Goal: Task Accomplishment & Management: Use online tool/utility

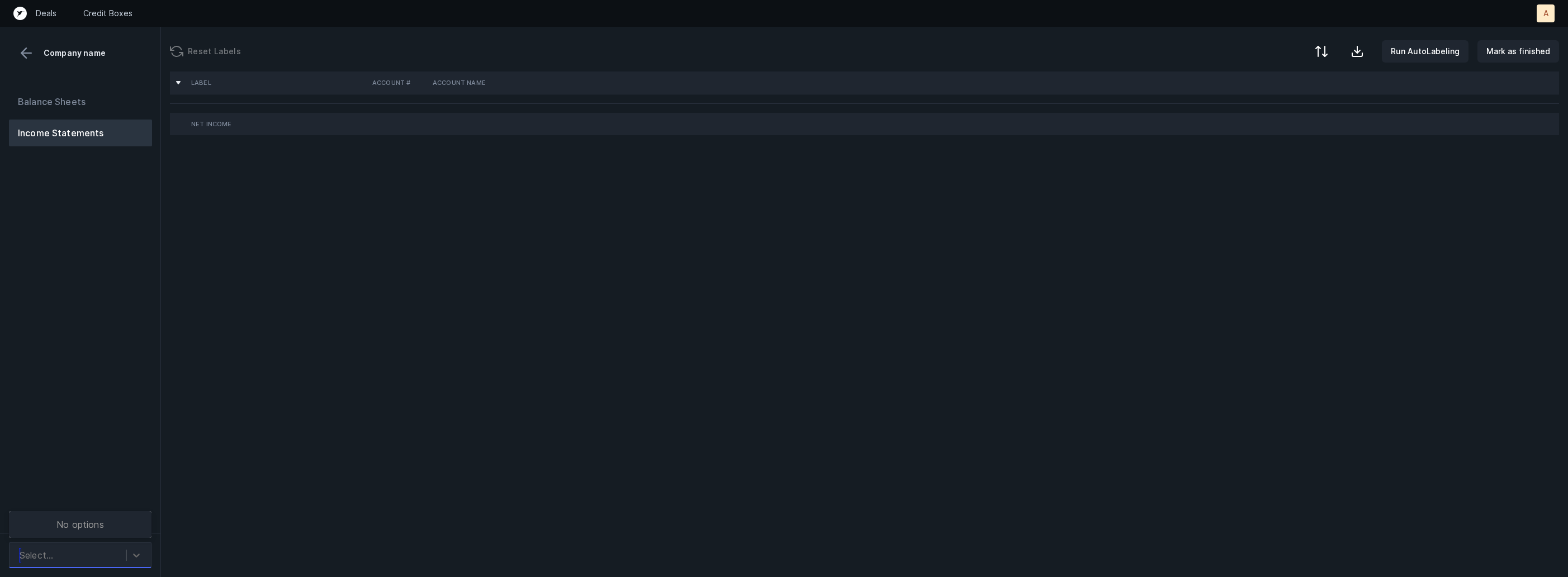
click at [98, 563] on div "Select..." at bounding box center [69, 555] width 112 height 20
click at [100, 531] on div "CUS_P&L_Cleaned.csv" at bounding box center [80, 525] width 143 height 22
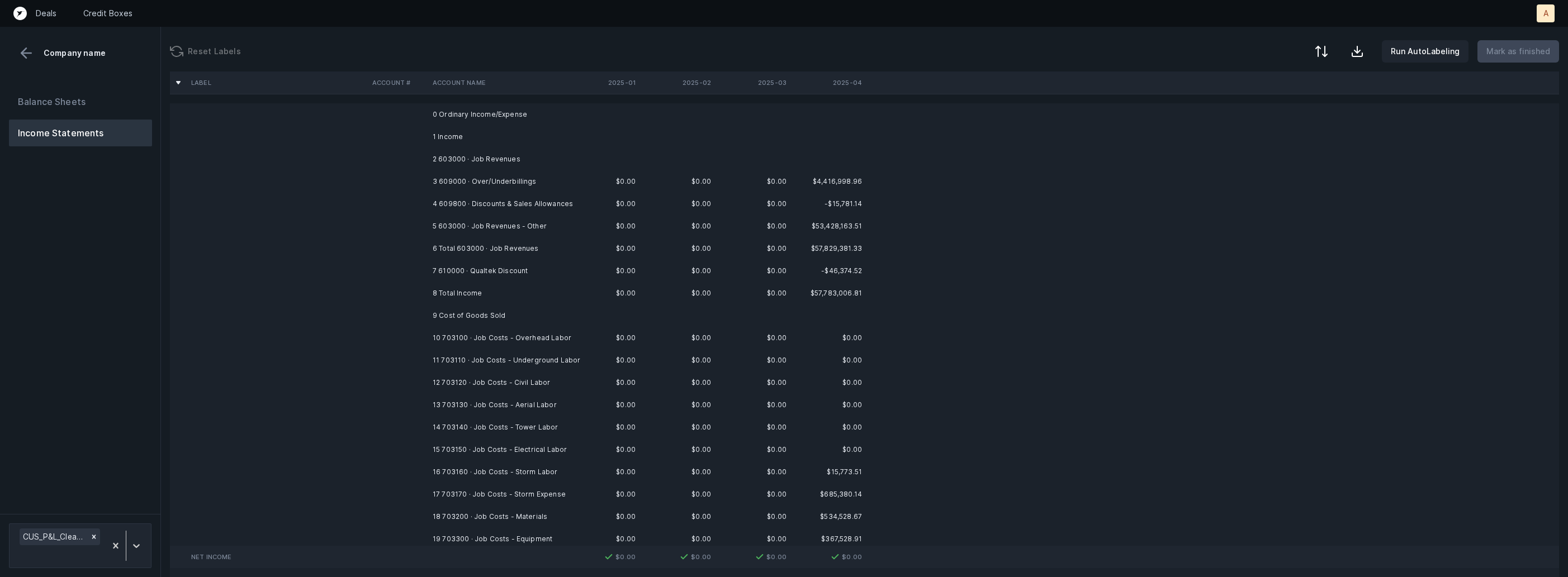
click at [573, 182] on td "$0.00" at bounding box center [602, 182] width 75 height 22
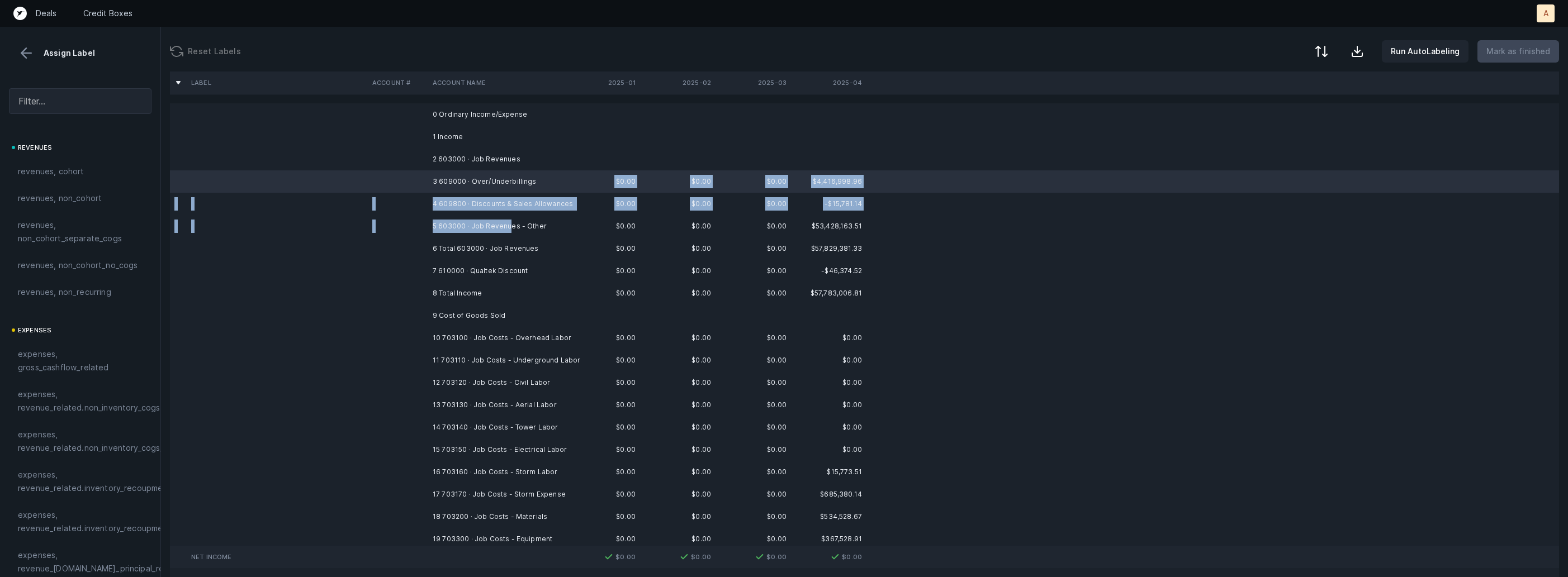
click at [508, 225] on td "5 603000 · Job Revenues - Other" at bounding box center [496, 226] width 137 height 22
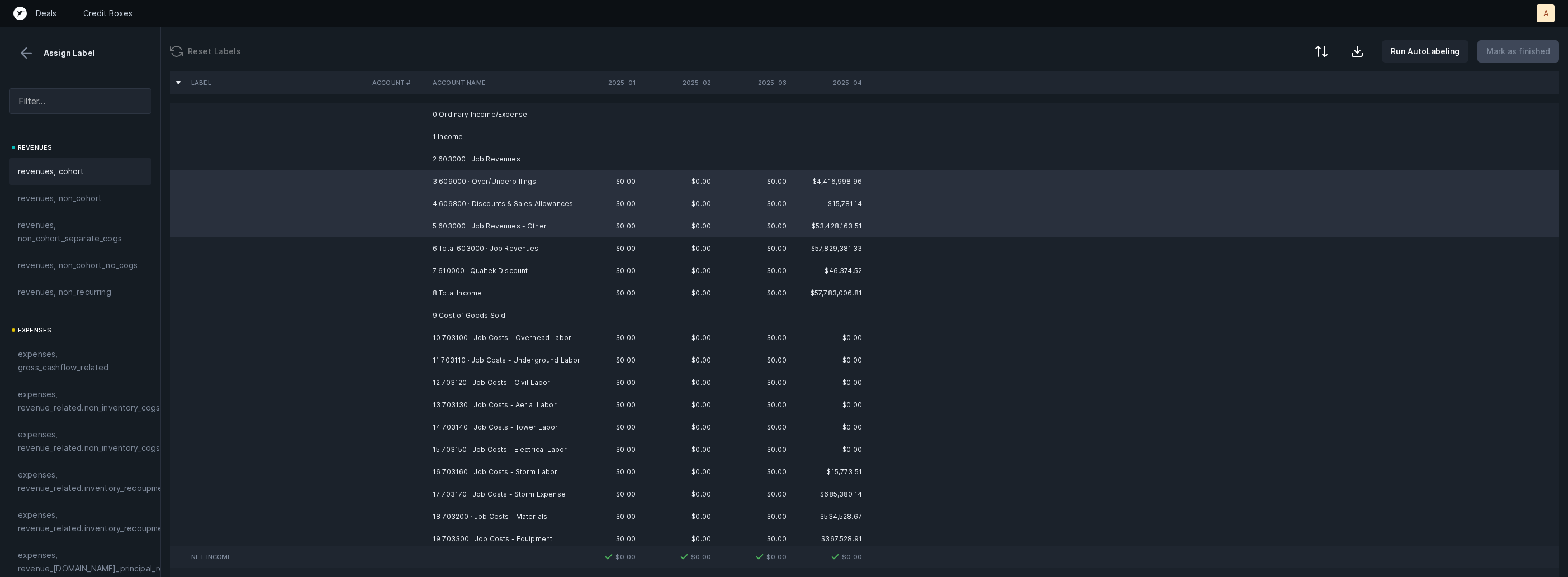
click at [81, 178] on span "revenues, cohort" at bounding box center [51, 171] width 67 height 13
click at [376, 261] on td at bounding box center [398, 271] width 61 height 22
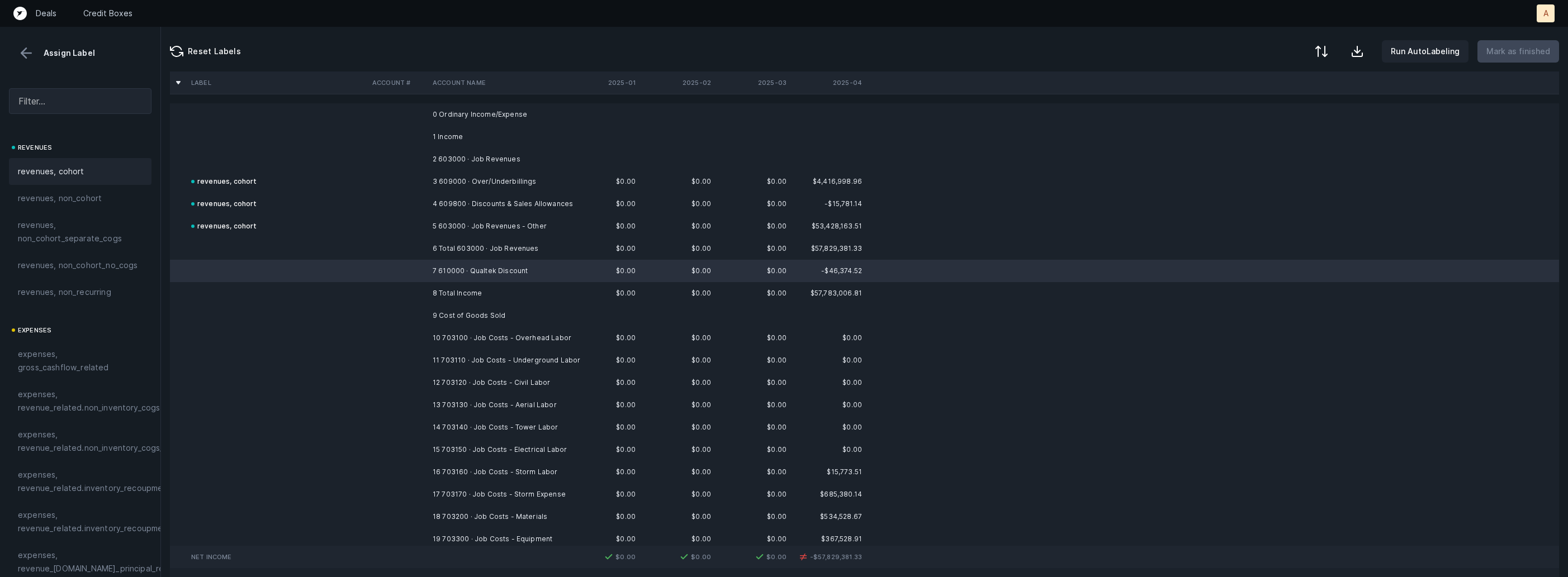
click at [78, 166] on span "revenues, cohort" at bounding box center [51, 171] width 67 height 13
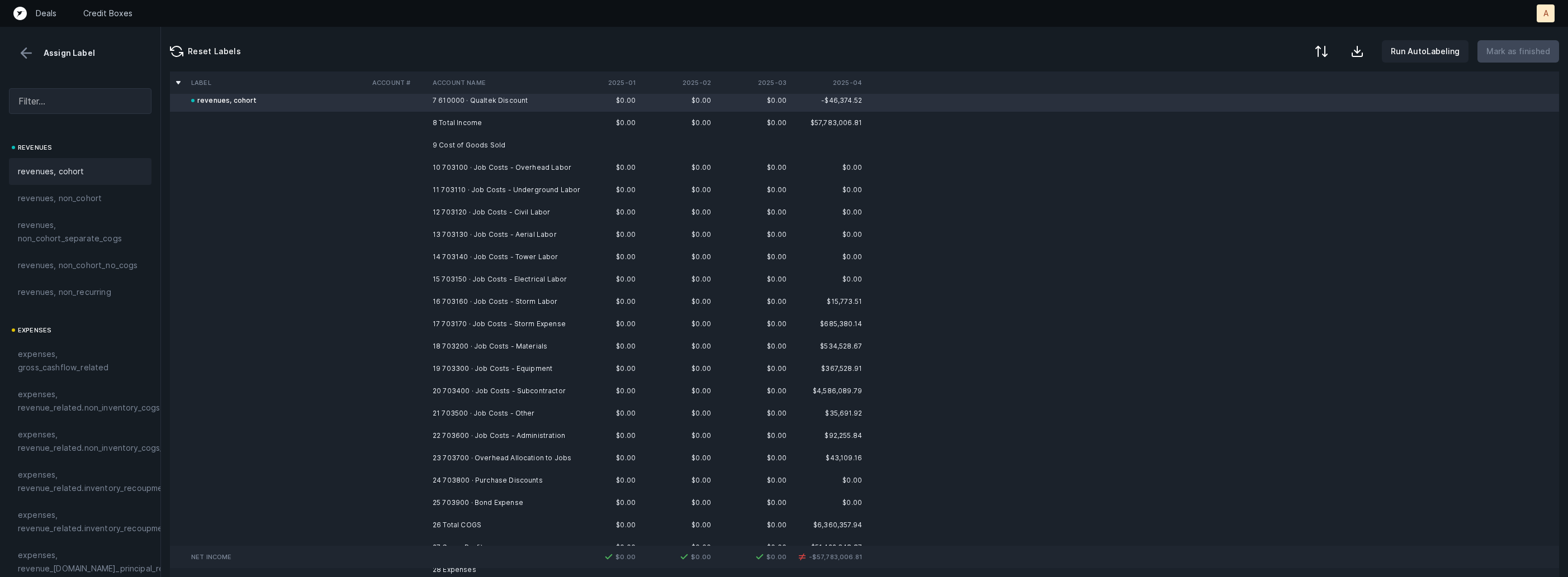
scroll to position [194, 0]
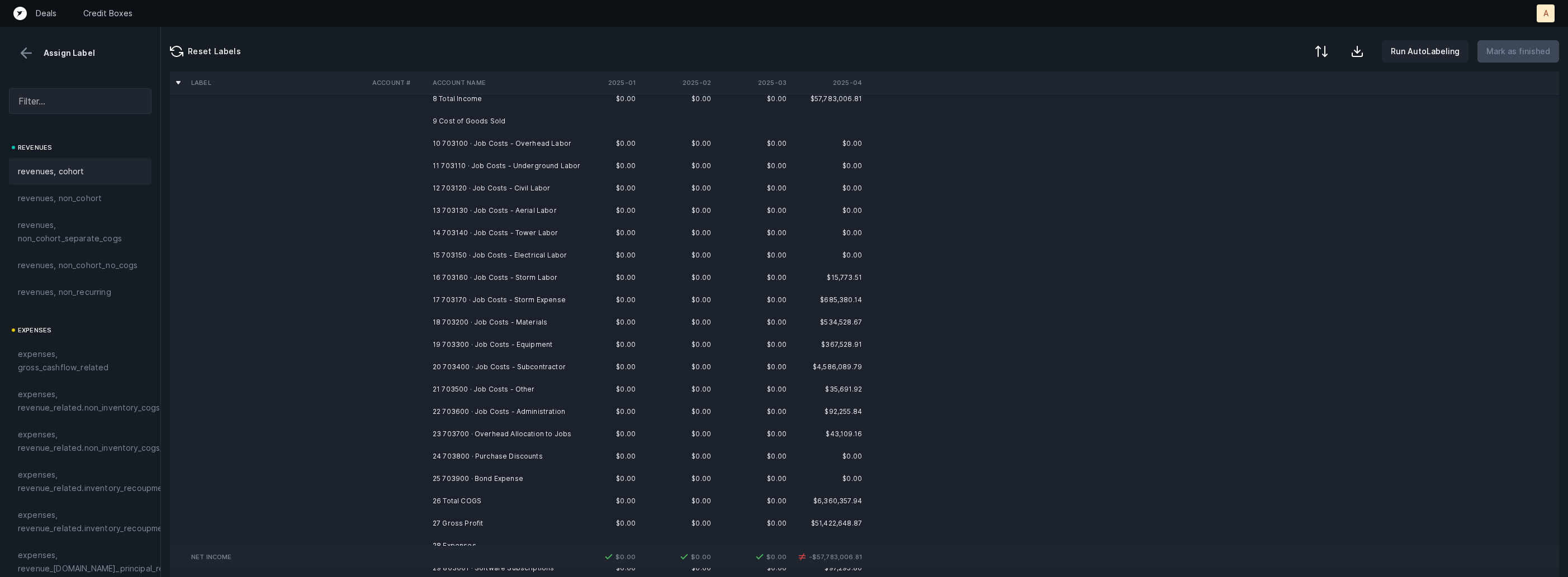
click at [548, 148] on td "10 703100 · Job Costs - Overhead Labor" at bounding box center [496, 143] width 137 height 22
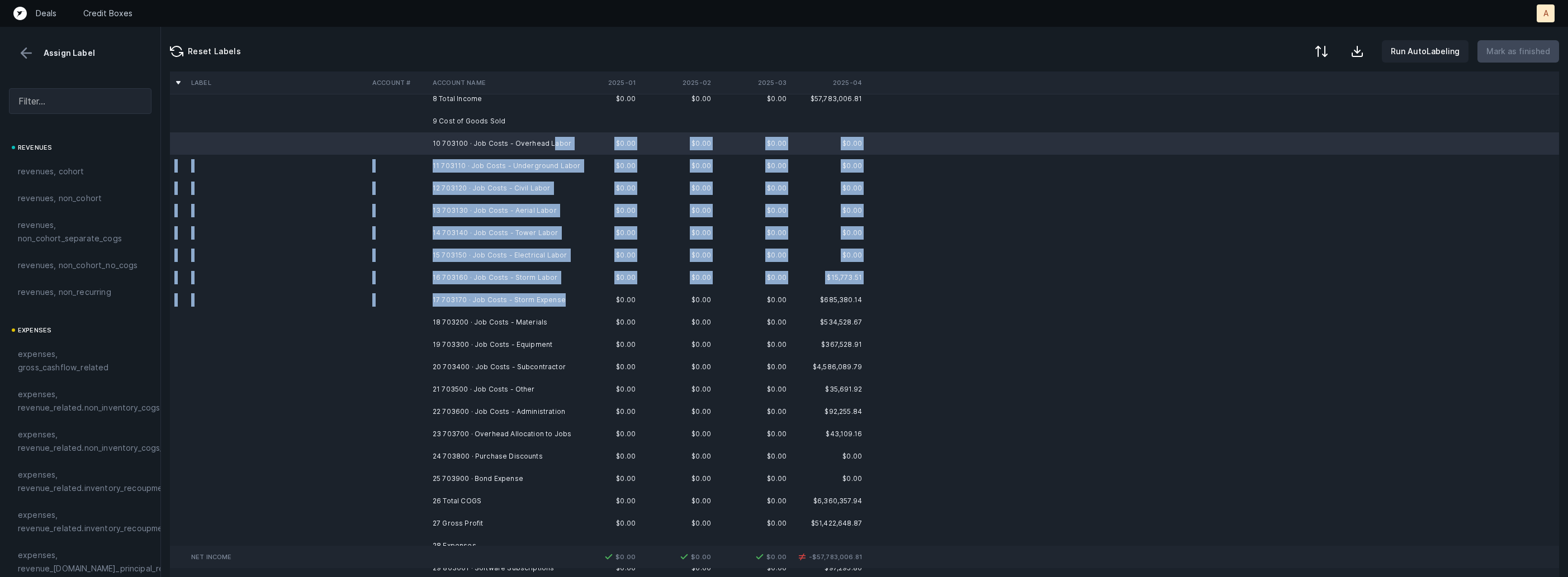
click at [559, 301] on td "17 703170 · Job Costs - Storm Expense" at bounding box center [496, 300] width 137 height 22
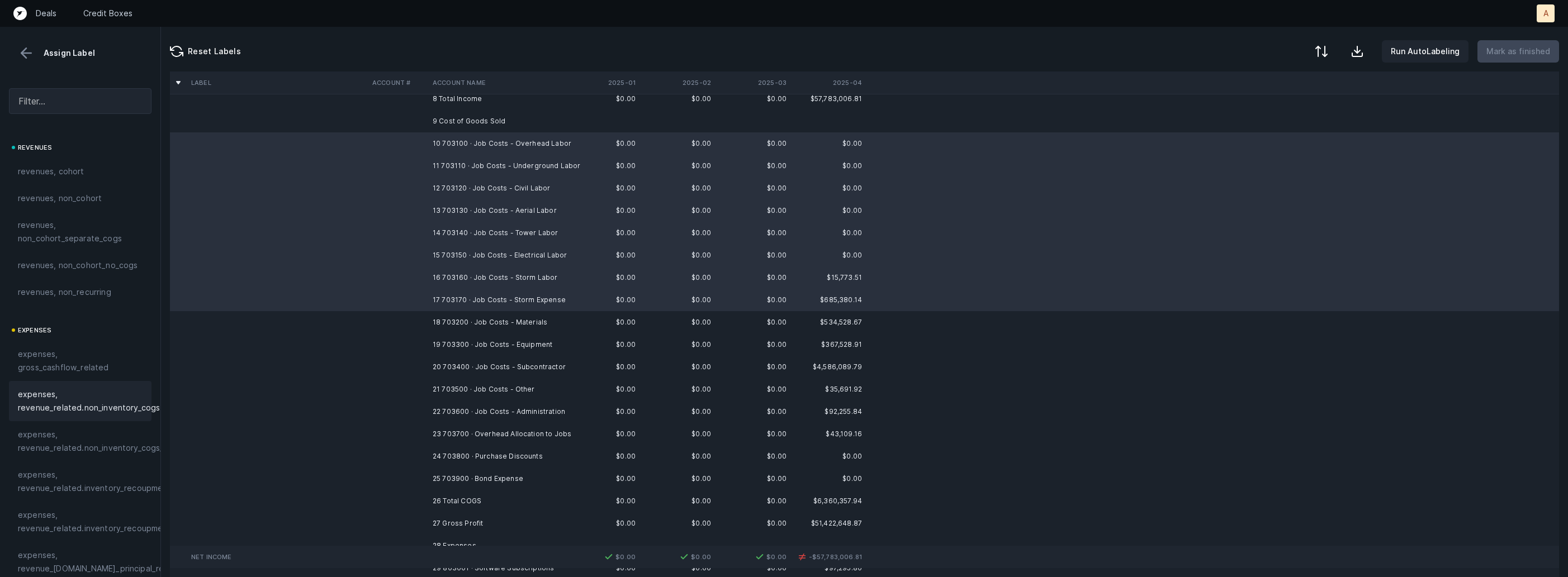
click at [106, 420] on div "expenses, revenue_related.non_inventory_cogs" at bounding box center [80, 401] width 143 height 40
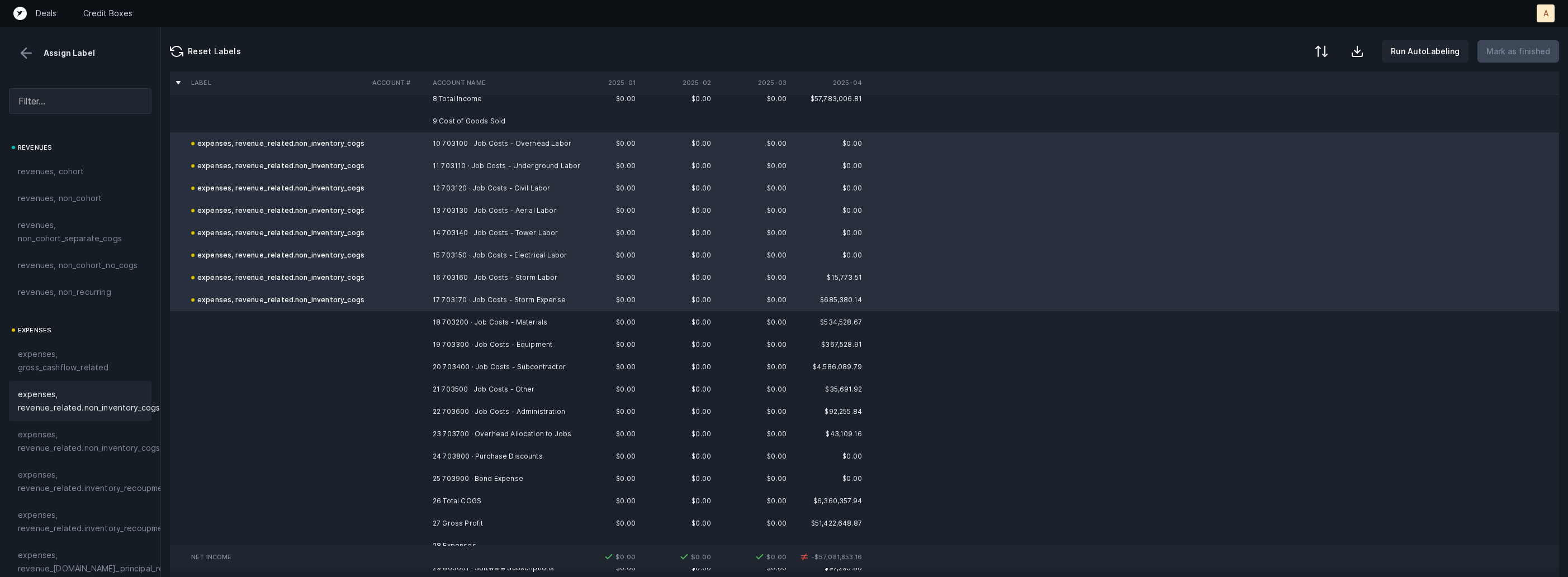
click at [525, 326] on td "18 703200 · Job Costs - Materials" at bounding box center [496, 322] width 137 height 22
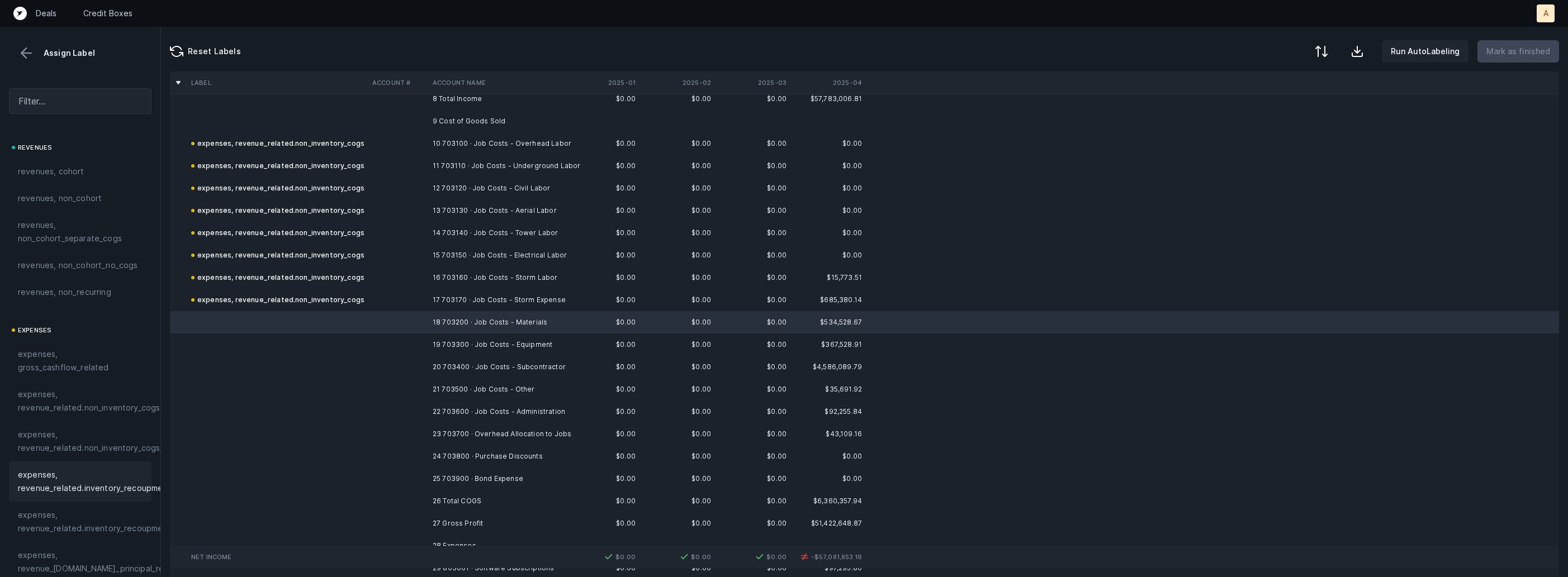
click at [123, 482] on span "expenses, revenue_related.inventory_recoupment" at bounding box center [94, 482] width 153 height 27
click at [439, 343] on td "19 703300 · Job Costs - Equipment" at bounding box center [496, 345] width 137 height 22
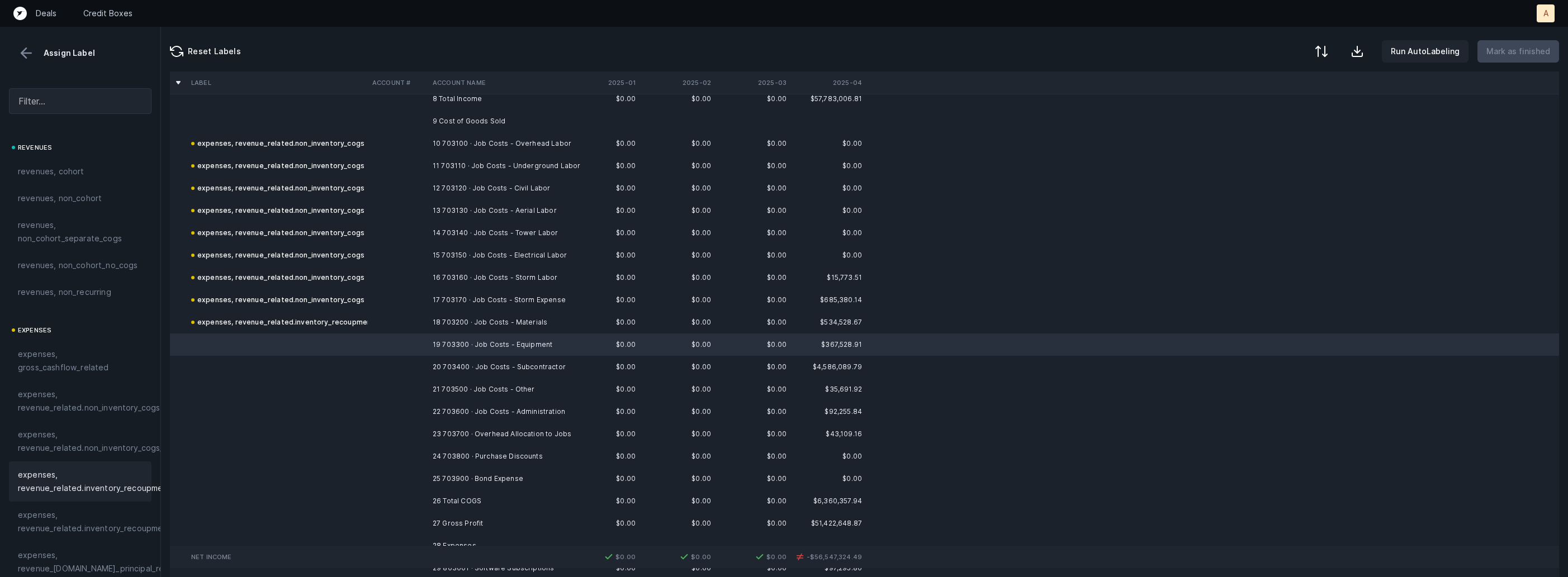
click at [123, 474] on span "expenses, revenue_related.inventory_recoupment" at bounding box center [94, 482] width 153 height 27
click at [477, 365] on td "20 703400 · Job Costs - Subcontractor" at bounding box center [496, 367] width 137 height 22
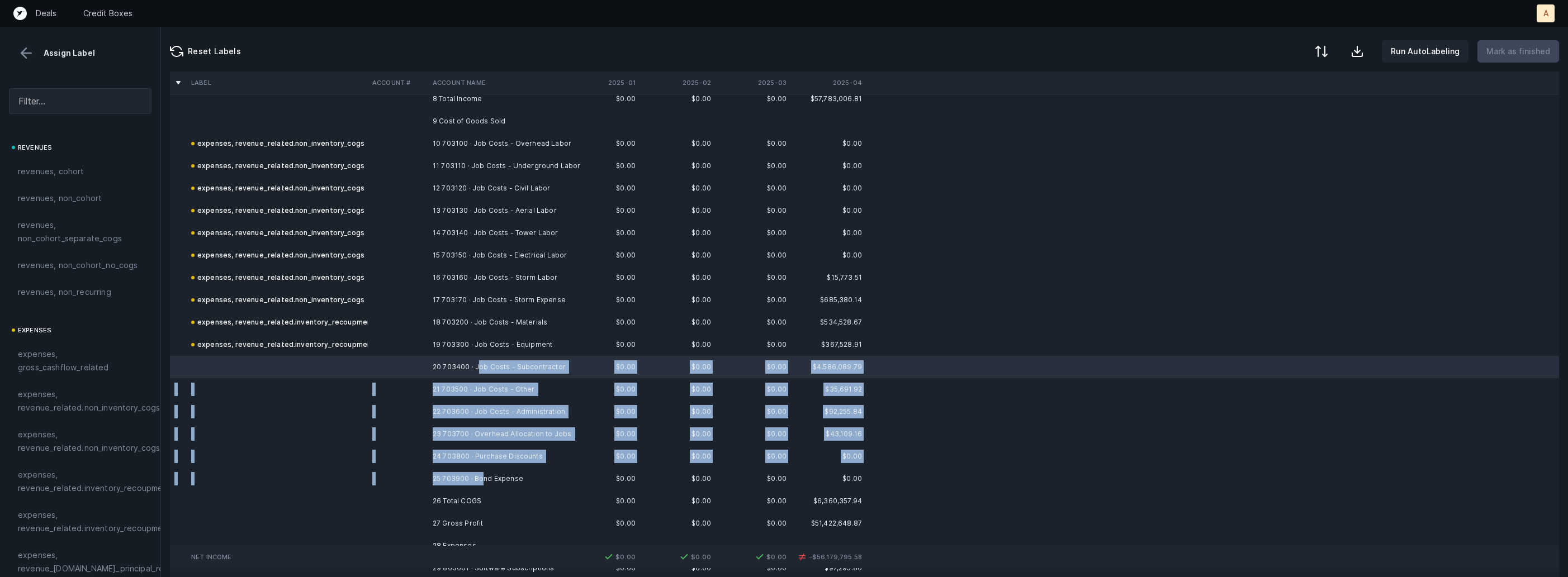
click at [480, 475] on td "25 703900 · Bond Expense" at bounding box center [496, 479] width 137 height 22
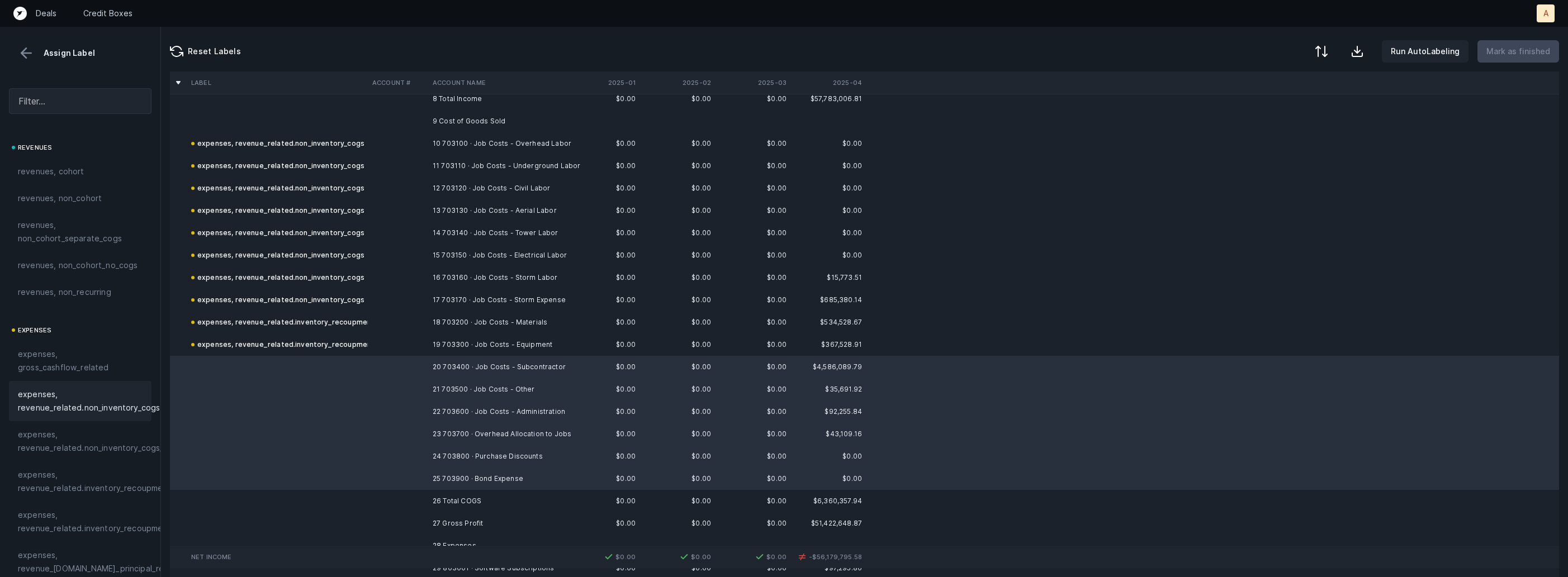
click at [125, 401] on span "expenses, revenue_related.non_inventory_cogs" at bounding box center [89, 401] width 142 height 27
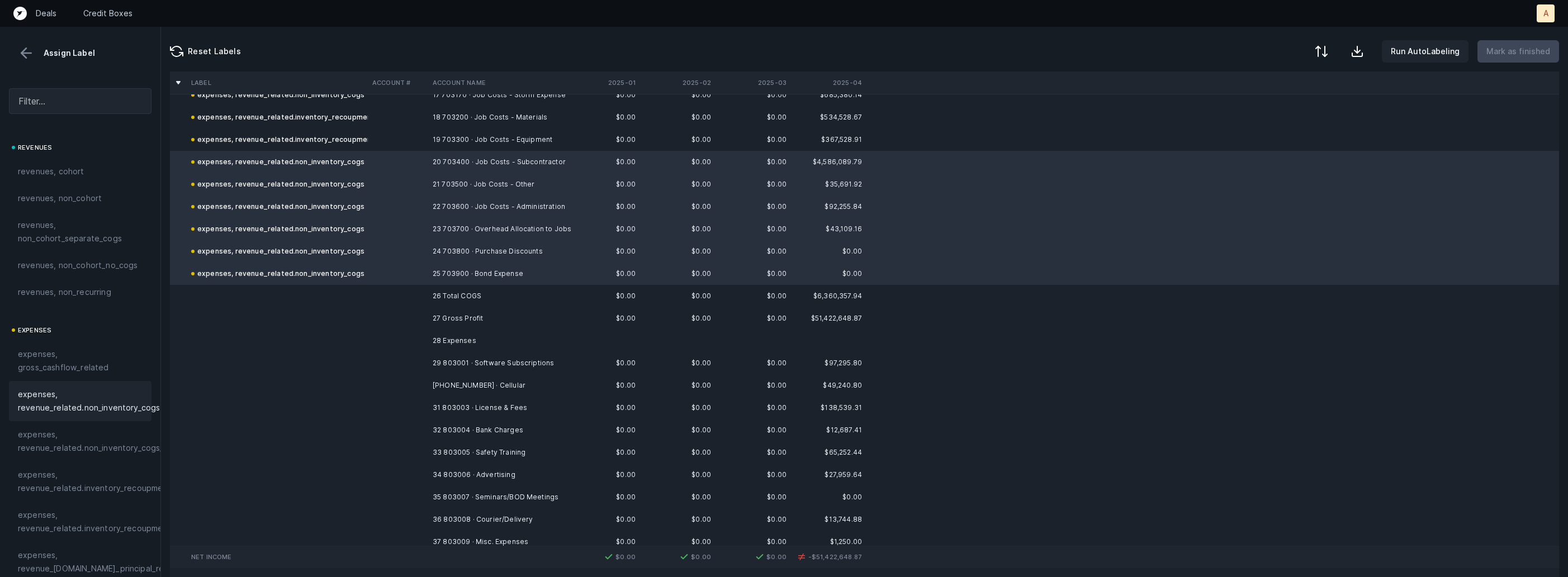
scroll to position [477, 0]
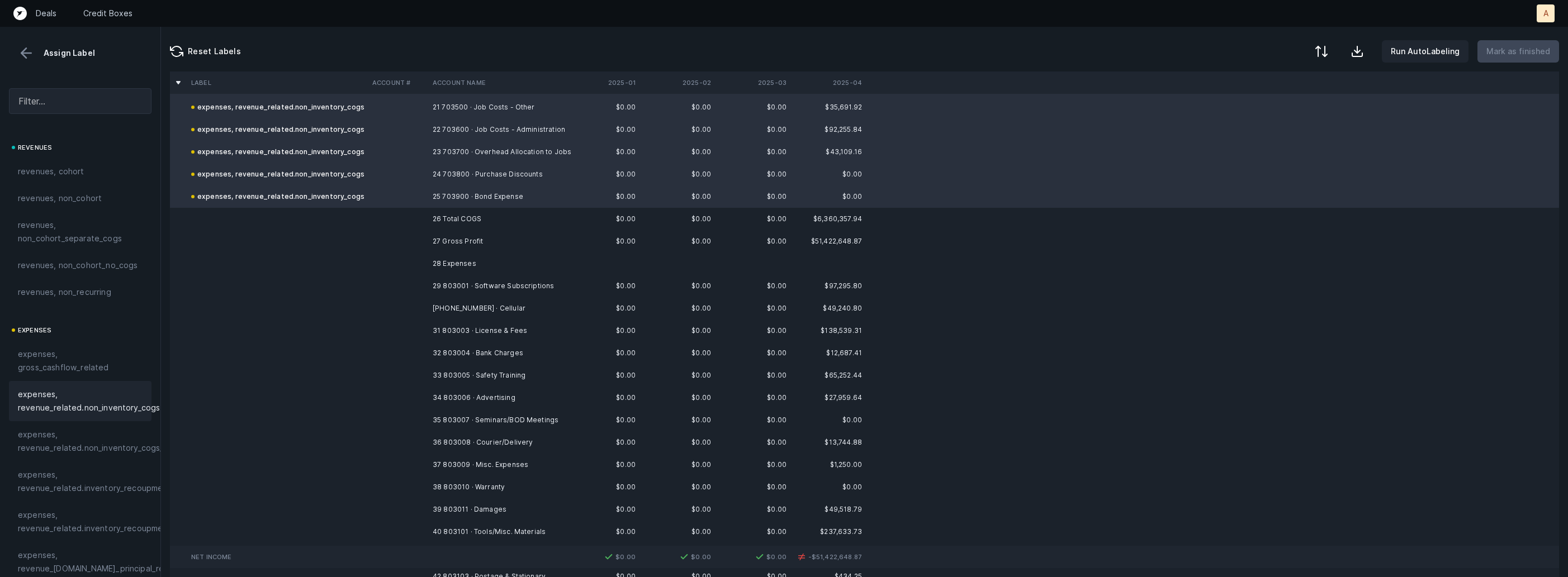
click at [488, 287] on td "29 803001 · Software Subscriptions" at bounding box center [496, 286] width 137 height 22
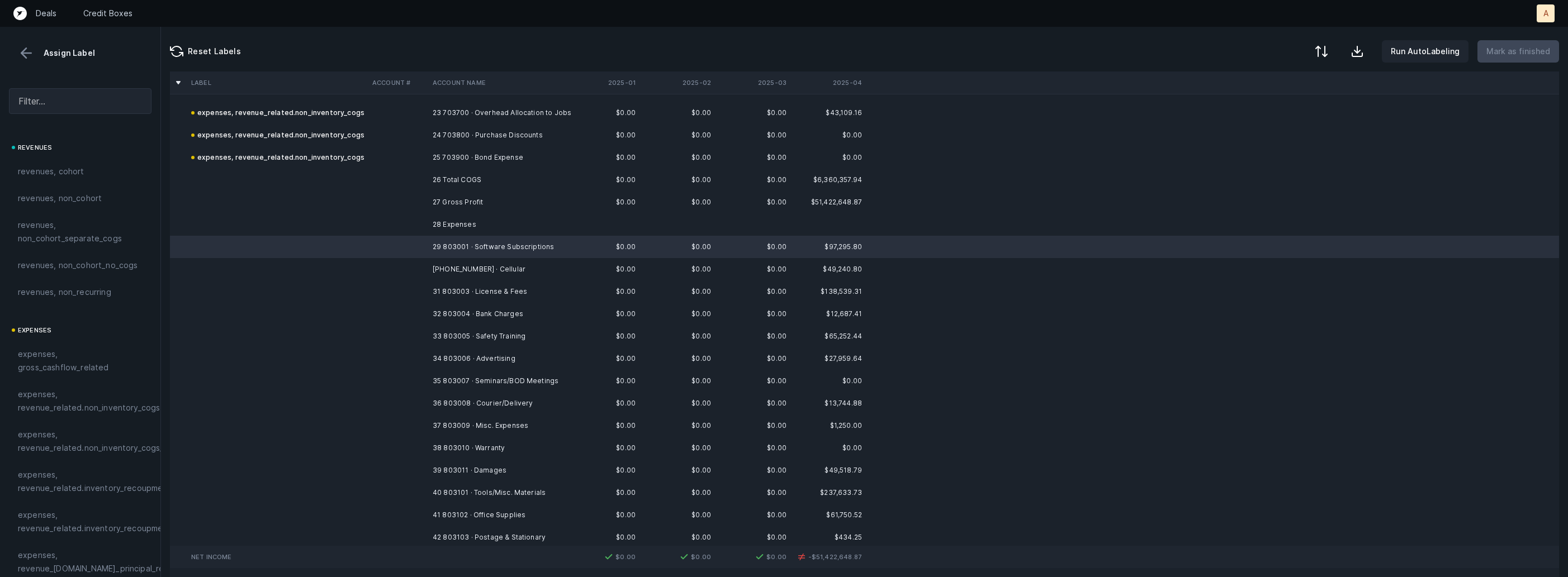
scroll to position [517, 0]
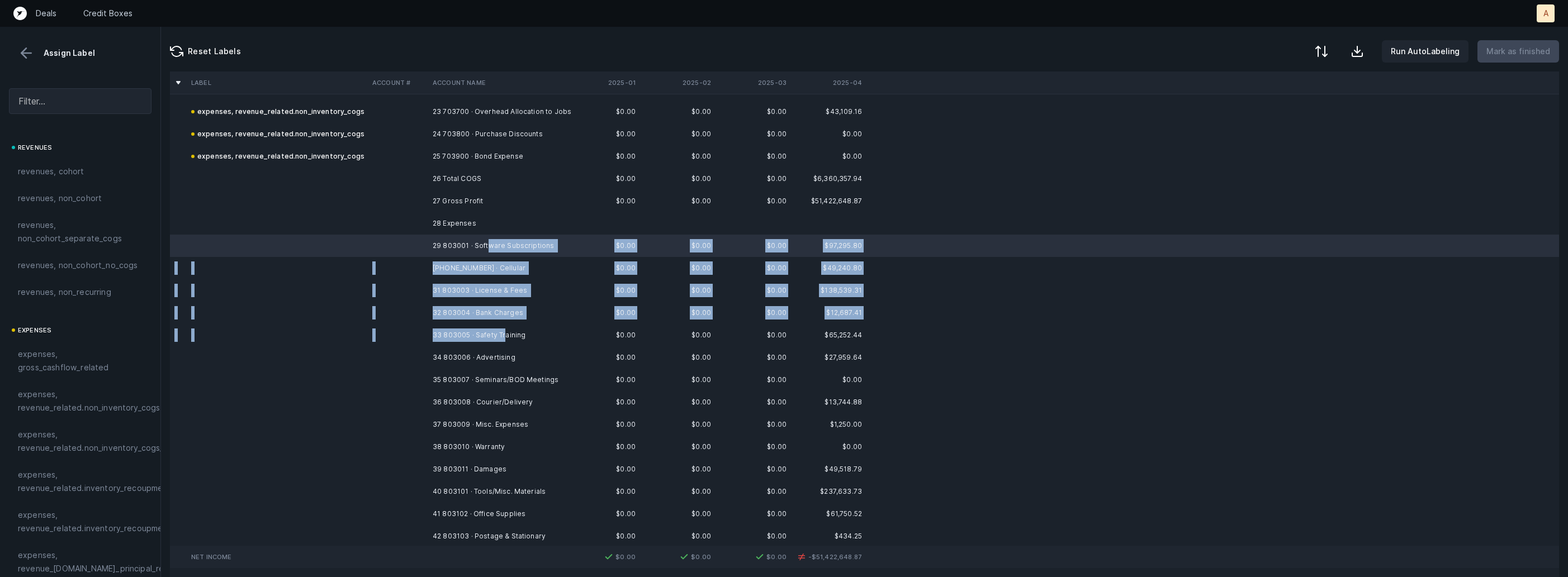
click at [506, 332] on td "33 803005 · Safety Training" at bounding box center [496, 335] width 137 height 22
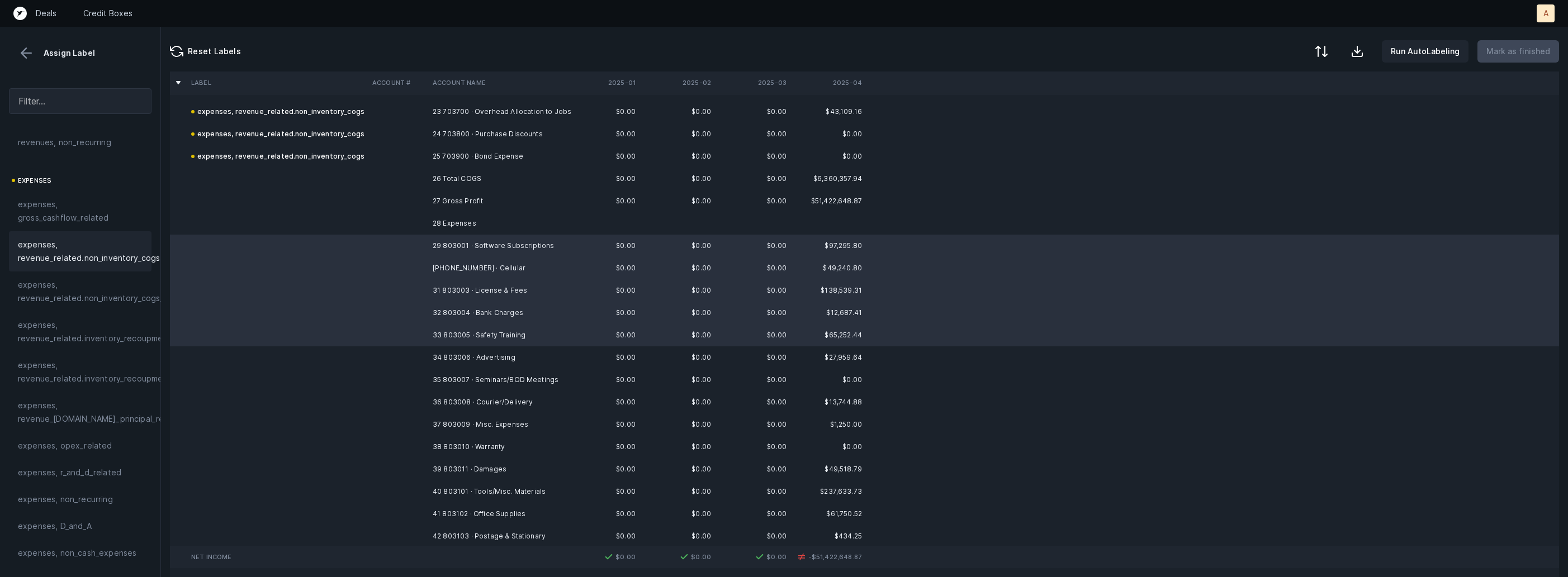
scroll to position [235, 0]
click at [102, 370] on div "expenses, opex_related" at bounding box center [80, 361] width 143 height 27
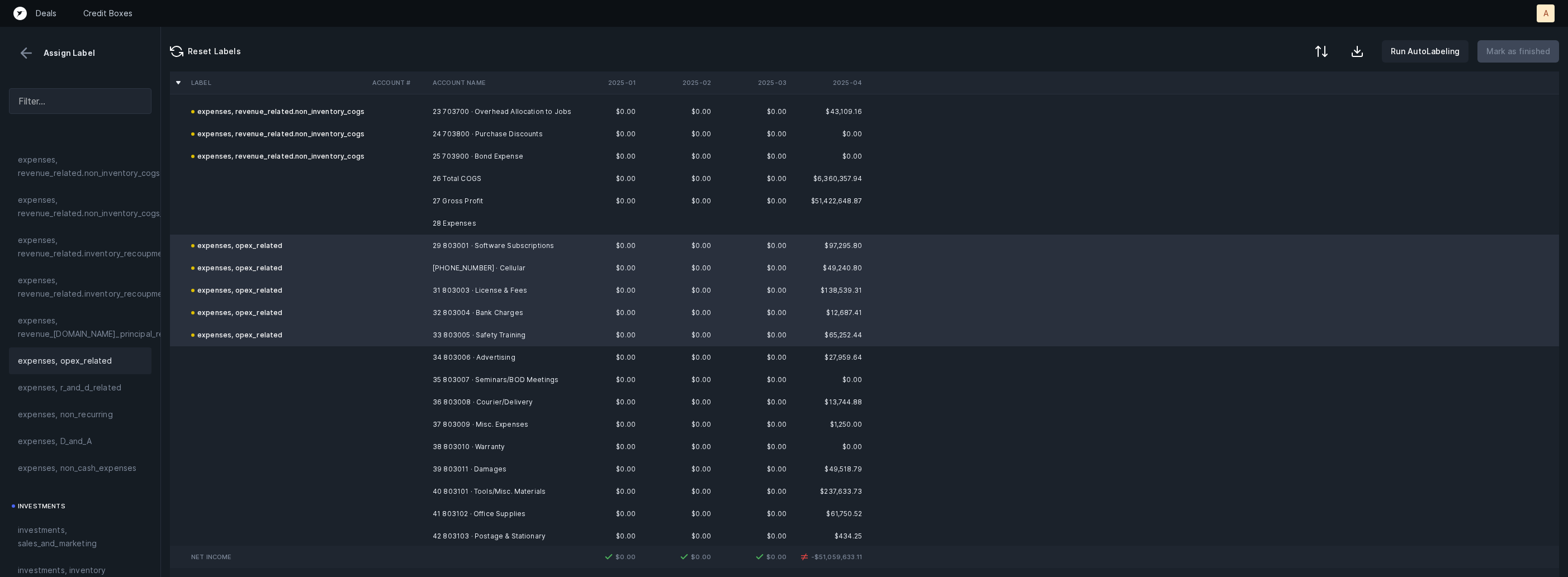
click at [343, 358] on td at bounding box center [277, 358] width 181 height 22
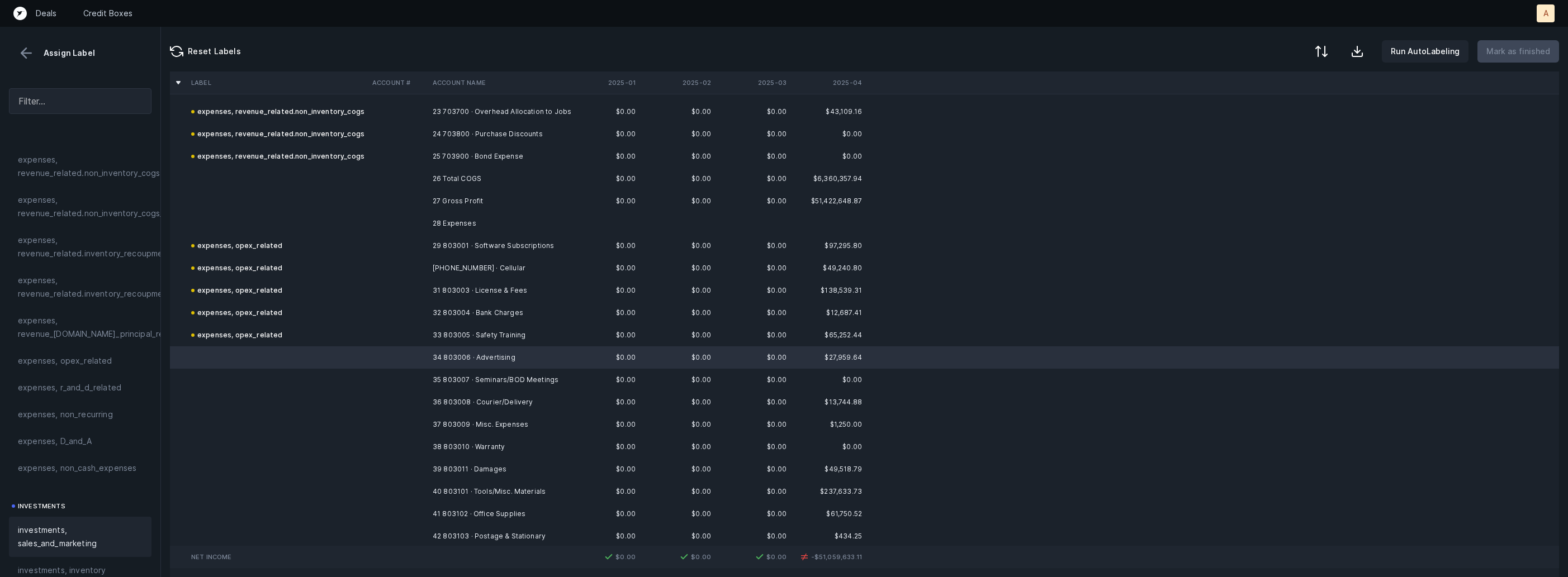
click at [40, 527] on span "investments, sales_and_marketing" at bounding box center [80, 537] width 125 height 27
click at [518, 381] on td "35 803007 · Seminars/BOD Meetings" at bounding box center [496, 380] width 137 height 22
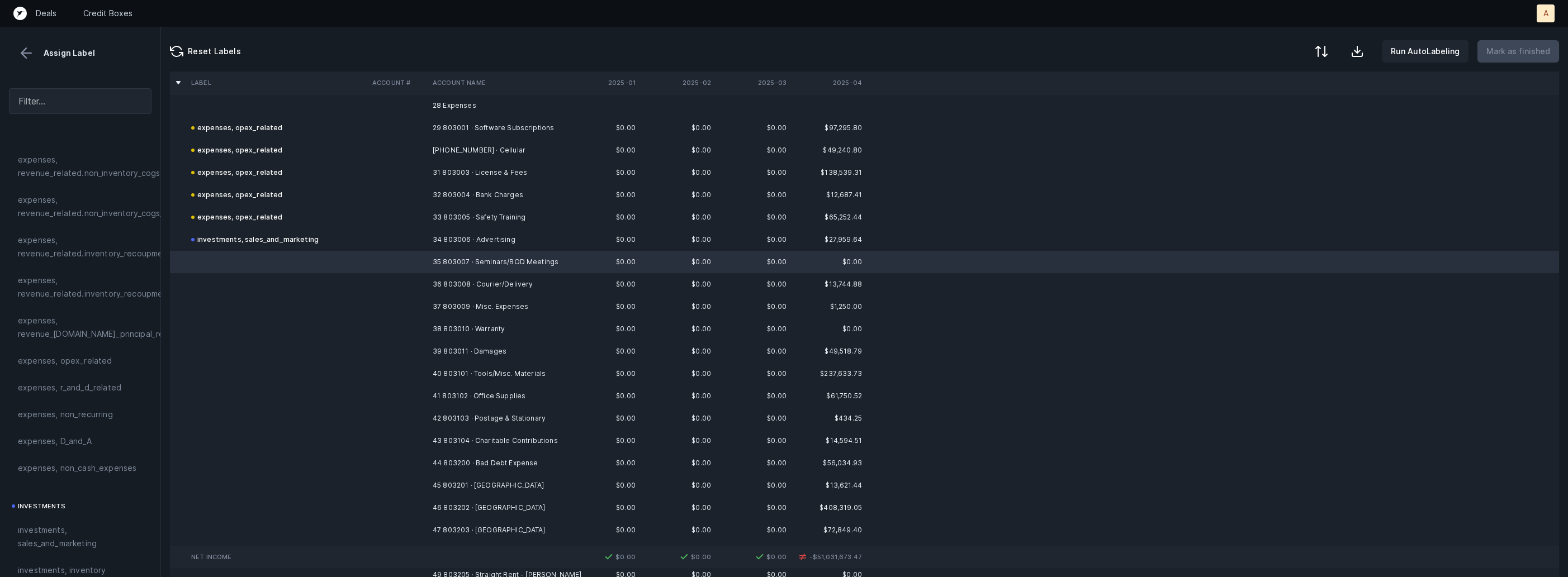
scroll to position [640, 0]
click at [102, 361] on span "expenses, opex_related" at bounding box center [65, 361] width 95 height 13
click at [424, 279] on td at bounding box center [398, 279] width 61 height 22
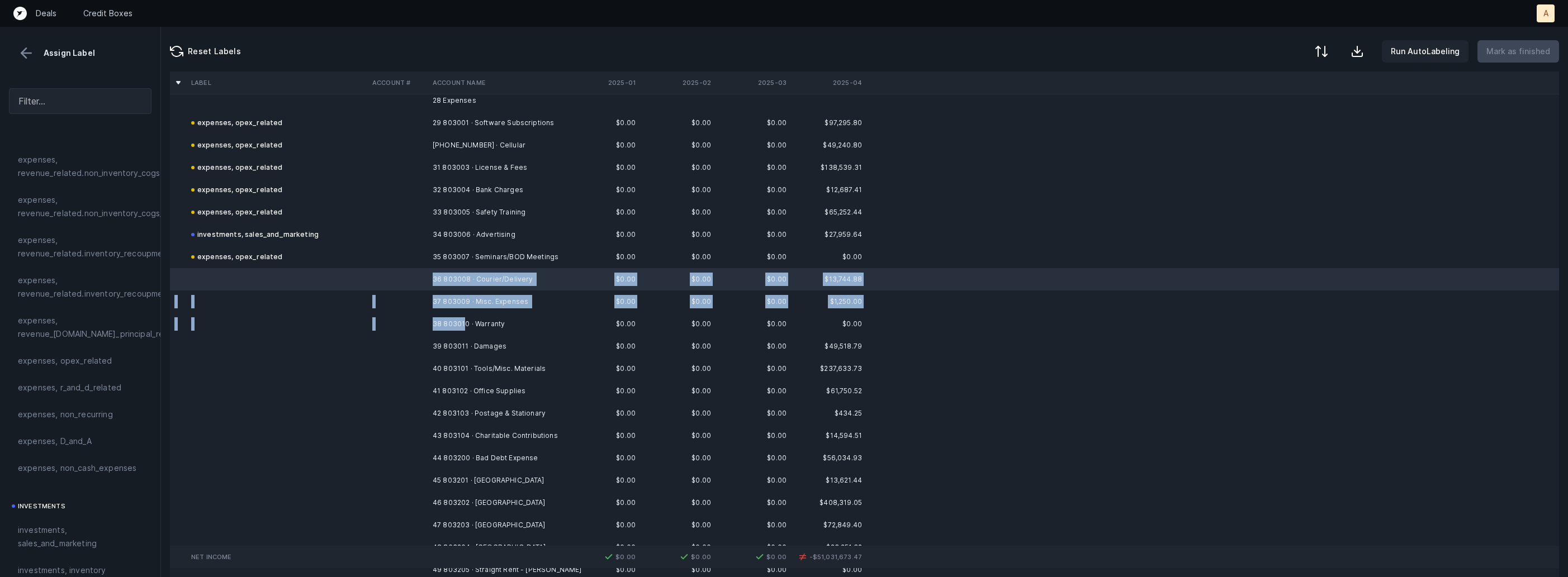
click at [463, 318] on td "38 803010 · Warranty" at bounding box center [496, 324] width 137 height 22
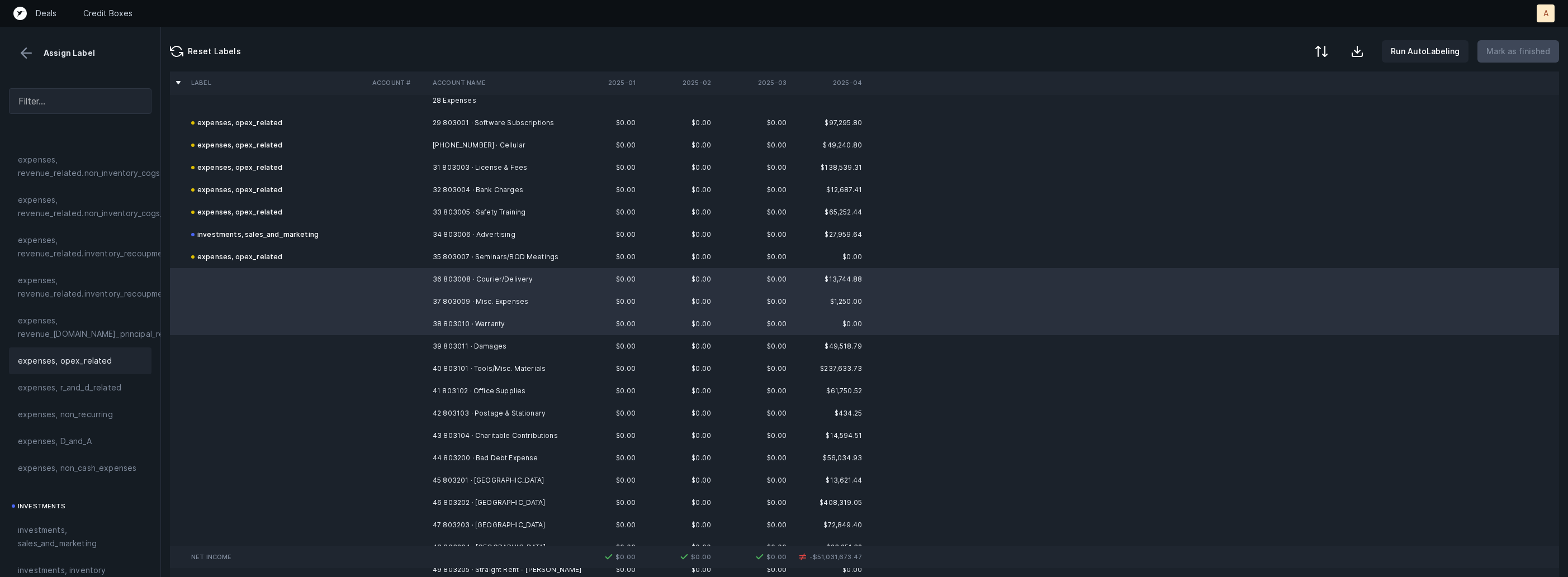
click at [82, 358] on span "expenses, opex_related" at bounding box center [65, 361] width 95 height 13
click at [463, 343] on td "39 803011 · Damages" at bounding box center [496, 346] width 137 height 22
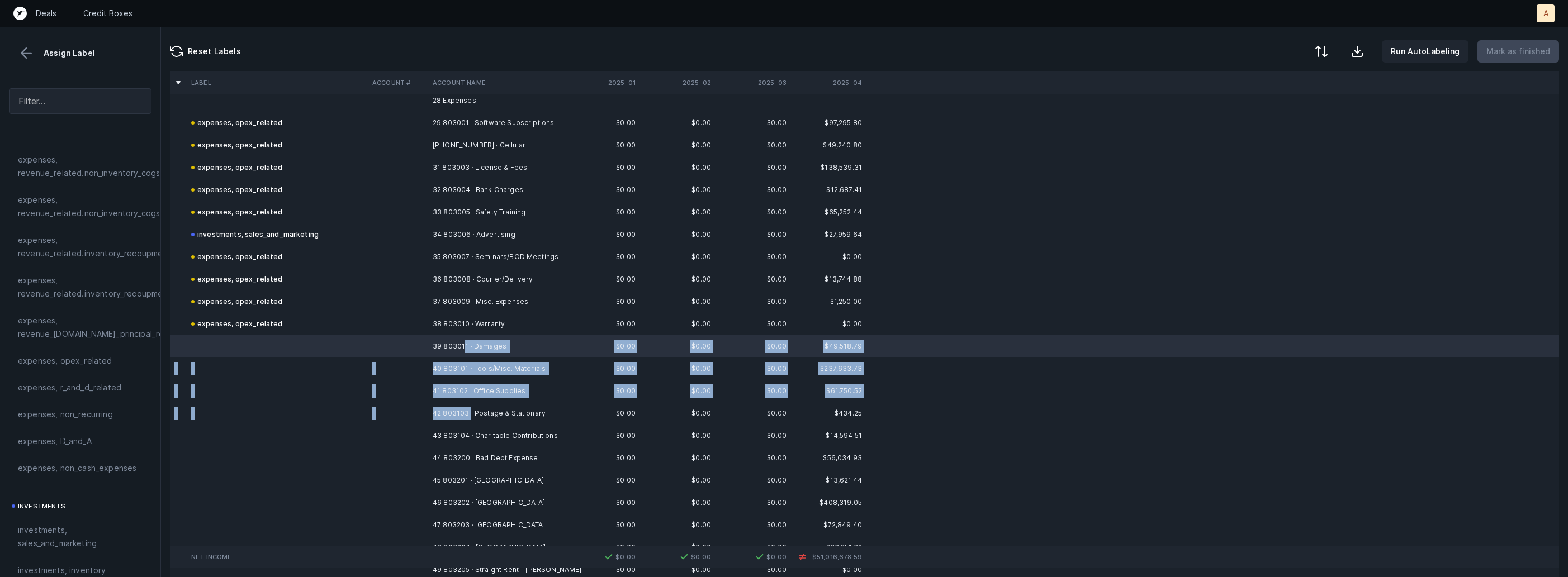
click at [470, 412] on td "42 803103 · Postage & Stationary" at bounding box center [496, 414] width 137 height 22
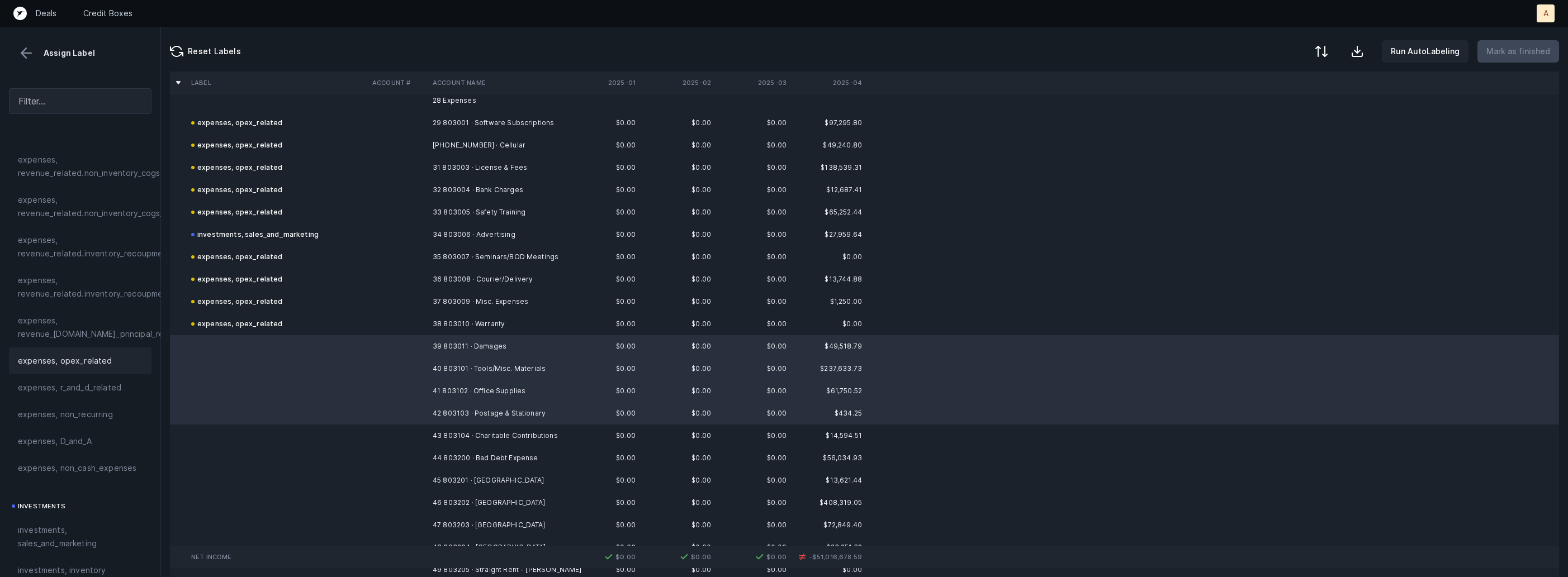
click at [112, 368] on div "expenses, opex_related" at bounding box center [80, 361] width 143 height 27
click at [463, 437] on td "43 803104 · Charitable Contributions" at bounding box center [496, 436] width 137 height 22
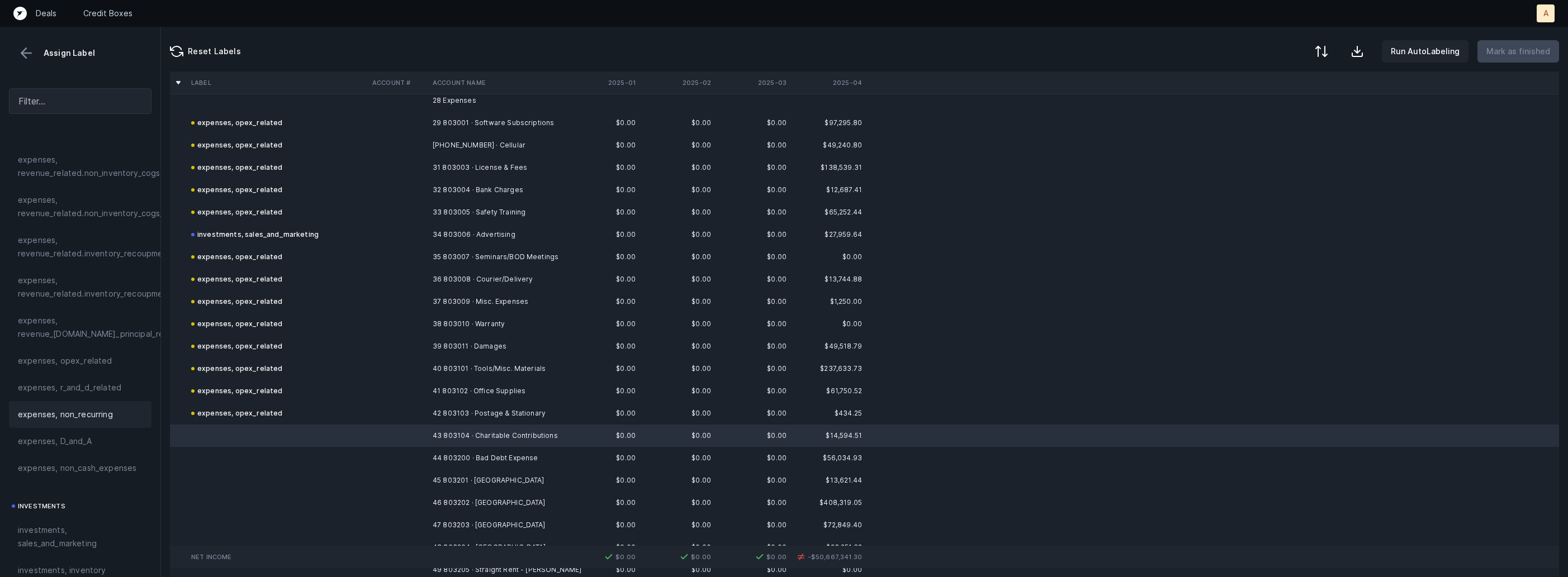
click at [109, 413] on span "expenses, non_recurring" at bounding box center [65, 414] width 95 height 13
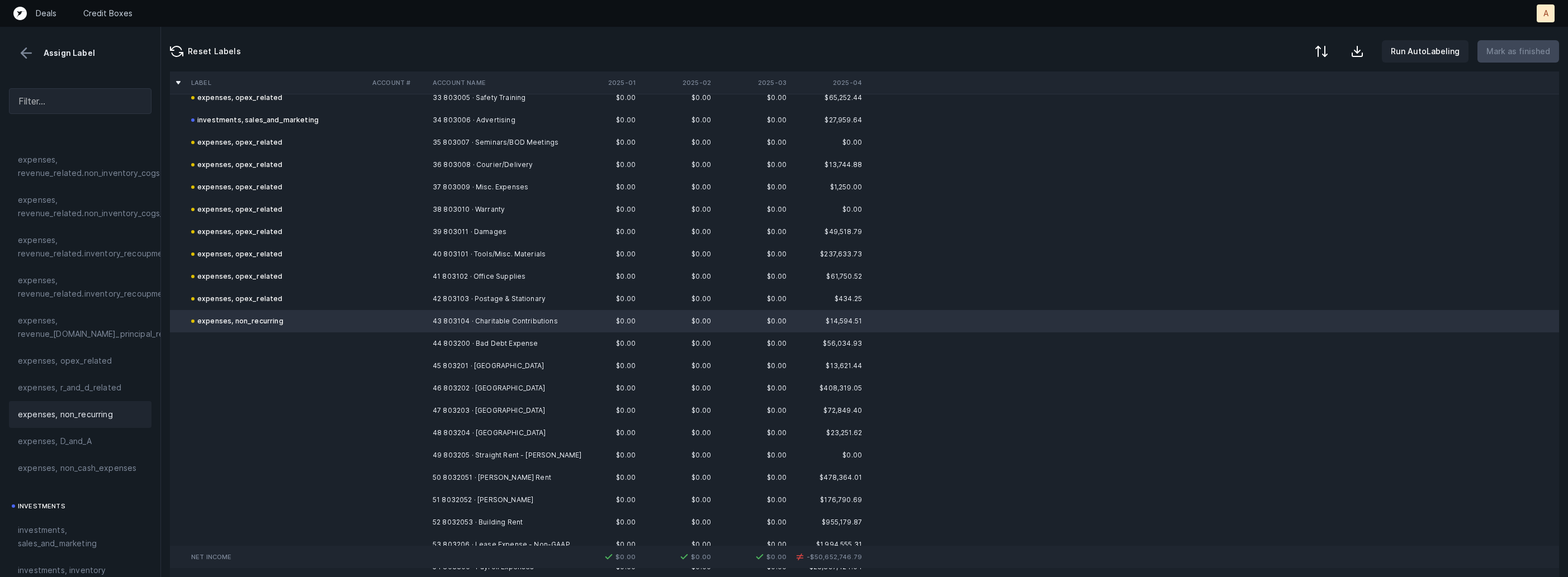
scroll to position [800, 0]
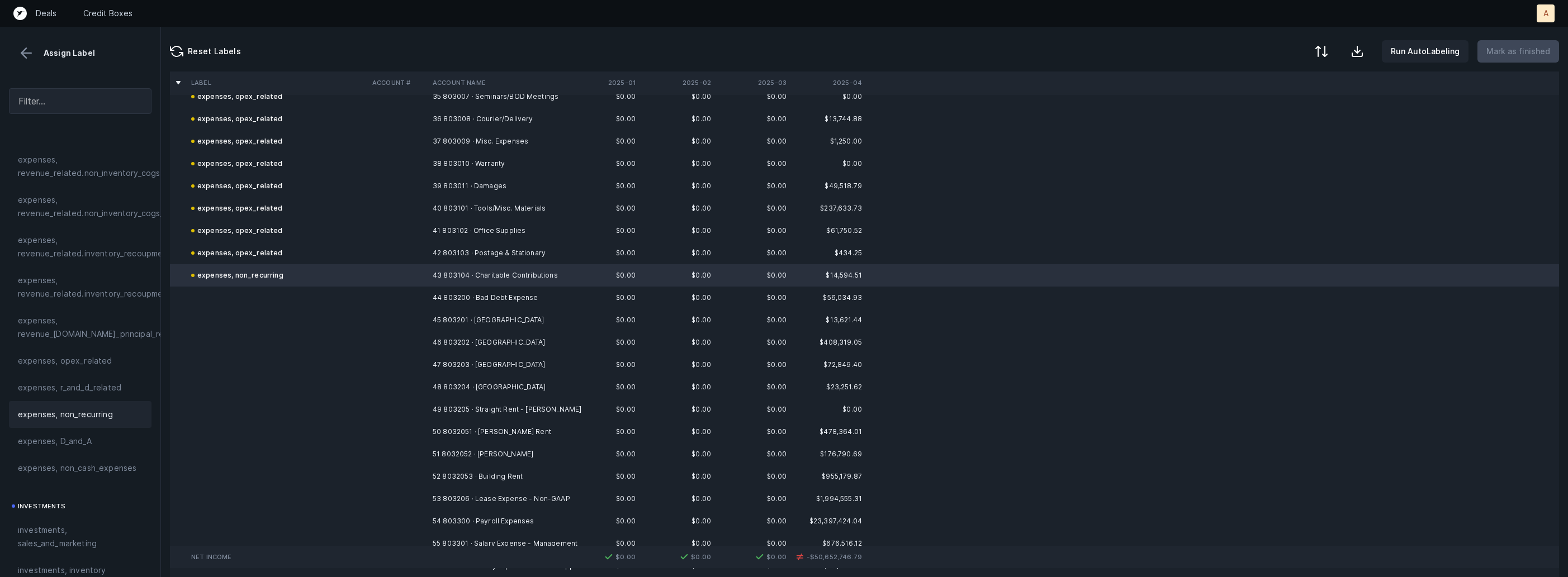
click at [519, 297] on td "44 803200 · Bad Debt Expense" at bounding box center [496, 298] width 137 height 22
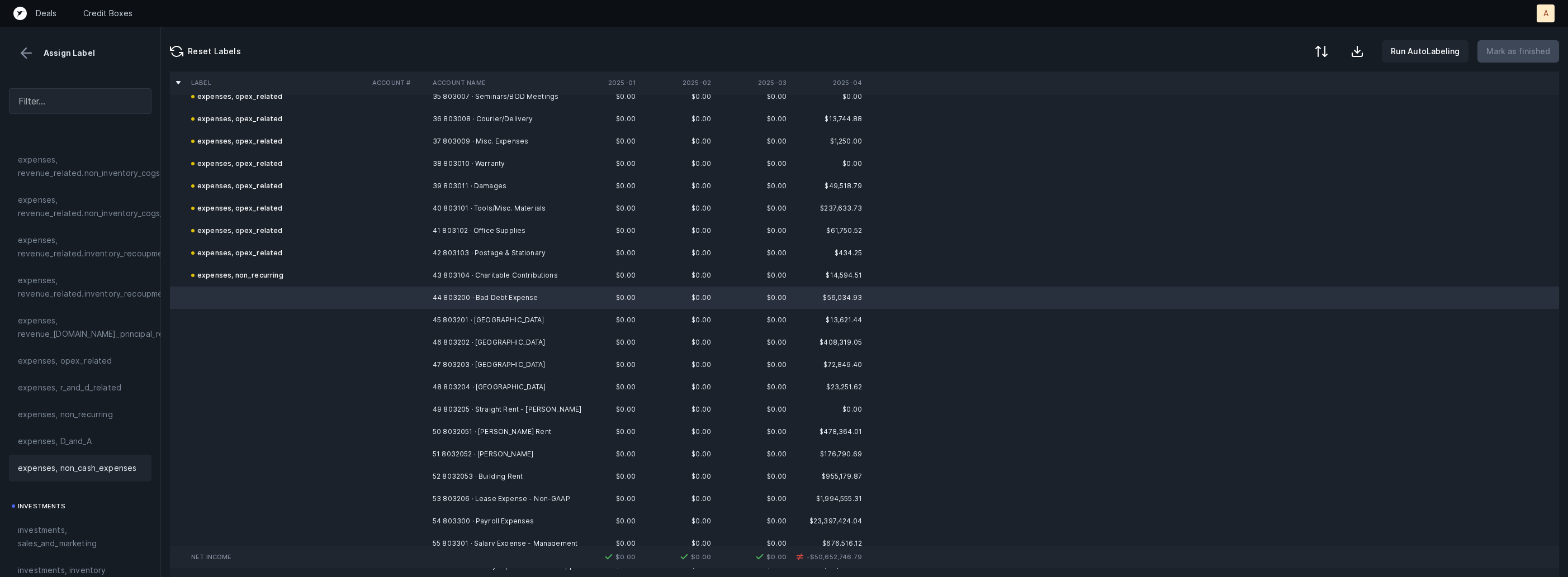
click at [66, 471] on span "expenses, non_cash_expenses" at bounding box center [77, 468] width 118 height 13
click at [447, 313] on td "45 803201 · Dayonta Yard" at bounding box center [496, 320] width 137 height 22
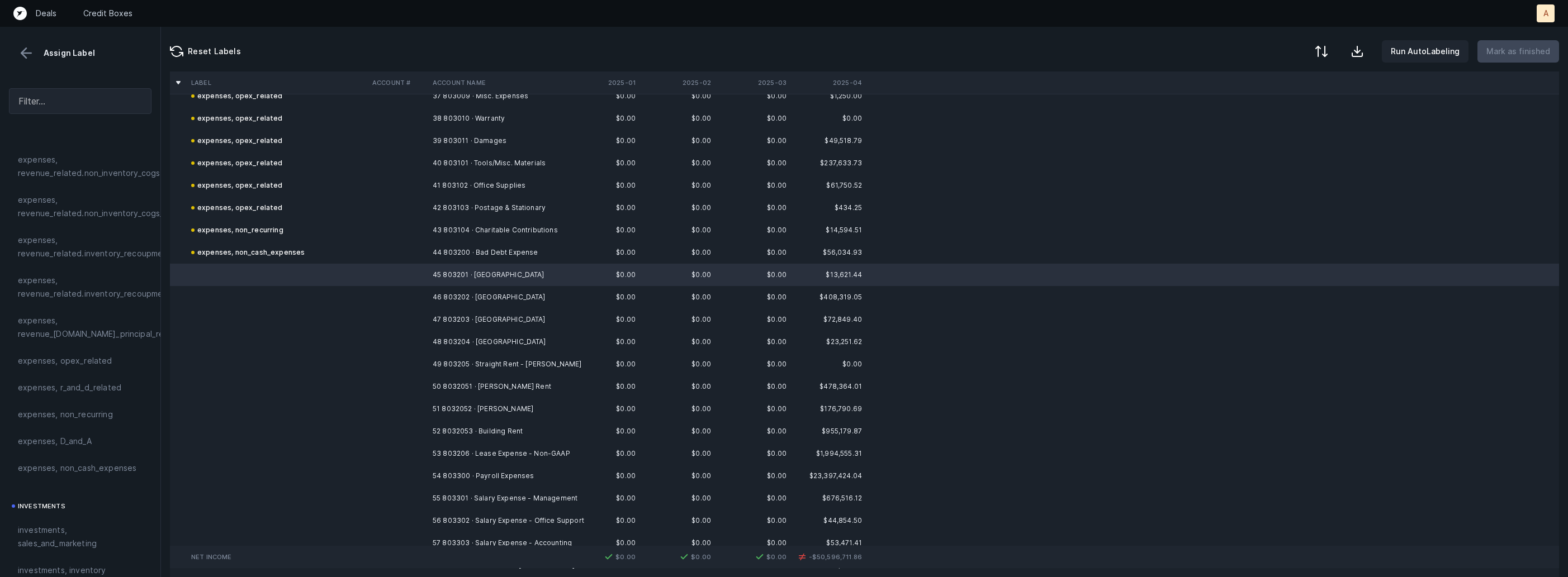
scroll to position [853, 0]
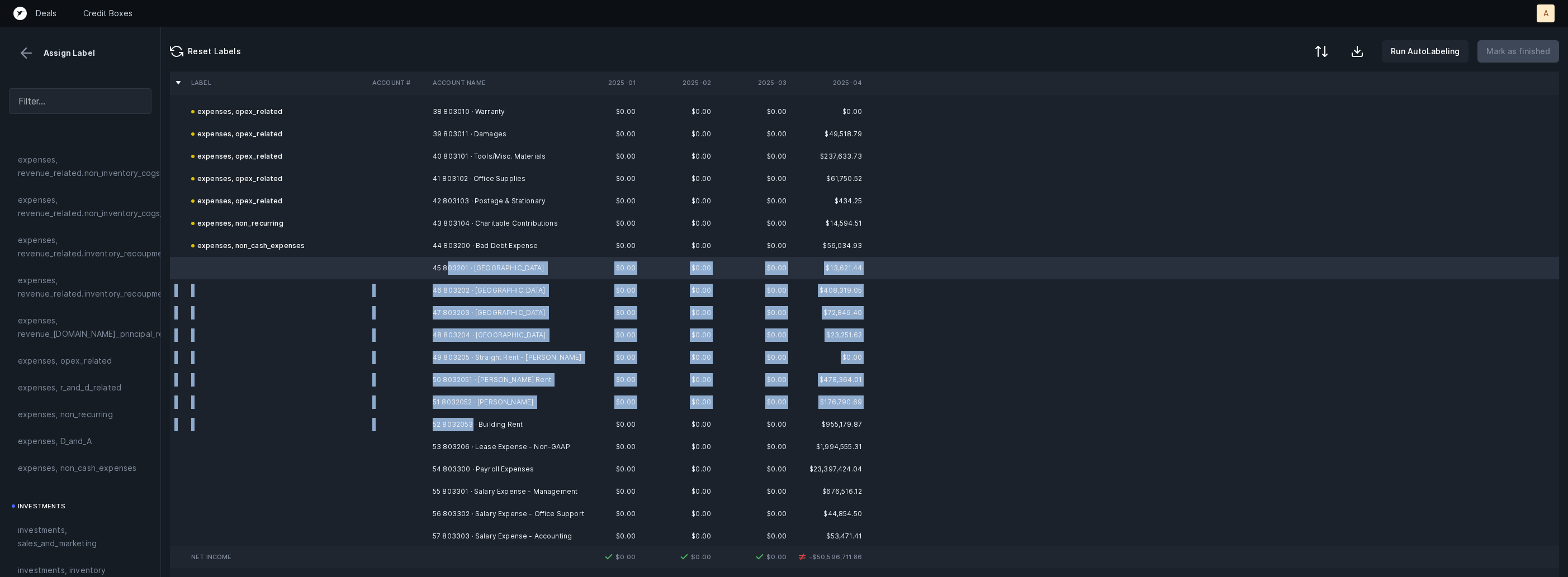
click at [473, 426] on td "52 8032053 · Building Rent" at bounding box center [496, 425] width 137 height 22
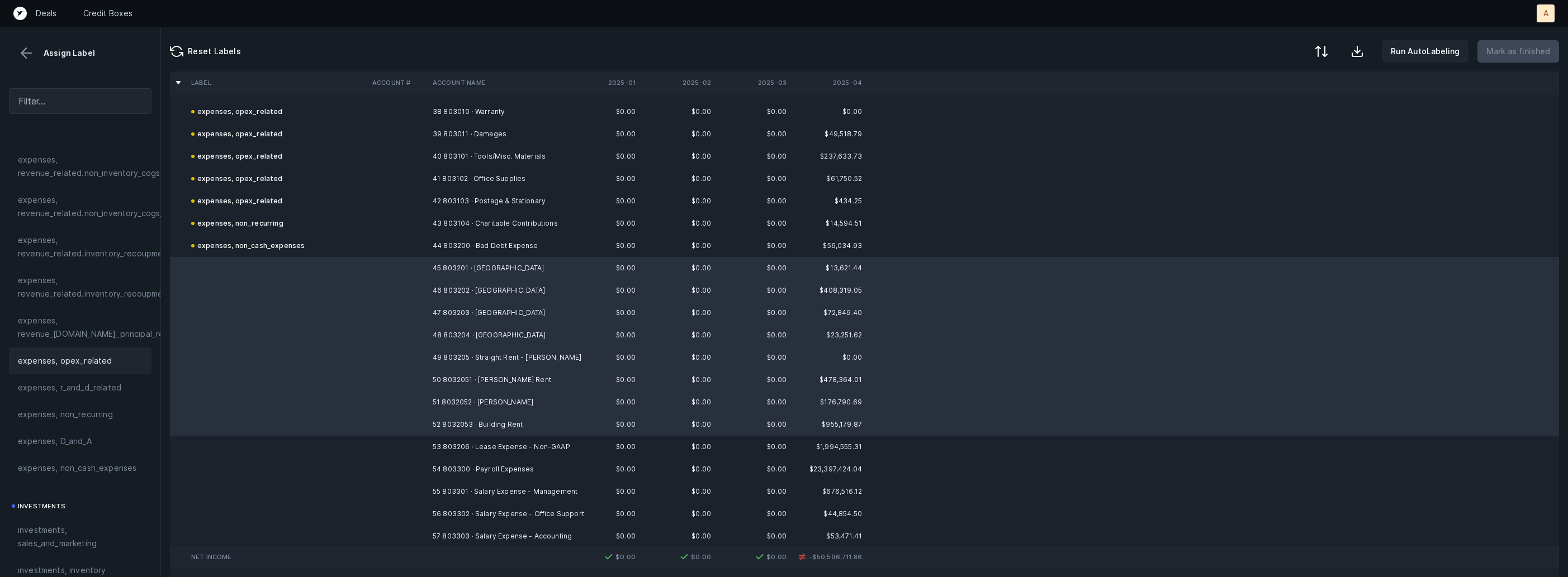
click at [108, 363] on div "expenses, opex_related" at bounding box center [80, 361] width 125 height 13
click at [483, 448] on td "53 803206 · Lease Expense - Non-GAAP" at bounding box center [496, 447] width 137 height 22
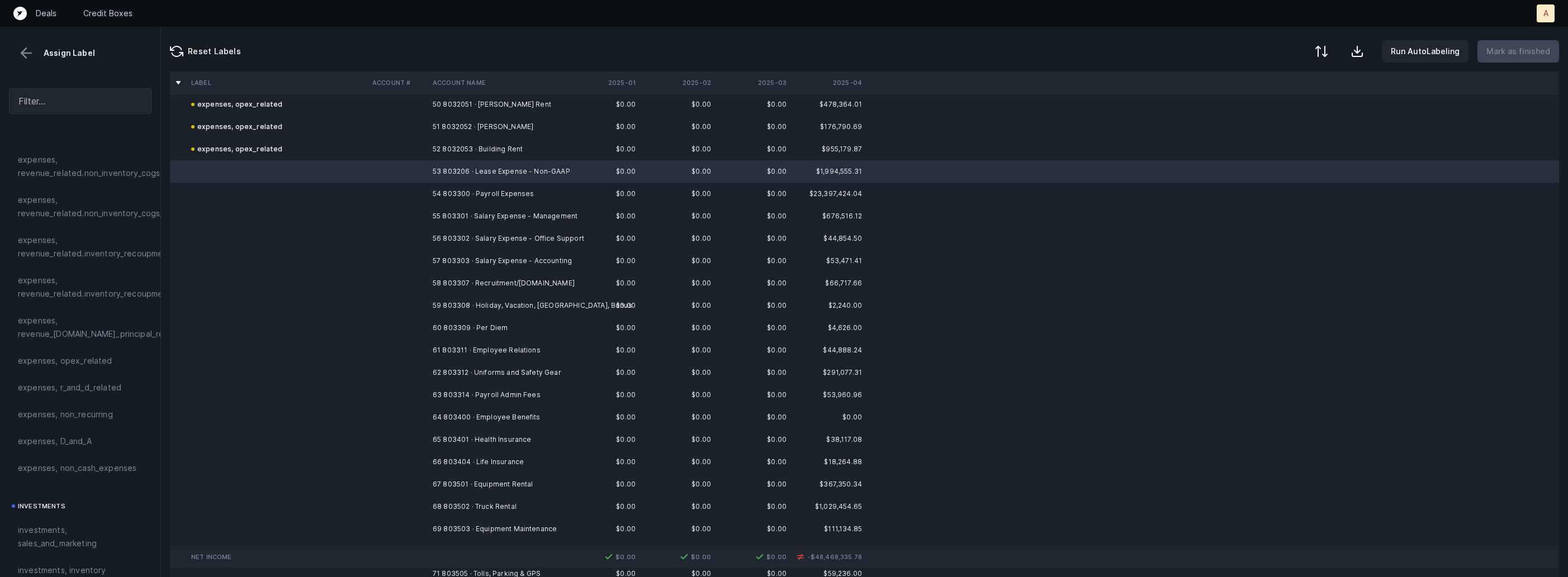
scroll to position [1129, 0]
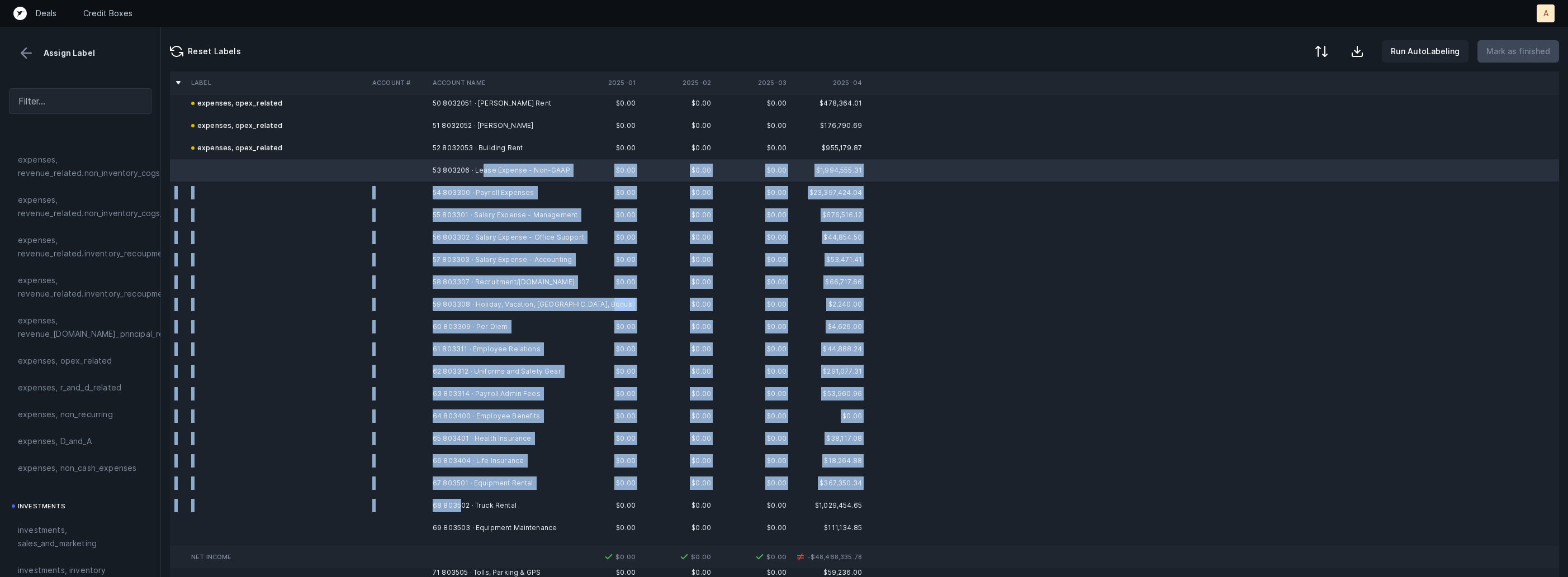
click at [459, 510] on td "68 803502 · Truck Rental" at bounding box center [496, 505] width 137 height 22
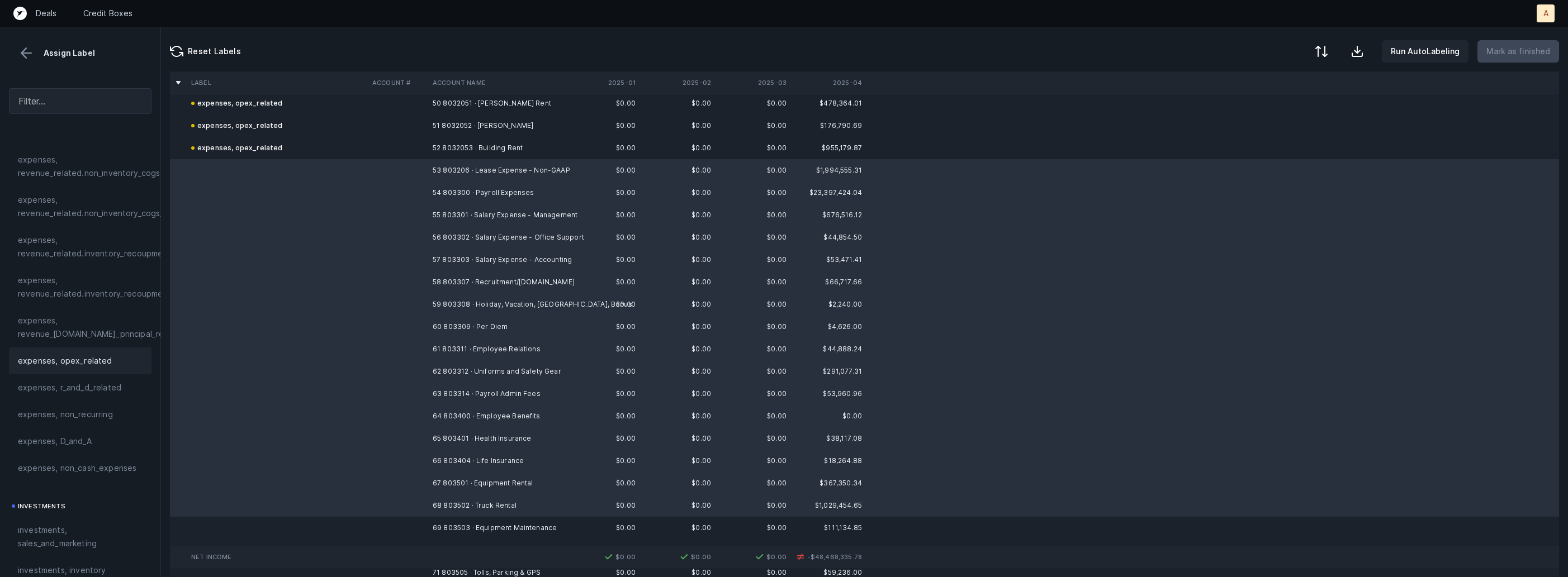
click at [112, 351] on div "expenses, opex_related" at bounding box center [80, 361] width 143 height 27
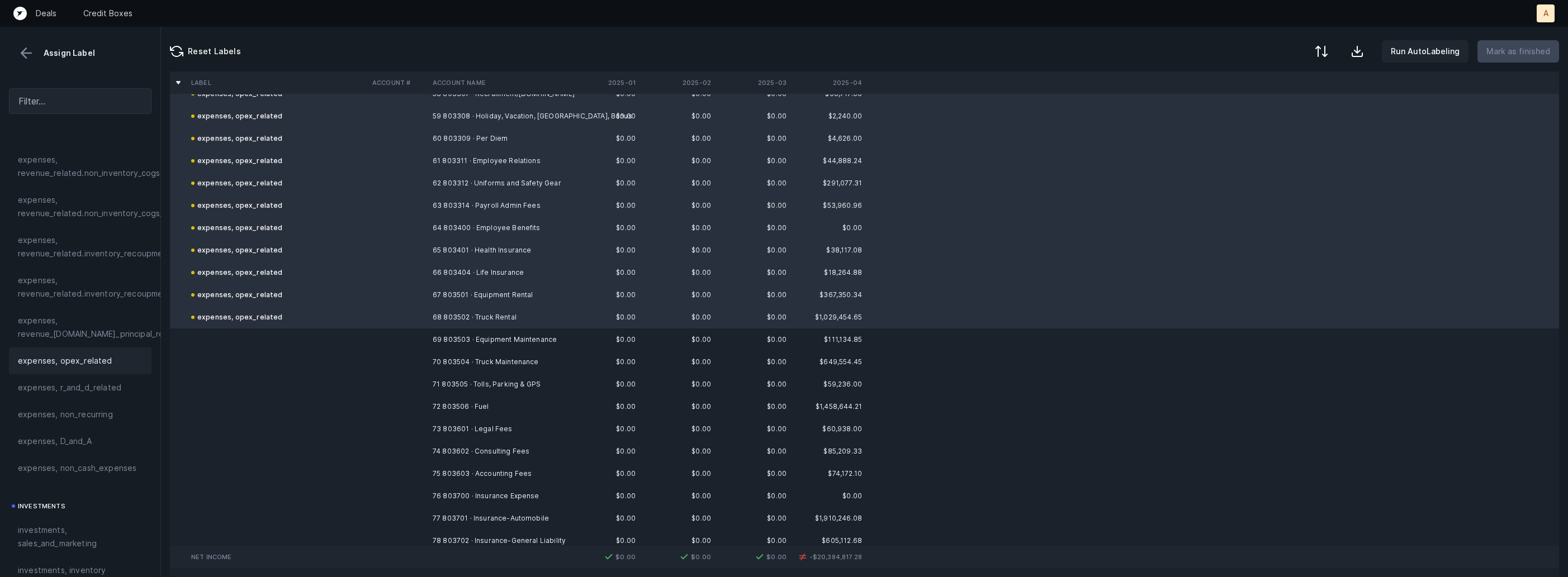
scroll to position [1456, 0]
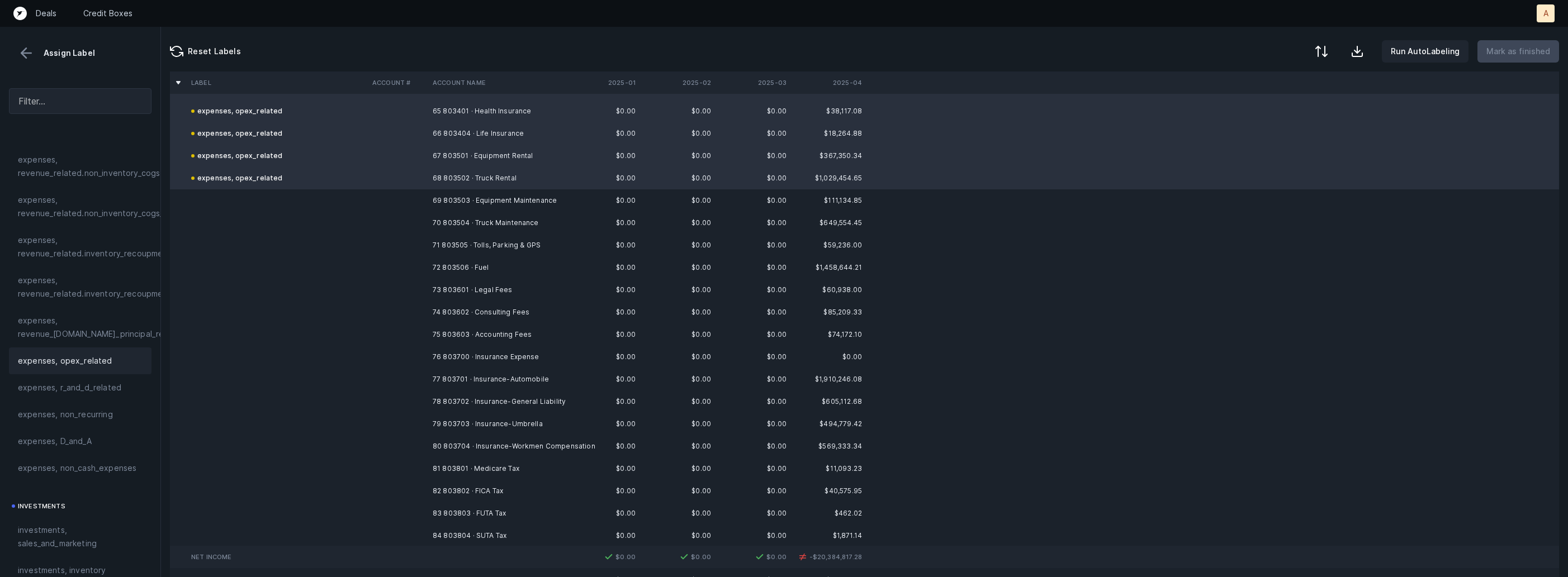
click at [567, 199] on td "$0.00" at bounding box center [602, 200] width 75 height 22
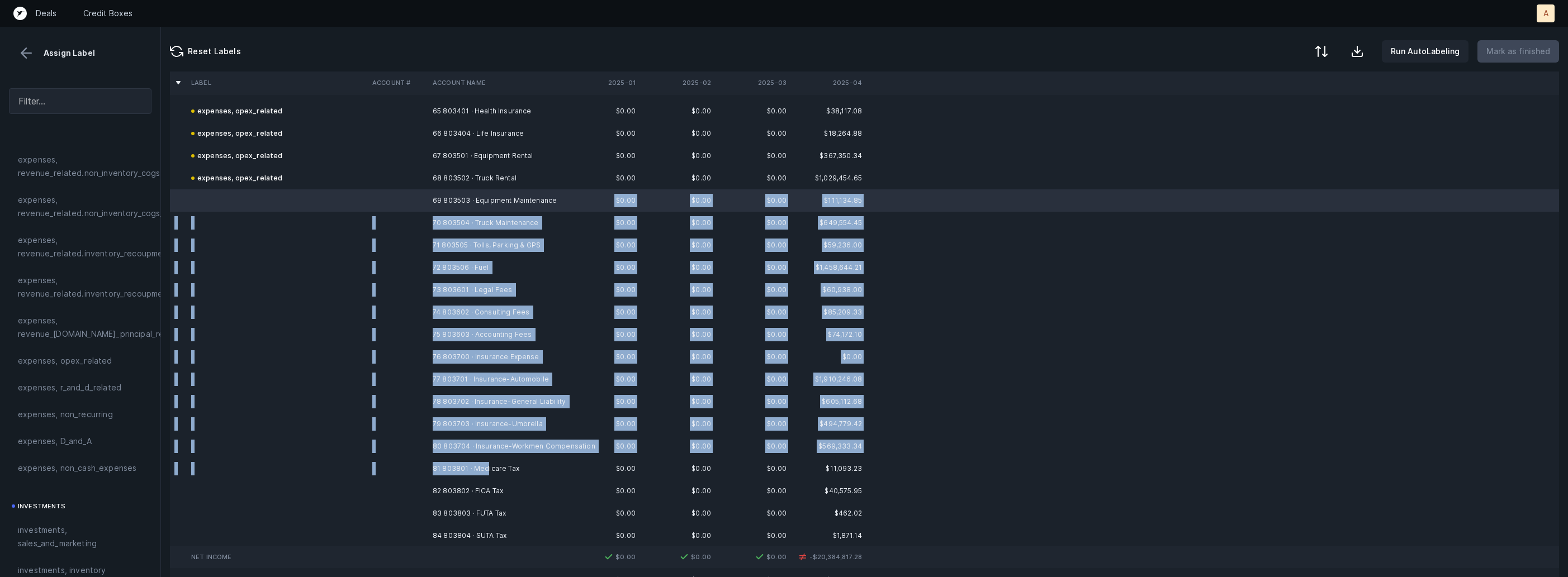
click at [487, 465] on td "81 803801 · Medicare Tax" at bounding box center [496, 468] width 137 height 22
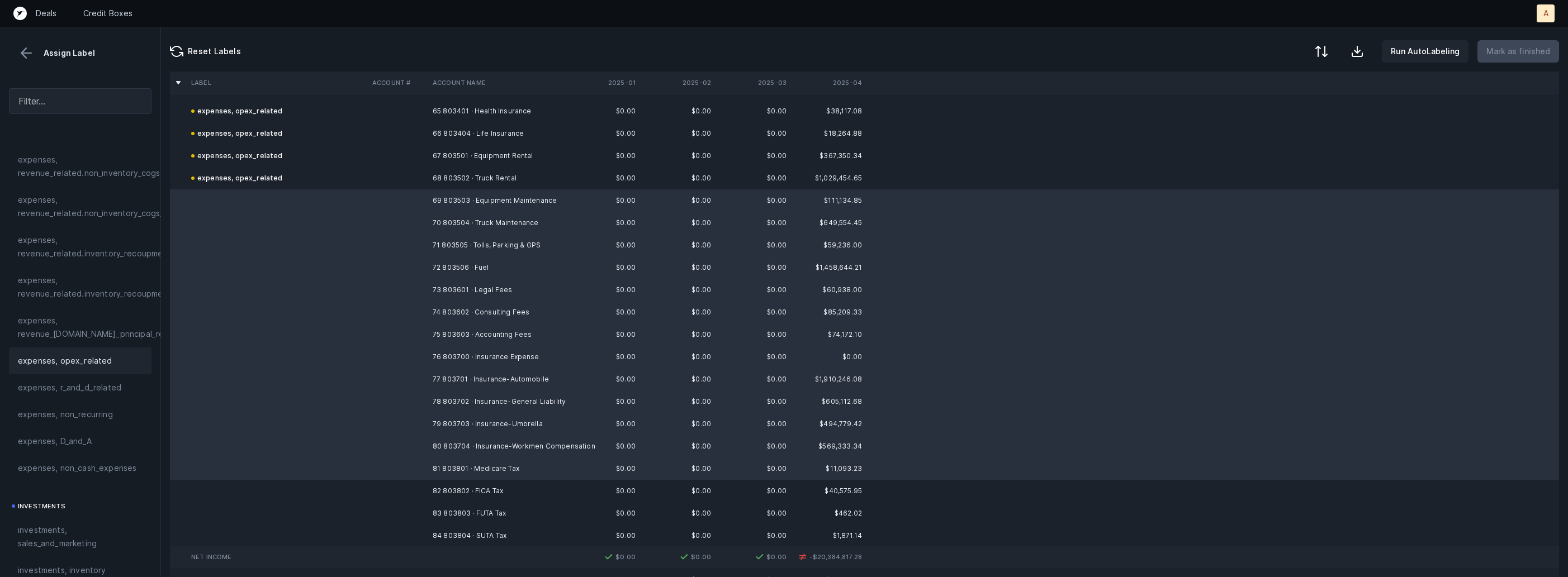
click at [115, 362] on div "expenses, opex_related" at bounding box center [80, 361] width 125 height 13
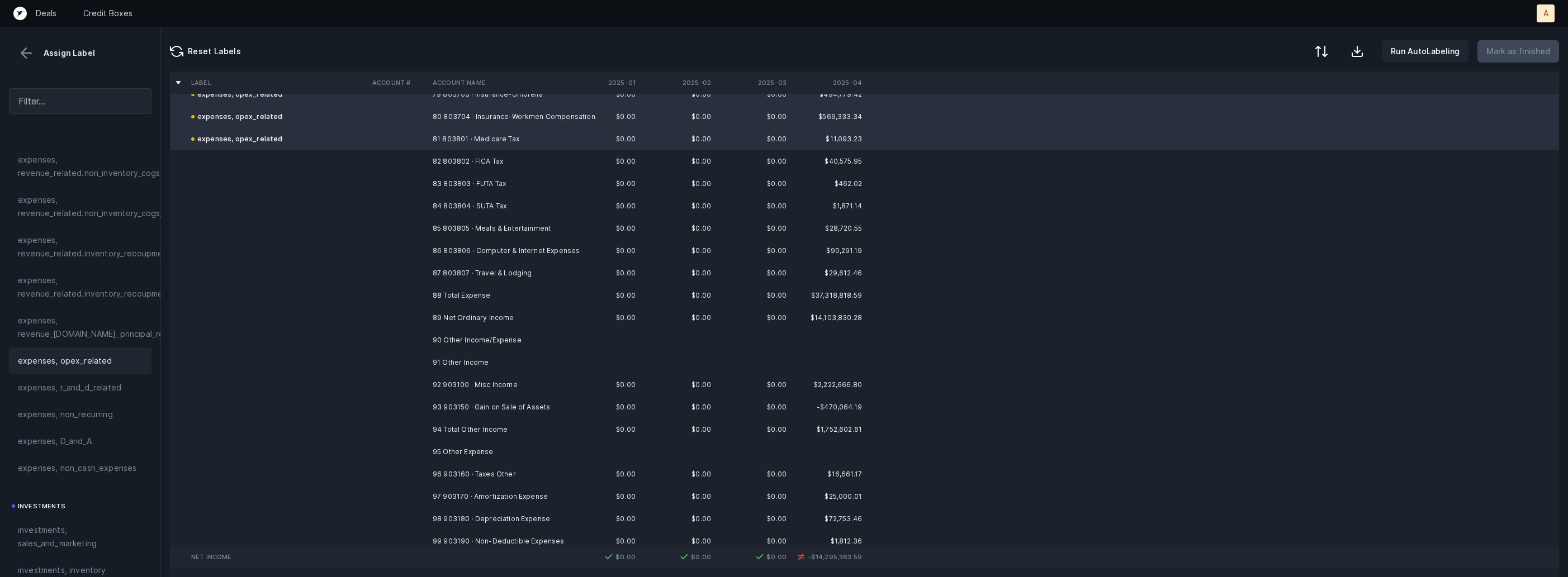
scroll to position [1769, 0]
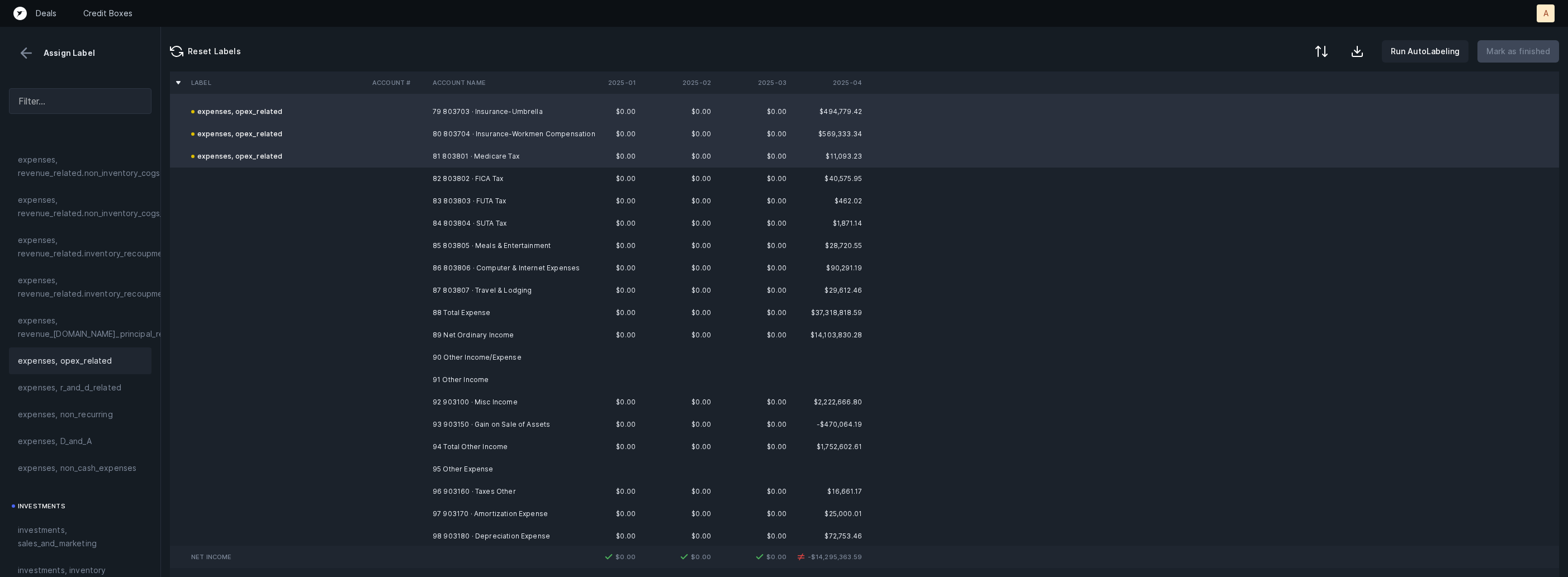
click at [465, 168] on td "82 803802 · FICA Tax" at bounding box center [496, 179] width 137 height 22
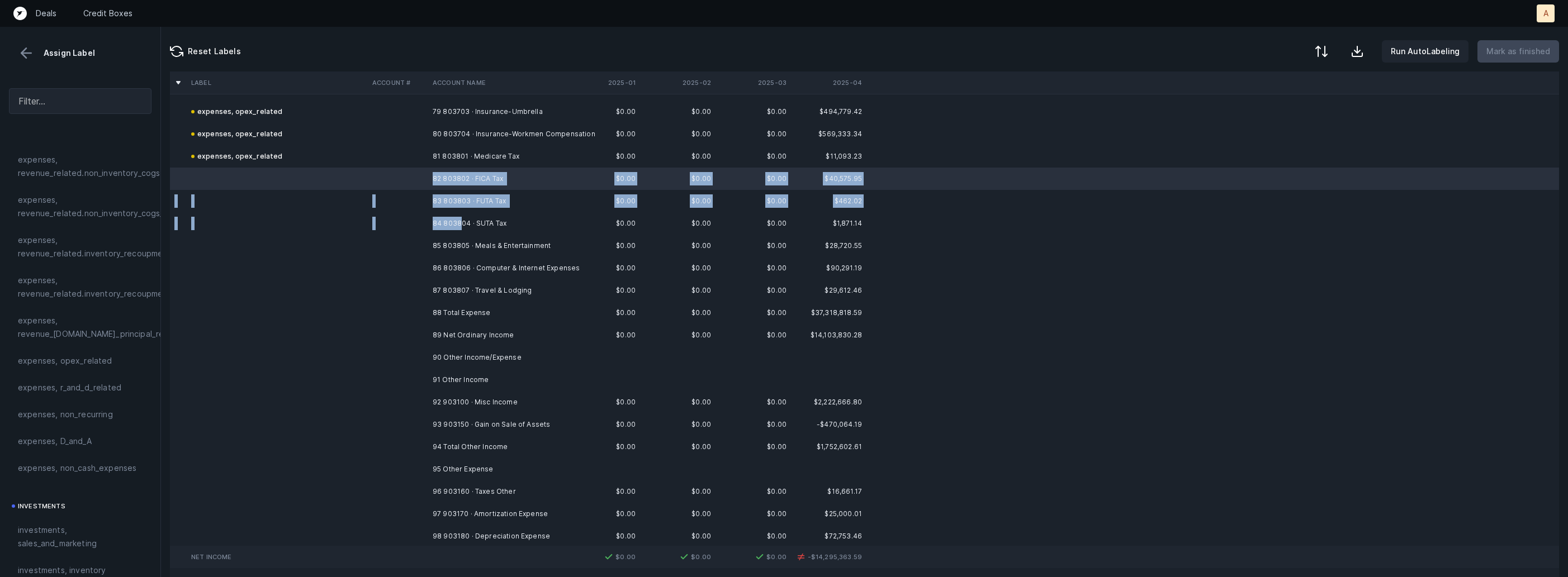
click at [460, 219] on td "84 803804 · SUTA Tax" at bounding box center [496, 223] width 137 height 22
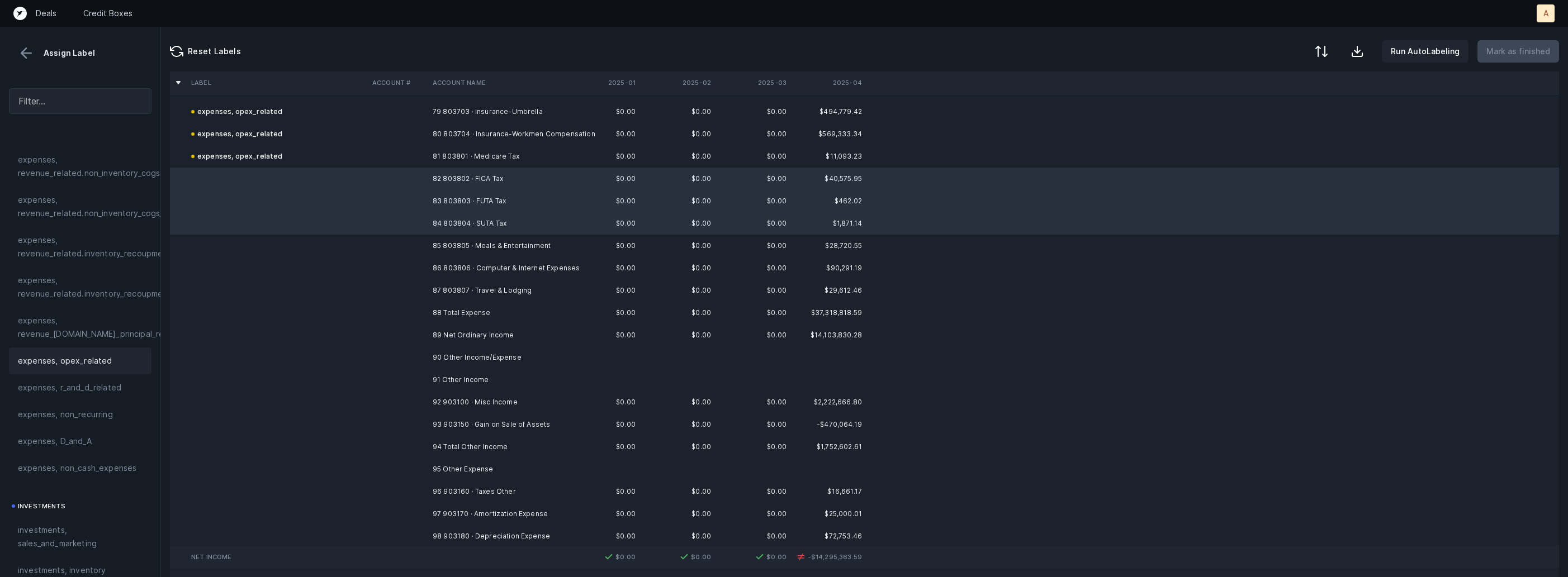
click at [102, 368] on div "expenses, opex_related" at bounding box center [80, 361] width 143 height 27
click at [375, 251] on td at bounding box center [398, 246] width 61 height 22
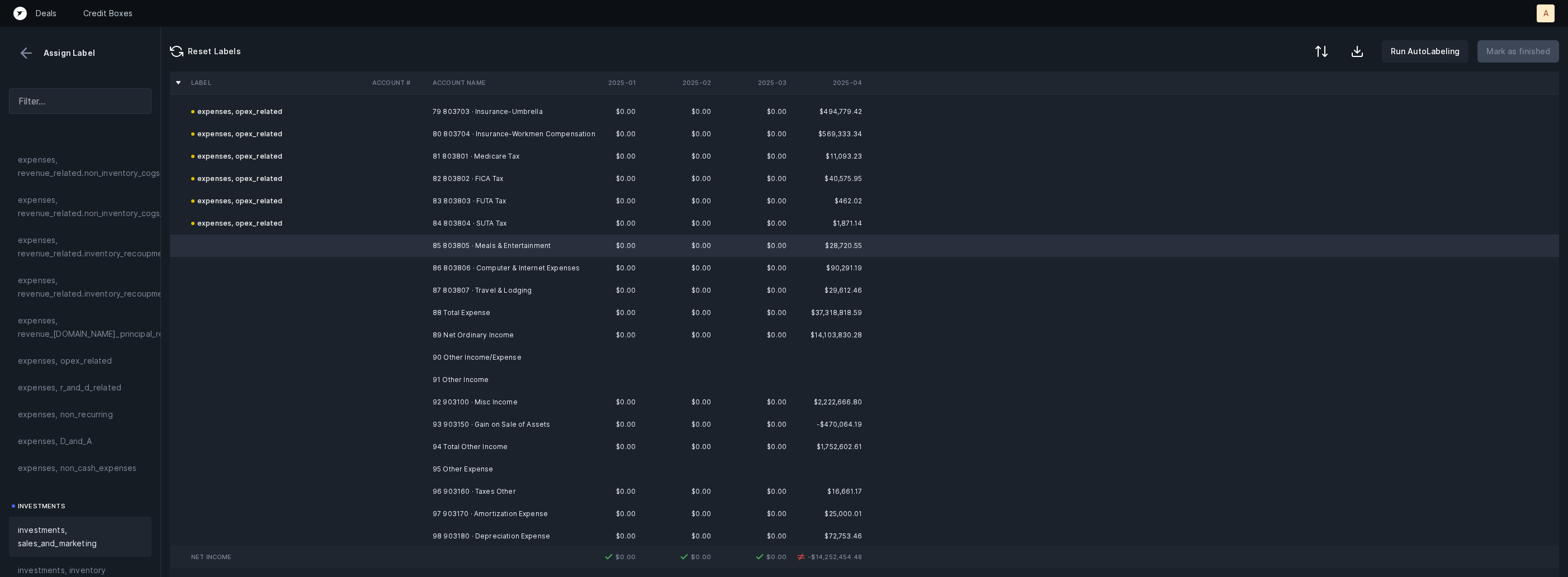
click at [58, 520] on div "investments, sales_and_marketing" at bounding box center [80, 537] width 143 height 40
click at [481, 270] on td "86 803806 · Computer & Internet Expenses" at bounding box center [496, 268] width 137 height 22
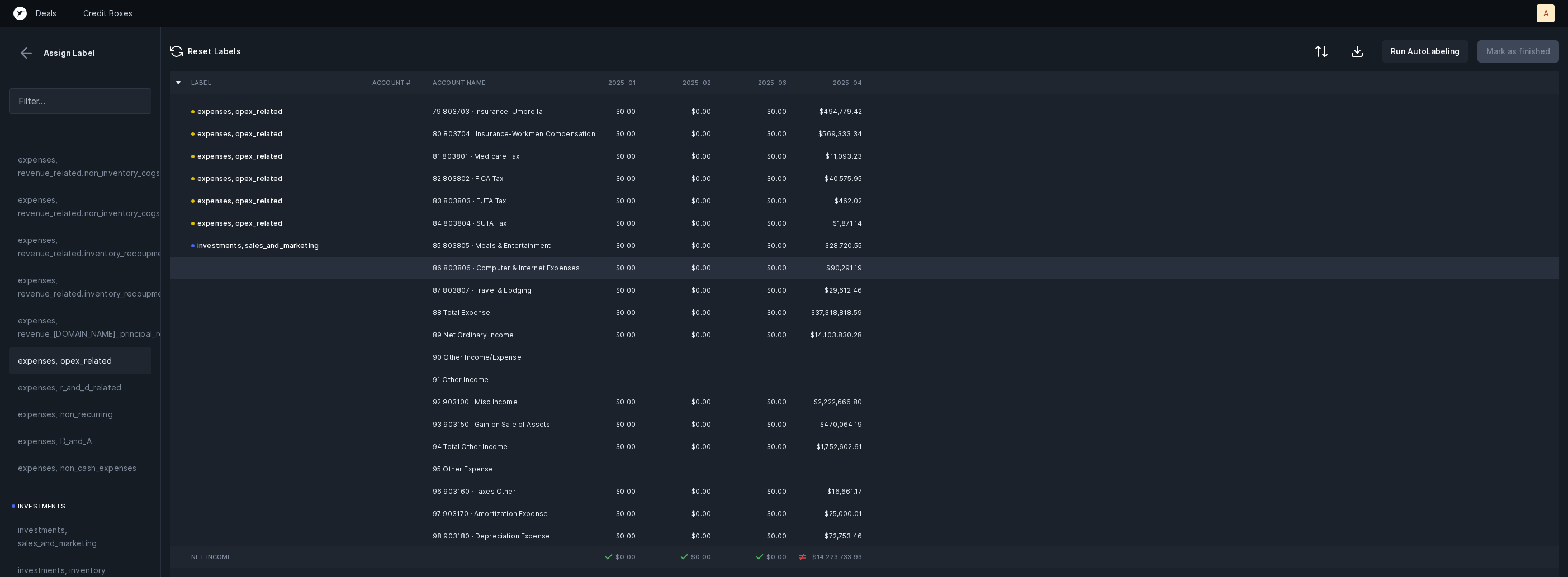
click at [102, 366] on span "expenses, opex_related" at bounding box center [65, 361] width 95 height 13
click at [430, 293] on td "87 803807 · Travel & Lodging" at bounding box center [496, 290] width 137 height 22
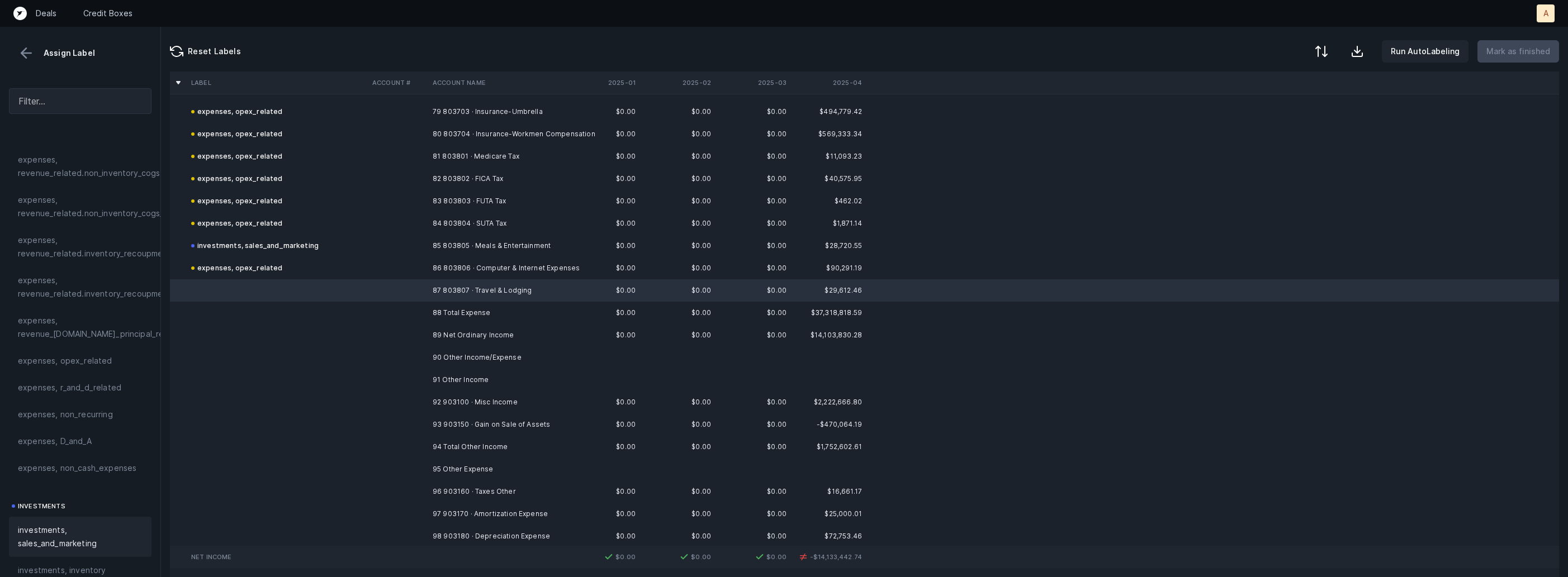
click at [65, 541] on span "investments, sales_and_marketing" at bounding box center [80, 537] width 125 height 27
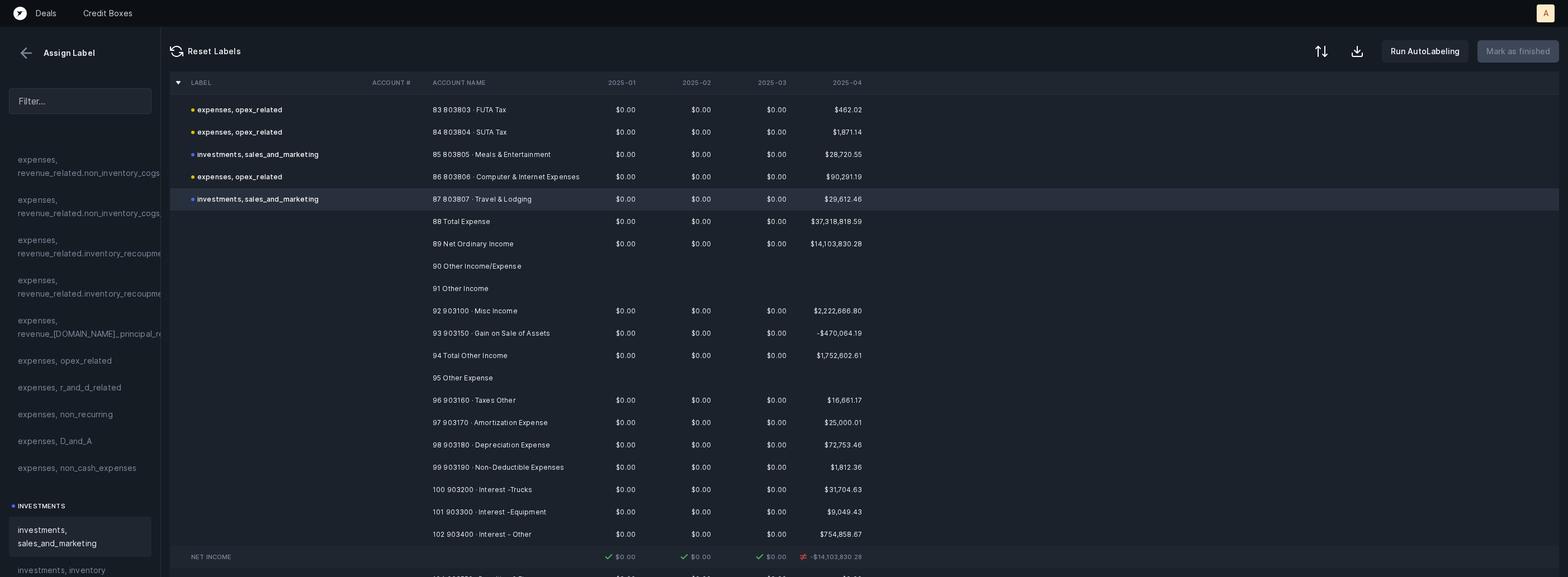
scroll to position [1871, 0]
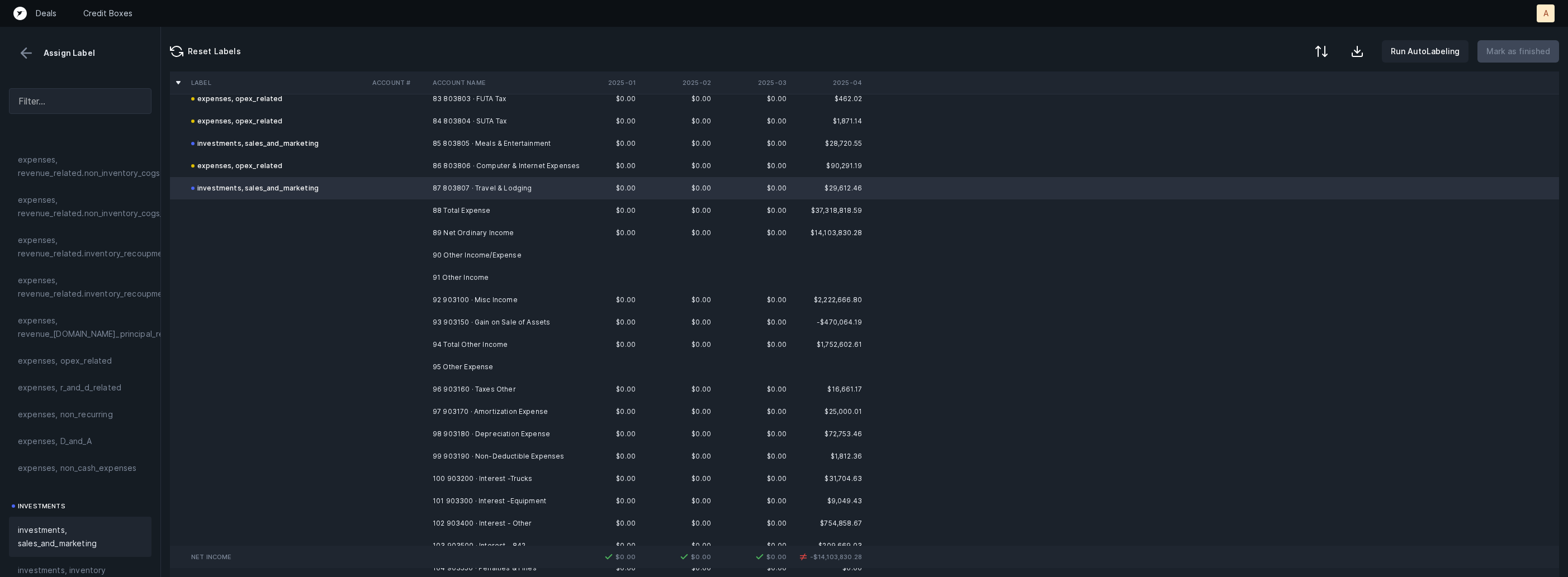
click at [480, 297] on td "92 903100 · Misc Income" at bounding box center [496, 300] width 137 height 22
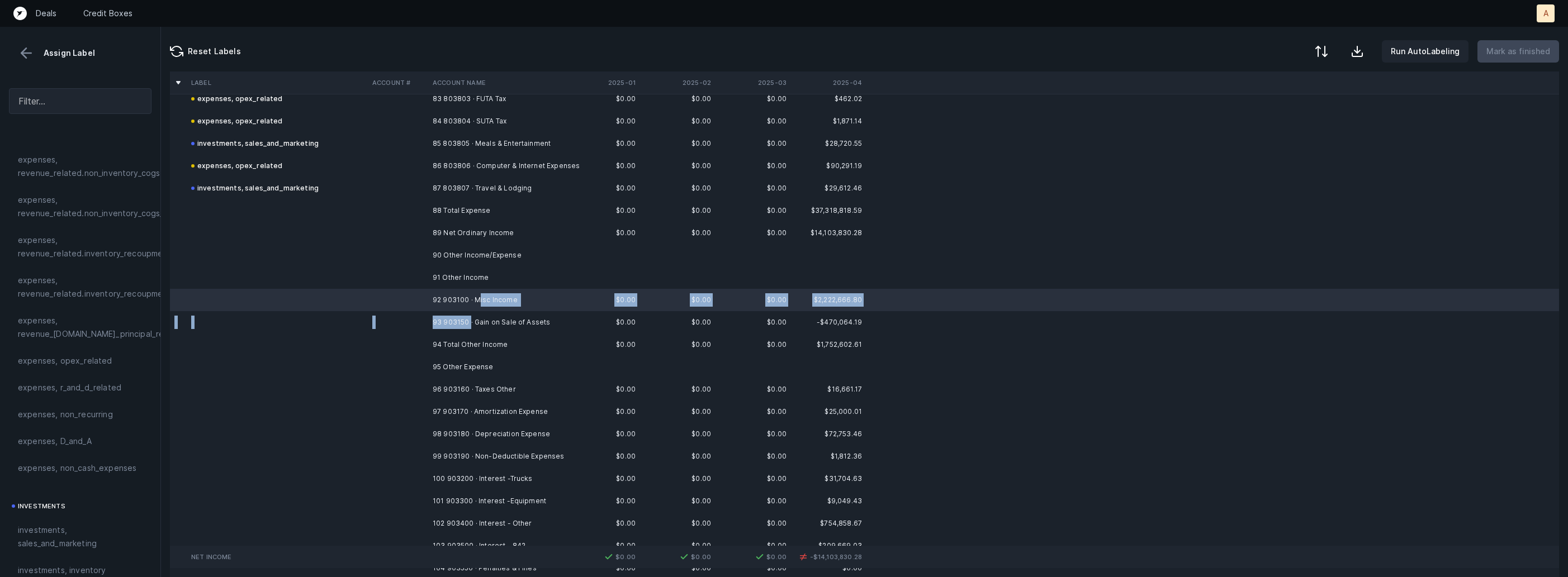
click at [469, 315] on td "93 903150 · Gain on Sale of Assets" at bounding box center [496, 322] width 137 height 22
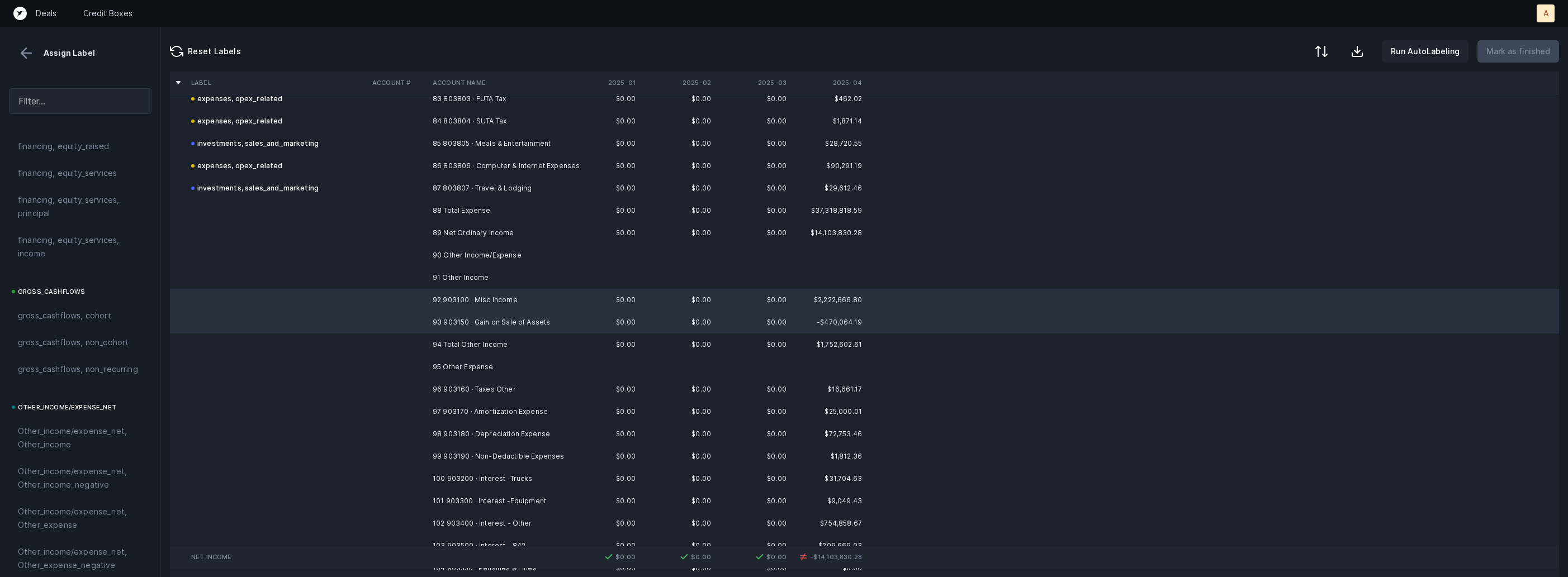
scroll to position [1269, 0]
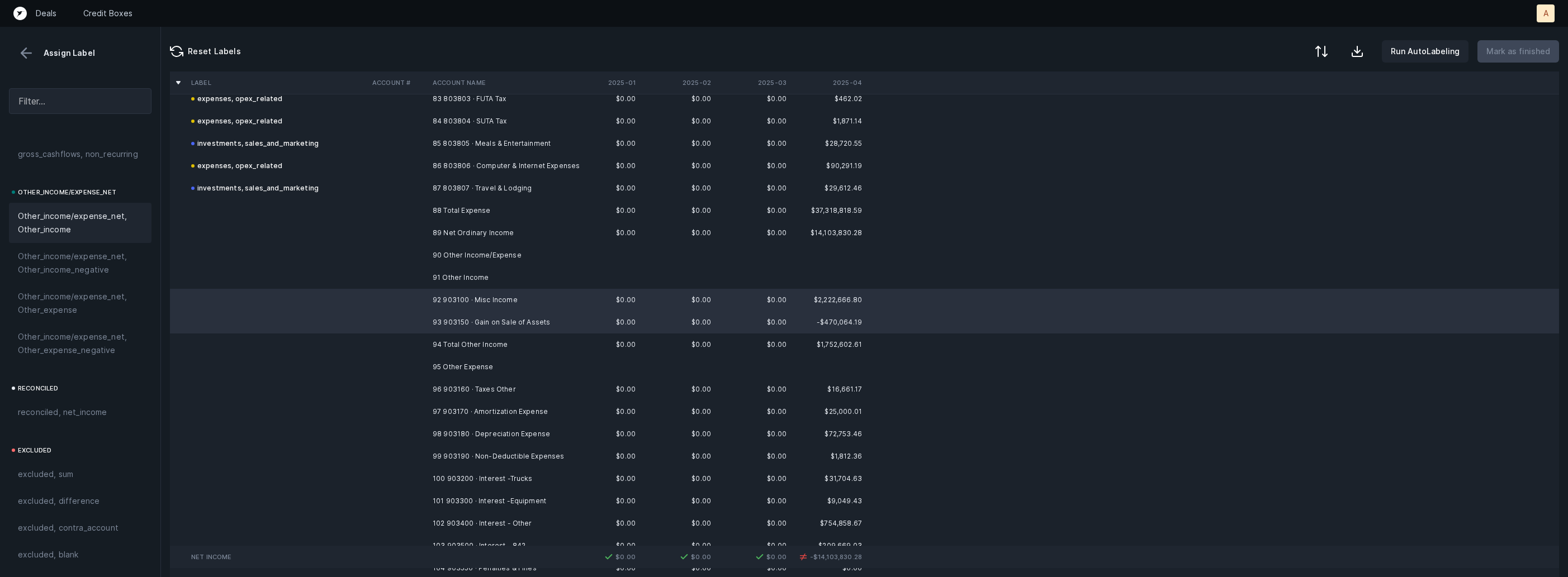
click at [77, 230] on span "Other_income/expense_net, Other_income" at bounding box center [80, 223] width 125 height 27
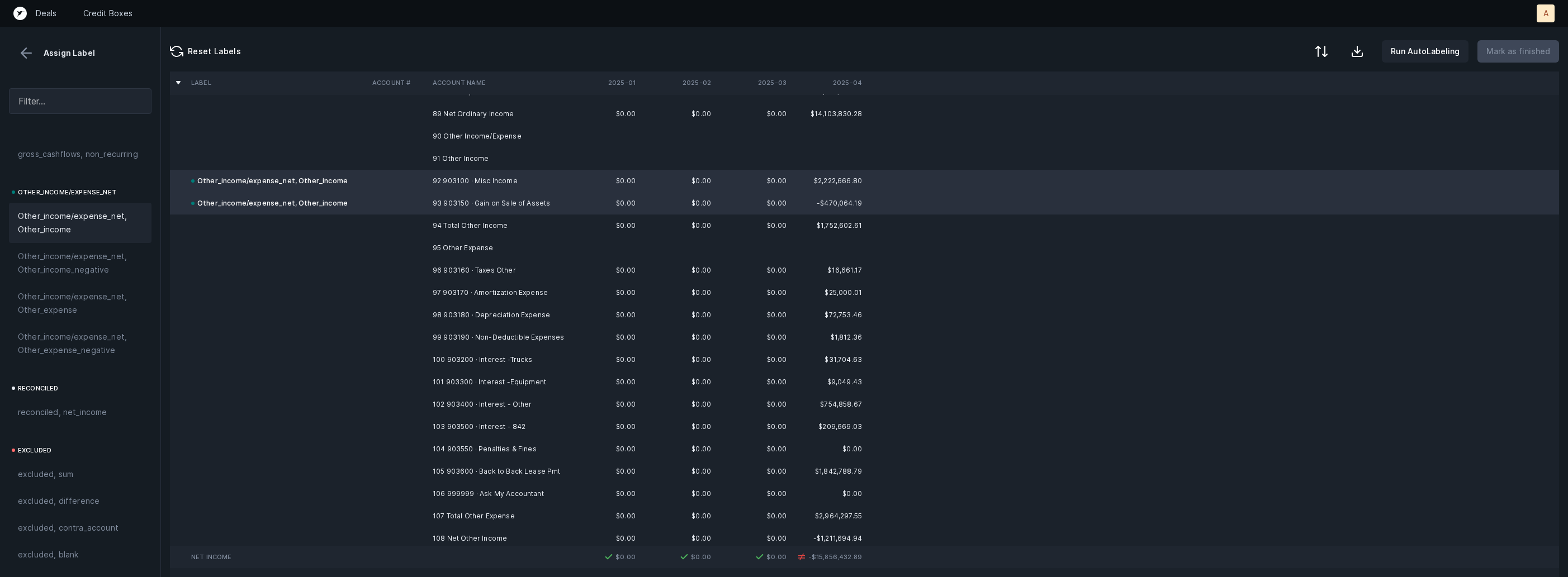
scroll to position [2024, 0]
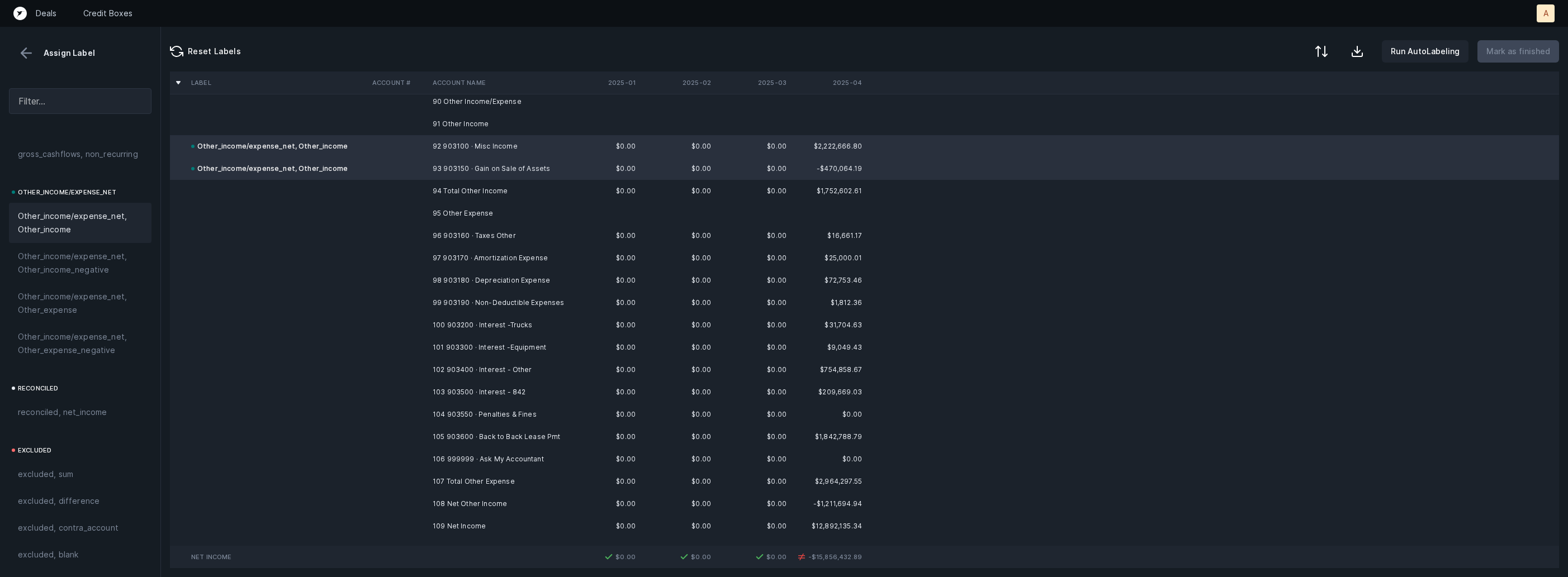
click at [506, 256] on td "97 903170 · Amortization Expense" at bounding box center [496, 258] width 137 height 22
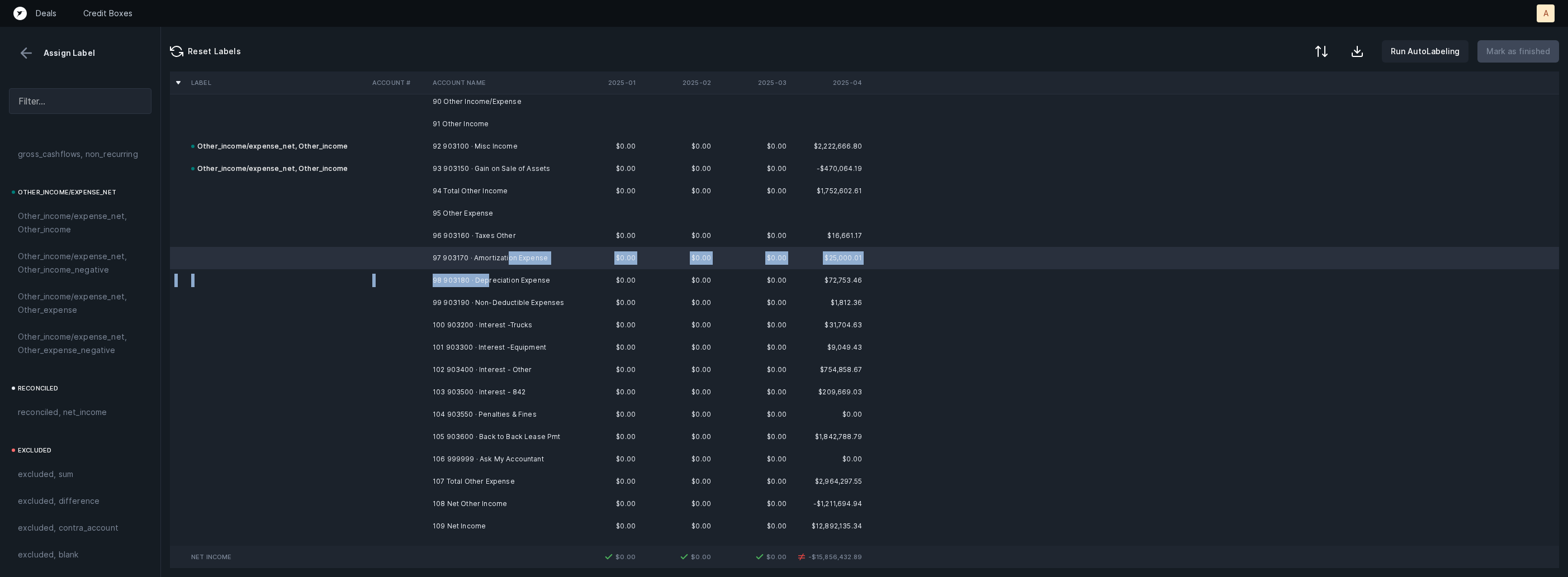
click at [486, 276] on td "98 903180 · Depreciation Expense" at bounding box center [496, 281] width 137 height 22
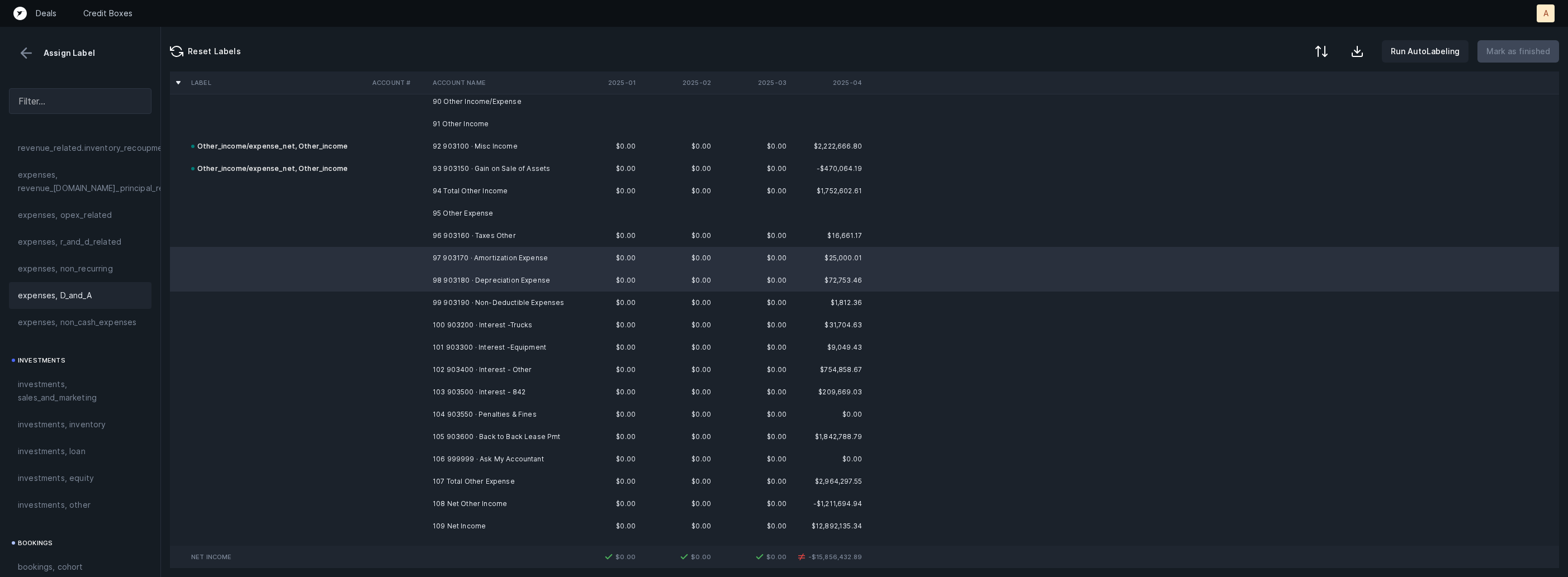
scroll to position [373, 0]
click at [44, 307] on span "expenses, D_and_A" at bounding box center [55, 303] width 74 height 13
click at [453, 236] on td "96 903160 · Taxes Other" at bounding box center [496, 236] width 137 height 22
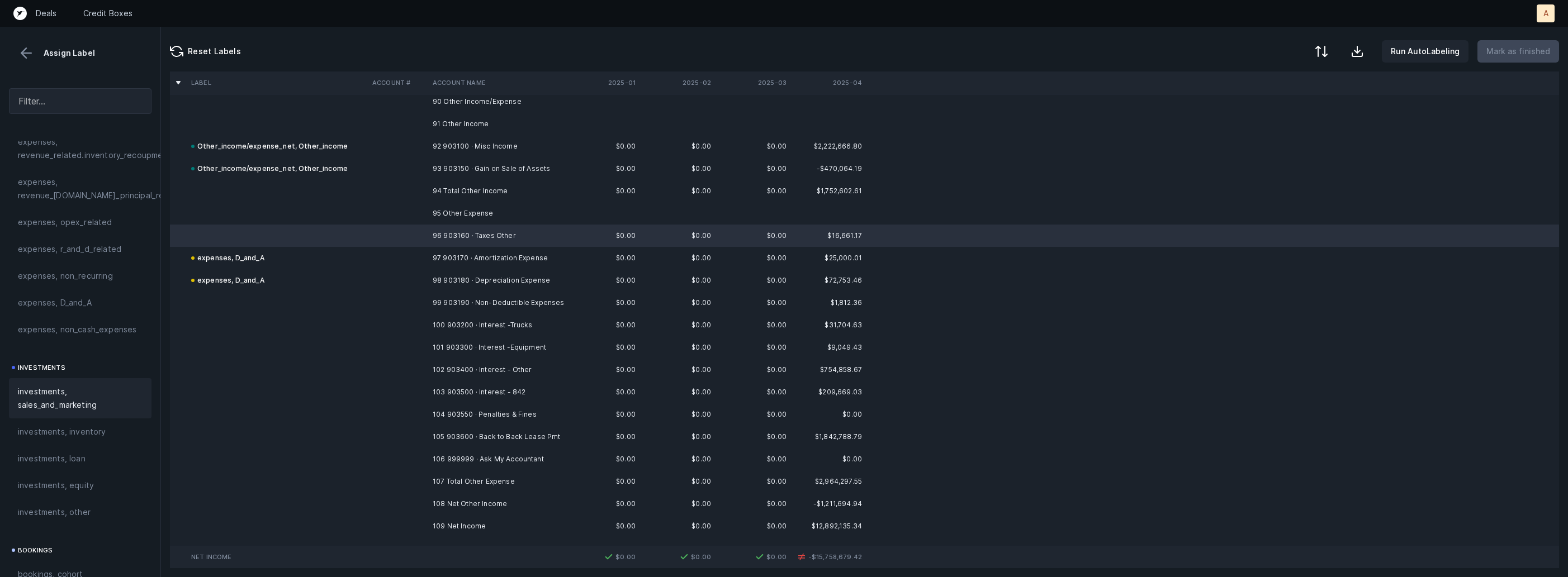
scroll to position [1269, 0]
click at [59, 309] on span "Other_income/expense_net, Other_expense" at bounding box center [80, 304] width 125 height 27
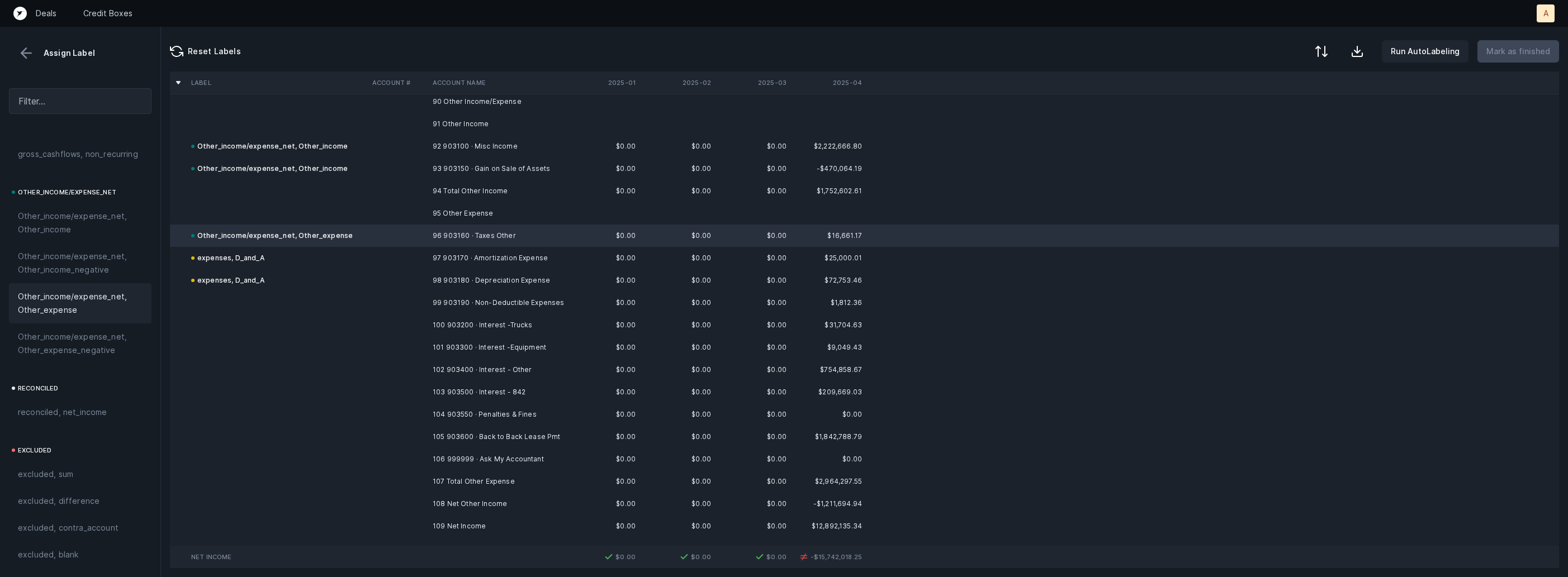
click at [494, 309] on td "99 903190 · Non-Deductible Expenses" at bounding box center [496, 303] width 137 height 22
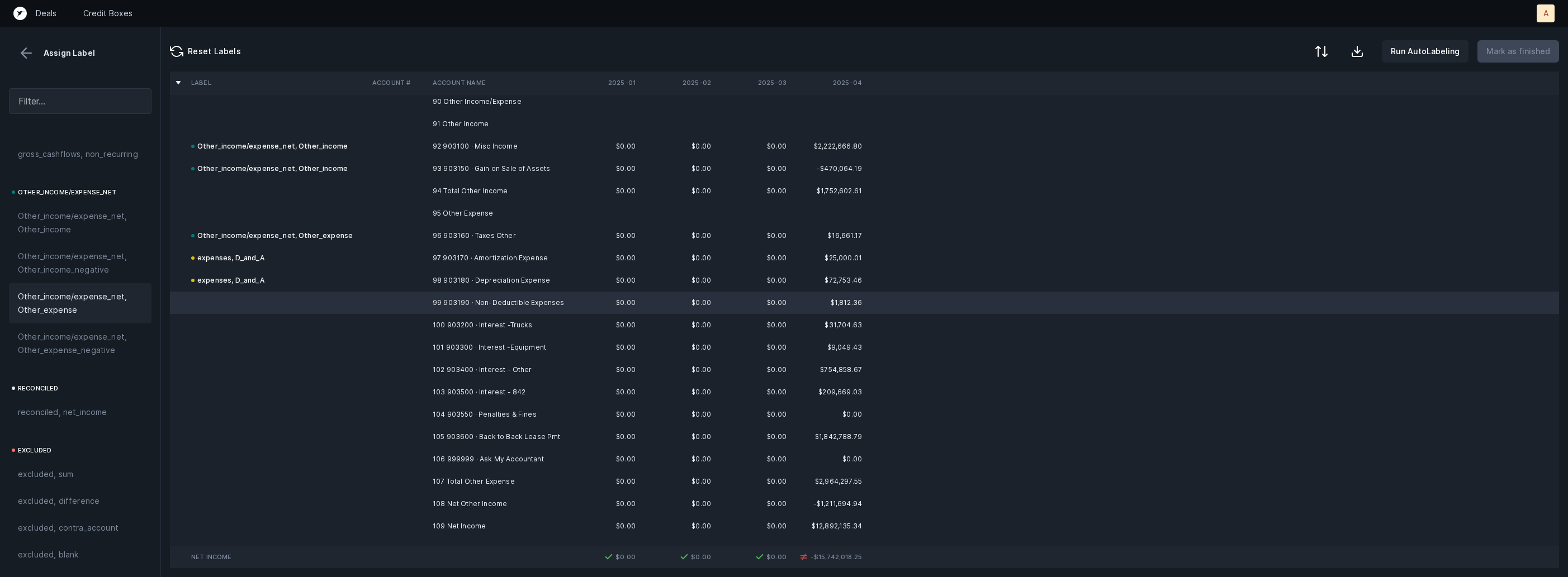
click at [83, 313] on span "Other_income/expense_net, Other_expense" at bounding box center [80, 304] width 125 height 27
click at [463, 323] on td "100 903200 · Interest -Trucks" at bounding box center [496, 325] width 137 height 22
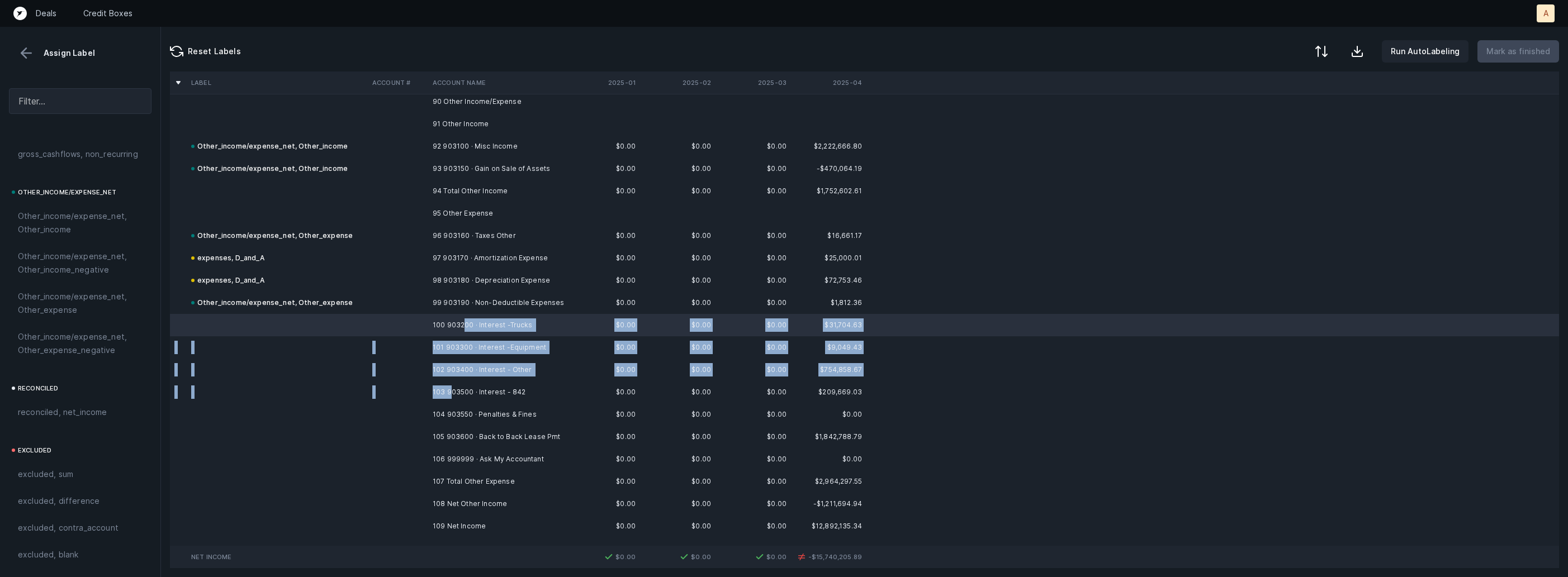
click at [450, 390] on td "103 903500 · Interest - 842" at bounding box center [496, 392] width 137 height 22
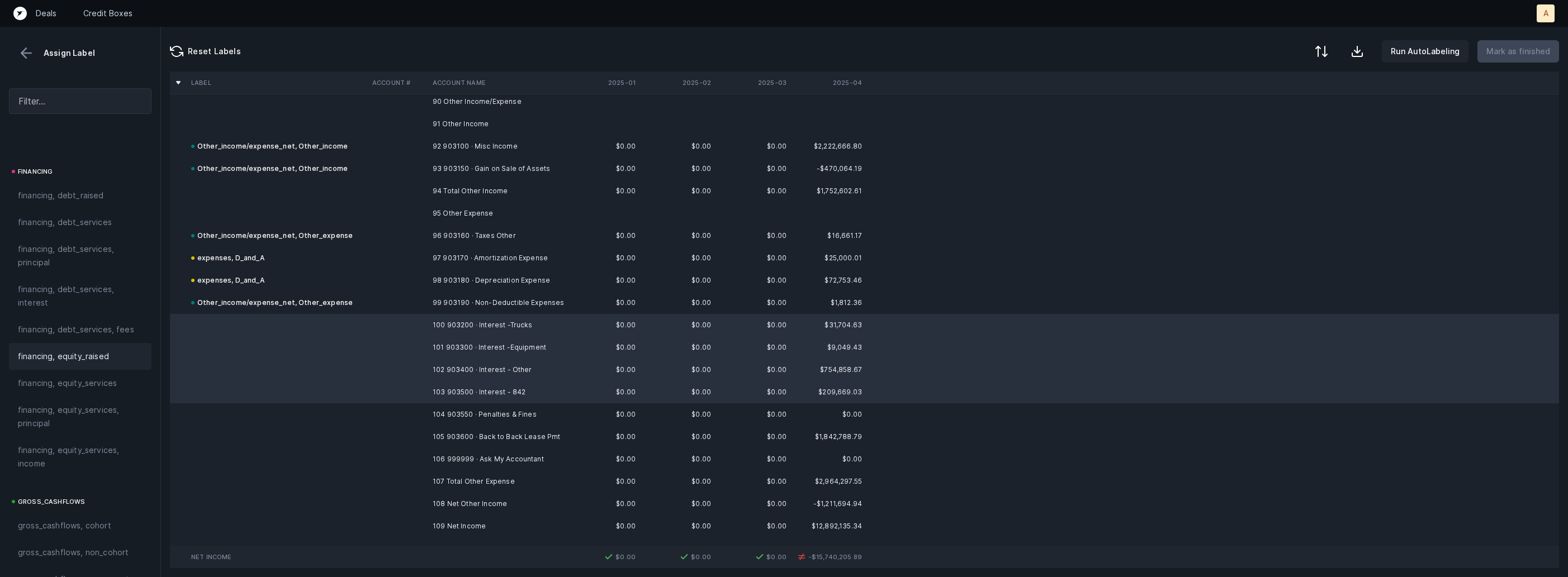
scroll to position [836, 0]
click at [68, 305] on span "financing, debt_services, interest" at bounding box center [80, 301] width 125 height 27
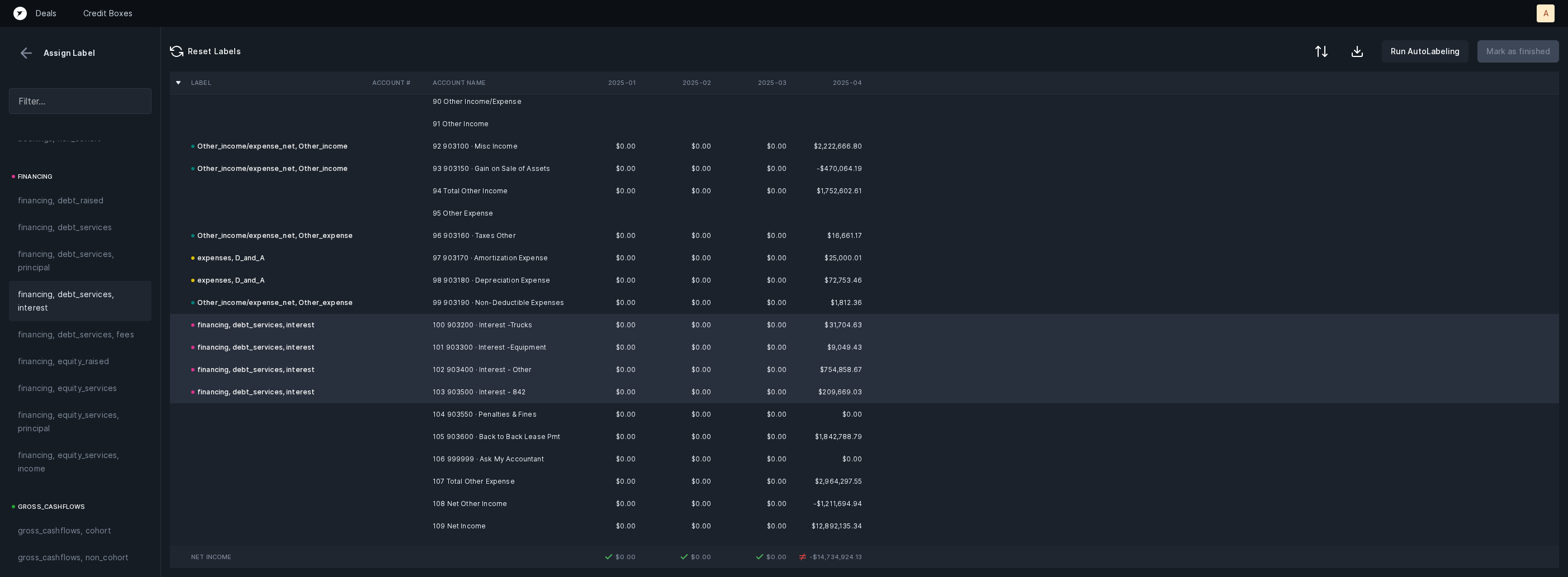
click at [459, 414] on td "104 903550 · Penalties & Fines" at bounding box center [496, 414] width 137 height 22
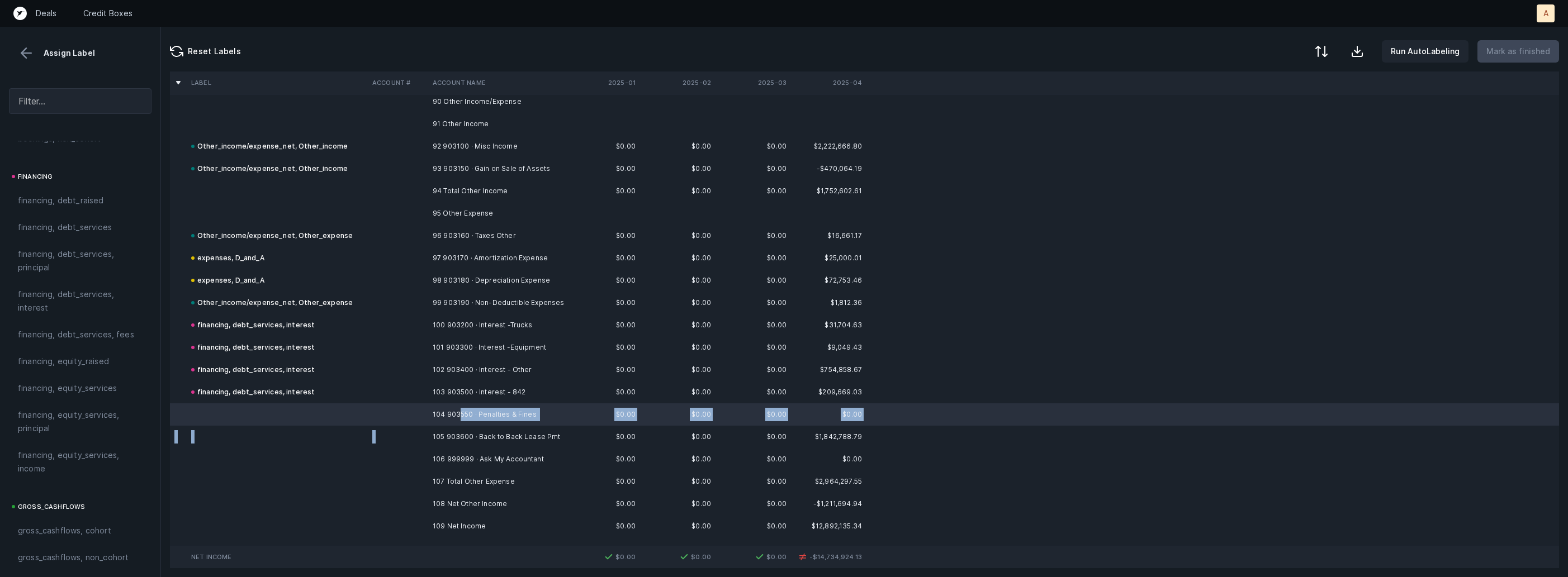
click at [429, 434] on td "105 903600 · Back to Back Lease Pmt" at bounding box center [496, 437] width 137 height 22
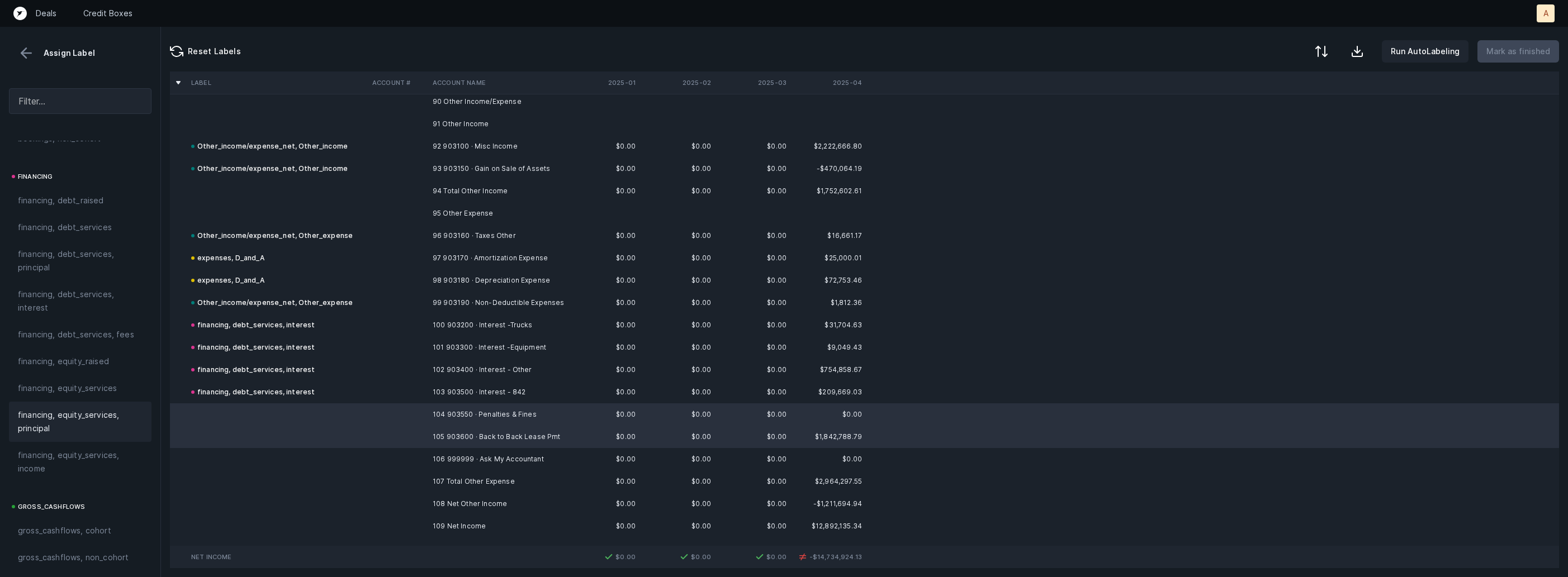
scroll to position [1239, 0]
click at [91, 341] on span "Other_income/expense_net, Other_expense" at bounding box center [80, 331] width 125 height 27
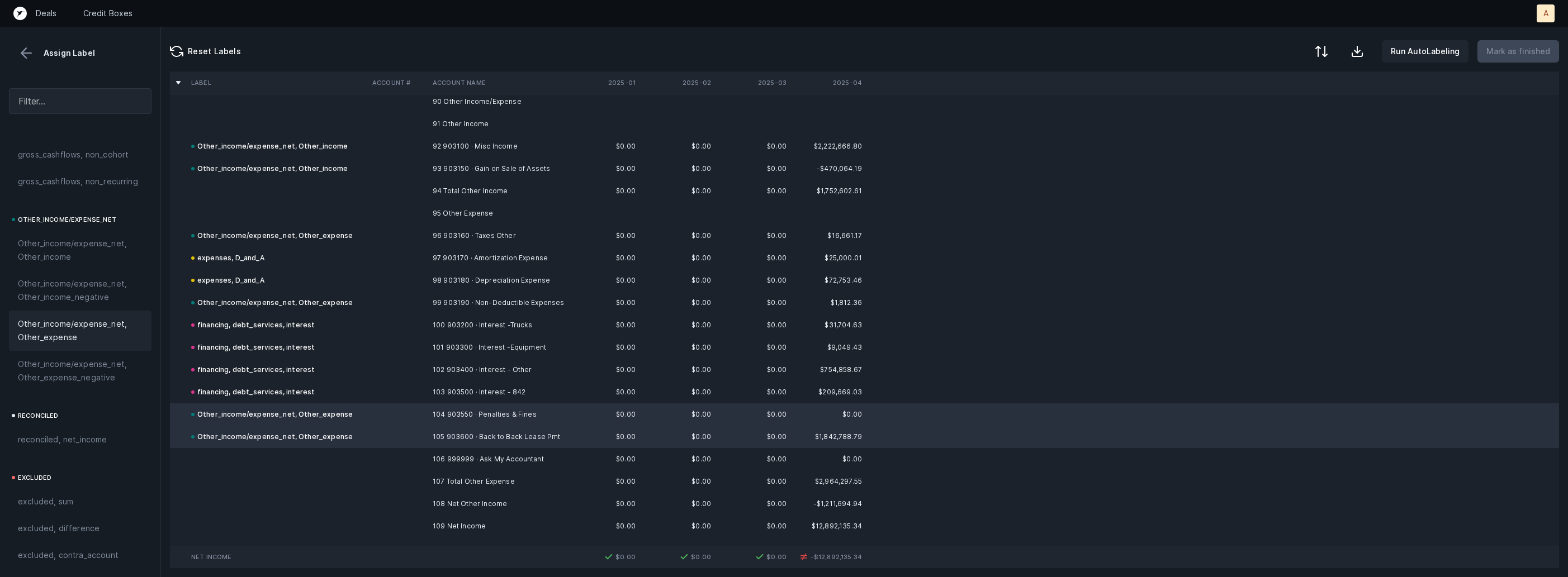
click at [518, 455] on td "106 999999 · Ask My Accountant" at bounding box center [496, 460] width 137 height 22
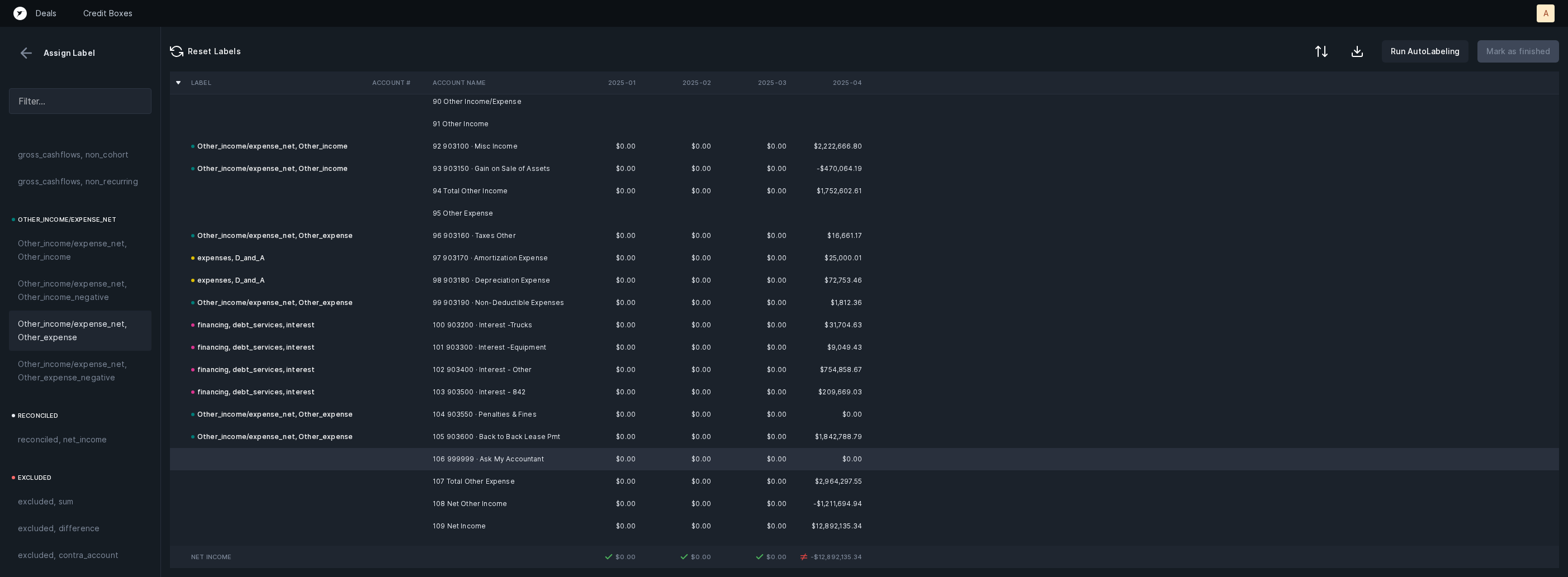
click at [89, 338] on span "Other_income/expense_net, Other_expense" at bounding box center [80, 331] width 125 height 27
click at [389, 526] on td at bounding box center [398, 526] width 61 height 22
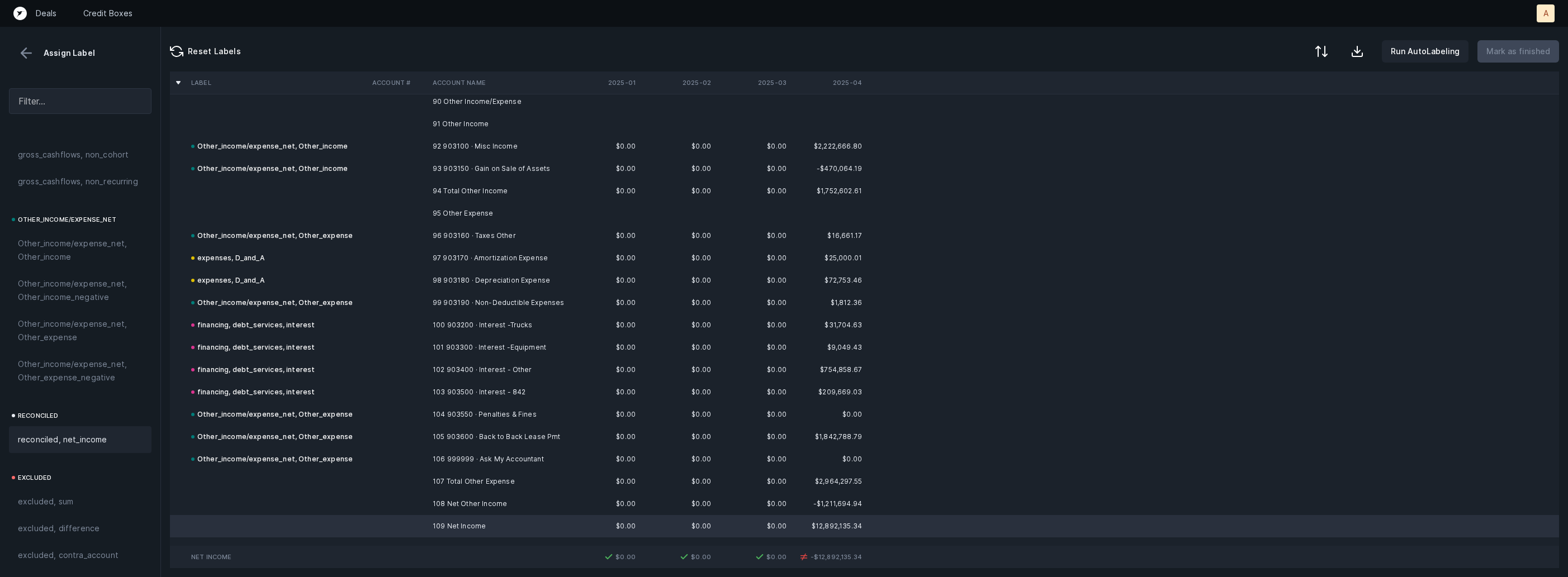
click at [41, 444] on span "reconciled, net_income" at bounding box center [62, 440] width 89 height 13
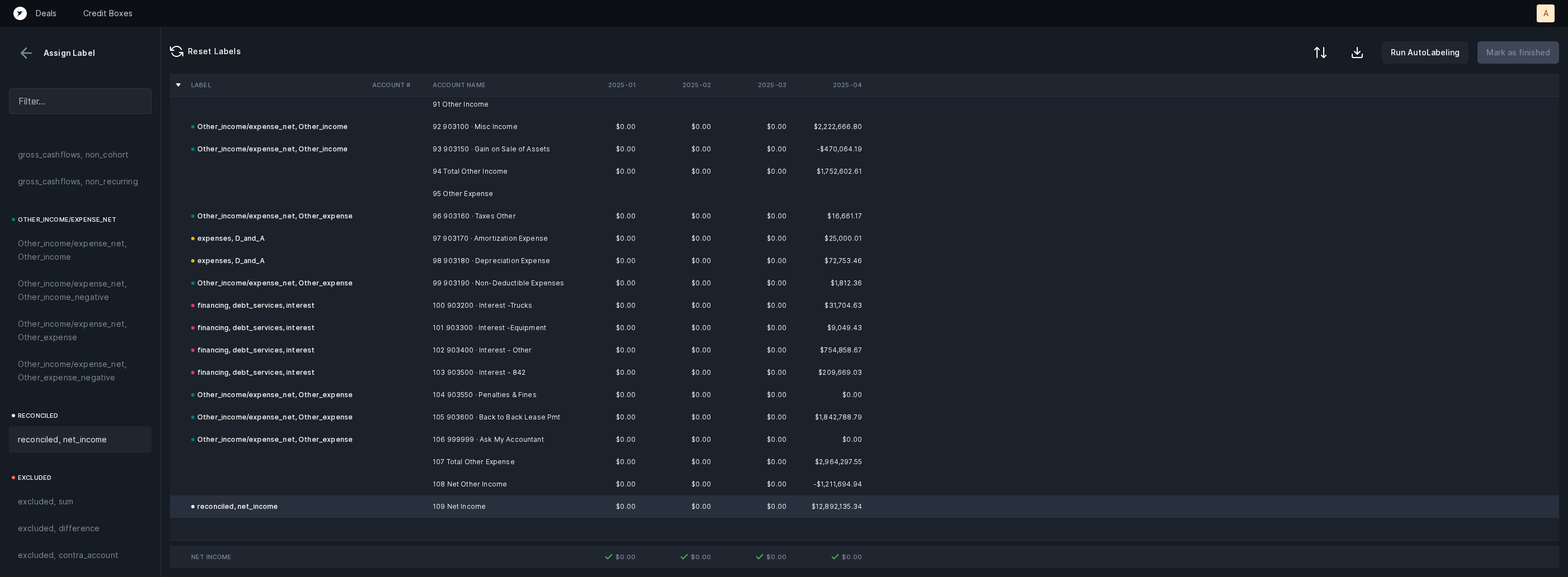
click at [1327, 46] on div at bounding box center [1320, 52] width 13 height 13
click at [1269, 112] on div "By Hum label" at bounding box center [1271, 118] width 112 height 22
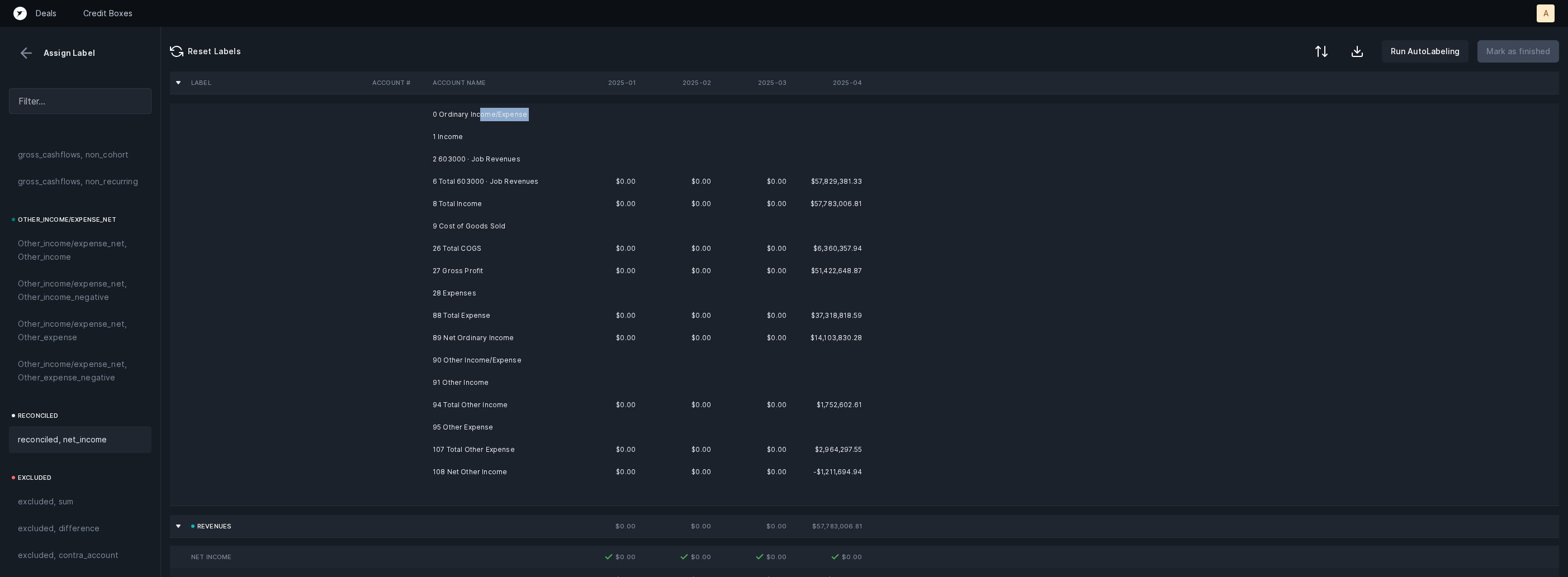
click at [478, 120] on td "0 Ordinary Income/Expense" at bounding box center [496, 115] width 137 height 22
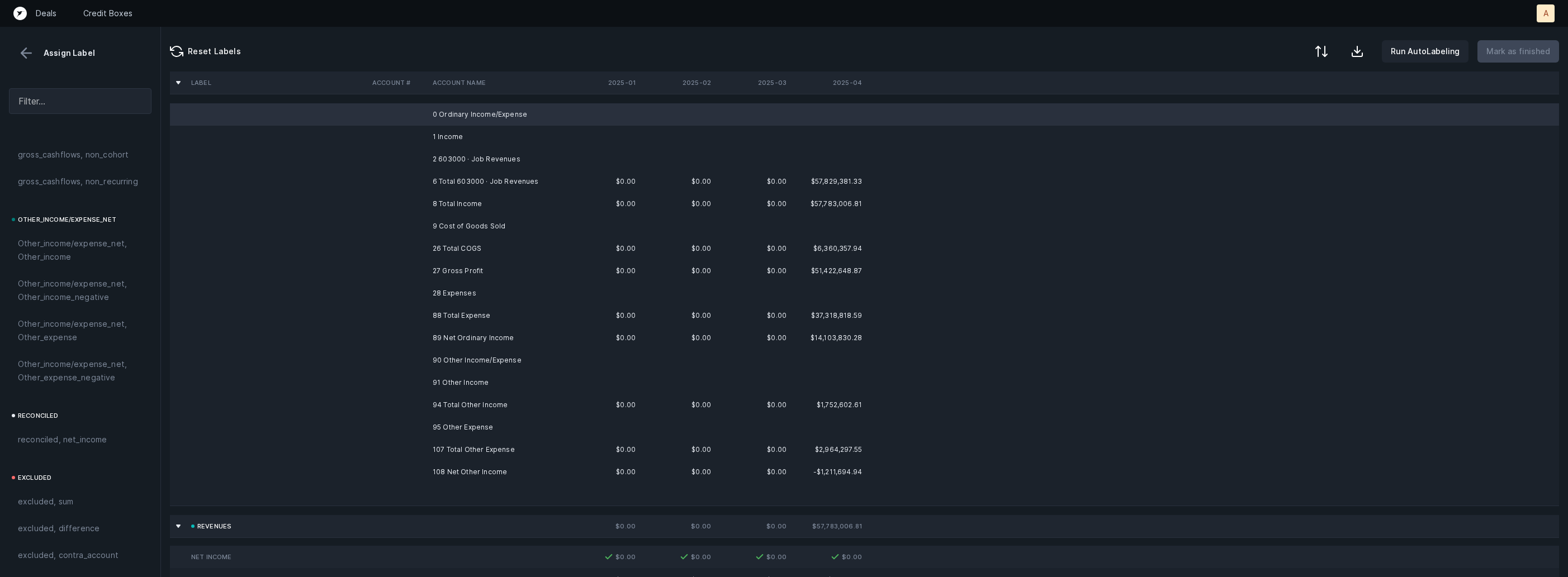
click at [454, 137] on td "1 Income" at bounding box center [496, 137] width 137 height 22
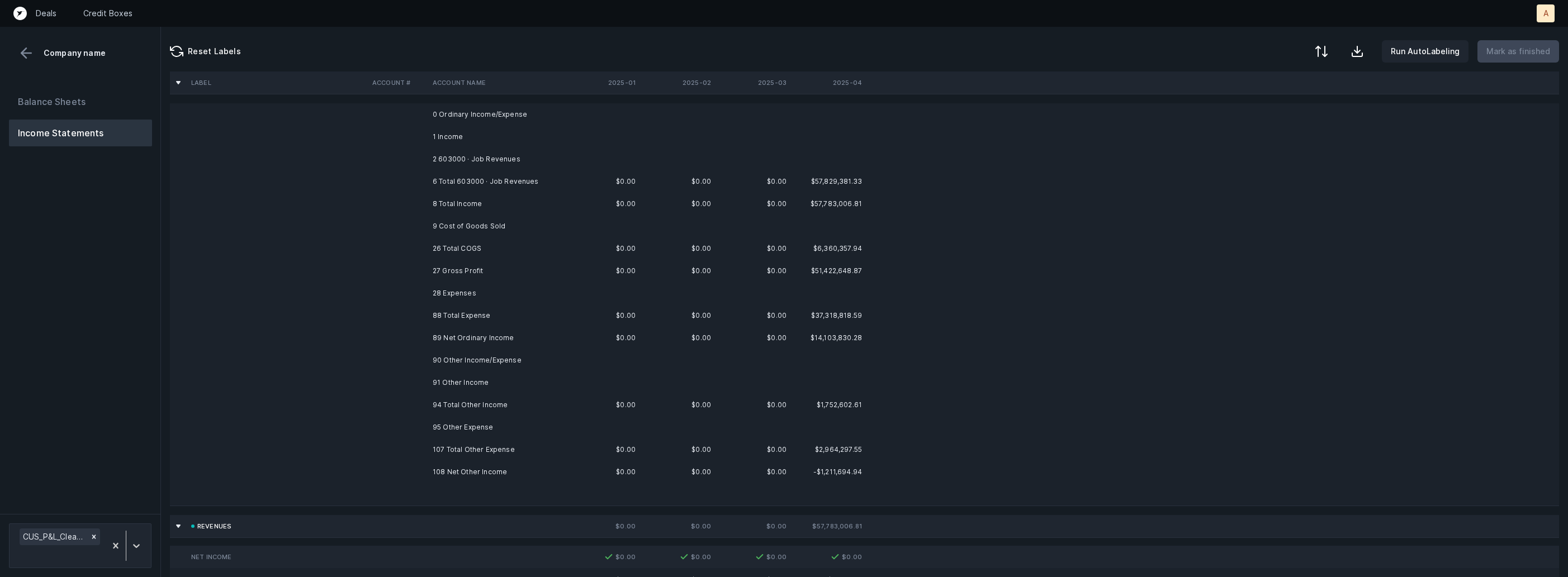
click at [588, 114] on td at bounding box center [602, 115] width 75 height 22
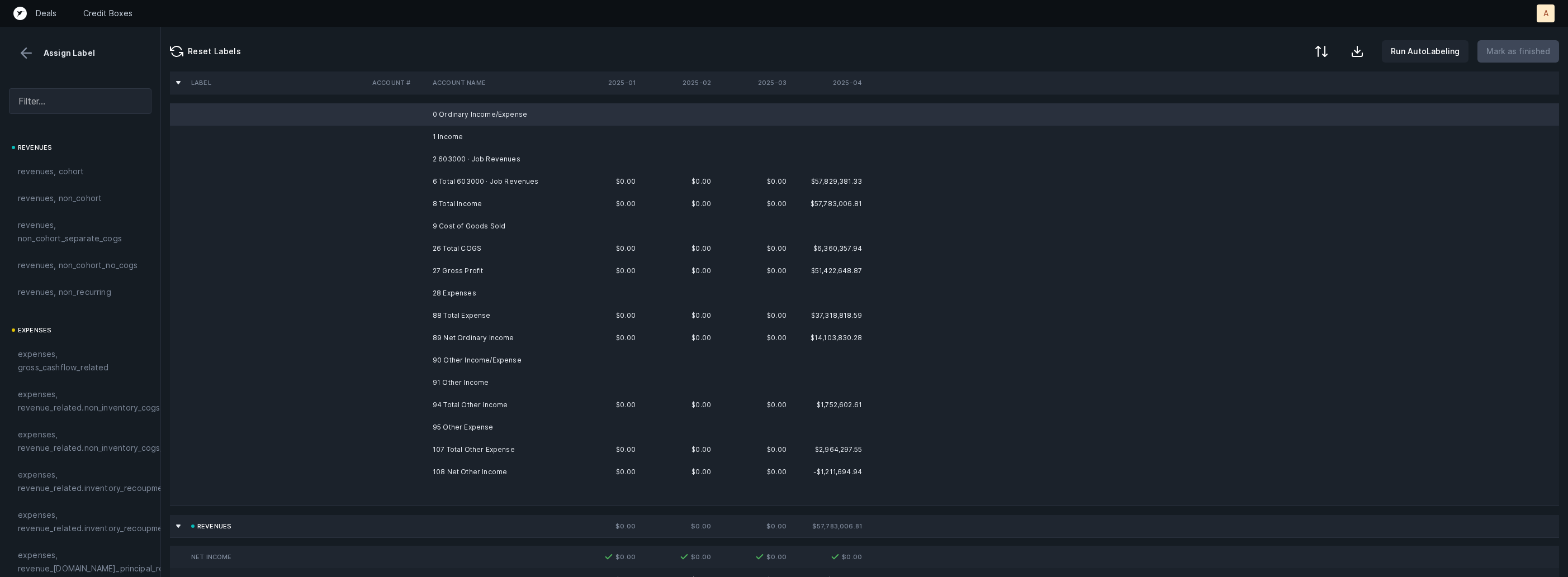
click at [542, 132] on td "1 Income" at bounding box center [496, 137] width 137 height 22
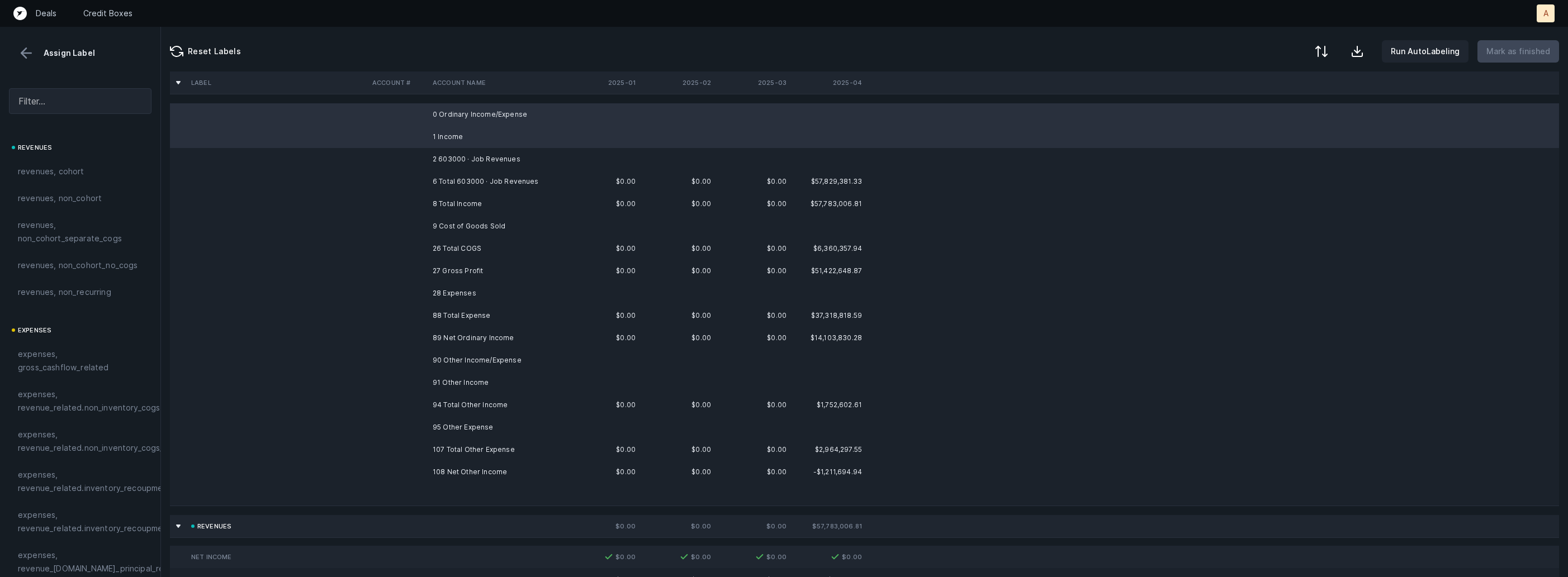
click at [511, 148] on tbody "0 Ordinary Income/Expense 1 Income 2 603000 · Job Revenues 6 Total 603000 · Job…" at bounding box center [865, 304] width 1389 height 403
click at [496, 160] on td "2 603000 · Job Revenues" at bounding box center [496, 159] width 137 height 22
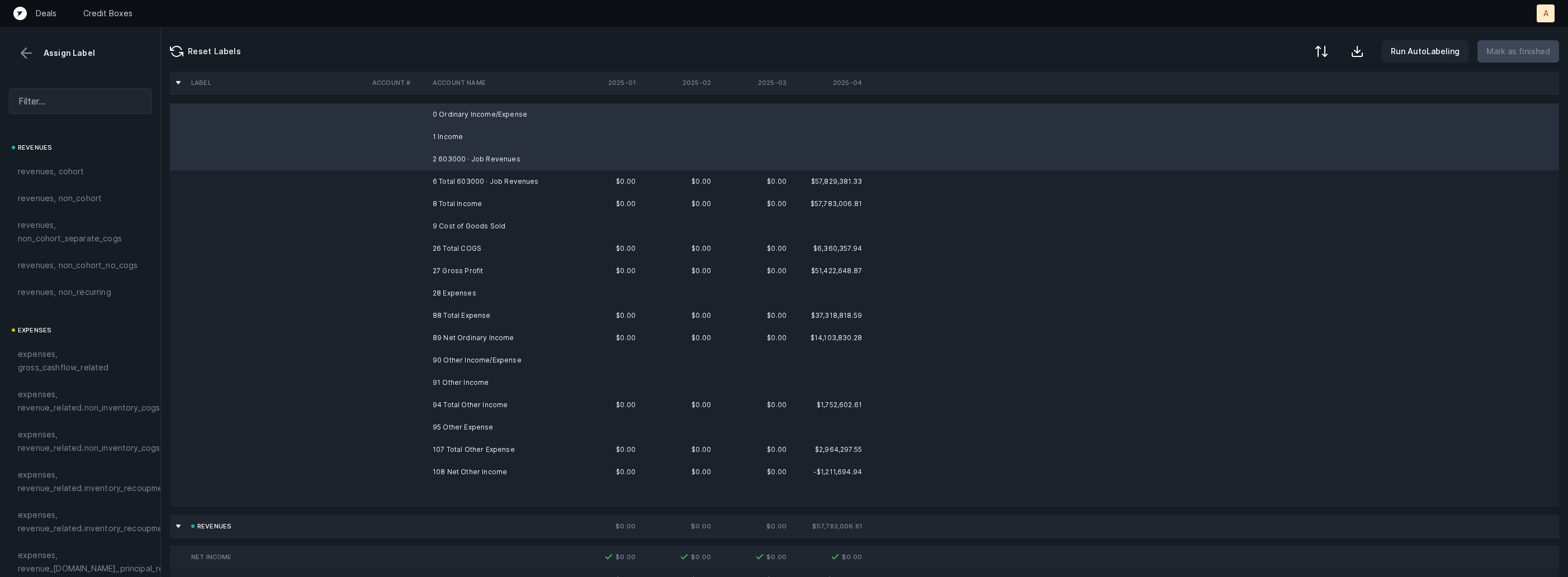
click at [466, 219] on td "9 Cost of Goods Sold" at bounding box center [496, 226] width 137 height 22
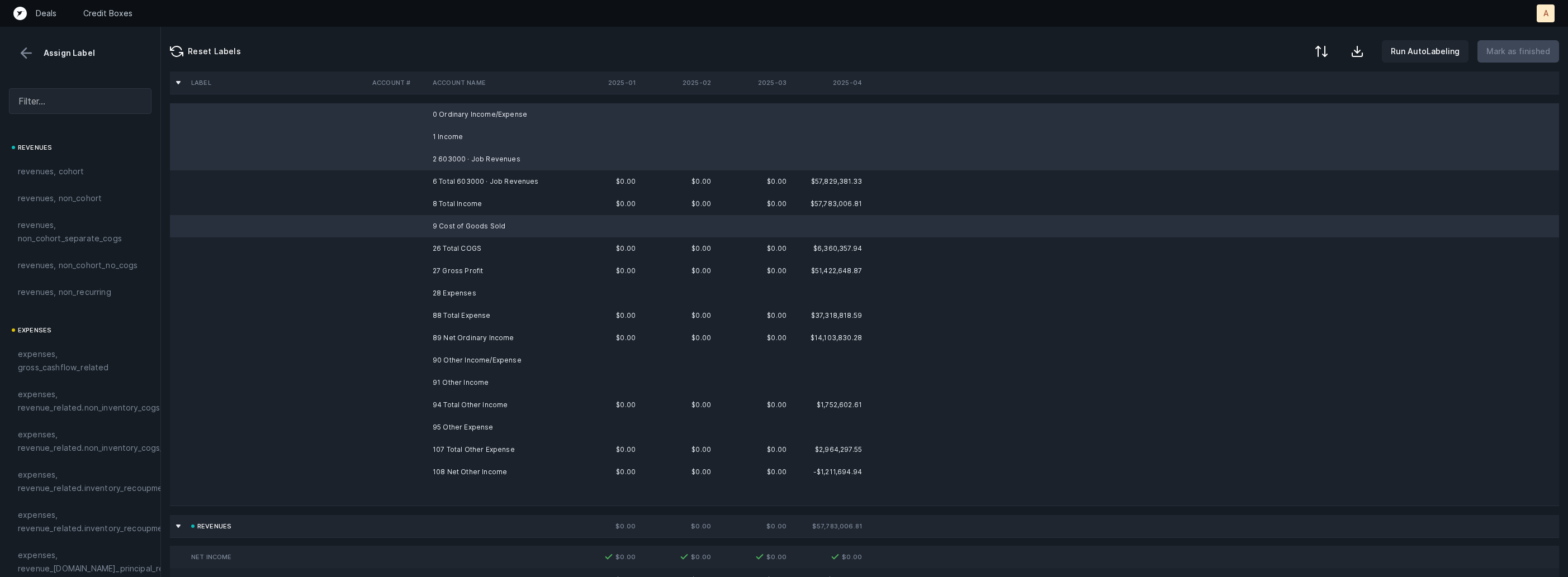
click at [461, 292] on td "28 Expenses" at bounding box center [496, 293] width 137 height 22
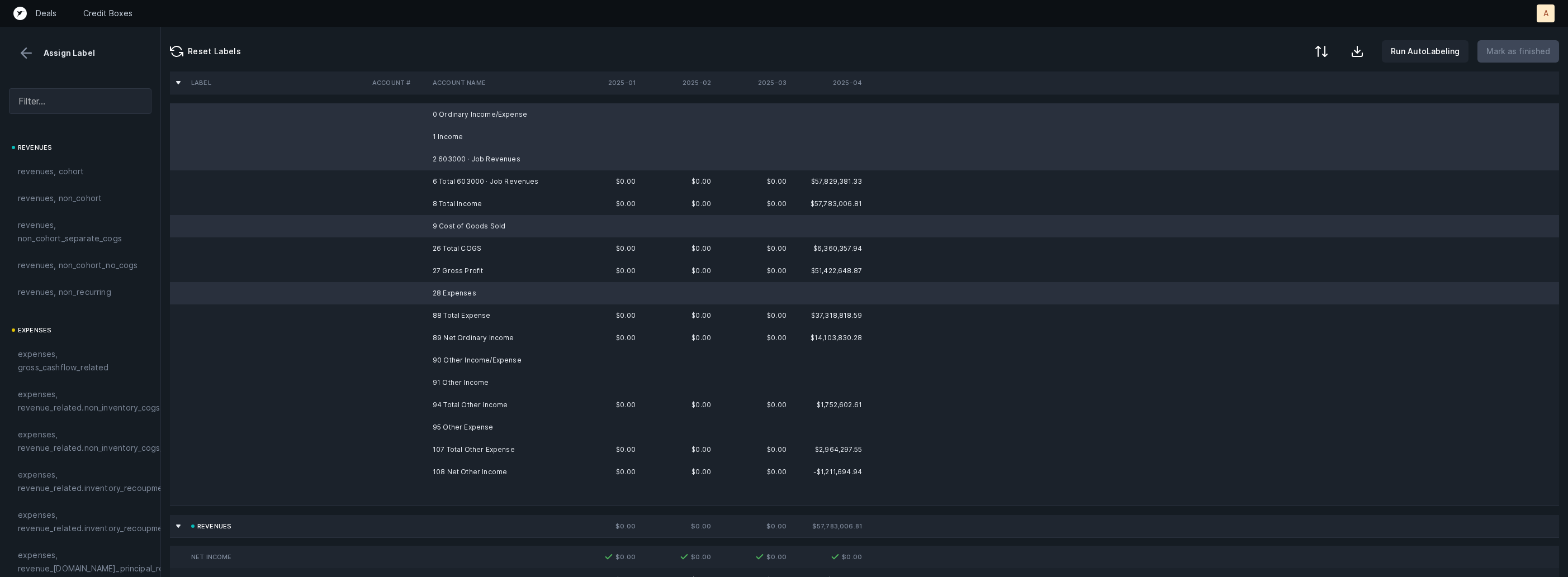
click at [453, 337] on td "89 Net Ordinary Income" at bounding box center [496, 338] width 137 height 22
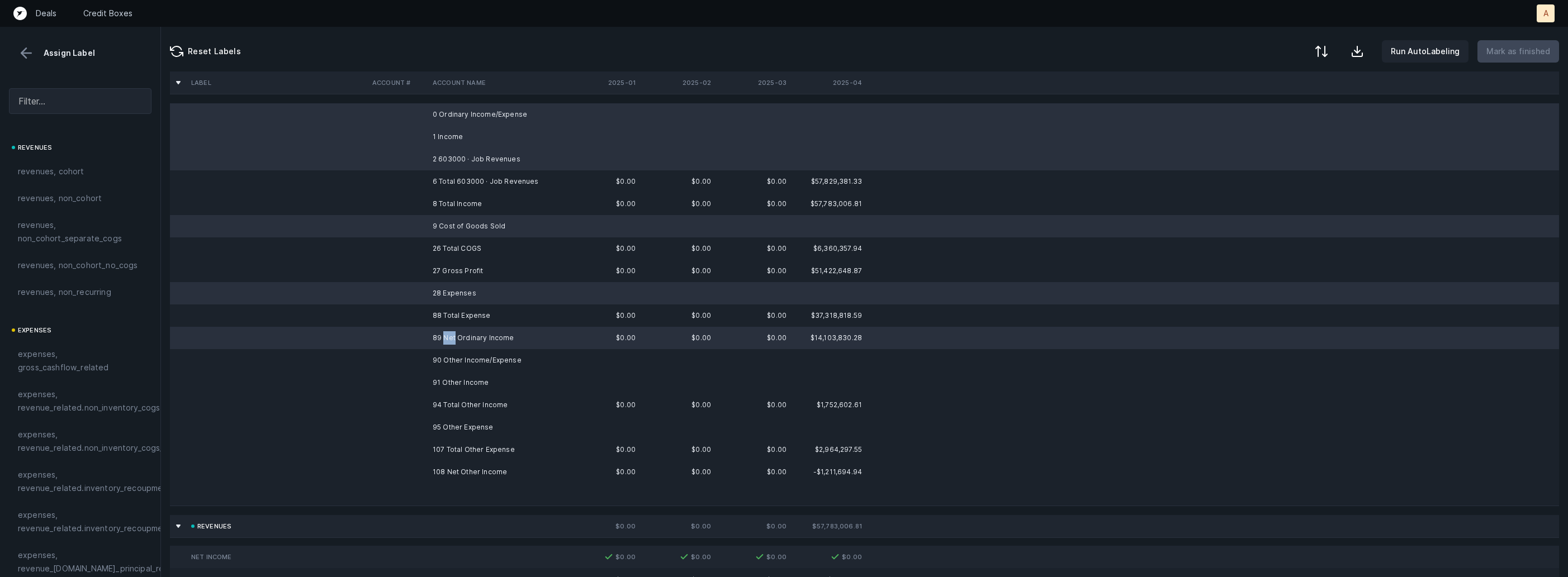
click at [453, 337] on td "89 Net Ordinary Income" at bounding box center [496, 338] width 137 height 22
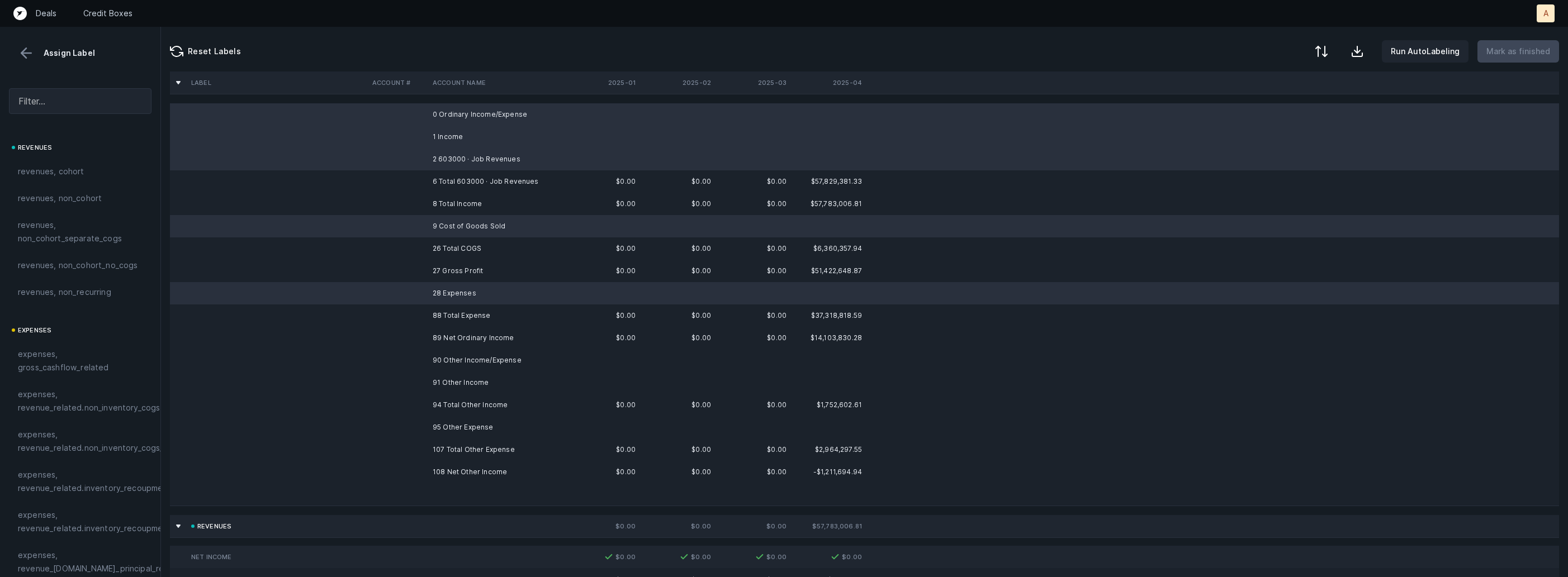
click at [448, 355] on td "90 Other Income/Expense" at bounding box center [496, 361] width 137 height 22
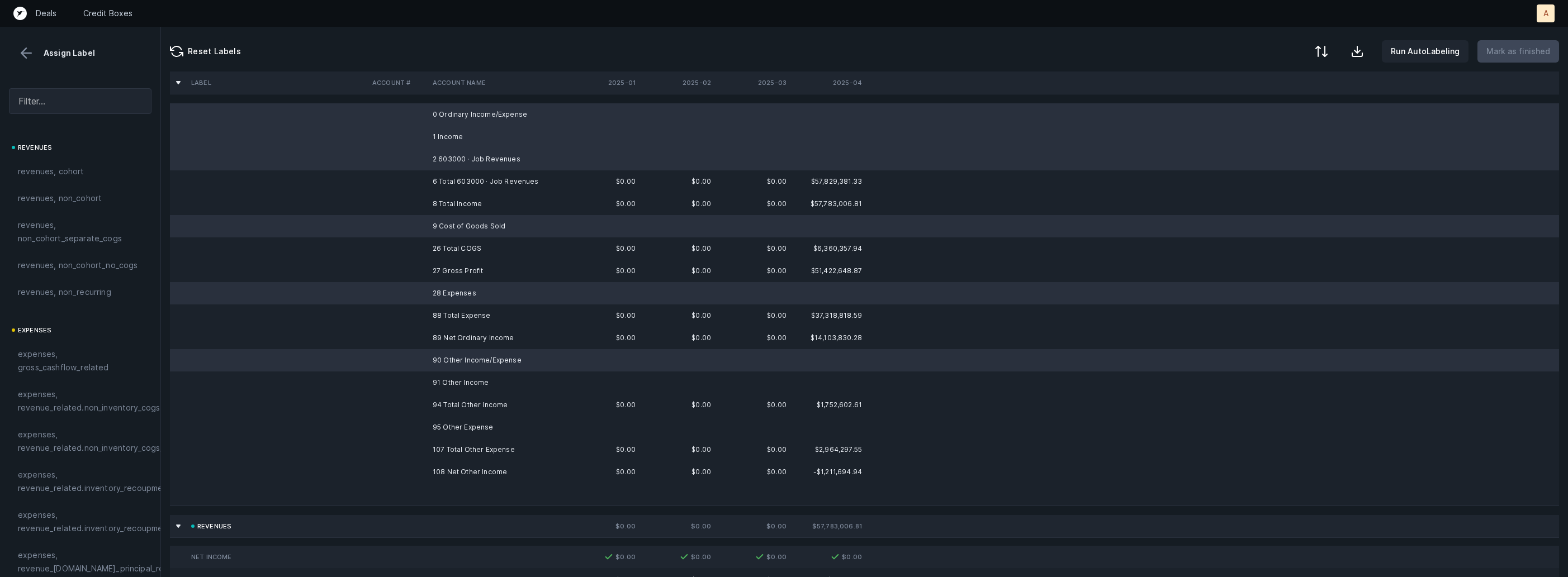
click at [437, 381] on td "91 Other Income" at bounding box center [496, 383] width 137 height 22
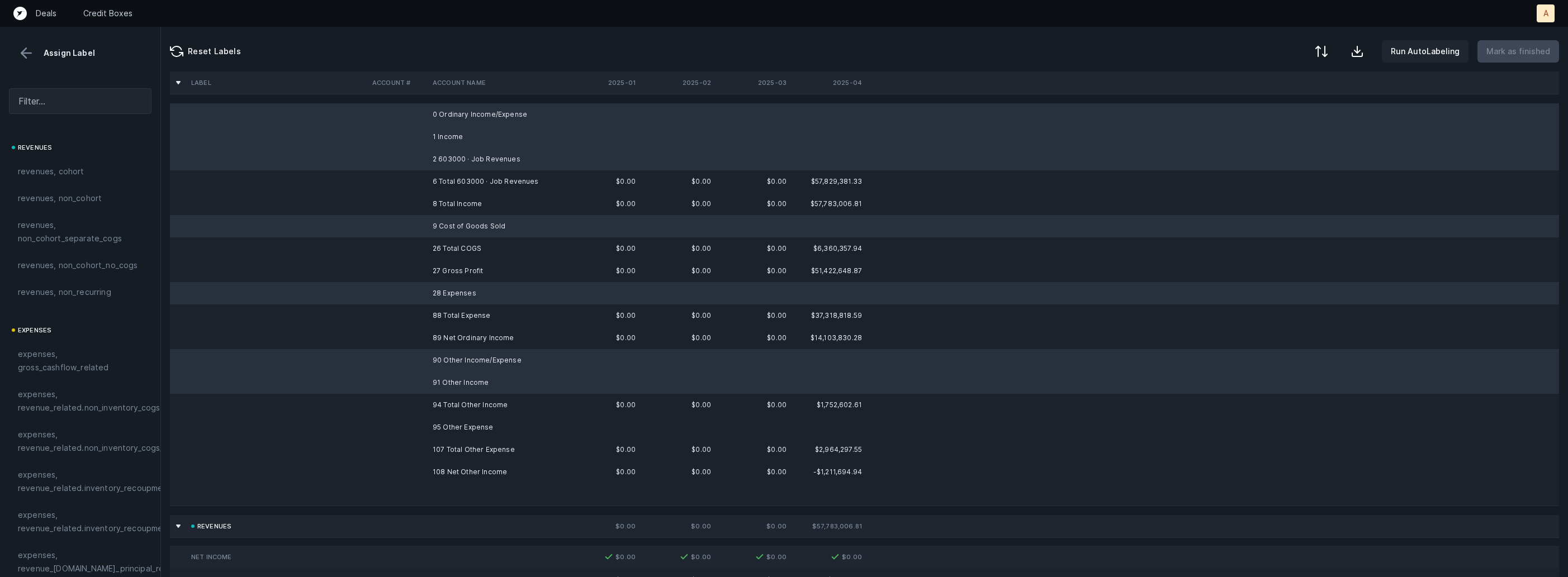
click at [428, 429] on td "95 Other Expense" at bounding box center [496, 428] width 137 height 22
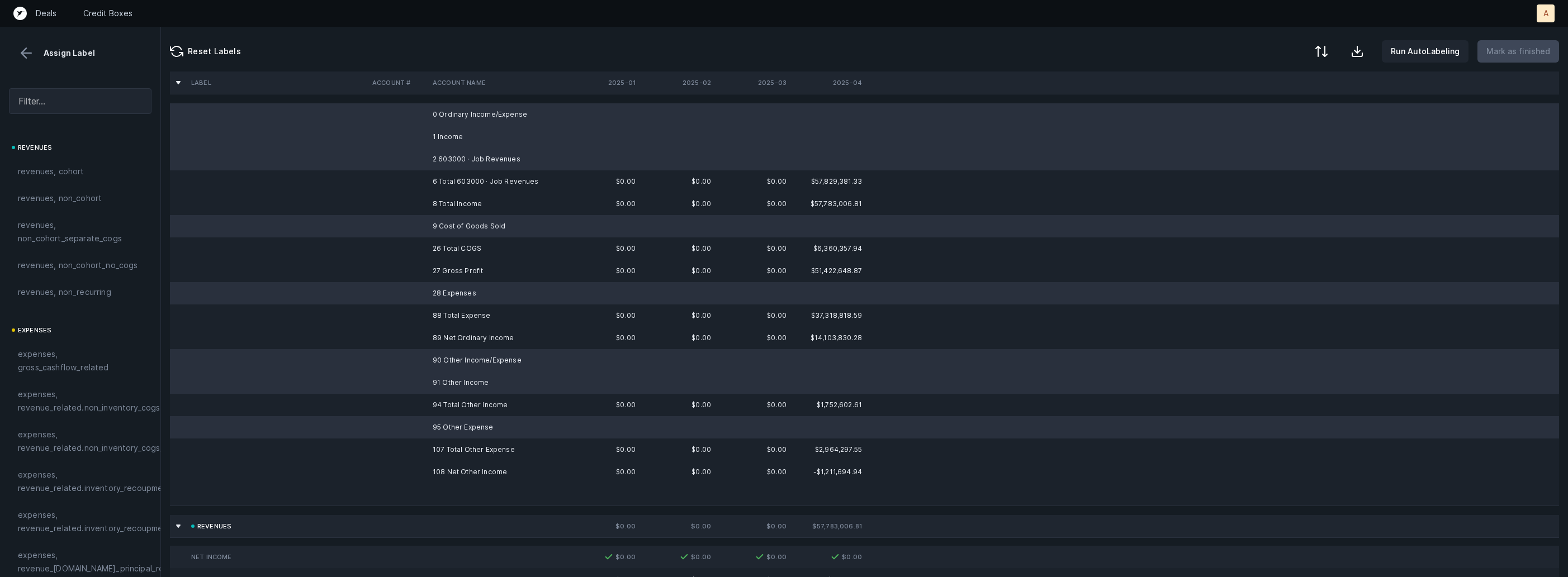
click at [419, 483] on td at bounding box center [398, 494] width 61 height 22
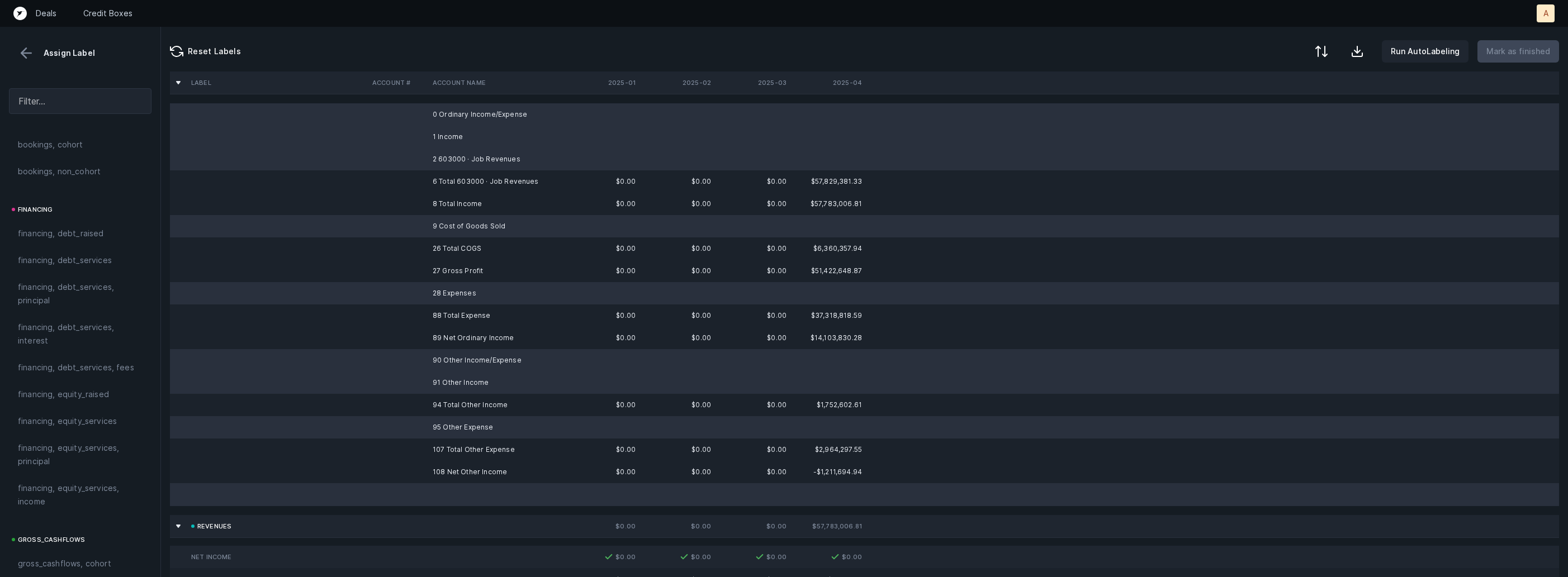
scroll to position [1269, 0]
click at [103, 549] on div "excluded, blank" at bounding box center [80, 555] width 125 height 13
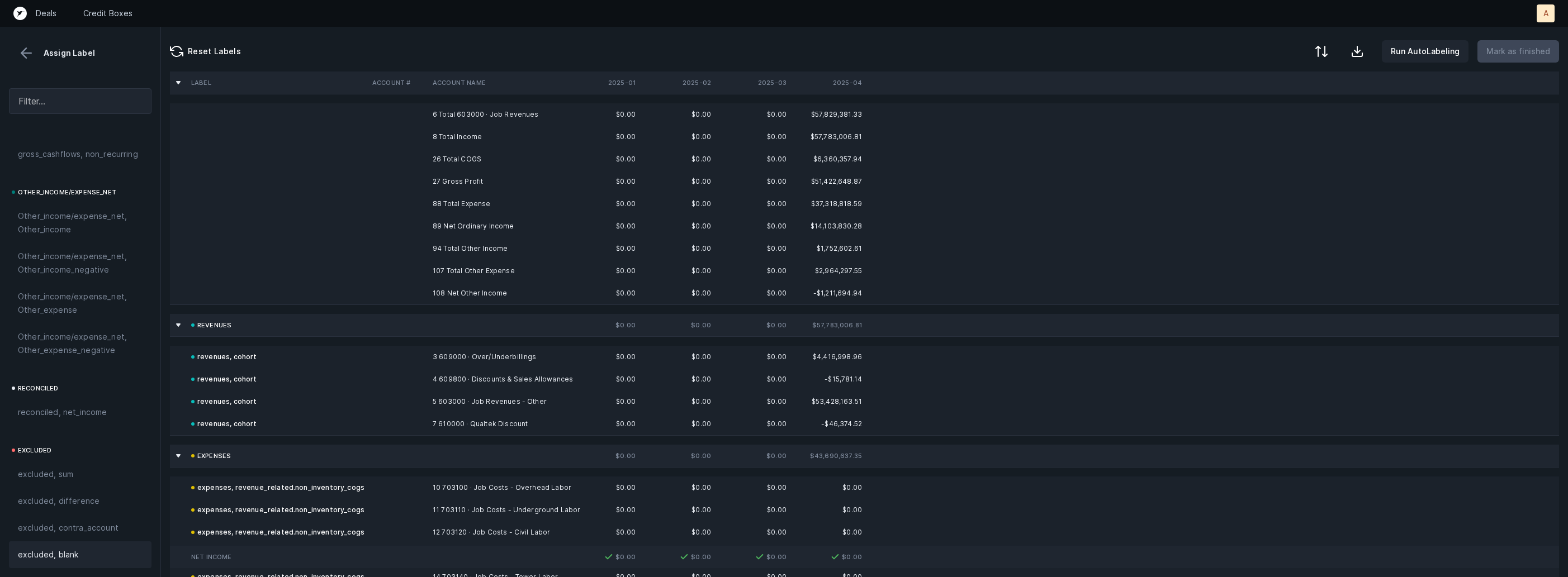
click at [427, 177] on tr "27 Gross Profit $0.00 $0.00 $0.00 $51,422,648.87" at bounding box center [865, 182] width 1389 height 22
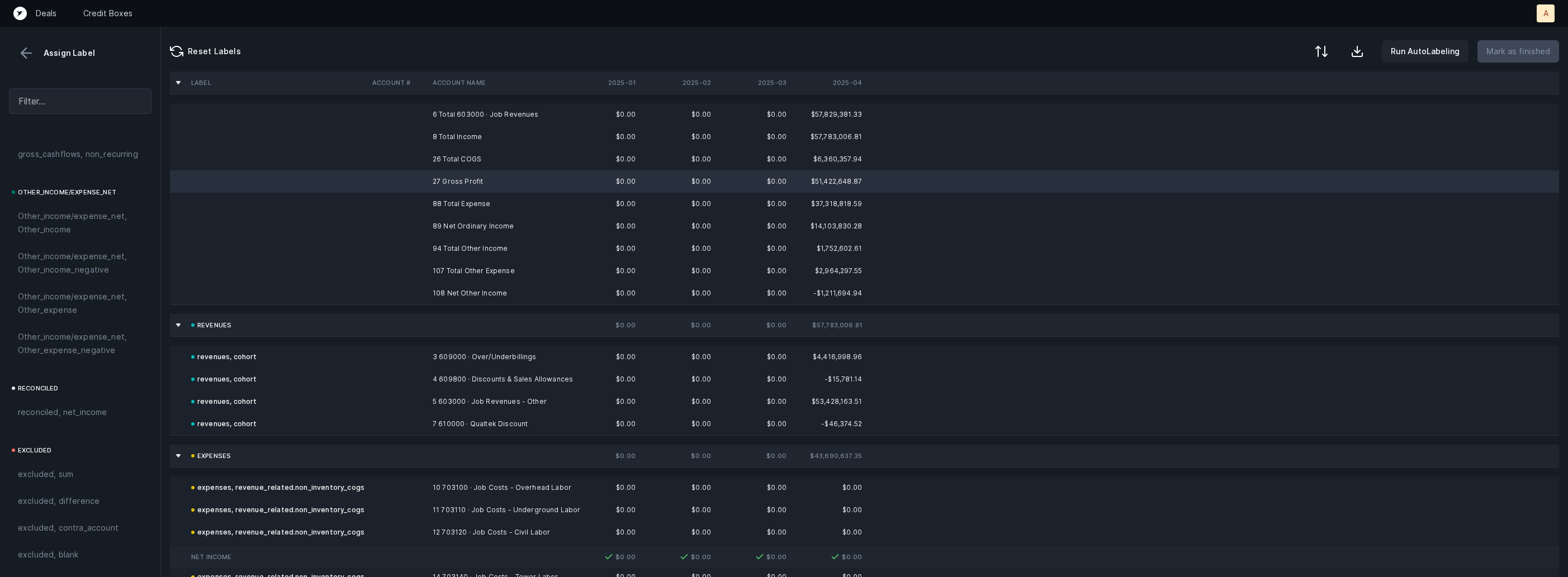
click at [445, 221] on td "89 Net Ordinary Income" at bounding box center [496, 226] width 137 height 22
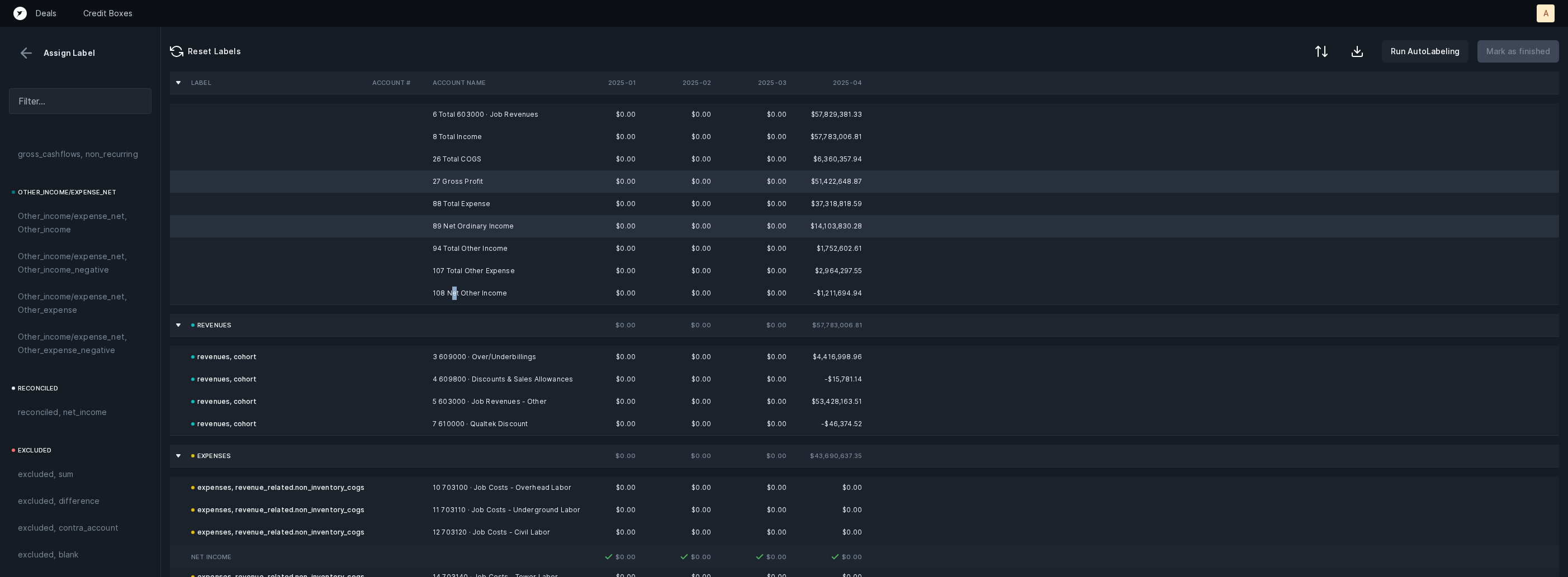
click at [453, 289] on td "108 Net Other Income" at bounding box center [496, 293] width 137 height 22
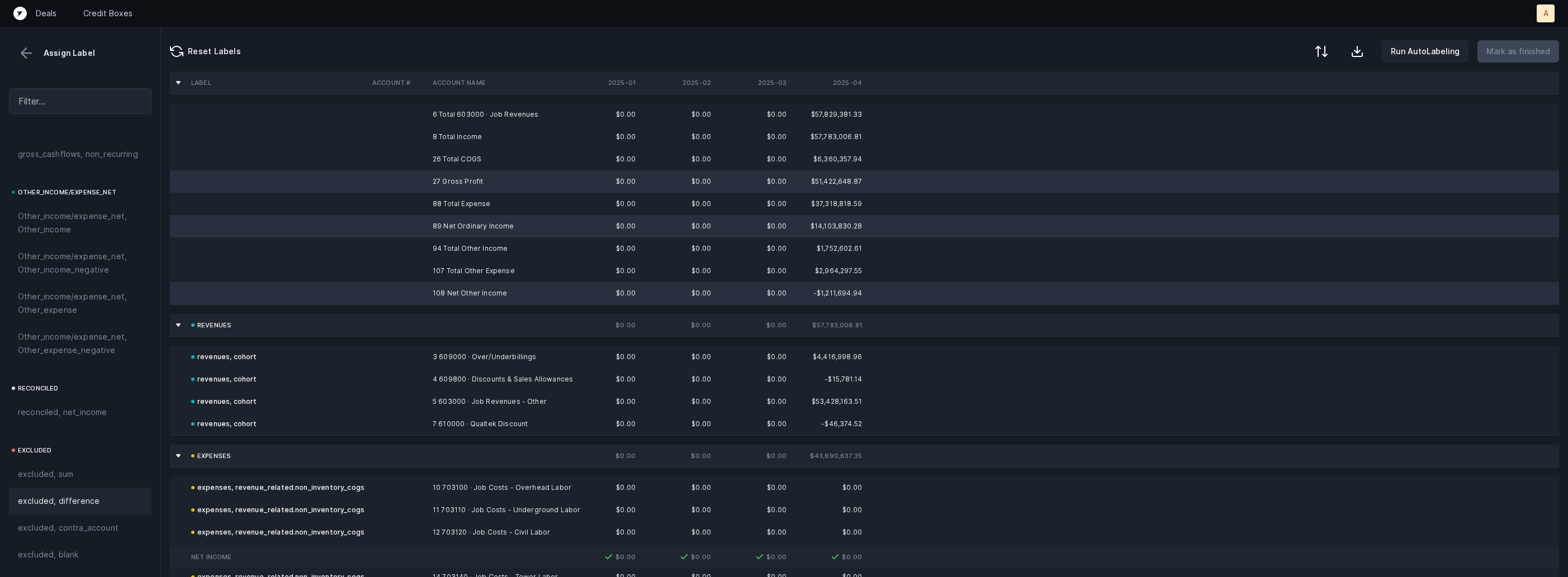
click at [51, 511] on div "excluded, difference" at bounding box center [80, 501] width 143 height 27
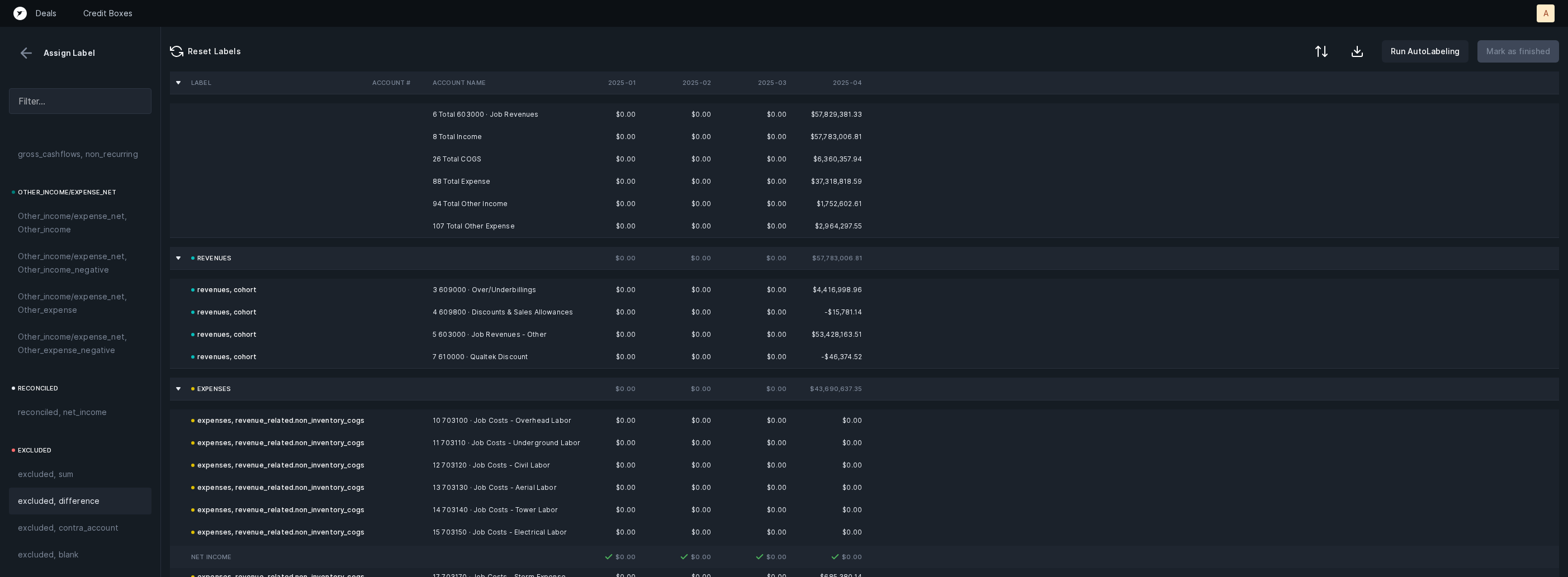
click at [436, 117] on td "6 Total 603000 · Job Revenues" at bounding box center [496, 115] width 137 height 22
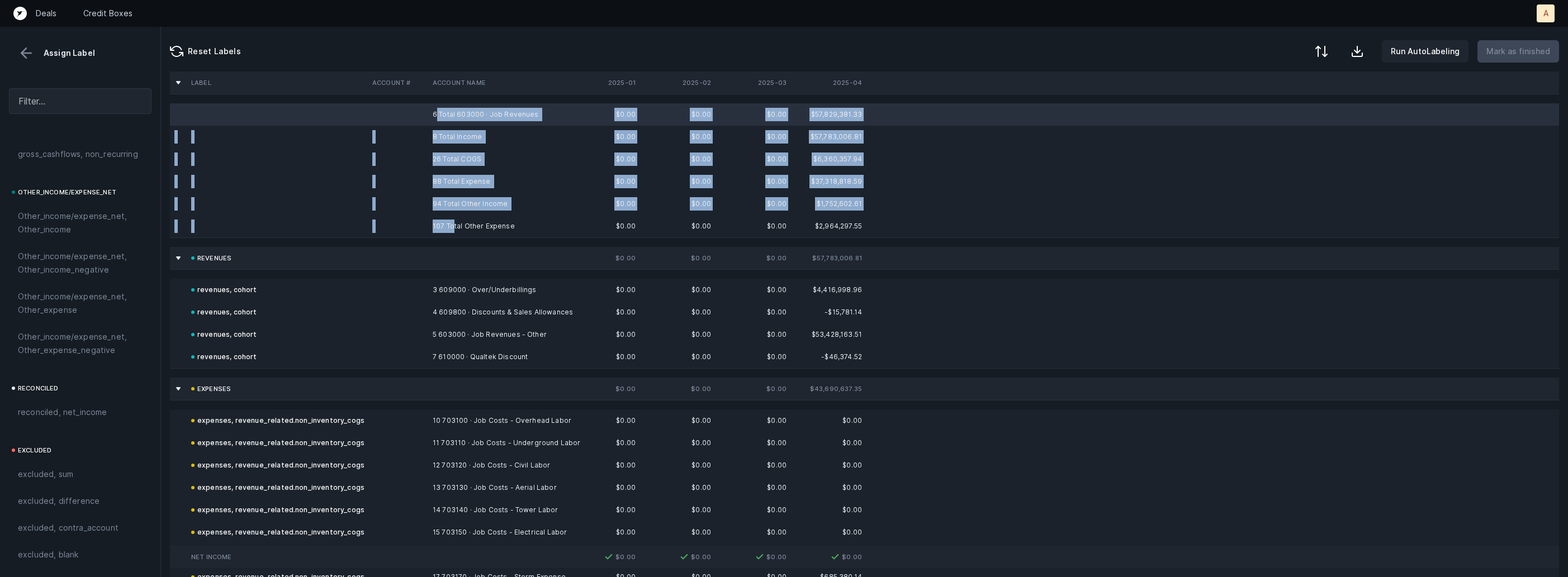
click at [454, 223] on td "107 Total Other Expense" at bounding box center [496, 226] width 137 height 22
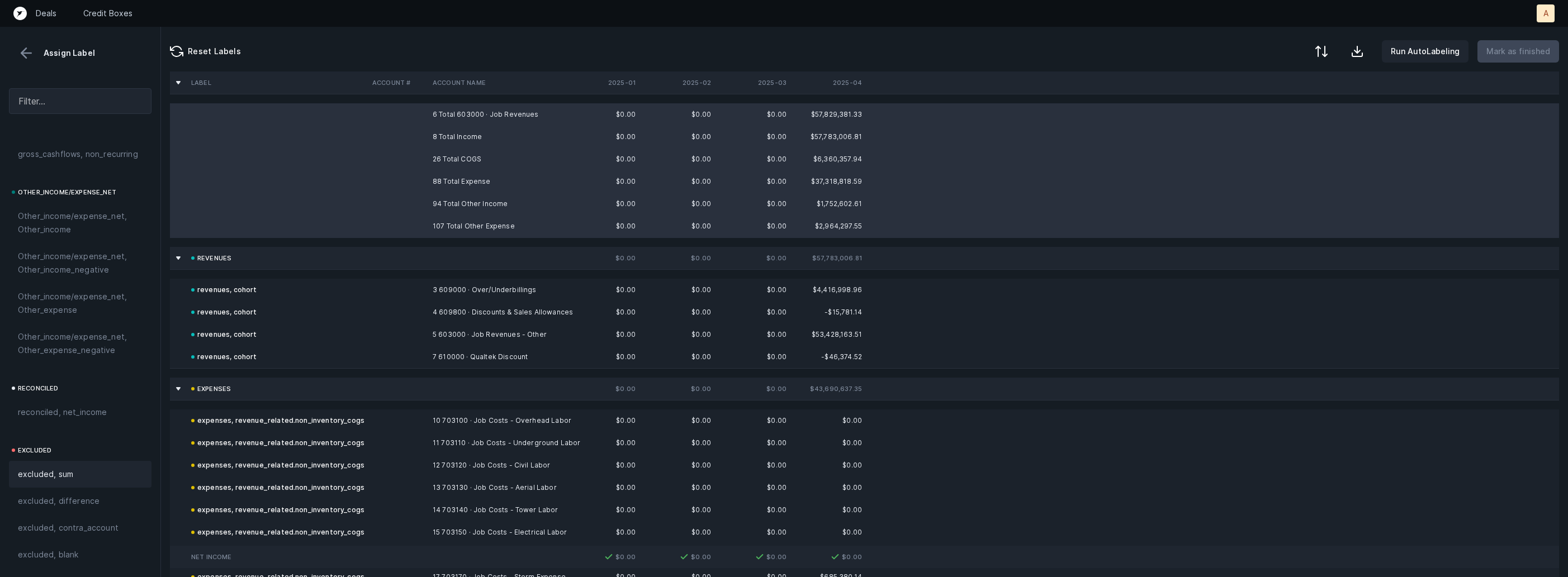
click at [58, 478] on span "excluded, sum" at bounding box center [45, 474] width 55 height 13
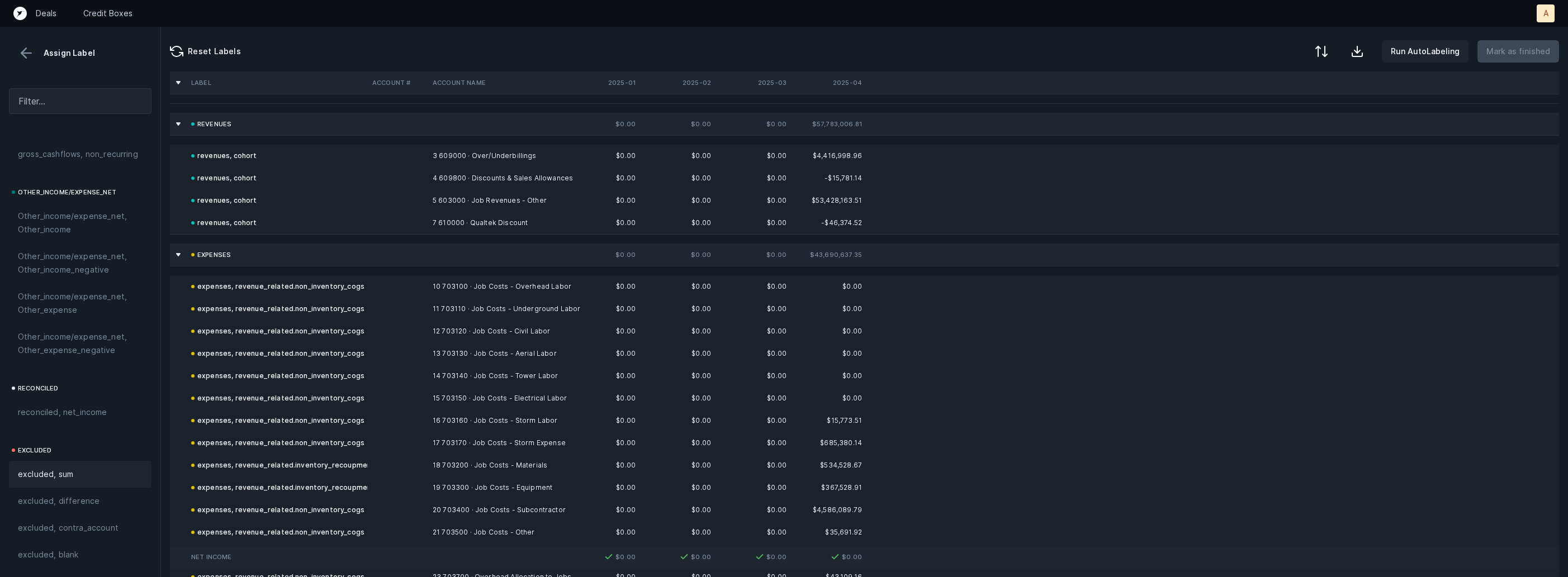
click at [27, 54] on button at bounding box center [26, 53] width 17 height 17
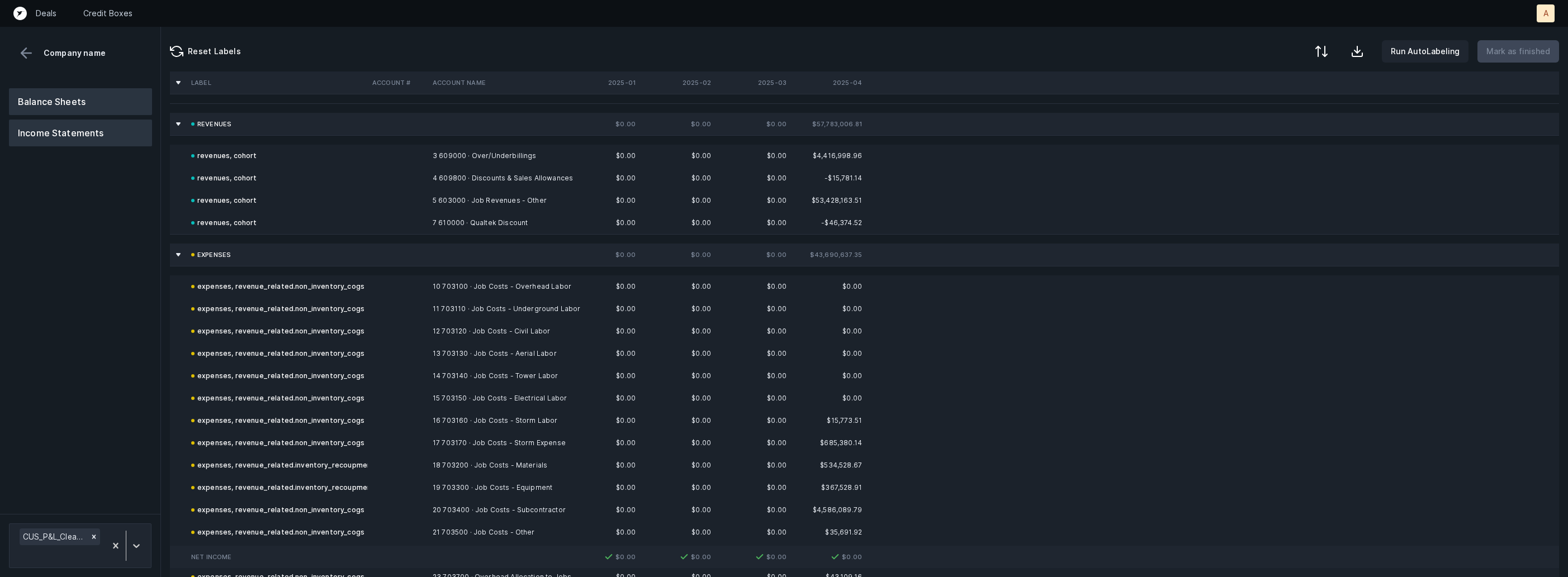
click at [49, 96] on button "Balance Sheets" at bounding box center [81, 102] width 143 height 27
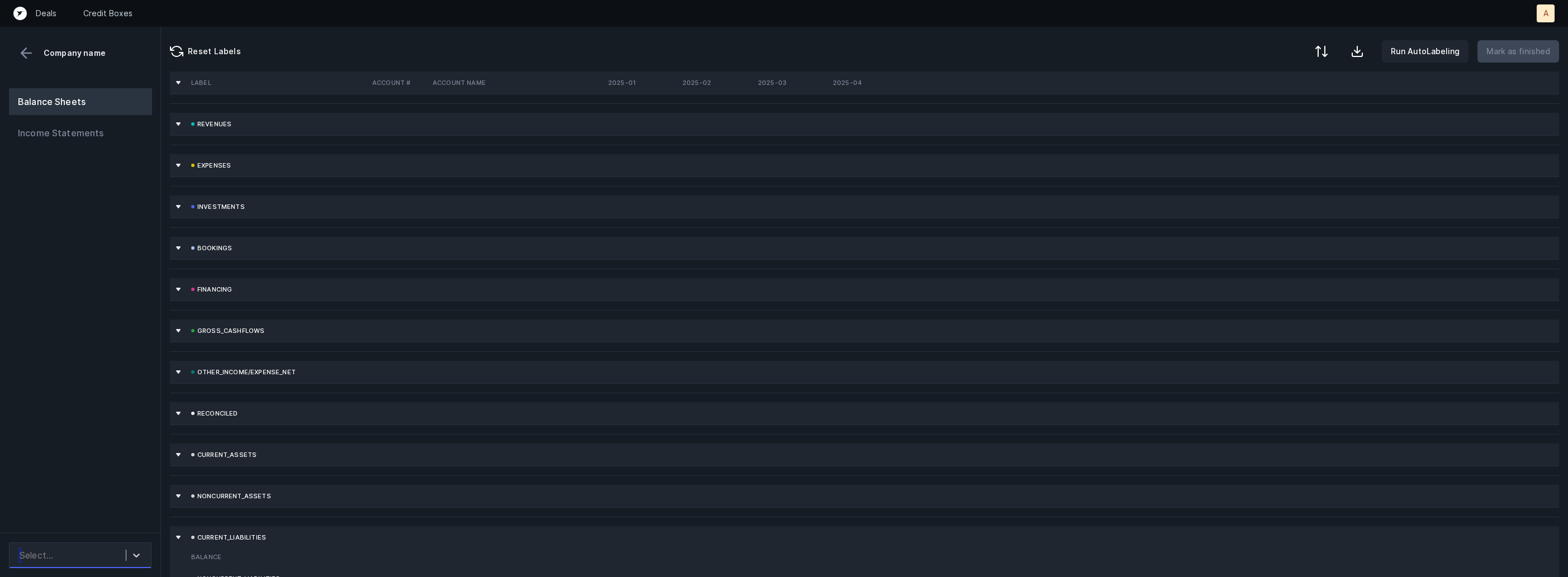
click at [72, 559] on div "Select..." at bounding box center [69, 555] width 112 height 20
click at [102, 527] on div "CUS_BS_Cleaned.csv" at bounding box center [80, 525] width 143 height 22
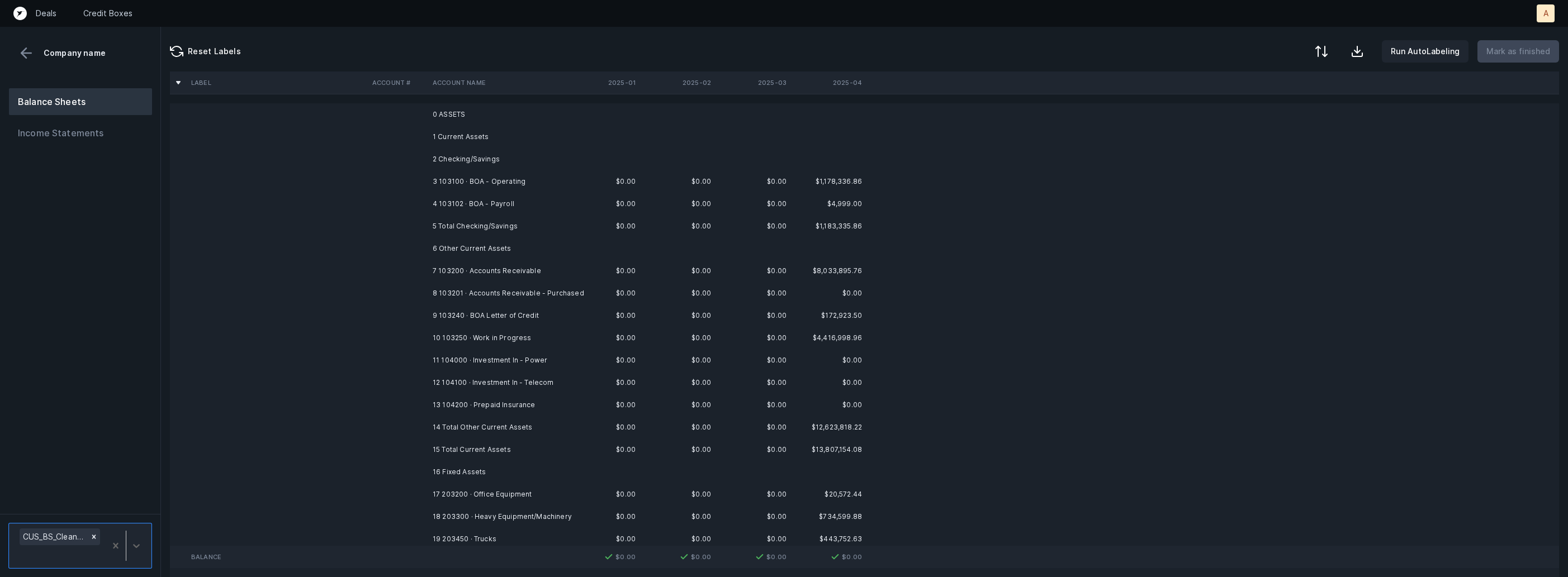
click at [471, 178] on td "3 103100 · BOA - Operating" at bounding box center [496, 182] width 137 height 22
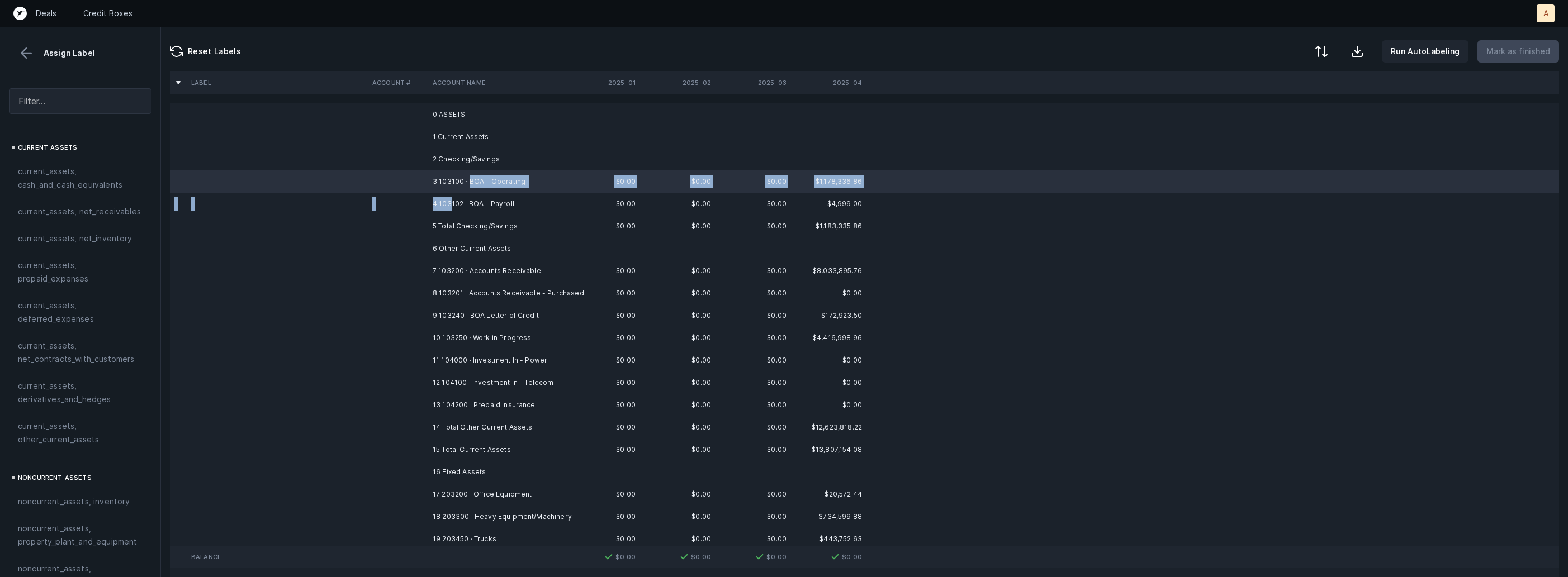
click at [452, 205] on td "4 103102 · BOA - Payroll" at bounding box center [496, 204] width 137 height 22
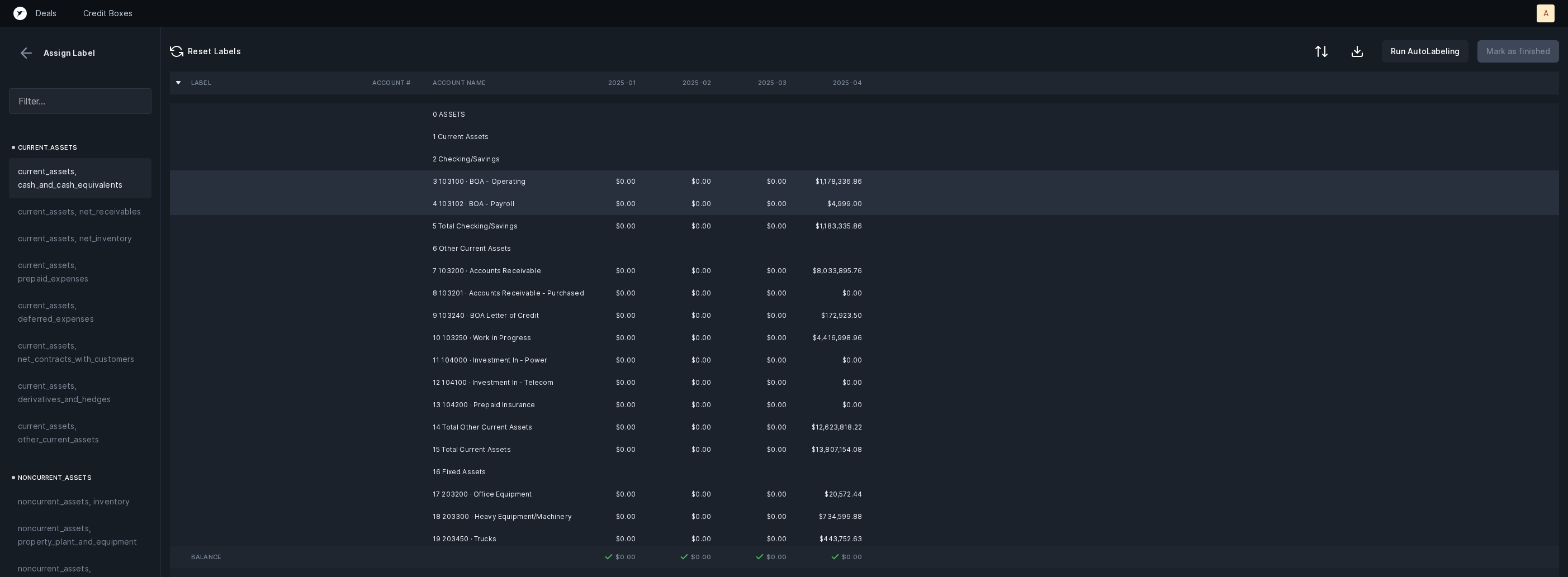
click at [129, 178] on span "current_assets, cash_and_cash_equivalents" at bounding box center [80, 178] width 125 height 27
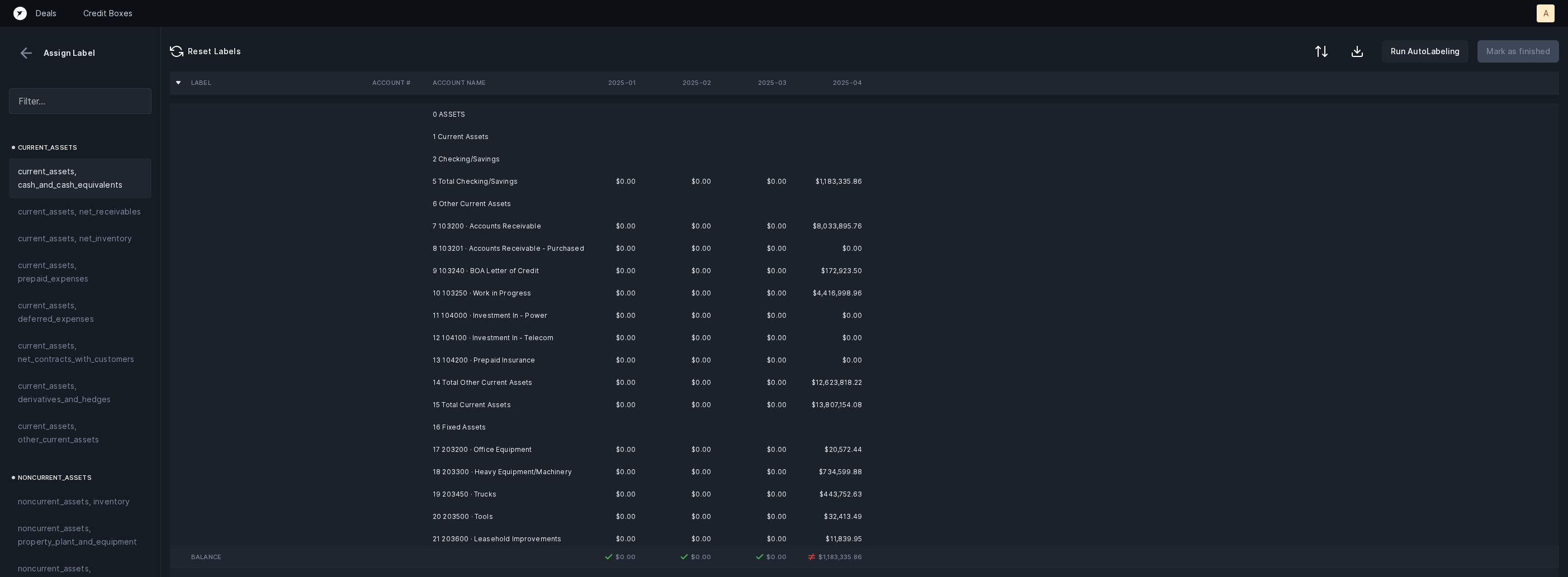
click at [467, 225] on td "7 103200 · Accounts Receivable" at bounding box center [496, 226] width 137 height 22
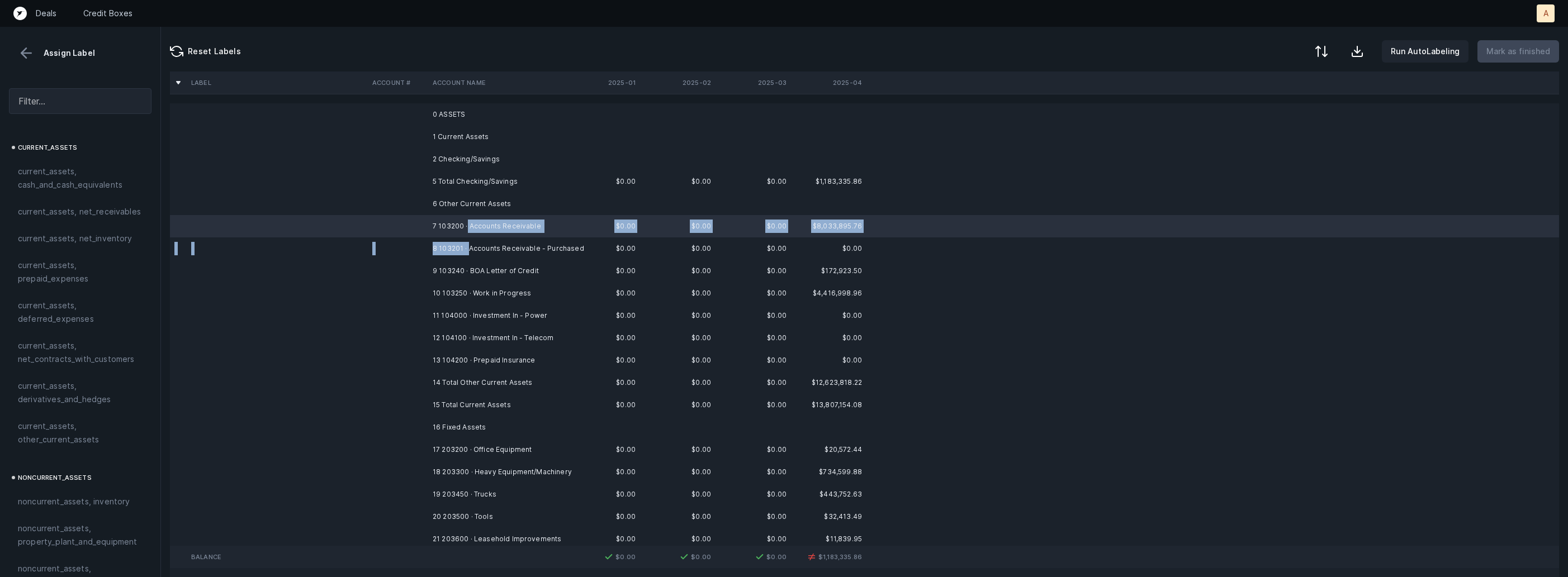
click at [468, 245] on td "8 103201 · Accounts Receivable - Purchased" at bounding box center [496, 248] width 137 height 22
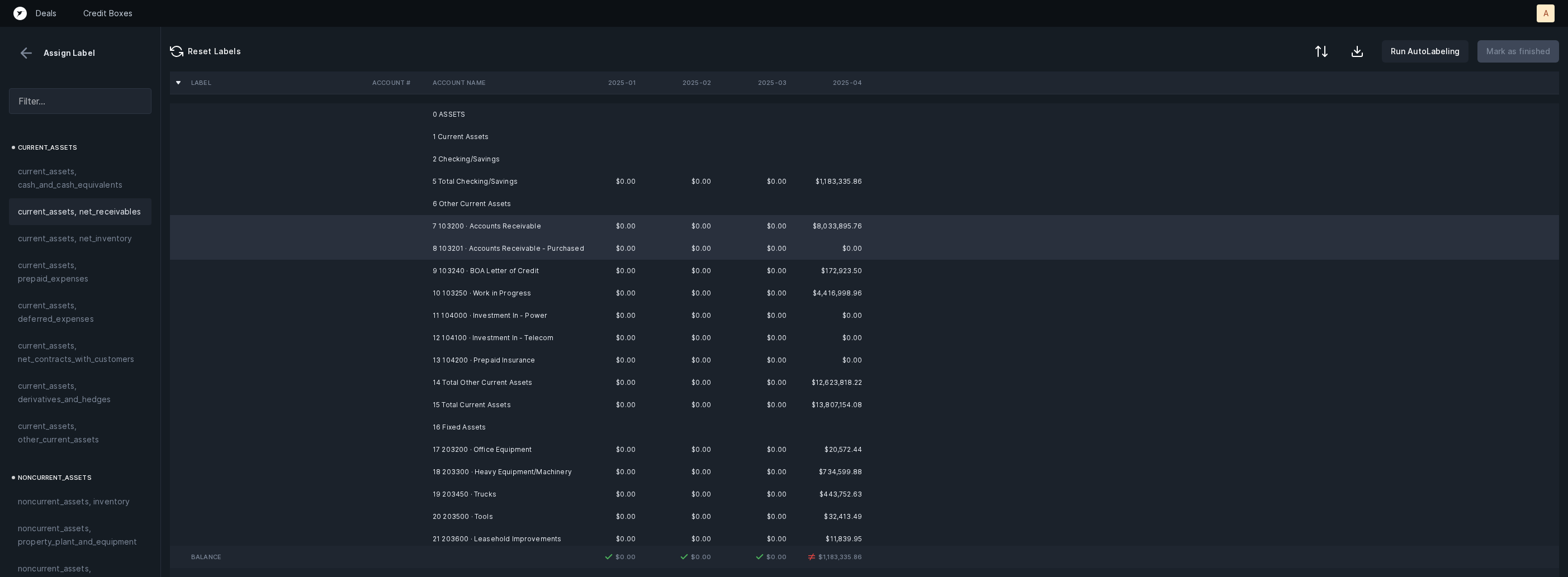
click at [116, 212] on span "current_assets, net_receivables" at bounding box center [79, 212] width 123 height 13
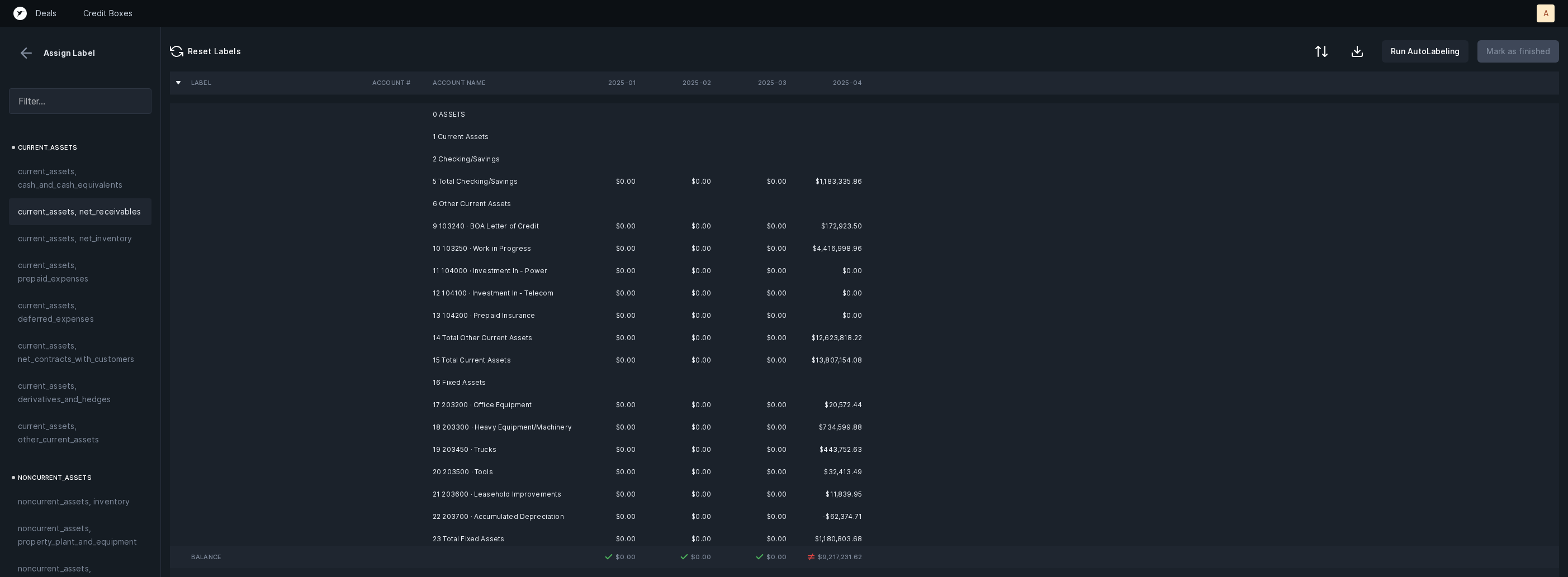
click at [392, 224] on td at bounding box center [398, 226] width 61 height 22
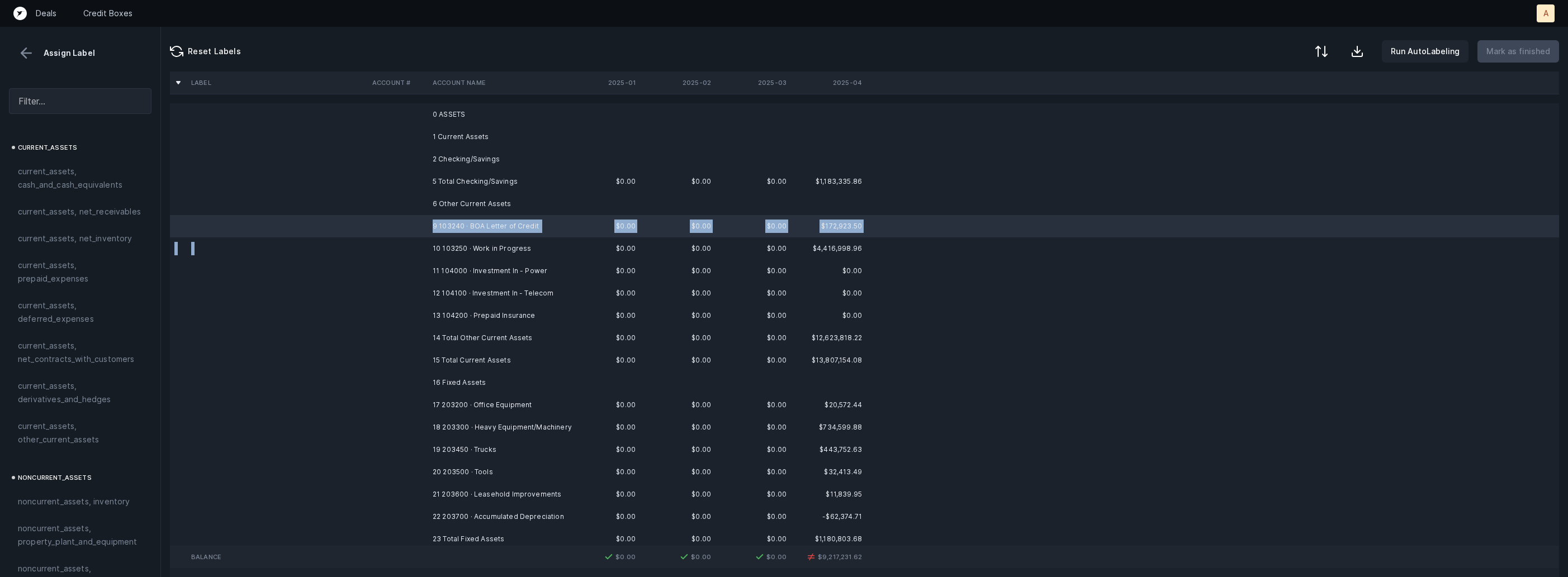
click at [398, 239] on td at bounding box center [398, 248] width 61 height 22
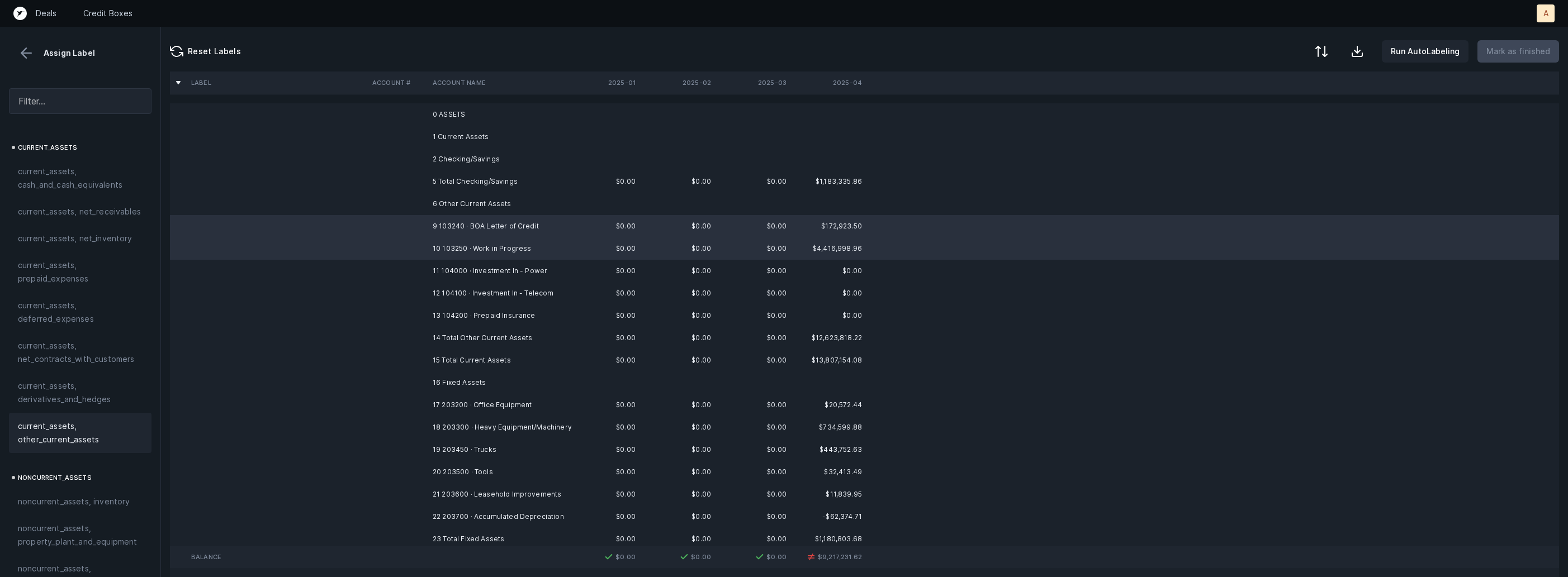
click at [77, 427] on span "current_assets, other_current_assets" at bounding box center [80, 433] width 125 height 27
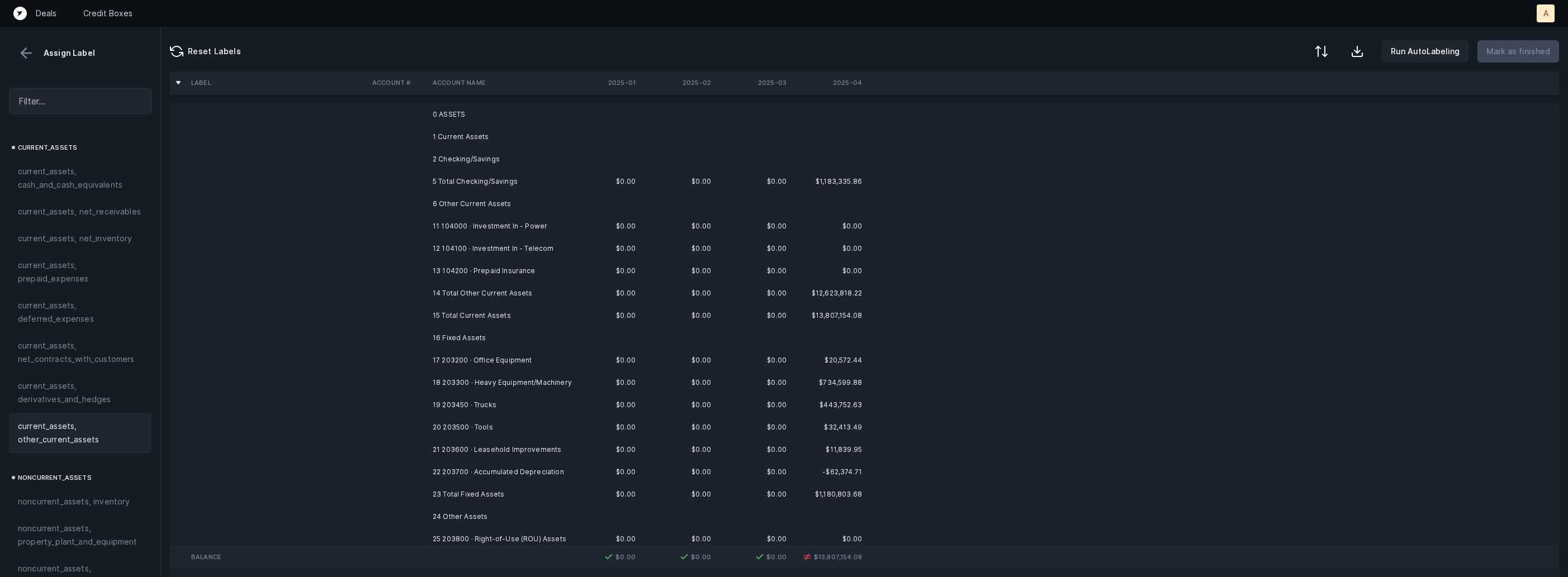
click at [474, 227] on td "11 104000 · Investment In - Power" at bounding box center [496, 226] width 137 height 22
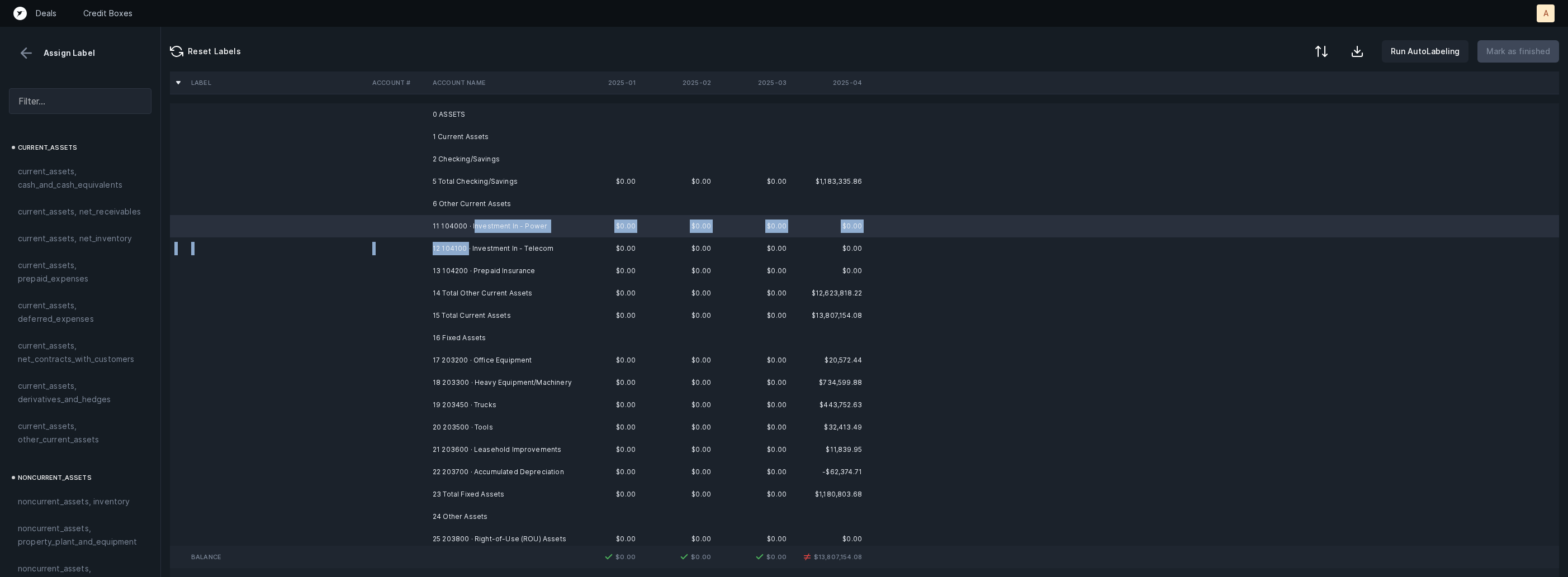
click at [468, 245] on td "12 104100 · Investment In - Telecom" at bounding box center [496, 248] width 137 height 22
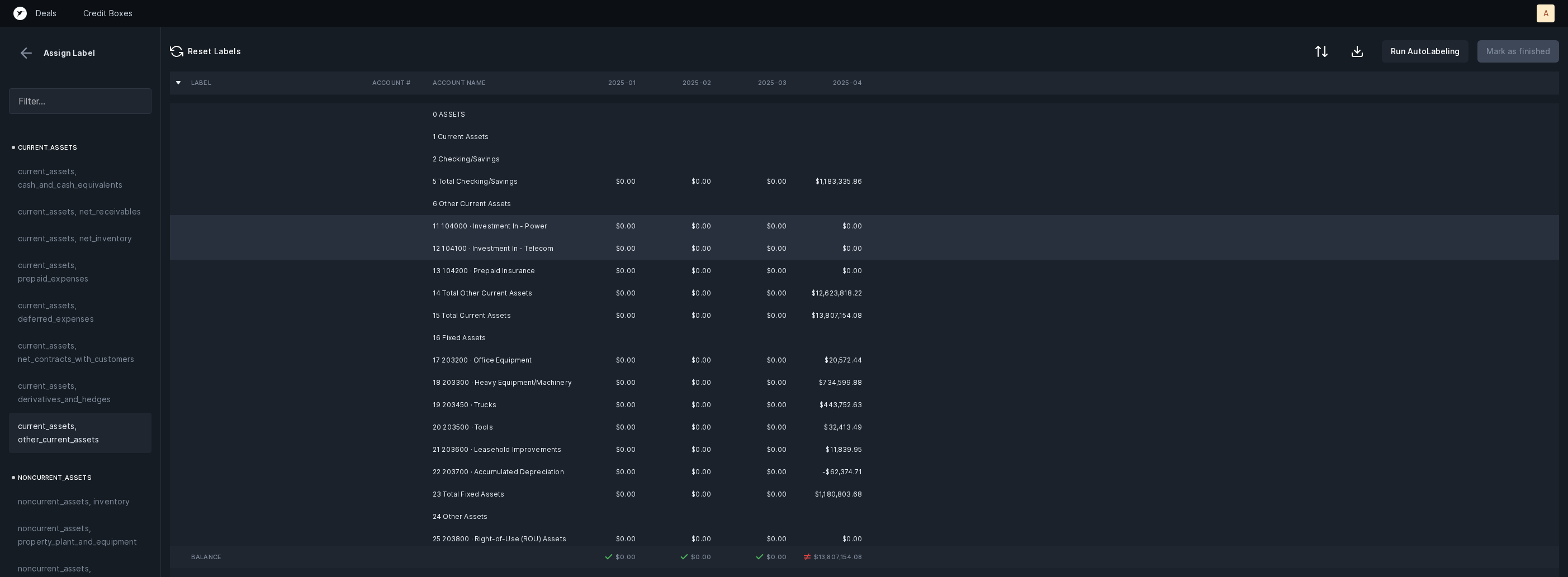
click at [96, 431] on span "current_assets, other_current_assets" at bounding box center [80, 433] width 125 height 27
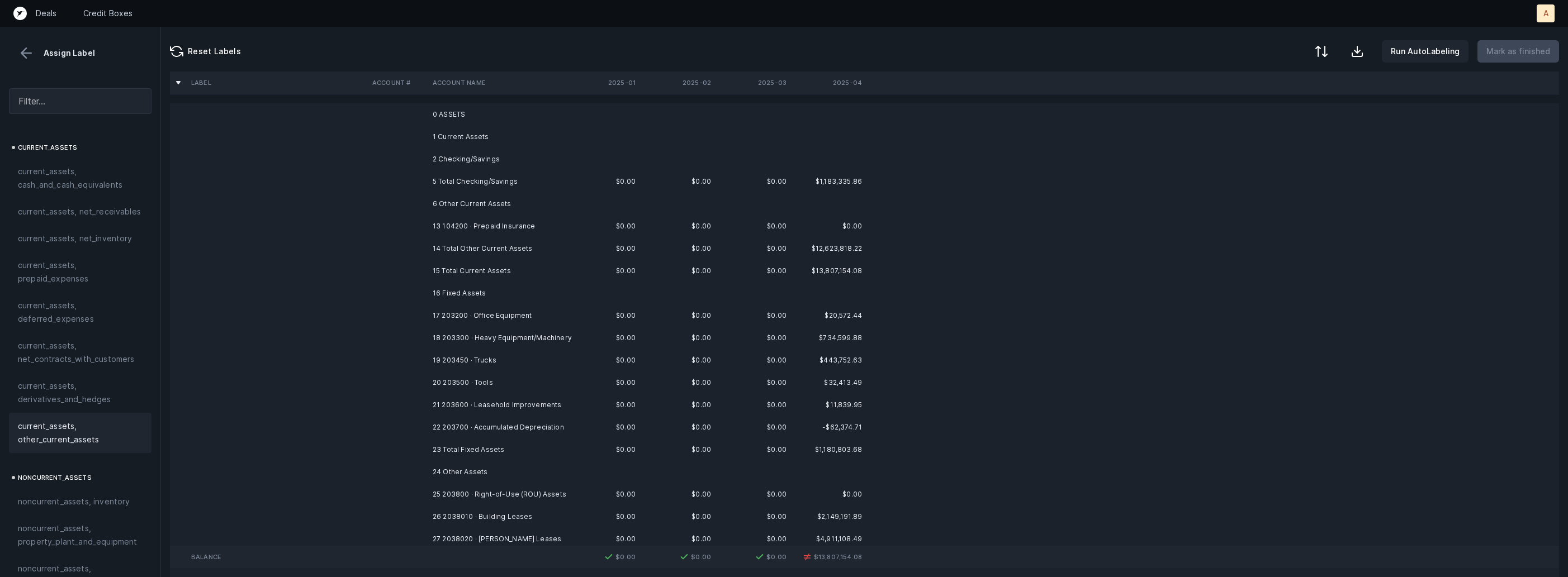
click at [418, 229] on td at bounding box center [398, 226] width 61 height 22
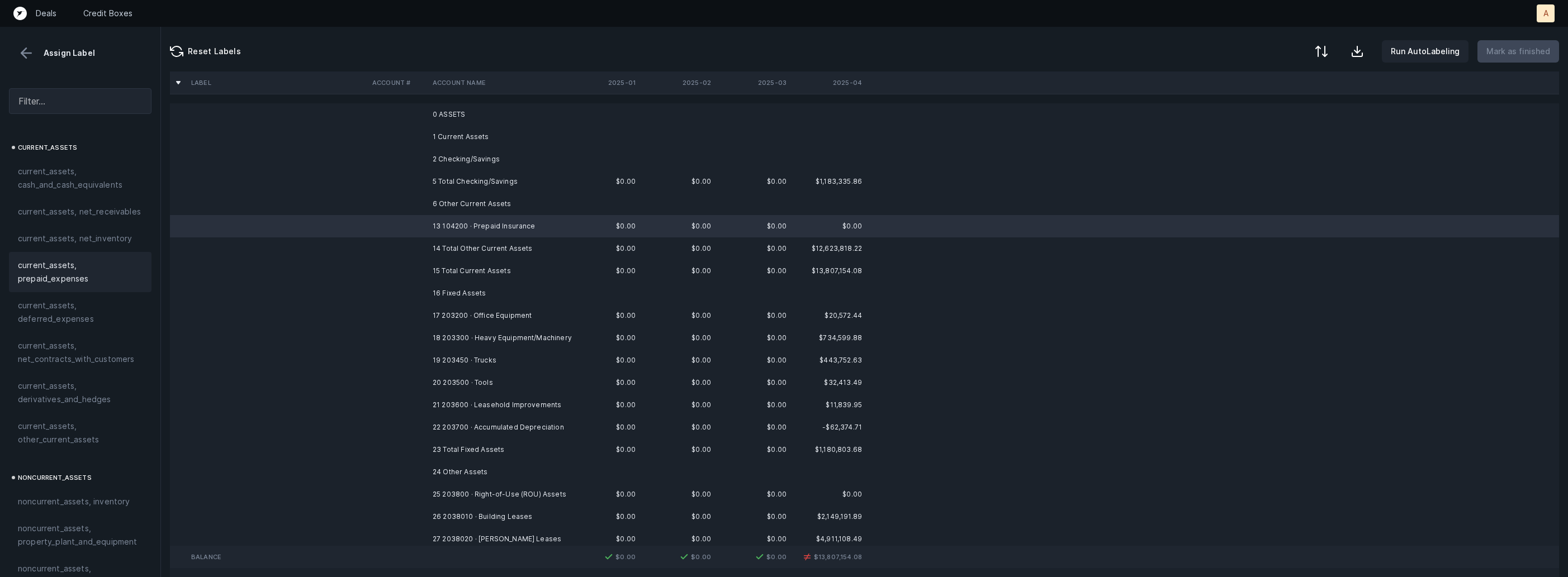
click at [98, 288] on div "current_assets, prepaid_expenses" at bounding box center [80, 272] width 143 height 40
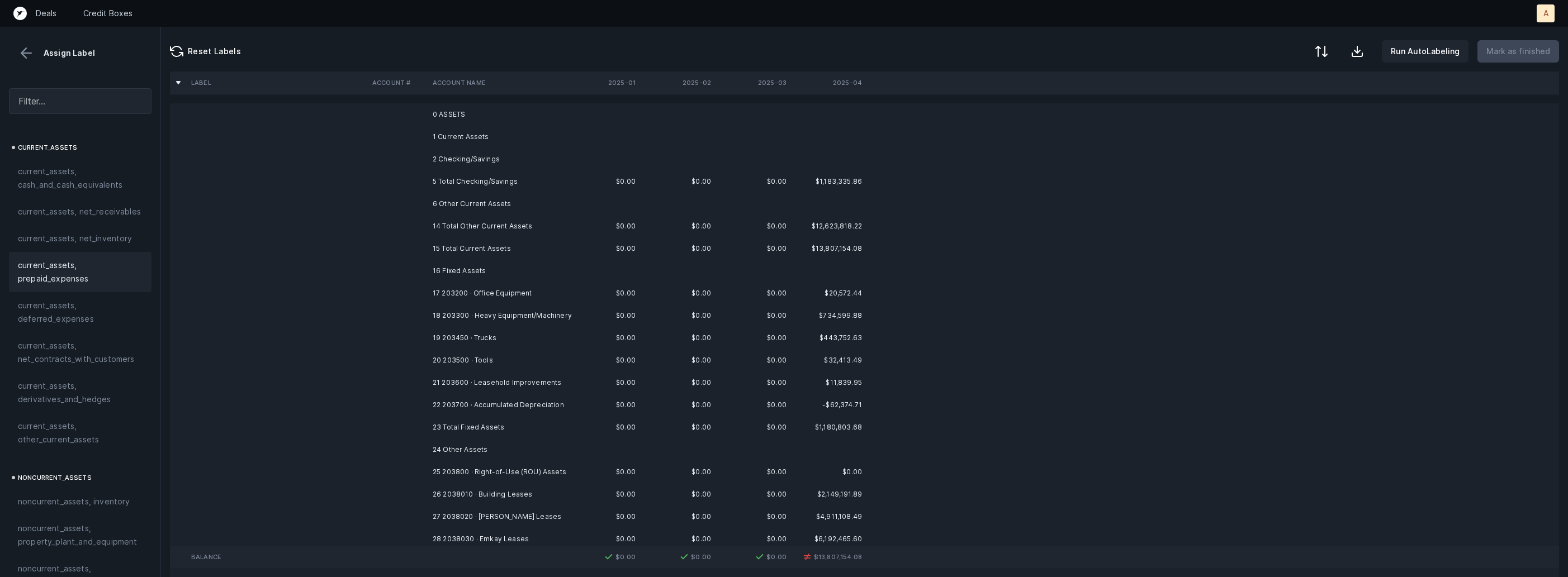
click at [454, 292] on td "17 203200 · Office Equipment" at bounding box center [496, 293] width 137 height 22
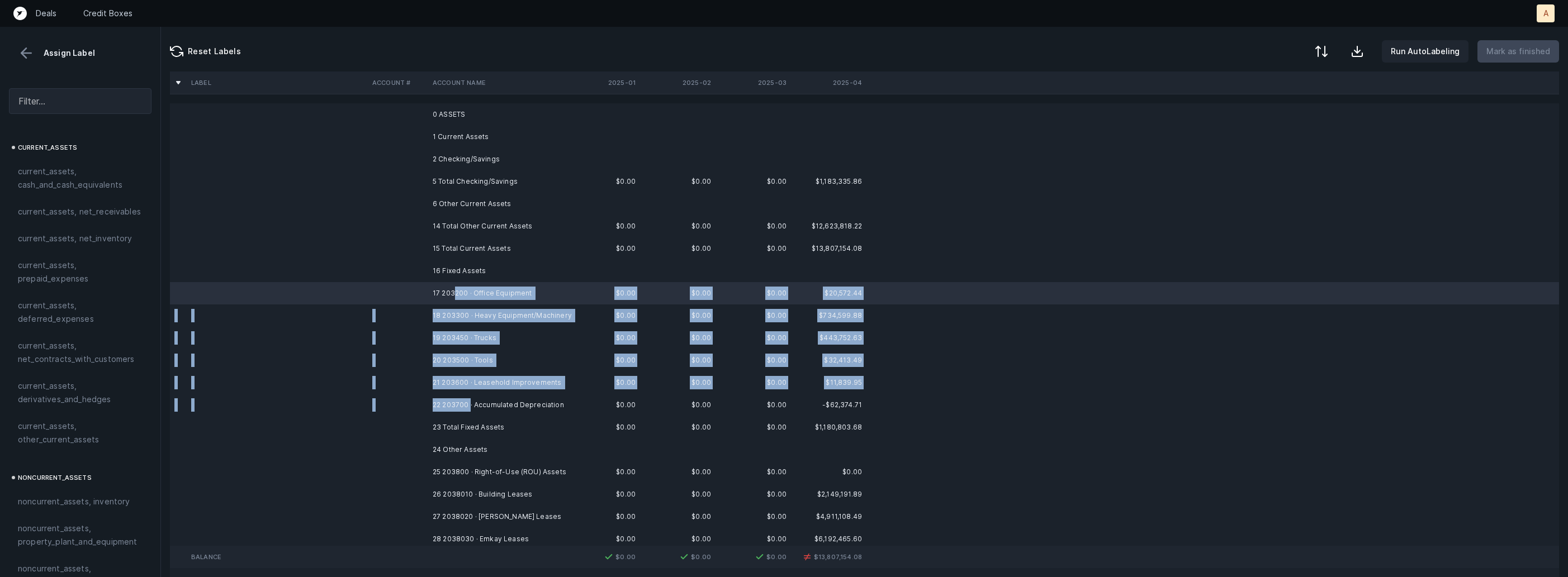
click at [469, 402] on td "22 203700 · Accumulated Depreciation" at bounding box center [496, 405] width 137 height 22
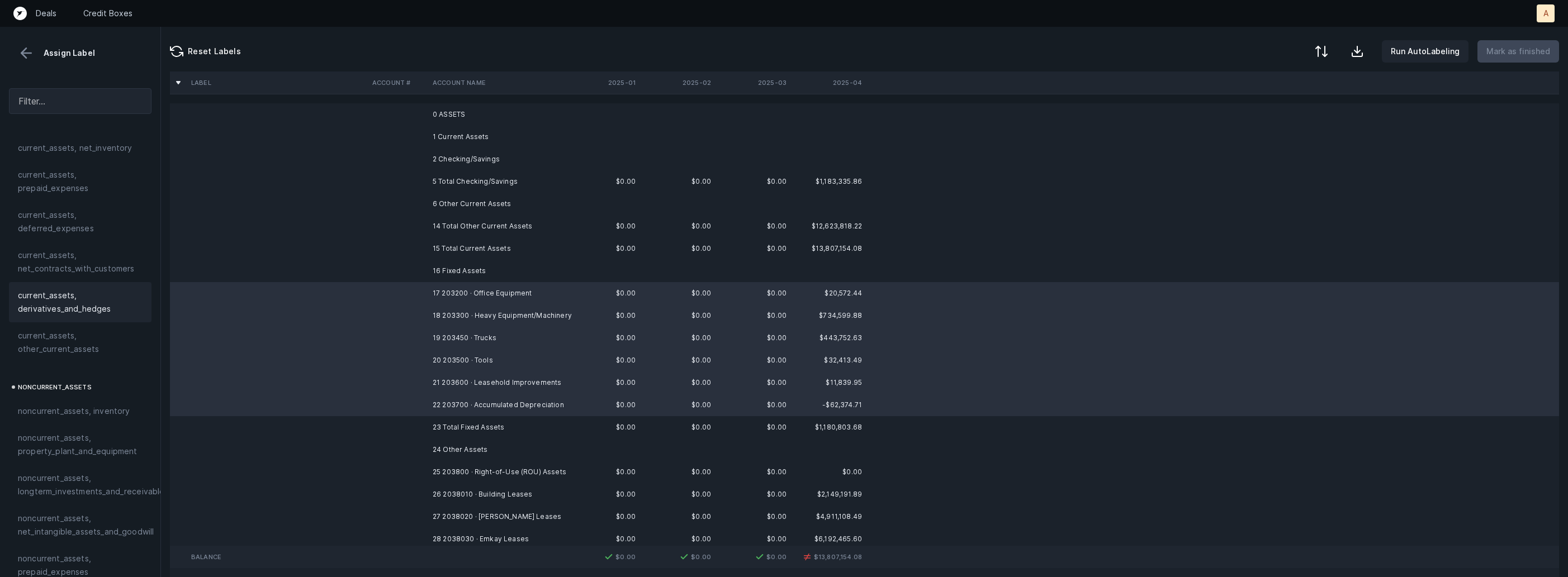
scroll to position [143, 0]
click at [106, 400] on span "noncurrent_assets, property_plant_and_equipment" at bounding box center [80, 393] width 125 height 27
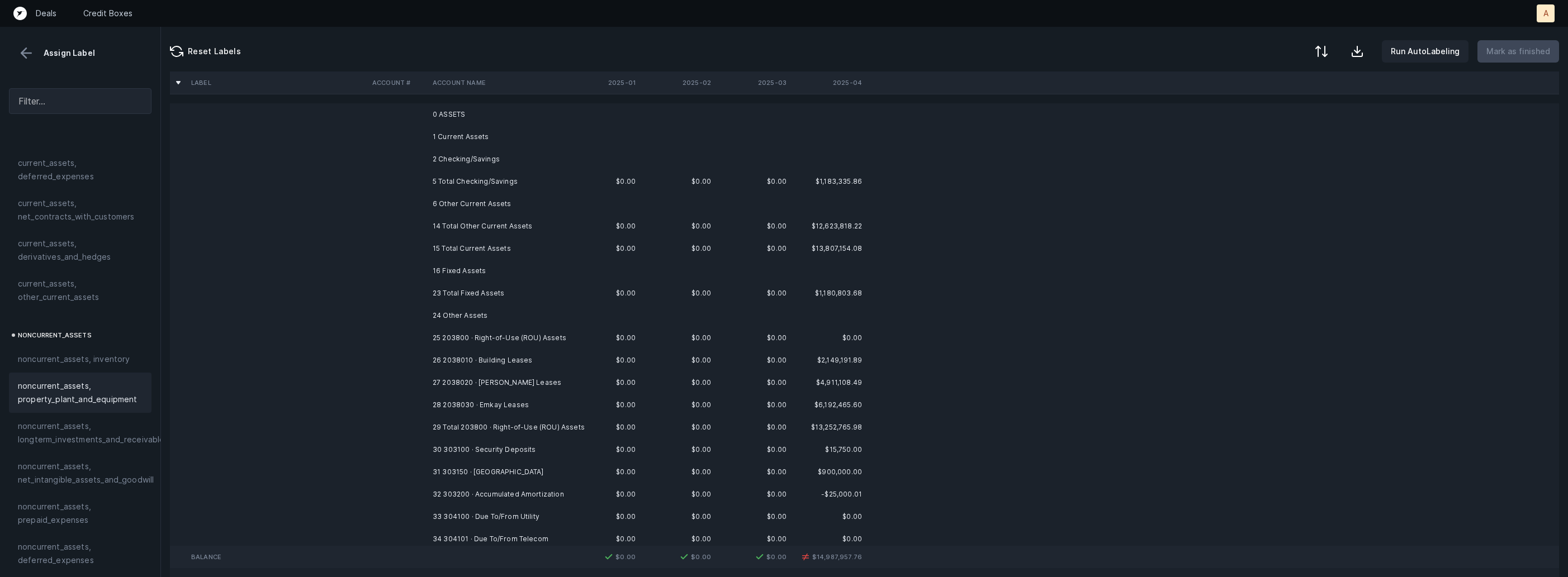
click at [557, 336] on td "25 203800 · Right-of-Use (ROU) Assets" at bounding box center [496, 338] width 137 height 22
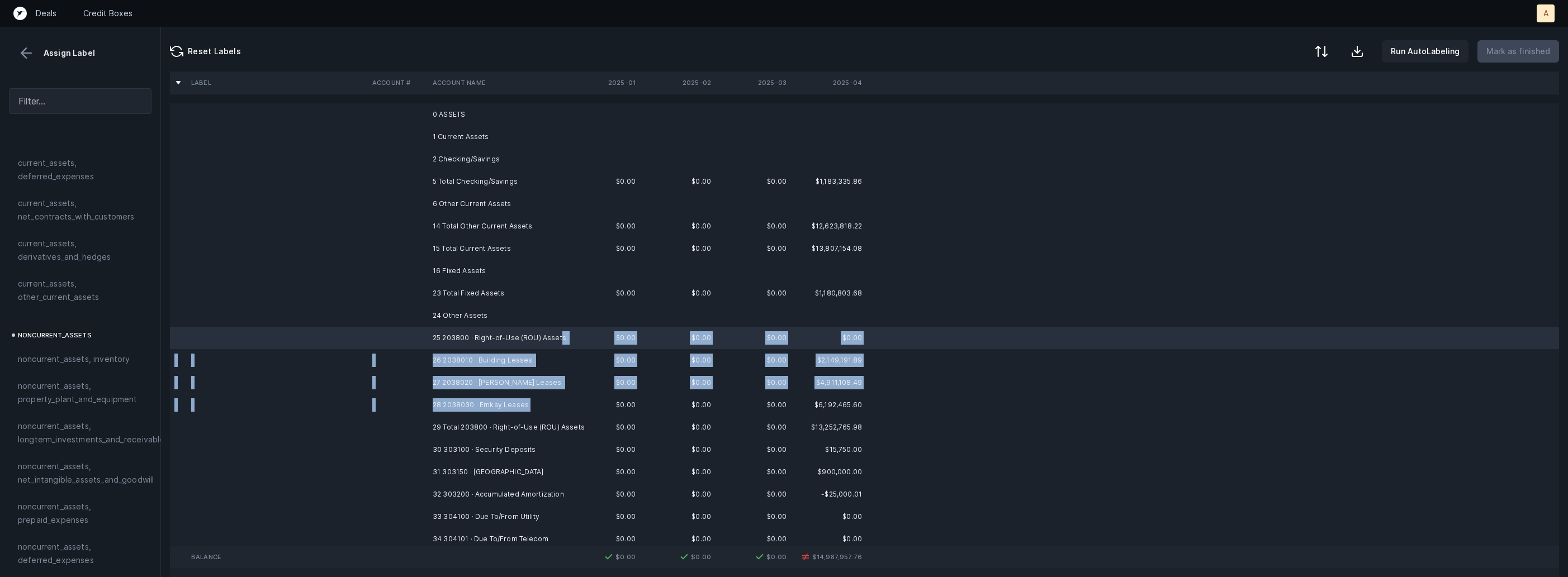
click at [529, 400] on td "28 2038030 · Emkay Leases" at bounding box center [496, 405] width 137 height 22
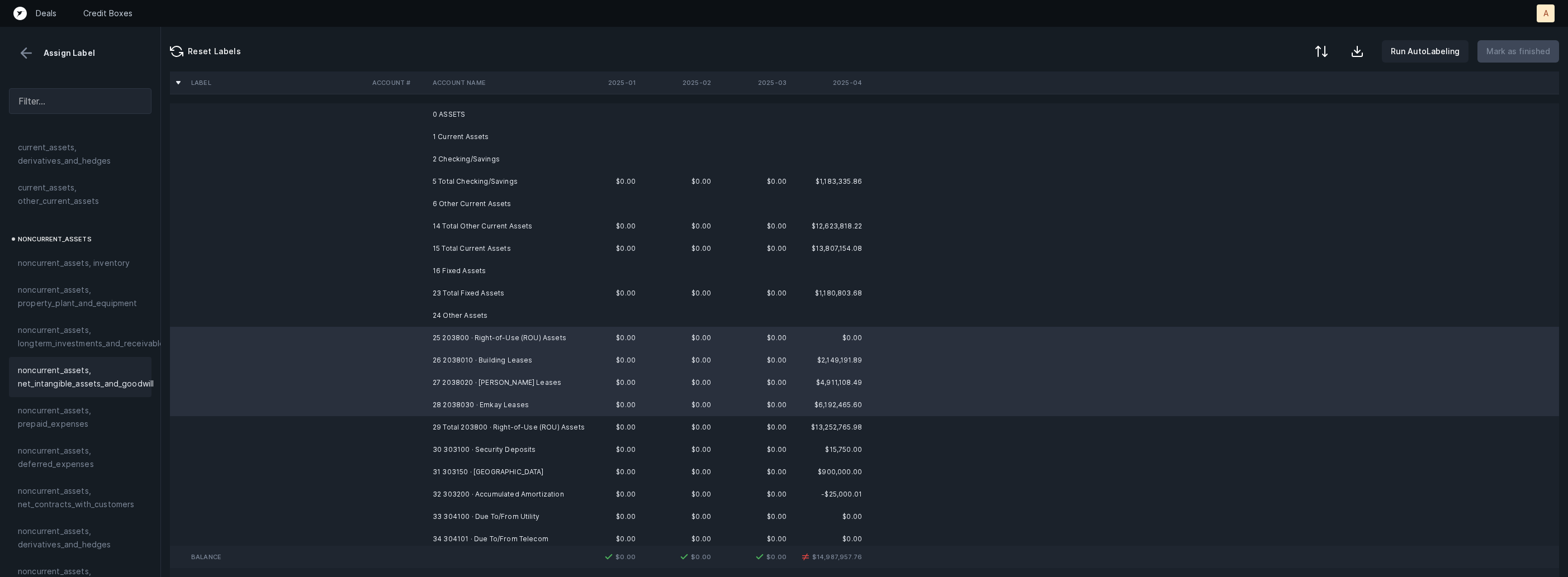
scroll to position [257, 0]
click at [100, 347] on span "noncurrent_assets, net_intangible_assets_and_goodwill" at bounding box center [86, 358] width 136 height 27
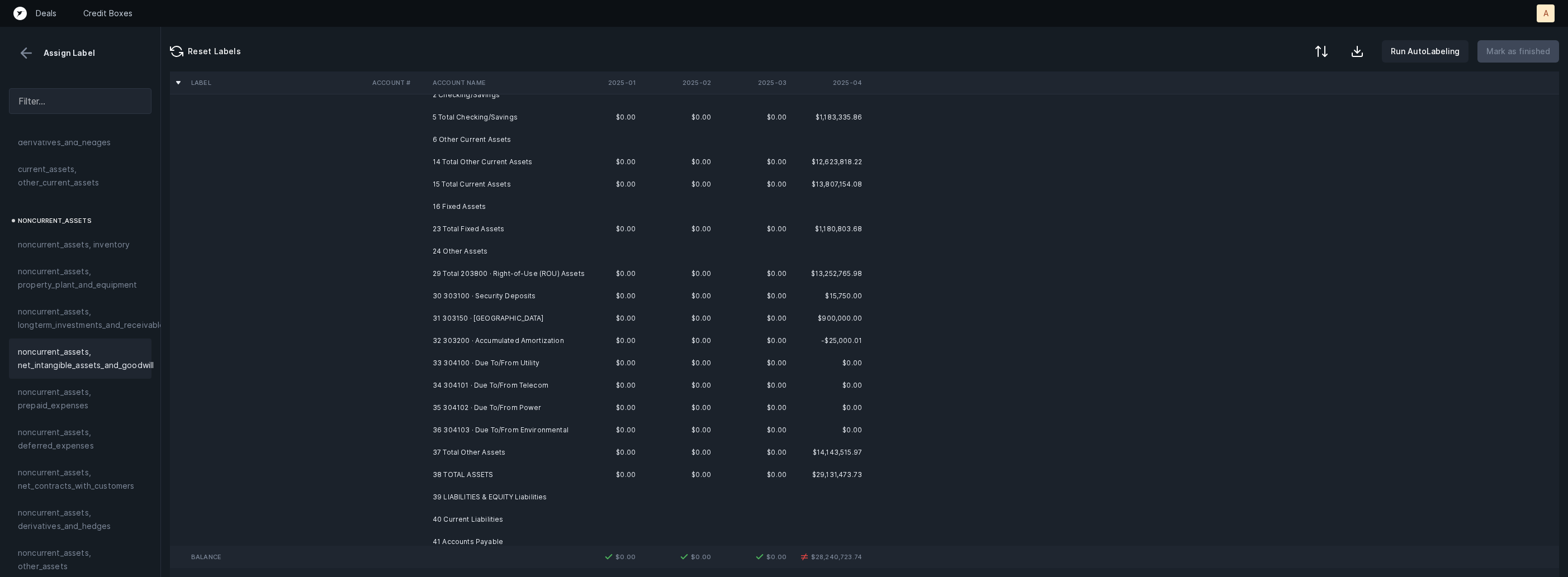
scroll to position [68, 0]
click at [520, 291] on td "30 303100 · Security Deposits" at bounding box center [496, 292] width 137 height 22
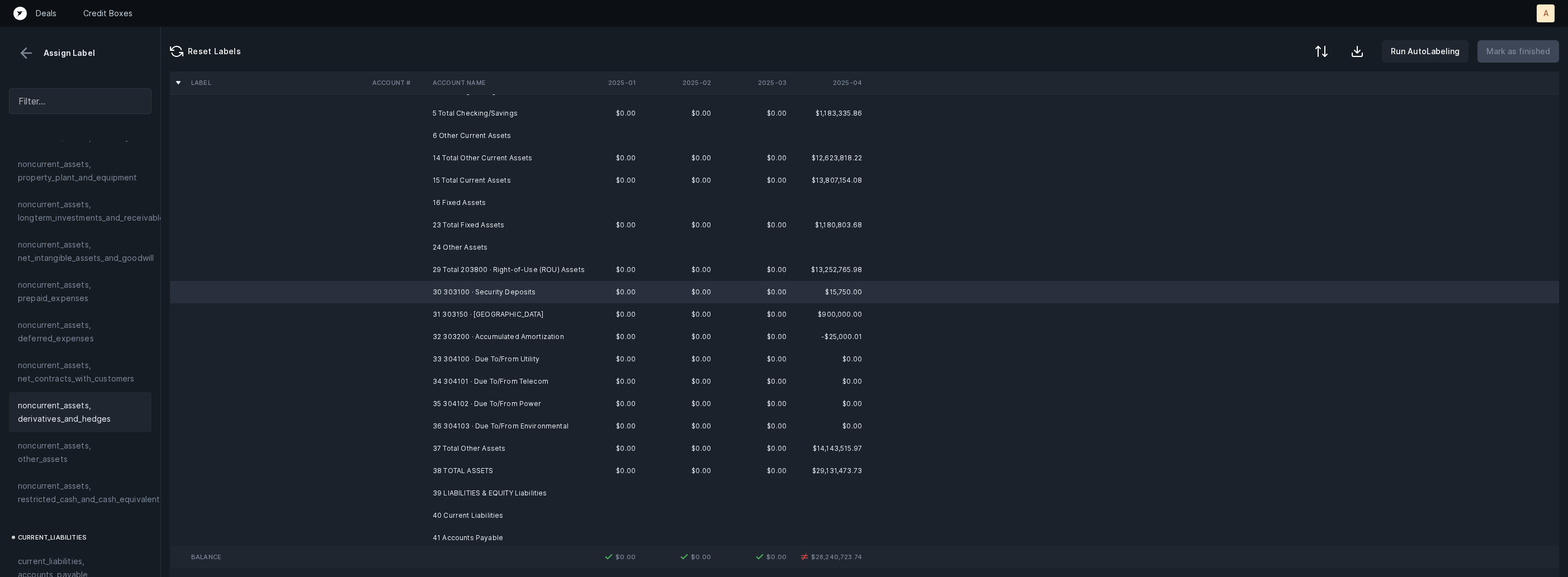
scroll to position [387, 0]
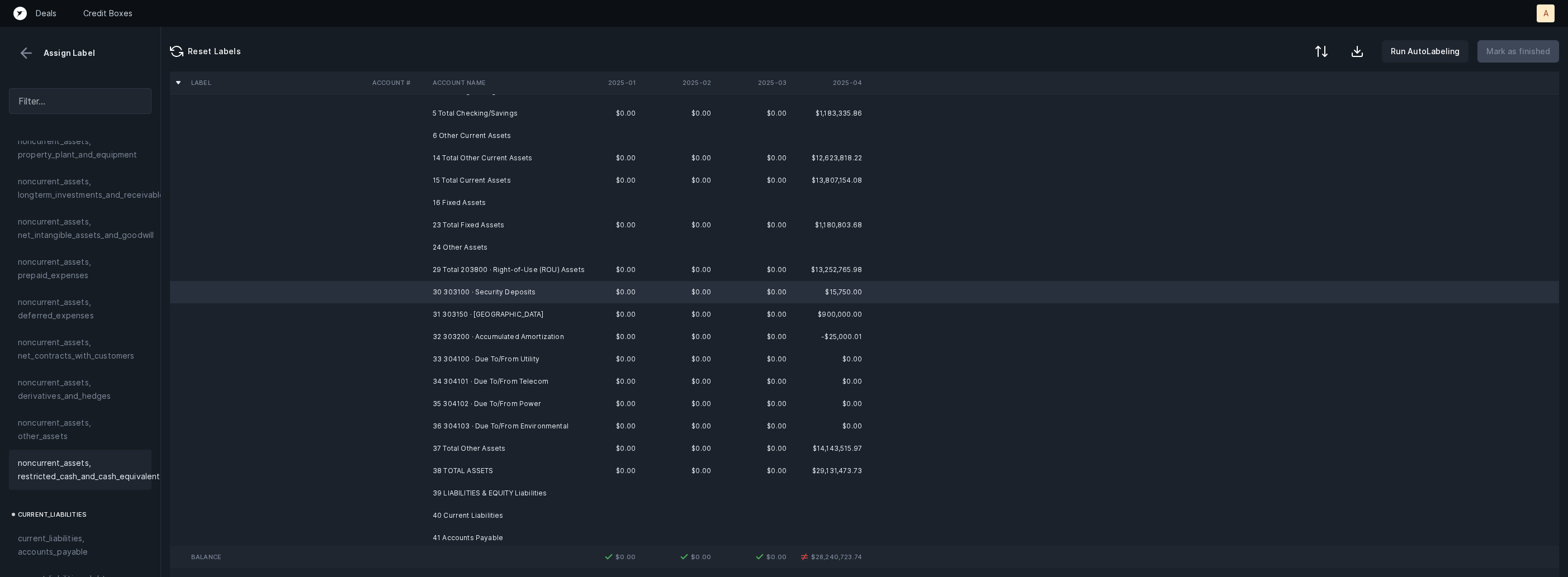
click at [72, 457] on span "noncurrent_assets, restricted_cash_and_cash_equivalents" at bounding box center [91, 470] width 146 height 27
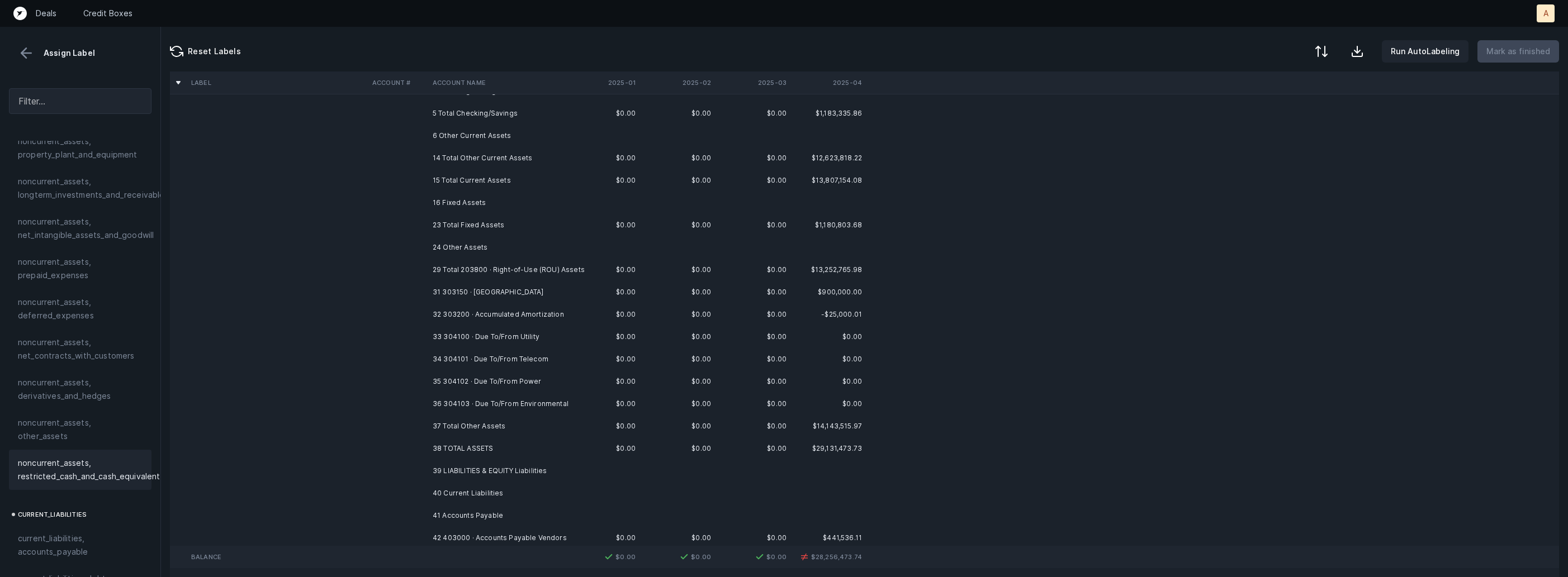
click at [467, 290] on td "31 303150 · Goodwill" at bounding box center [496, 292] width 137 height 22
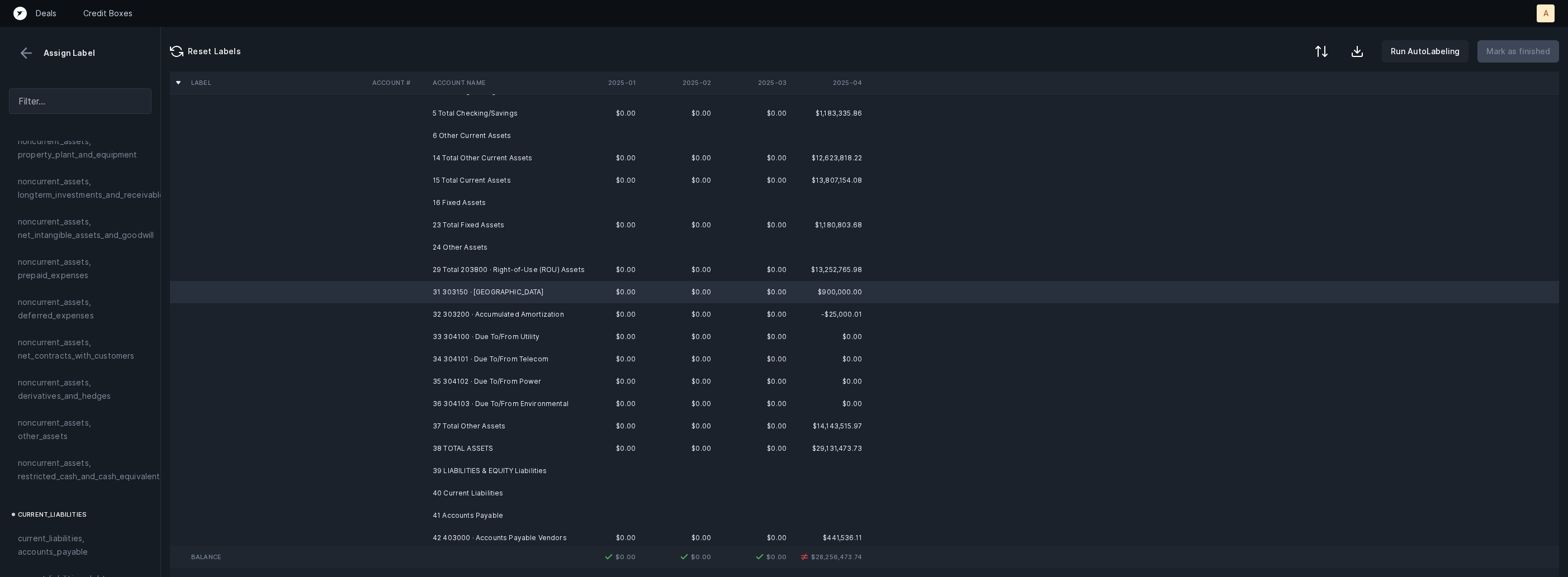
click at [504, 313] on td "32 303200 · Accumulated Amortization" at bounding box center [496, 315] width 137 height 22
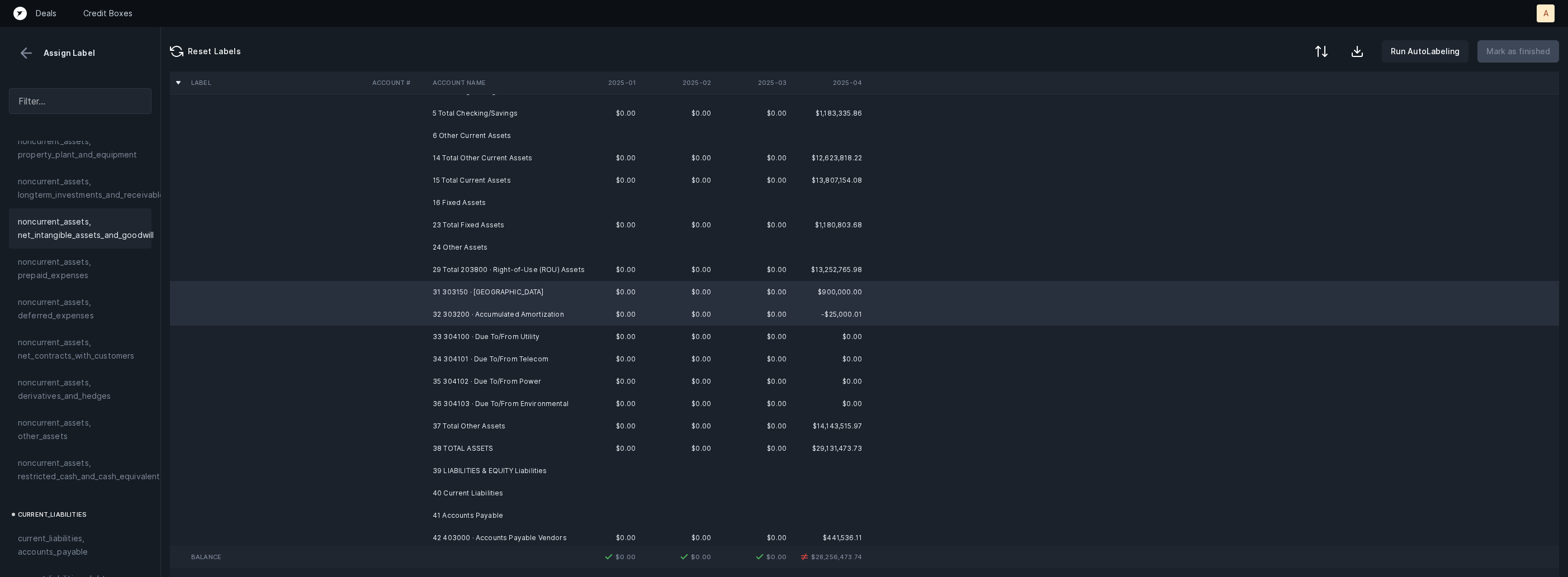
click at [79, 232] on span "noncurrent_assets, net_intangible_assets_and_goodwill" at bounding box center [86, 228] width 136 height 27
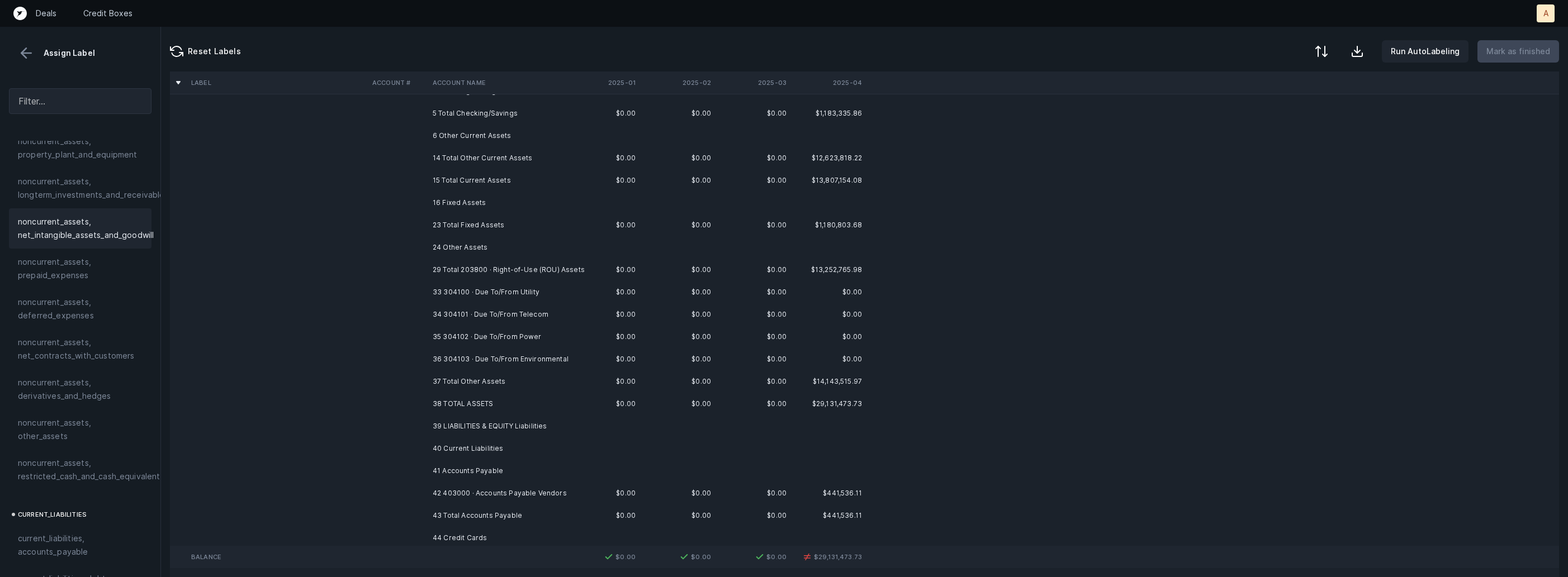
click at [483, 295] on td "33 304100 · Due To/From Utility" at bounding box center [496, 292] width 137 height 22
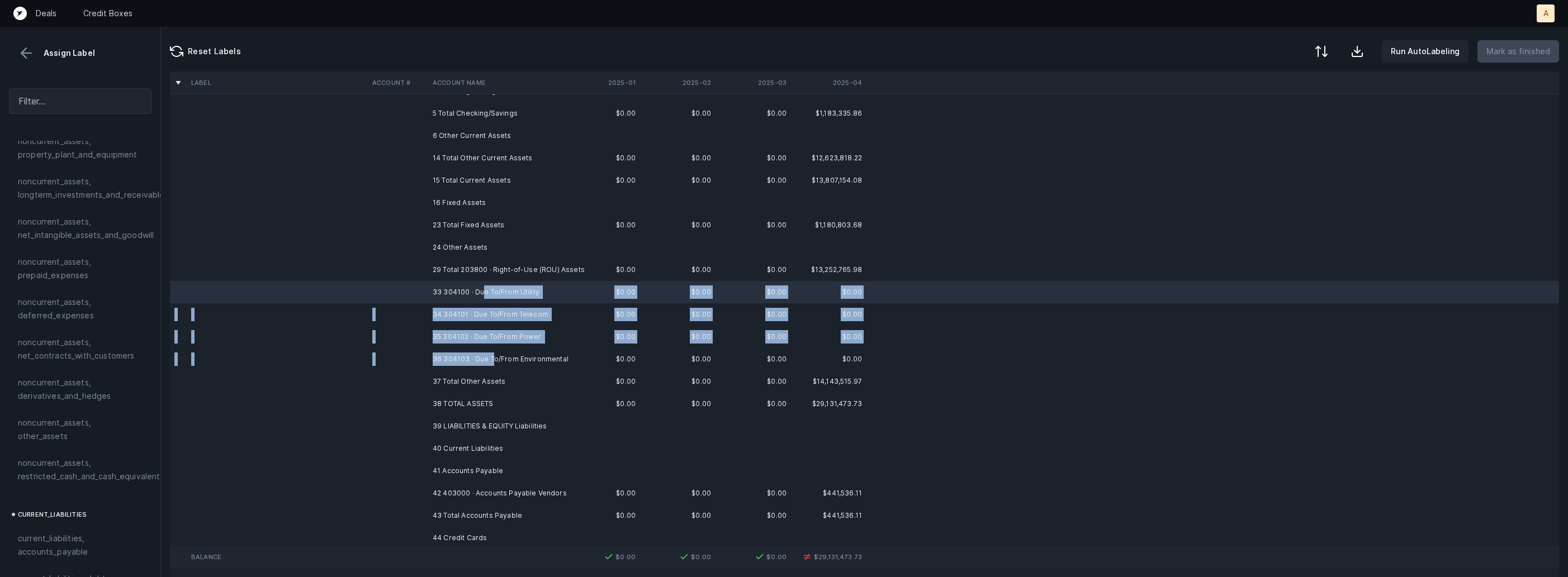
click at [494, 363] on td "36 304103 · Due To/From Environmental" at bounding box center [496, 359] width 137 height 22
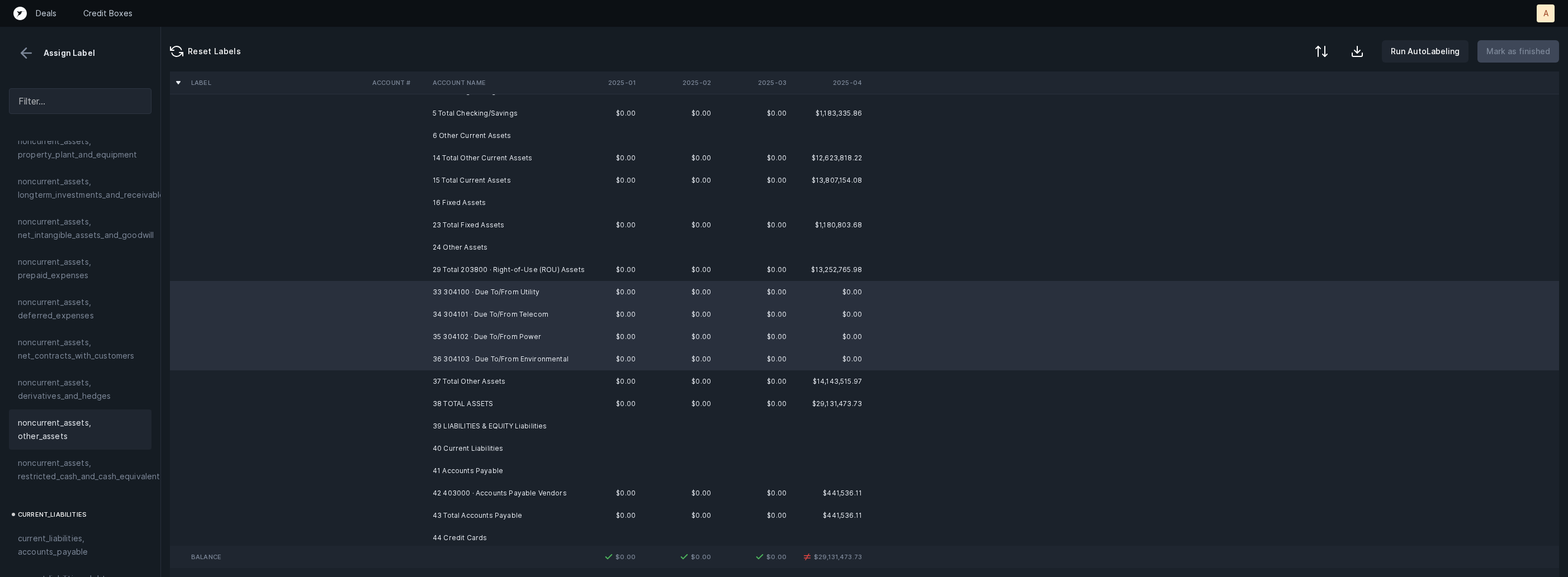
click at [81, 426] on span "noncurrent_assets, other_assets" at bounding box center [80, 430] width 125 height 27
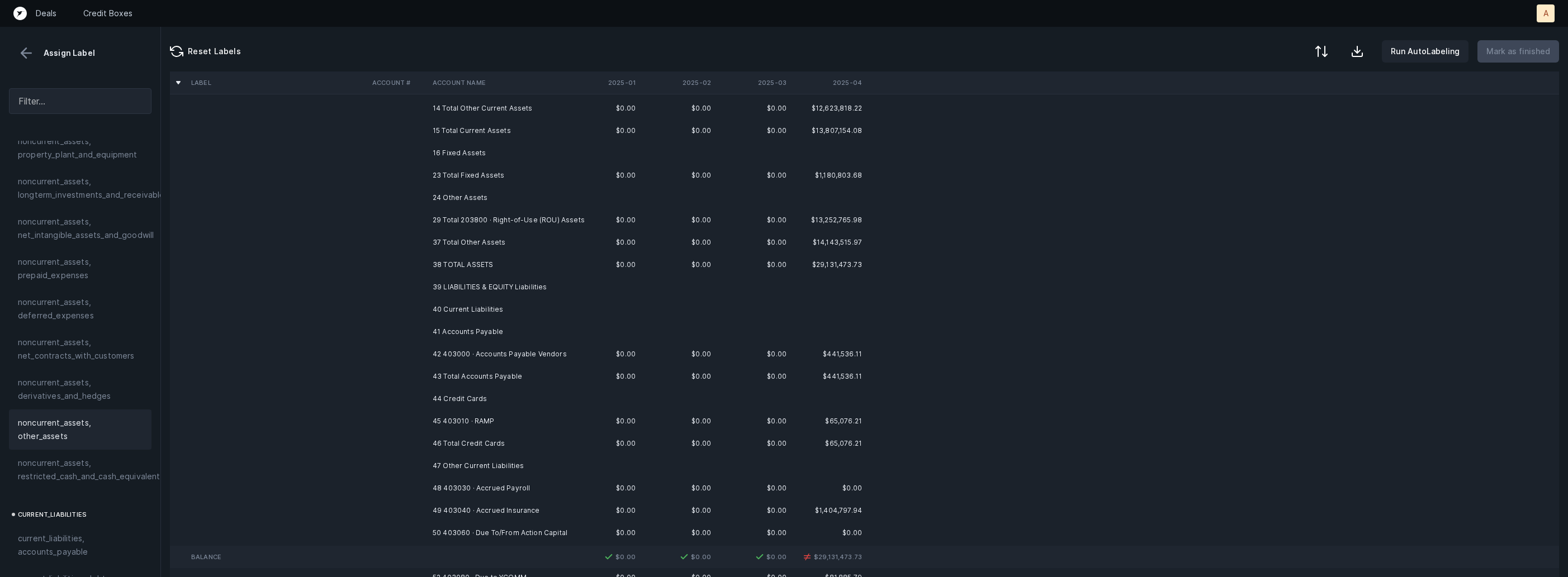
scroll to position [126, 0]
click at [375, 350] on td at bounding box center [398, 346] width 61 height 22
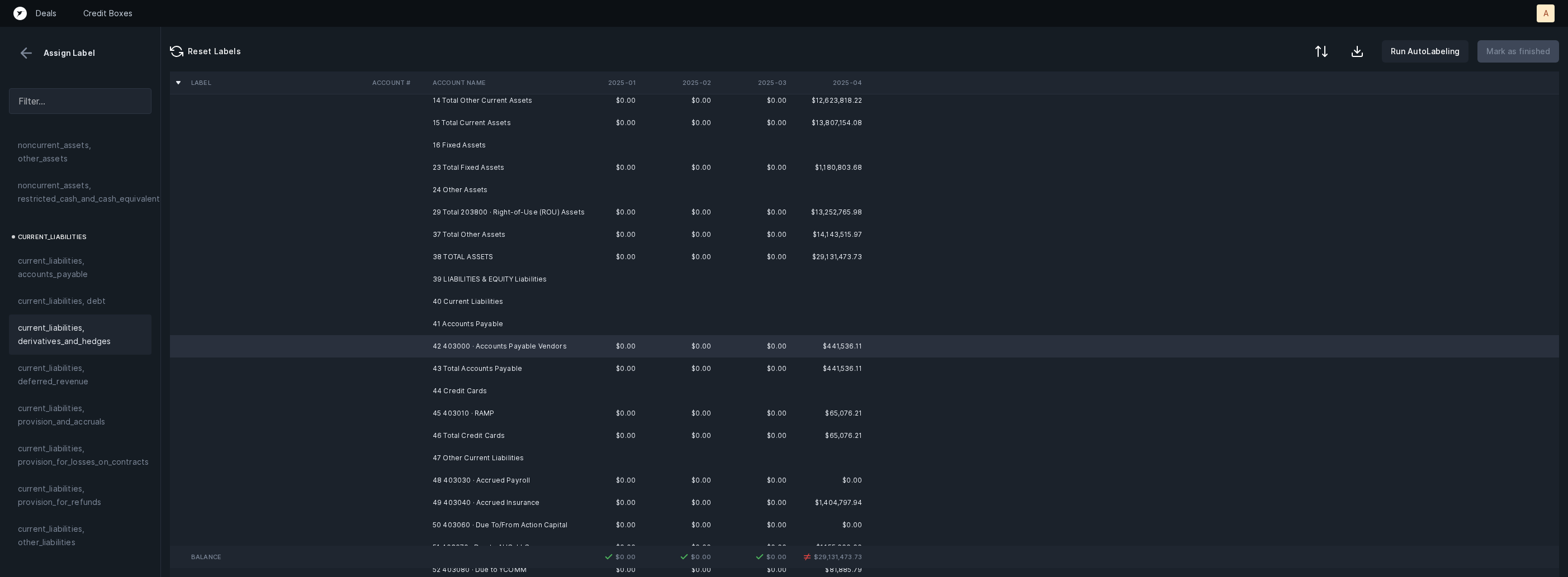
scroll to position [671, 0]
click at [88, 257] on span "current_liabilities, accounts_payable" at bounding box center [80, 262] width 125 height 27
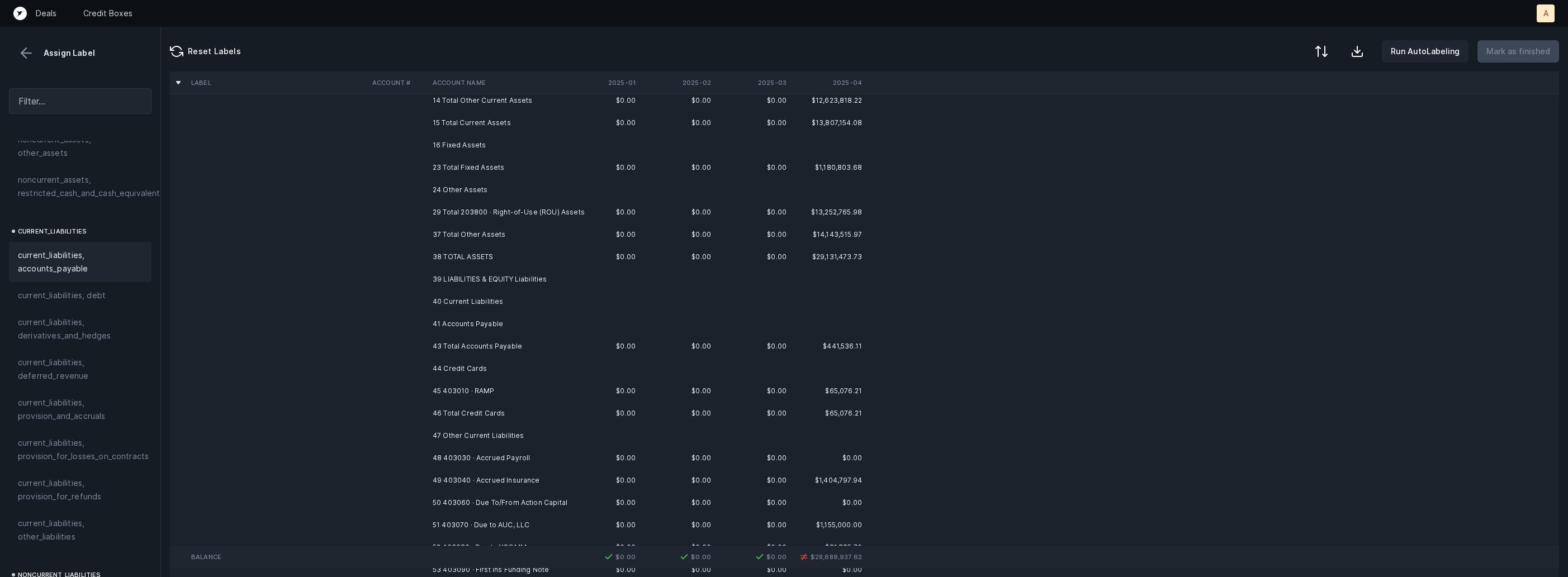
click at [452, 391] on td "45 403010 · RAMP" at bounding box center [496, 391] width 137 height 22
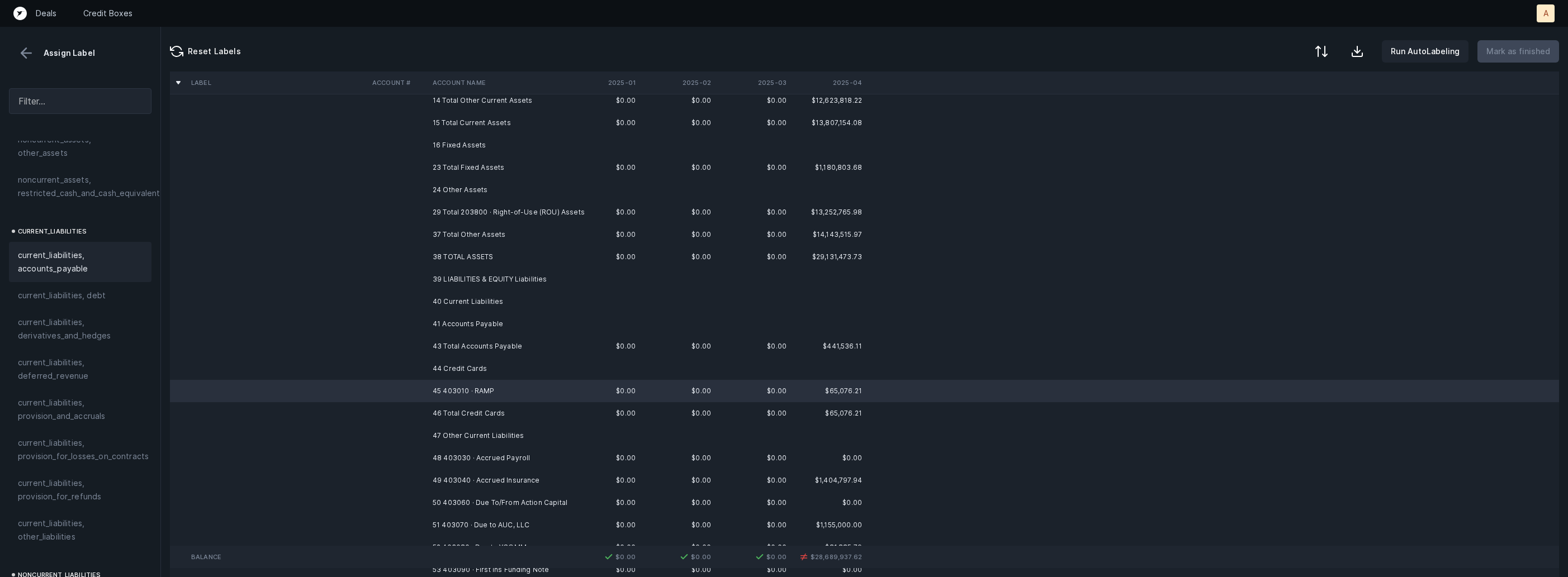
click at [40, 249] on span "current_liabilities, accounts_payable" at bounding box center [80, 262] width 125 height 27
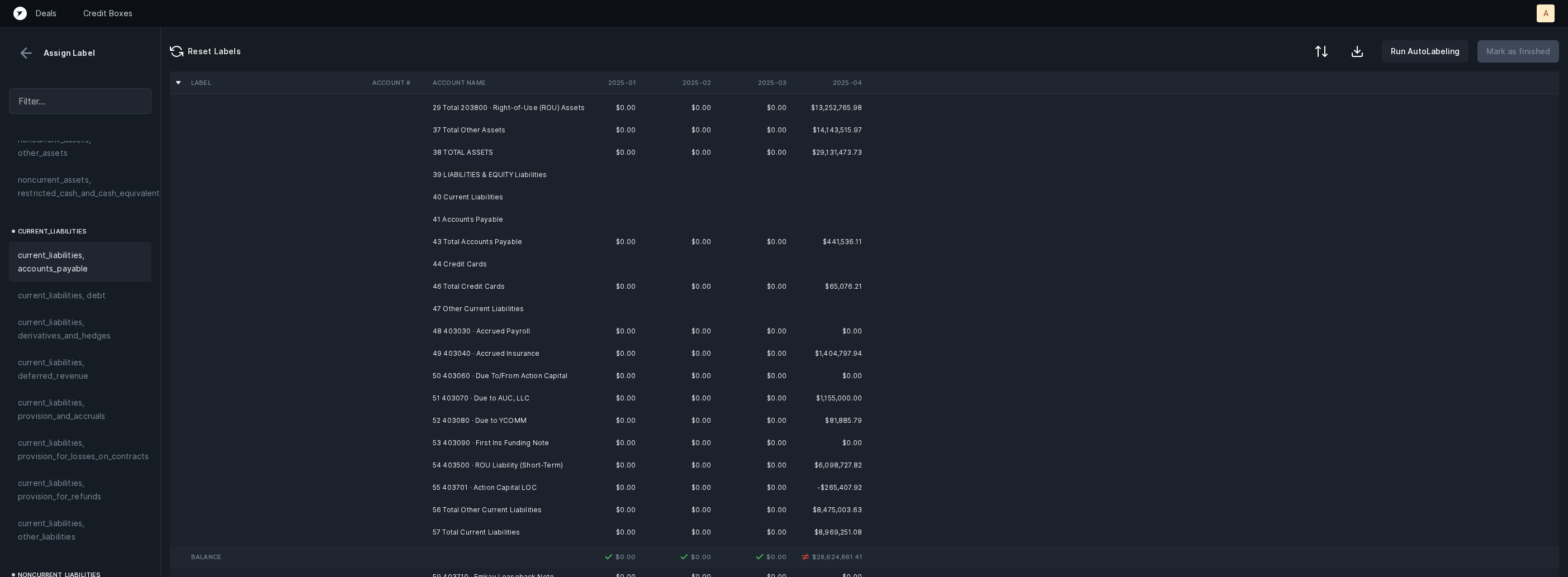
scroll to position [304, 0]
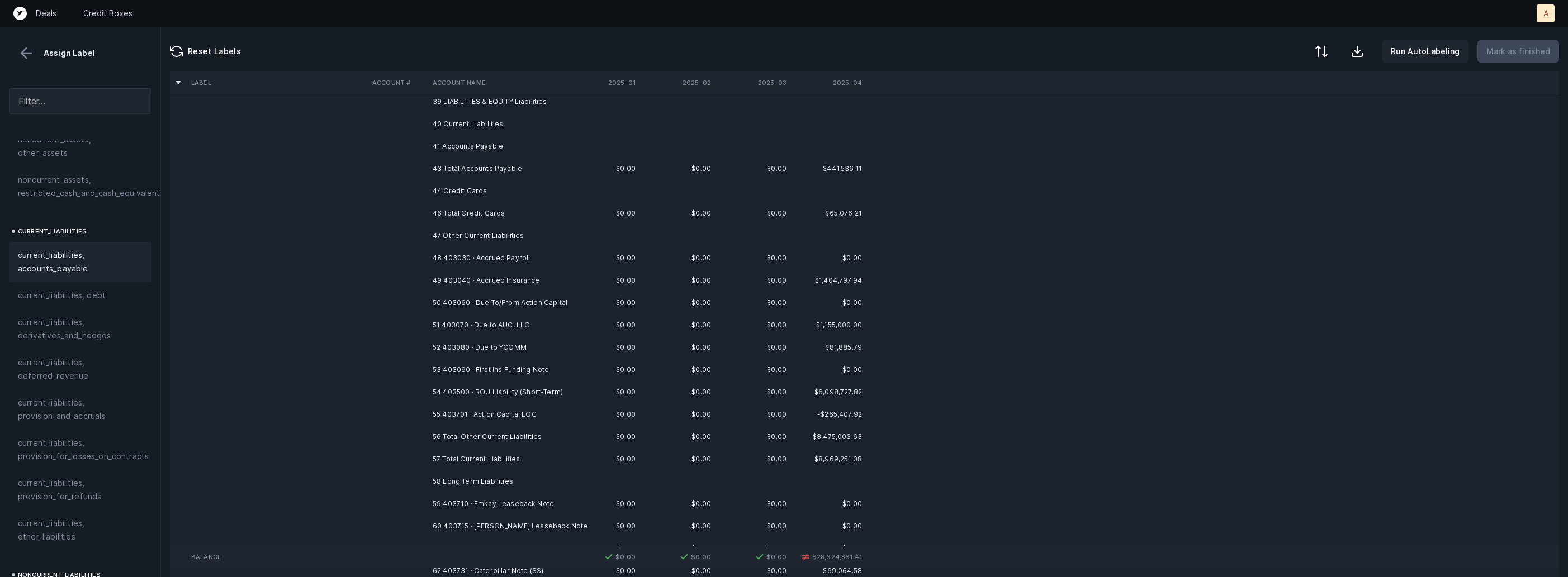
click at [474, 266] on td "48 403030 · Accrued Payroll" at bounding box center [496, 258] width 137 height 22
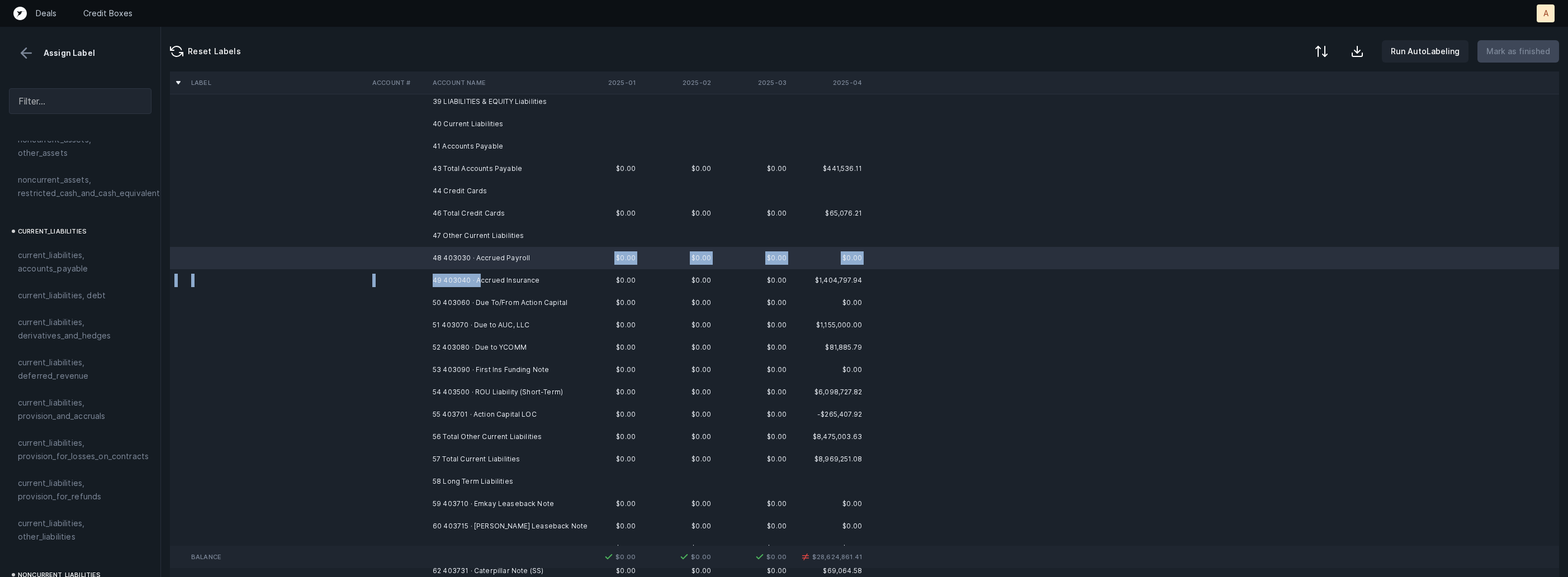
click at [478, 281] on td "49 403040 · Accrued Insurance" at bounding box center [496, 281] width 137 height 22
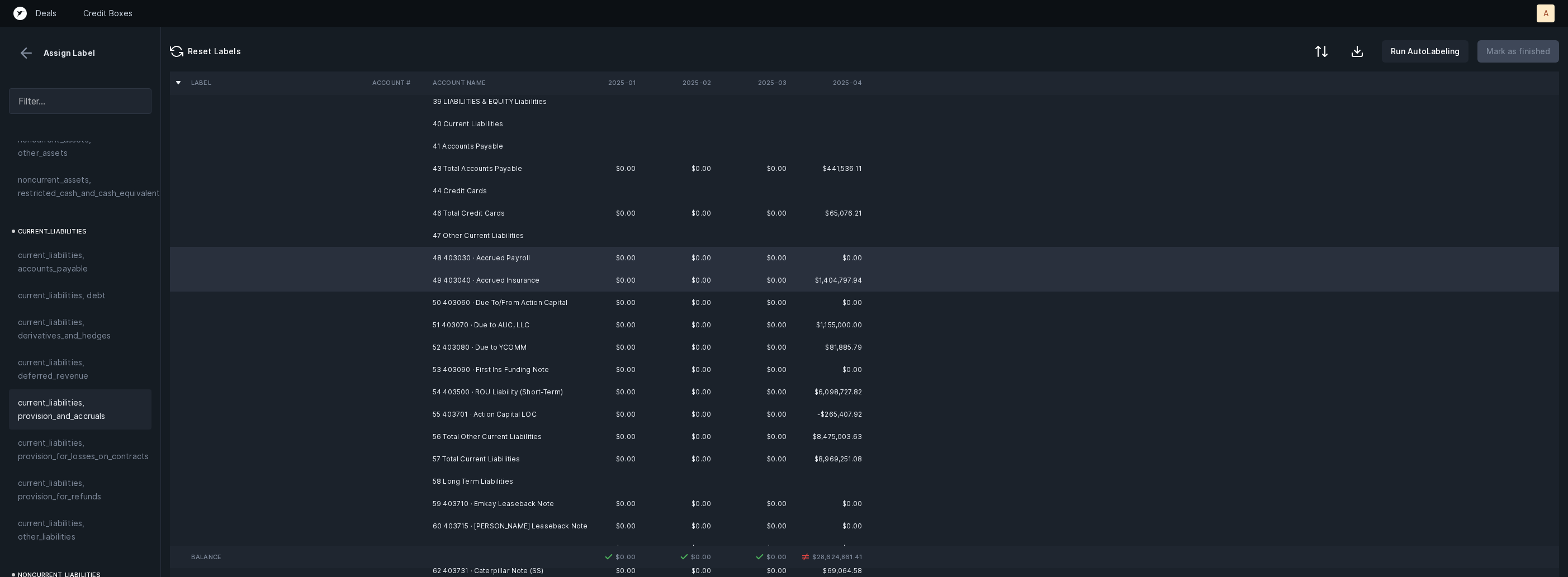
click at [75, 396] on span "current_liabilities, provision_and_accruals" at bounding box center [80, 409] width 125 height 27
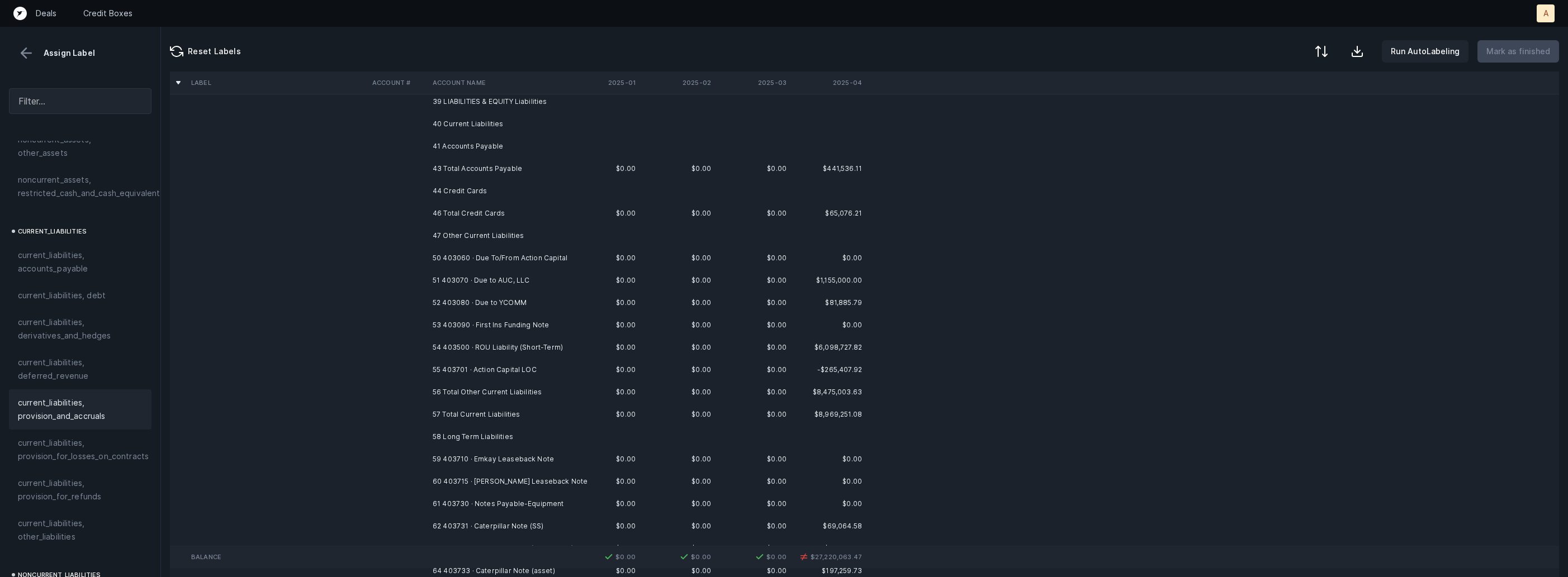
click at [519, 256] on td "50 403060 · Due To/From Action Capital" at bounding box center [496, 258] width 137 height 22
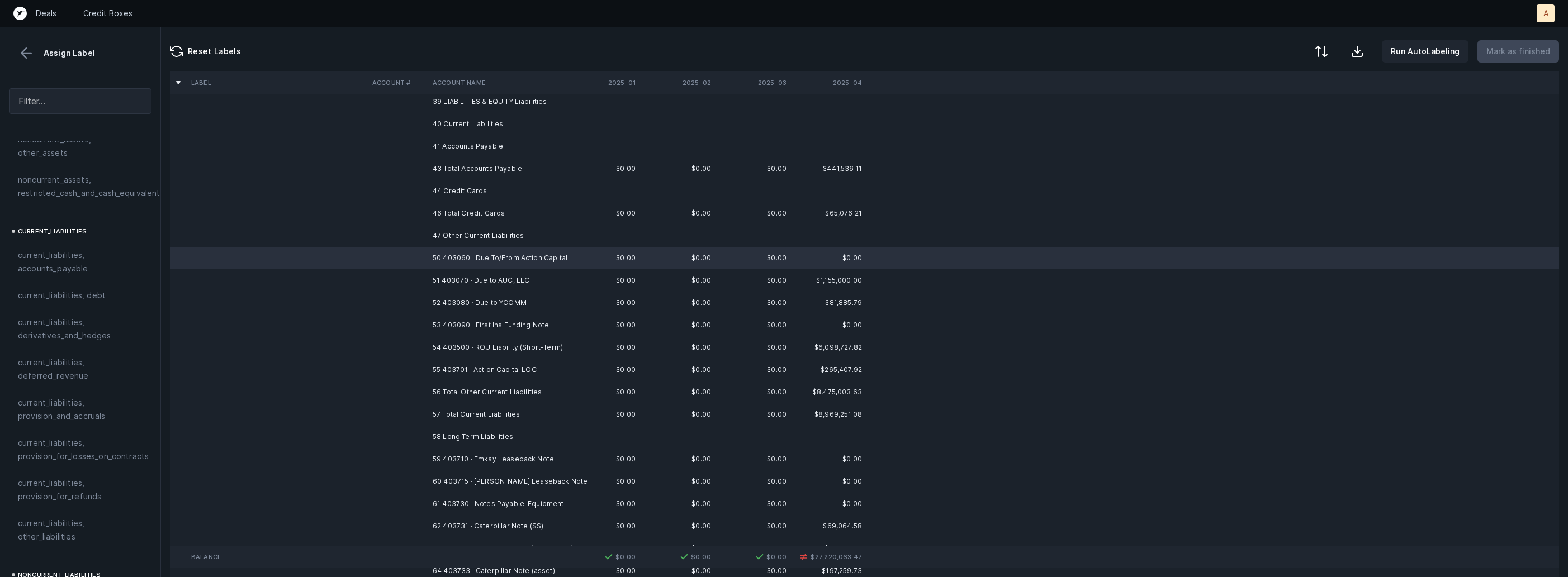
click at [524, 321] on td "53 403090 · First Ins Funding Note" at bounding box center [496, 325] width 137 height 22
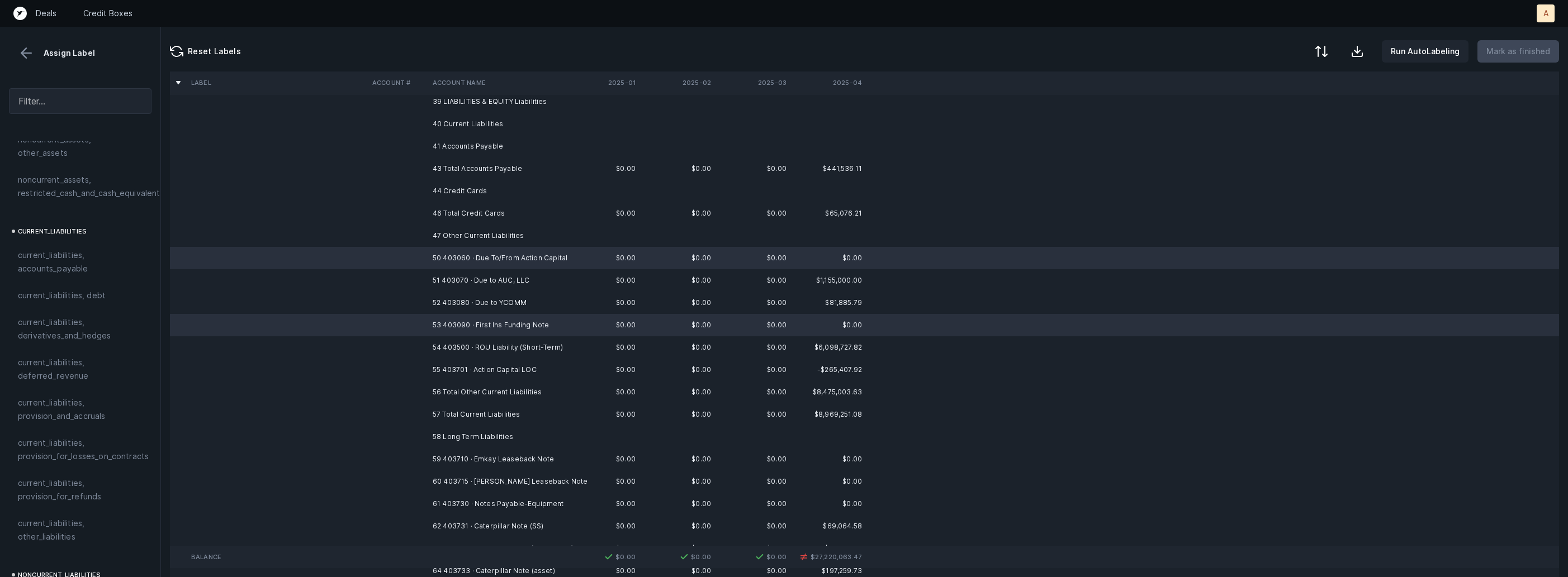
click at [502, 363] on td "55 403701 · Action Capital LOC" at bounding box center [496, 370] width 137 height 22
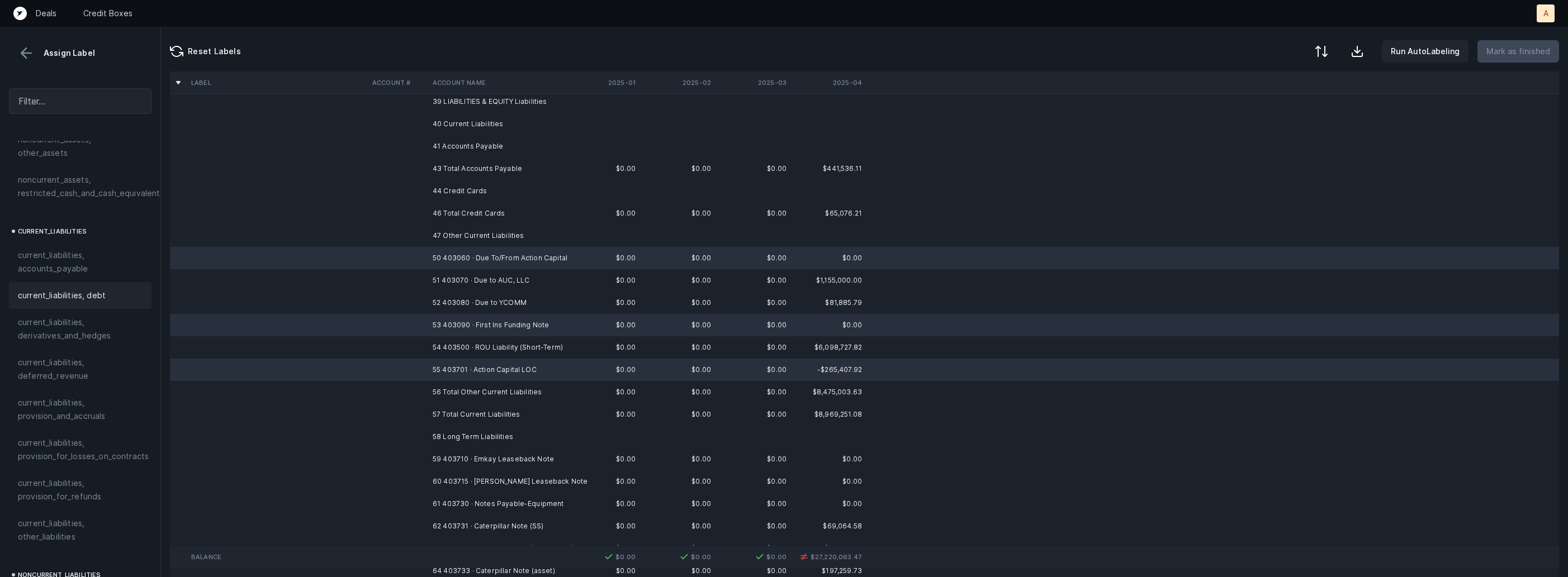
click at [95, 282] on div "current_liabilities, debt" at bounding box center [80, 296] width 143 height 27
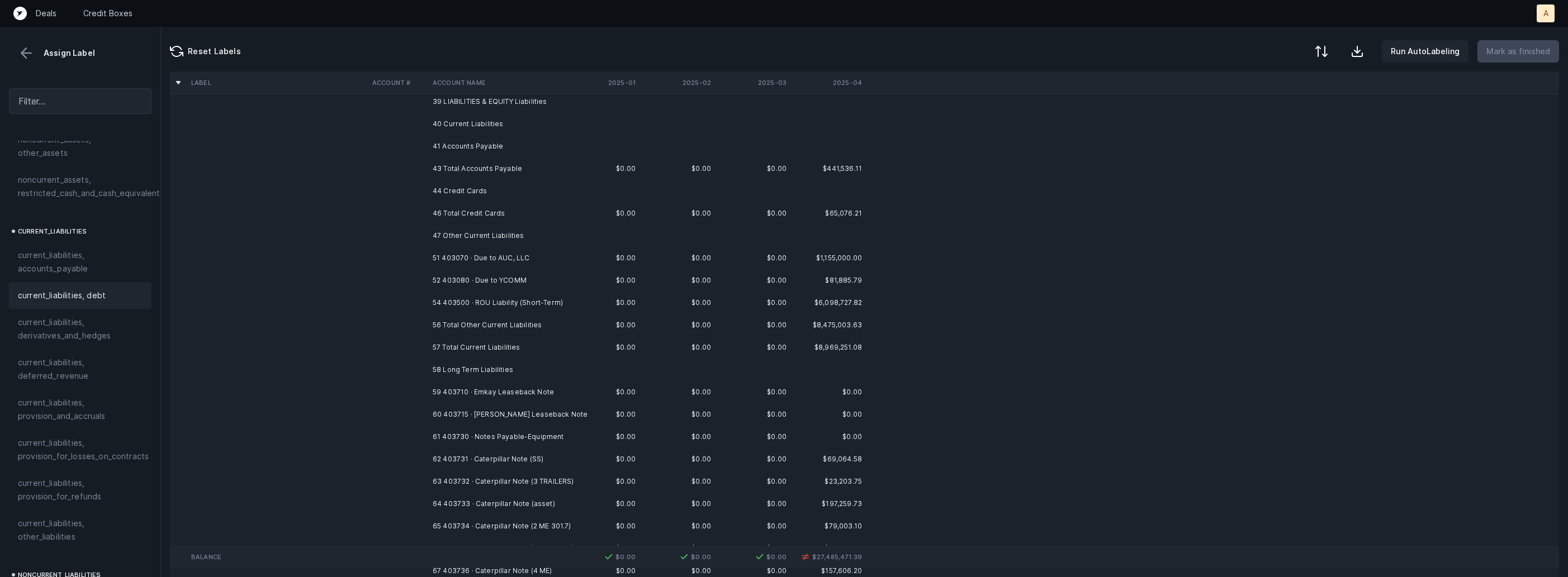
click at [525, 303] on td "54 403500 · ROU Liability (Short-Term)" at bounding box center [496, 303] width 137 height 22
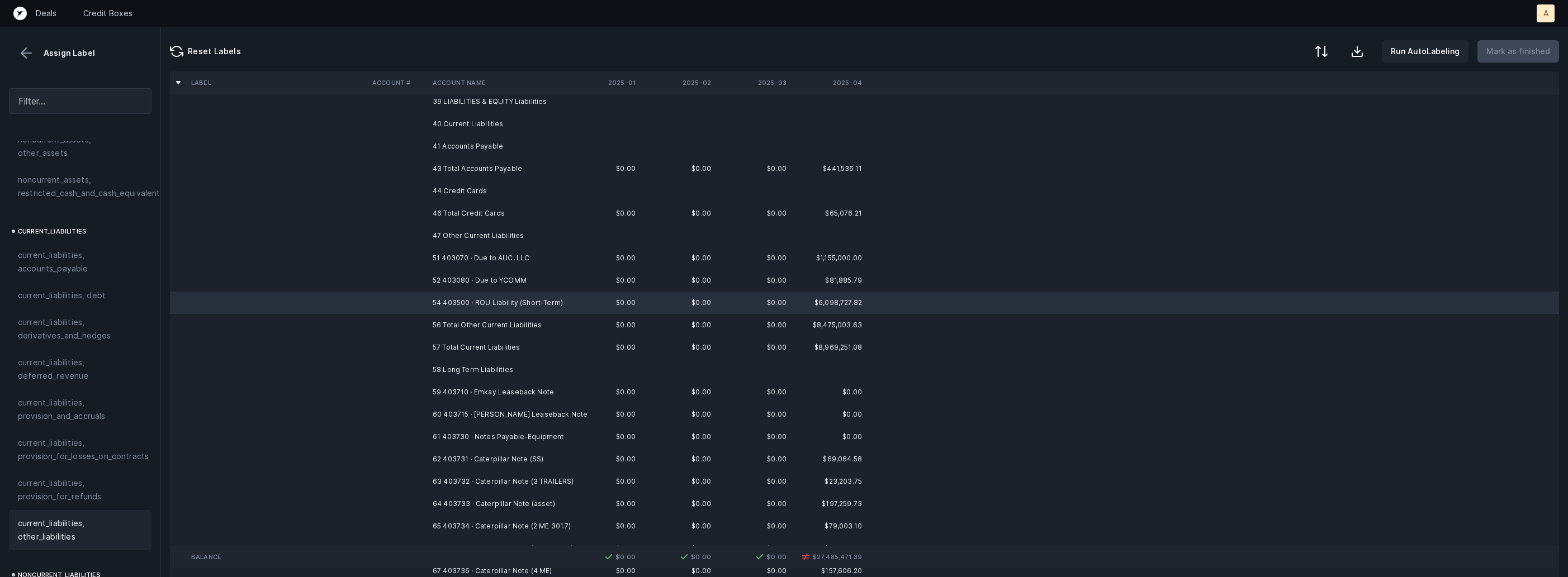
click at [39, 517] on span "current_liabilities, other_liabilities" at bounding box center [80, 530] width 125 height 27
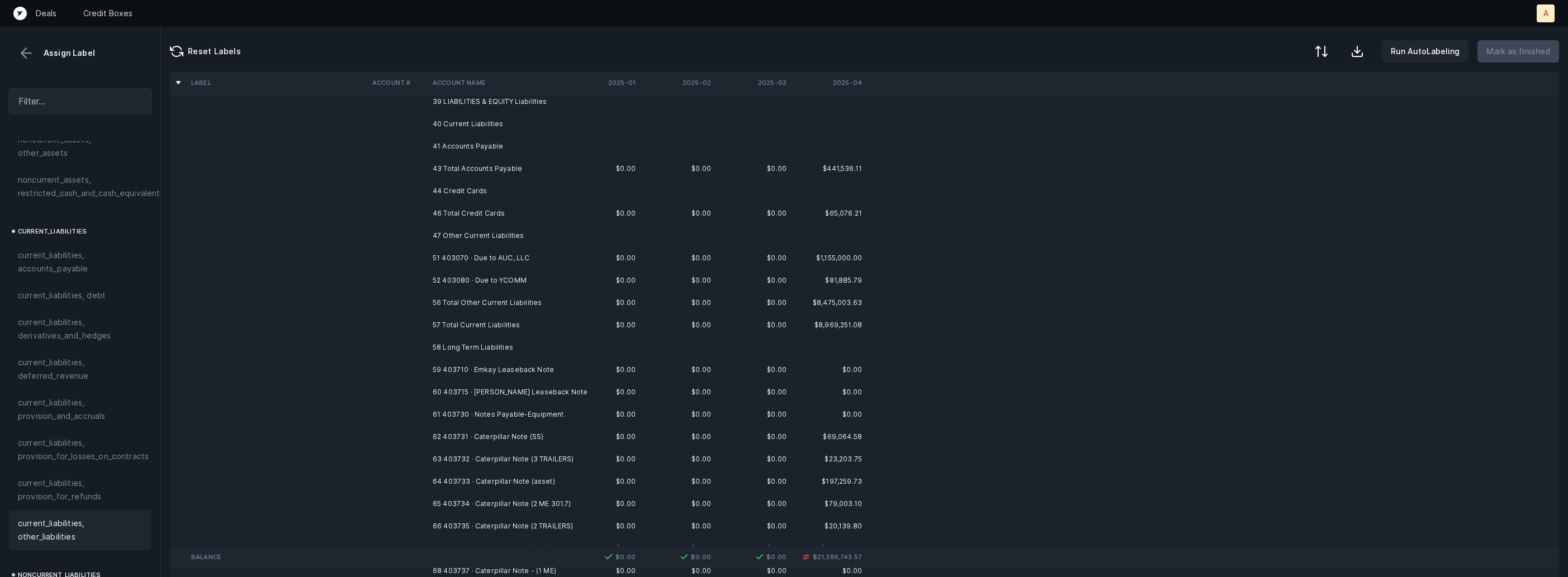
click at [499, 260] on td "51 403070 · Due to AUC, LLC" at bounding box center [496, 258] width 137 height 22
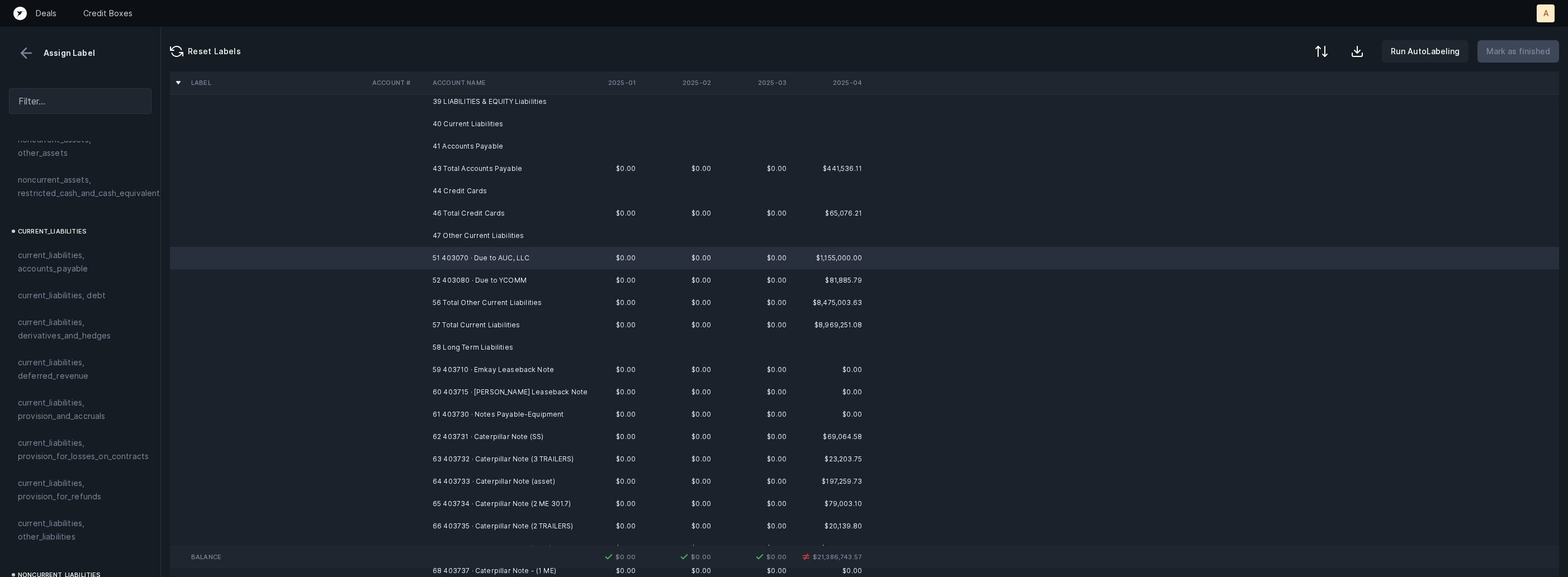
click at [463, 281] on td "52 403080 · Due to YCOMM" at bounding box center [496, 281] width 137 height 22
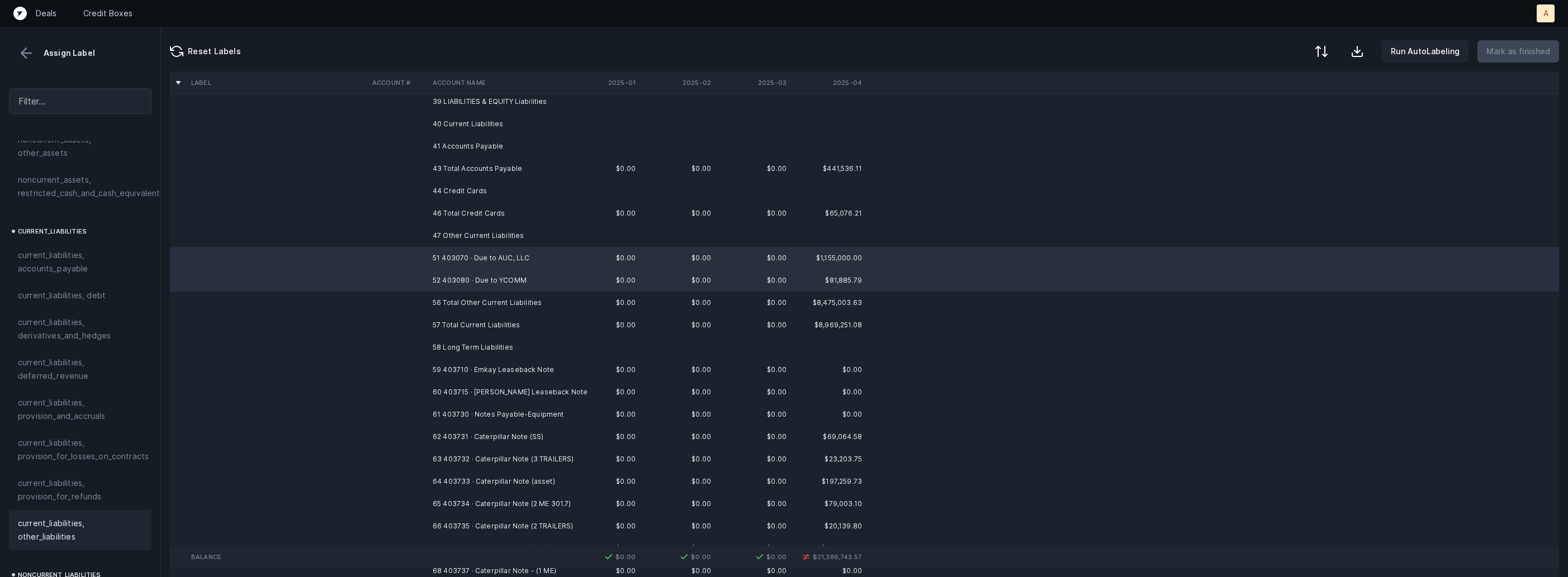
click at [50, 517] on span "current_liabilities, other_liabilities" at bounding box center [80, 530] width 125 height 27
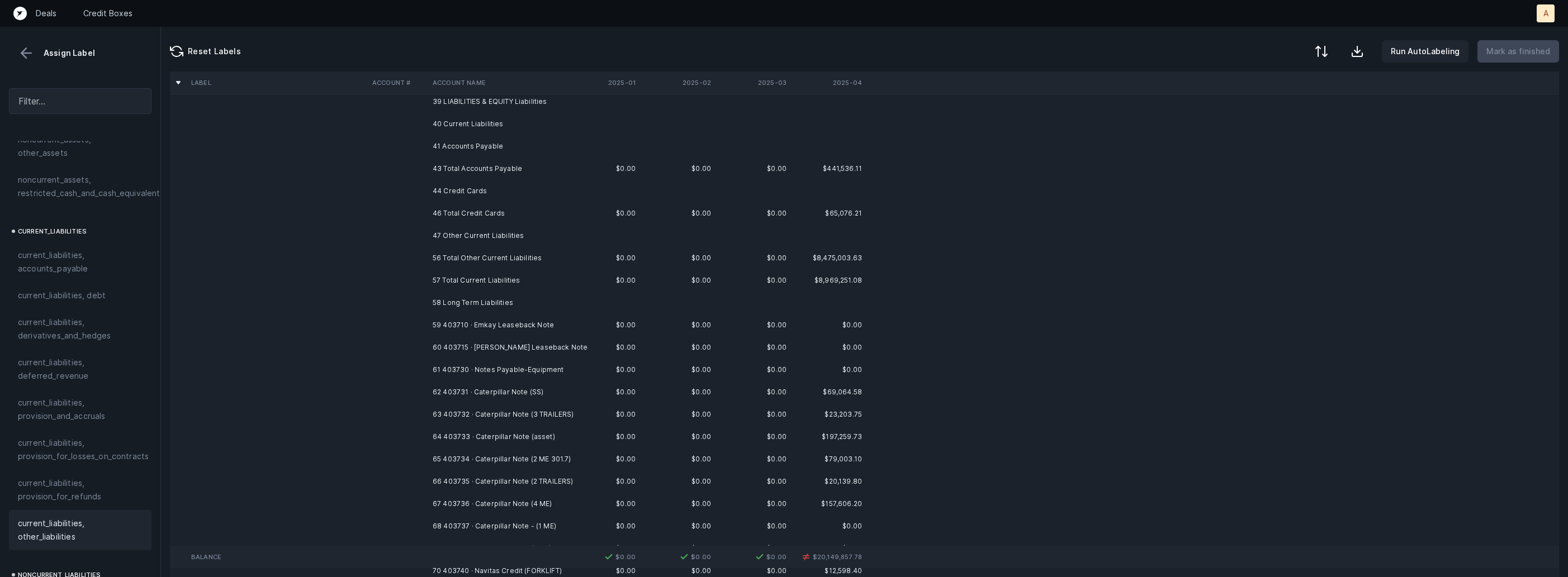
click at [491, 330] on td "59 403710 · Emkay Leaseback Note" at bounding box center [496, 325] width 137 height 22
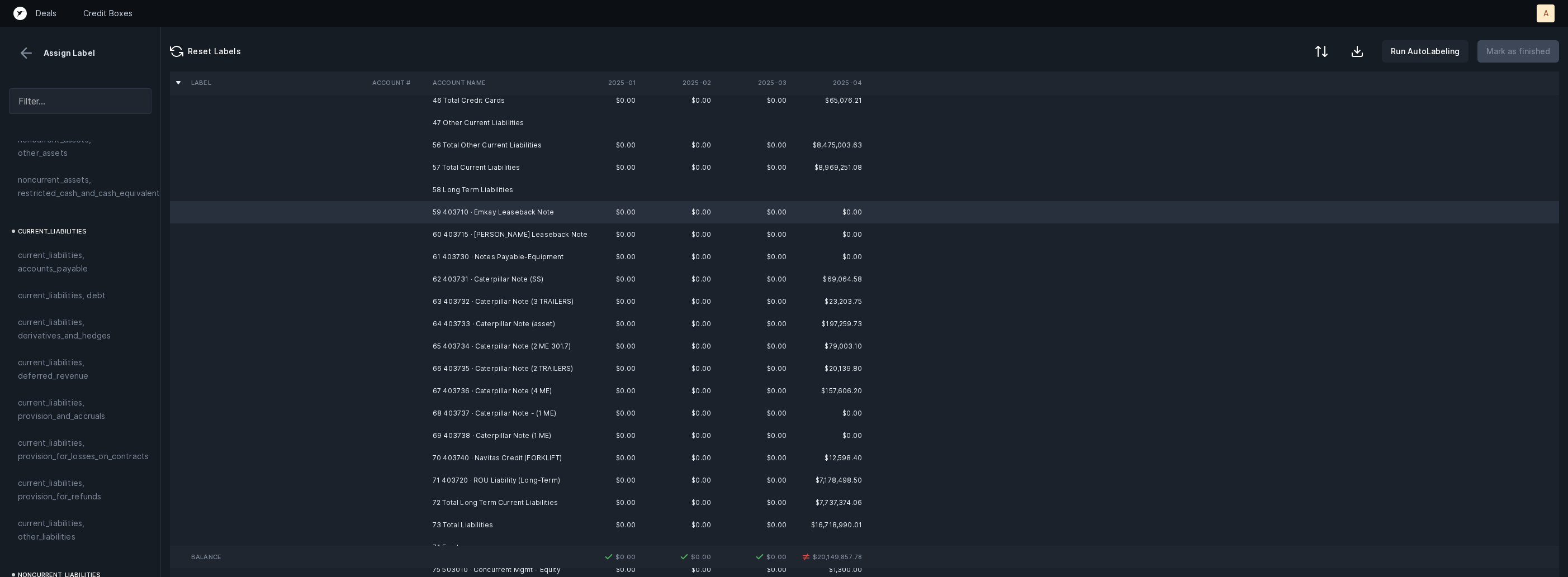
scroll to position [417, 0]
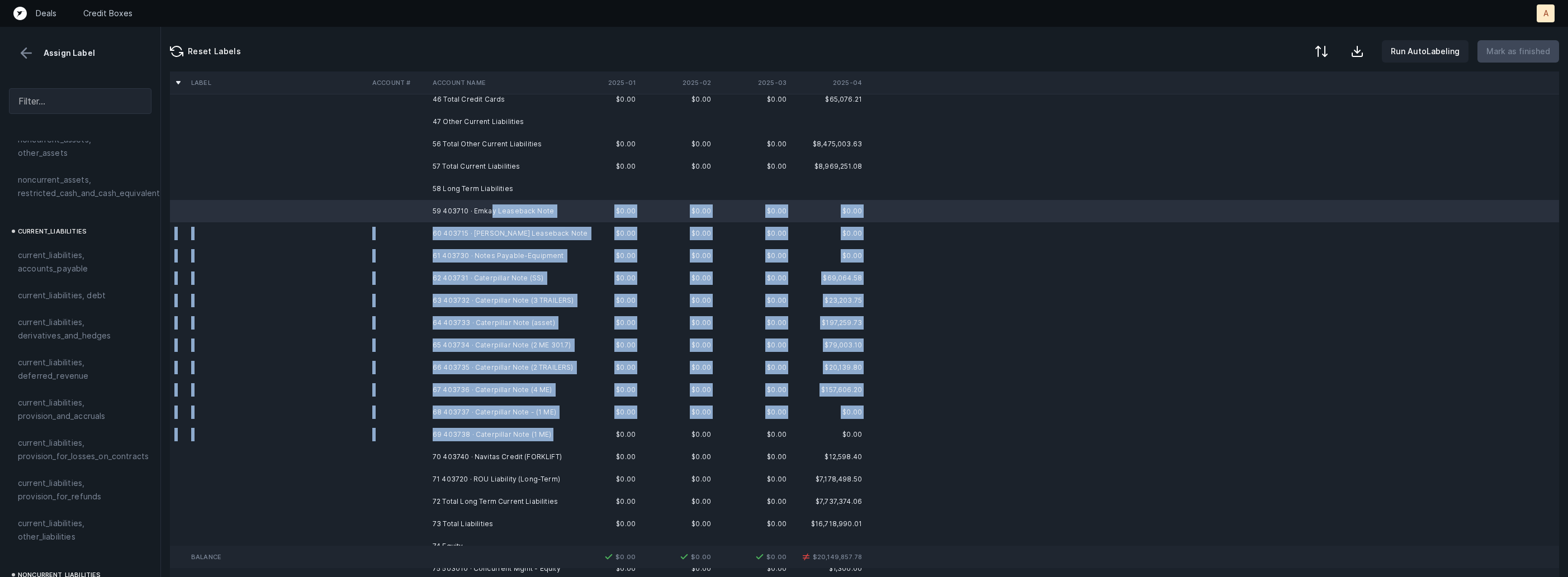
click at [537, 444] on td "69 403738 · Caterpillar Note (1 ME)" at bounding box center [496, 434] width 137 height 22
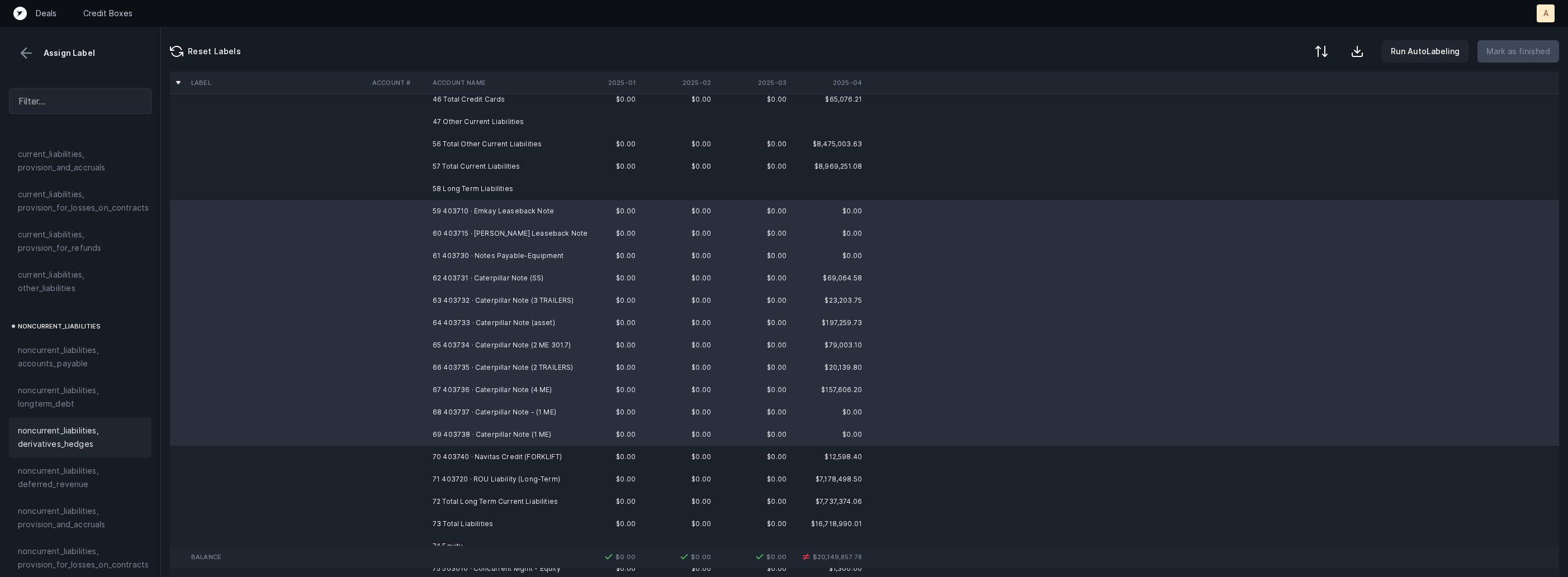
scroll to position [921, 0]
click at [86, 388] on span "noncurrent_liabilities, longterm_debt" at bounding box center [80, 396] width 125 height 27
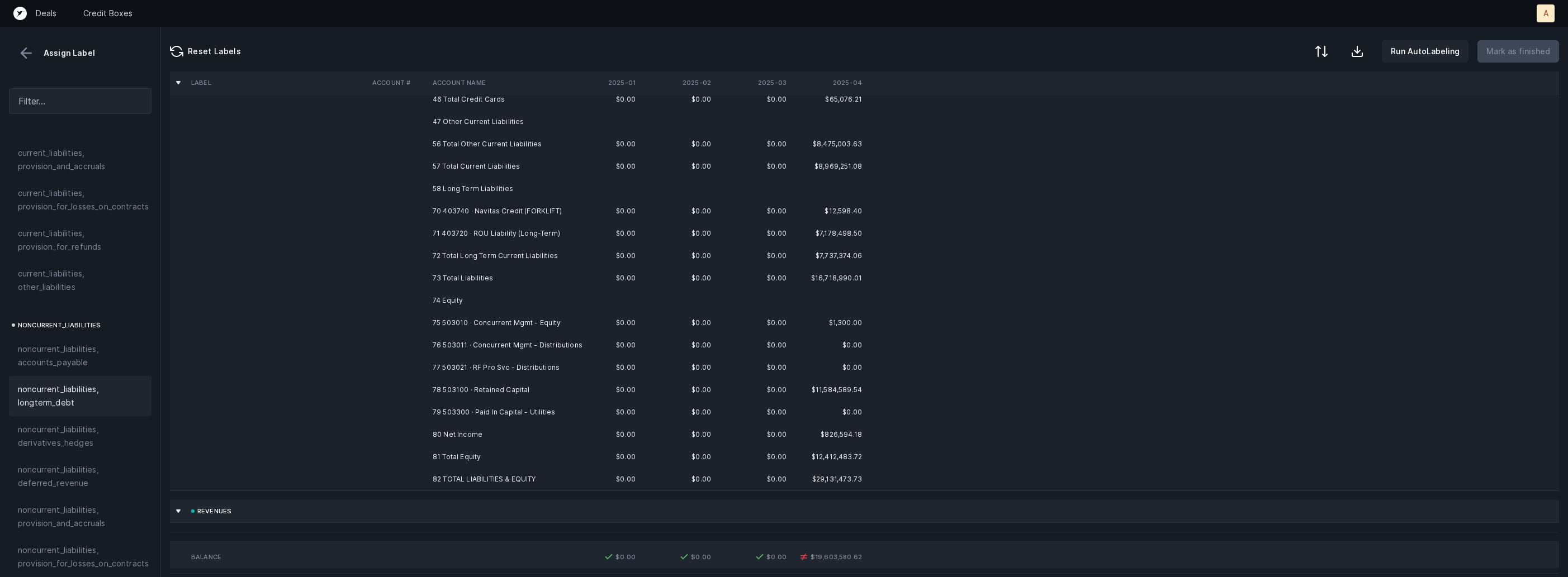
click at [573, 212] on td "$0.00" at bounding box center [602, 211] width 75 height 22
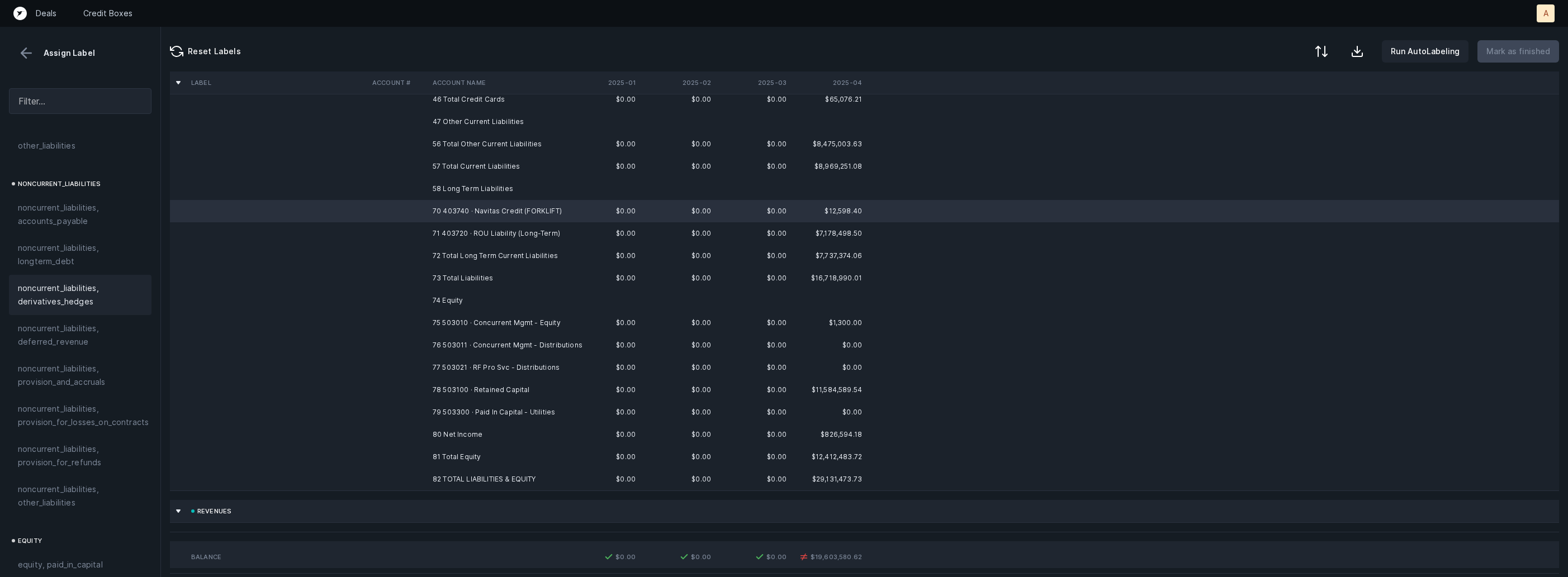
scroll to position [1096, 0]
click at [80, 442] on div "noncurrent_liabilities, other_liabilities" at bounding box center [80, 462] width 143 height 40
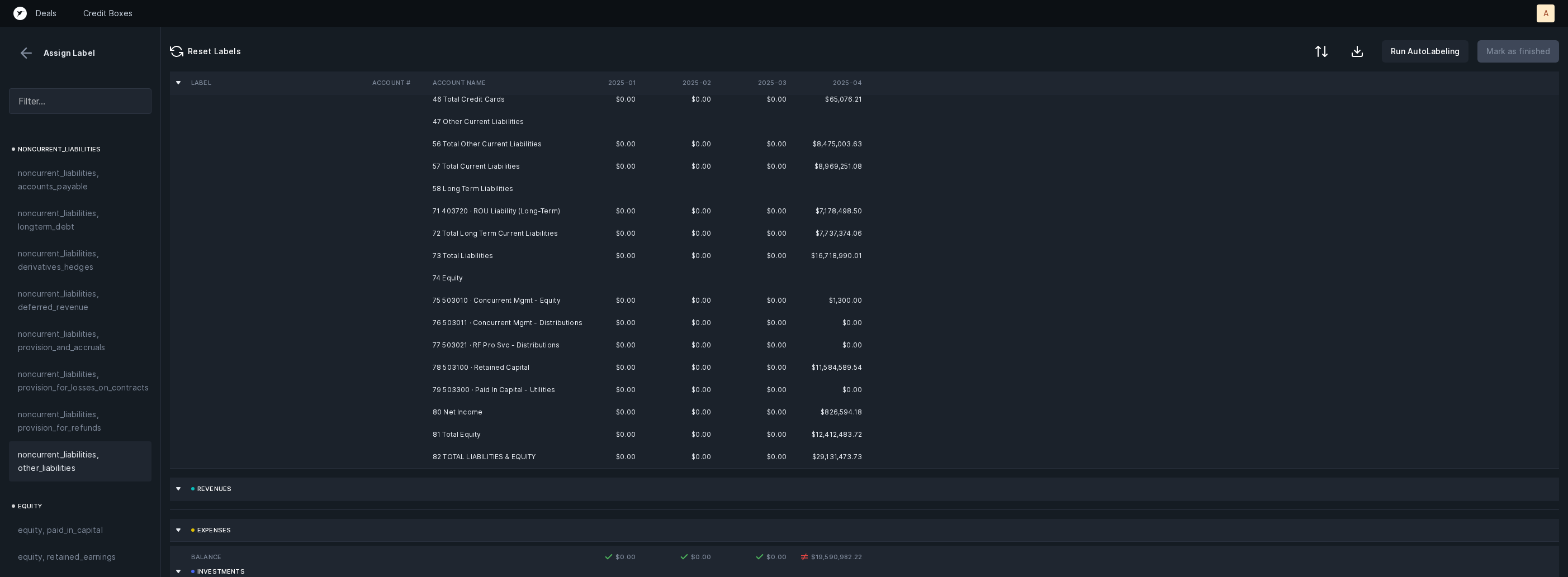
click at [510, 207] on td "71 403720 · ROU Liability (Long-Term)" at bounding box center [496, 211] width 137 height 22
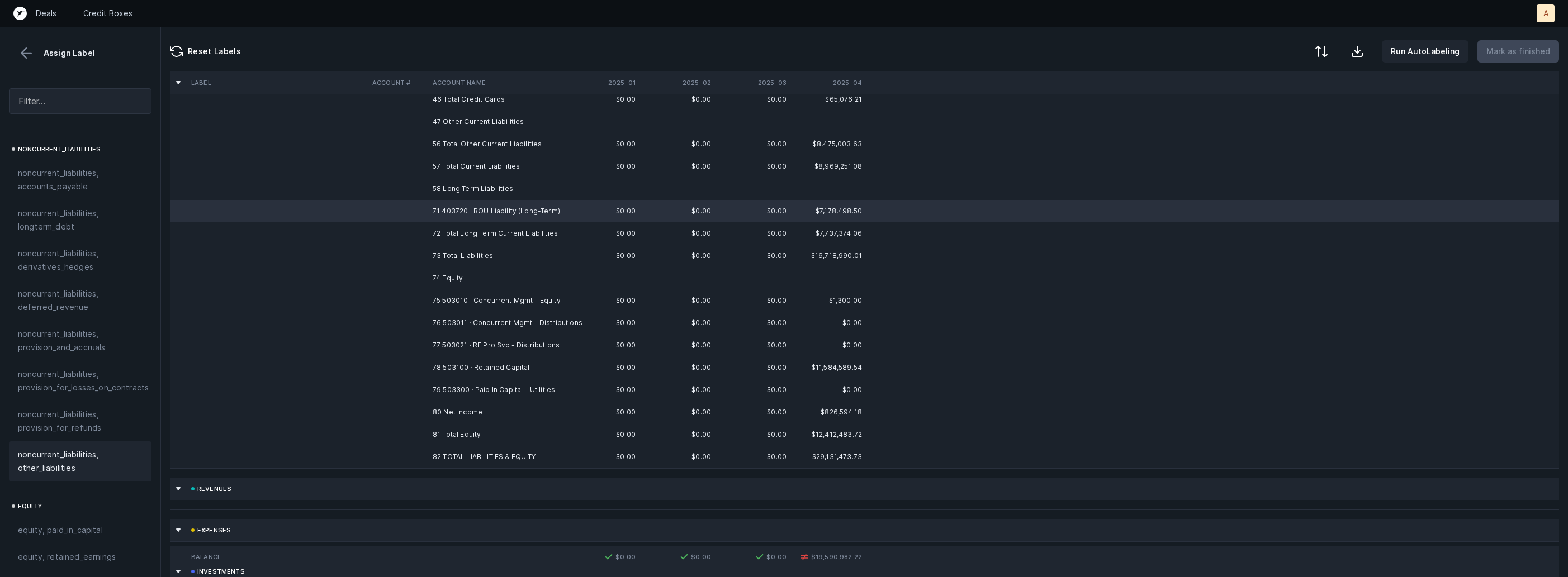
click at [104, 448] on span "noncurrent_liabilities, other_liabilities" at bounding box center [80, 462] width 125 height 27
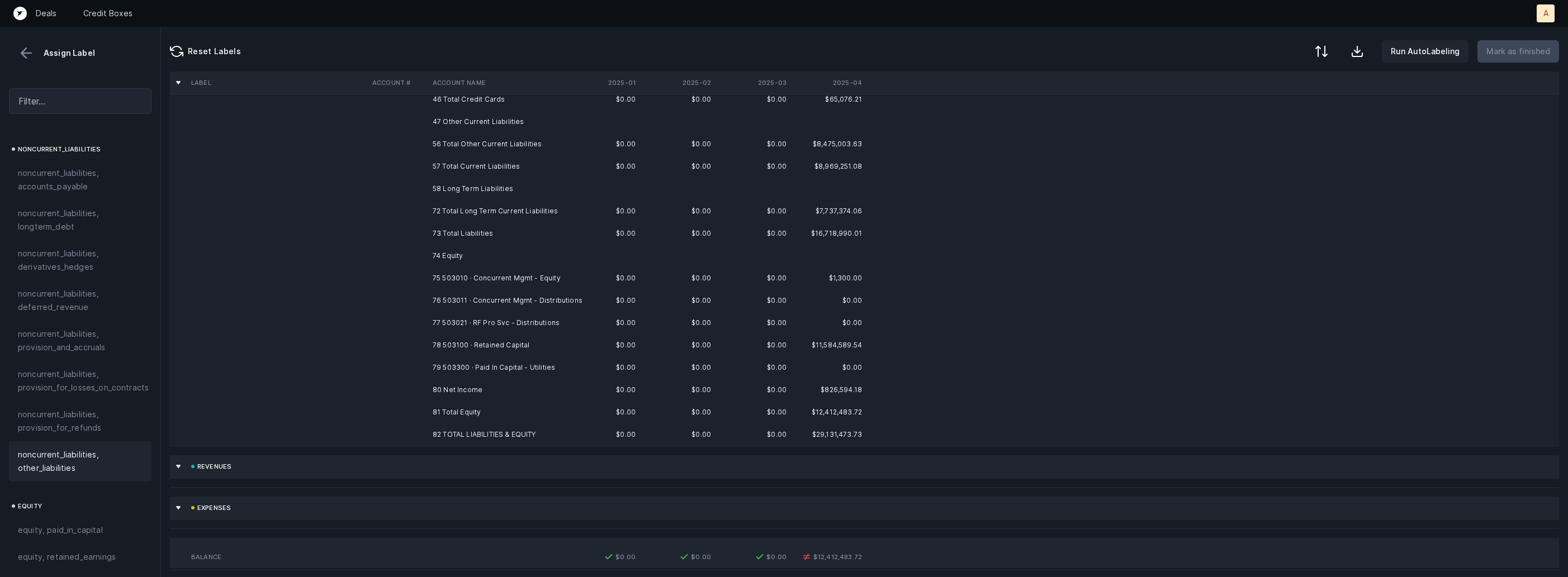
click at [528, 279] on td "75 503010 · Concurrent Mgmt - Equity" at bounding box center [496, 279] width 137 height 22
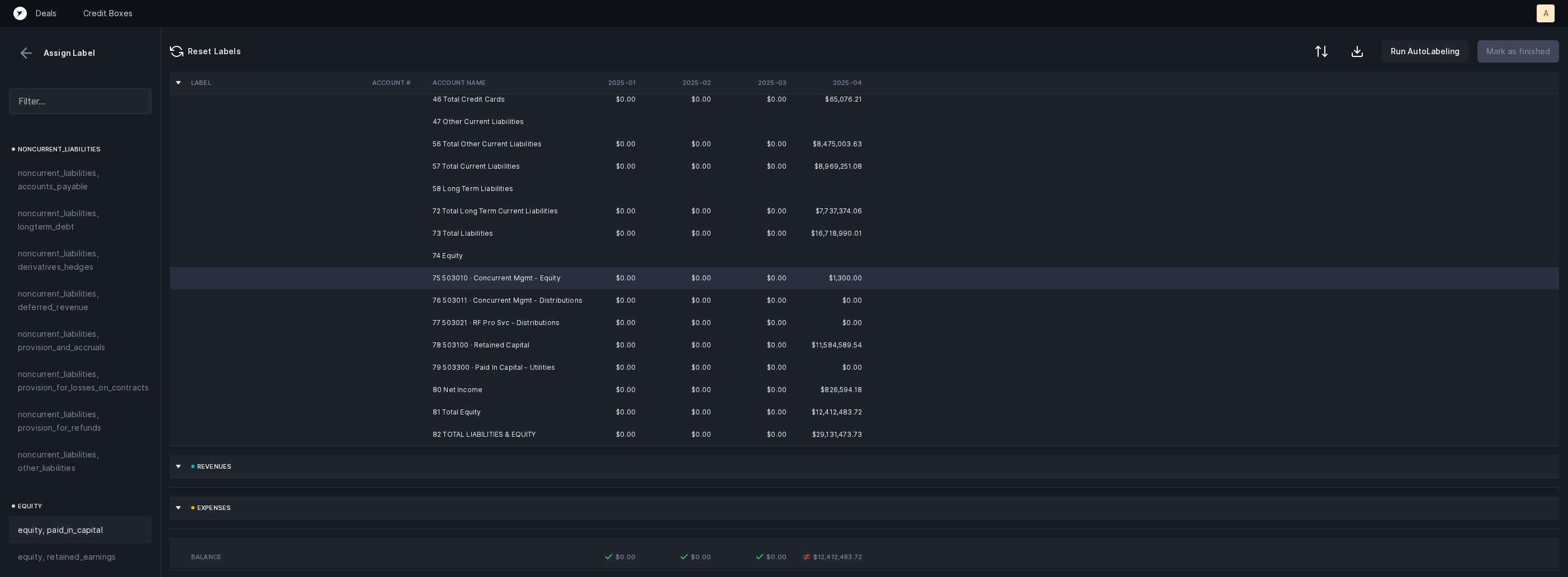
click at [82, 524] on span "equity, paid_in_capital" at bounding box center [60, 530] width 85 height 13
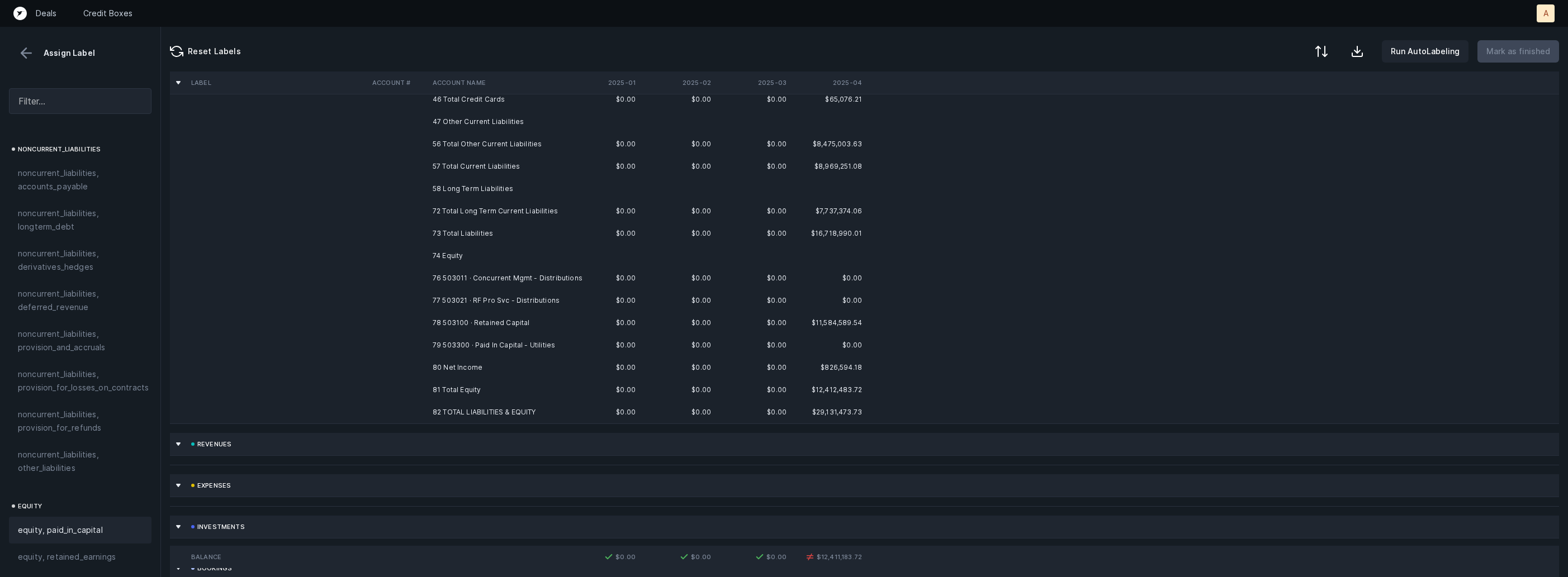
click at [513, 273] on td "76 503011 · Concurrent Mgmt - Distributions" at bounding box center [496, 279] width 137 height 22
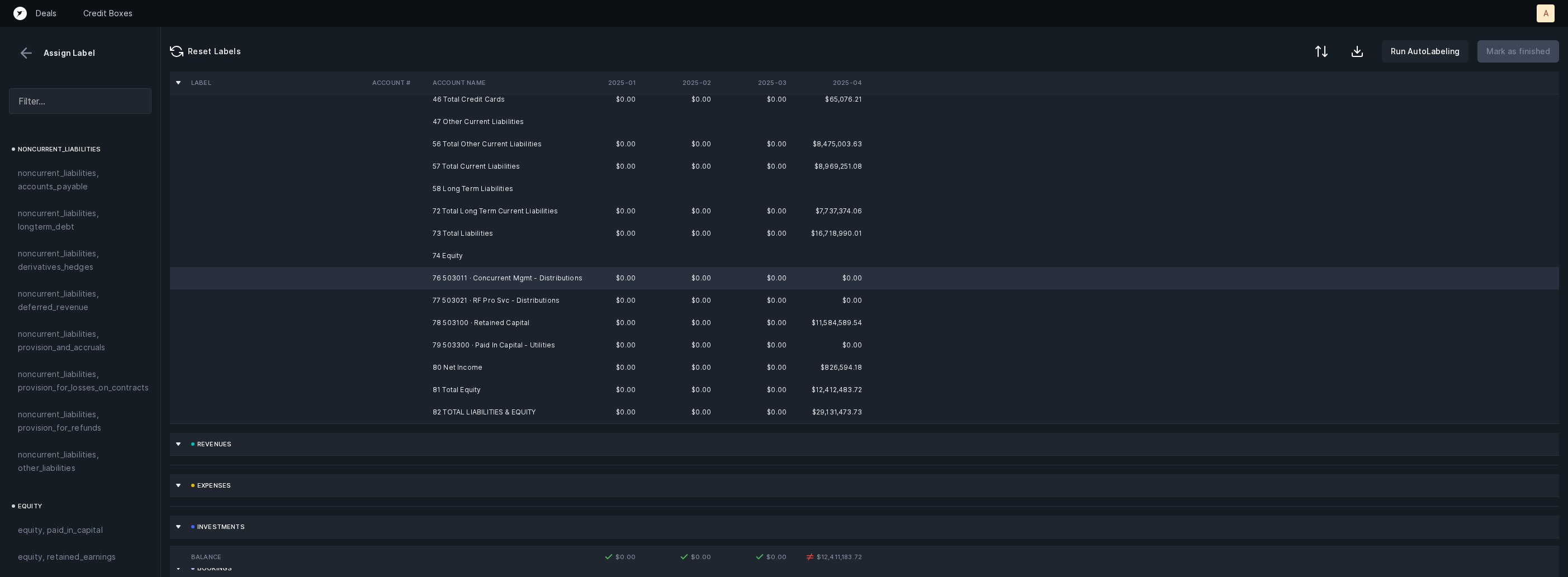
click at [498, 296] on td "77 503021 · RF Pro Svc - Distributions" at bounding box center [496, 301] width 137 height 22
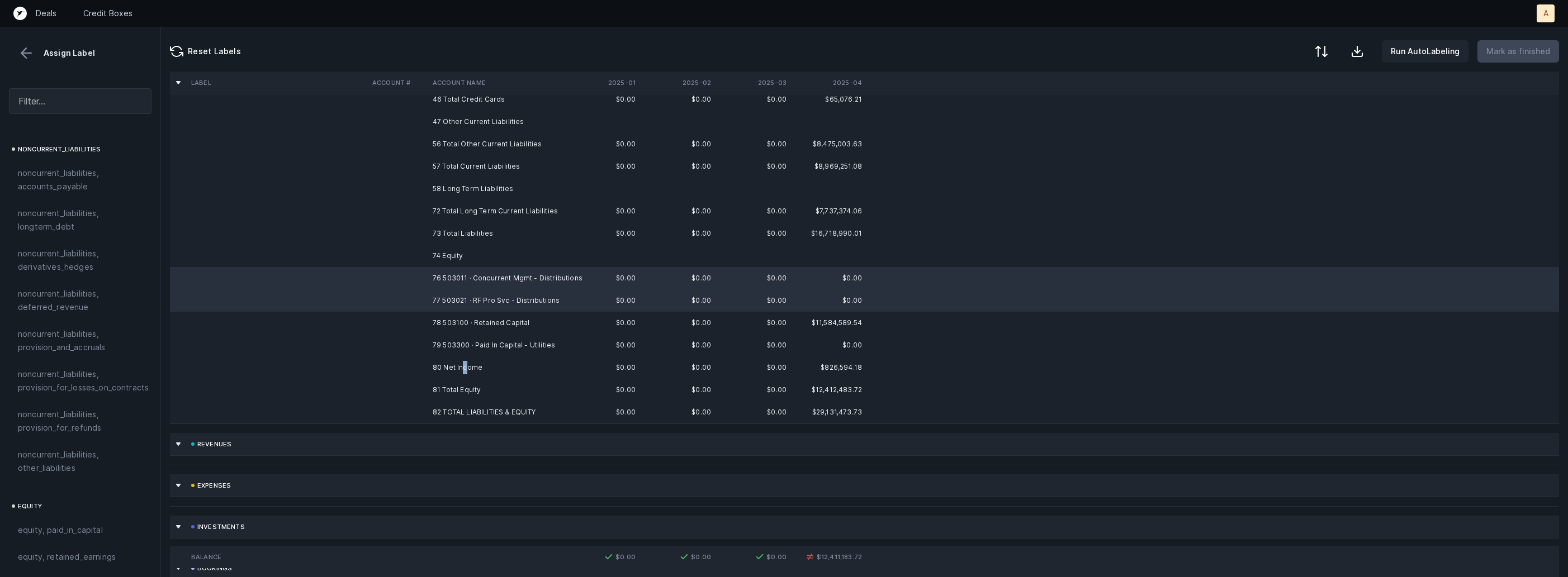
click at [465, 370] on td "80 Net Income" at bounding box center [496, 368] width 137 height 22
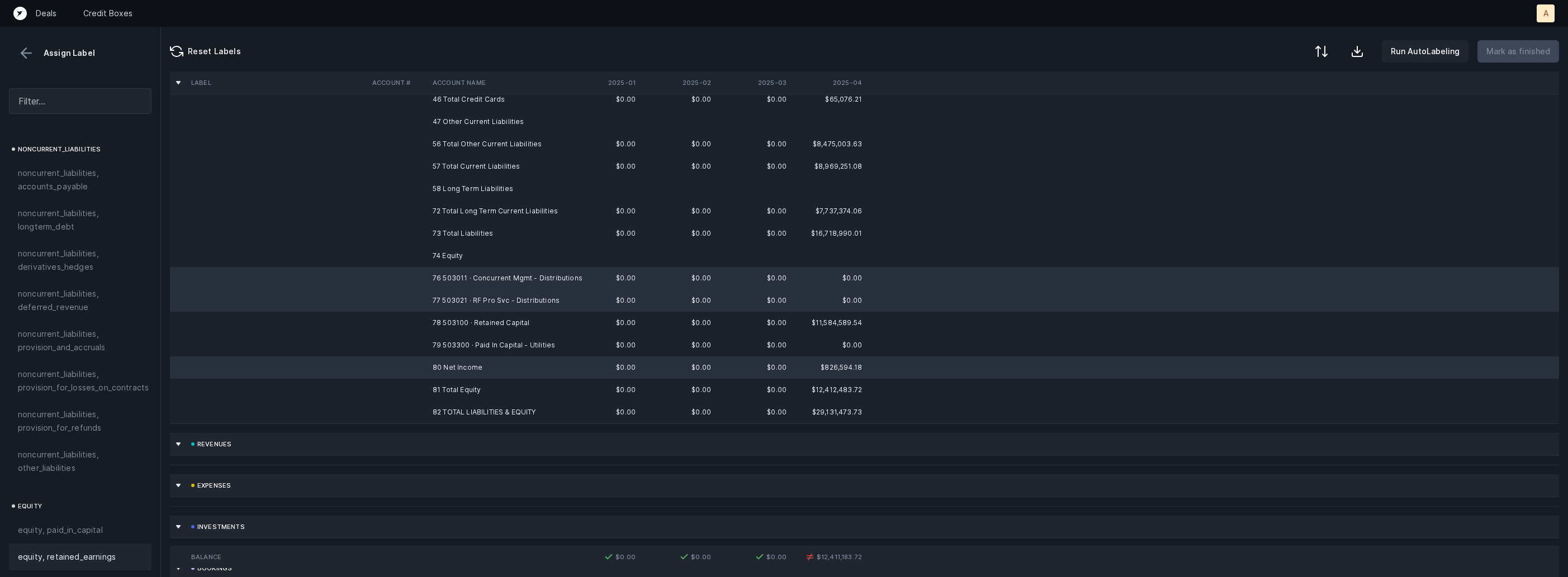
click at [61, 553] on div "equity, retained_earnings" at bounding box center [80, 557] width 143 height 27
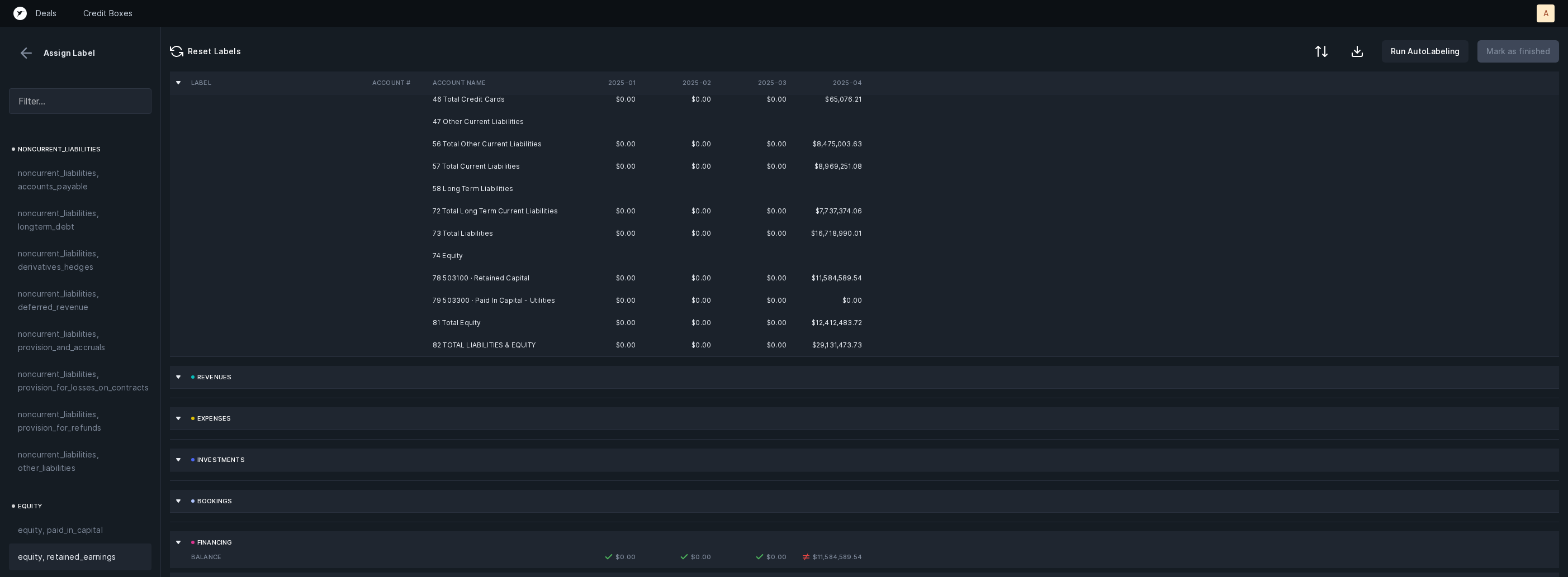
click at [439, 287] on td "78 503100 · Retained Capital" at bounding box center [496, 279] width 137 height 22
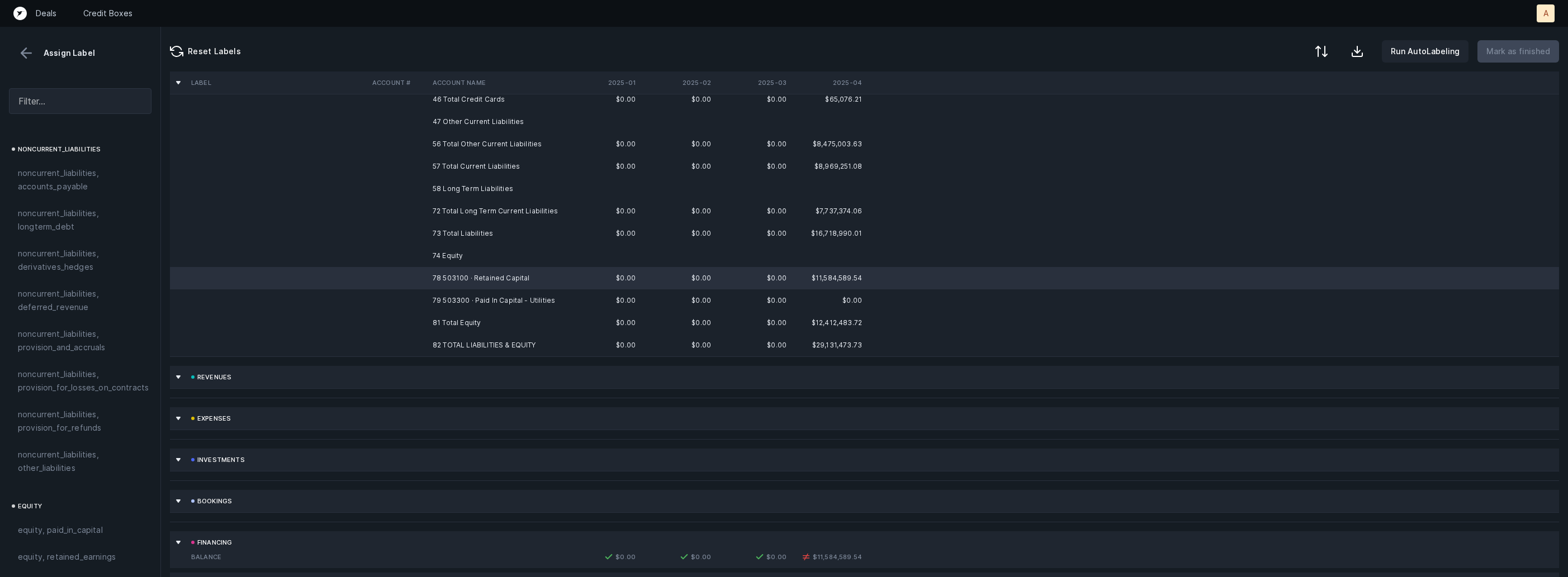
click at [432, 296] on td "79 503300 · Paid In Capital - Utilities" at bounding box center [496, 301] width 137 height 22
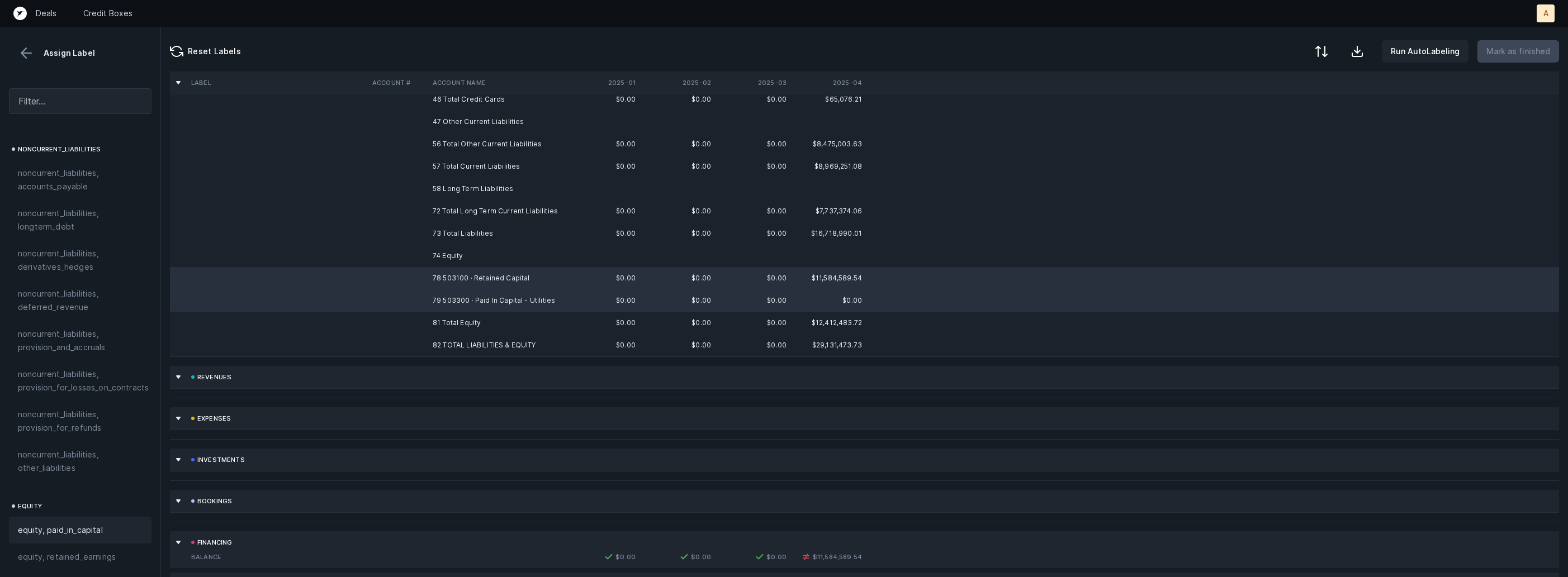
click at [83, 524] on span "equity, paid_in_capital" at bounding box center [60, 530] width 85 height 13
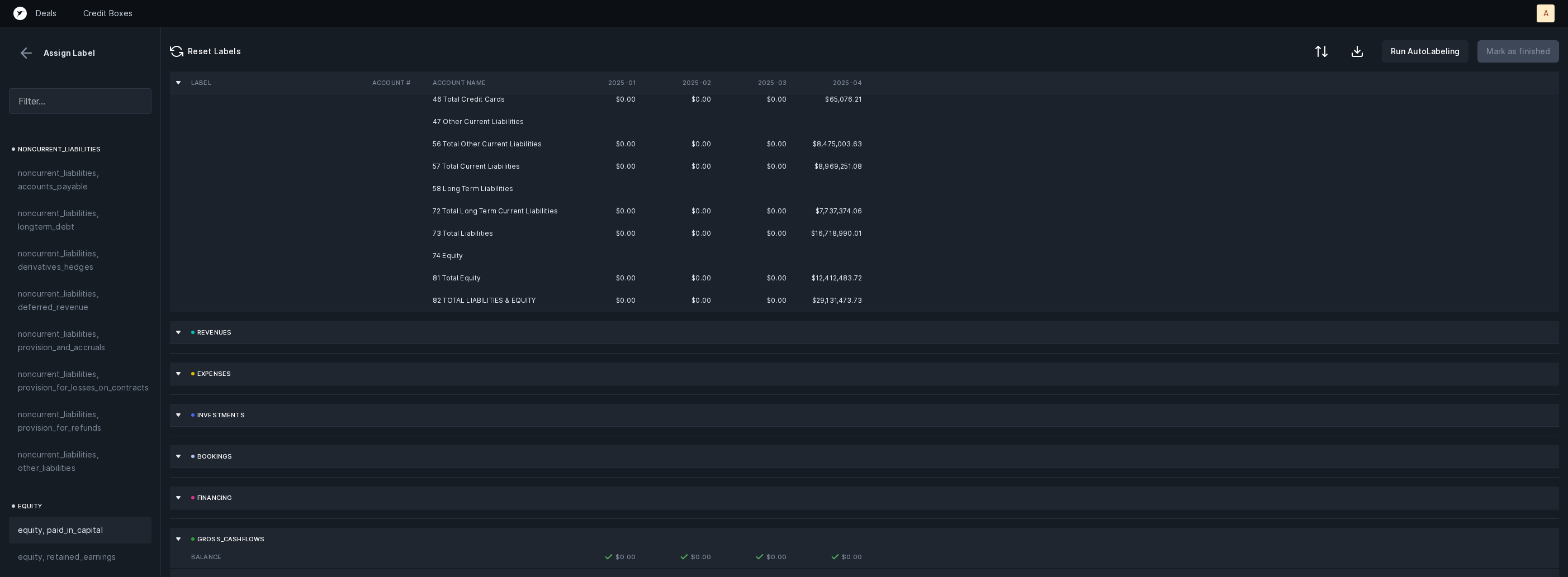
scroll to position [0, 0]
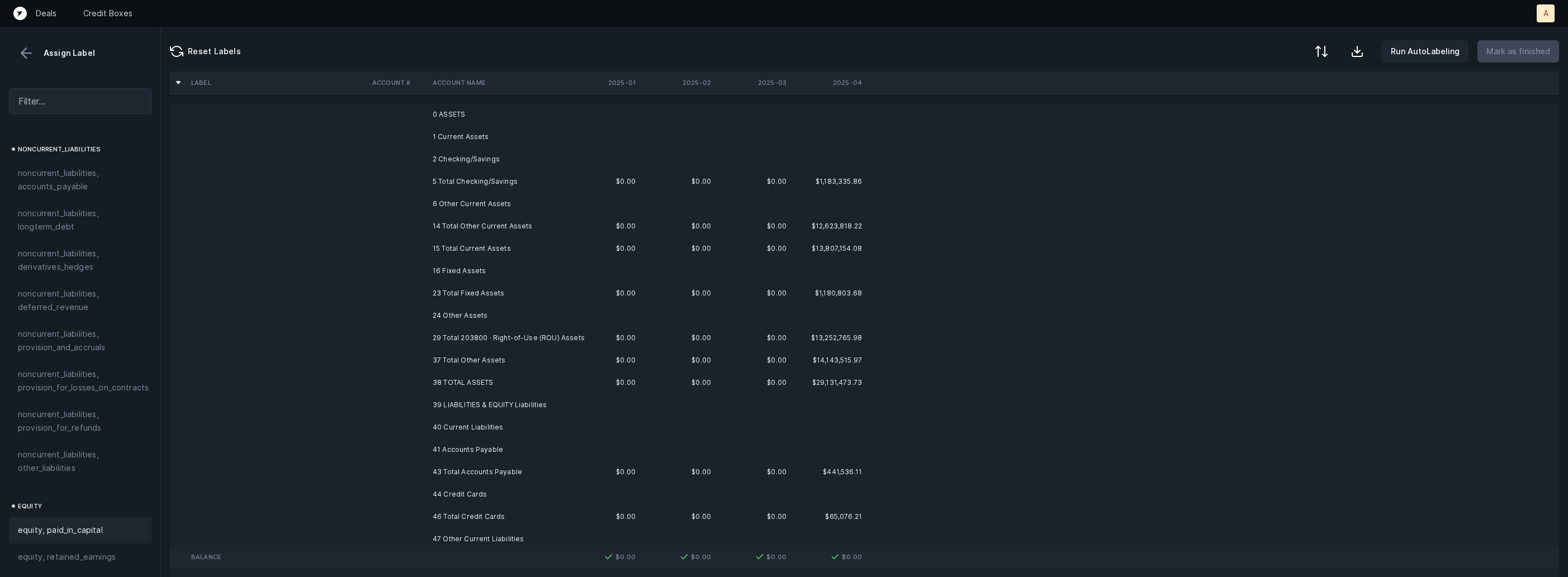
click at [453, 118] on td "0 ASSETS" at bounding box center [496, 115] width 137 height 22
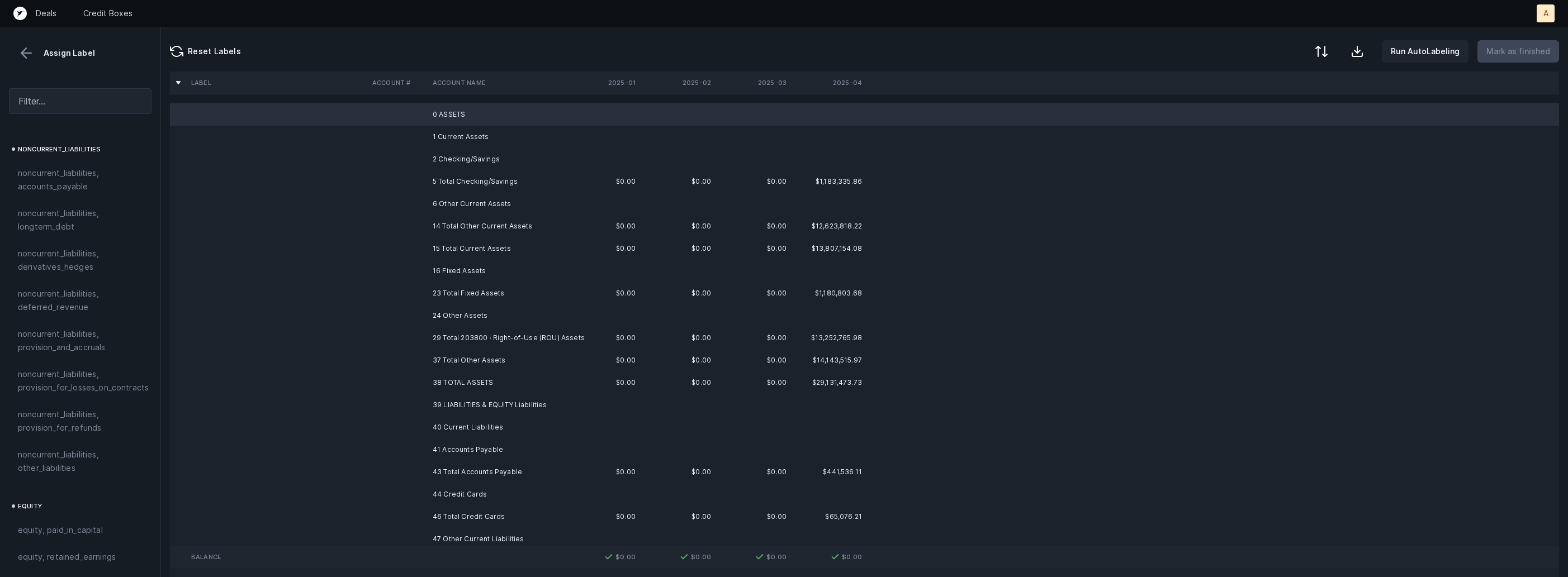
click at [443, 143] on td "1 Current Assets" at bounding box center [496, 137] width 137 height 22
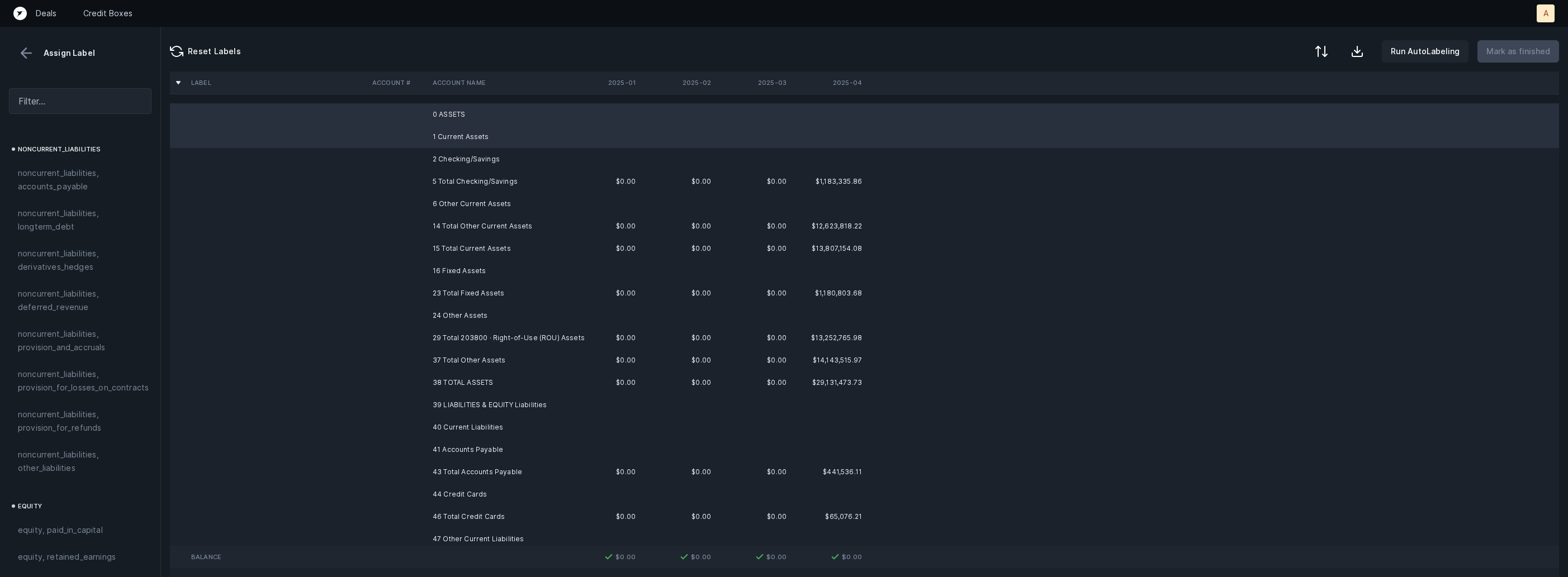
click at [438, 161] on td "2 Checking/Savings" at bounding box center [496, 159] width 137 height 22
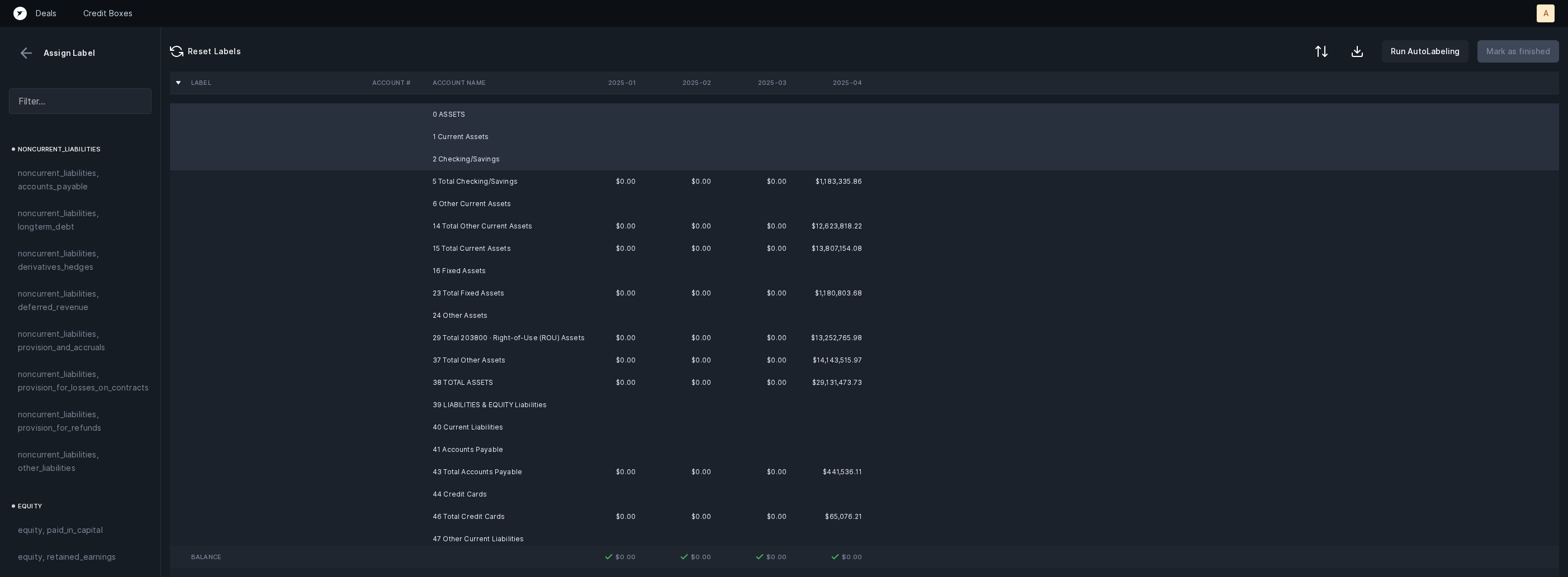
click at [444, 203] on td "6 Other Current Assets" at bounding box center [496, 204] width 137 height 22
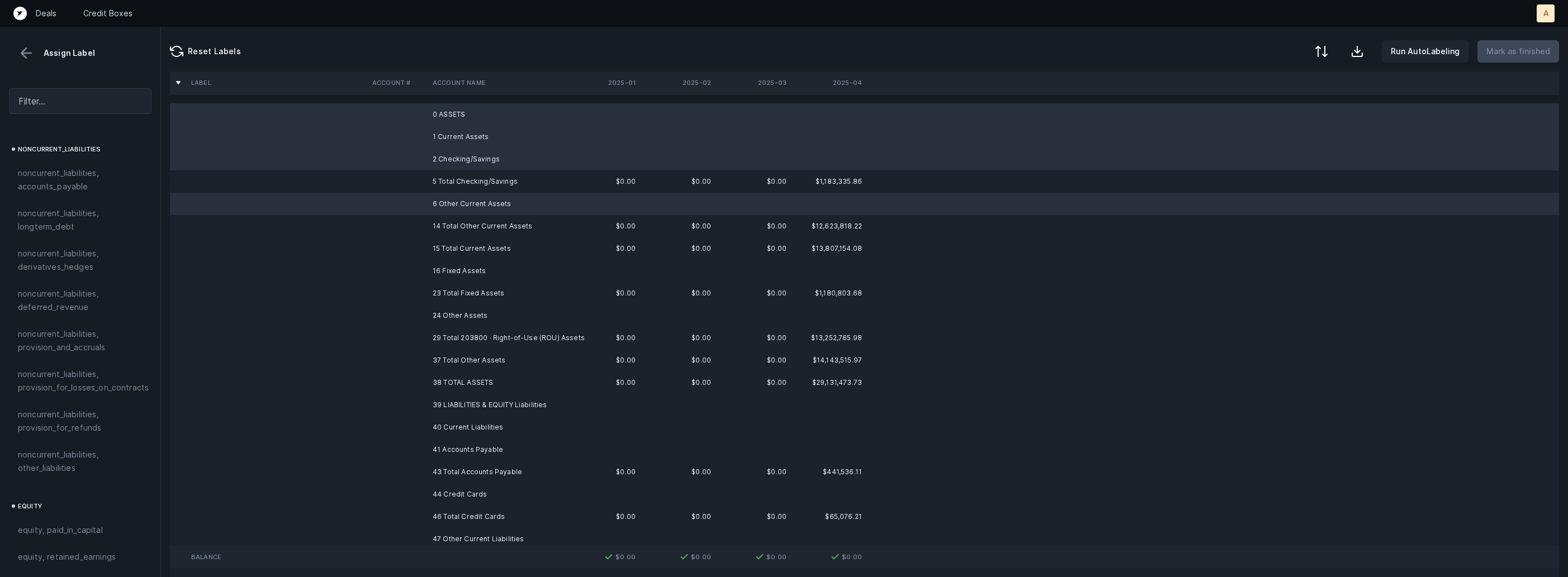
click at [445, 266] on td "16 Fixed Assets" at bounding box center [496, 271] width 137 height 22
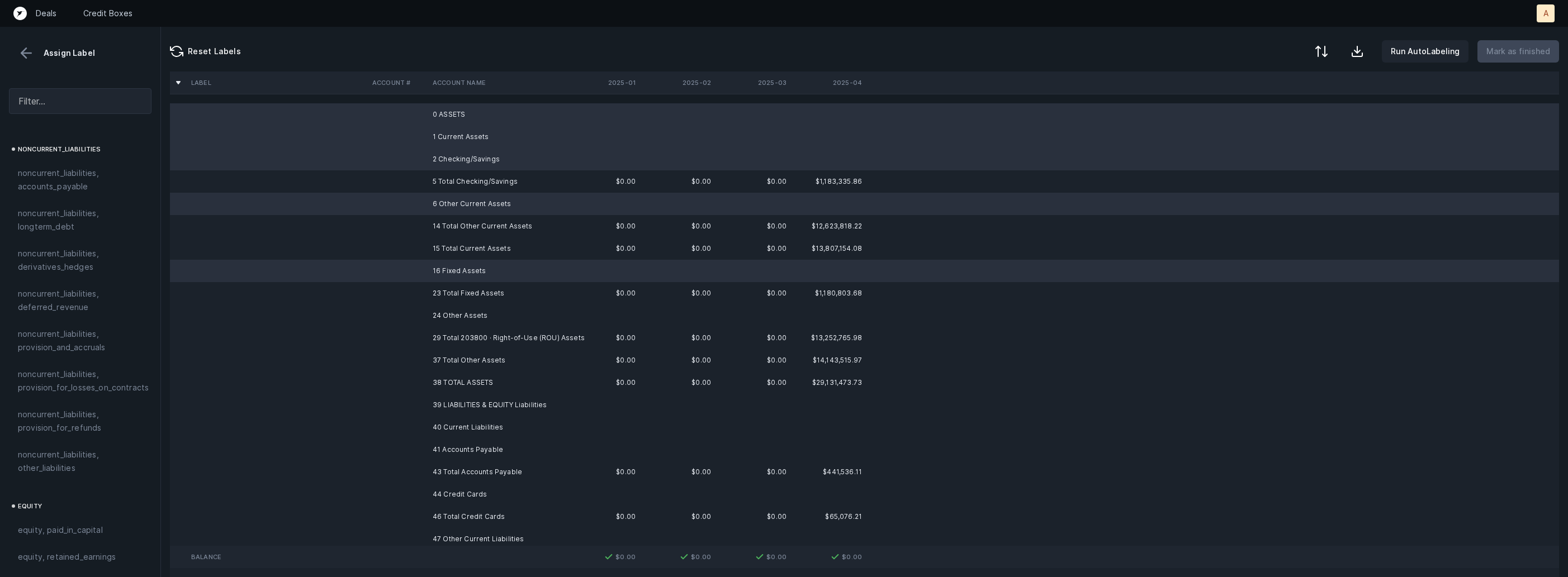
click at [446, 315] on td "24 Other Assets" at bounding box center [496, 315] width 137 height 22
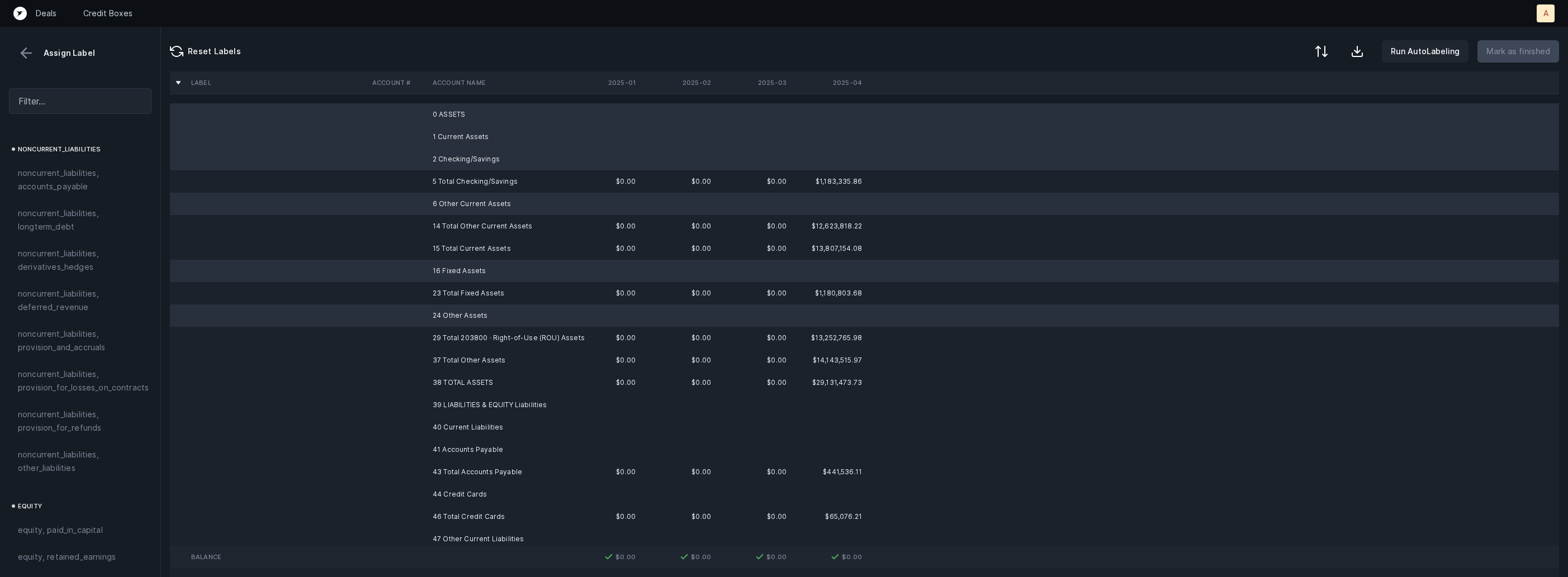
click at [458, 407] on td "39 LIABILITIES & EQUITY Liabilities" at bounding box center [496, 405] width 137 height 22
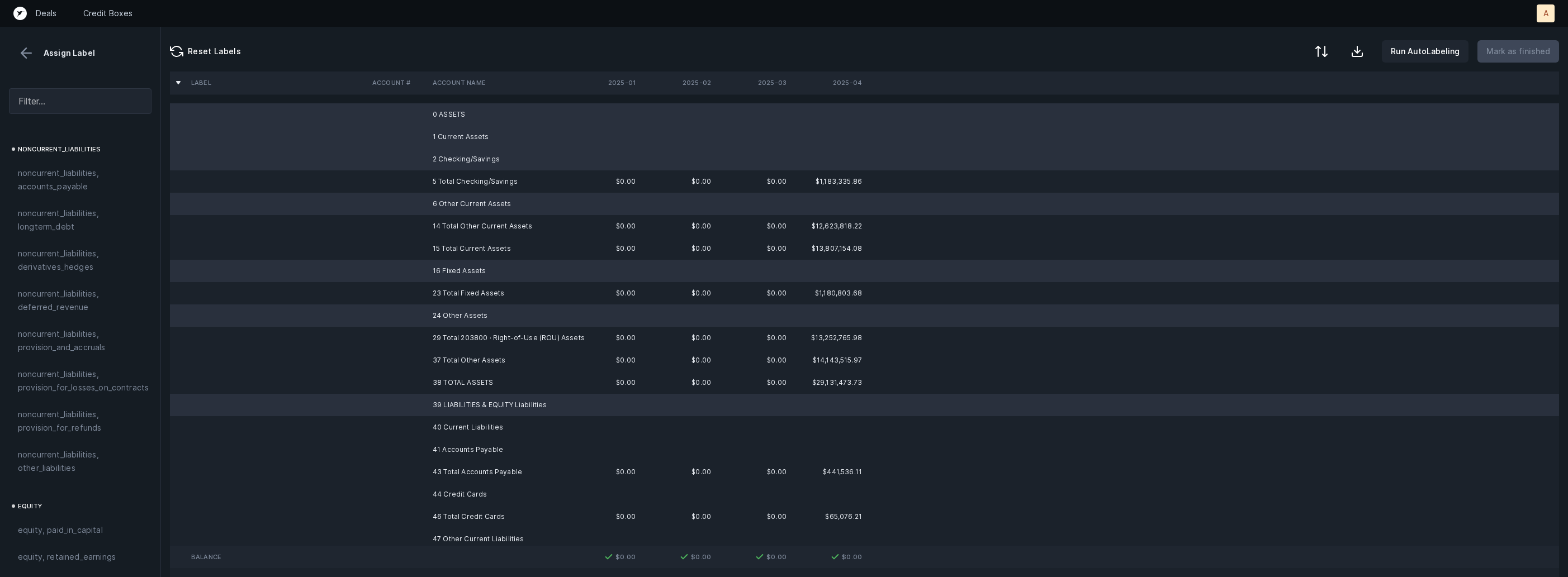
click at [446, 434] on td "40 Current Liabilities" at bounding box center [496, 428] width 137 height 22
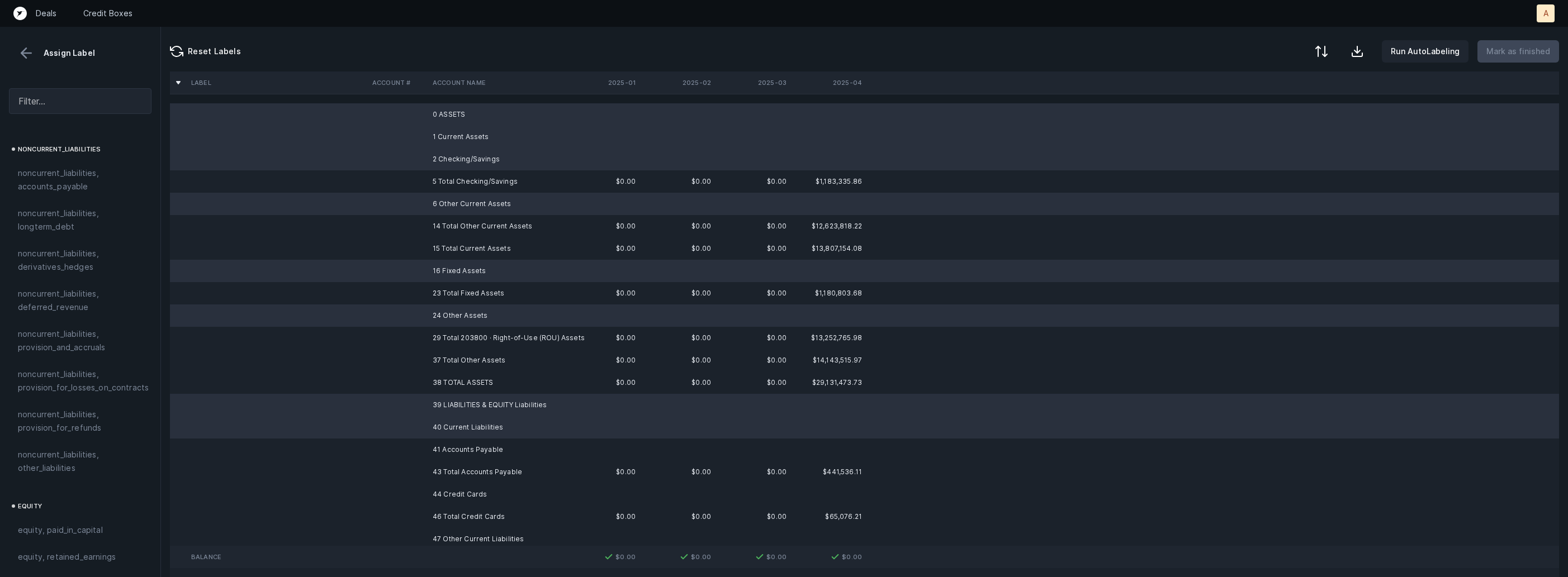
click at [440, 448] on td "41 Accounts Payable" at bounding box center [496, 450] width 137 height 22
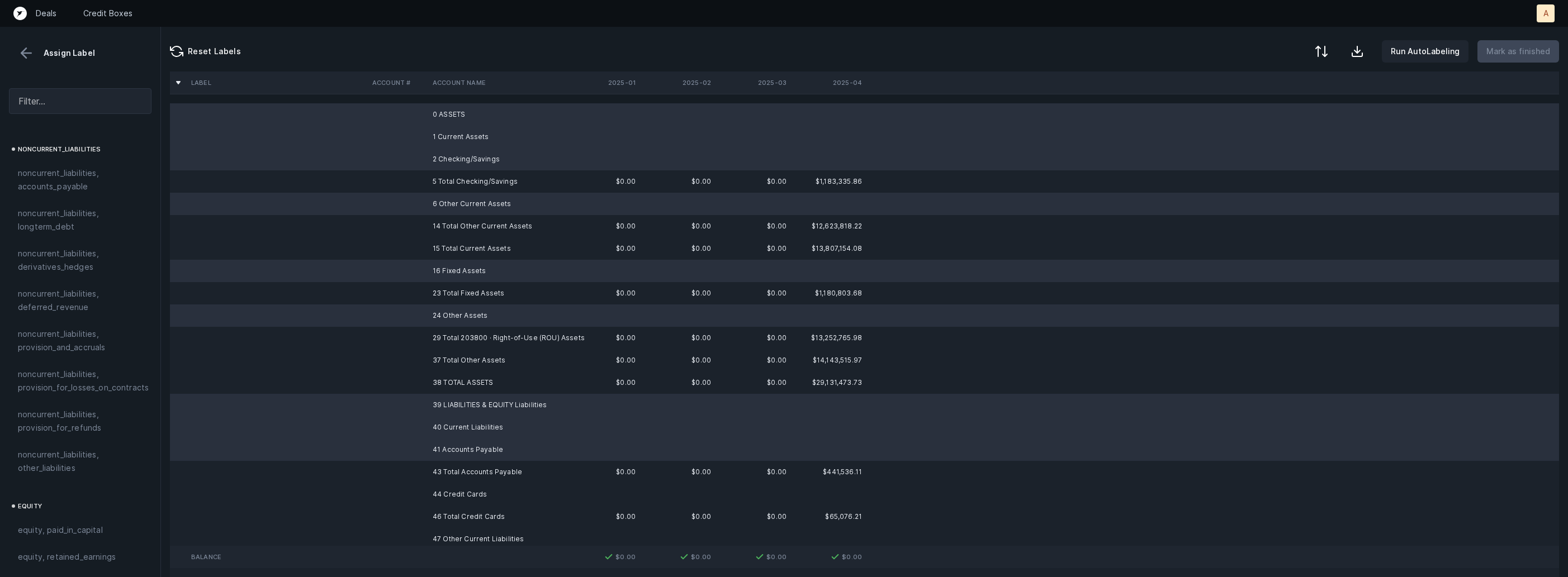
scroll to position [1229, 0]
click at [58, 560] on span "excluded, blank" at bounding box center [48, 567] width 61 height 13
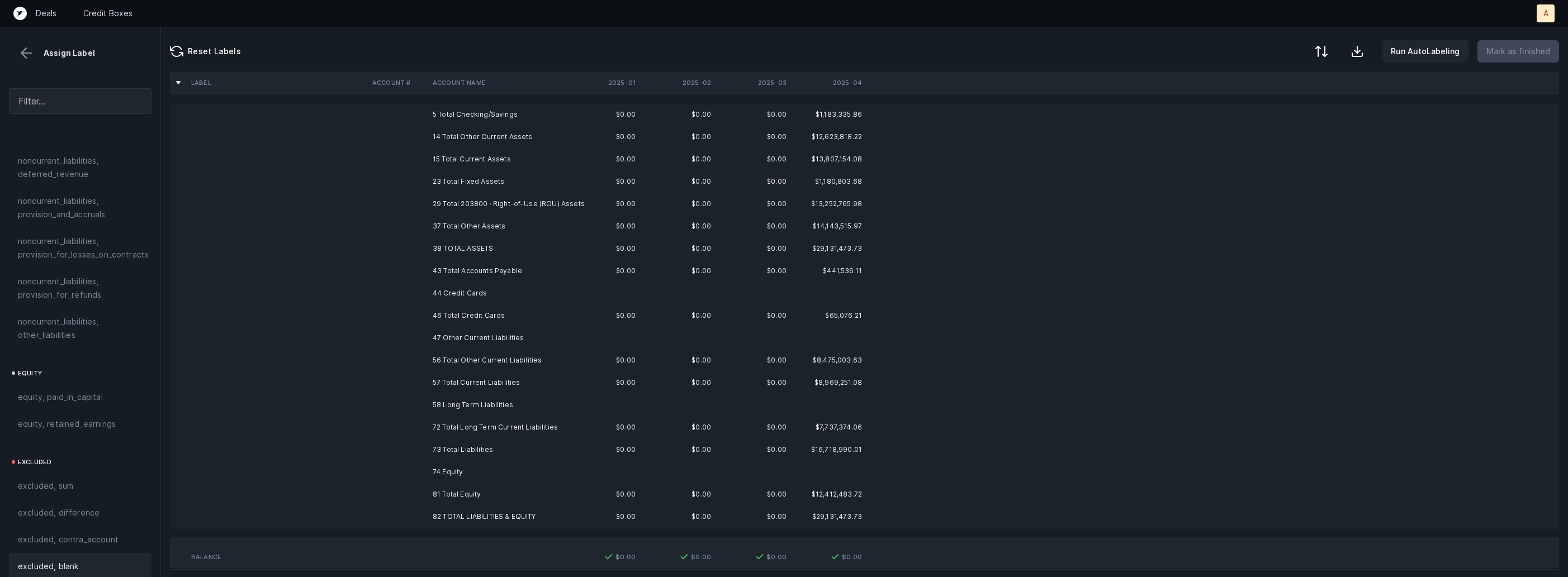
click at [449, 287] on td "44 Credit Cards" at bounding box center [496, 293] width 137 height 22
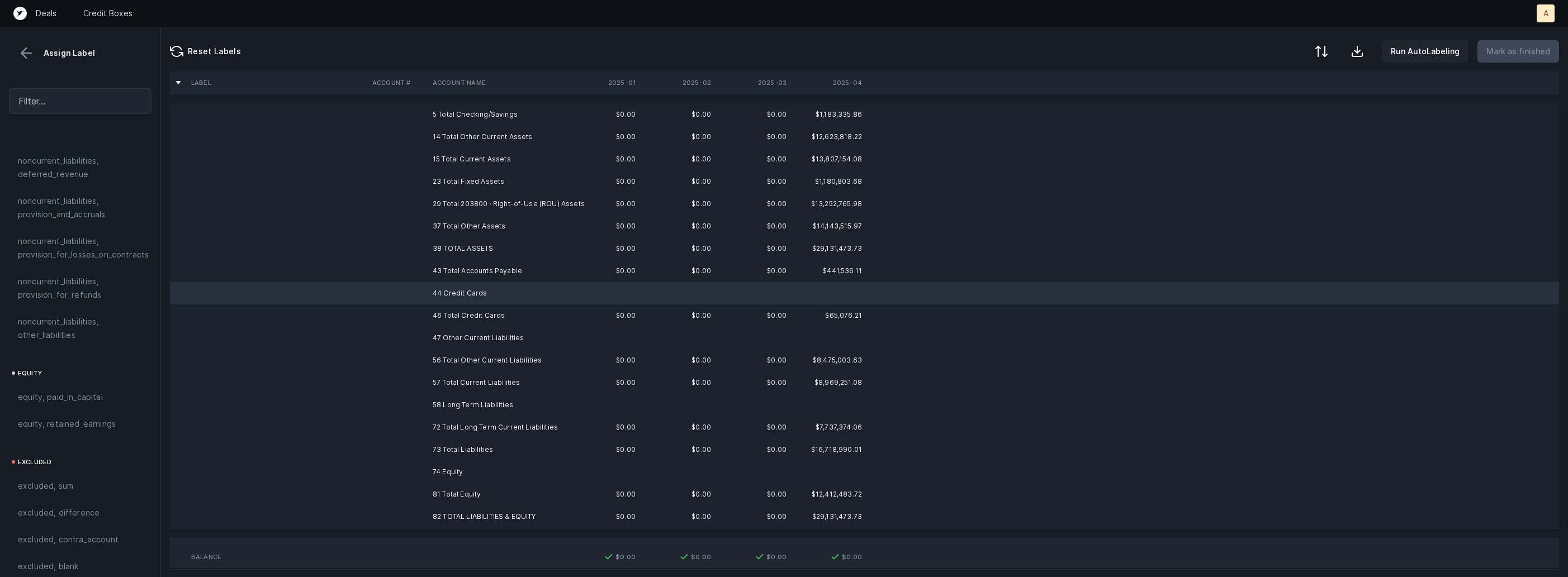
click at [451, 338] on td "47 Other Current Liabilities" at bounding box center [496, 338] width 137 height 22
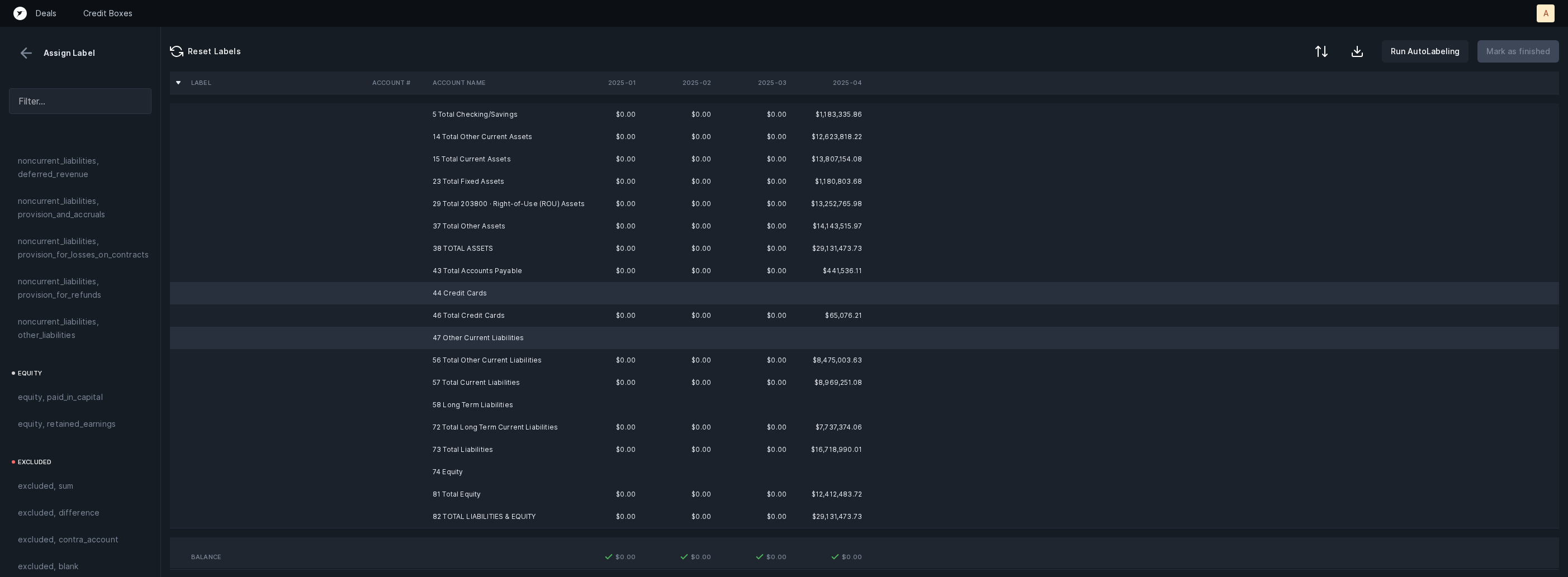
click at [452, 402] on td "58 Long Term Liabilities" at bounding box center [496, 405] width 137 height 22
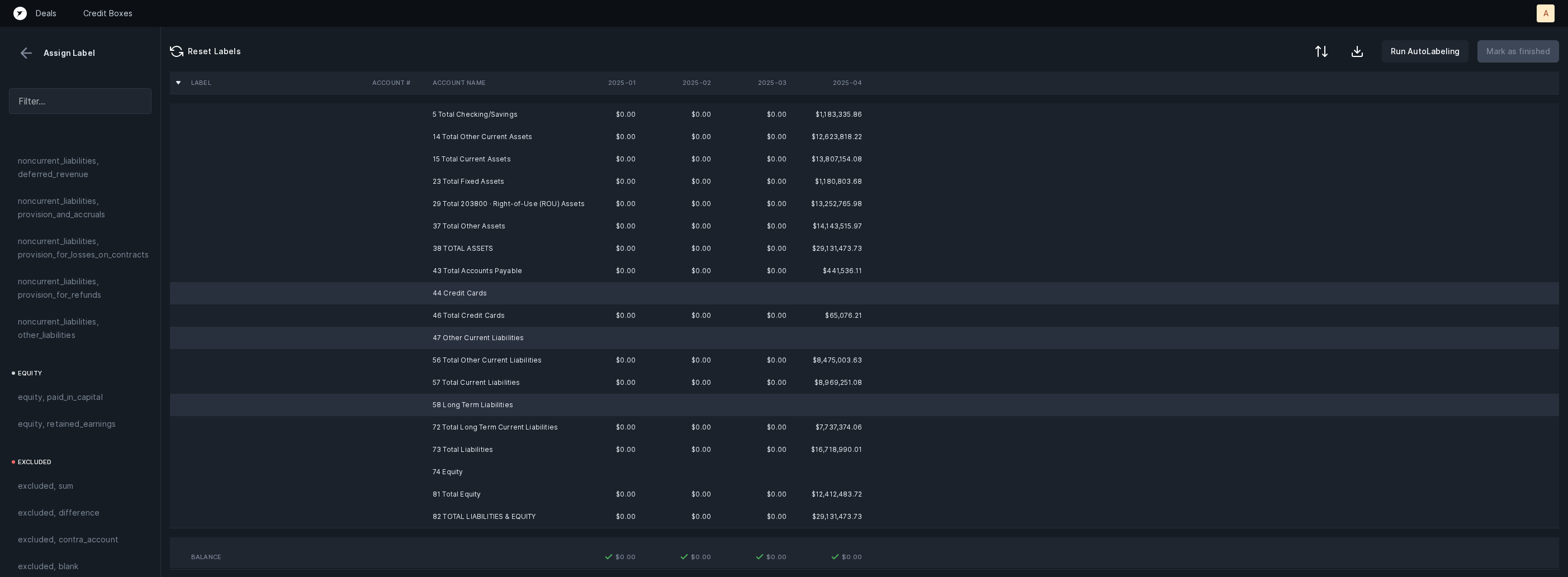
click at [451, 471] on td "74 Equity" at bounding box center [496, 472] width 137 height 22
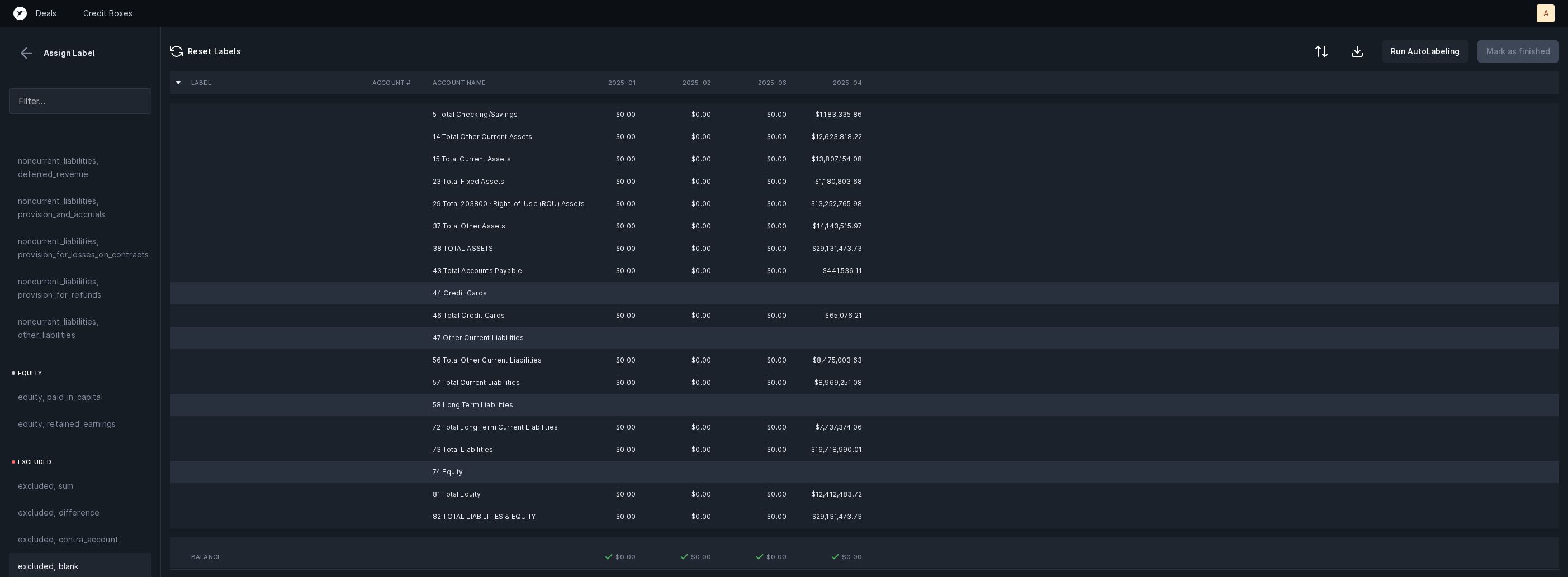
click at [120, 562] on div "excluded, blank" at bounding box center [80, 567] width 143 height 27
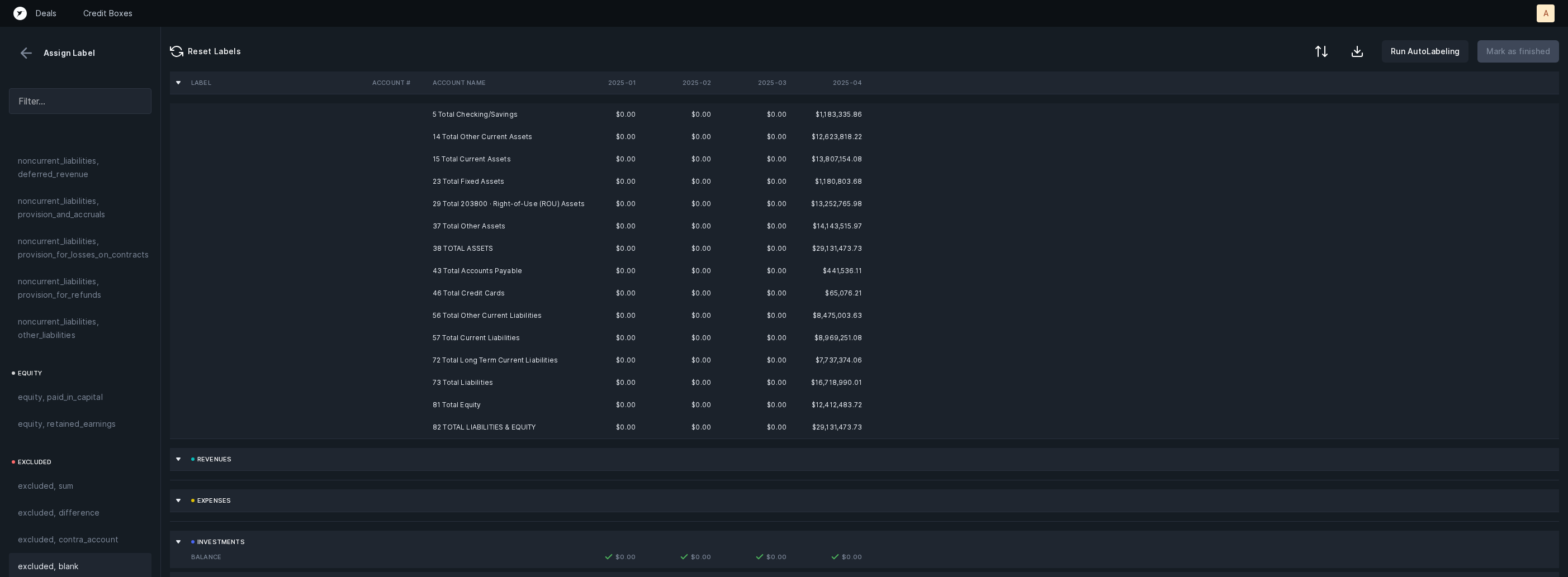
click at [478, 116] on td "5 Total Checking/Savings" at bounding box center [496, 115] width 137 height 22
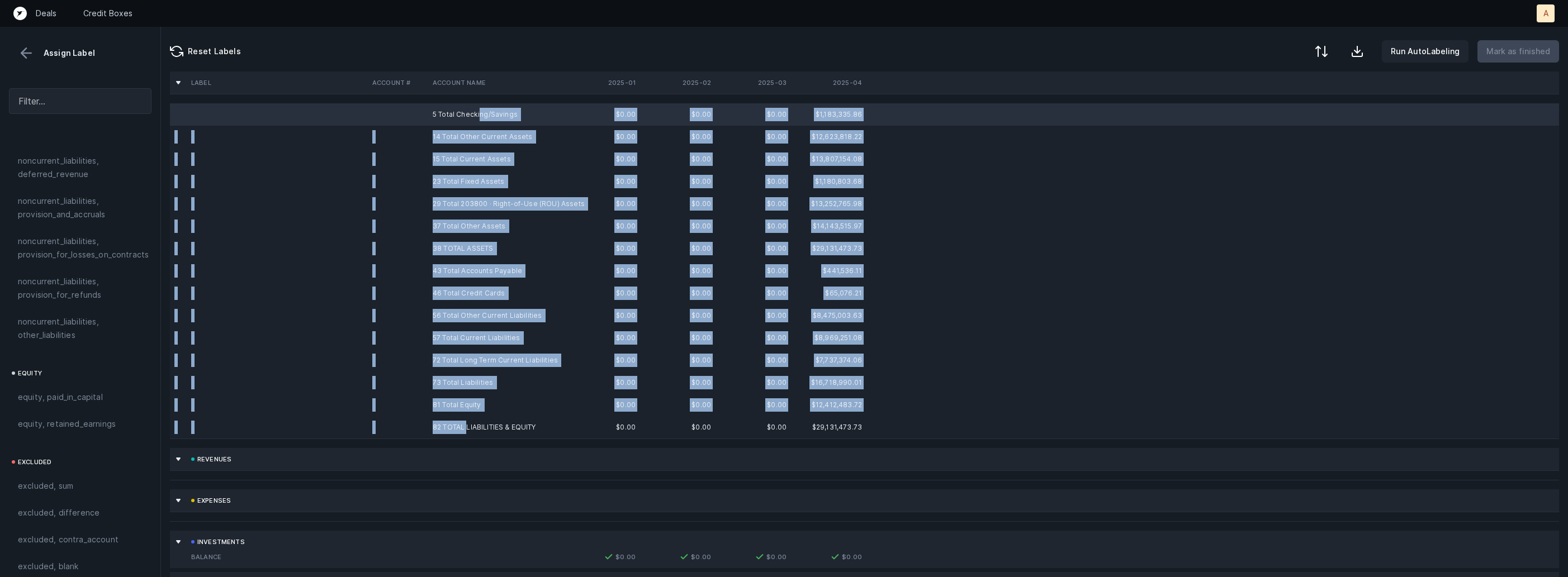
click at [467, 428] on td "82 TOTAL LIABILITIES & EQUITY" at bounding box center [496, 428] width 137 height 22
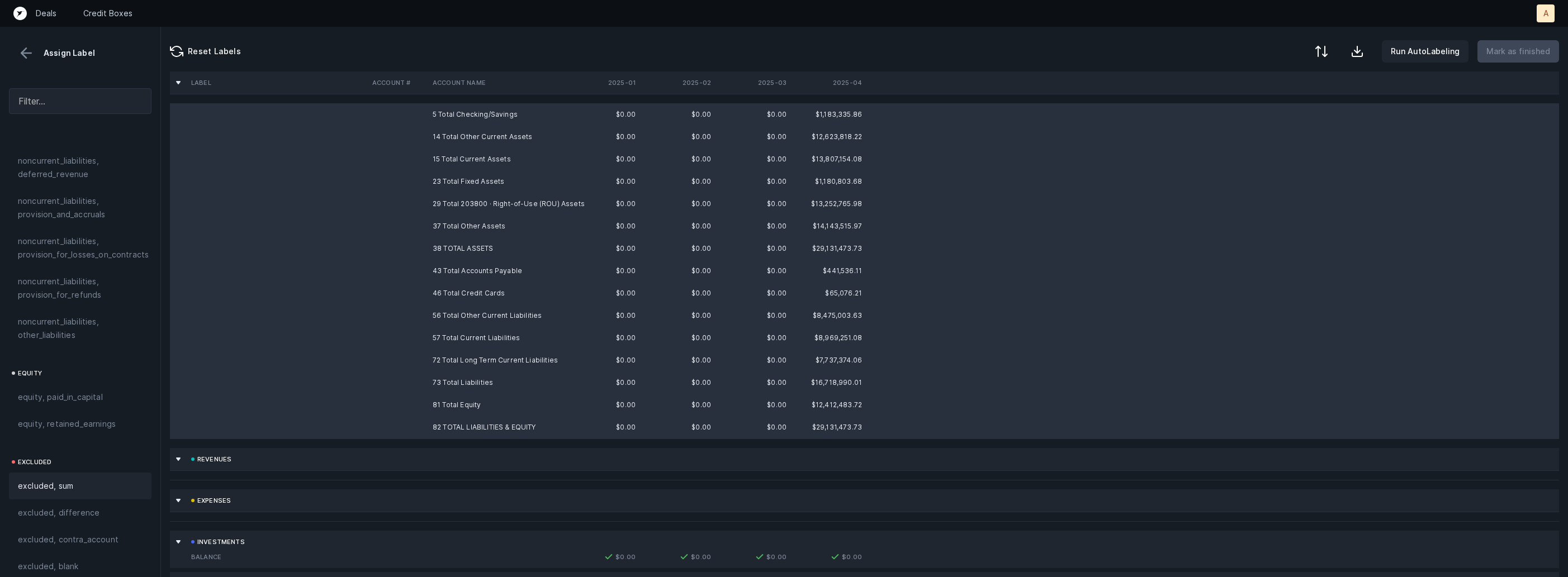
click at [77, 479] on div "excluded, sum" at bounding box center [80, 486] width 125 height 13
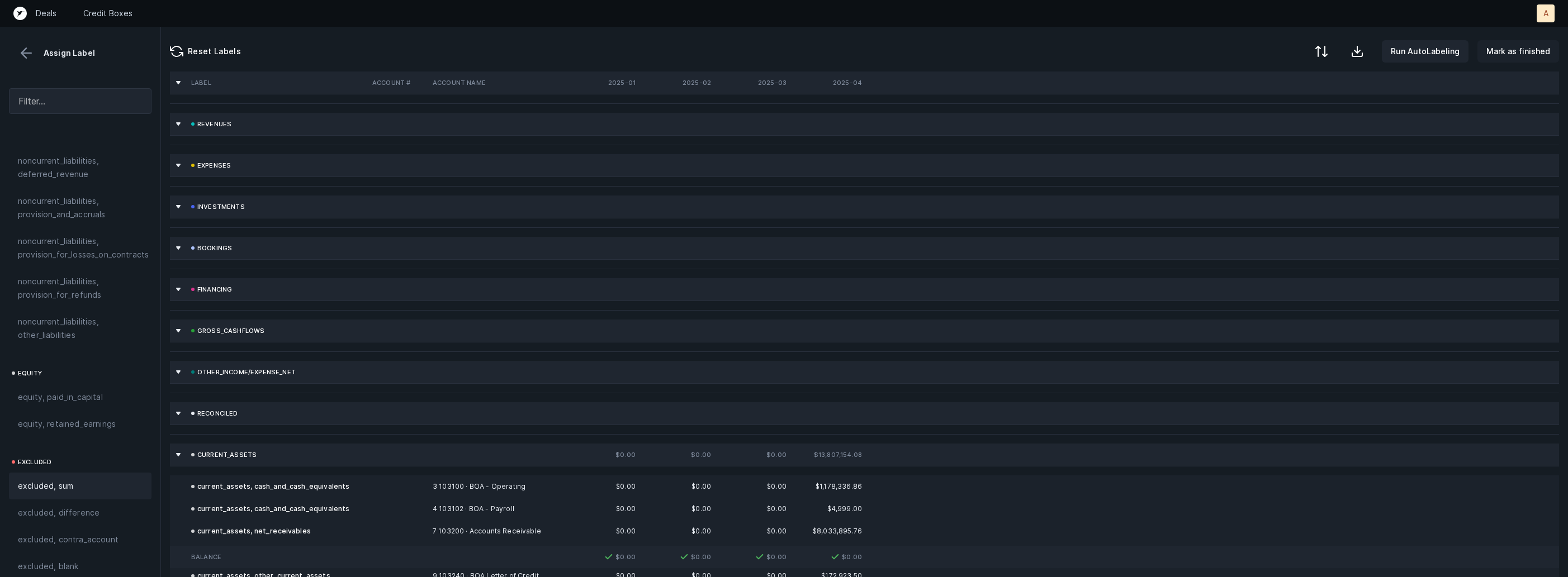
click at [1514, 57] on p "Mark as finished" at bounding box center [1518, 52] width 64 height 13
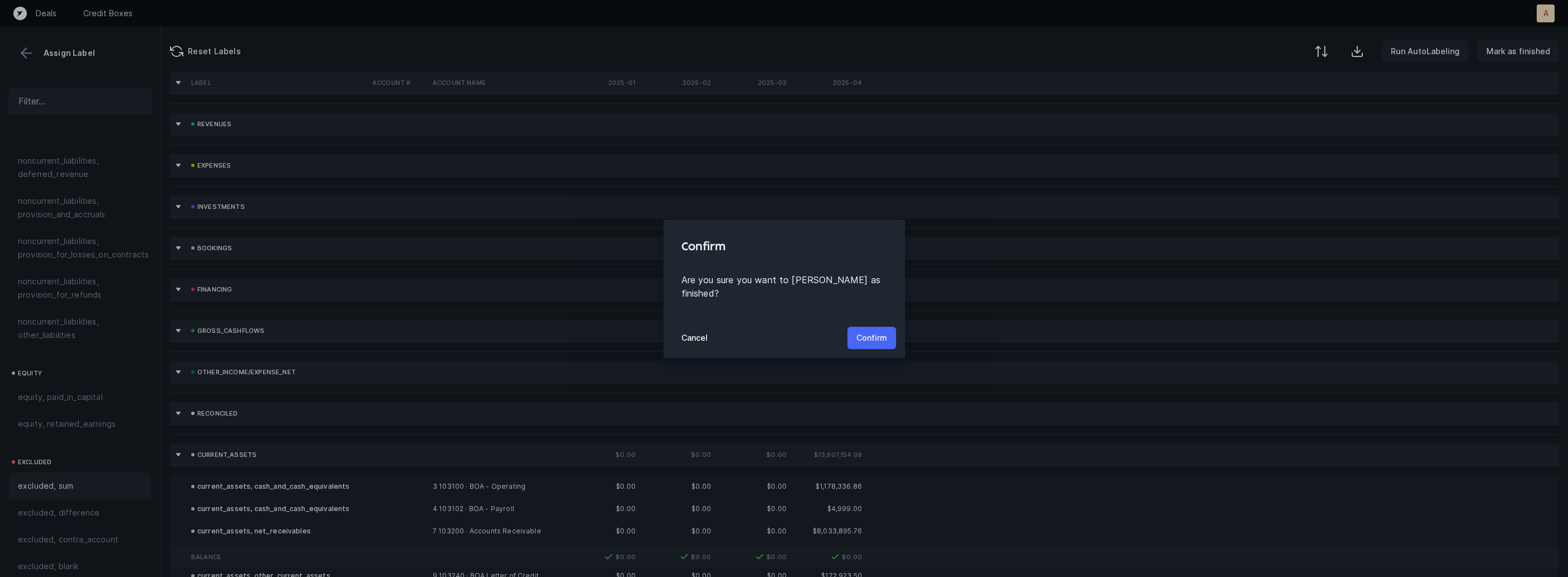
click at [890, 327] on button "Confirm" at bounding box center [872, 338] width 49 height 22
click at [882, 330] on button "Confirm" at bounding box center [872, 338] width 49 height 22
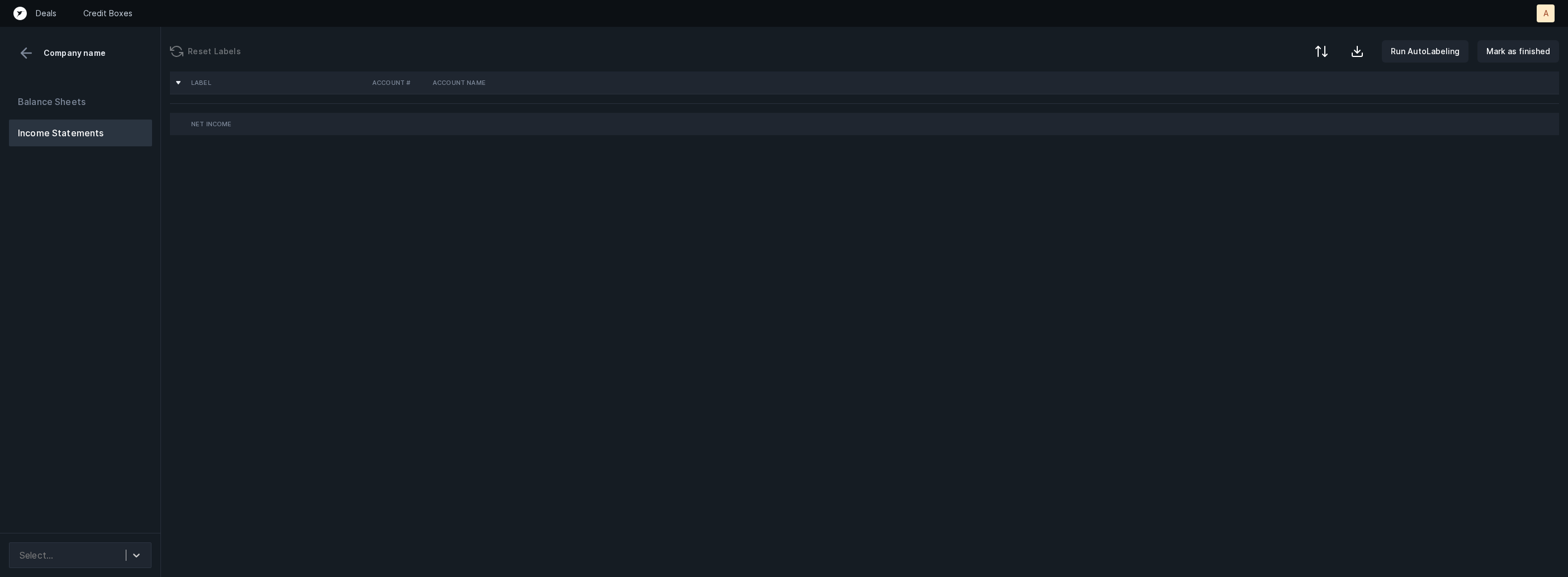
click at [128, 279] on div "Balance Sheets Income Statements" at bounding box center [81, 306] width 161 height 454
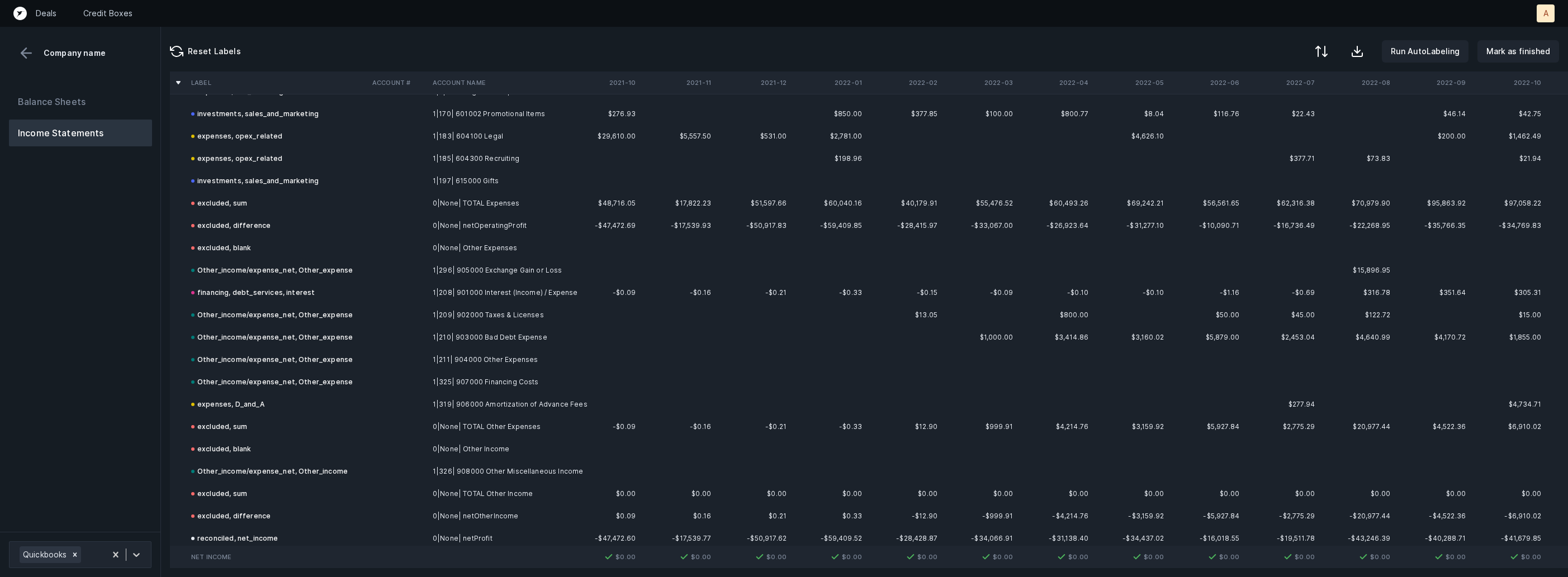
scroll to position [929, 0]
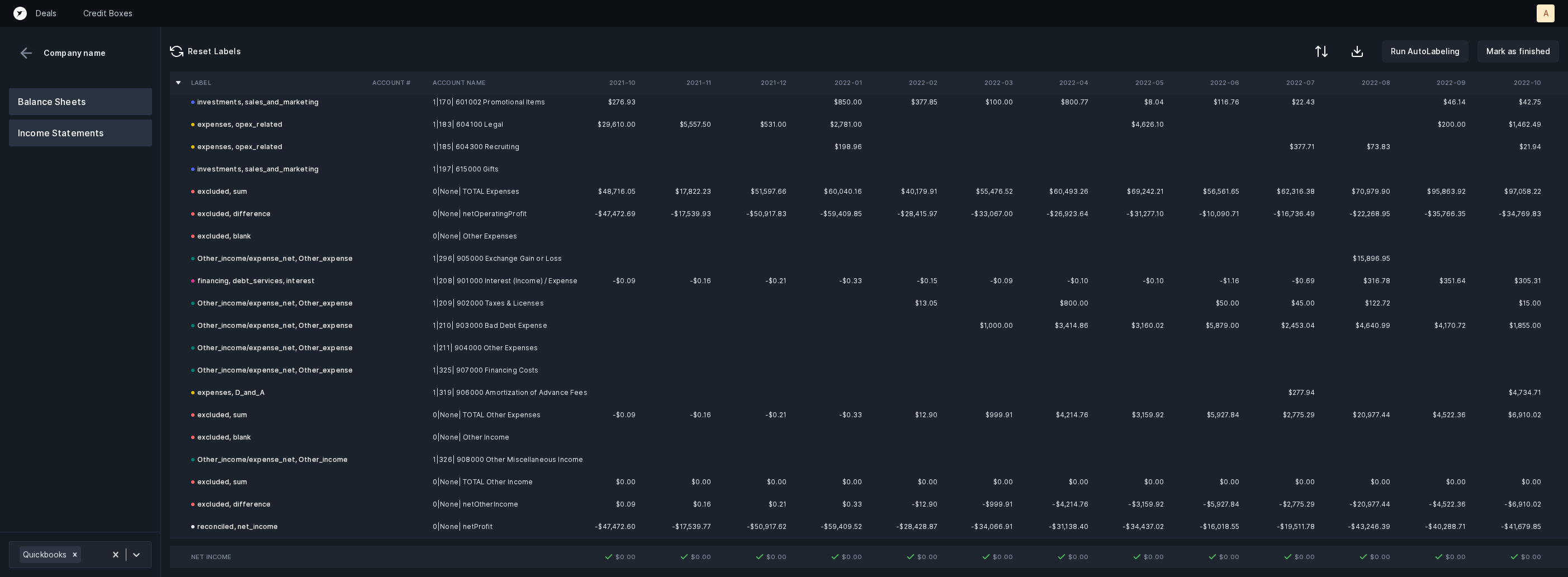
click at [115, 100] on button "Balance Sheets" at bounding box center [81, 102] width 143 height 27
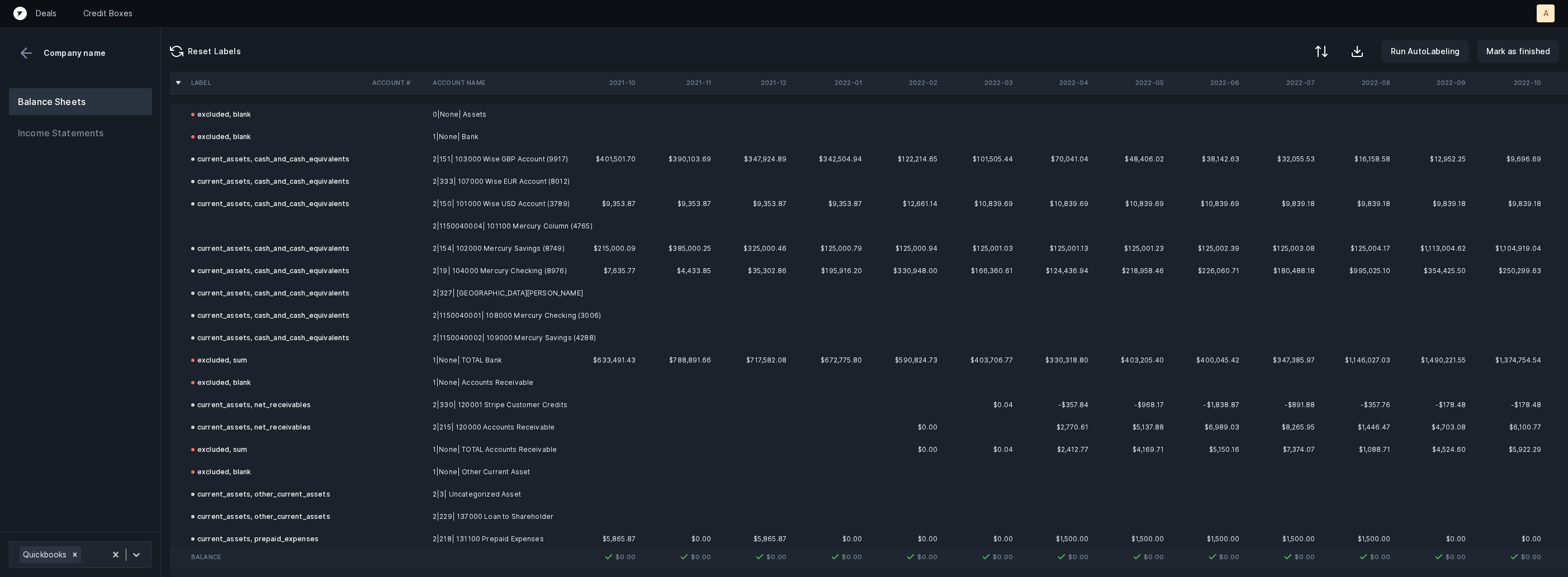
click at [398, 227] on td at bounding box center [398, 226] width 61 height 22
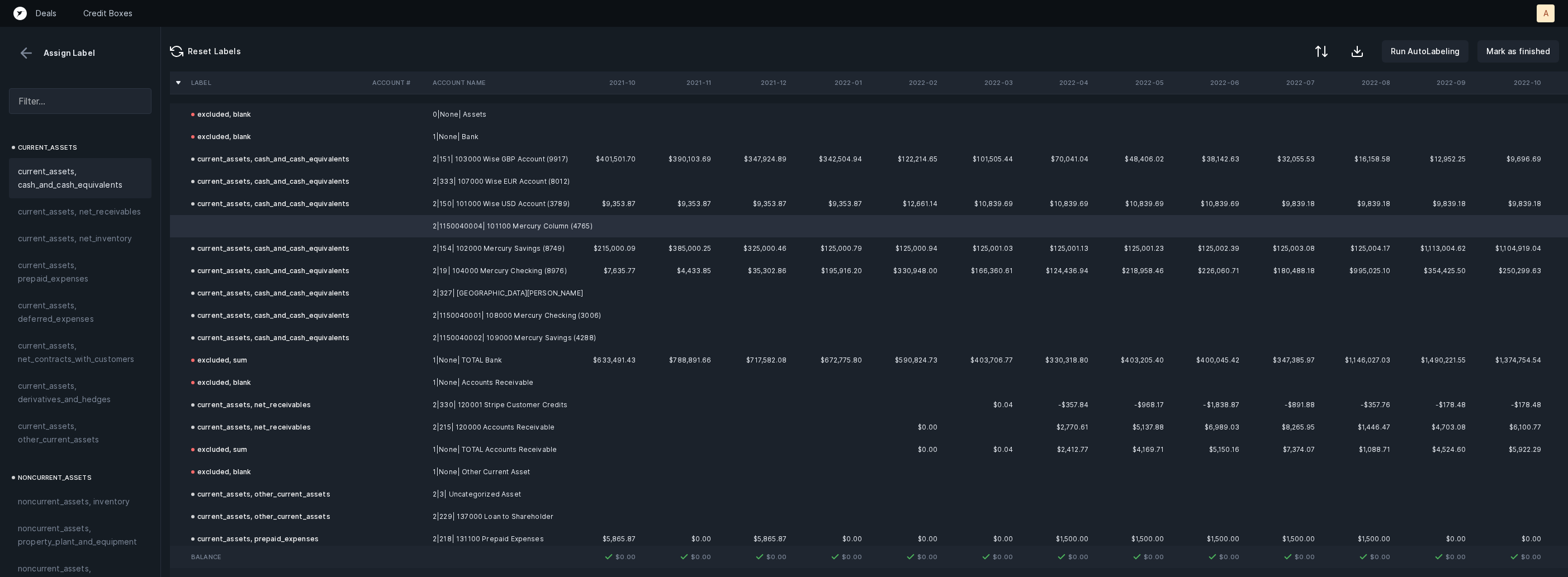
click at [120, 167] on span "current_assets, cash_and_cash_equivalents" at bounding box center [80, 178] width 125 height 27
click at [1513, 58] on button "Mark as finished" at bounding box center [1518, 51] width 81 height 22
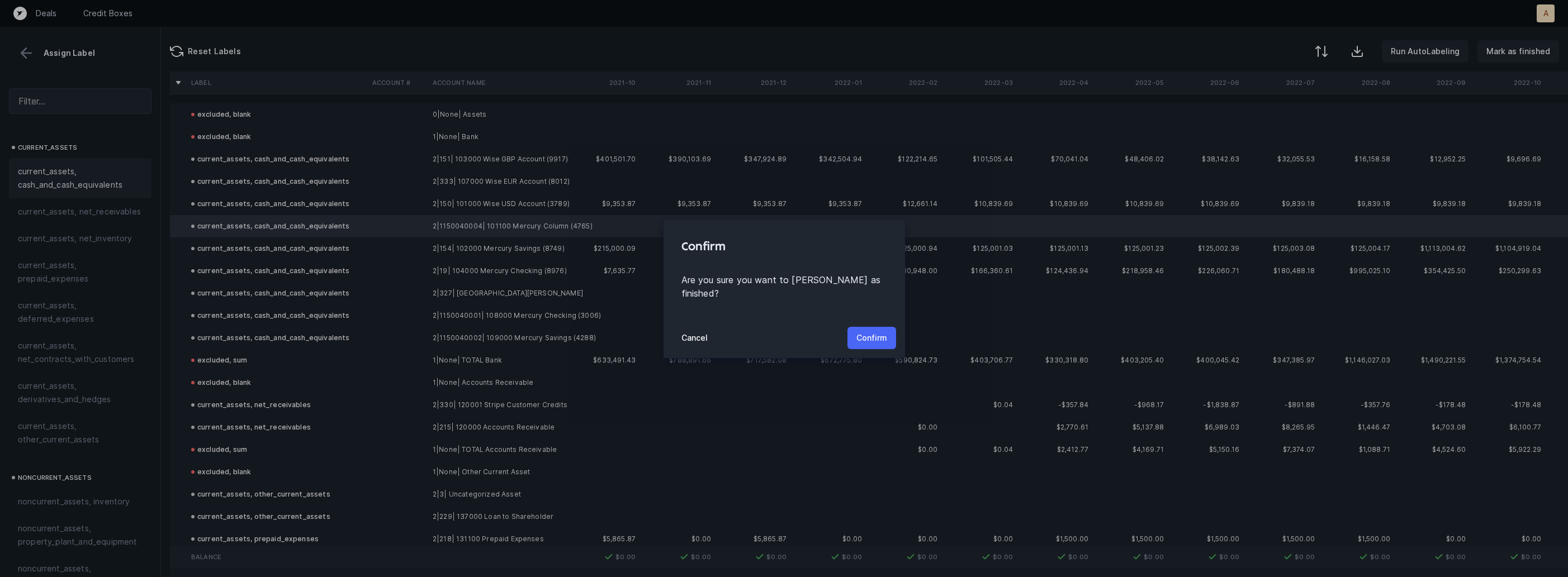
click at [859, 332] on p "Confirm" at bounding box center [872, 338] width 31 height 13
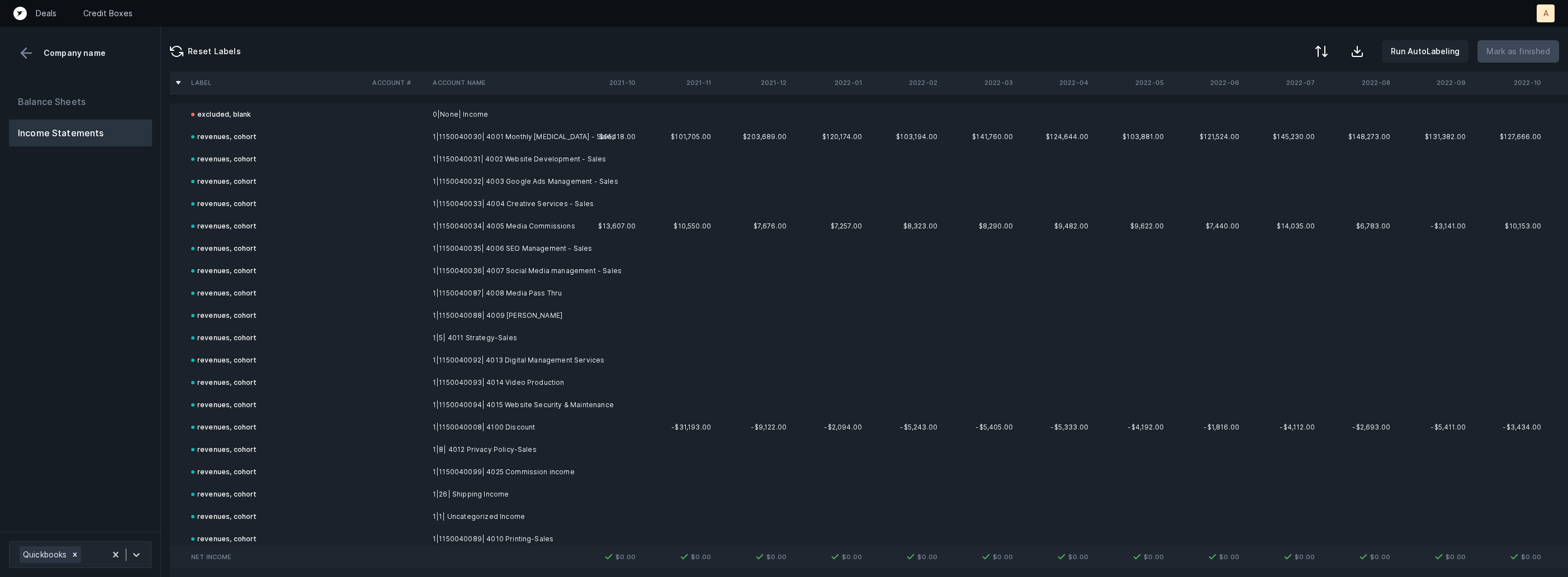
click at [89, 460] on div "Balance Sheets Income Statements" at bounding box center [81, 305] width 161 height 453
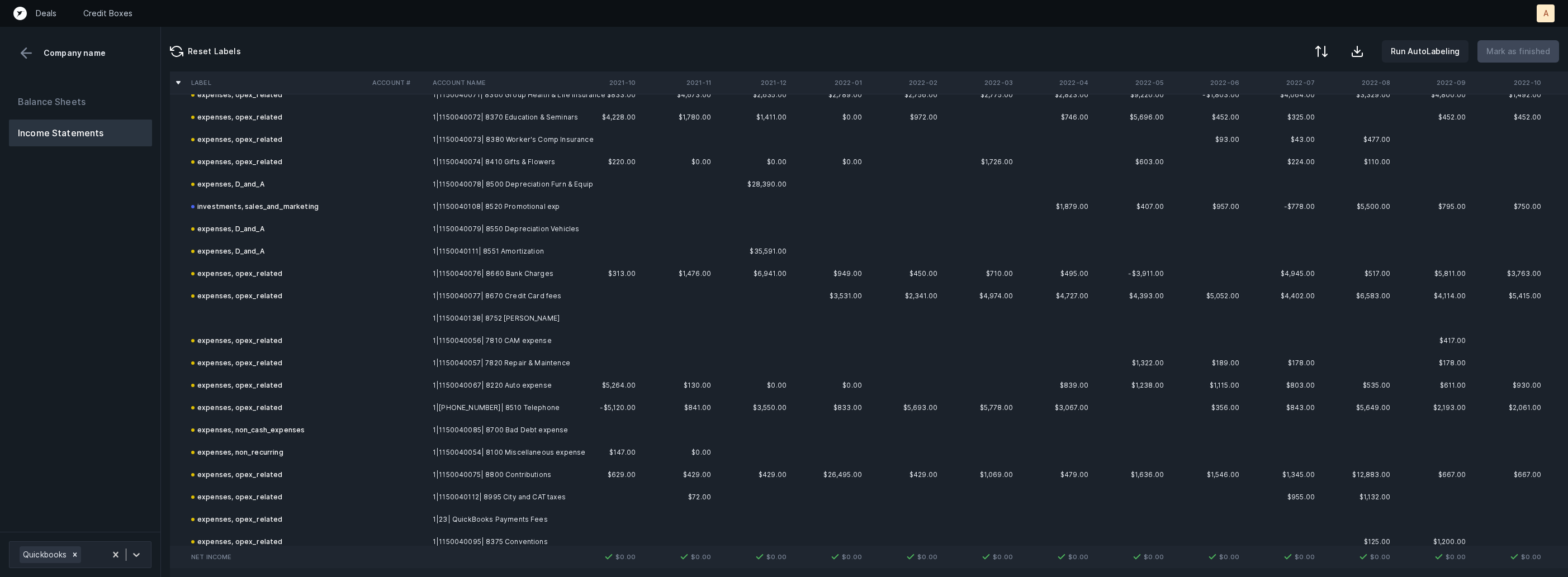
scroll to position [1301, 0]
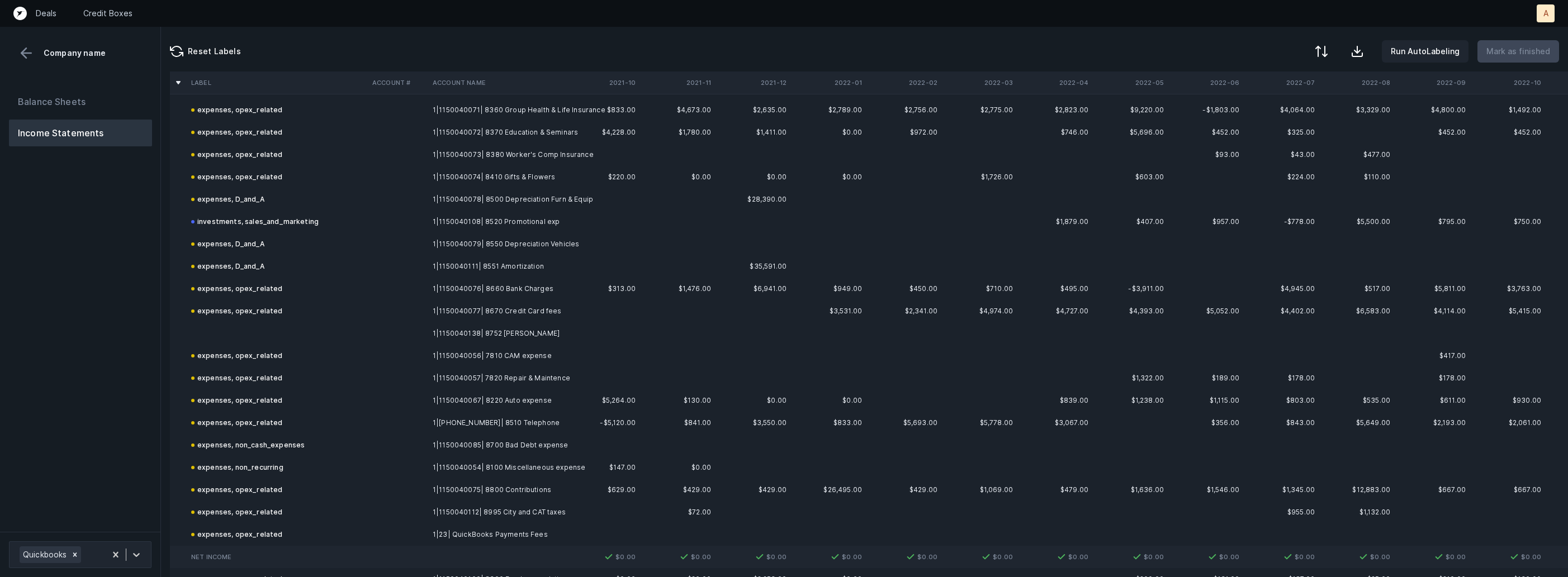
click at [250, 325] on td at bounding box center [277, 333] width 181 height 22
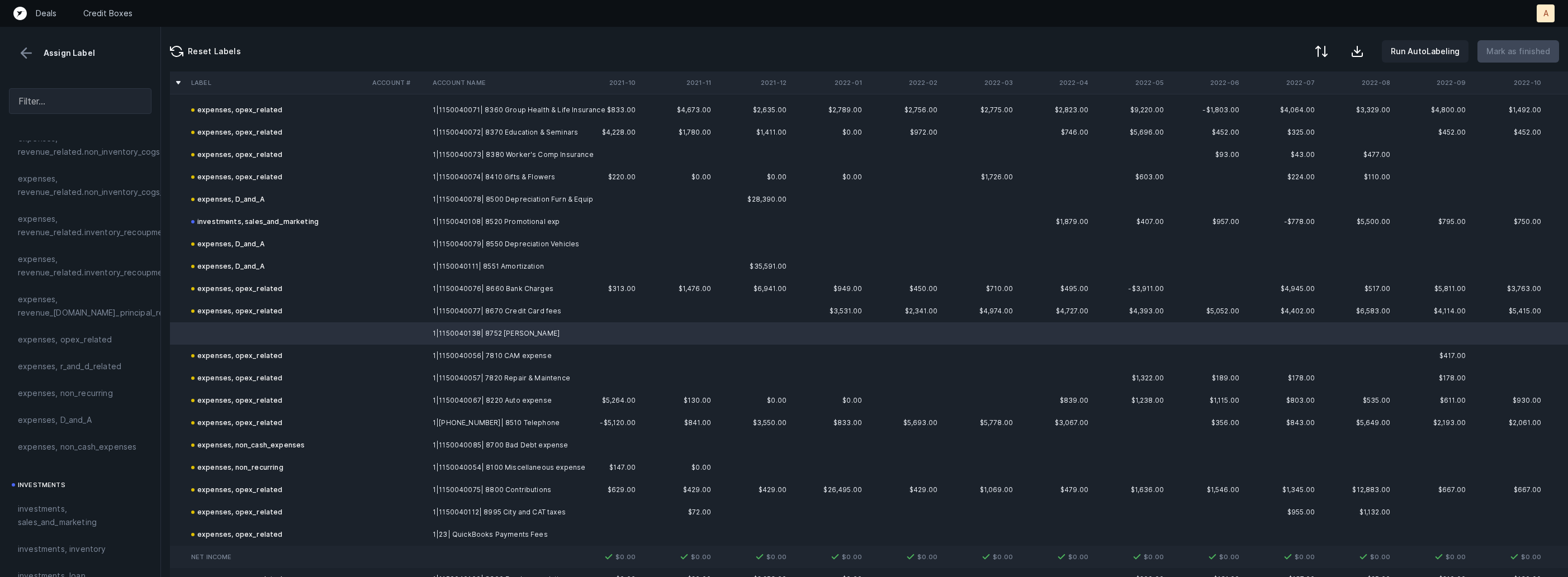
scroll to position [294, 0]
click at [89, 304] on span "expenses, opex_related" at bounding box center [65, 301] width 95 height 13
click at [1527, 55] on p "Mark as finished" at bounding box center [1518, 52] width 64 height 13
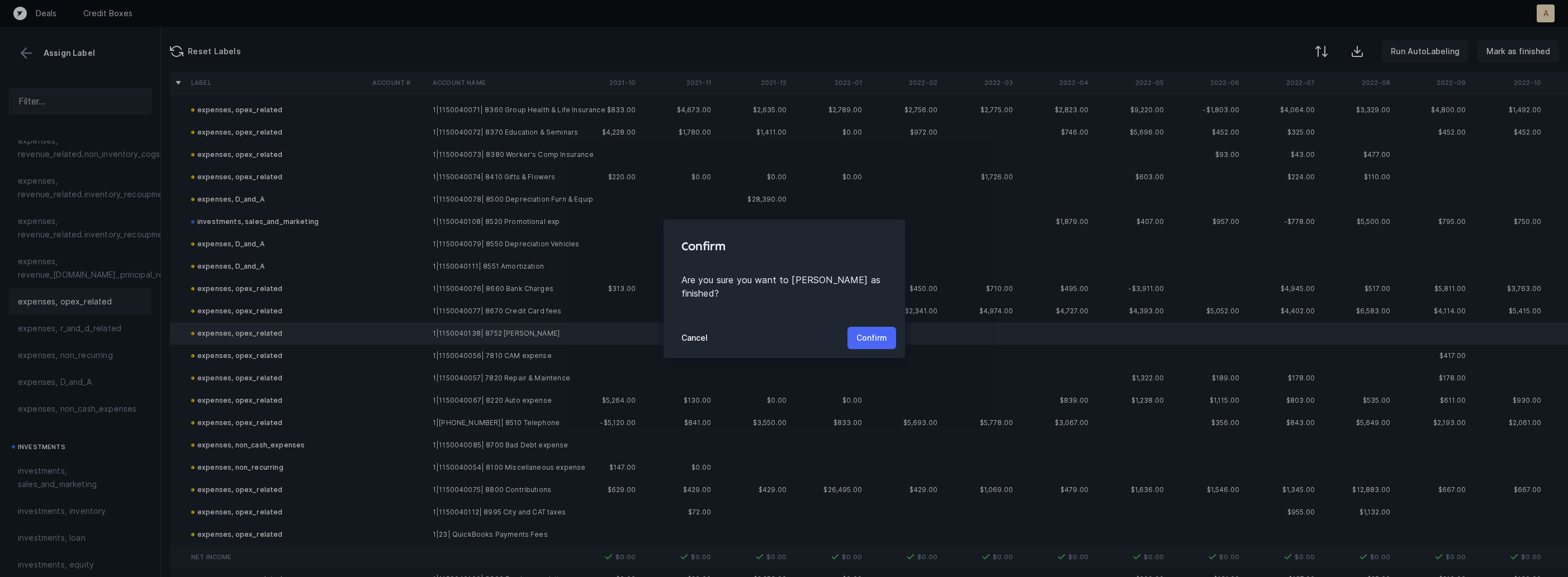
click at [887, 338] on button "Confirm" at bounding box center [872, 338] width 49 height 22
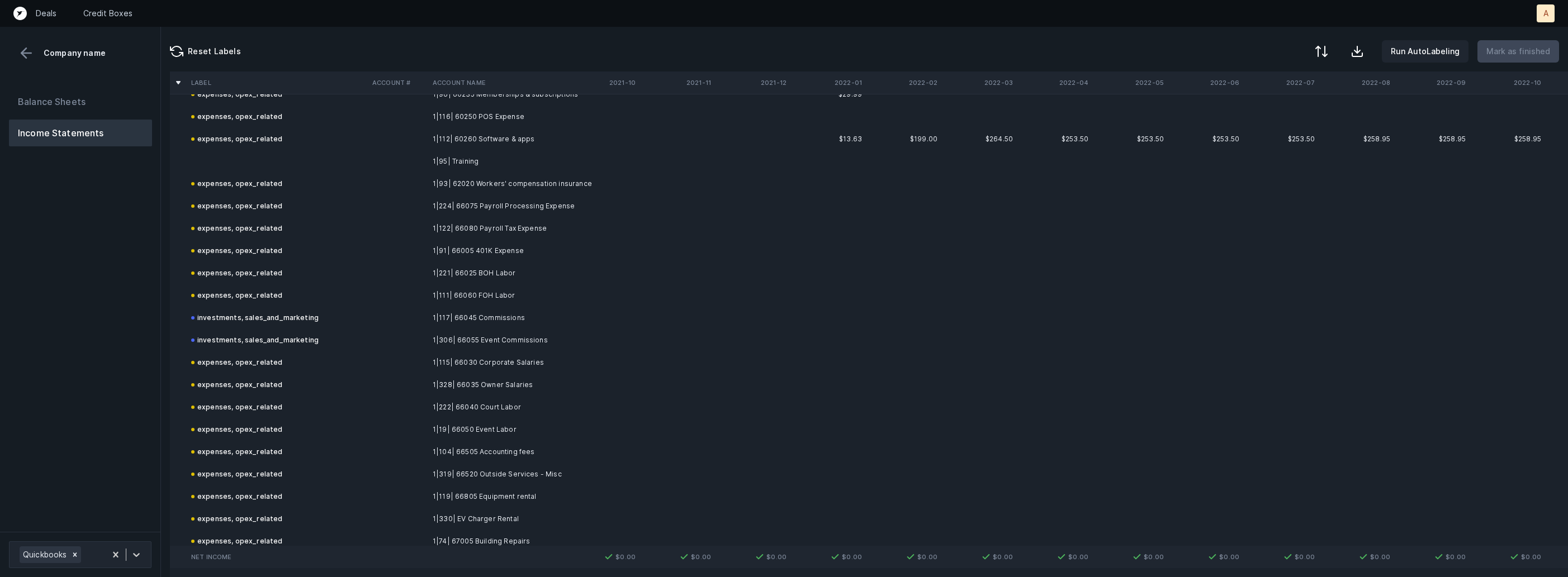
scroll to position [1967, 0]
click at [453, 149] on td "1|95| Training" at bounding box center [496, 159] width 137 height 22
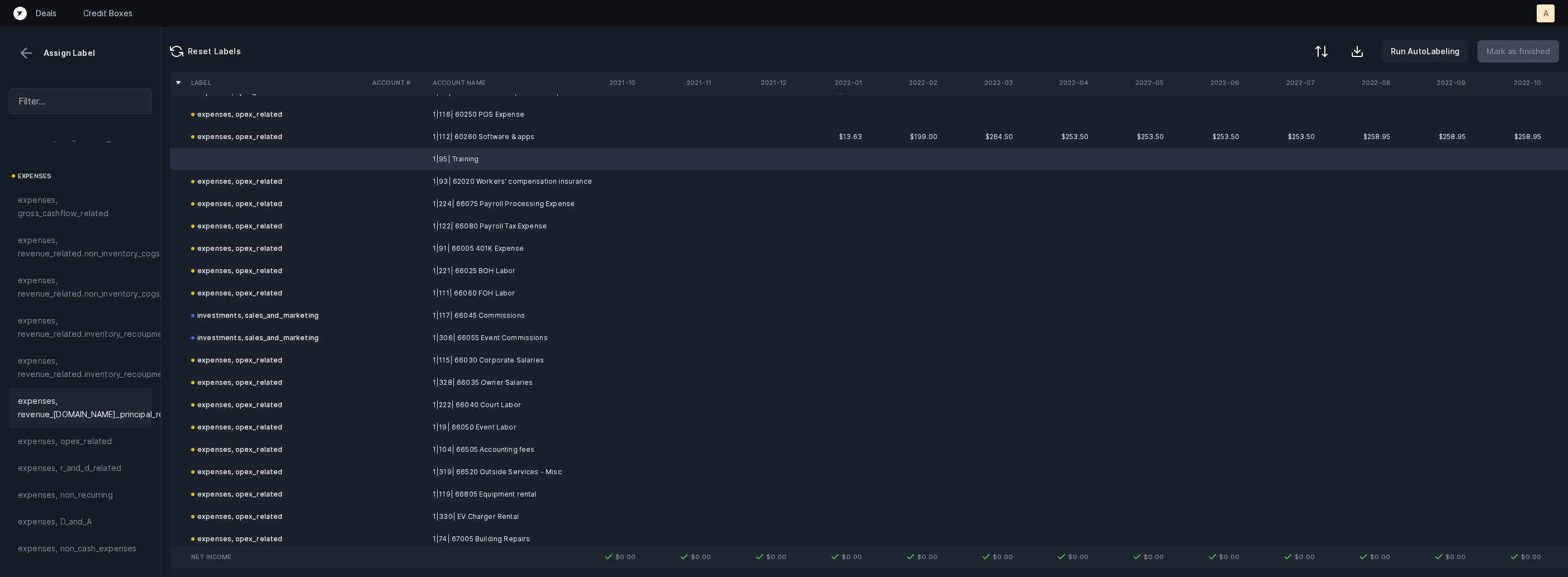
scroll to position [165, 0]
click at [69, 437] on span "expenses, opex_related" at bounding box center [65, 431] width 95 height 13
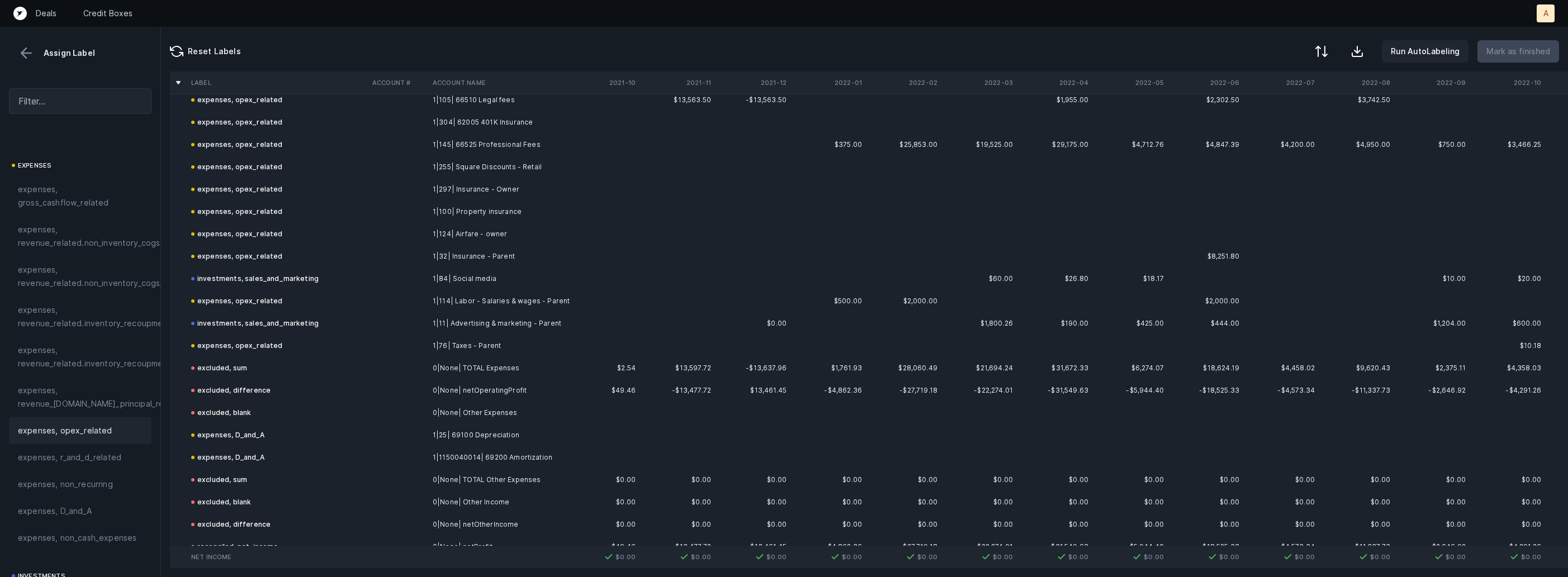
scroll to position [3722, 0]
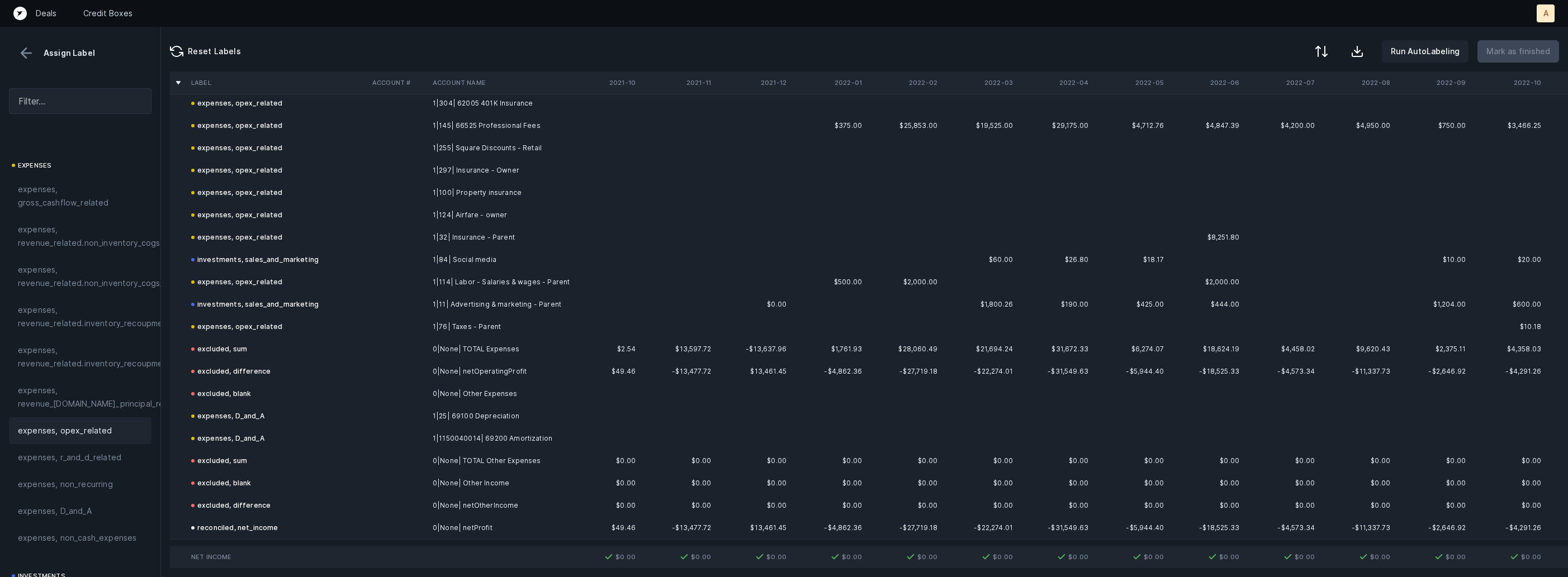
click at [27, 56] on button at bounding box center [26, 53] width 17 height 17
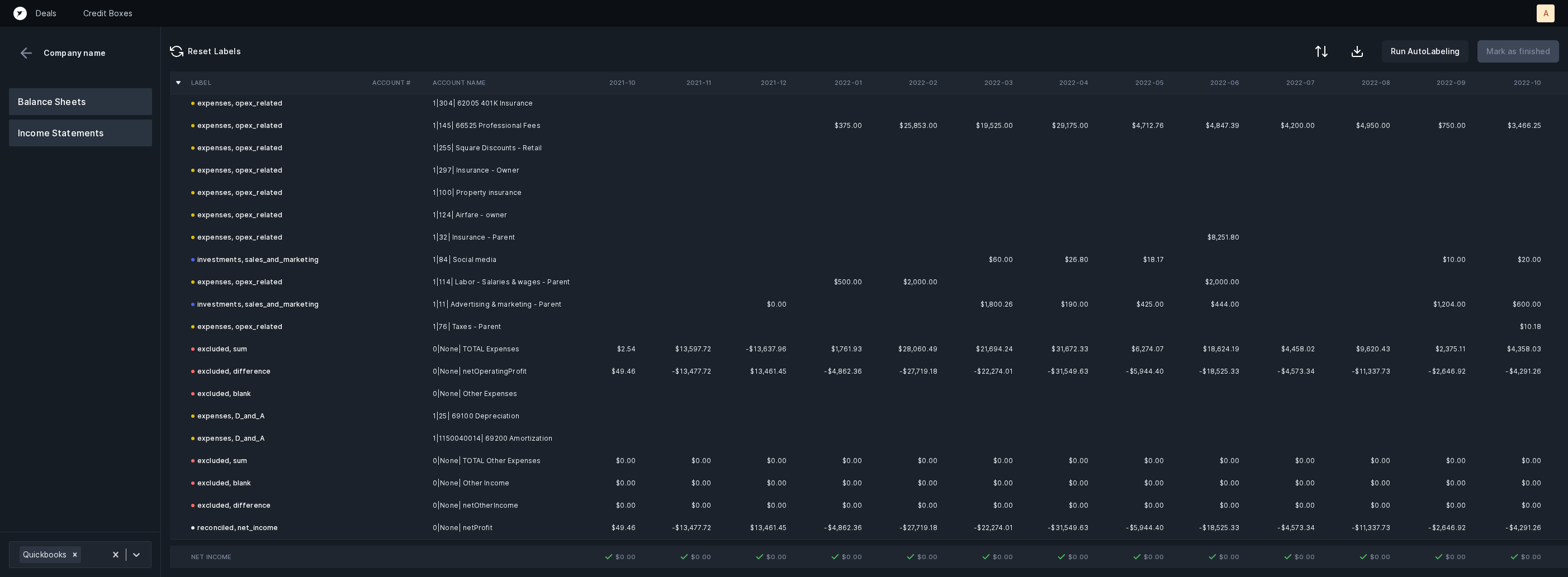
click at [58, 105] on button "Balance Sheets" at bounding box center [81, 102] width 143 height 27
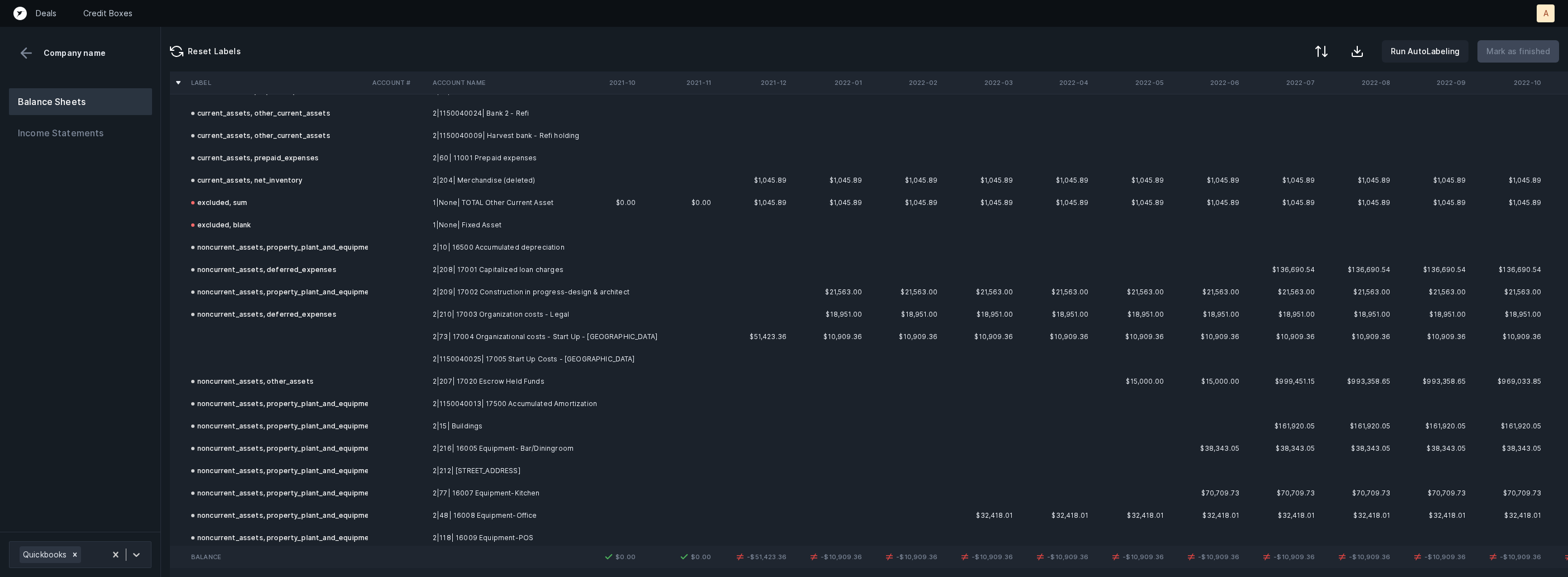
scroll to position [286, 0]
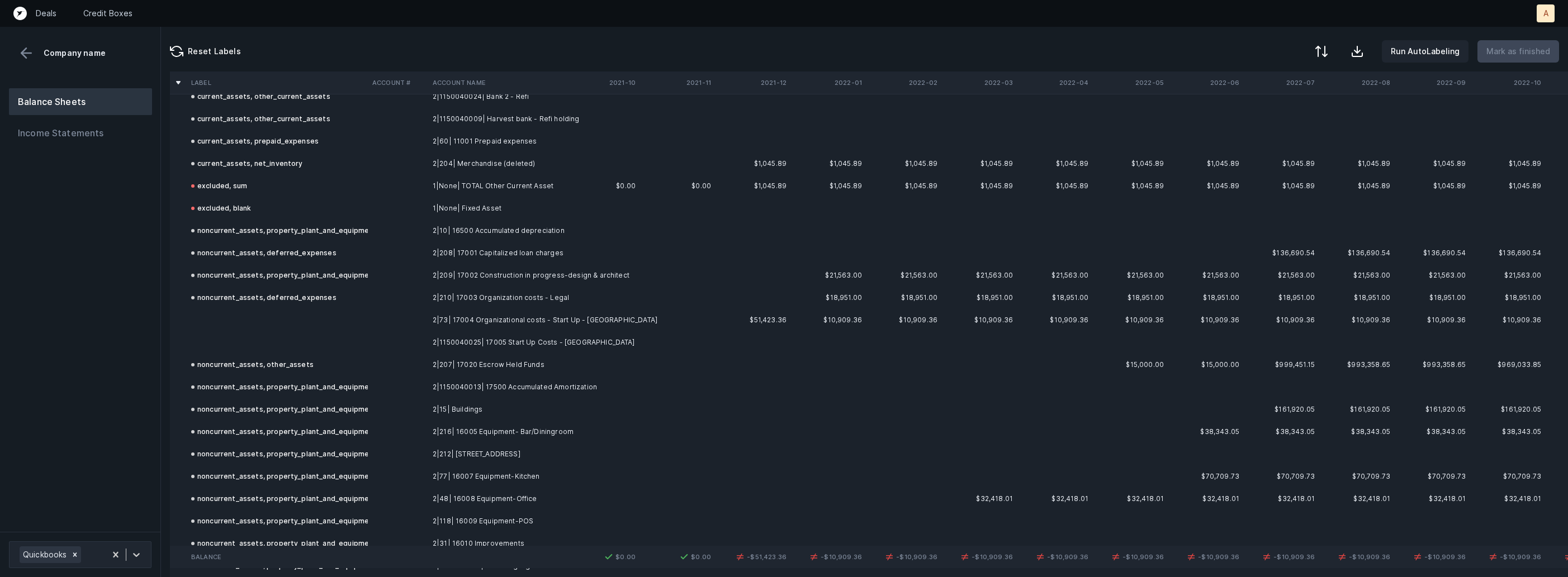
click at [506, 322] on td "2|73| 17004 Organizational costs - Start Up - Summerville" at bounding box center [496, 320] width 137 height 22
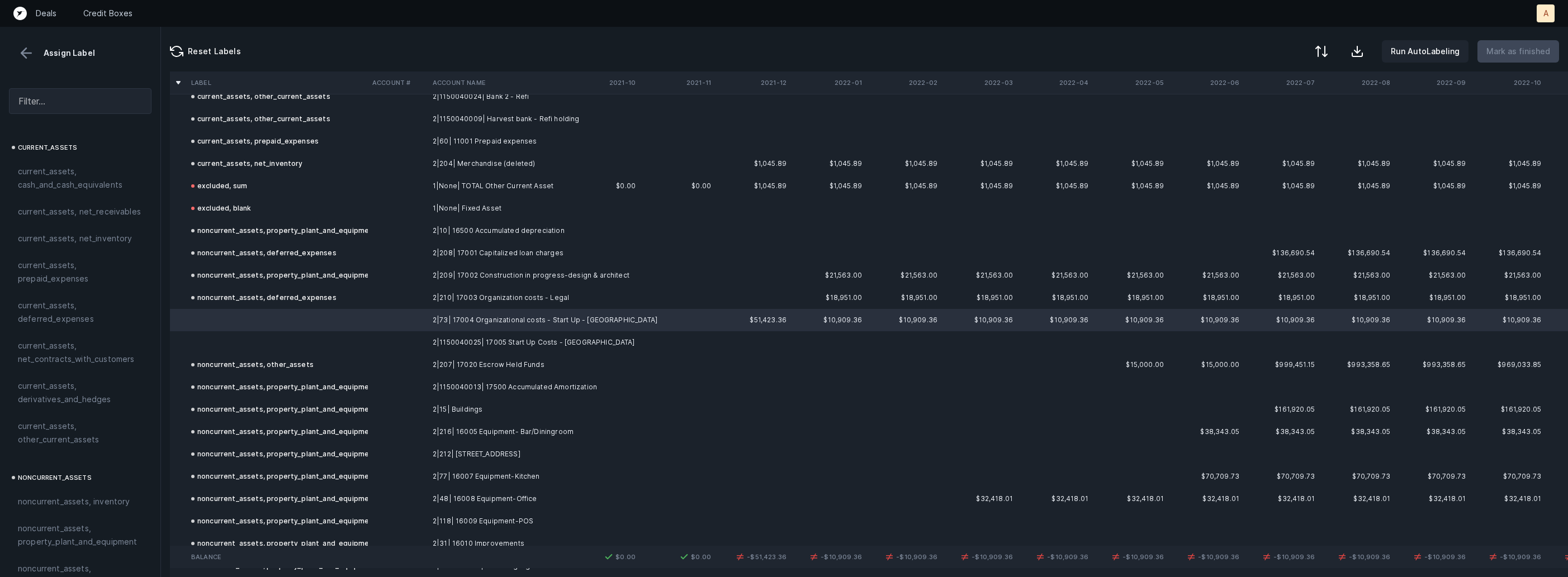
click at [492, 344] on td "2|1150040025| 17005 Start Up Costs - Jacksonville" at bounding box center [496, 343] width 137 height 22
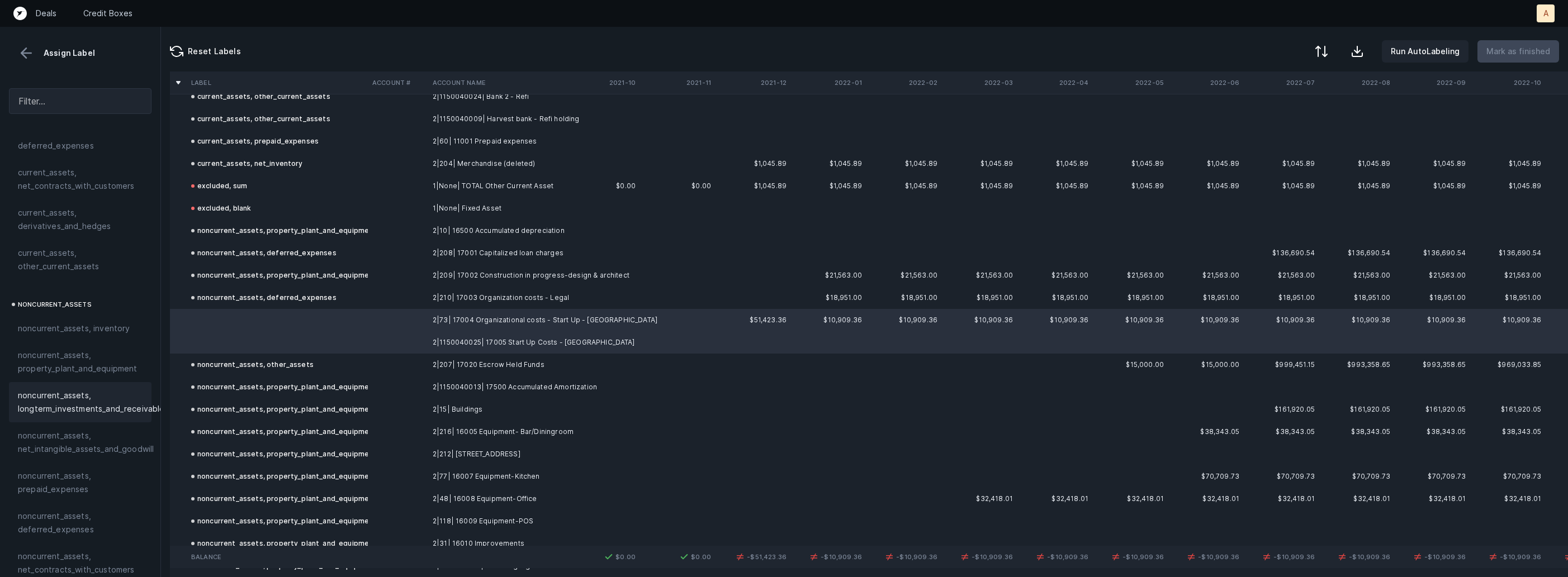
scroll to position [180, 0]
click at [68, 505] on span "noncurrent_assets, deferred_expenses" at bounding box center [80, 517] width 125 height 27
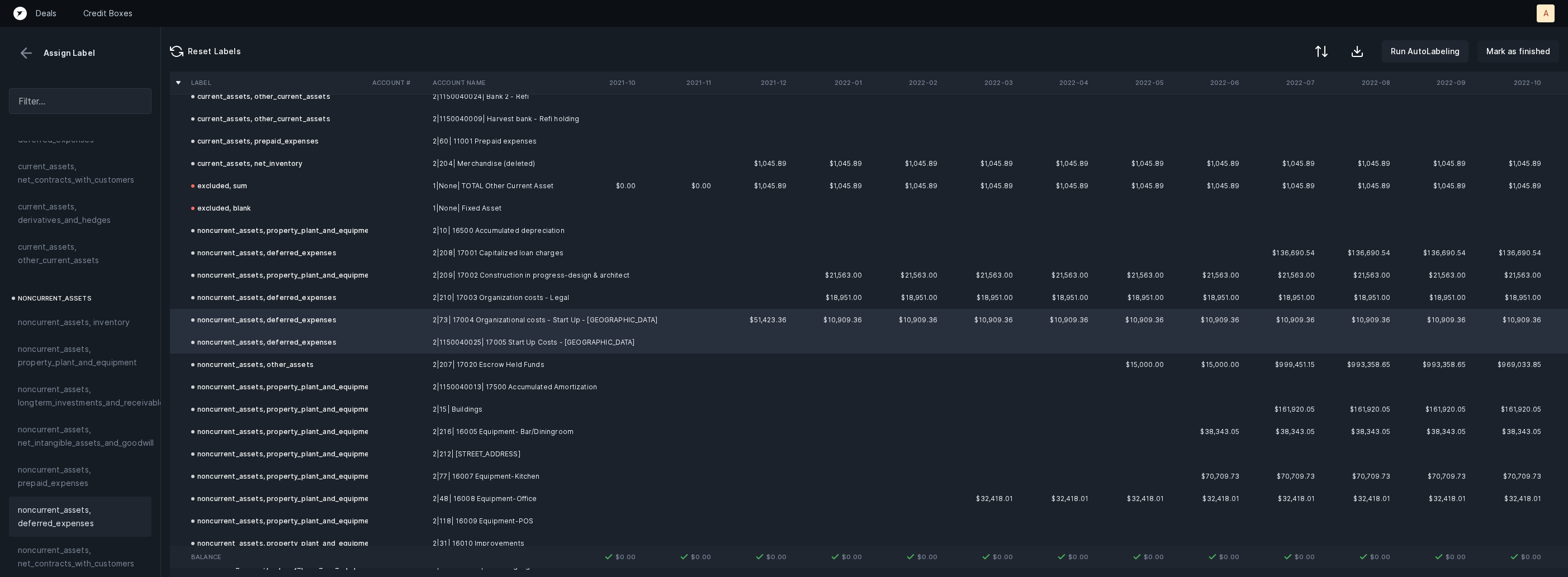
click at [1530, 49] on p "Mark as finished" at bounding box center [1518, 52] width 64 height 13
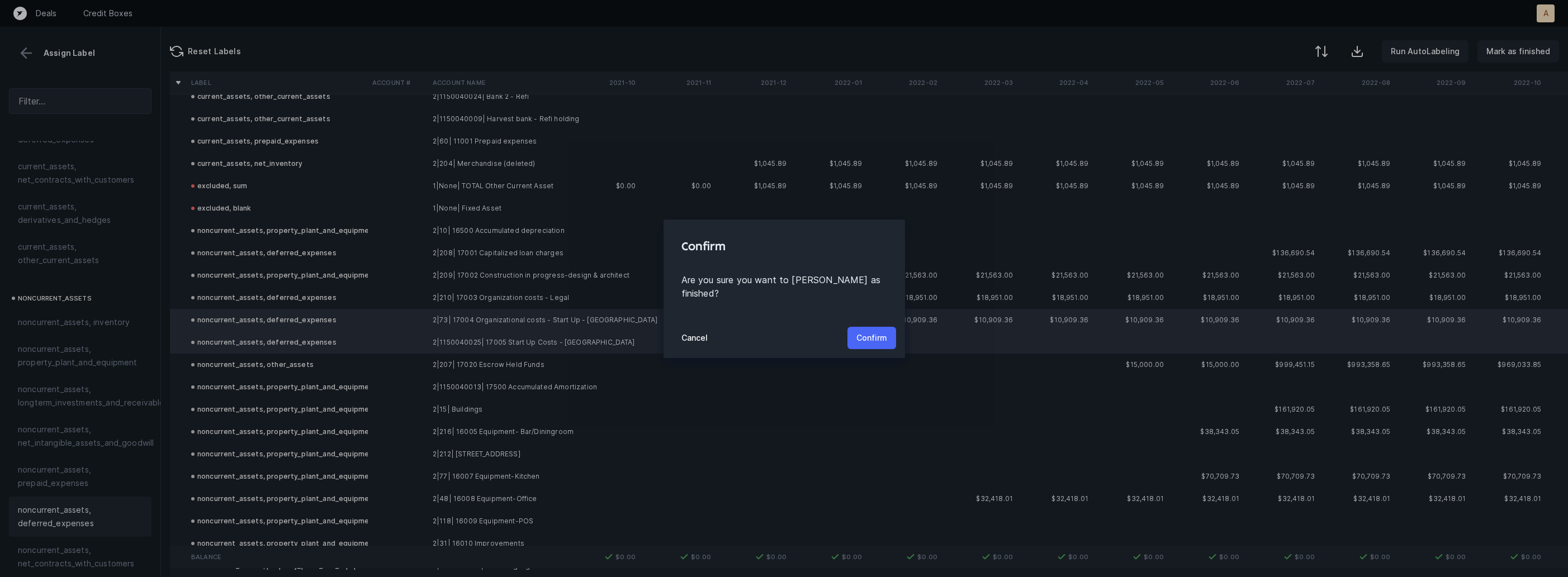
click at [875, 327] on button "Confirm" at bounding box center [872, 338] width 49 height 22
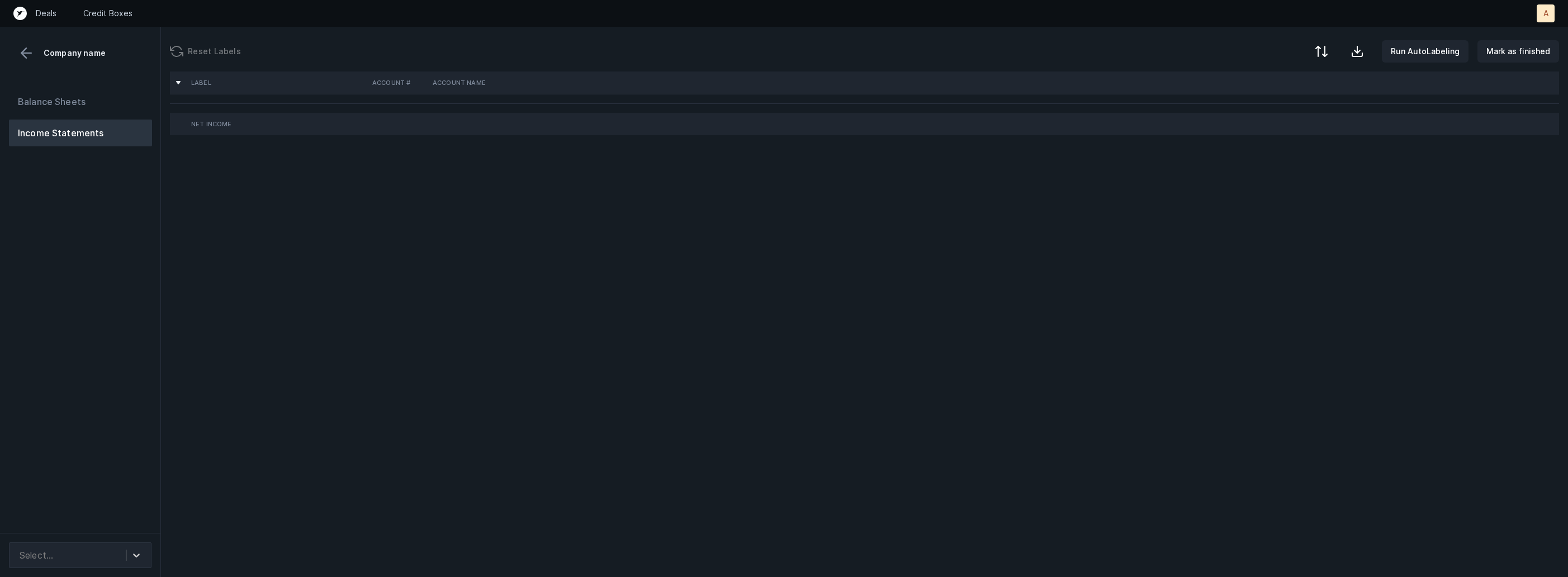
click at [117, 252] on div "Balance Sheets Income Statements" at bounding box center [81, 306] width 161 height 454
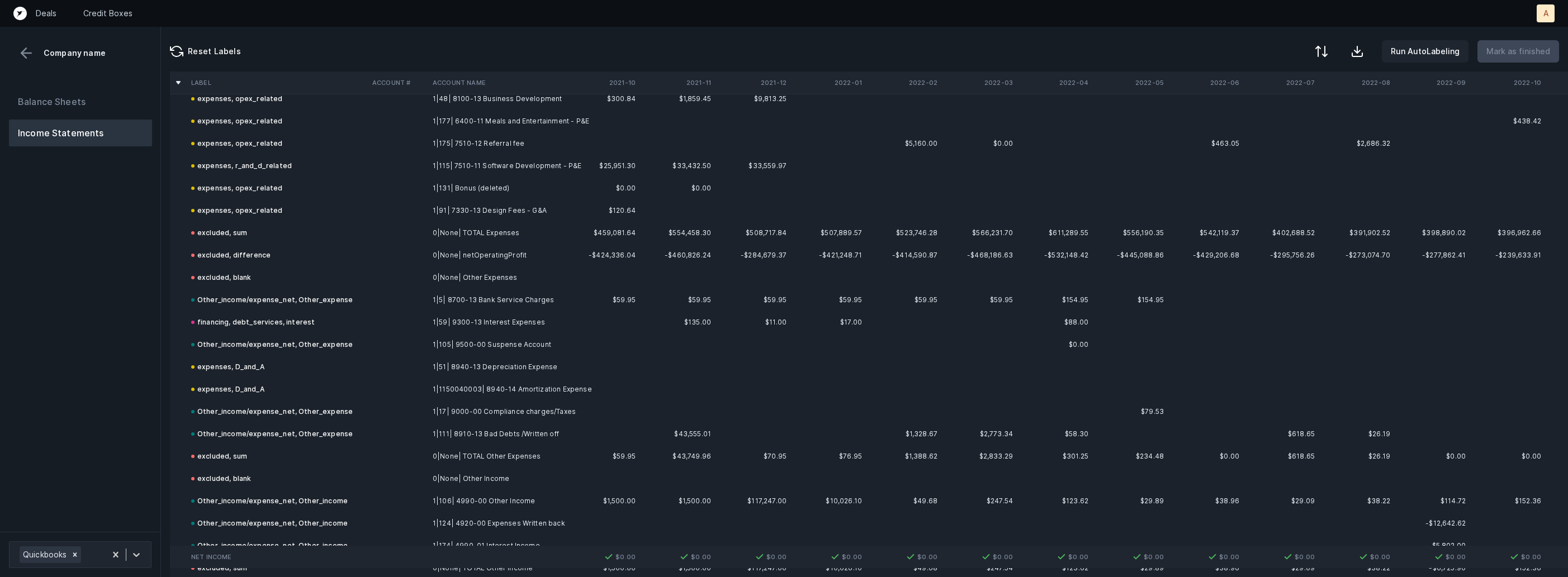
scroll to position [1622, 0]
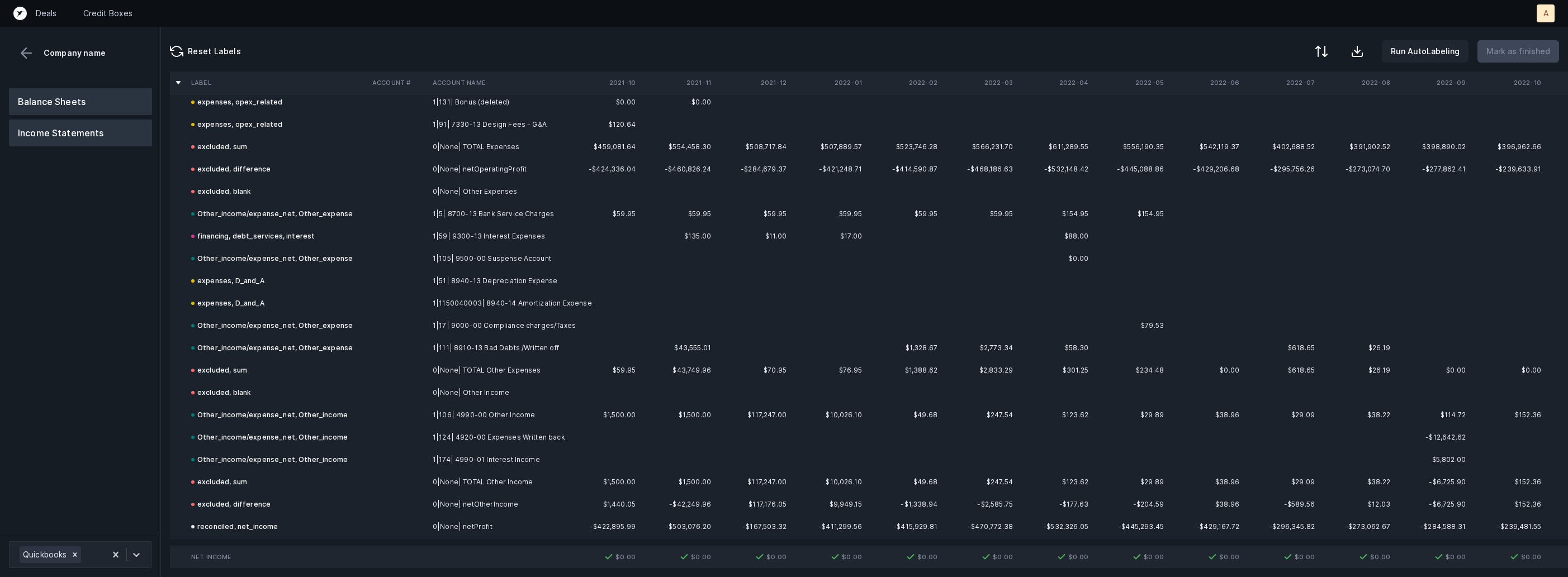
click at [86, 100] on button "Balance Sheets" at bounding box center [81, 102] width 143 height 27
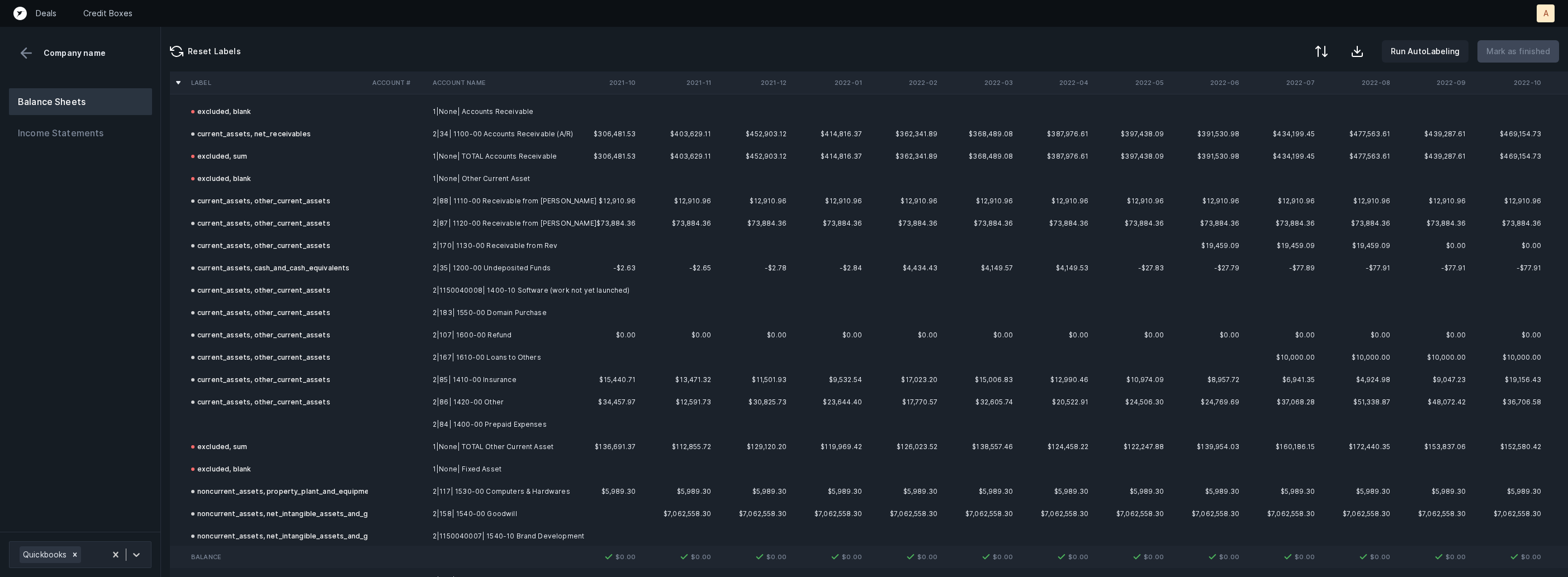
scroll to position [305, 0]
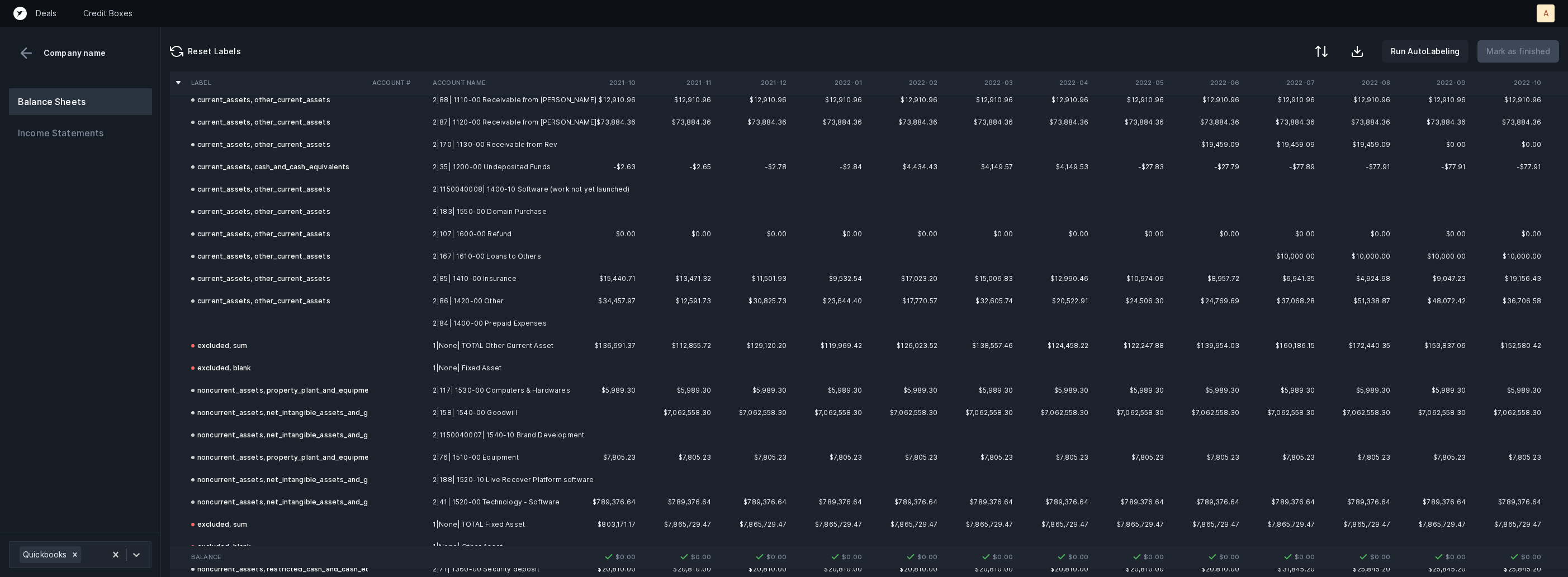
click at [305, 318] on td at bounding box center [277, 324] width 181 height 22
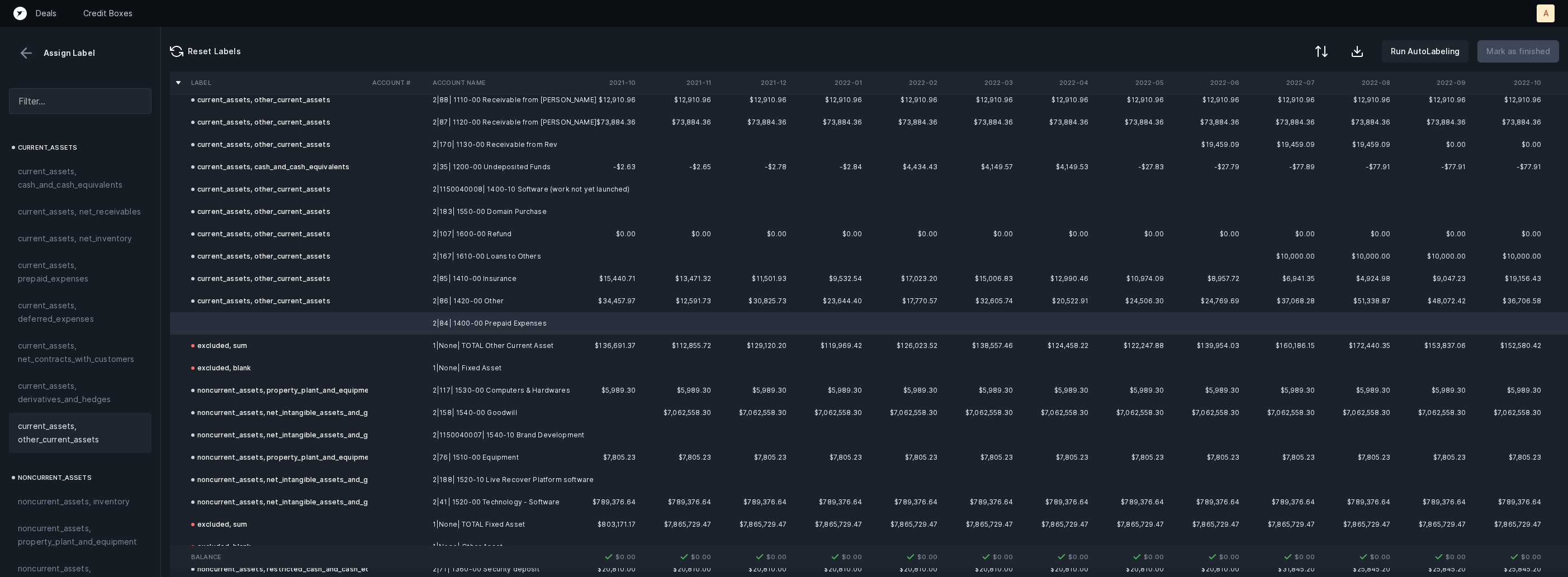
click at [68, 435] on span "current_assets, other_current_assets" at bounding box center [80, 433] width 125 height 27
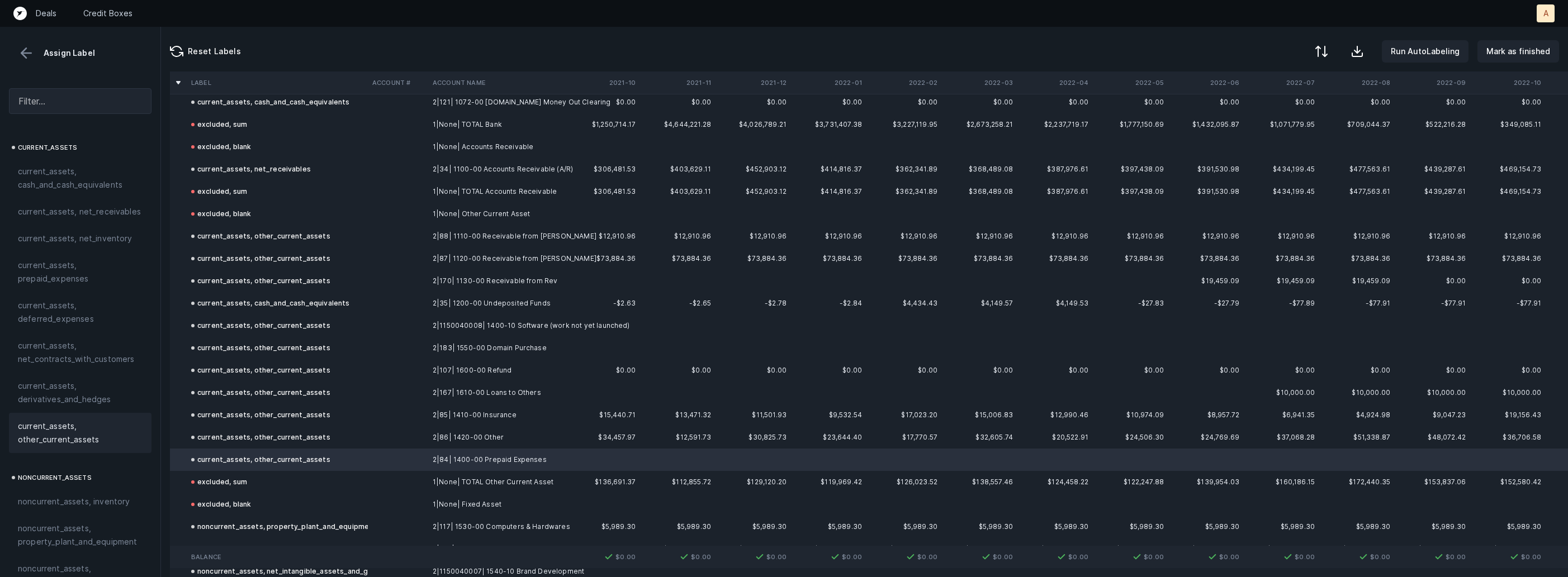
scroll to position [0, 0]
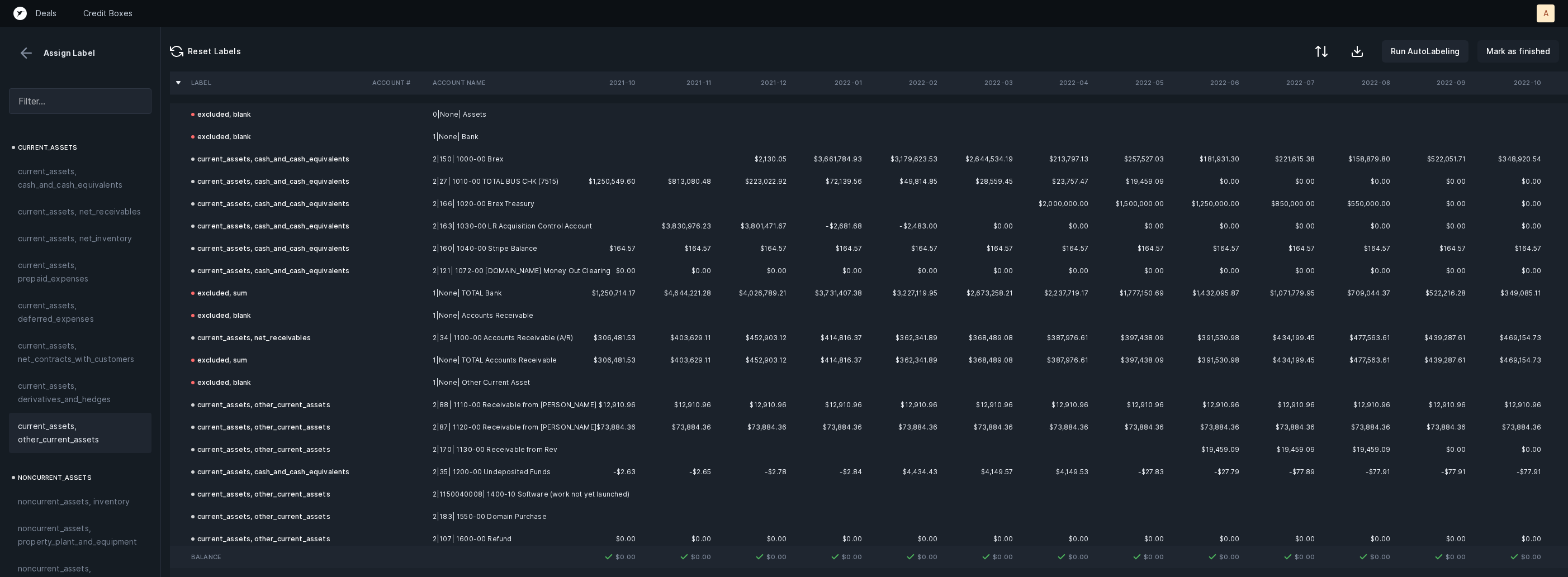
click at [1524, 51] on p "Mark as finished" at bounding box center [1518, 52] width 64 height 13
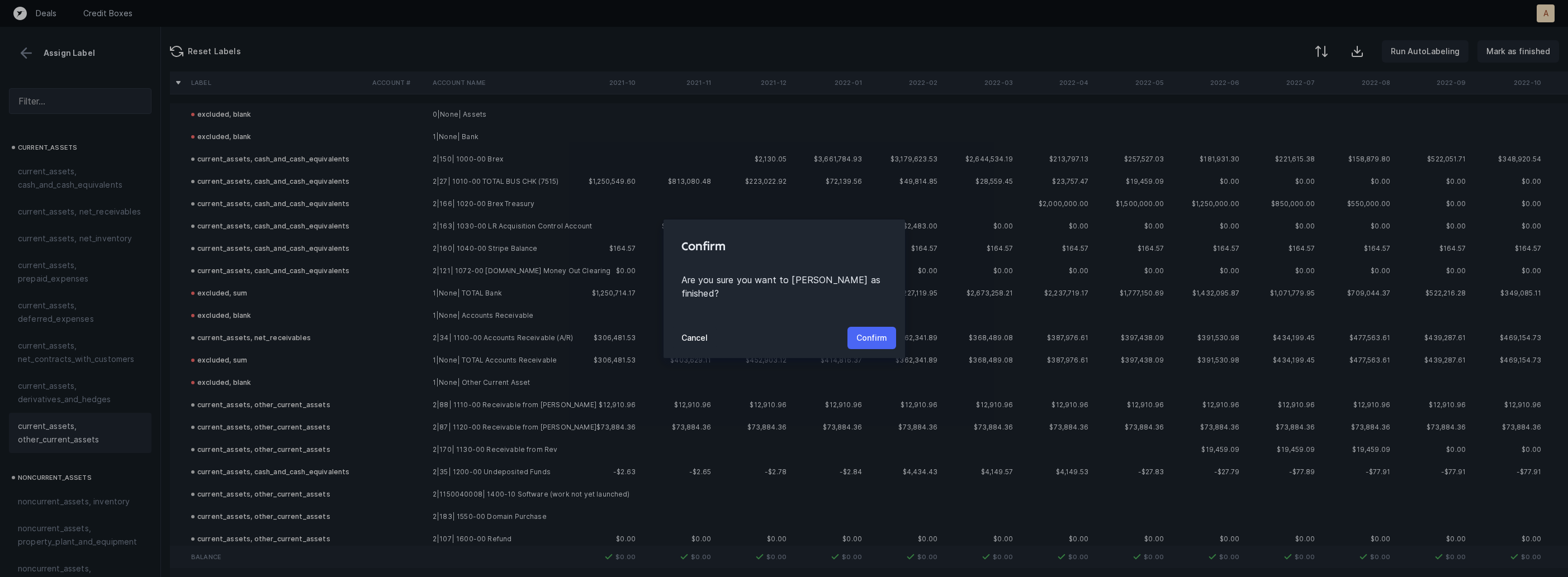
click at [873, 332] on p "Confirm" at bounding box center [872, 338] width 31 height 13
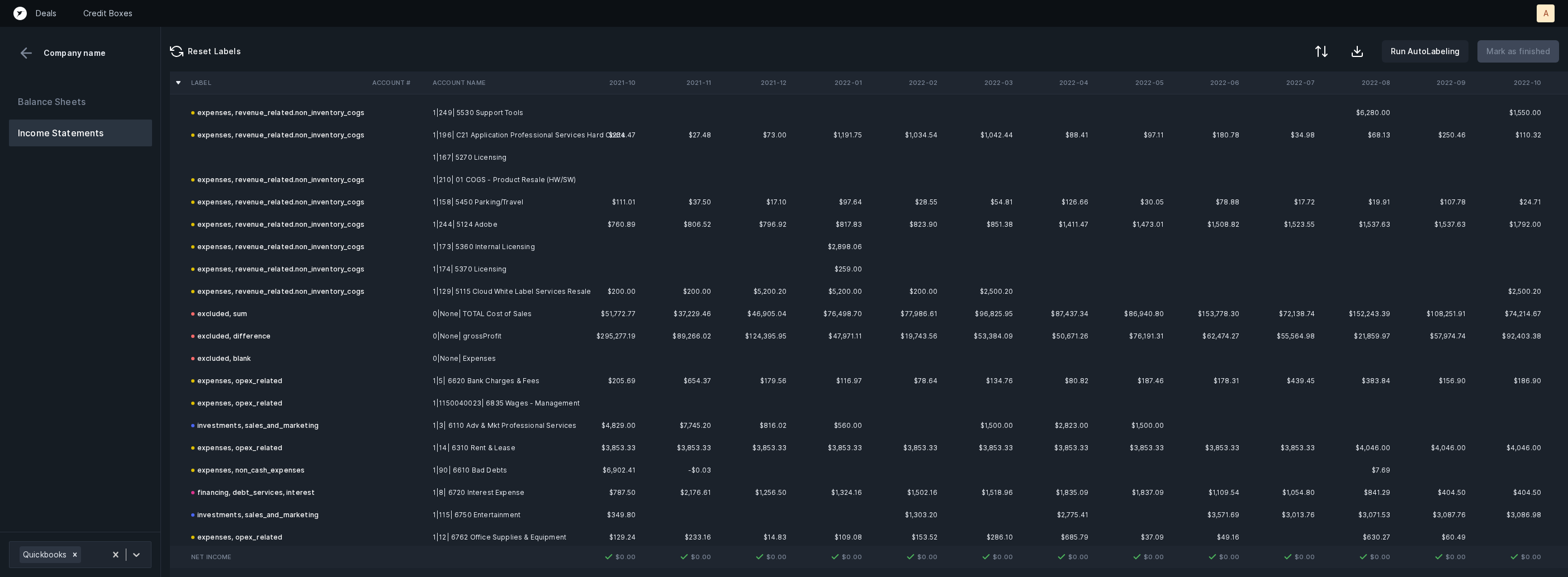
scroll to position [1292, 0]
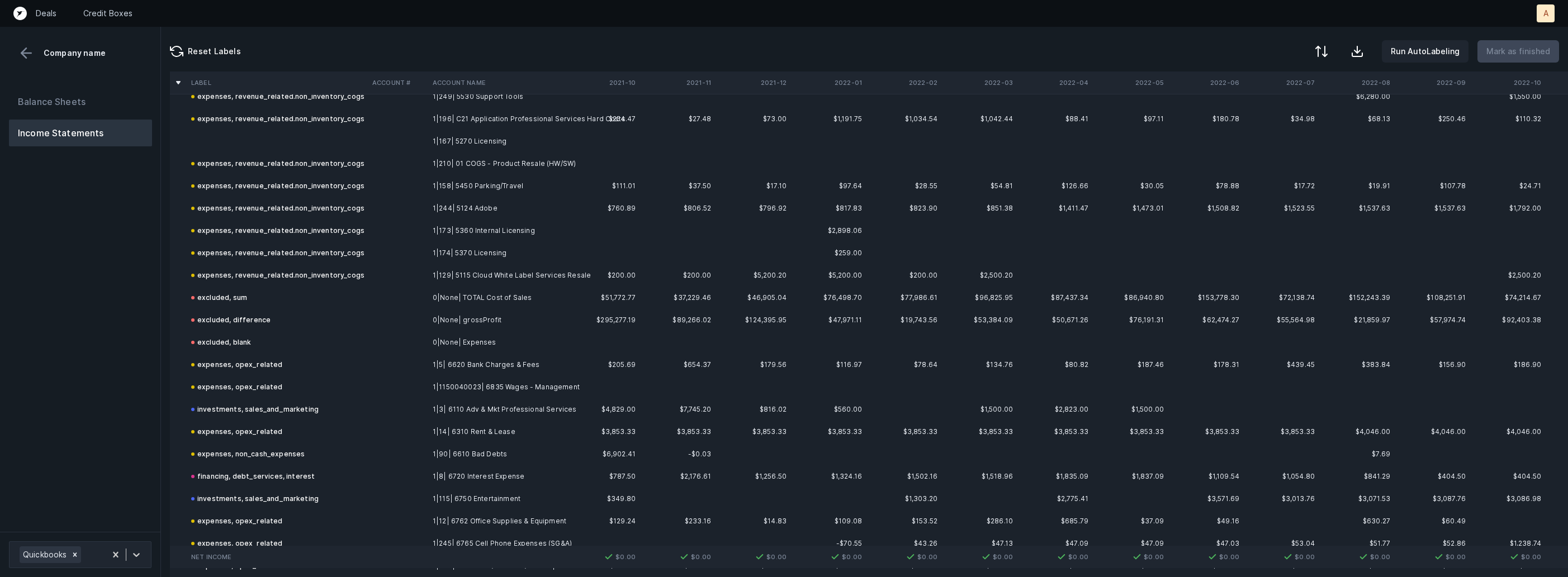
click at [432, 146] on td "1|167| 5270 Licensing" at bounding box center [496, 141] width 137 height 22
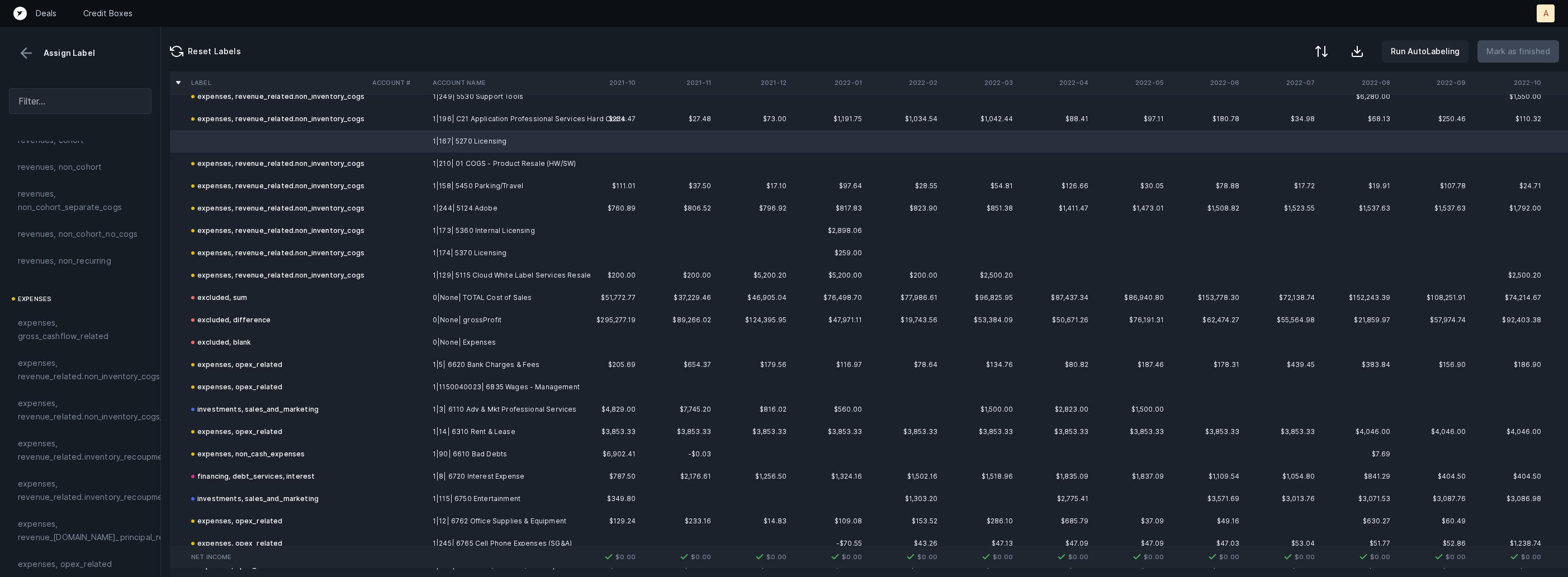
scroll to position [81, 0]
click at [123, 328] on span "expenses, revenue_related.non_inventory_cogs" at bounding box center [89, 320] width 142 height 27
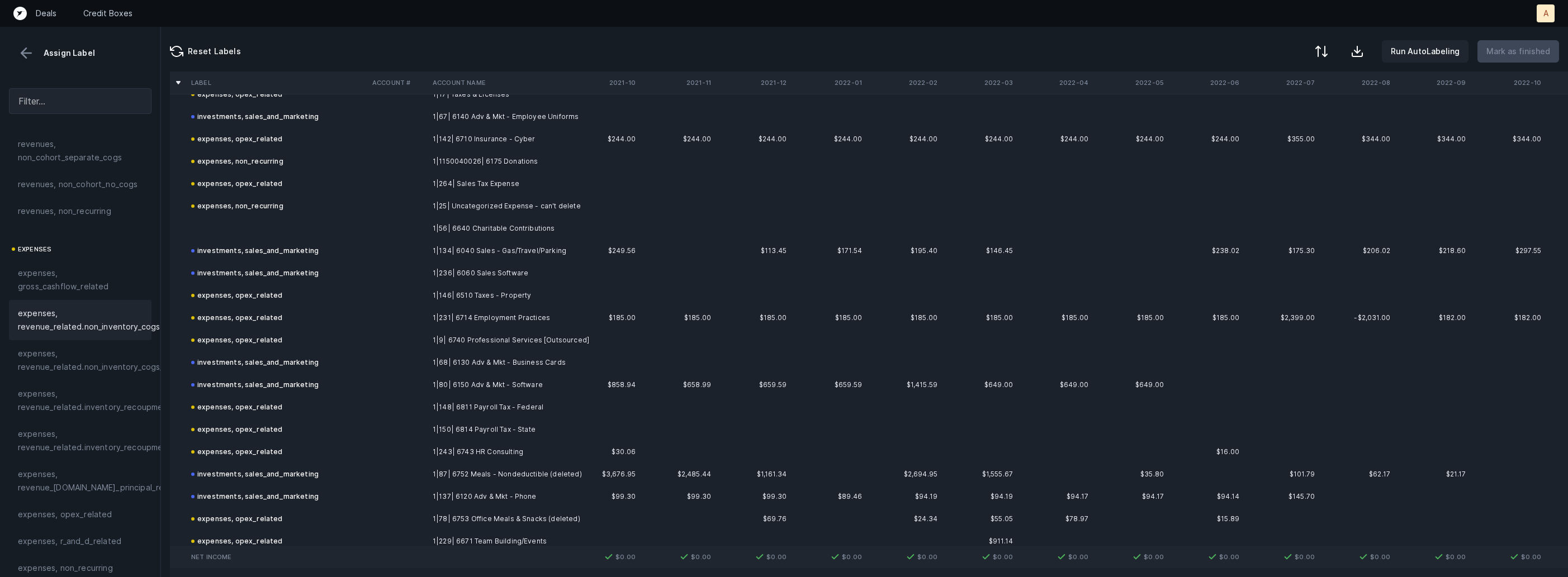
scroll to position [2728, 0]
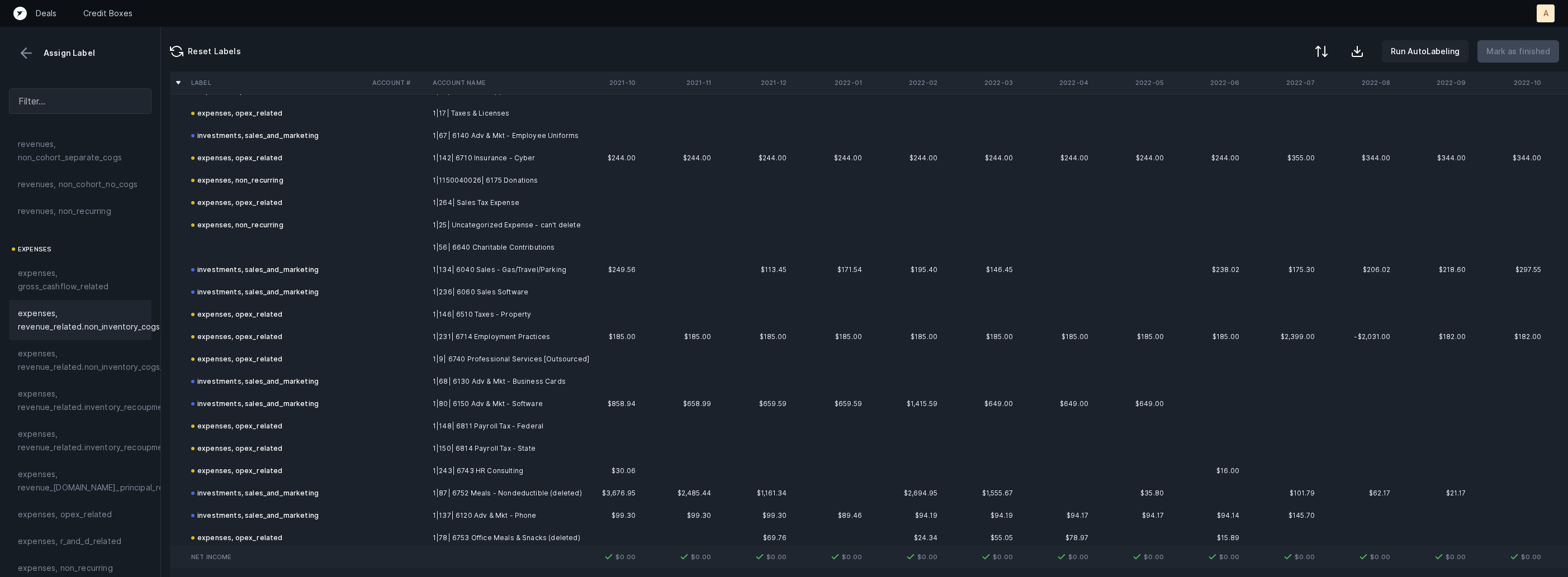
click at [269, 240] on td at bounding box center [277, 247] width 181 height 22
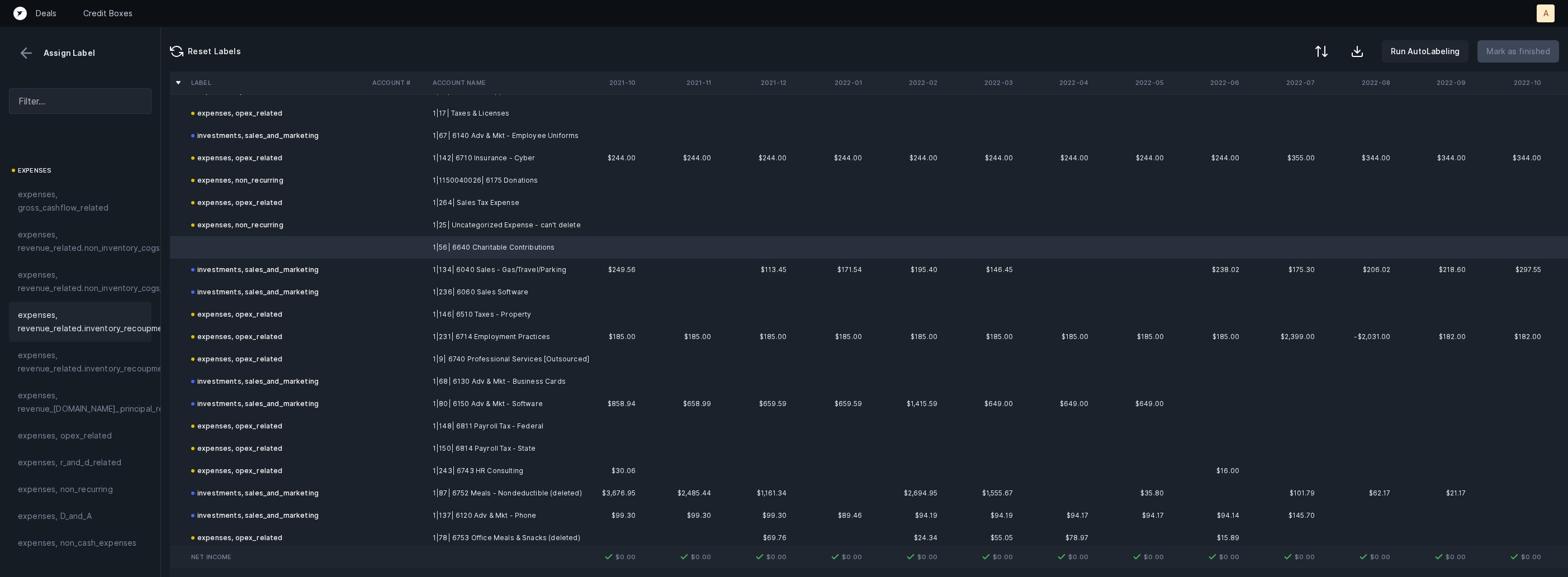
scroll to position [274, 0]
click at [109, 386] on div "expenses, non_recurring" at bounding box center [80, 375] width 143 height 27
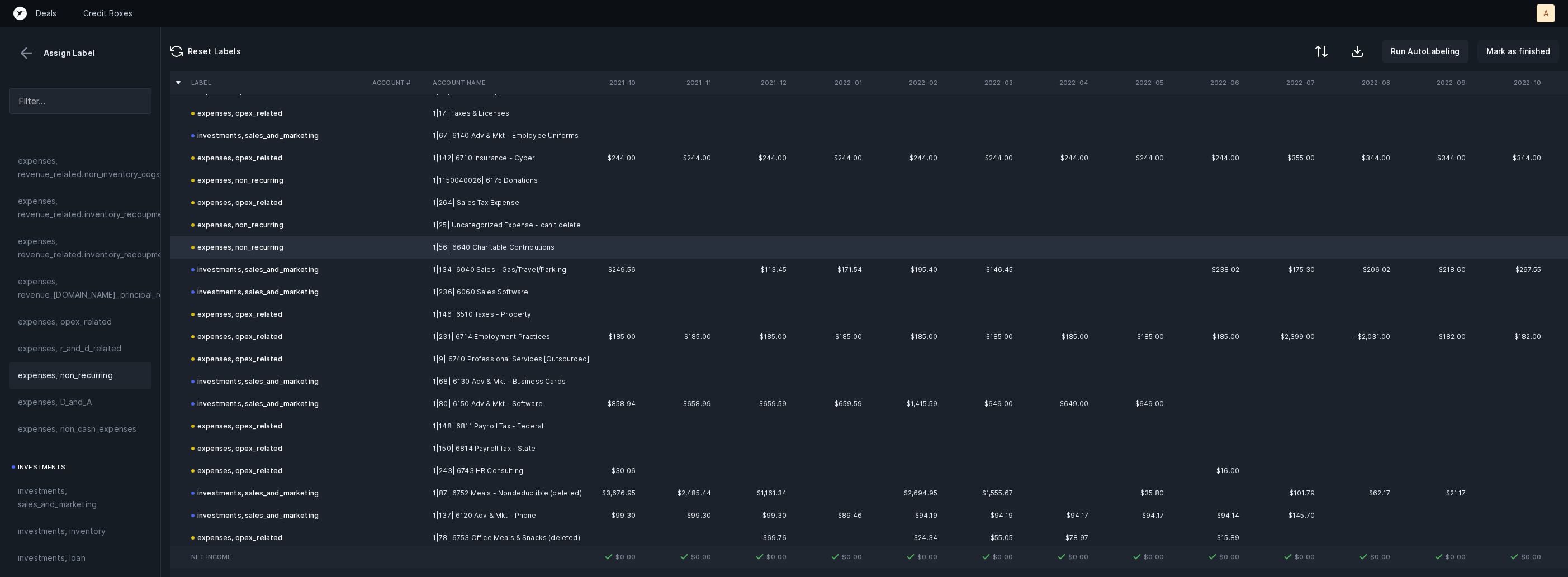
click at [1534, 58] on button "Mark as finished" at bounding box center [1518, 51] width 81 height 22
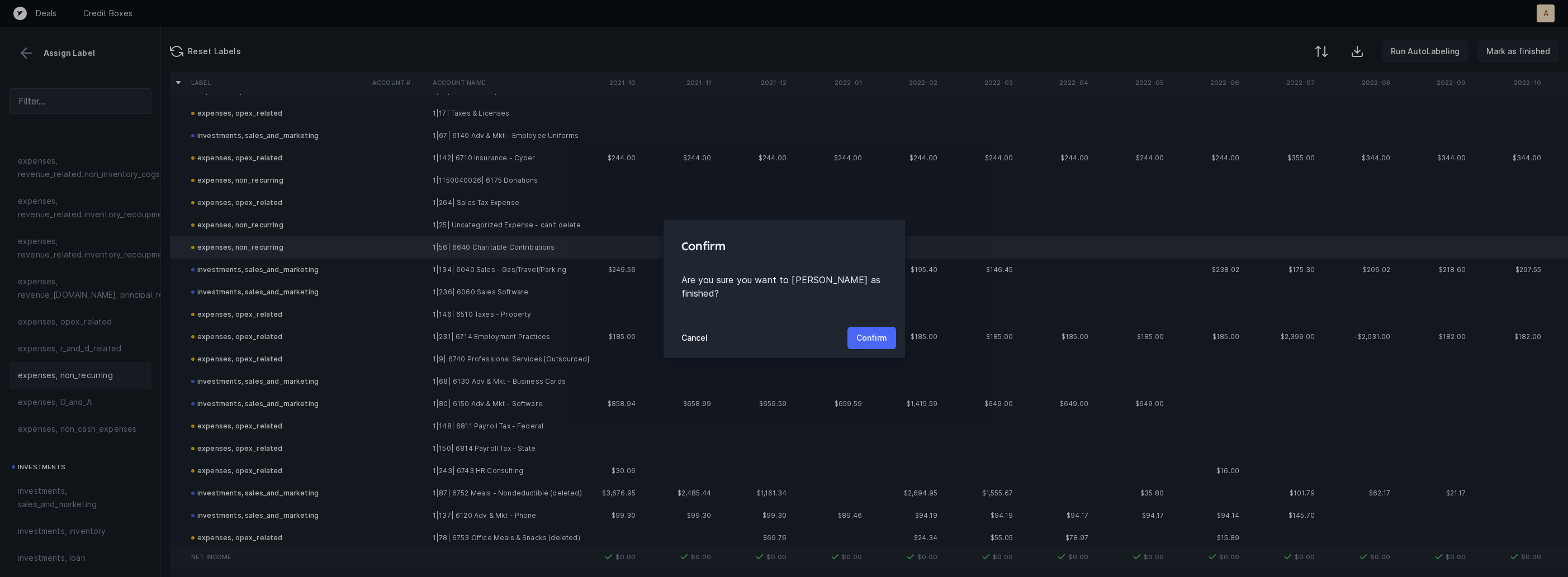
click at [870, 332] on p "Confirm" at bounding box center [872, 338] width 31 height 13
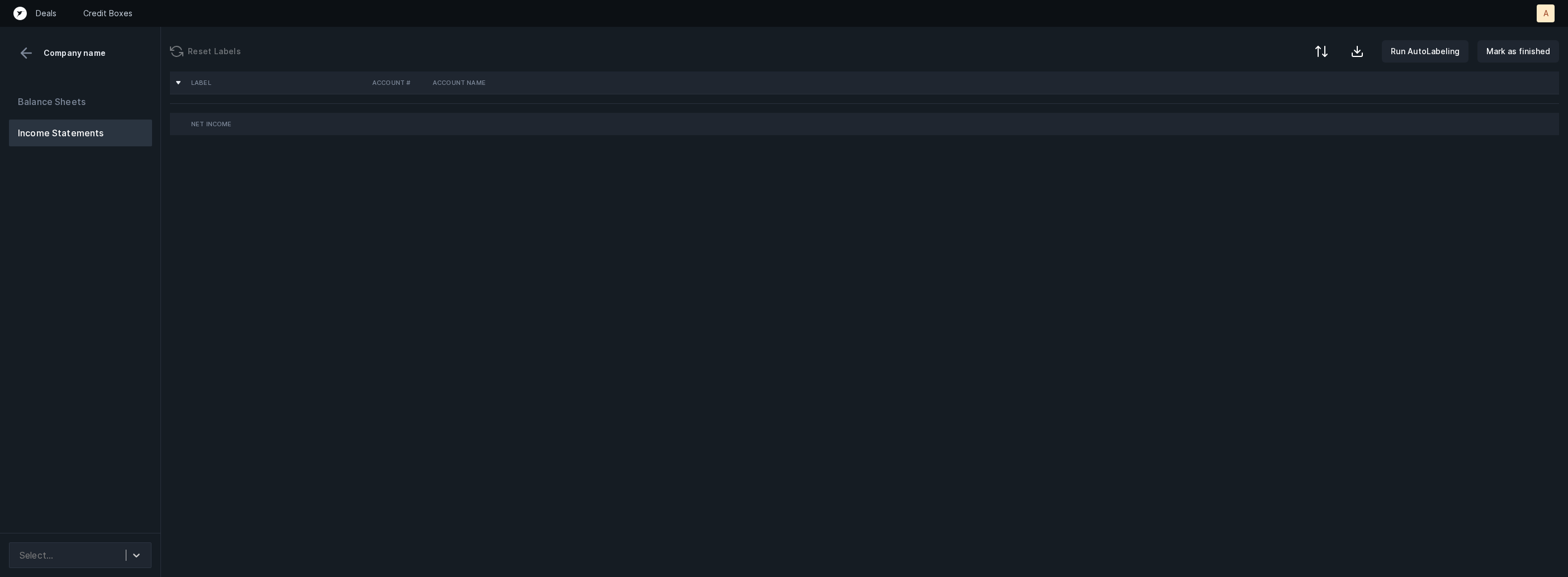
click at [136, 318] on div "Balance Sheets Income Statements" at bounding box center [81, 306] width 161 height 454
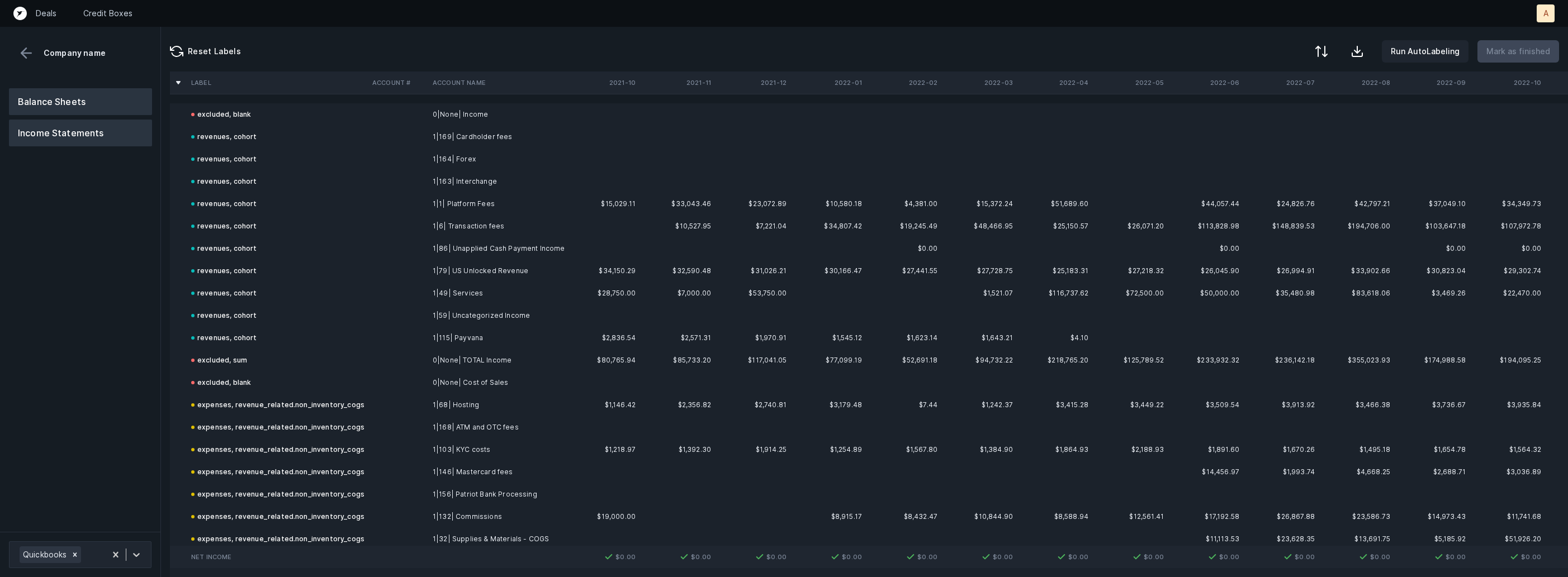
click at [50, 111] on button "Balance Sheets" at bounding box center [81, 102] width 143 height 27
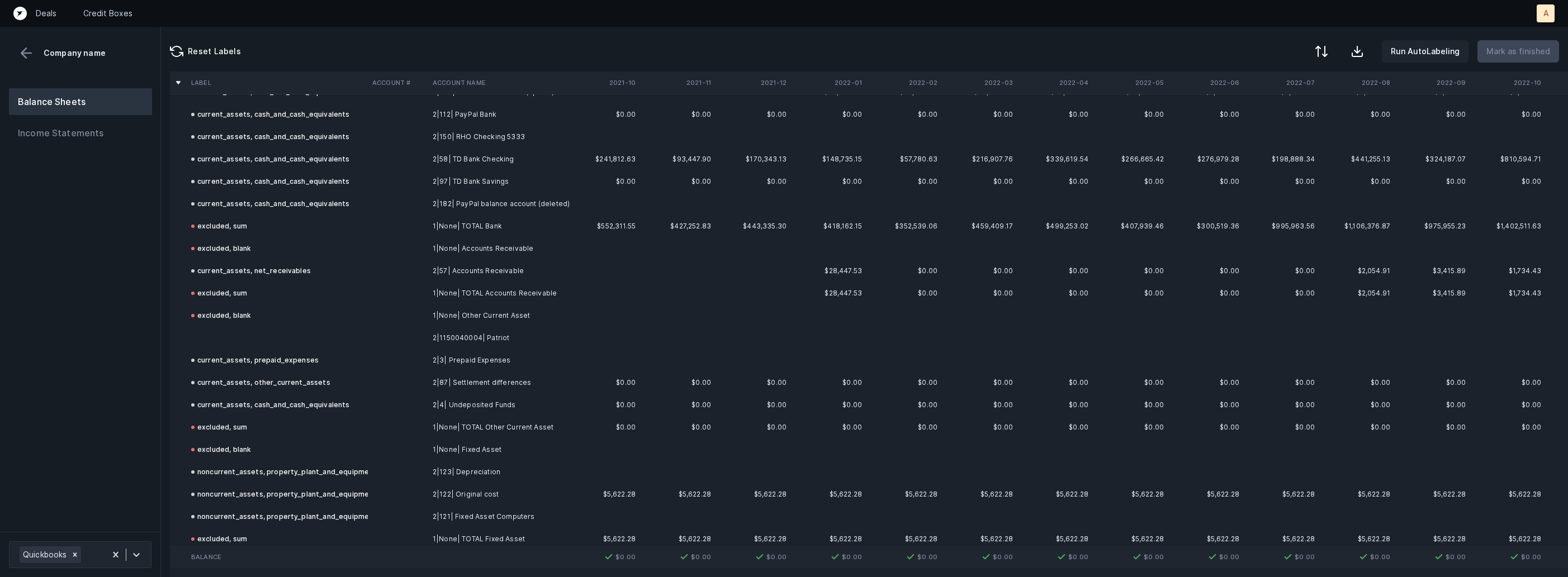
scroll to position [186, 0]
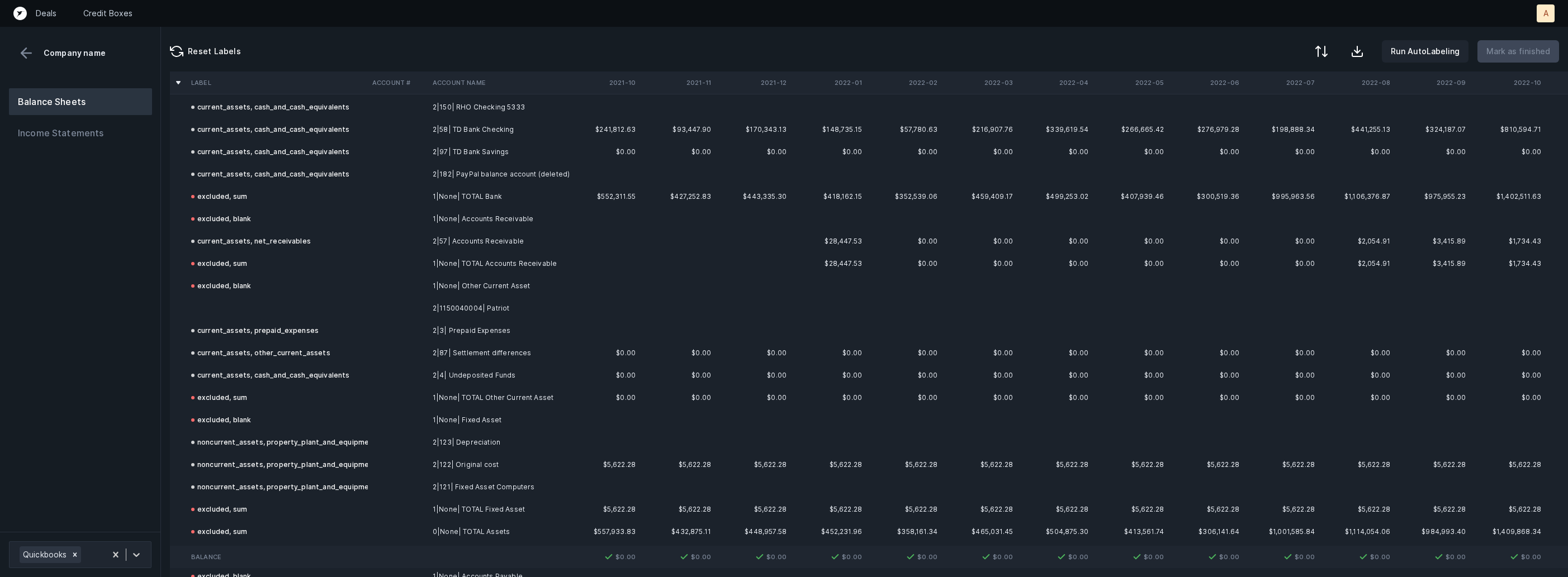
click at [373, 300] on td at bounding box center [398, 308] width 61 height 22
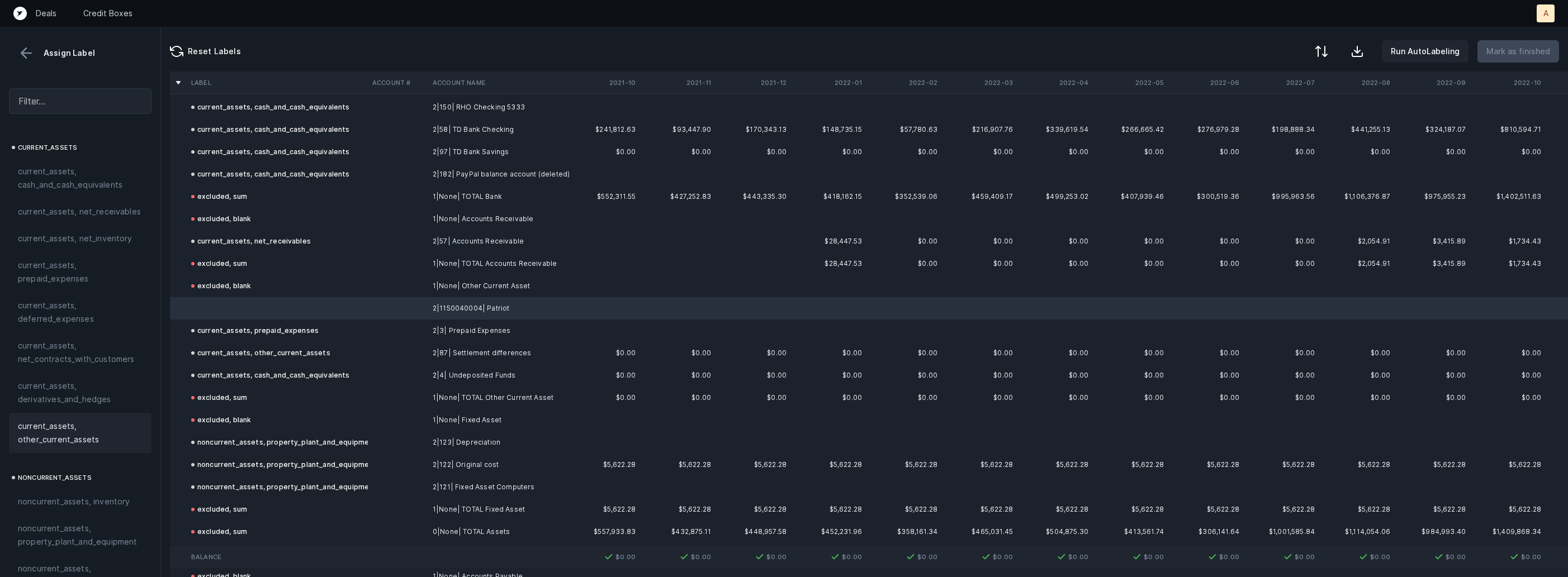
click at [63, 432] on span "current_assets, other_current_assets" at bounding box center [80, 433] width 125 height 27
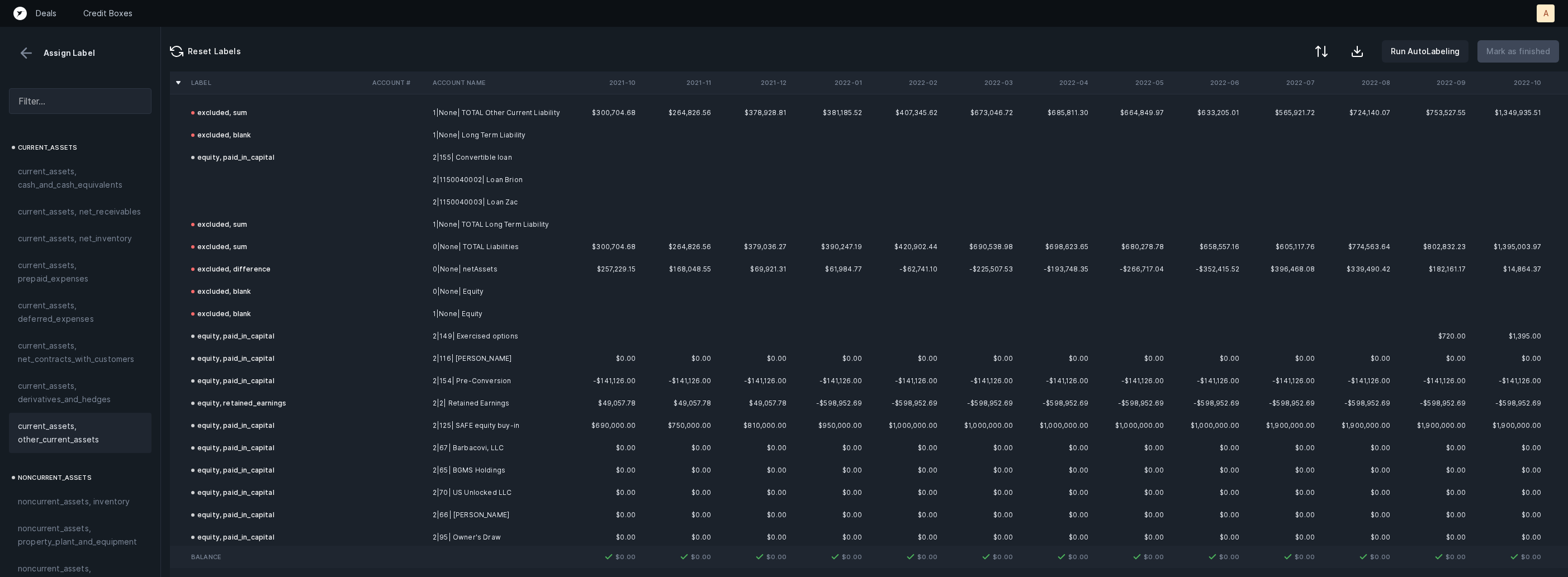
scroll to position [897, 0]
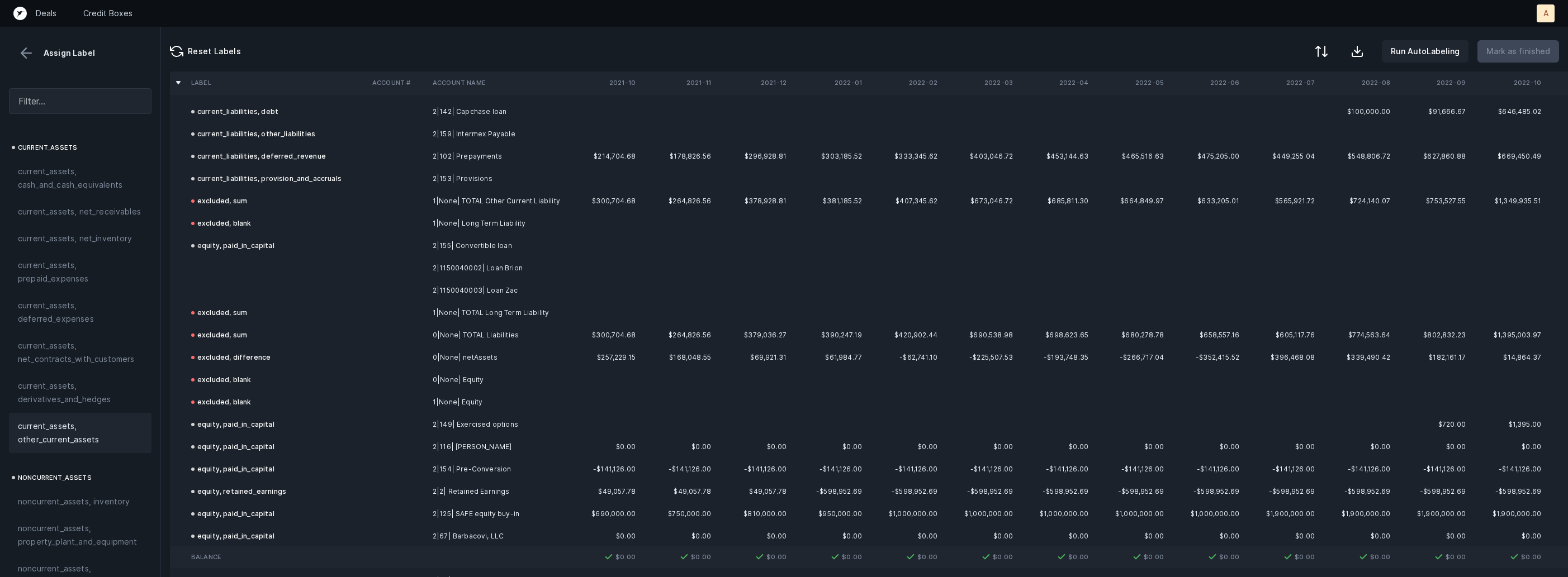
click at [519, 274] on td "2|1150040002| Loan Brion" at bounding box center [496, 268] width 137 height 22
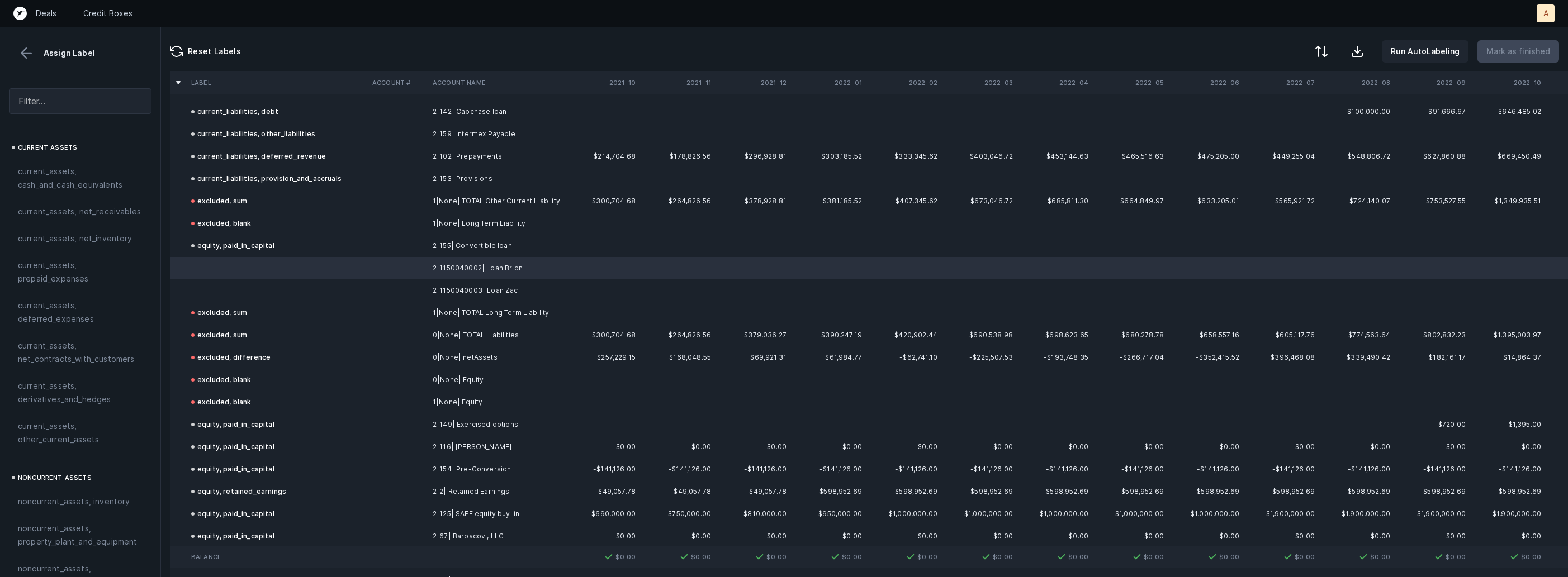
click at [494, 293] on td "2|1150040003| Loan Zac" at bounding box center [496, 290] width 137 height 22
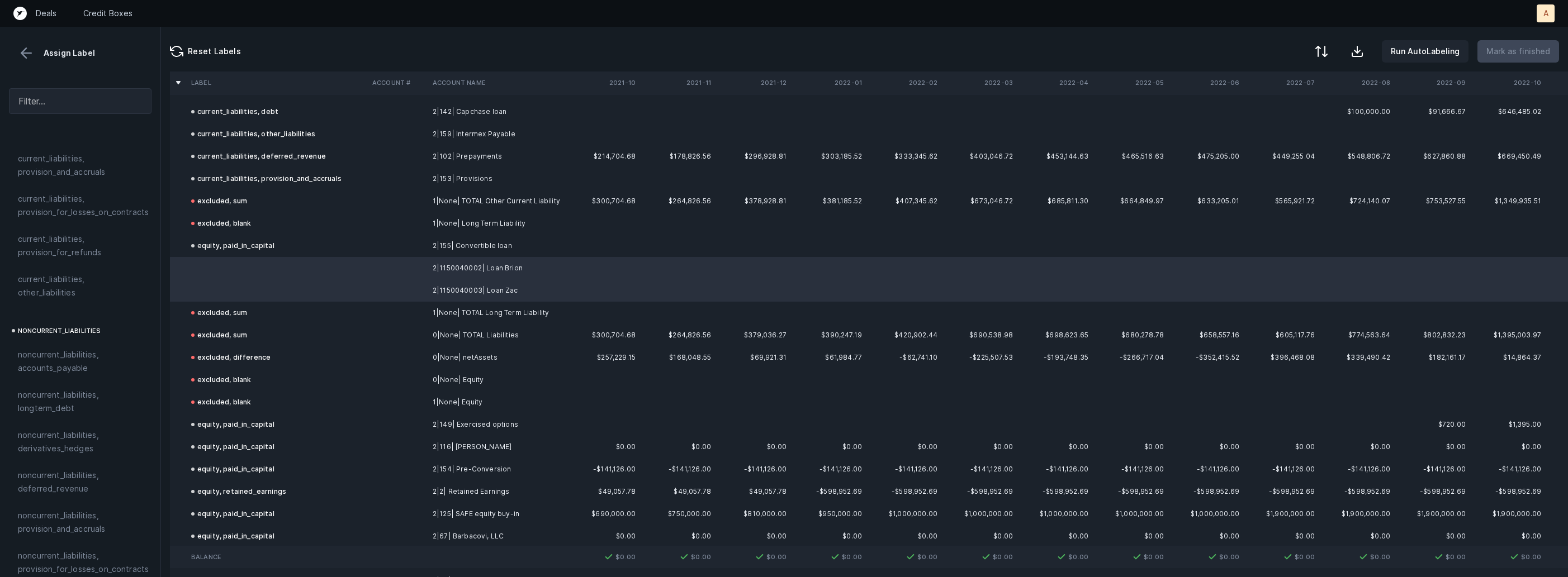
scroll to position [822, 0]
click at [67, 475] on div "noncurrent_liabilities, longterm_debt" at bounding box center [80, 495] width 143 height 40
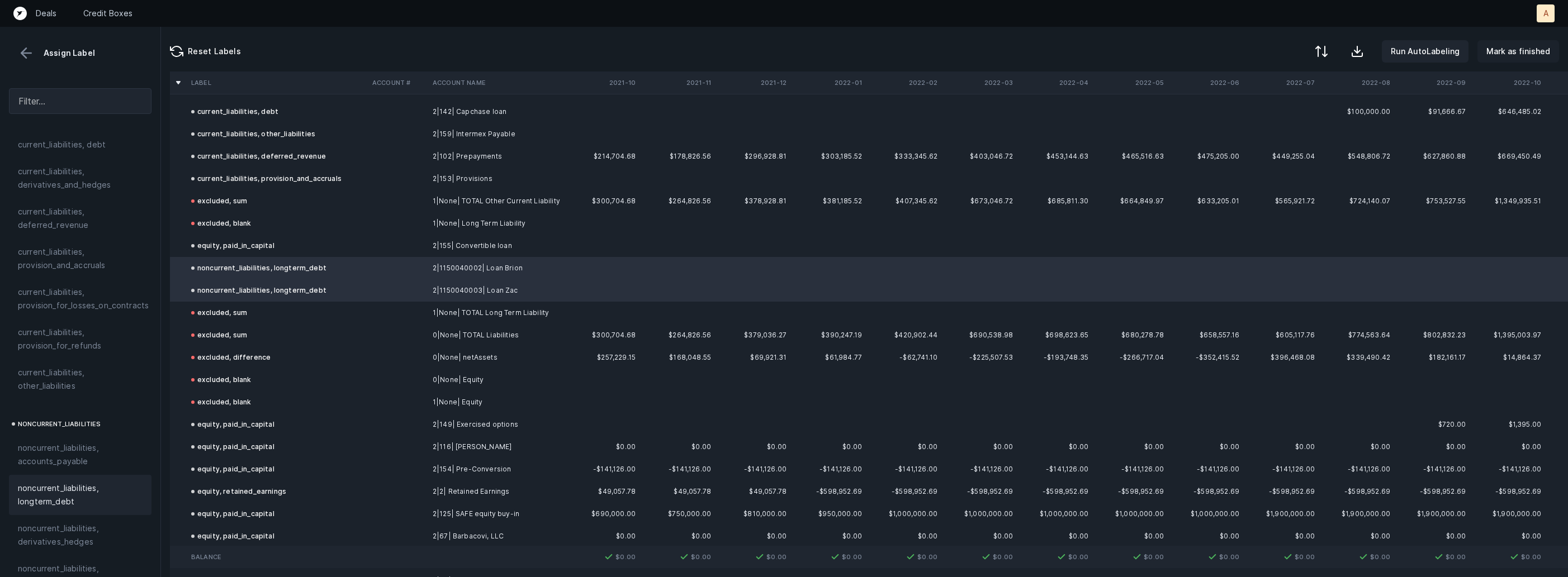
click at [1530, 56] on p "Mark as finished" at bounding box center [1518, 52] width 64 height 13
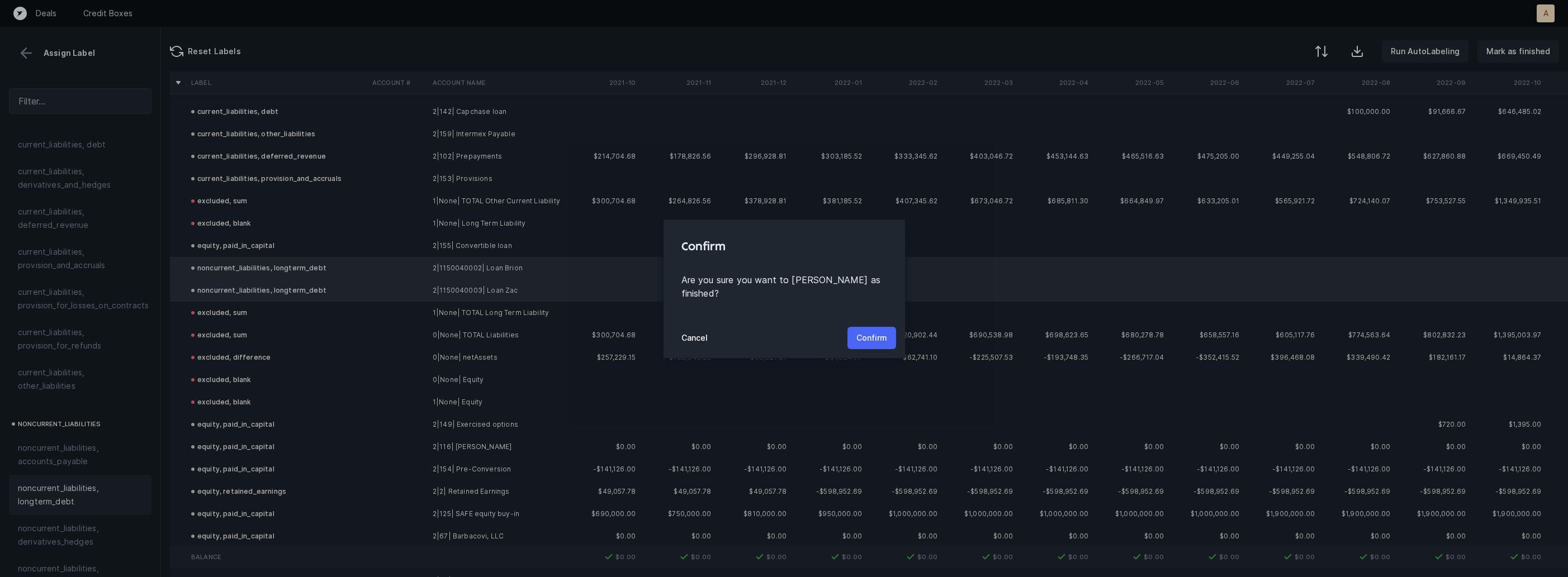
click at [862, 332] on p "Confirm" at bounding box center [872, 338] width 31 height 13
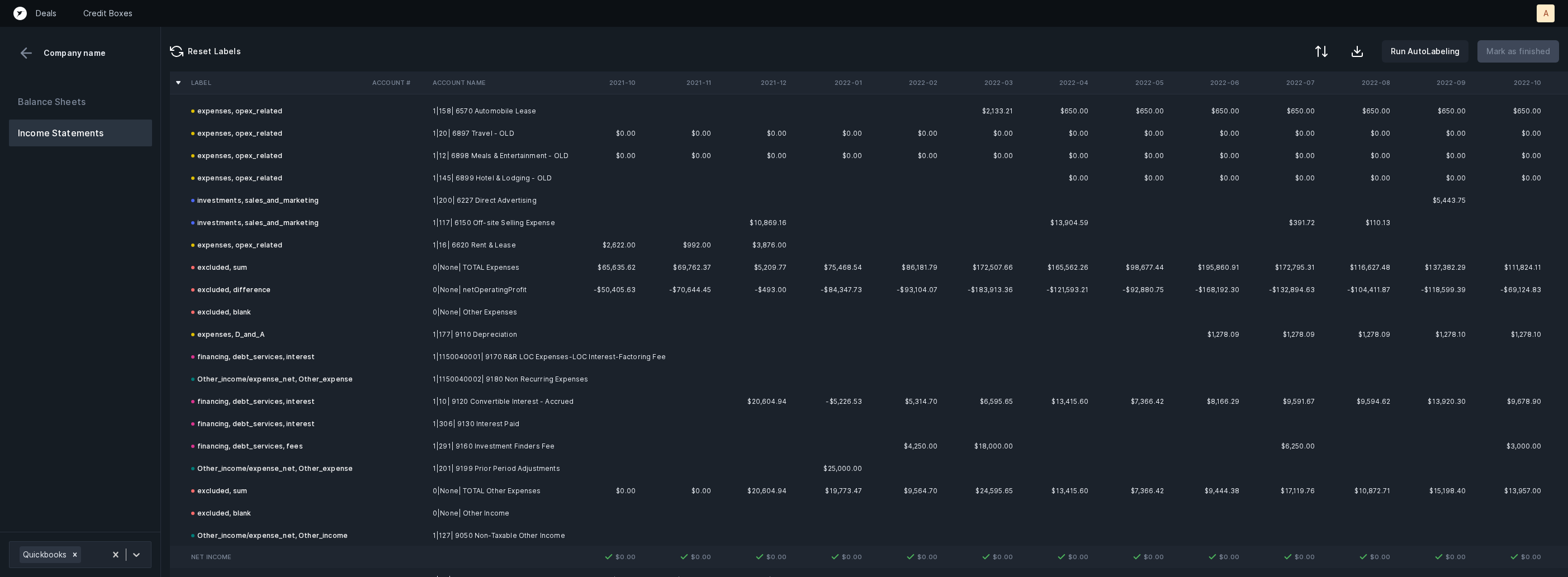
scroll to position [2448, 0]
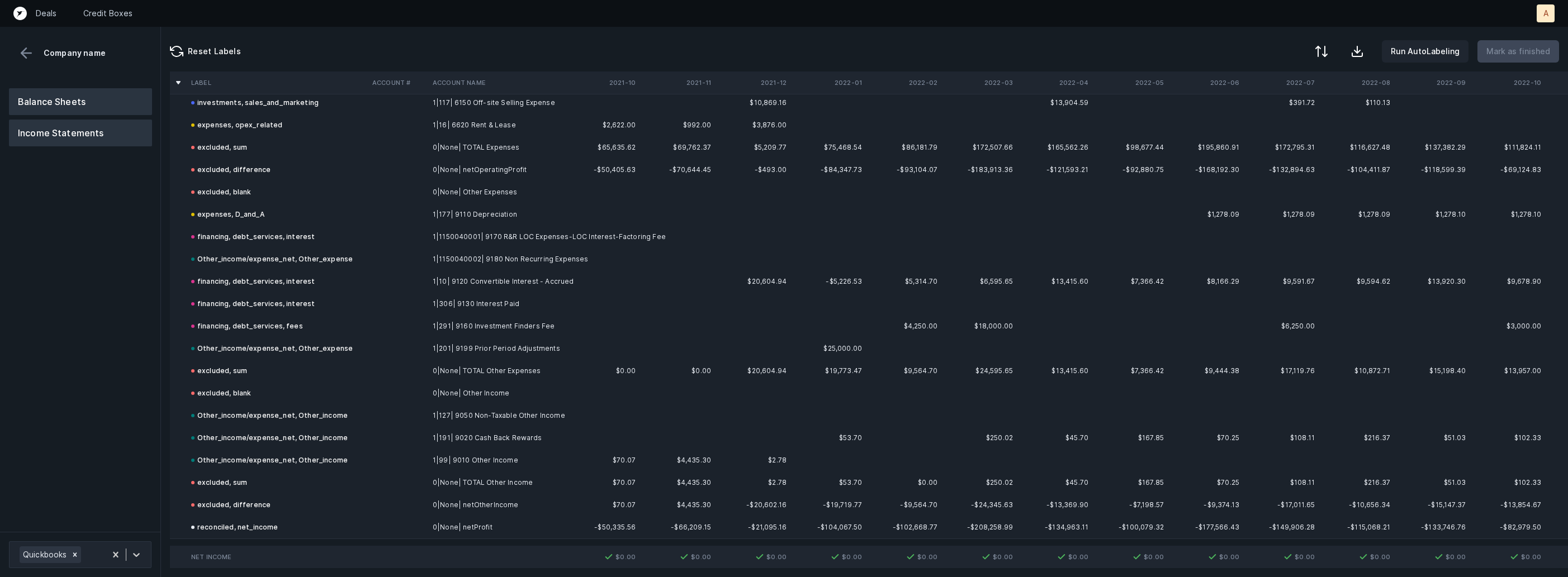
click at [82, 111] on button "Balance Sheets" at bounding box center [81, 102] width 143 height 27
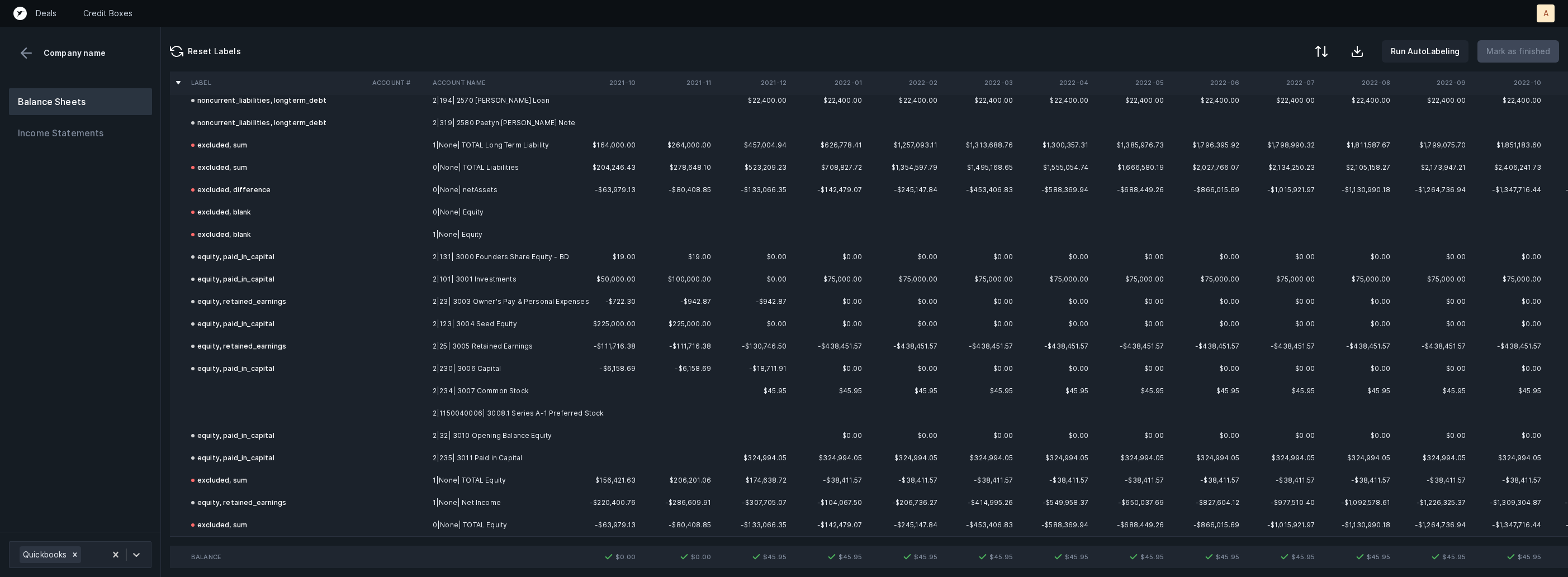
scroll to position [2359, 0]
click at [421, 389] on td at bounding box center [398, 393] width 61 height 22
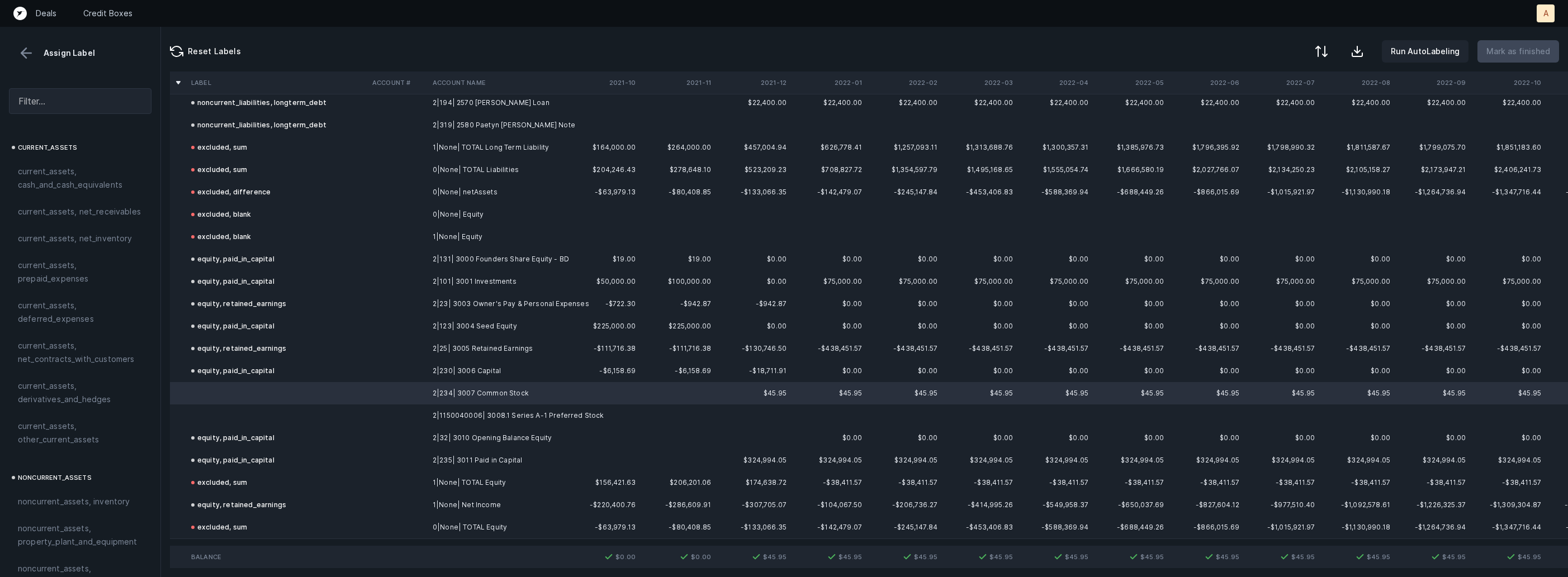
click at [420, 412] on td at bounding box center [398, 416] width 61 height 22
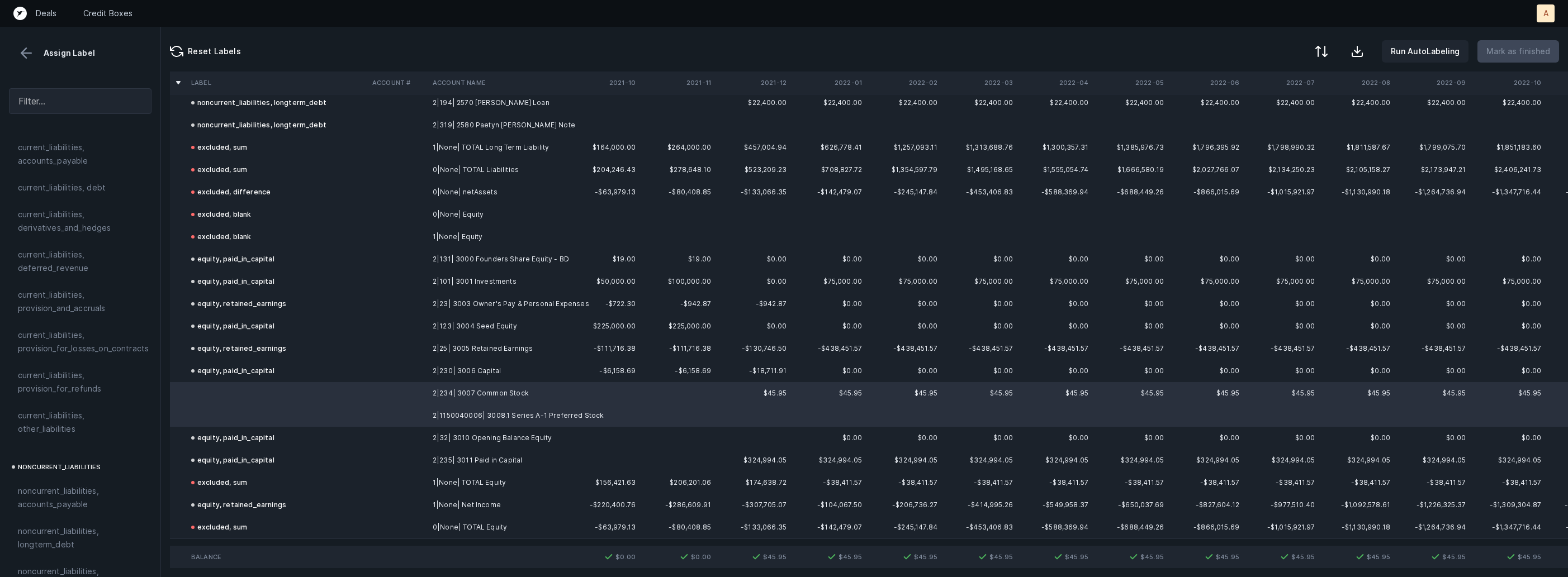
scroll to position [1229, 0]
click at [114, 384] on div "equity, paid_in_capital" at bounding box center [80, 397] width 143 height 27
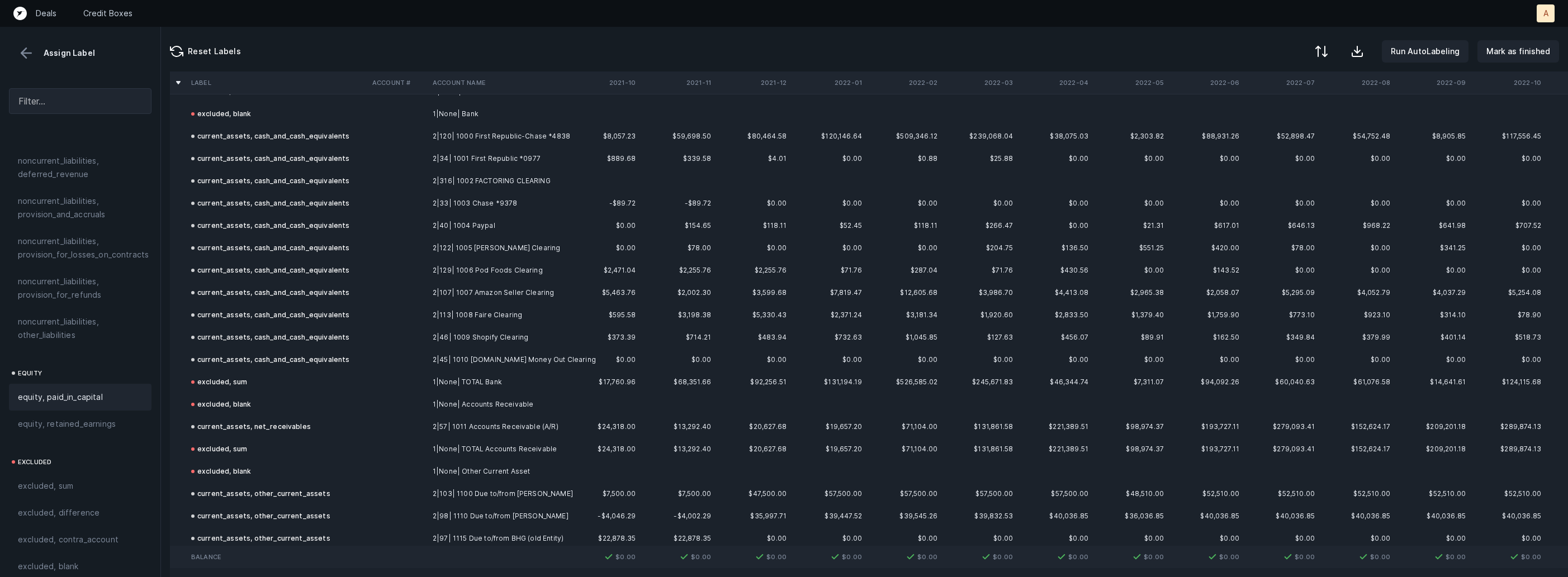
scroll to position [0, 0]
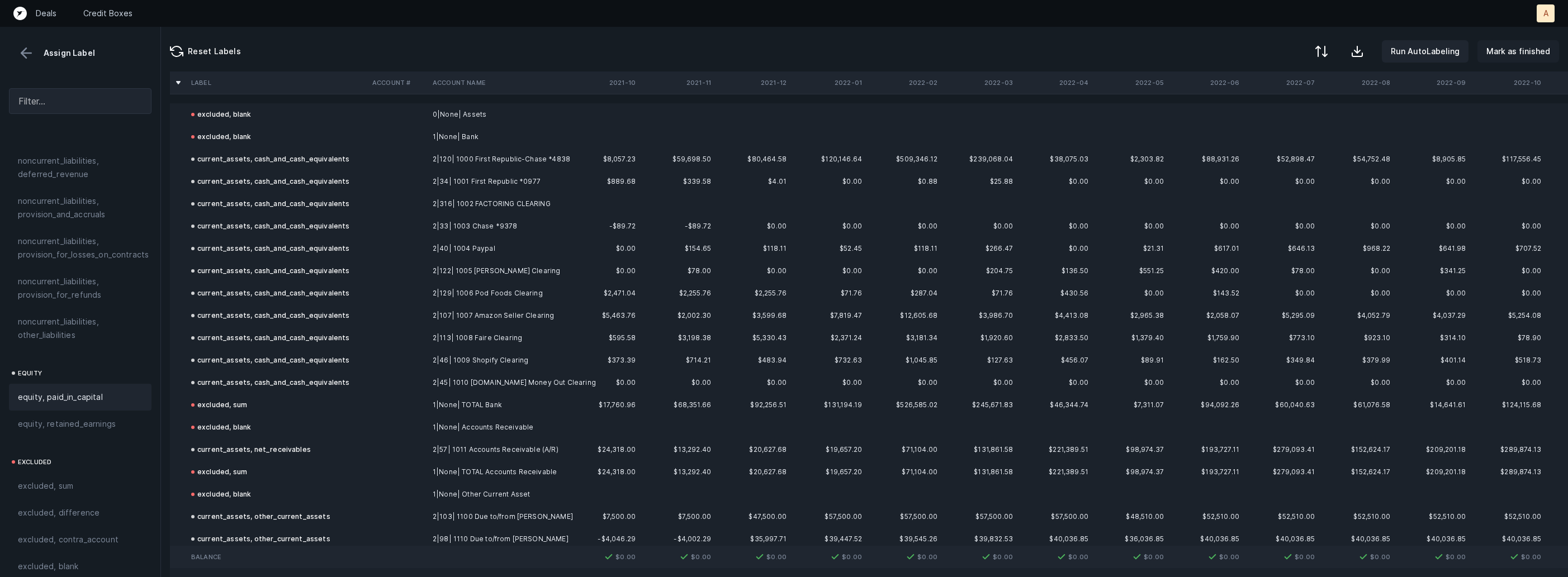
click at [1517, 41] on button "Mark as finished" at bounding box center [1518, 51] width 81 height 22
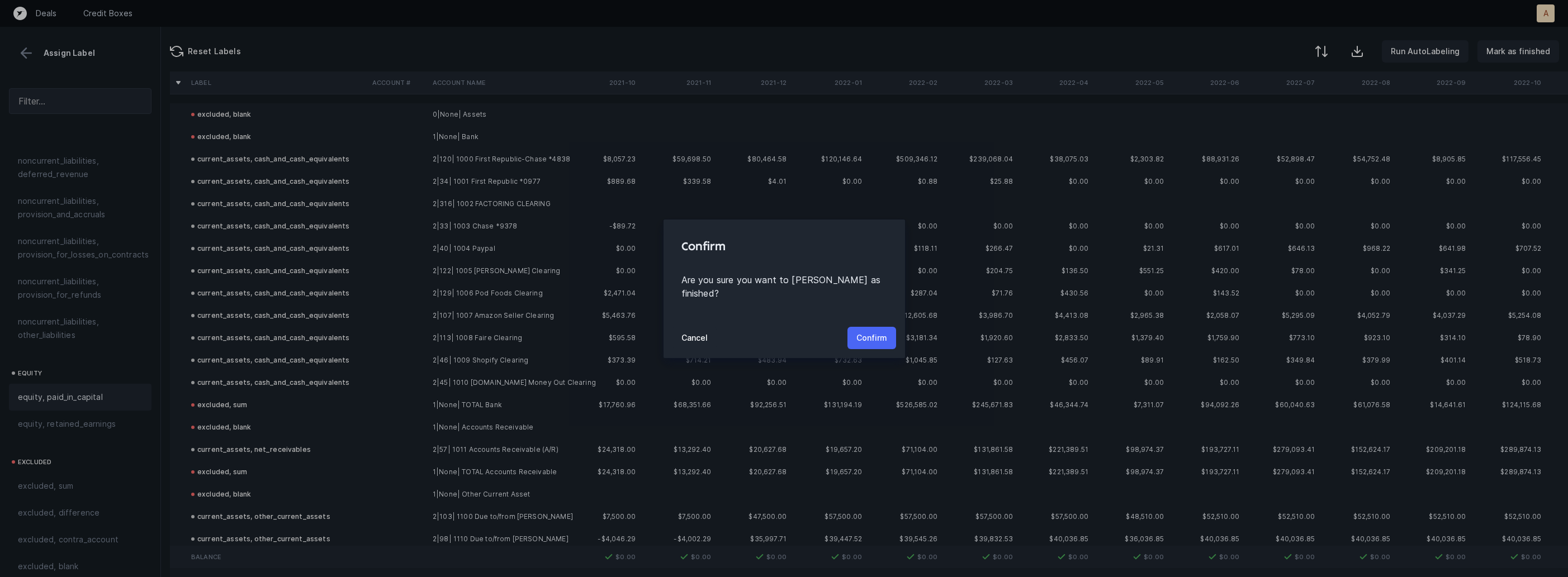
click at [894, 327] on button "Confirm" at bounding box center [872, 338] width 49 height 22
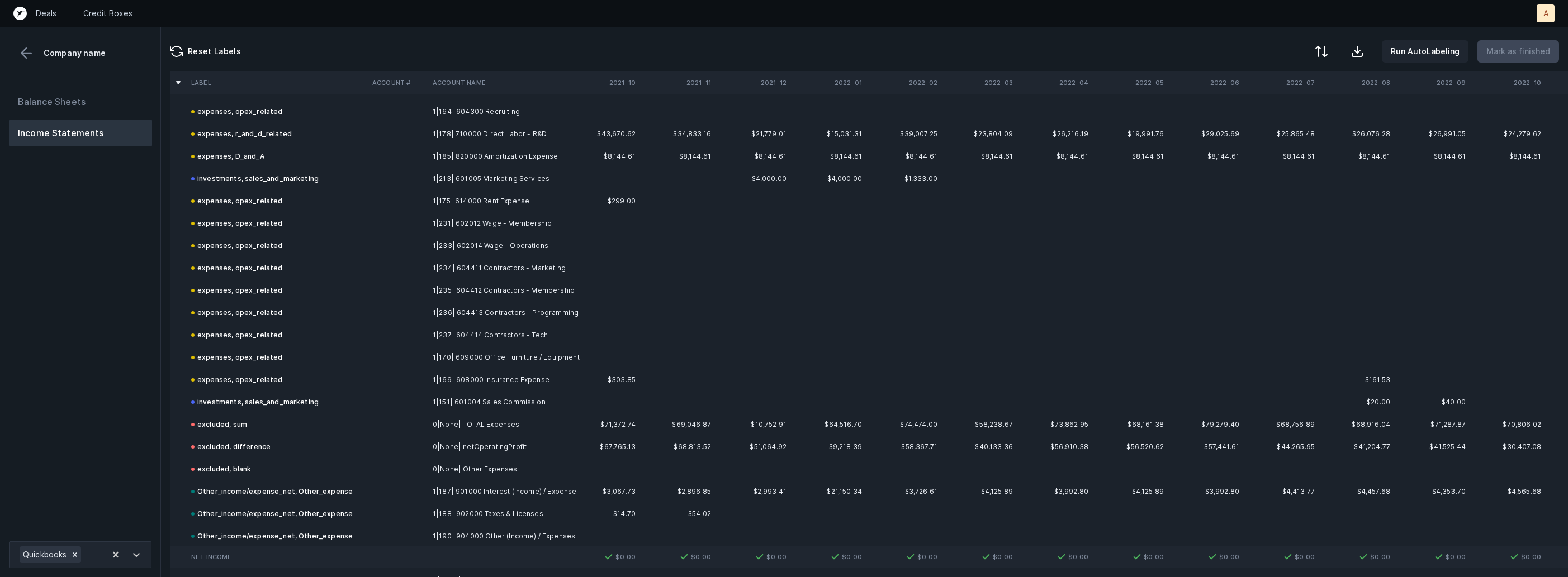
scroll to position [974, 0]
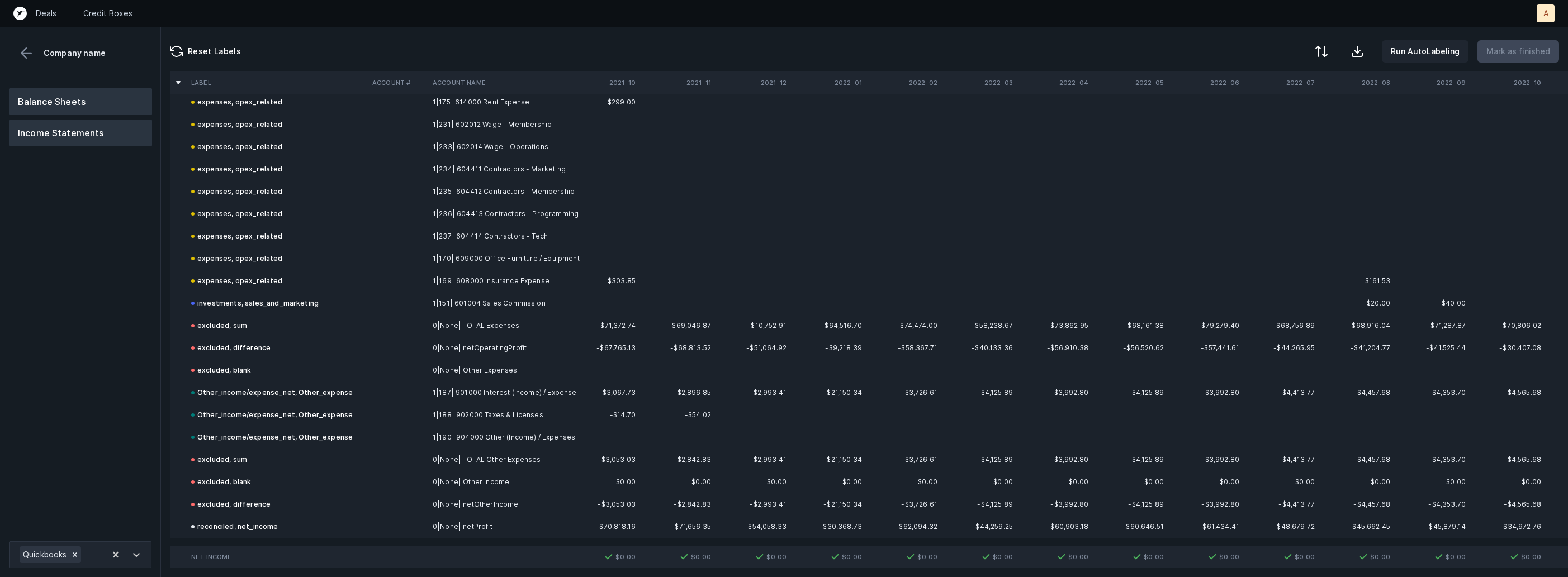
click at [68, 100] on button "Balance Sheets" at bounding box center [81, 102] width 143 height 27
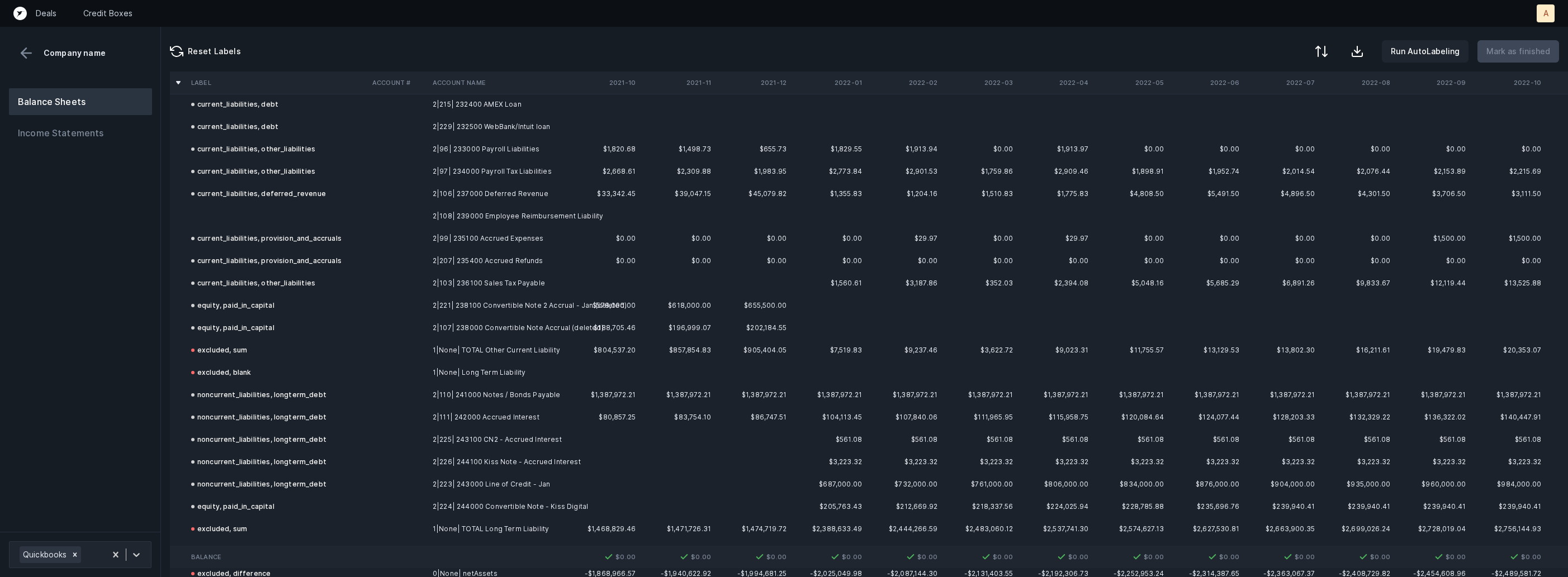
scroll to position [861, 0]
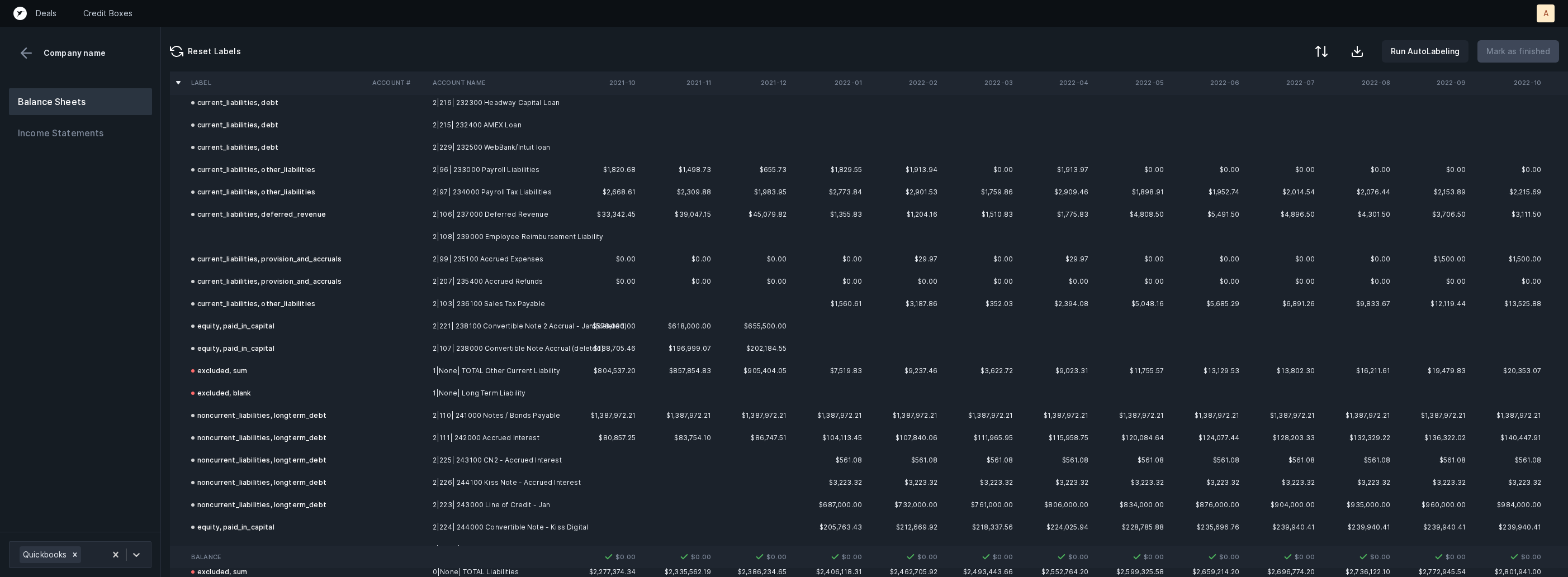
click at [471, 231] on td "2|108| 239000 Employee Reimbursement Liability" at bounding box center [496, 237] width 137 height 22
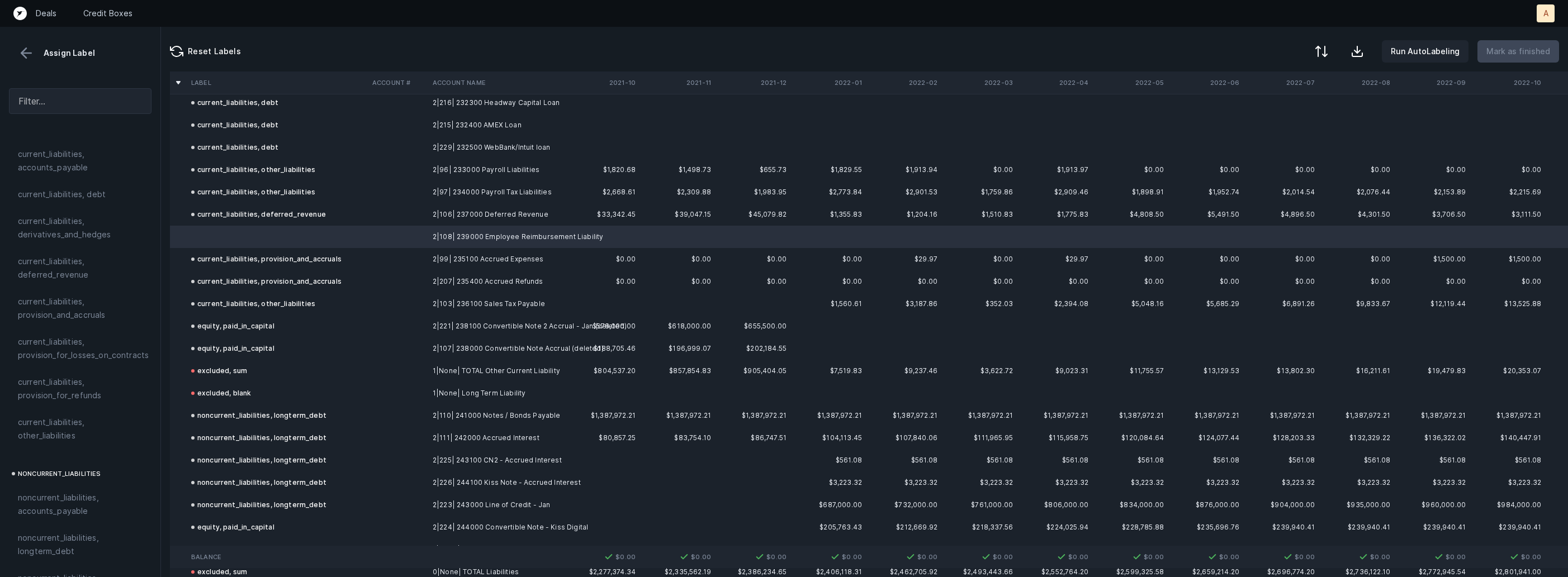
scroll to position [776, 0]
click at [95, 416] on span "current_liabilities, other_liabilities" at bounding box center [80, 424] width 125 height 27
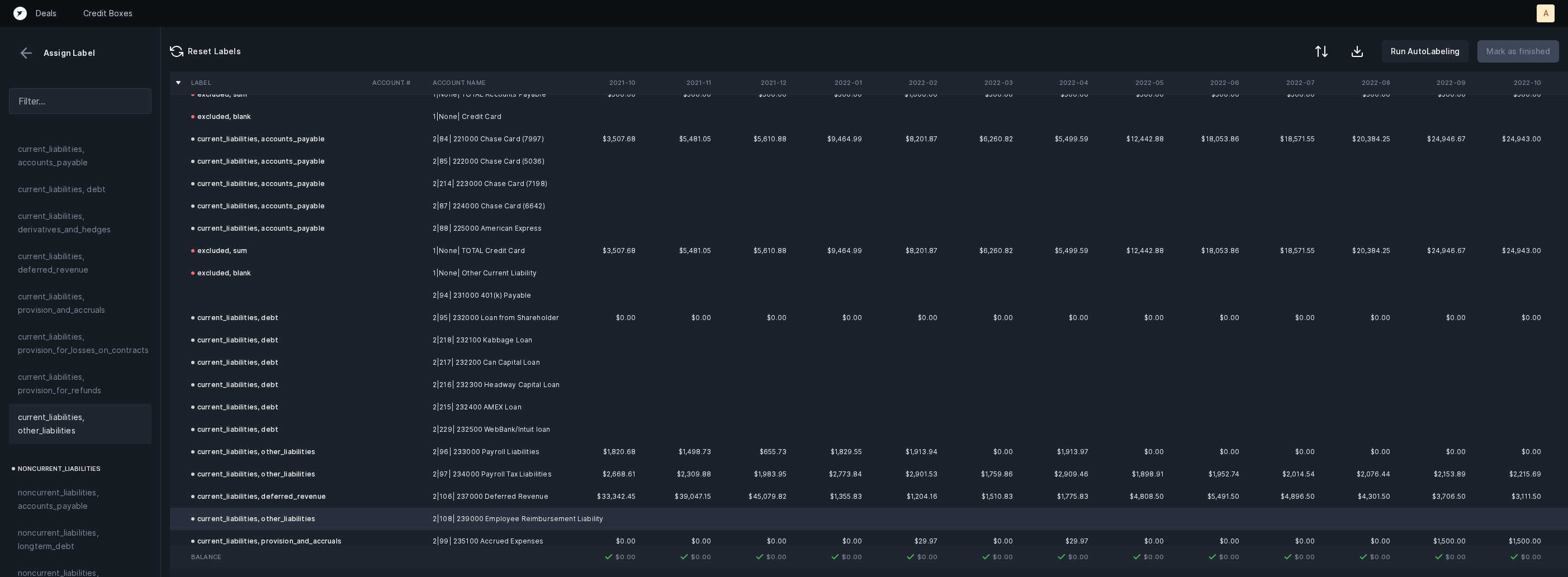
scroll to position [649, 0]
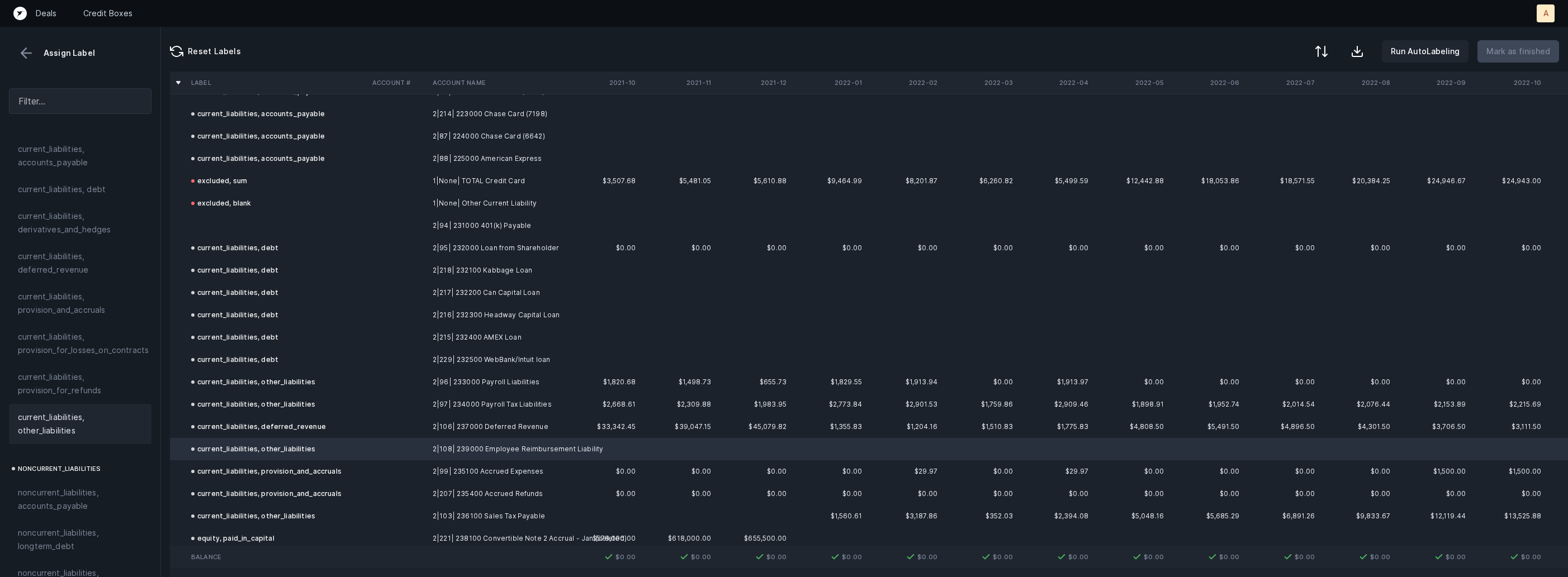
click at [388, 226] on td at bounding box center [398, 225] width 61 height 22
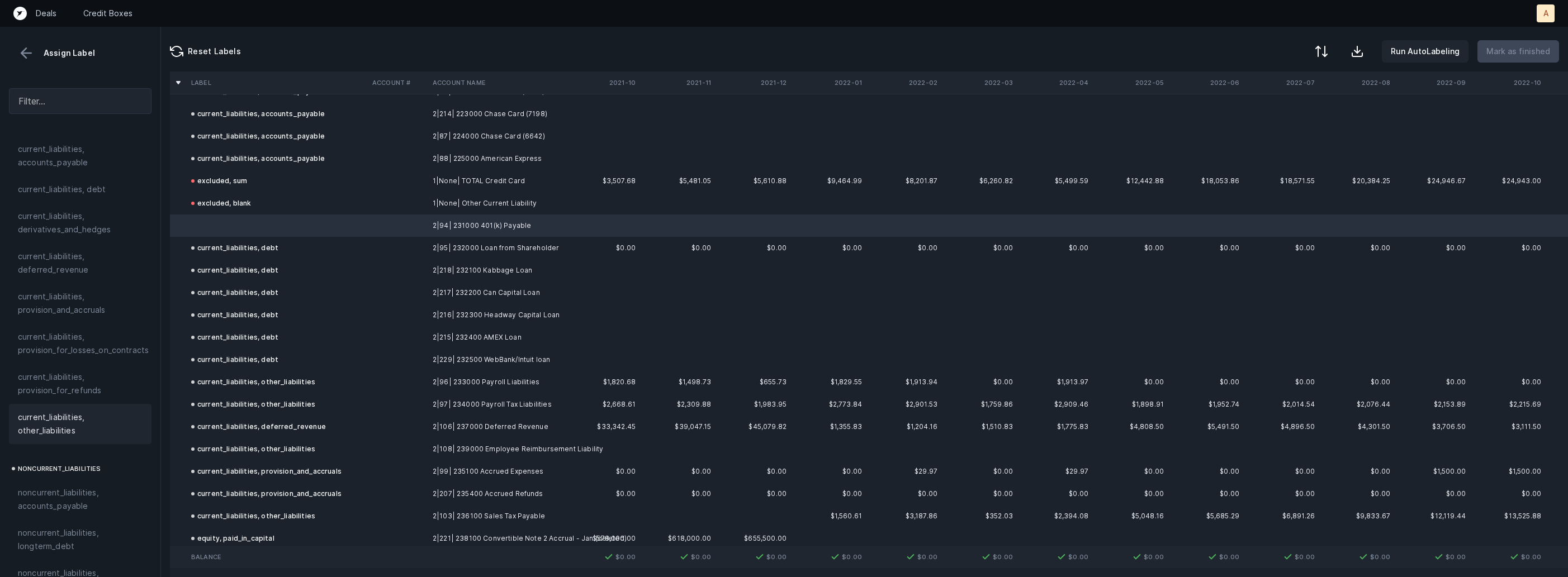
click at [104, 411] on span "current_liabilities, other_liabilities" at bounding box center [80, 424] width 125 height 27
click at [1533, 54] on p "Mark as finished" at bounding box center [1518, 52] width 64 height 13
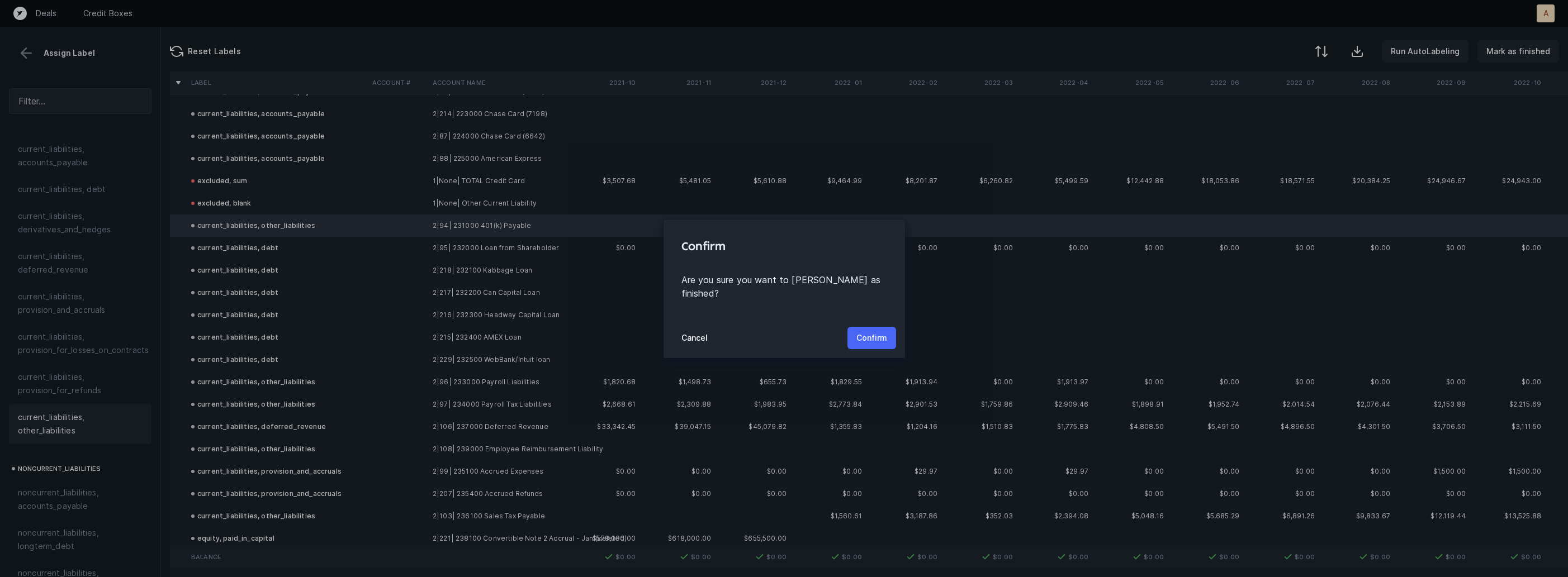
click at [888, 328] on button "Confirm" at bounding box center [872, 338] width 49 height 22
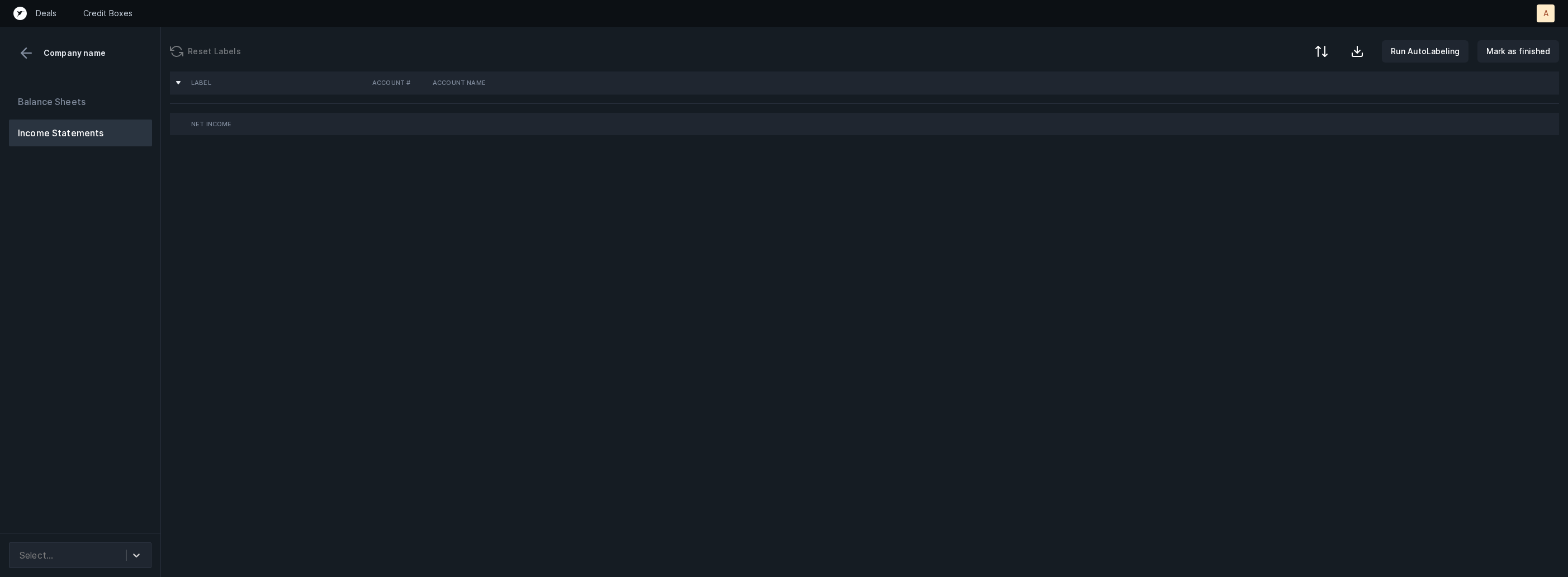
click at [118, 349] on div "Balance Sheets Income Statements" at bounding box center [81, 306] width 161 height 454
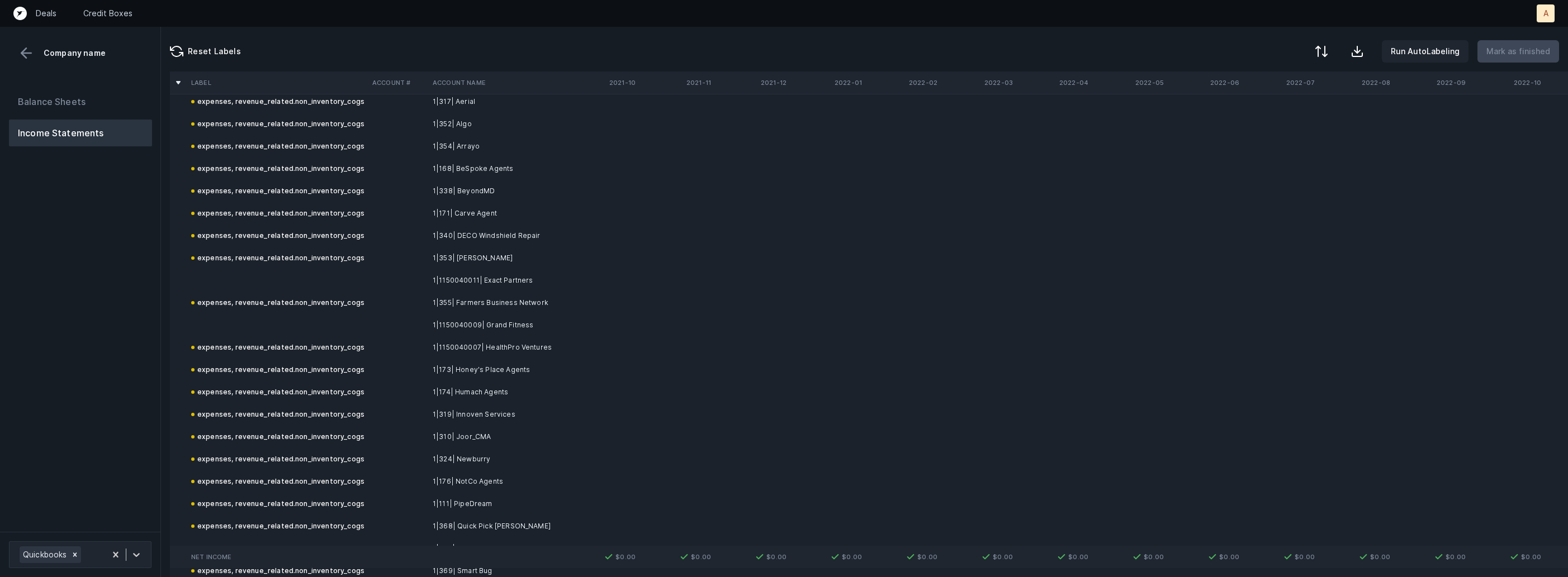
scroll to position [471, 0]
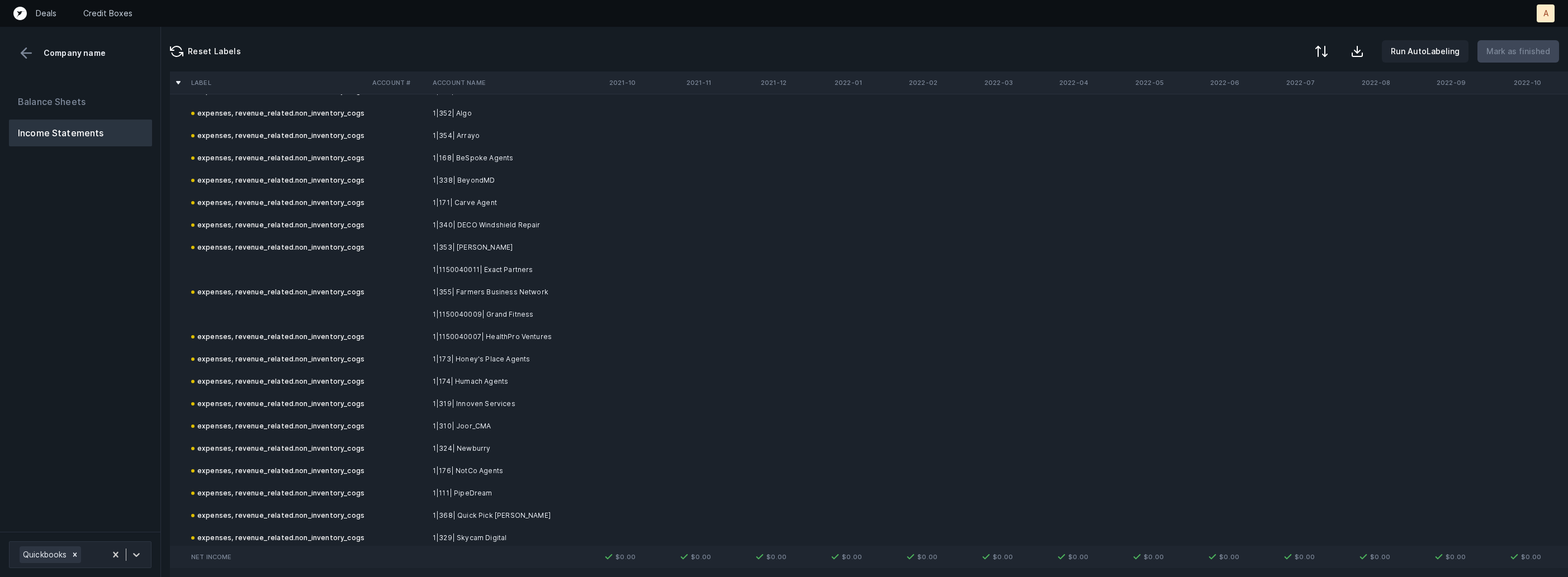
click at [490, 278] on td "1|1150040011| Exact Partners" at bounding box center [496, 270] width 137 height 22
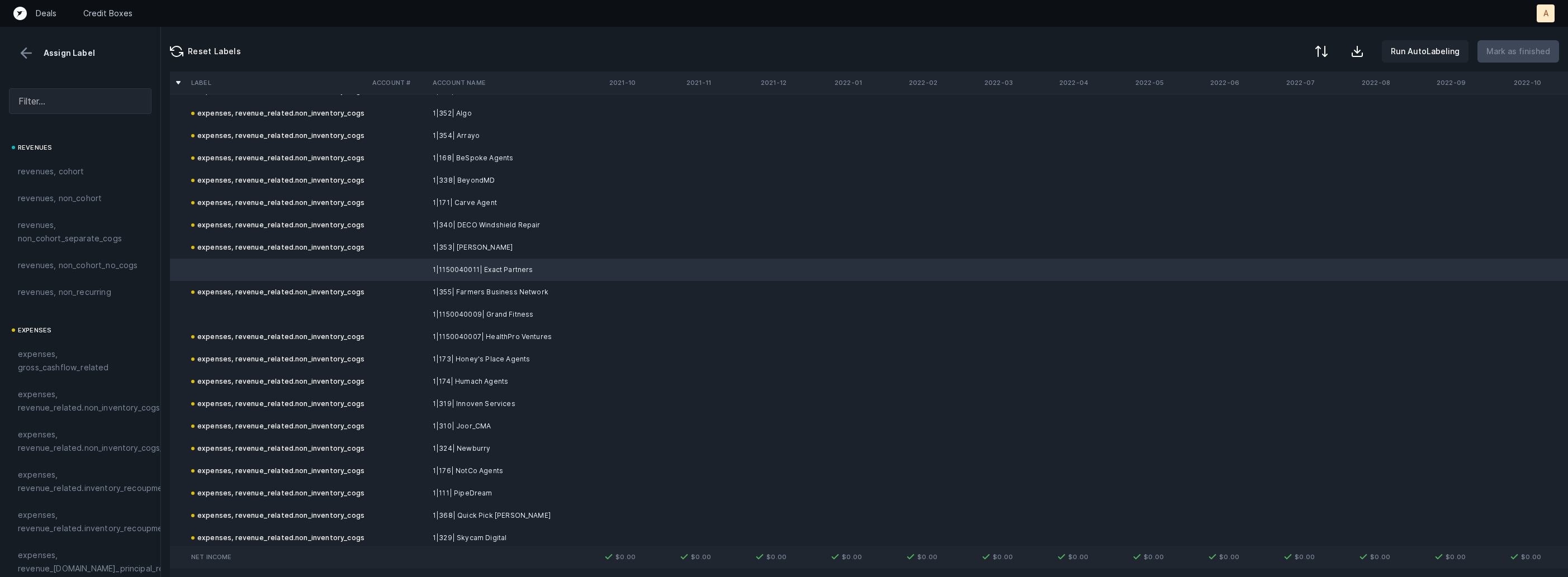
click at [395, 314] on td at bounding box center [398, 315] width 61 height 22
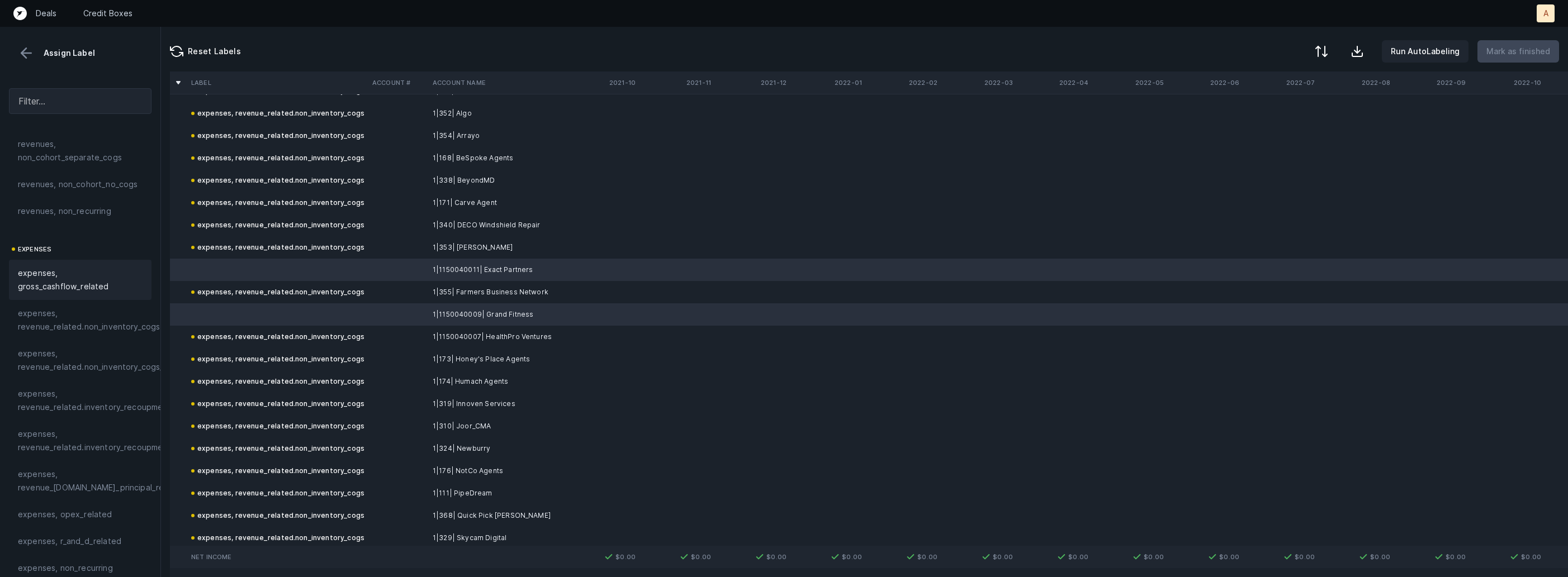
scroll to position [110, 0]
click at [103, 304] on div "expenses, revenue_related.non_inventory_cogs" at bounding box center [80, 291] width 143 height 40
click at [1536, 54] on p "Mark as finished" at bounding box center [1518, 52] width 64 height 13
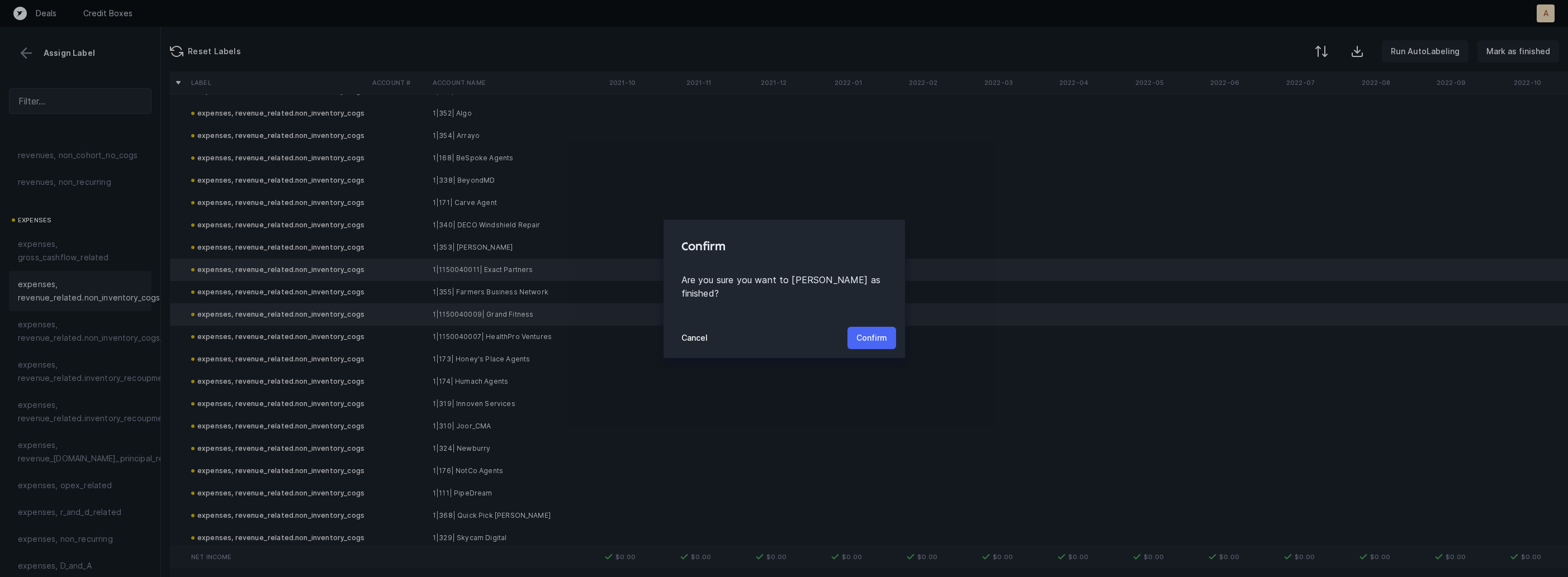
click at [880, 336] on p "Confirm" at bounding box center [872, 338] width 31 height 13
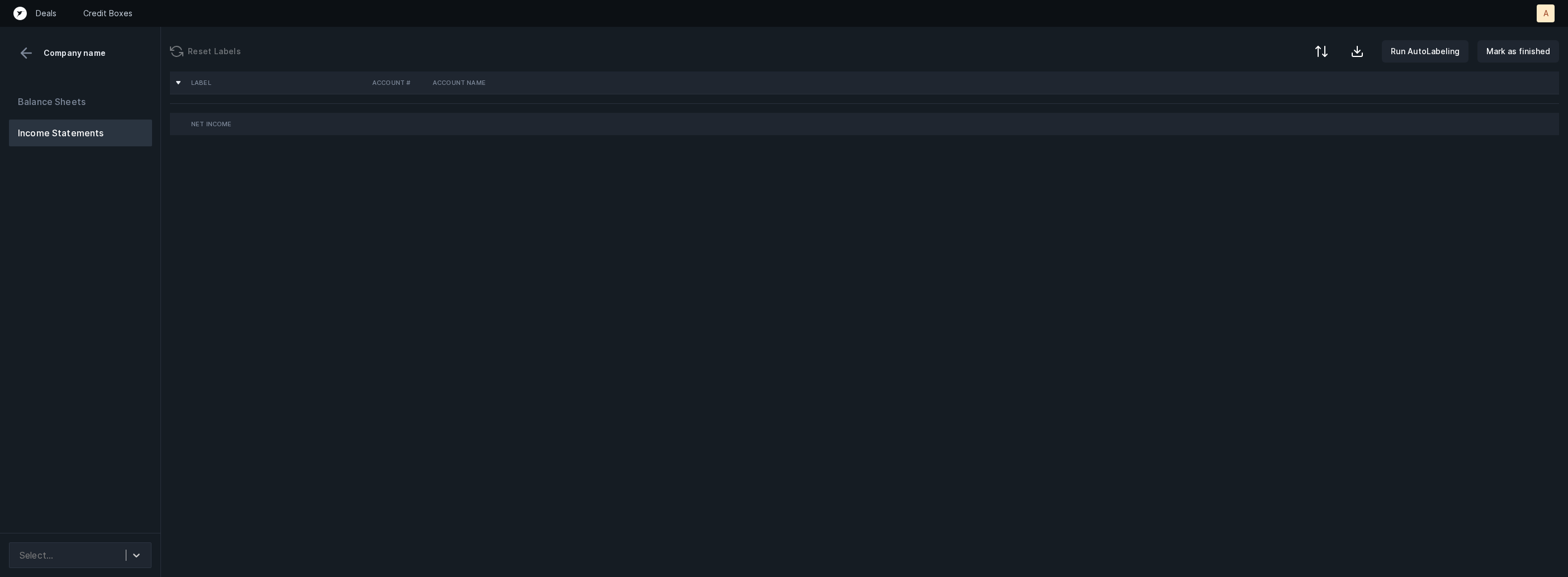
click at [120, 313] on div "Balance Sheets Income Statements" at bounding box center [81, 306] width 161 height 454
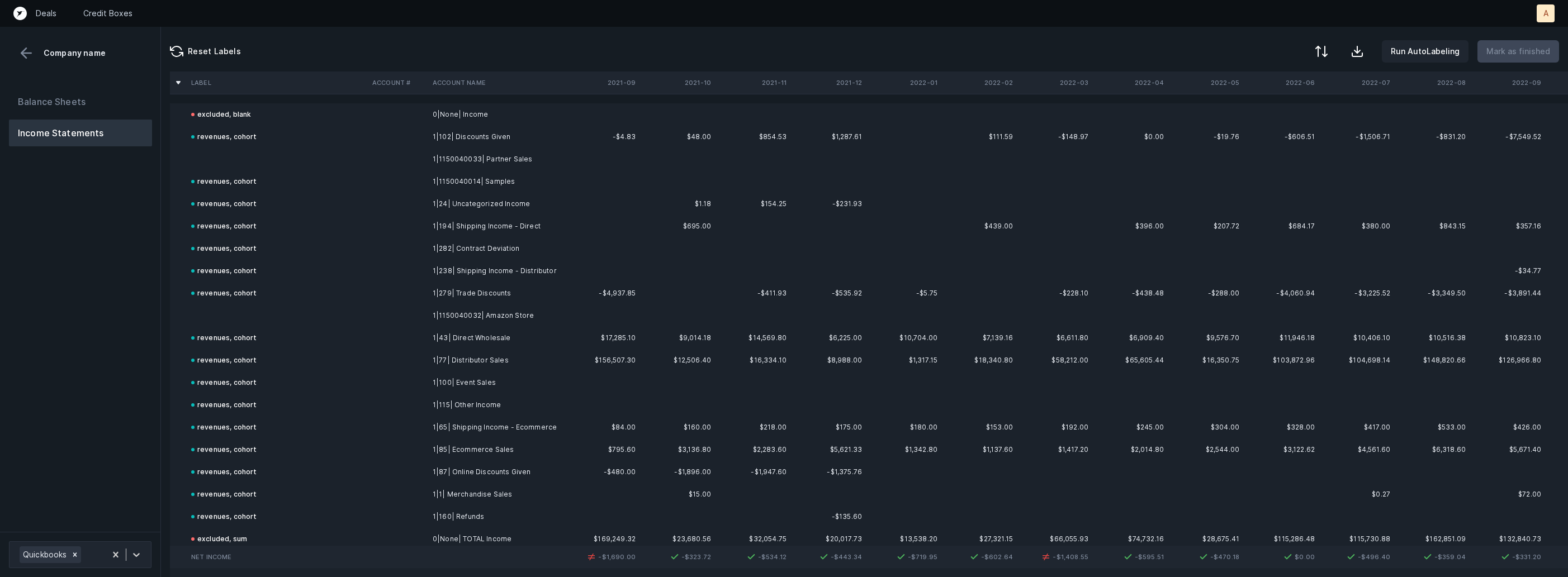
click at [270, 168] on td at bounding box center [277, 159] width 181 height 22
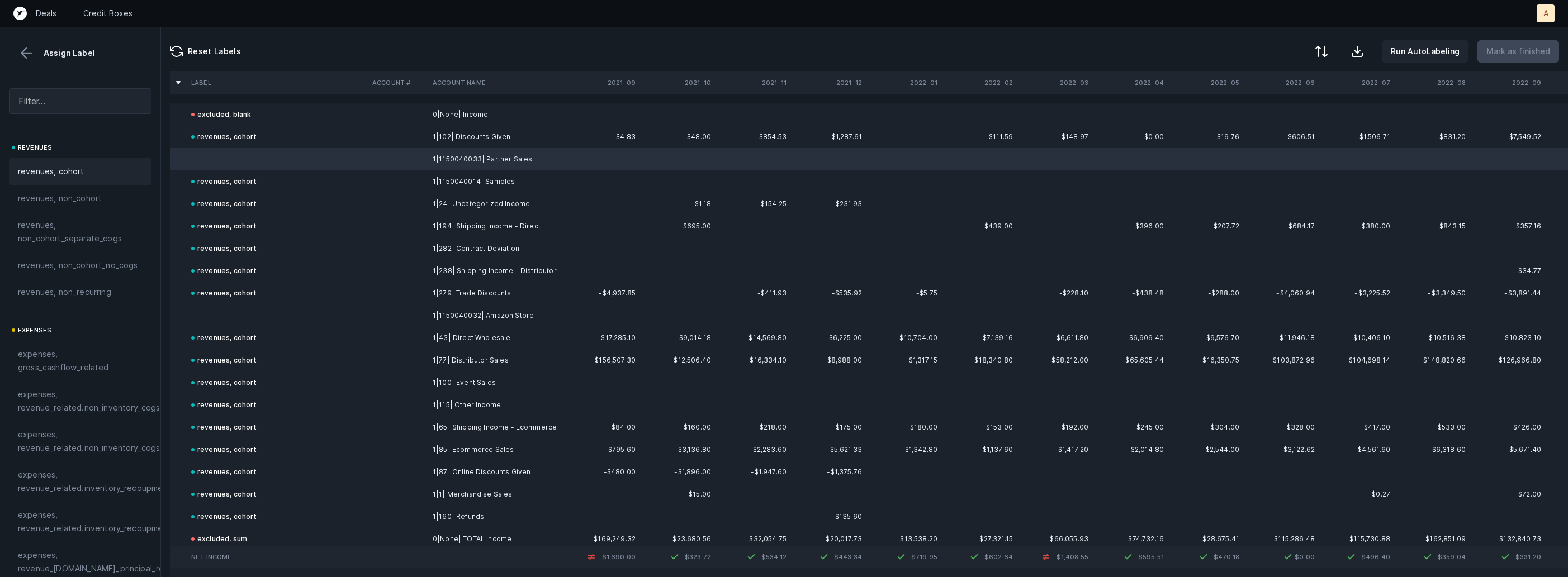
click at [81, 162] on div "revenues, cohort" at bounding box center [80, 171] width 143 height 27
click at [219, 306] on td at bounding box center [277, 315] width 181 height 22
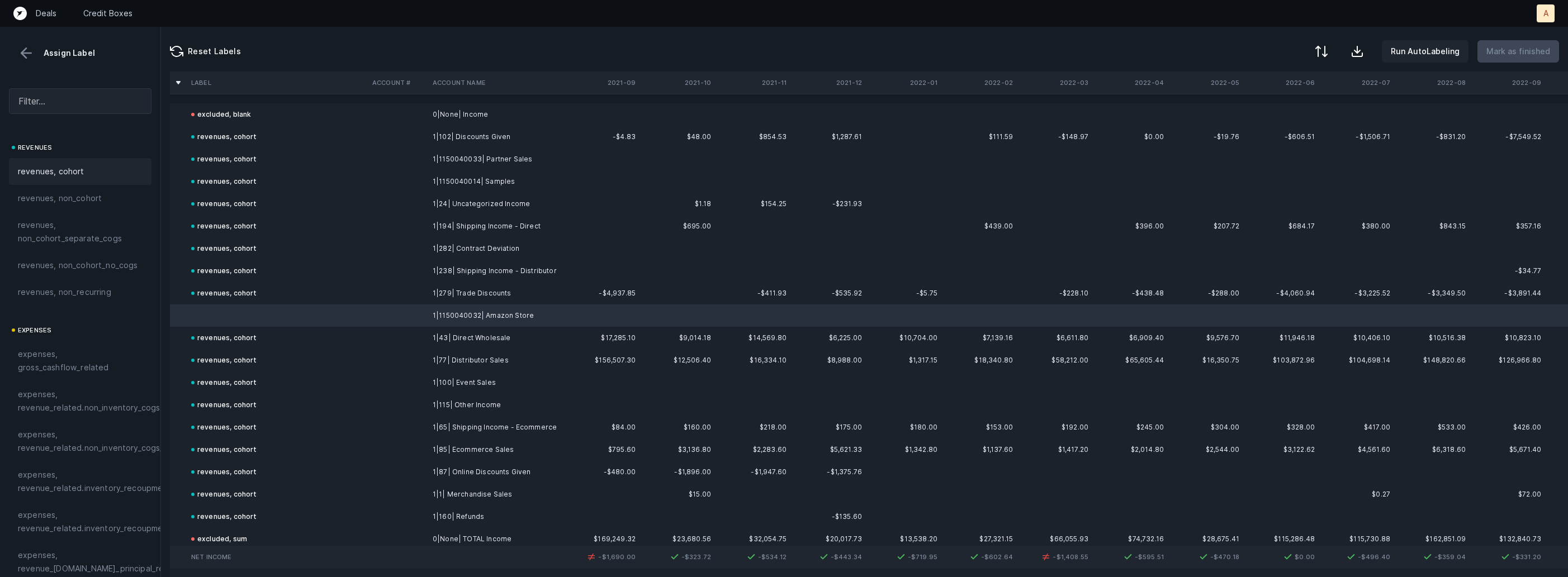
click at [93, 171] on div "revenues, cohort" at bounding box center [80, 171] width 125 height 13
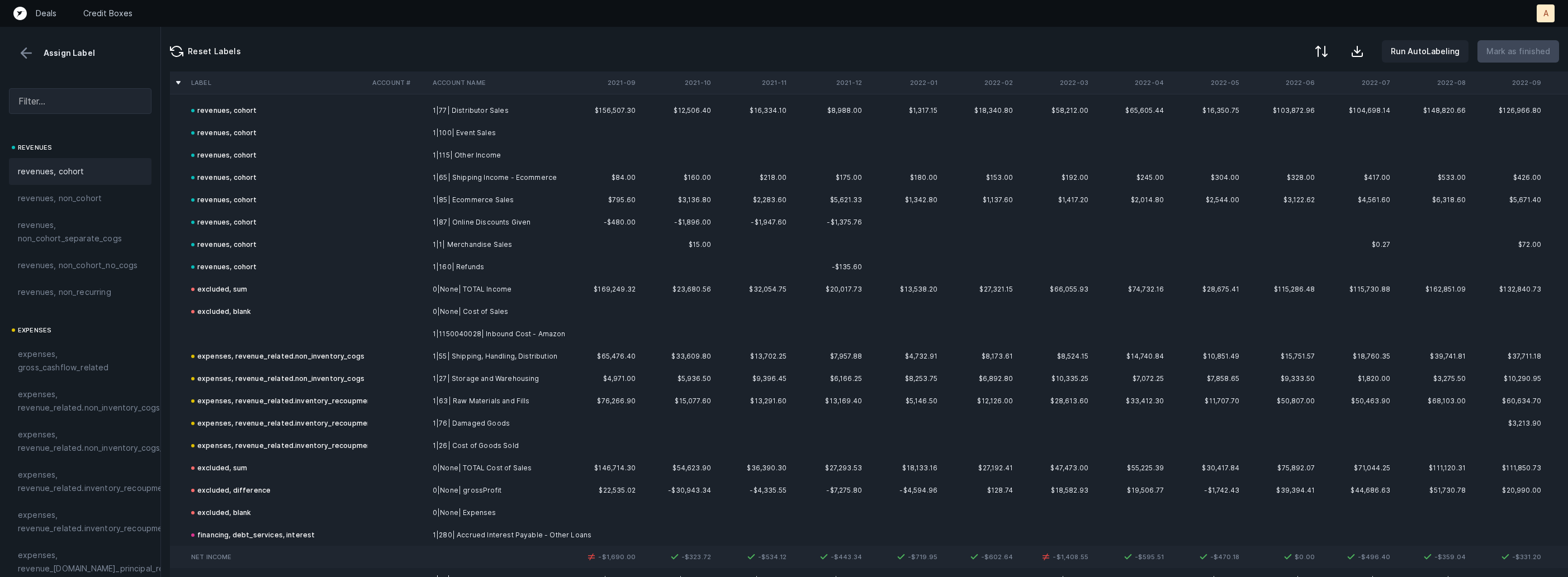
scroll to position [262, 0]
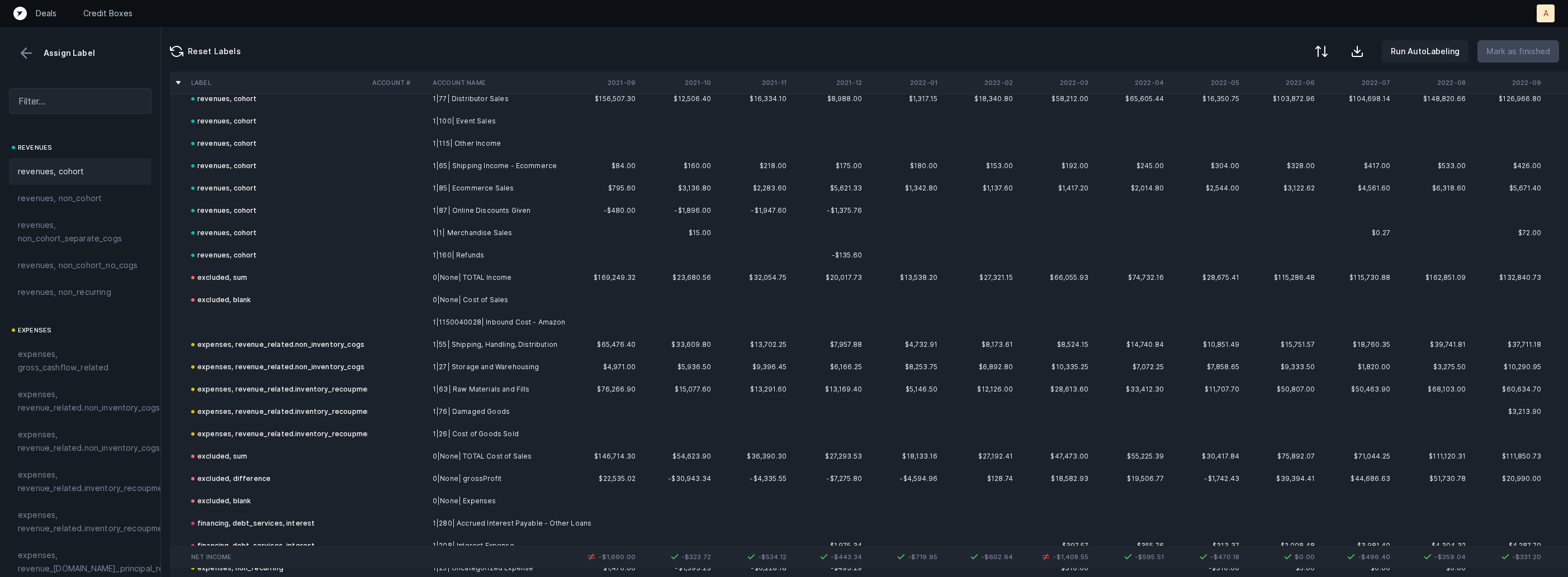
click at [462, 316] on td "1|1150040028| Inbound Cost - Amazon" at bounding box center [496, 322] width 137 height 22
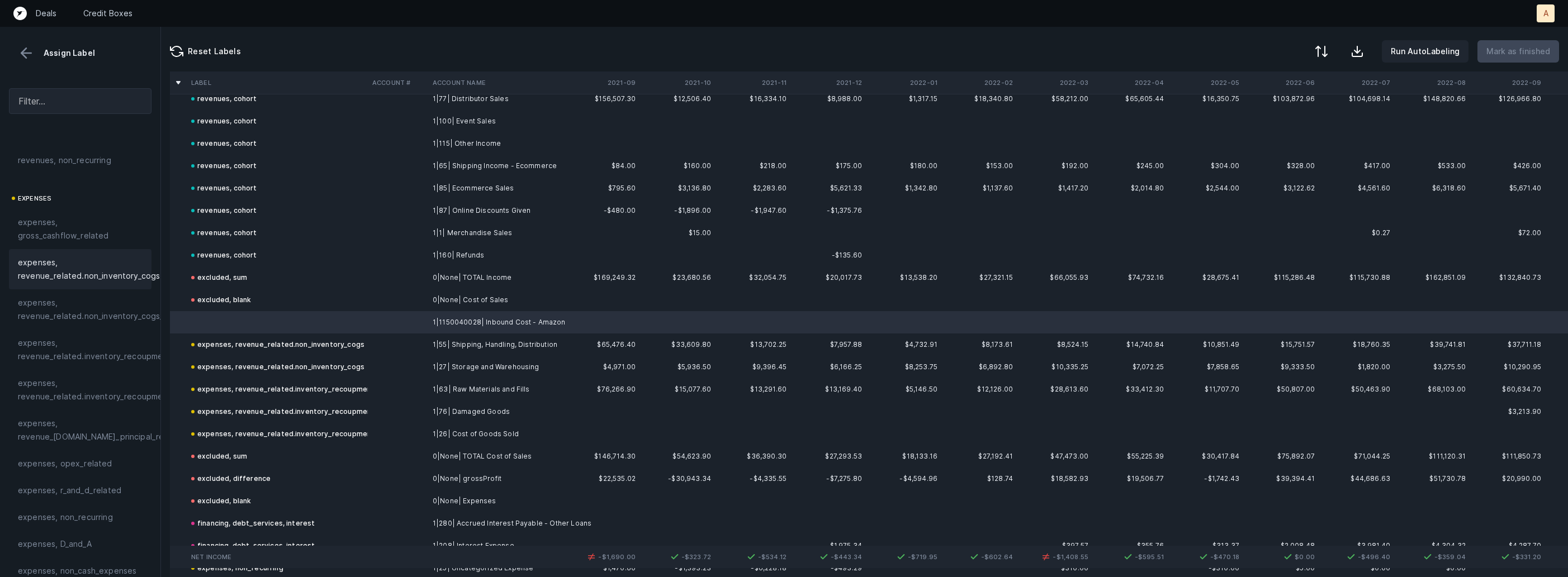
scroll to position [133, 0]
click at [100, 276] on span "expenses, revenue_related.non_inventory_cogs" at bounding box center [89, 268] width 142 height 27
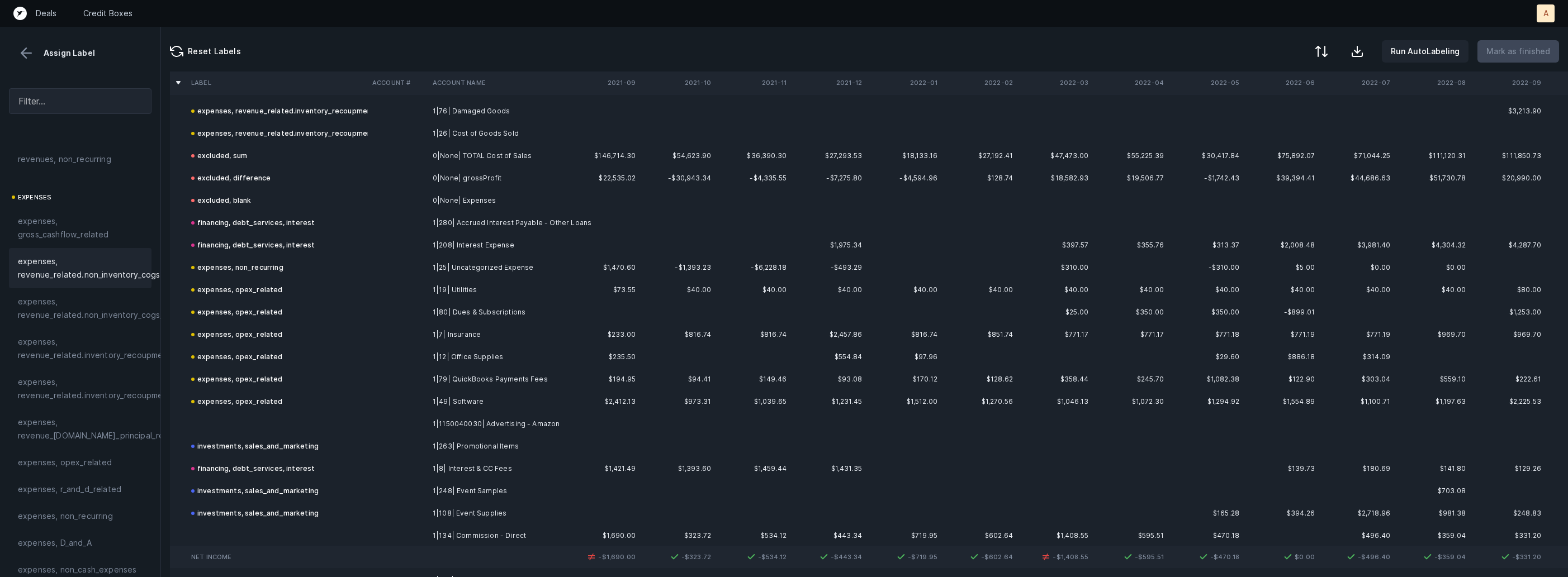
scroll to position [570, 0]
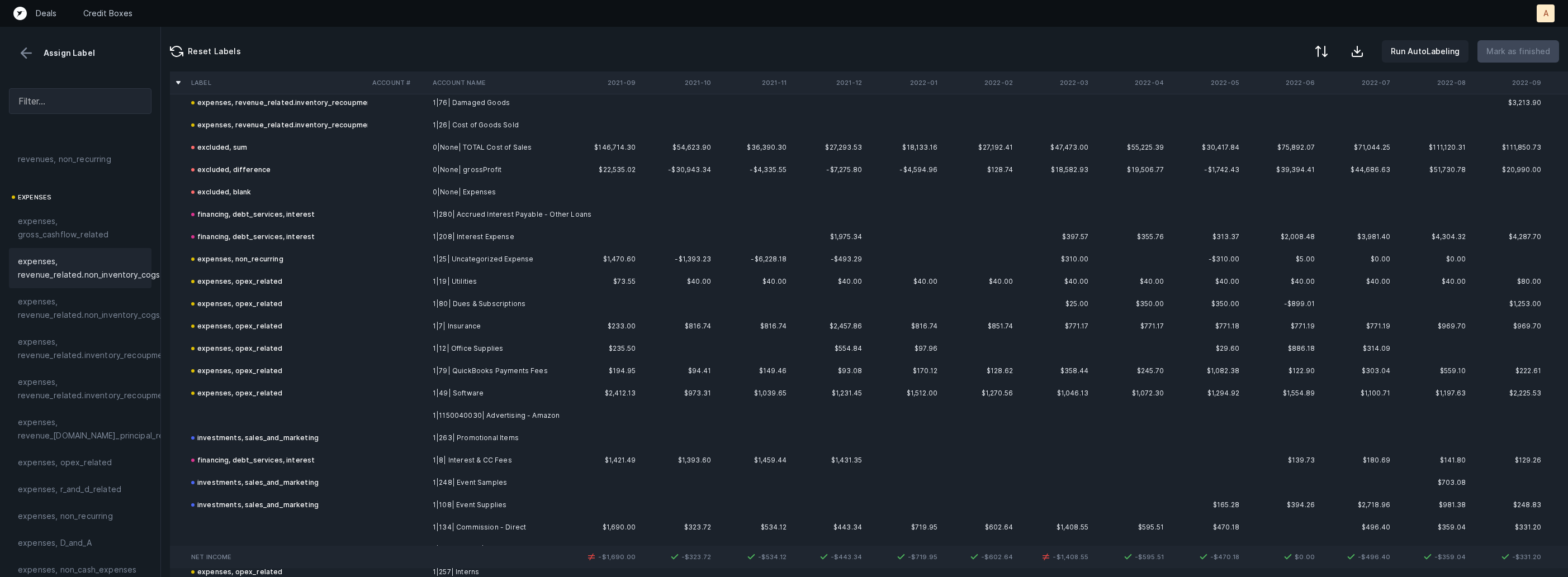
click at [389, 417] on td at bounding box center [398, 416] width 61 height 22
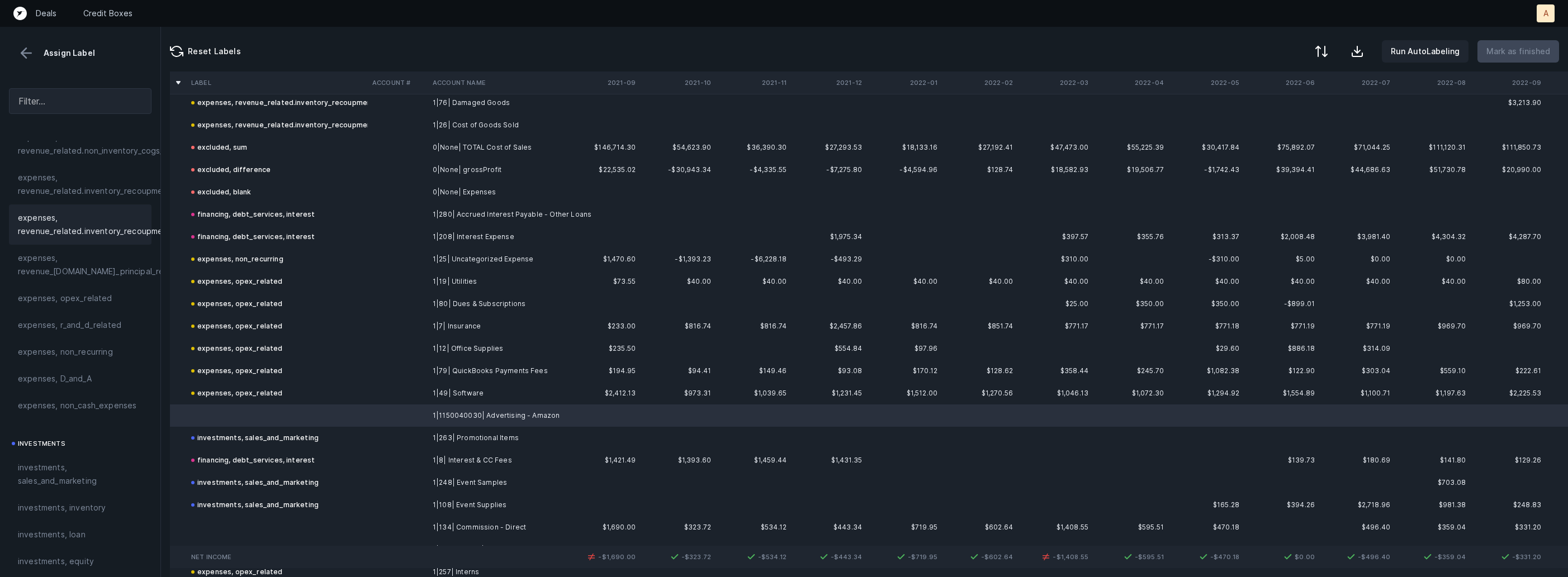
scroll to position [327, 0]
click at [61, 439] on span "investments, sales_and_marketing" at bounding box center [80, 445] width 125 height 27
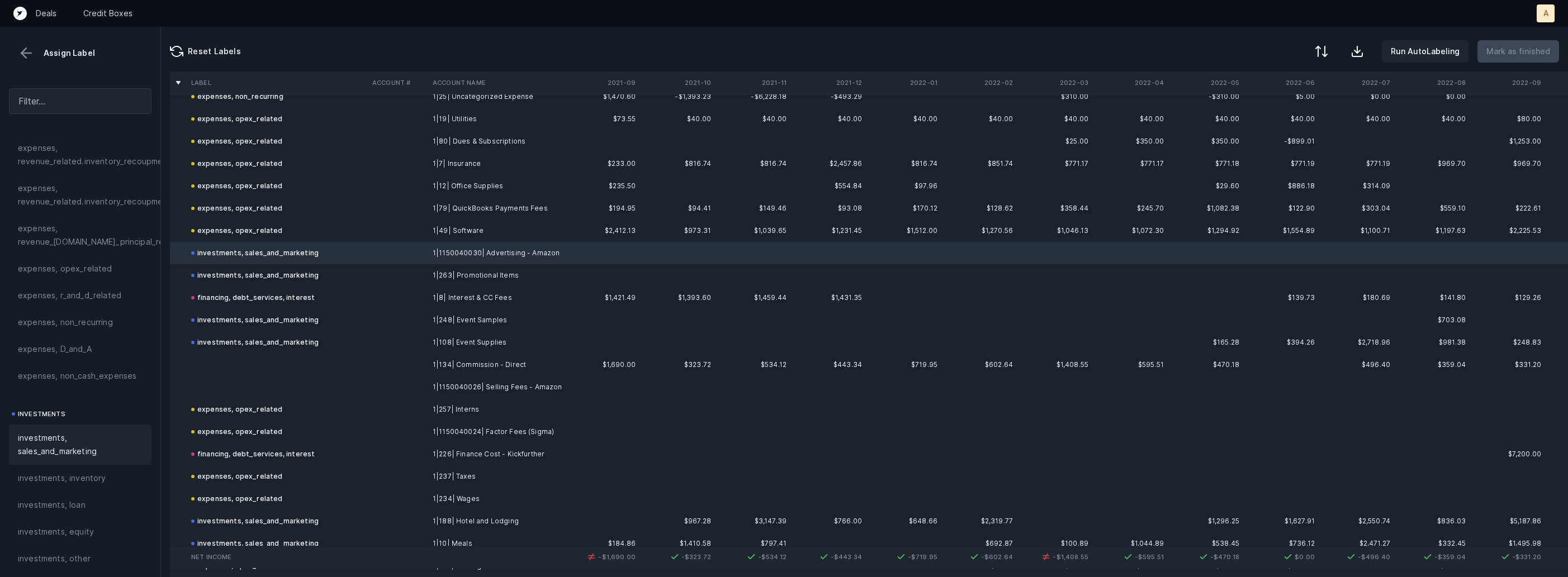
scroll to position [750, 0]
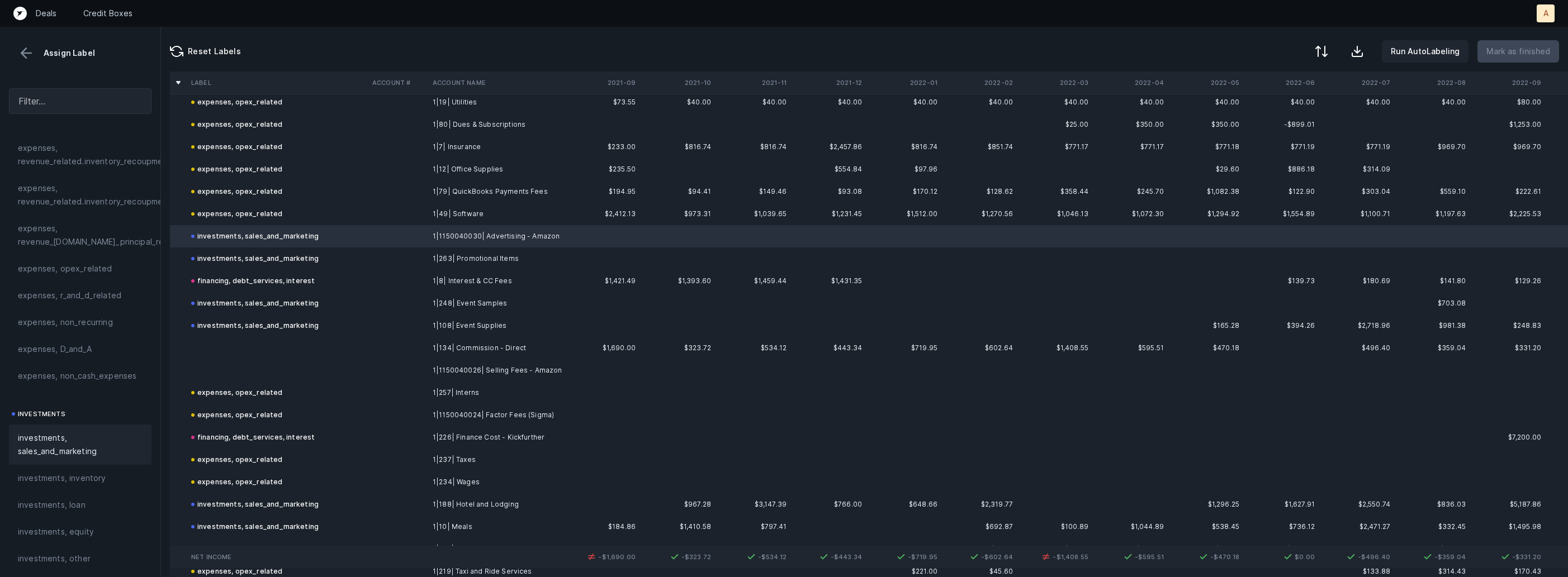
click at [363, 344] on td at bounding box center [277, 348] width 181 height 22
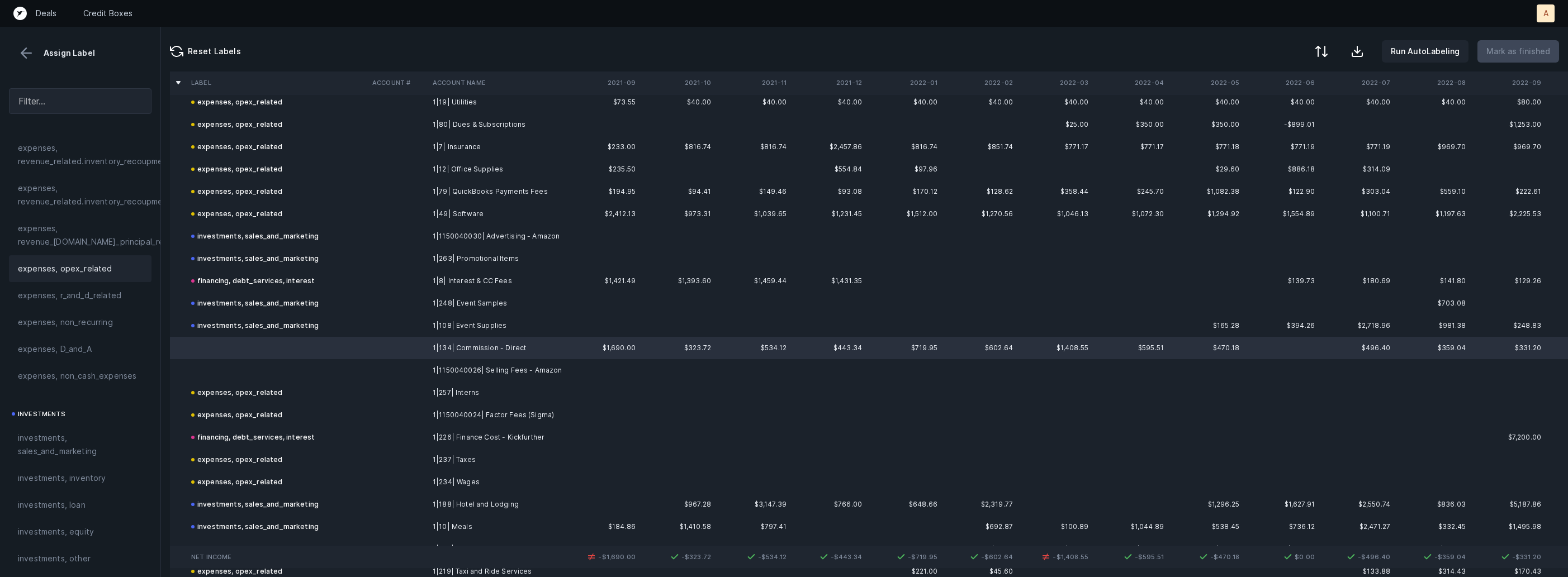
click at [104, 270] on span "expenses, opex_related" at bounding box center [65, 269] width 95 height 13
click at [256, 375] on td at bounding box center [277, 370] width 181 height 22
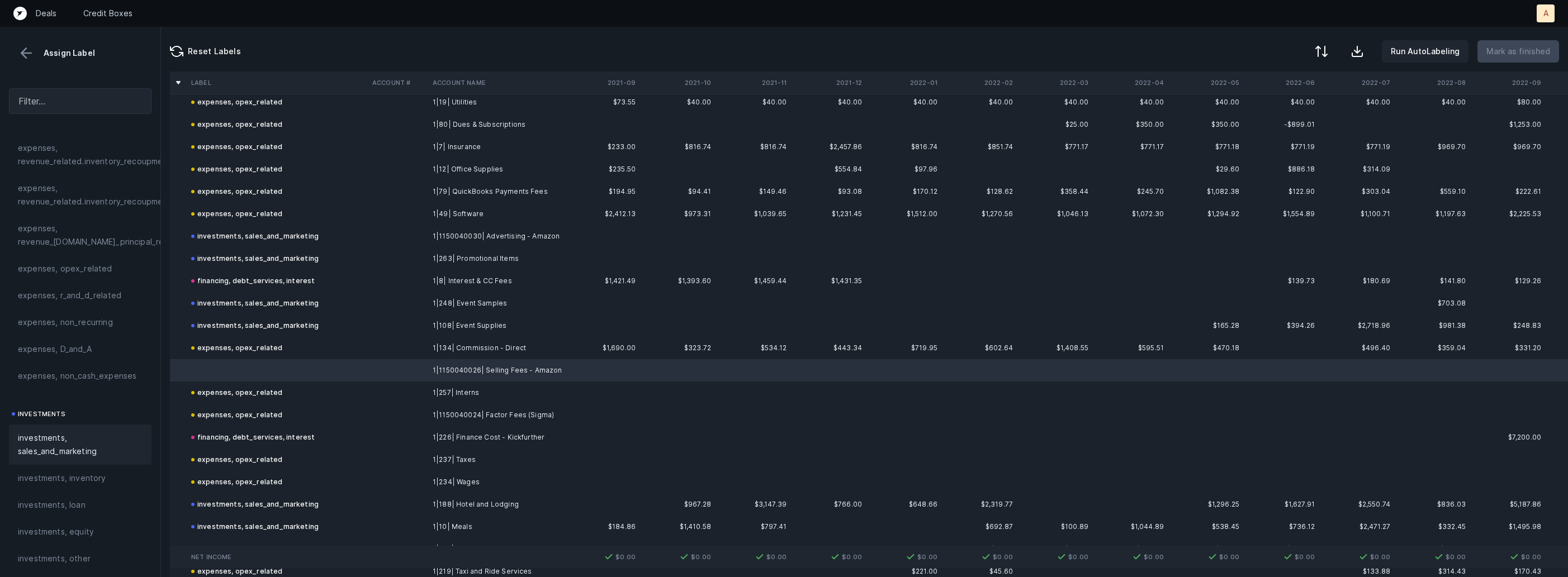
click at [84, 438] on span "investments, sales_and_marketing" at bounding box center [80, 445] width 125 height 27
click at [114, 262] on div "expenses, opex_related" at bounding box center [80, 269] width 125 height 13
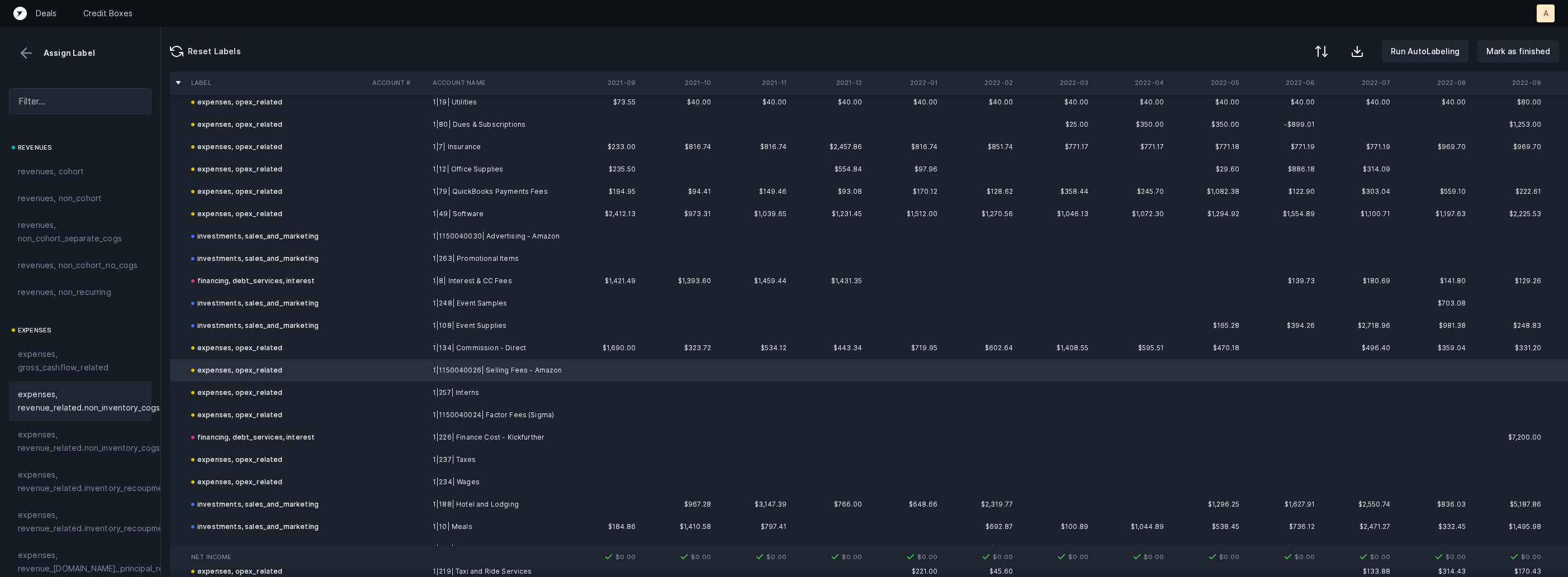
click at [75, 395] on span "expenses, revenue_related.non_inventory_cogs" at bounding box center [89, 401] width 142 height 27
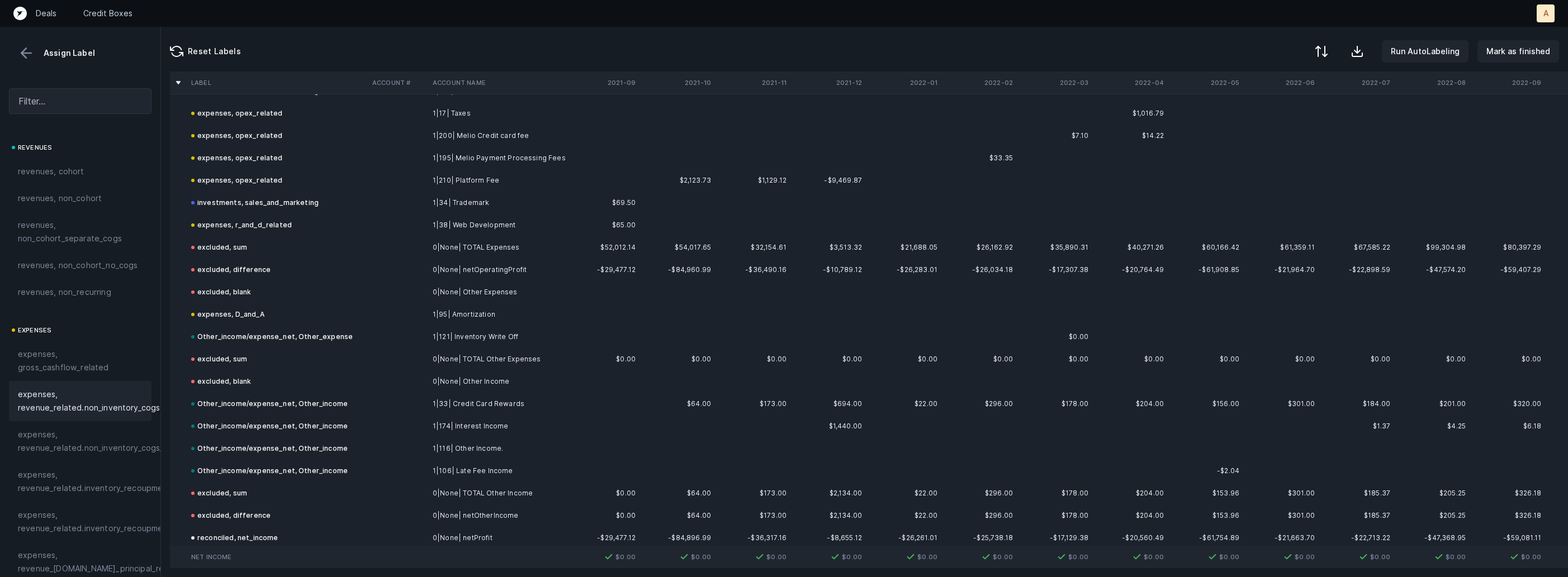
scroll to position [2426, 0]
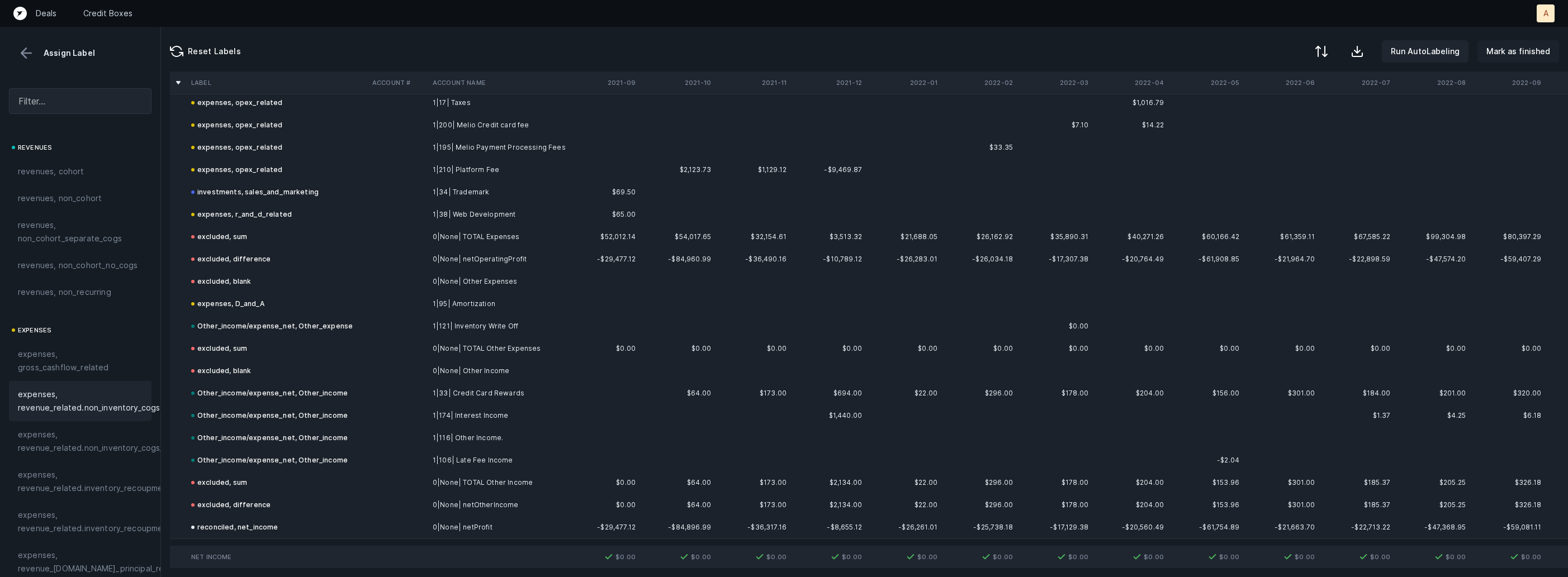
click at [1521, 59] on button "Mark as finished" at bounding box center [1518, 51] width 81 height 22
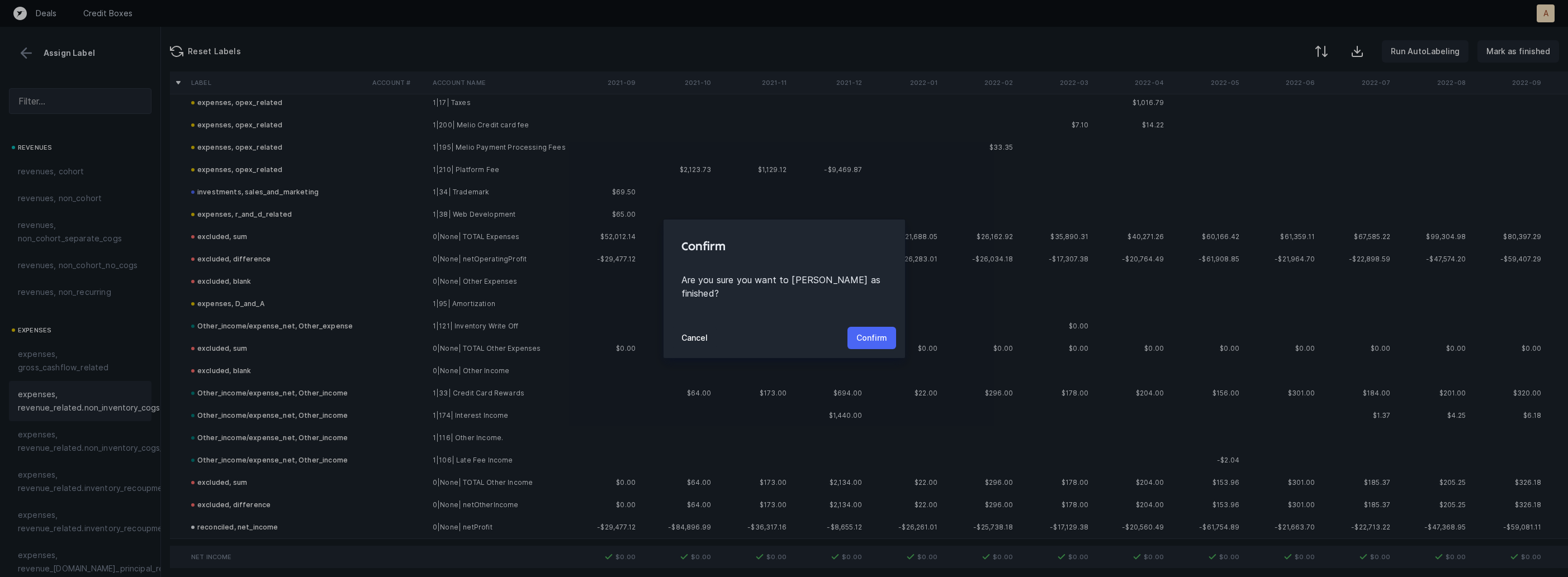
click at [879, 332] on p "Confirm" at bounding box center [872, 338] width 31 height 13
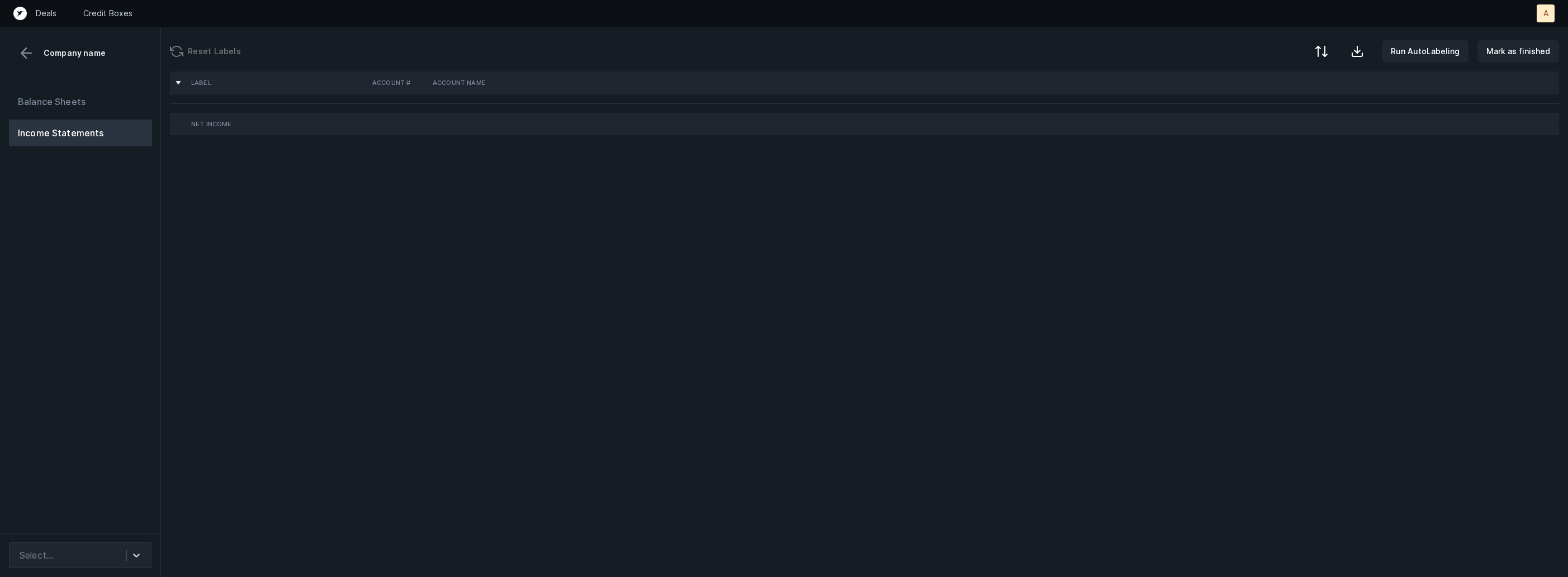
click at [116, 250] on div "Balance Sheets Income Statements" at bounding box center [81, 306] width 161 height 454
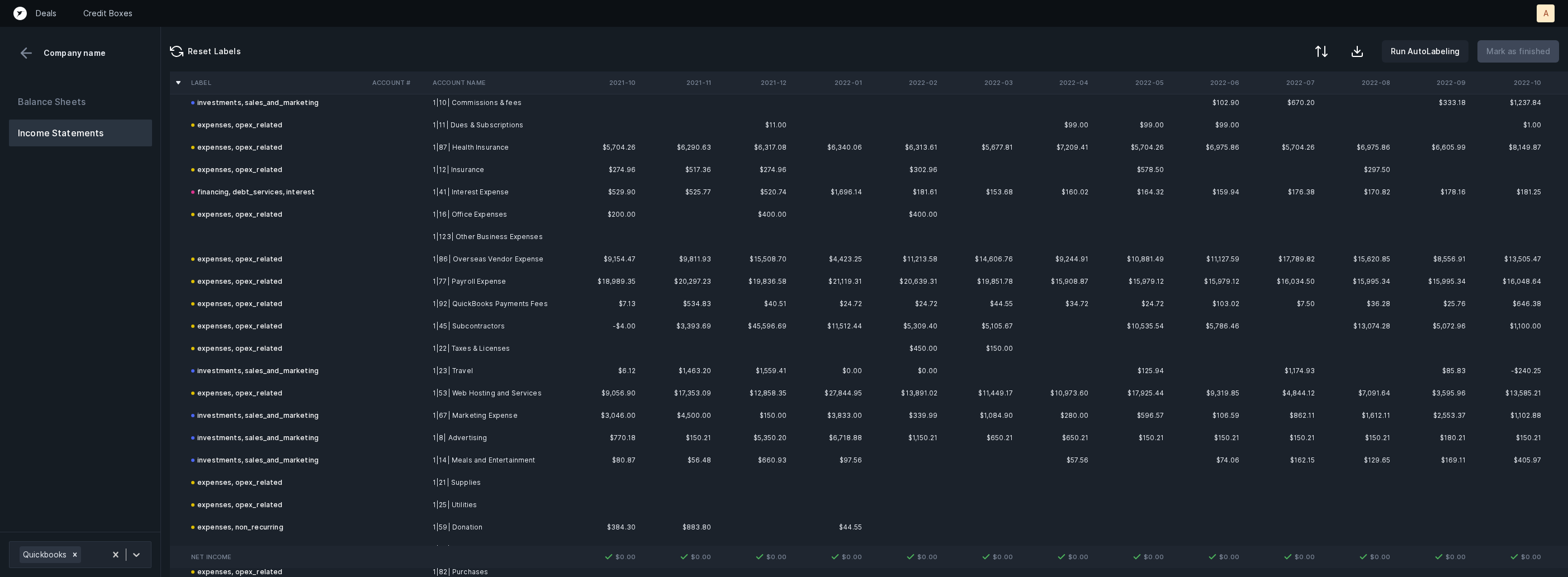
scroll to position [447, 0]
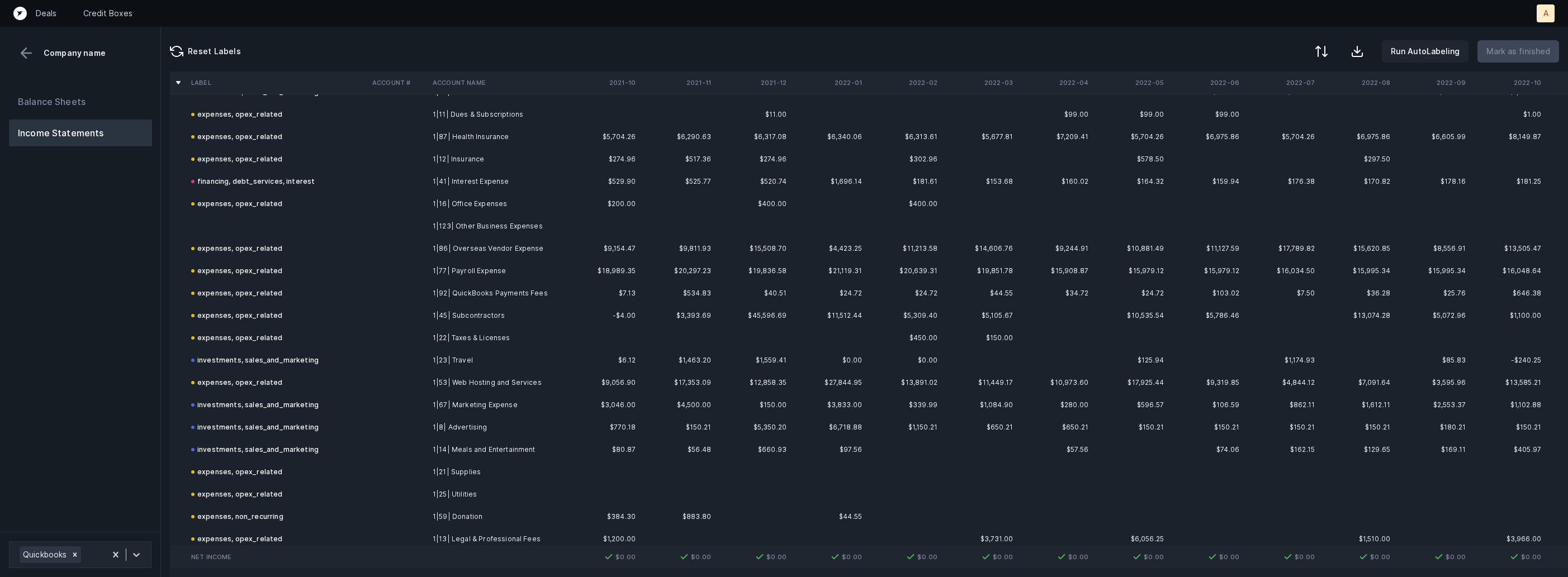
click at [510, 219] on td "1|123| Other Business Expenses" at bounding box center [496, 226] width 137 height 22
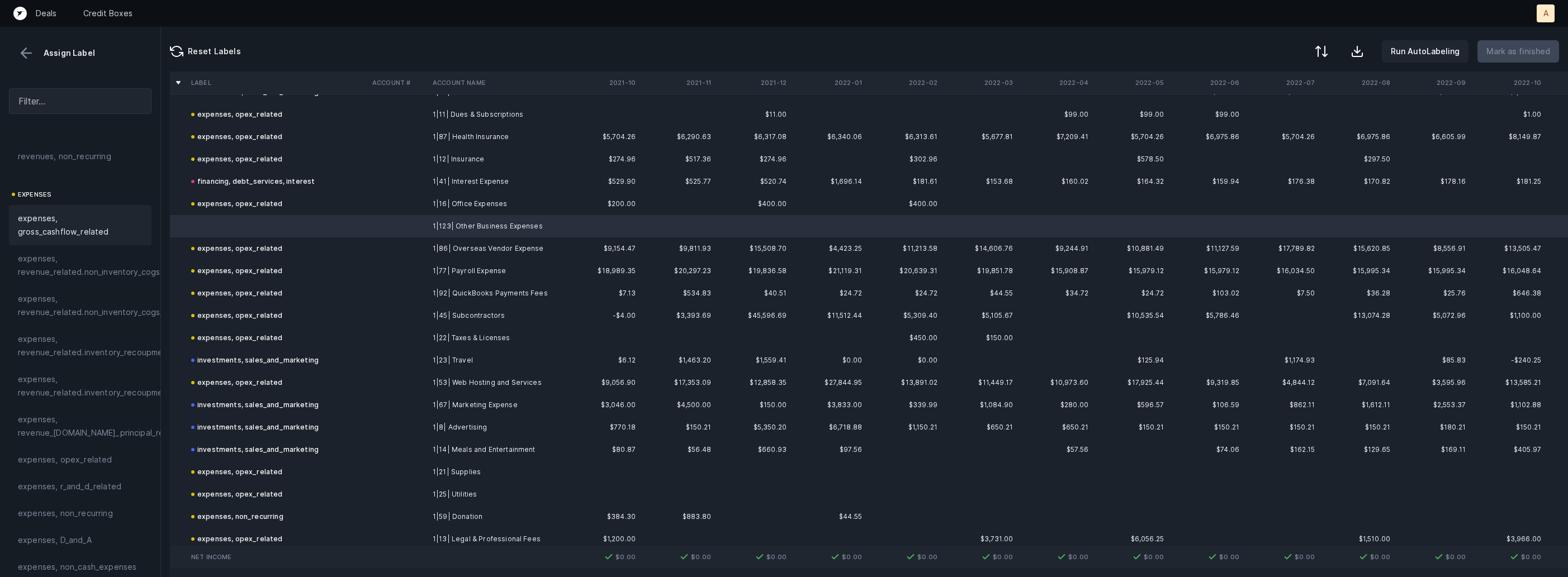
scroll to position [191, 0]
click at [70, 403] on span "expenses, opex_related" at bounding box center [65, 405] width 95 height 13
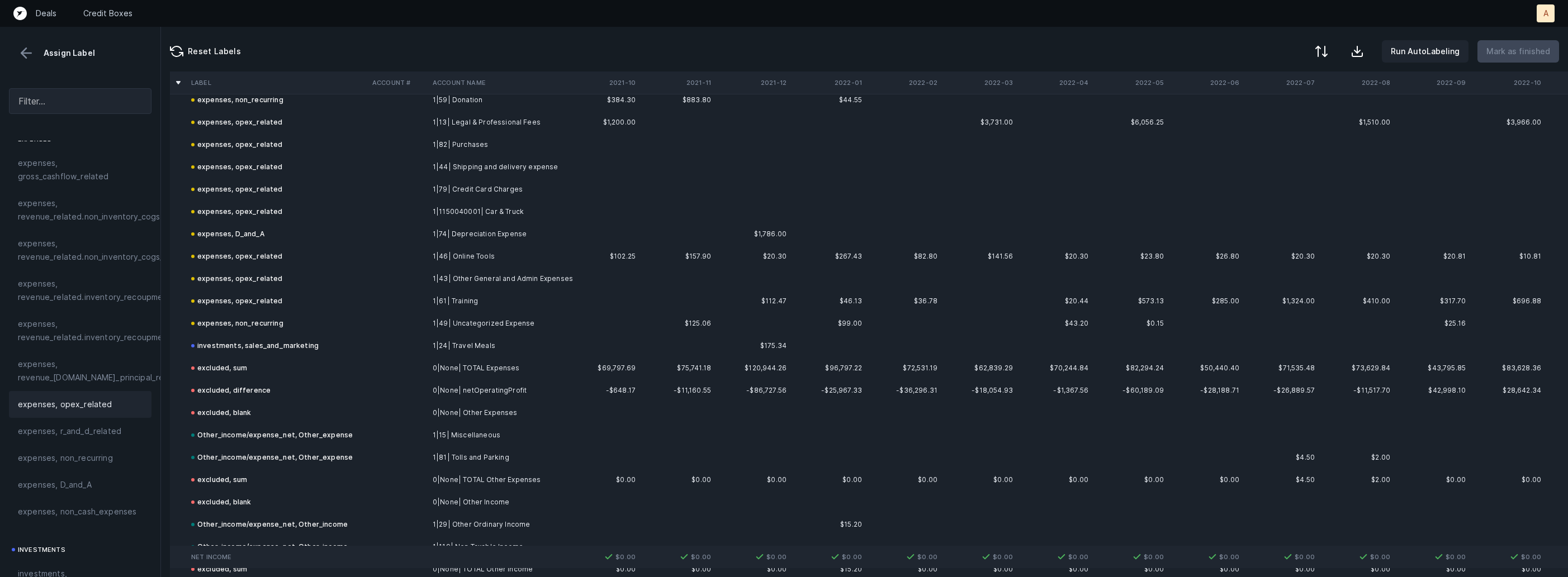
scroll to position [951, 0]
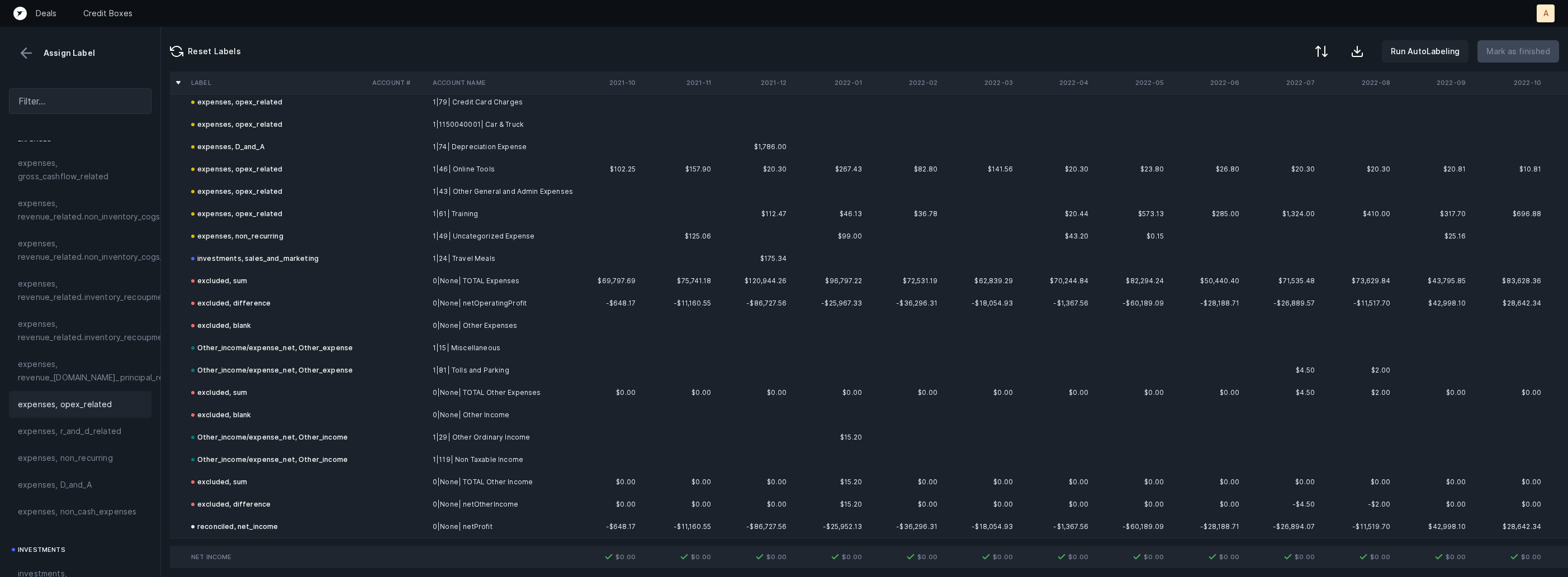
click at [33, 53] on button at bounding box center [26, 53] width 17 height 17
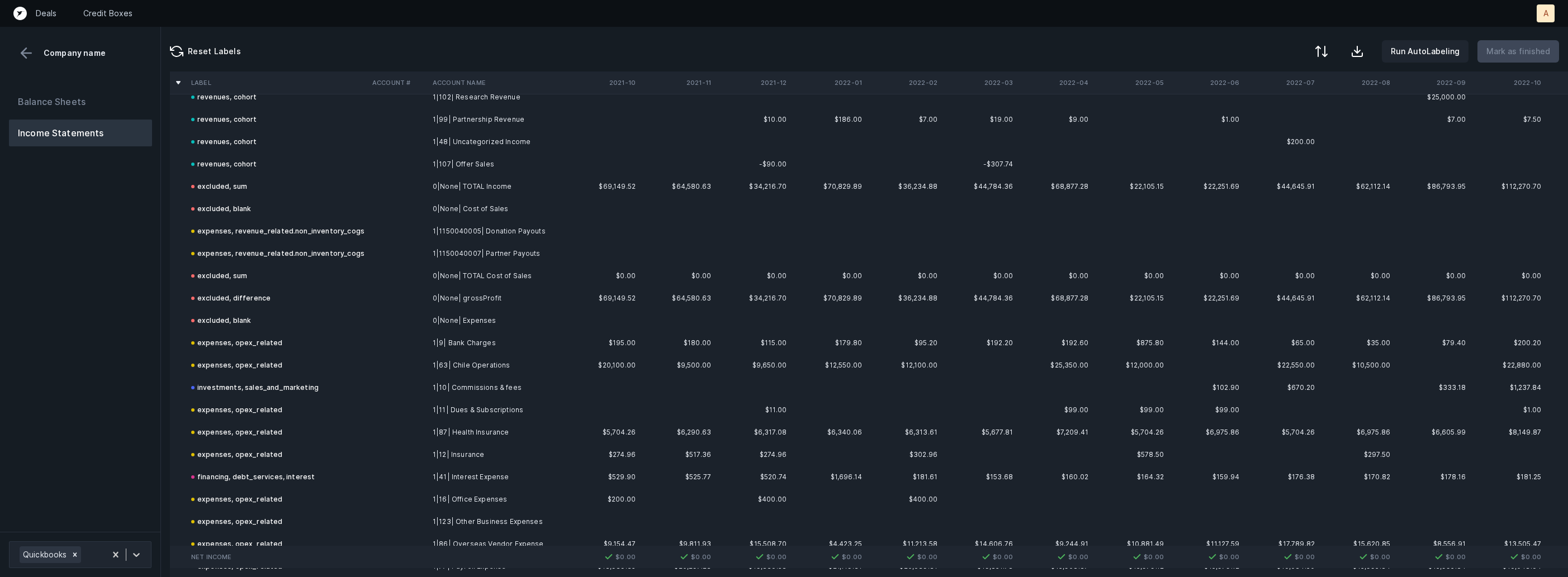
scroll to position [0, 0]
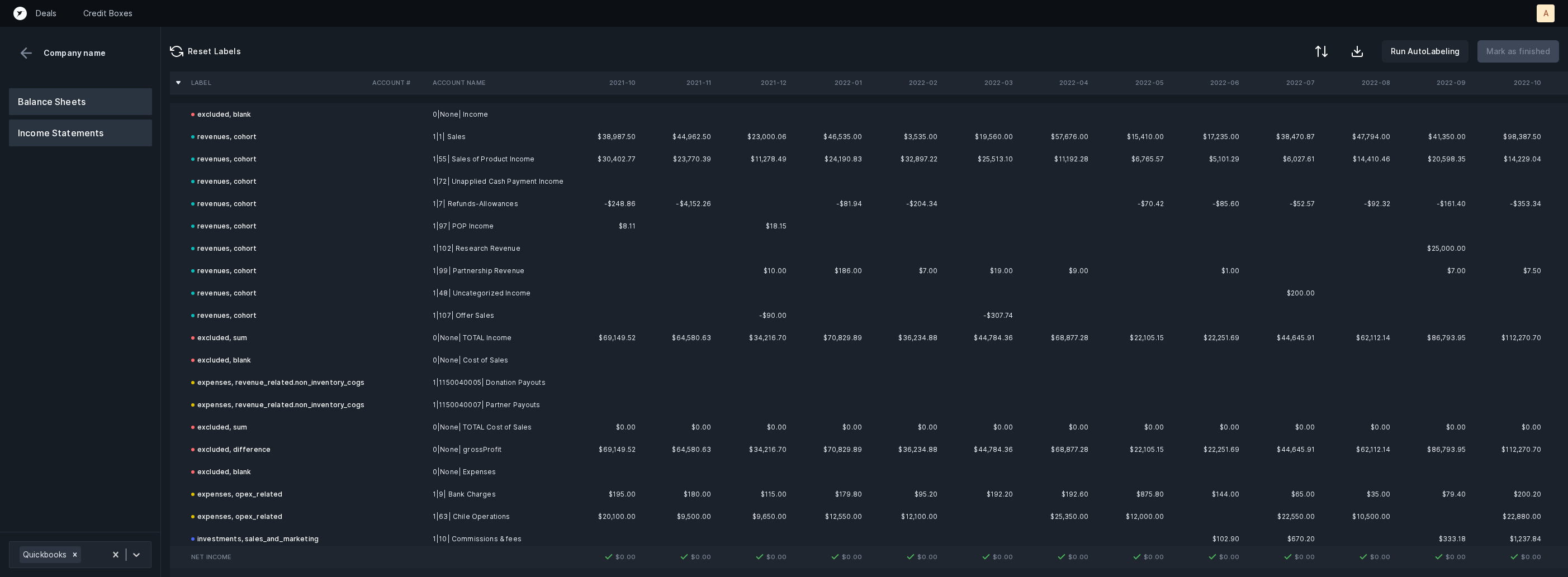
click at [112, 105] on button "Balance Sheets" at bounding box center [81, 102] width 143 height 27
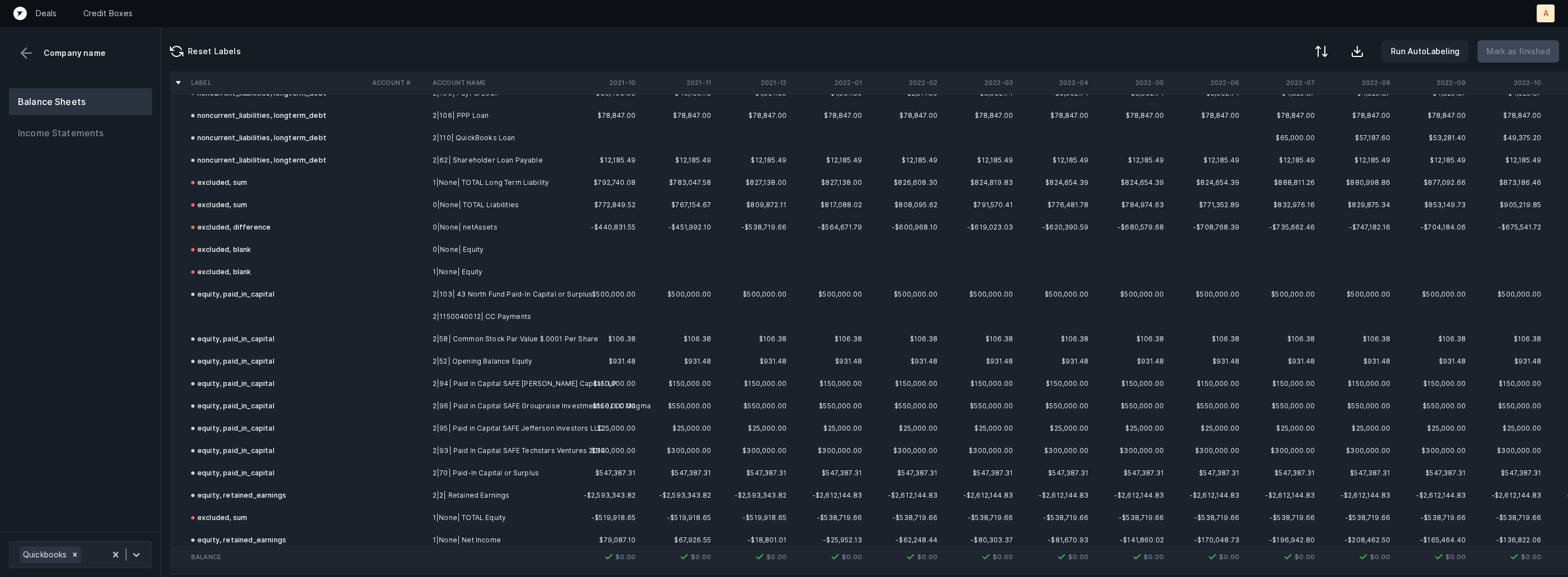
scroll to position [1130, 0]
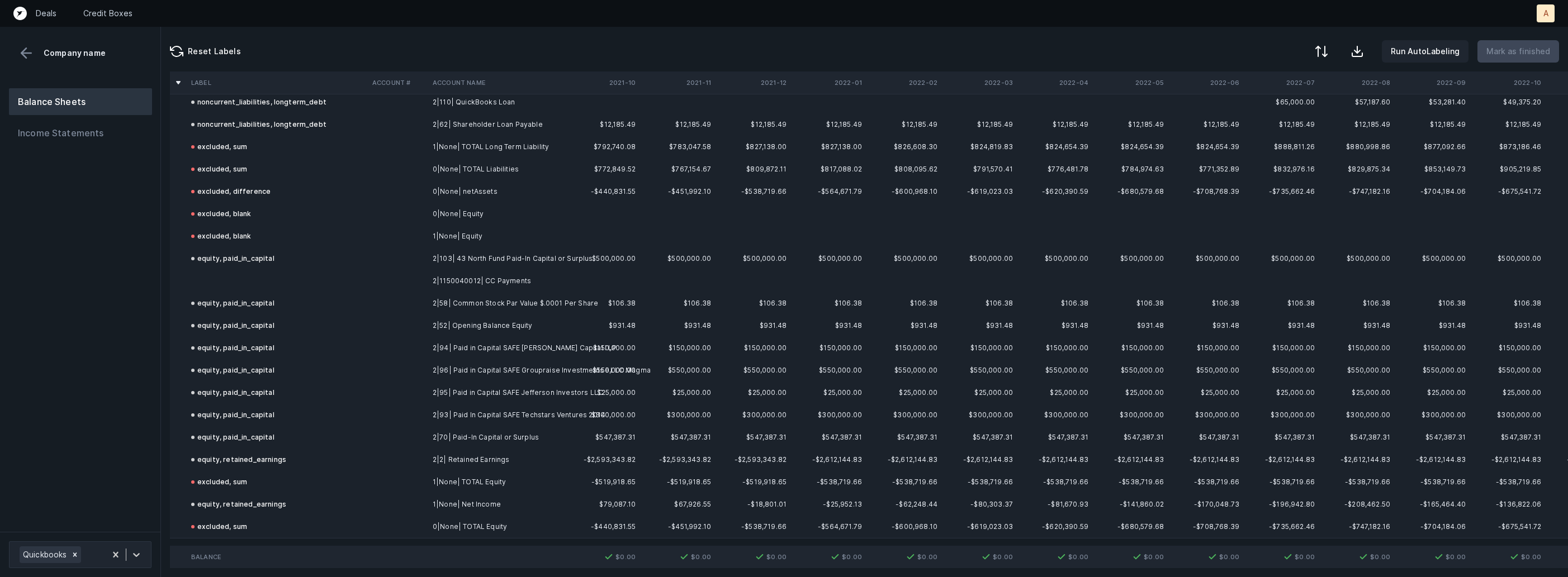
click at [287, 267] on td "equity, paid_in_capital" at bounding box center [277, 259] width 181 height 22
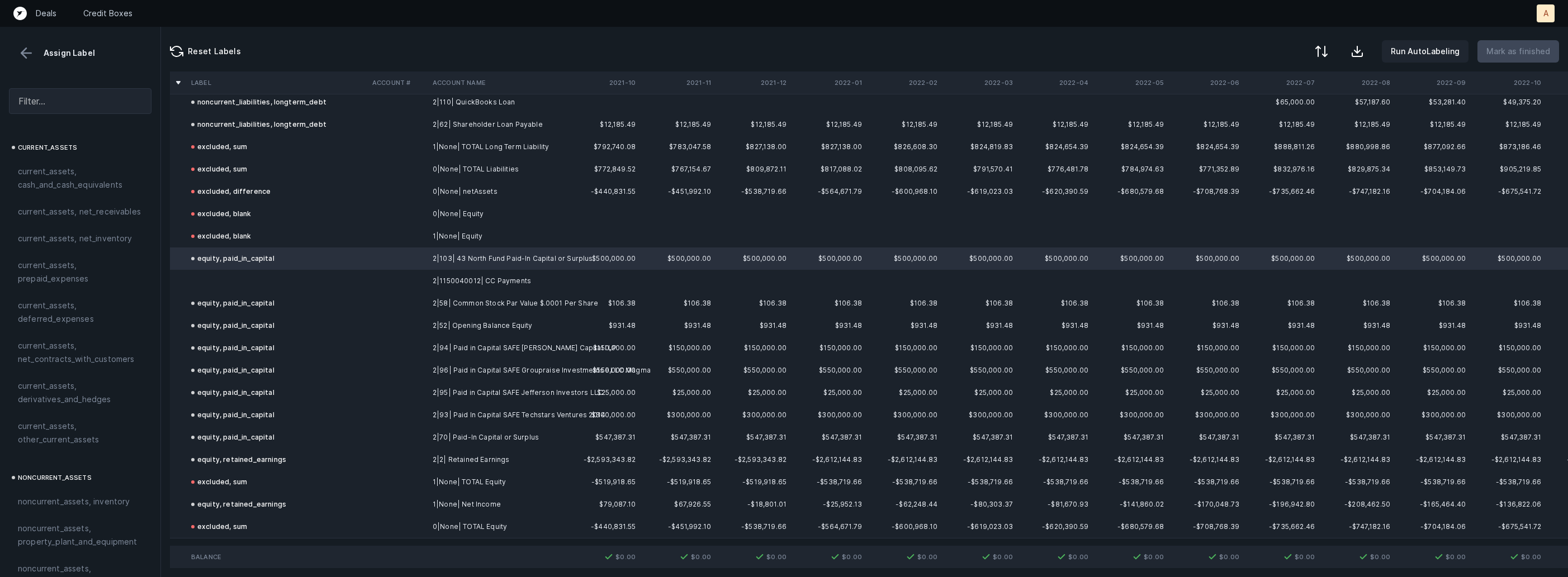
click at [251, 276] on td at bounding box center [277, 281] width 181 height 22
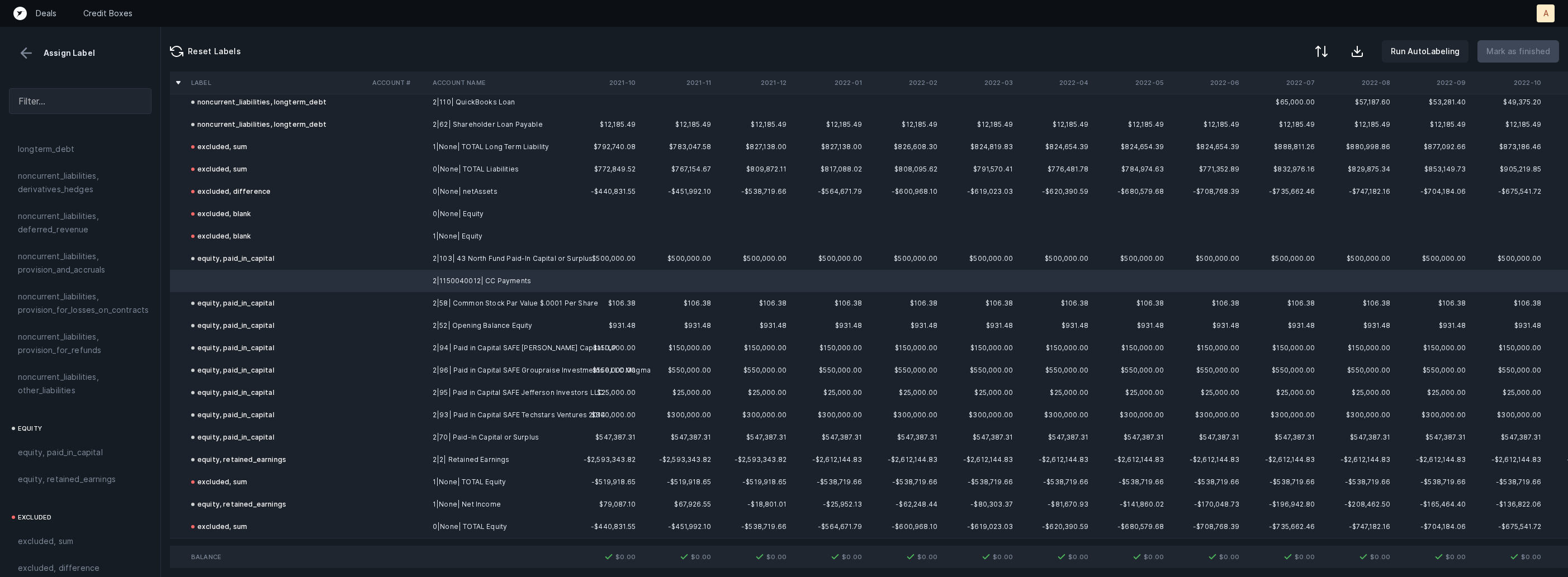
scroll to position [1229, 0]
click at [73, 391] on span "equity, paid_in_capital" at bounding box center [60, 397] width 85 height 13
click at [1524, 47] on p "Mark as finished" at bounding box center [1518, 52] width 64 height 13
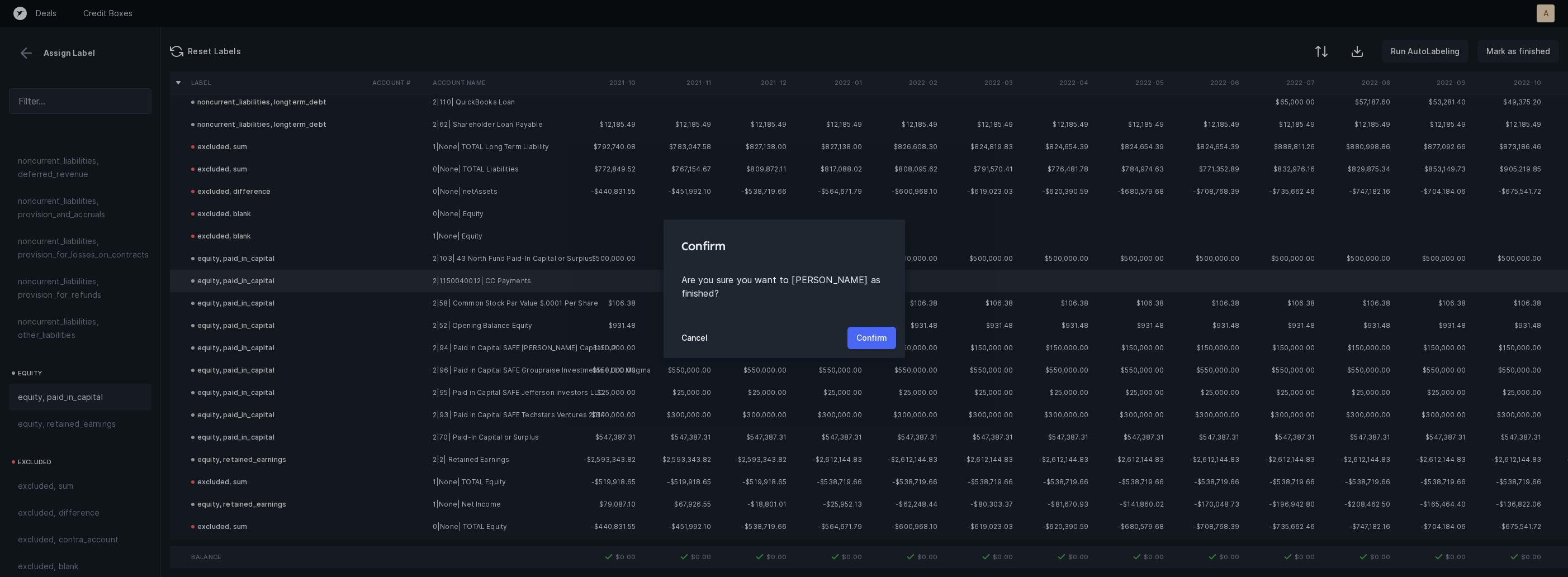
click at [852, 336] on button "Confirm" at bounding box center [872, 338] width 49 height 22
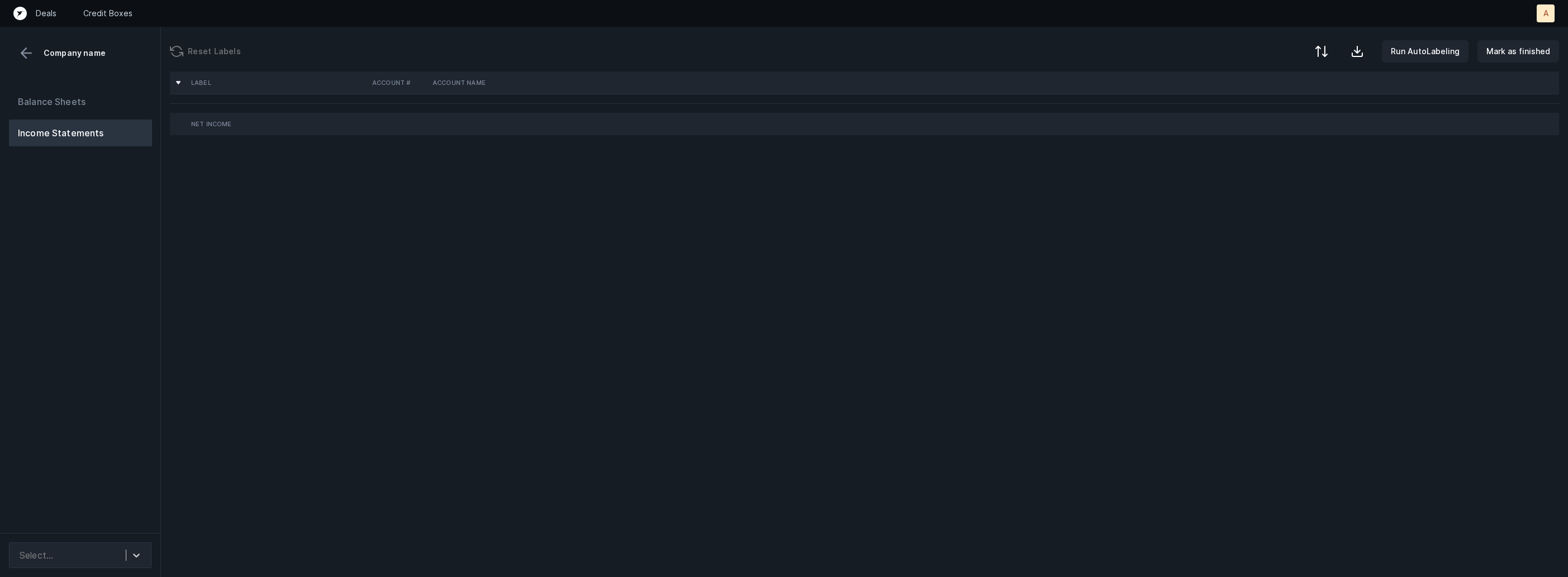
click at [112, 299] on div "Balance Sheets Income Statements" at bounding box center [81, 306] width 161 height 454
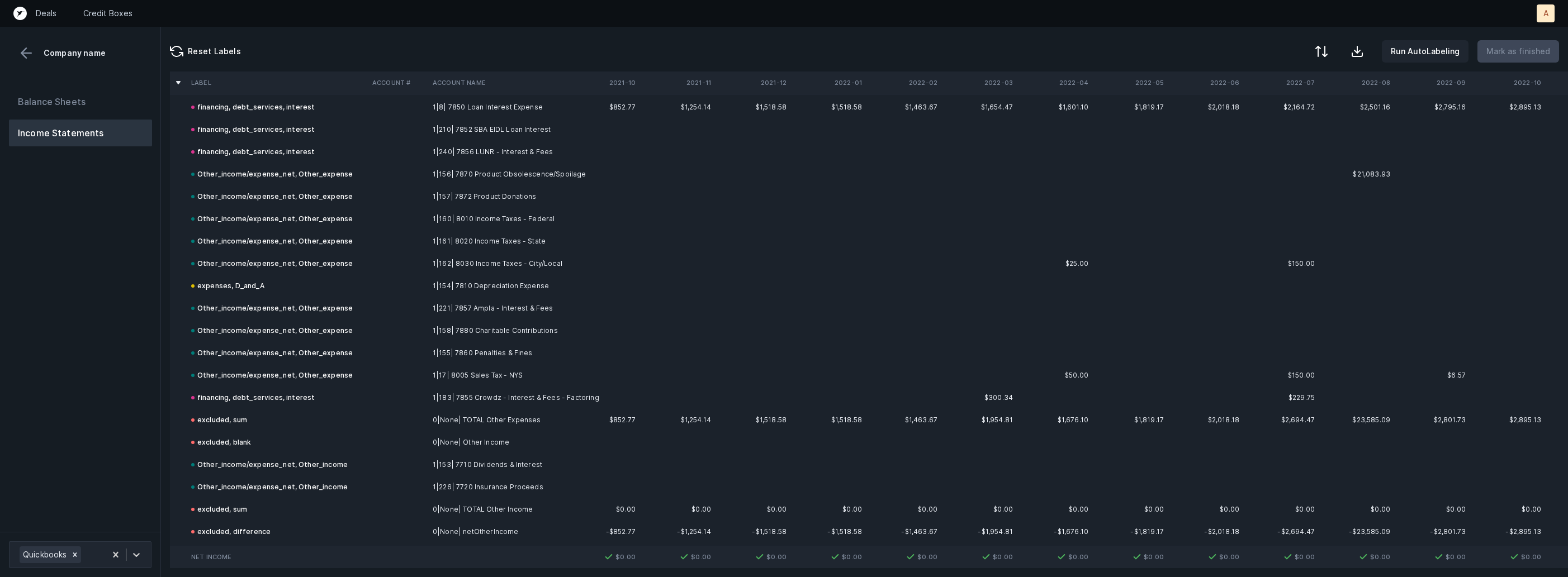
scroll to position [2024, 0]
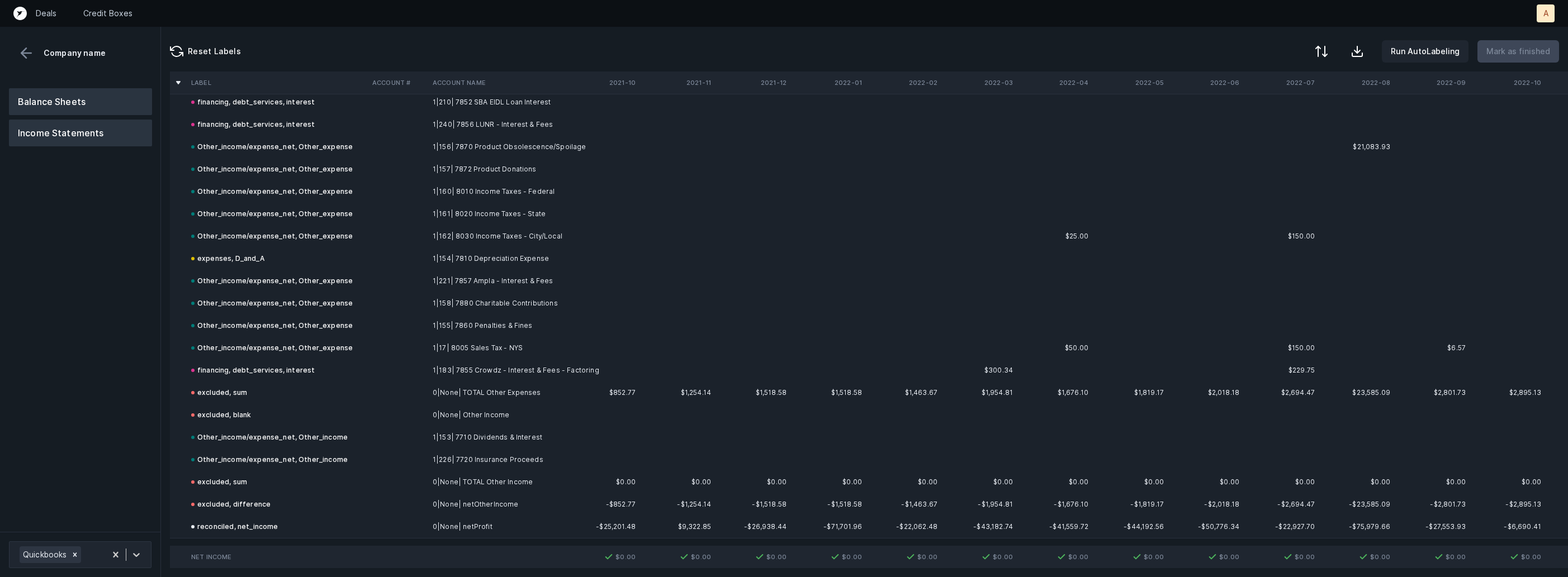
click at [100, 91] on button "Balance Sheets" at bounding box center [81, 102] width 143 height 27
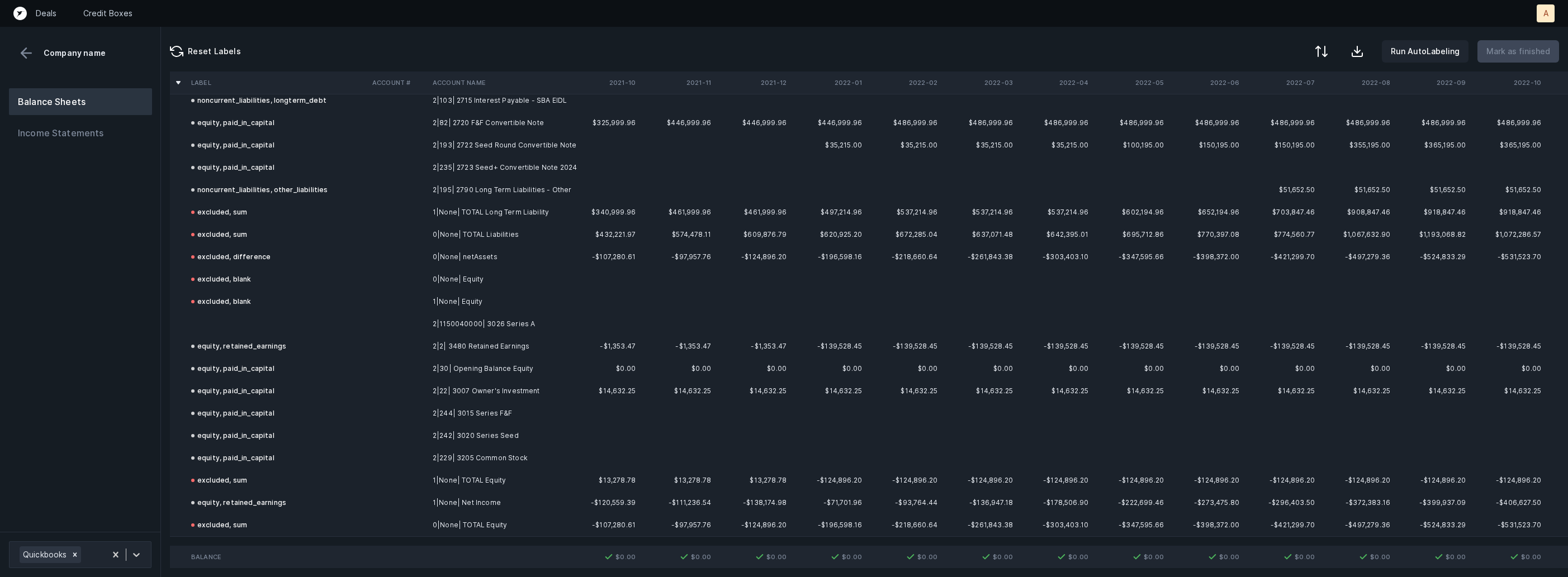
scroll to position [1376, 0]
click at [245, 321] on td at bounding box center [277, 326] width 181 height 22
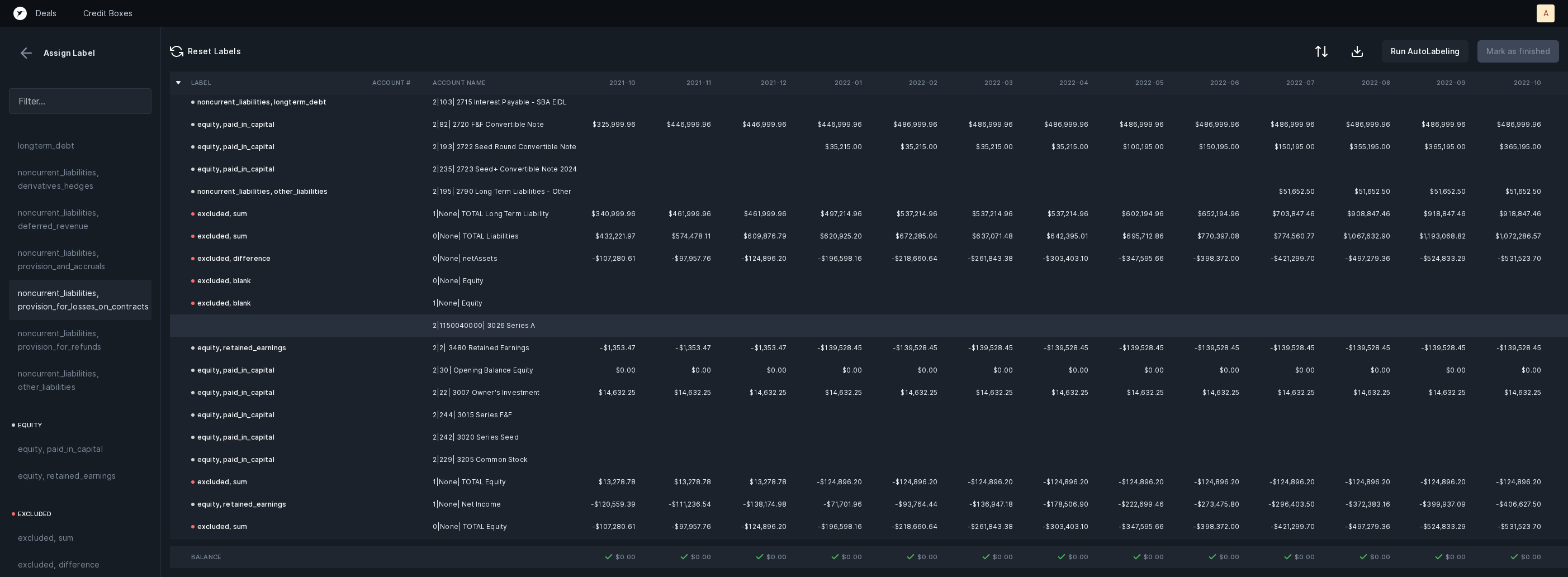
scroll to position [1229, 0]
click at [79, 384] on div "equity, paid_in_capital" at bounding box center [80, 397] width 143 height 27
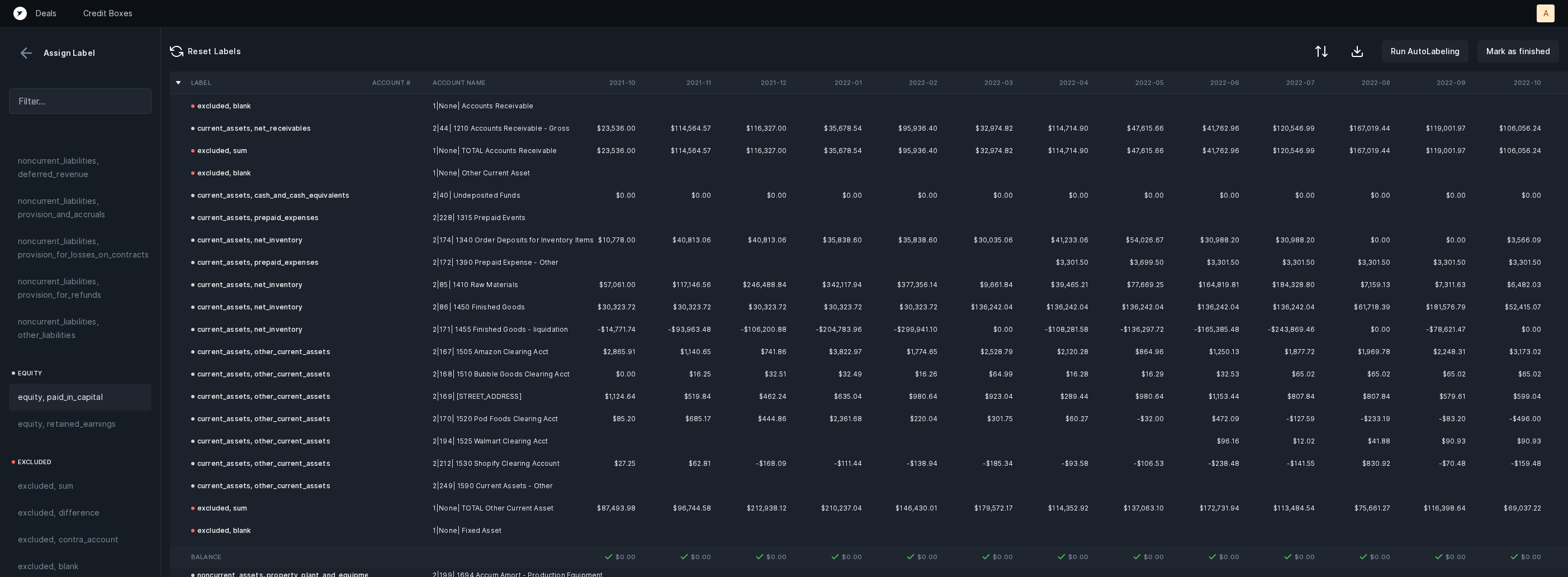
scroll to position [0, 0]
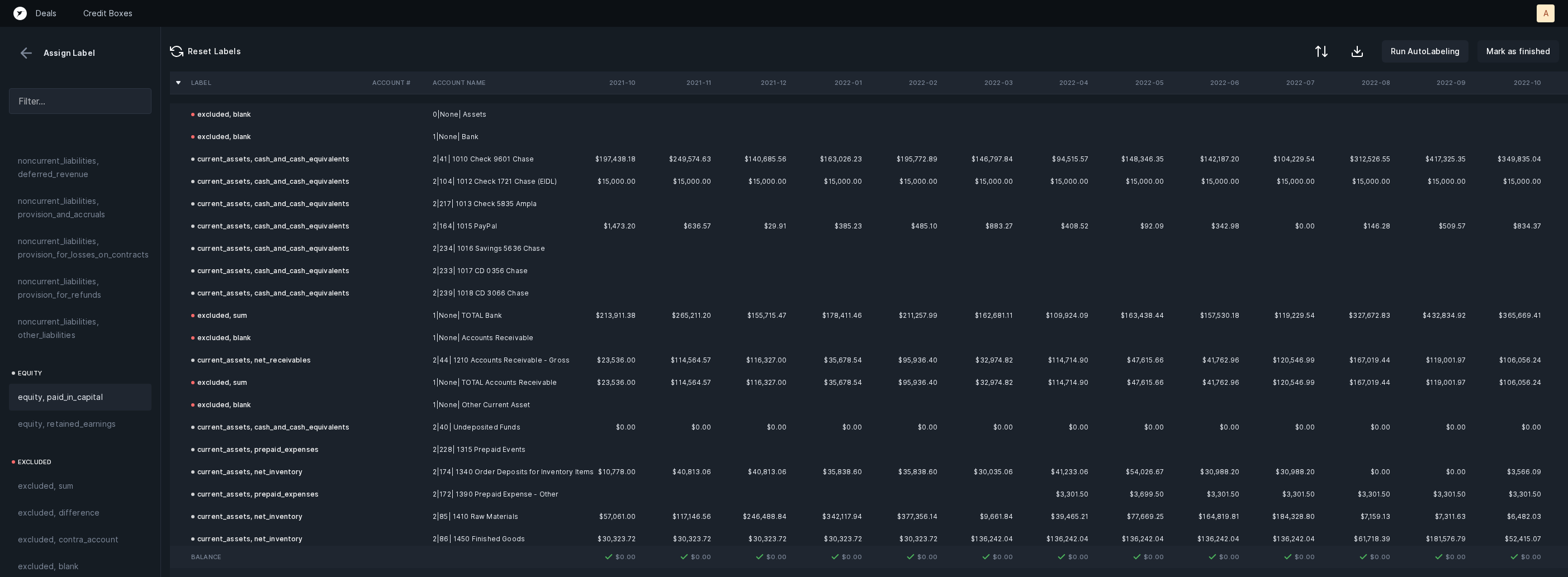
click at [1516, 61] on button "Mark as finished" at bounding box center [1518, 51] width 81 height 22
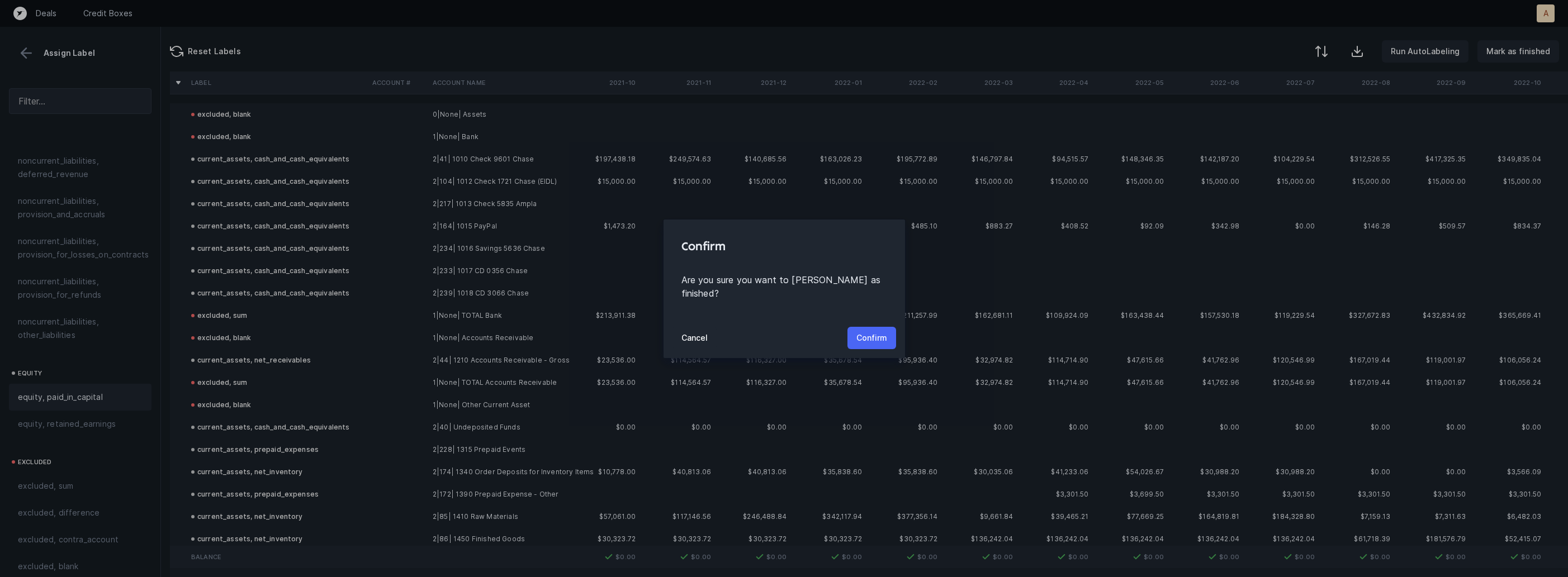
click at [867, 327] on button "Confirm" at bounding box center [872, 338] width 49 height 22
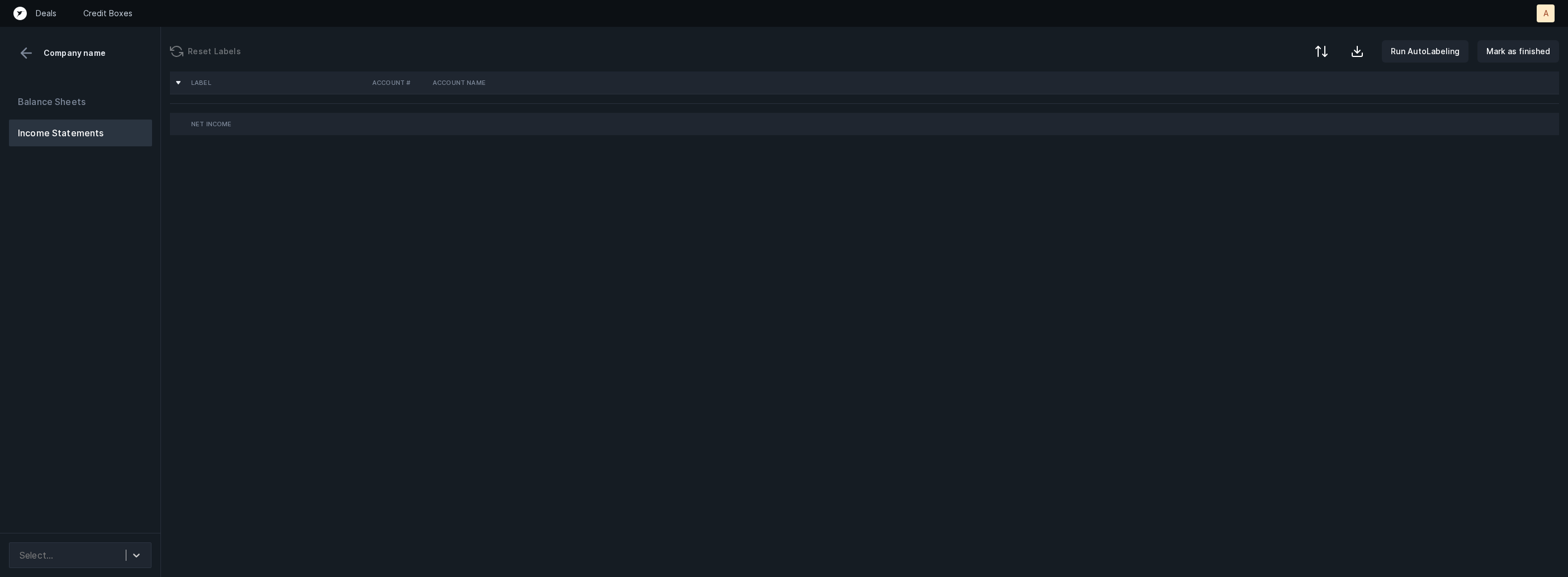
click at [117, 327] on div "Balance Sheets Income Statements" at bounding box center [81, 306] width 161 height 454
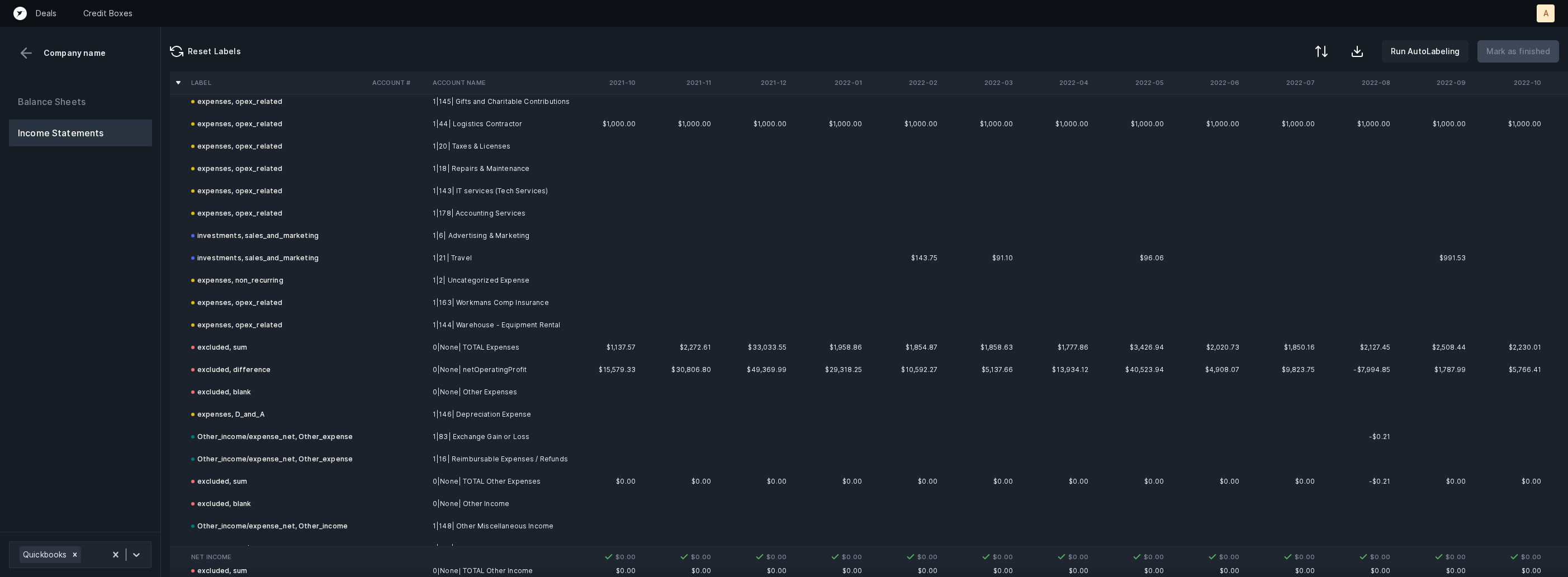
scroll to position [2001, 0]
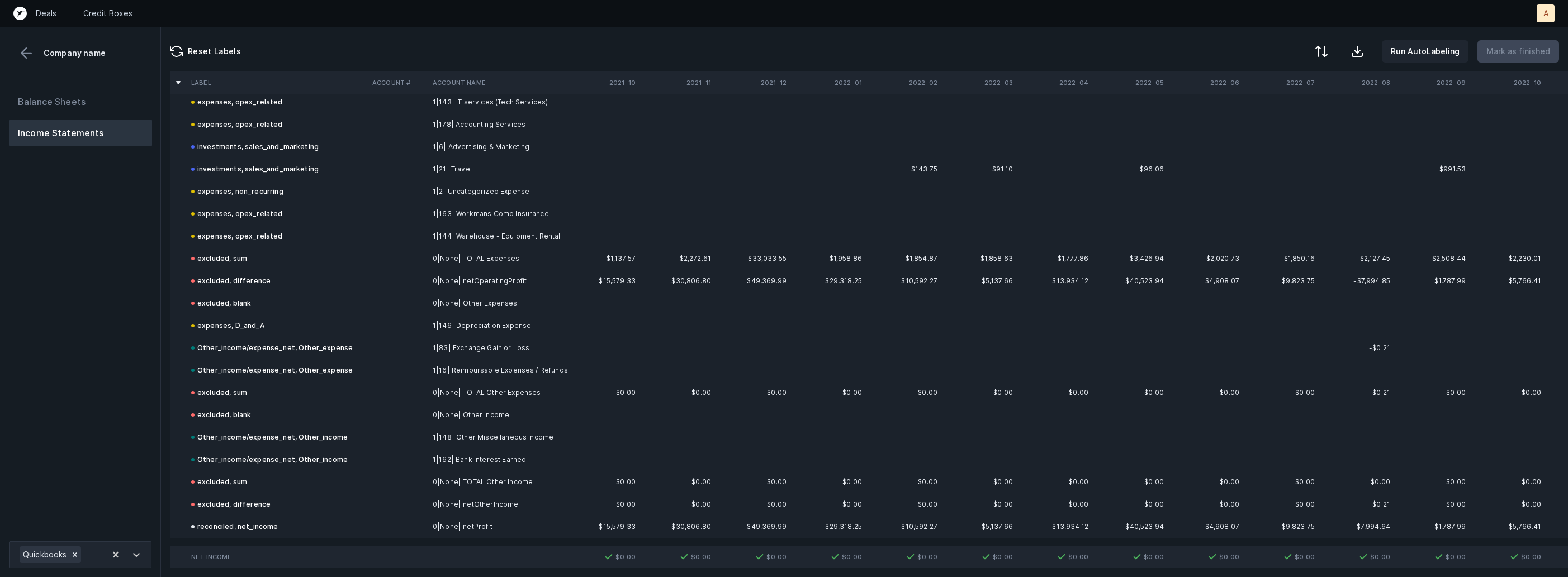
click at [116, 110] on button "Balance Sheets" at bounding box center [81, 102] width 143 height 27
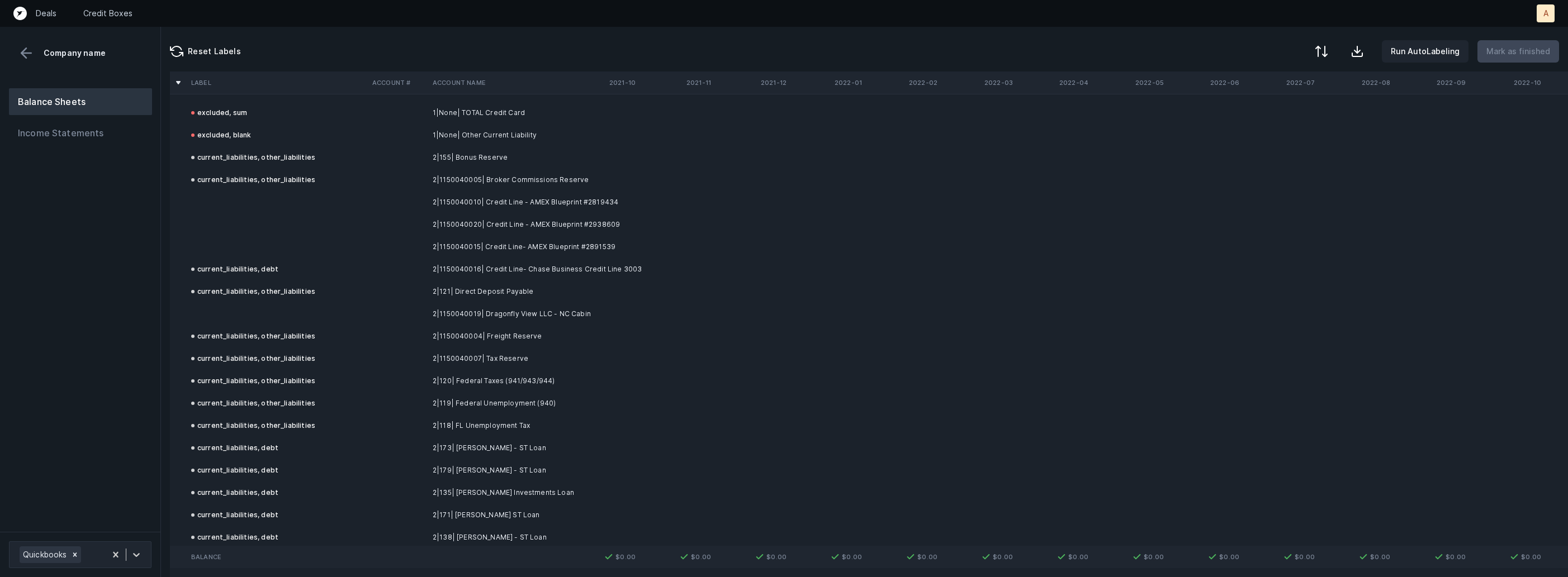
scroll to position [1187, 0]
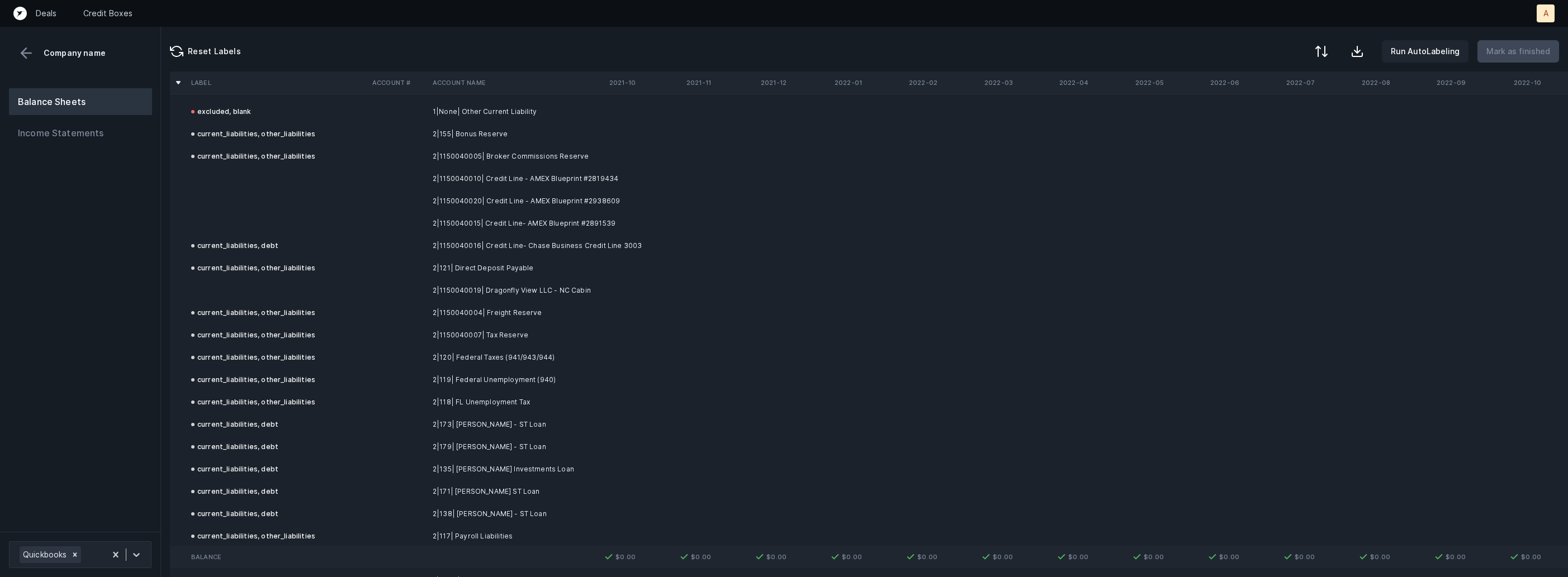
click at [453, 178] on td "2|1150040010| Credit Line - AMEX Blueprint #2819434" at bounding box center [496, 179] width 137 height 22
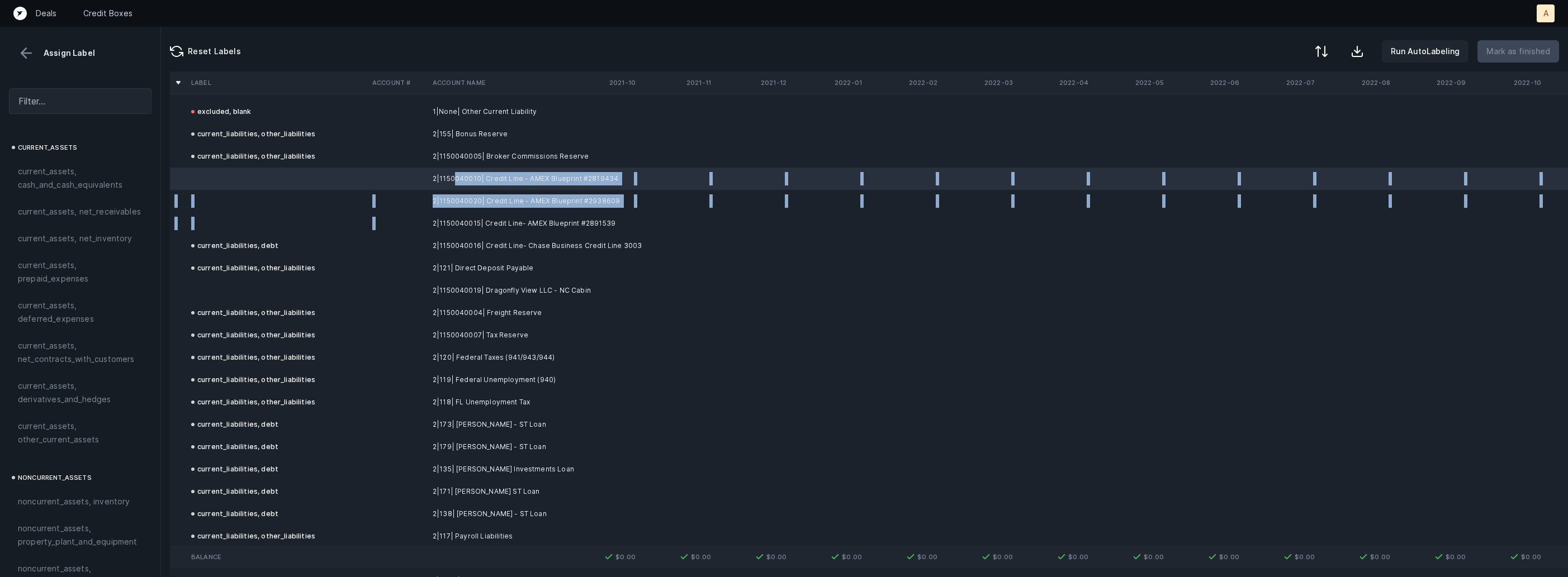
click at [467, 215] on td "2|1150040015| Credit Line- AMEX Blueprint #2891539" at bounding box center [496, 223] width 137 height 22
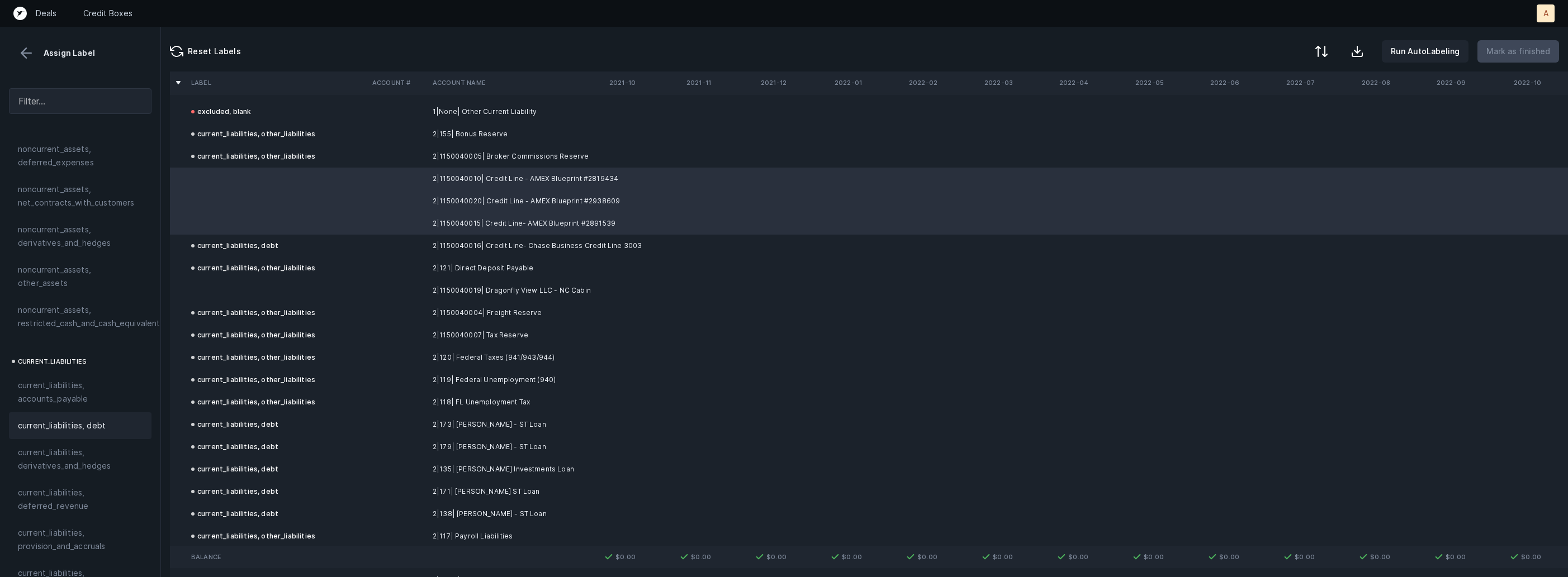
scroll to position [548, 0]
click at [62, 412] on span "current_liabilities, debt" at bounding box center [61, 418] width 88 height 13
click at [260, 282] on td at bounding box center [277, 290] width 181 height 22
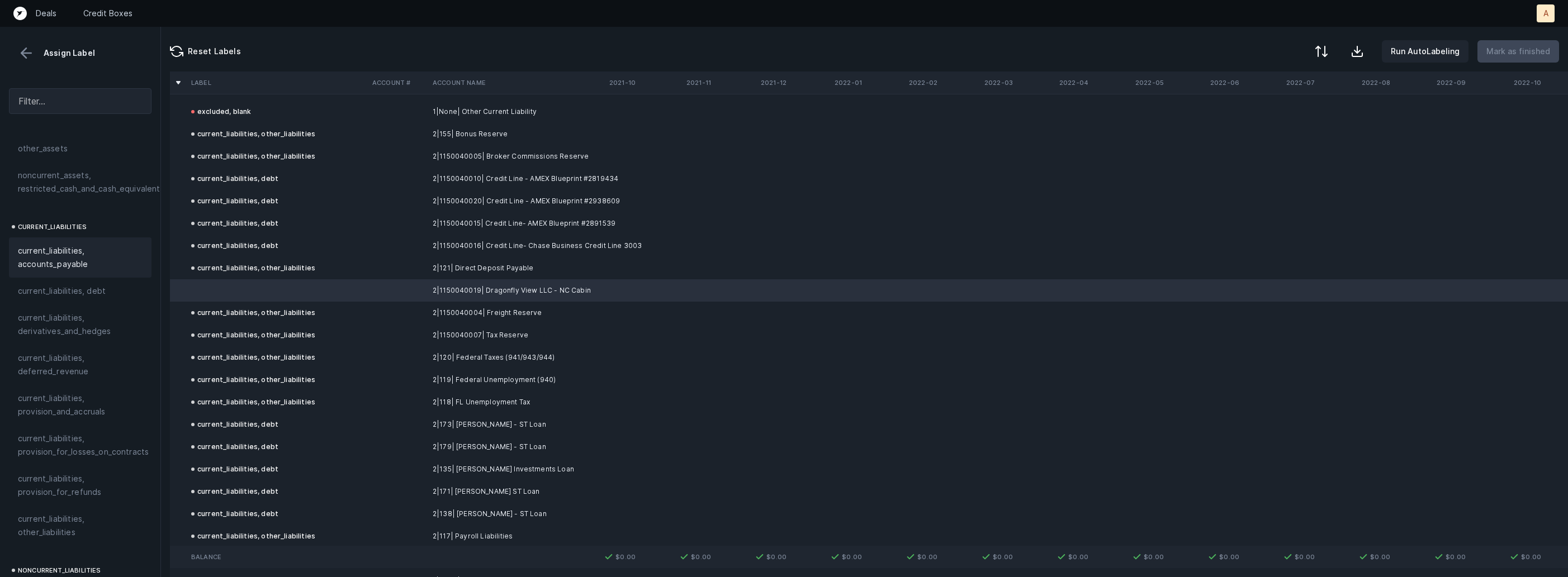
scroll to position [745, 0]
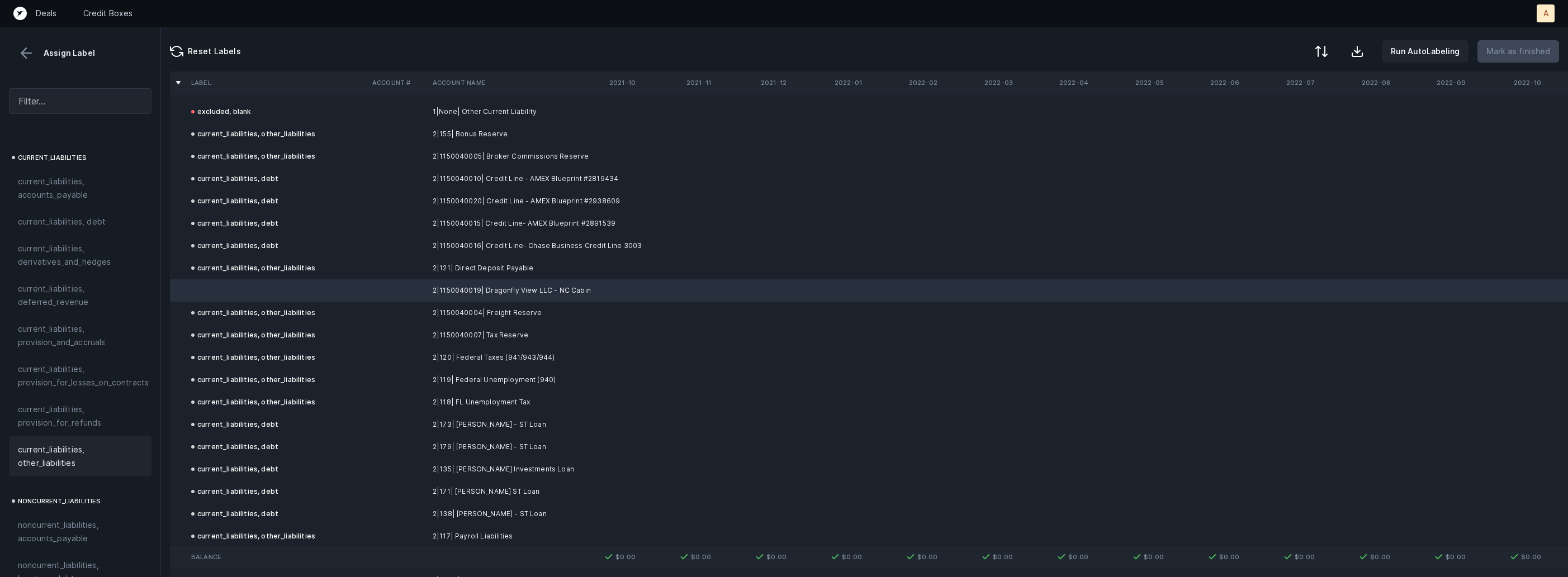
click at [46, 443] on span "current_liabilities, other_liabilities" at bounding box center [80, 457] width 125 height 27
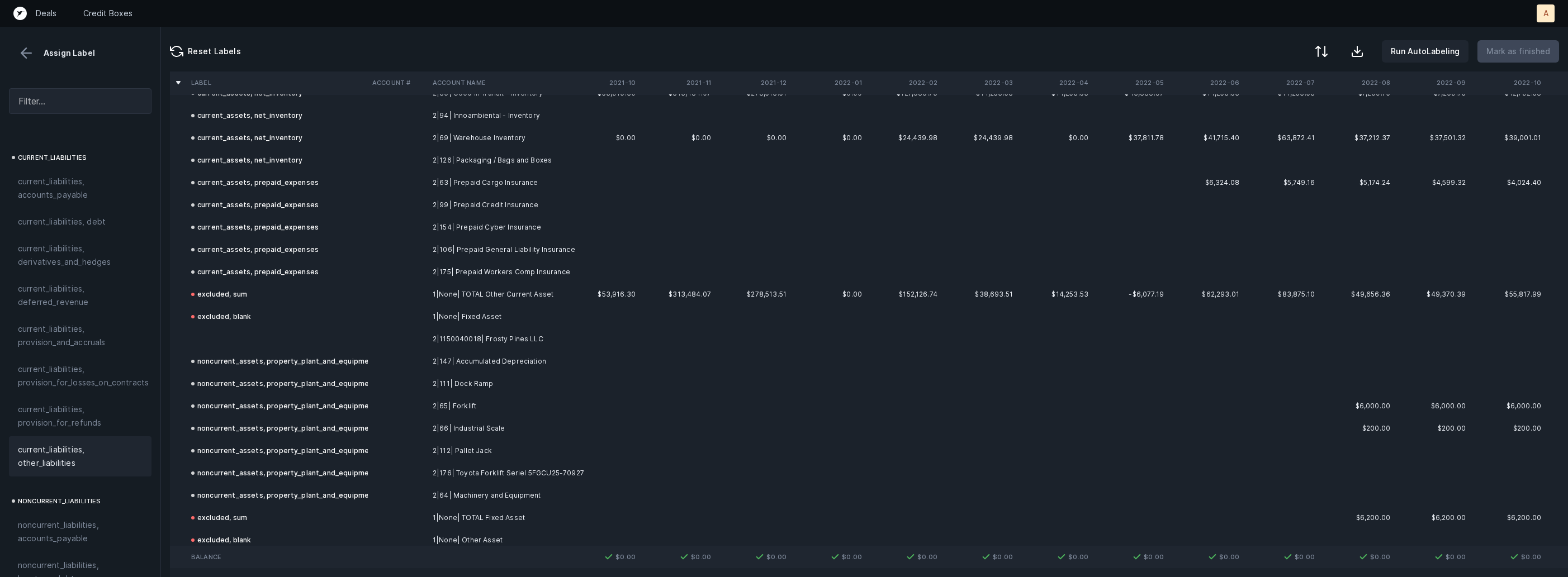
scroll to position [361, 0]
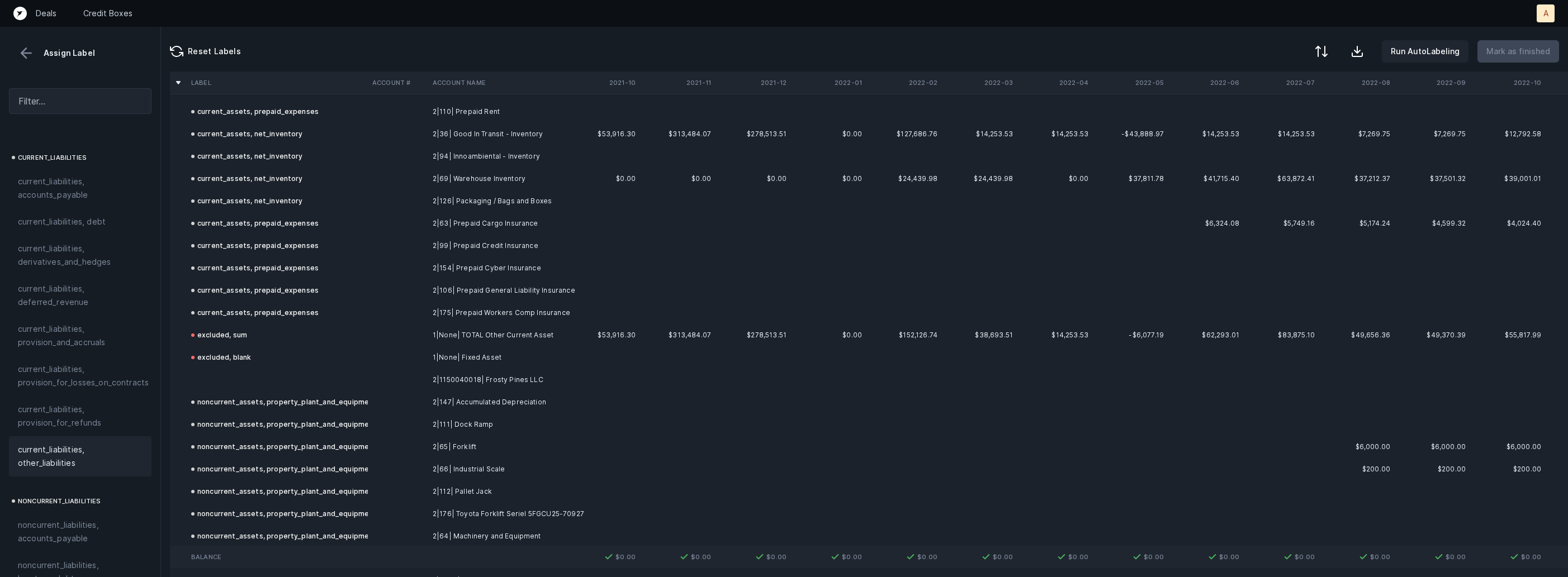
click at [452, 375] on td "2|1150040018| Frosty Pines LLC" at bounding box center [496, 380] width 137 height 22
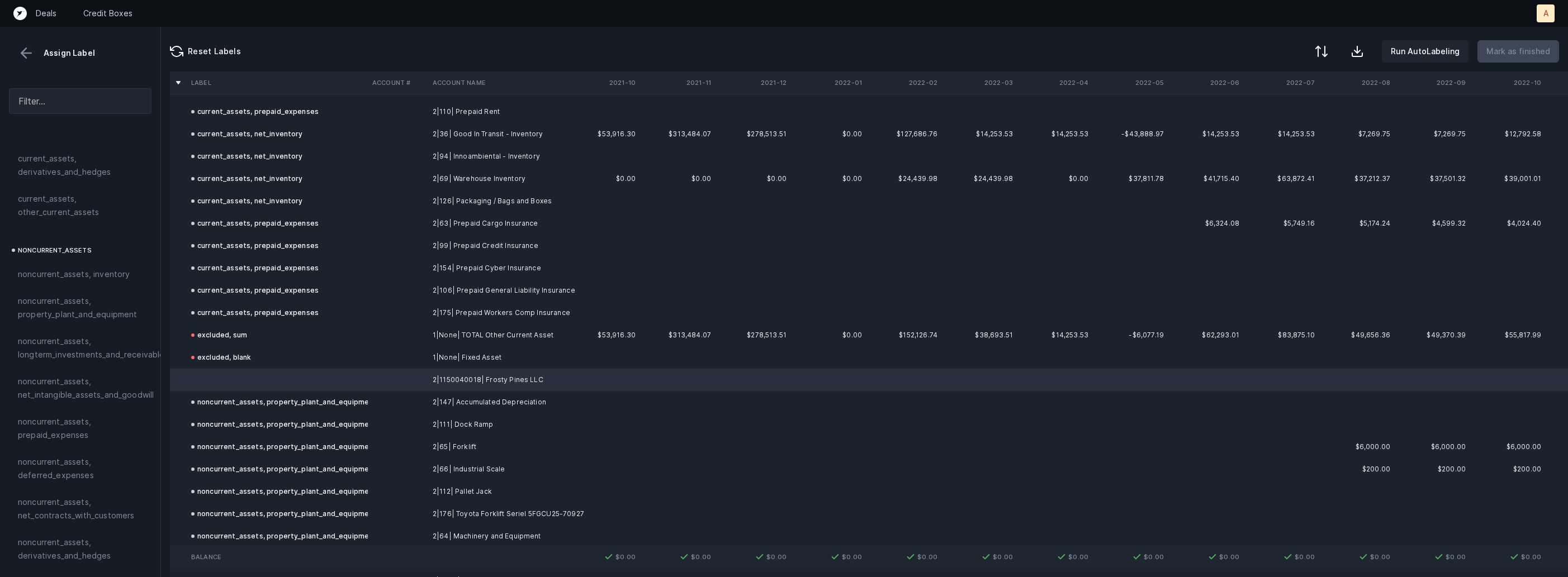
scroll to position [222, 0]
click at [98, 318] on span "noncurrent_assets, property_plant_and_equipment" at bounding box center [80, 313] width 125 height 27
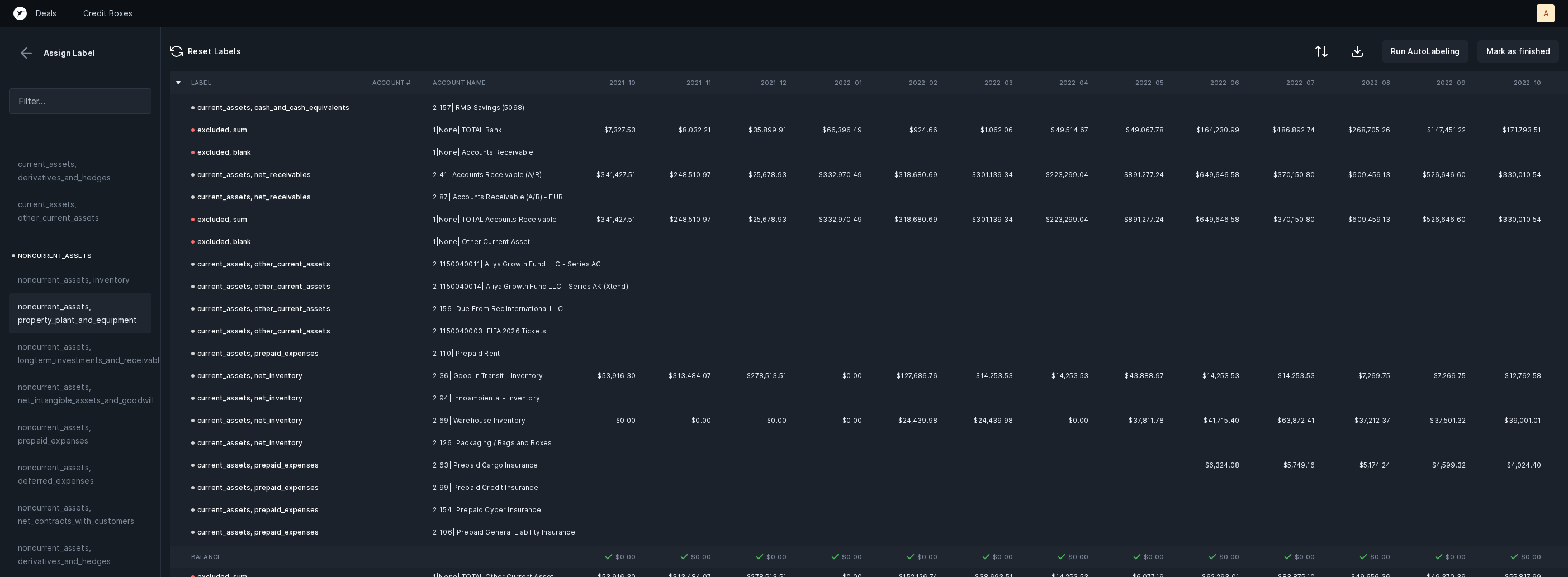
scroll to position [0, 0]
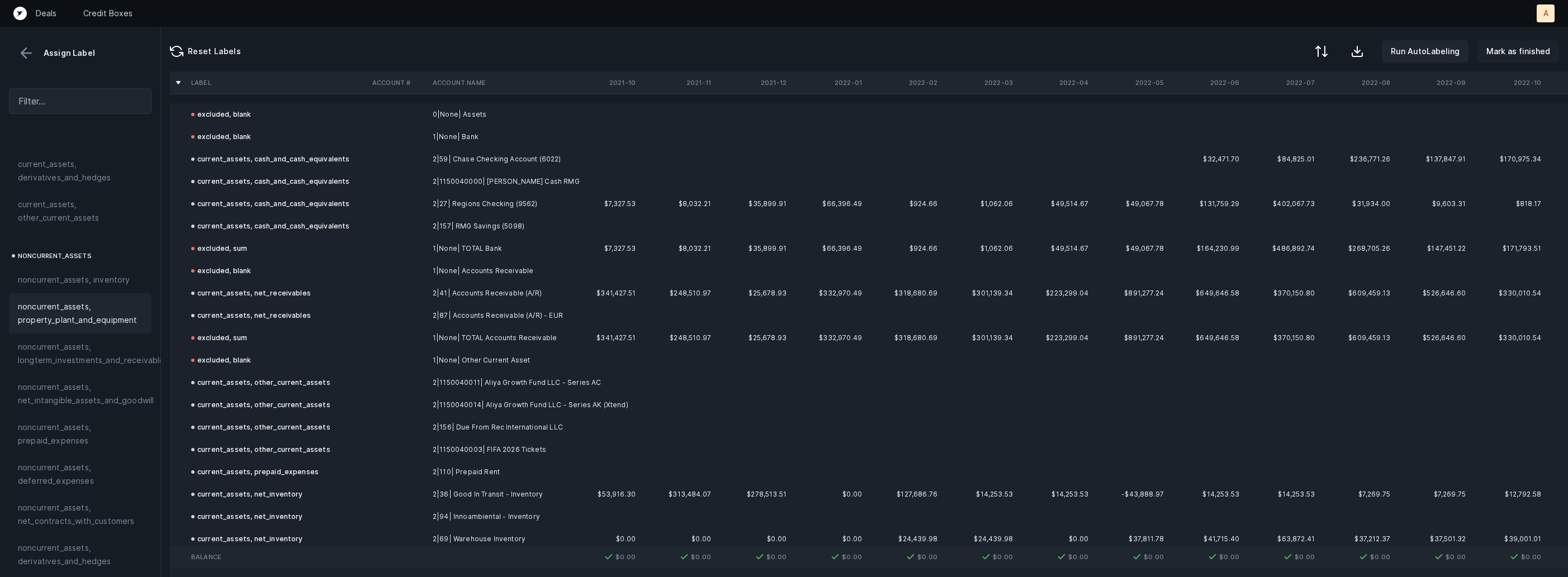
click at [1527, 55] on p "Mark as finished" at bounding box center [1518, 52] width 64 height 13
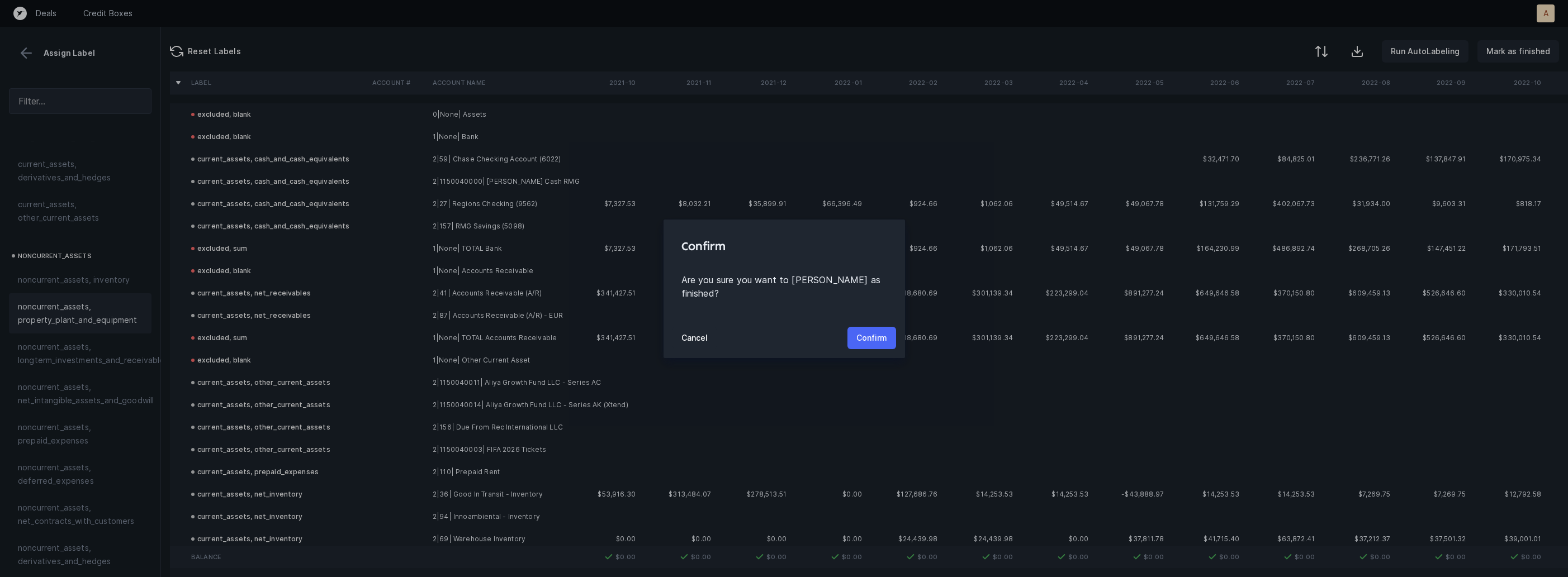
click at [869, 327] on button "Confirm" at bounding box center [872, 338] width 49 height 22
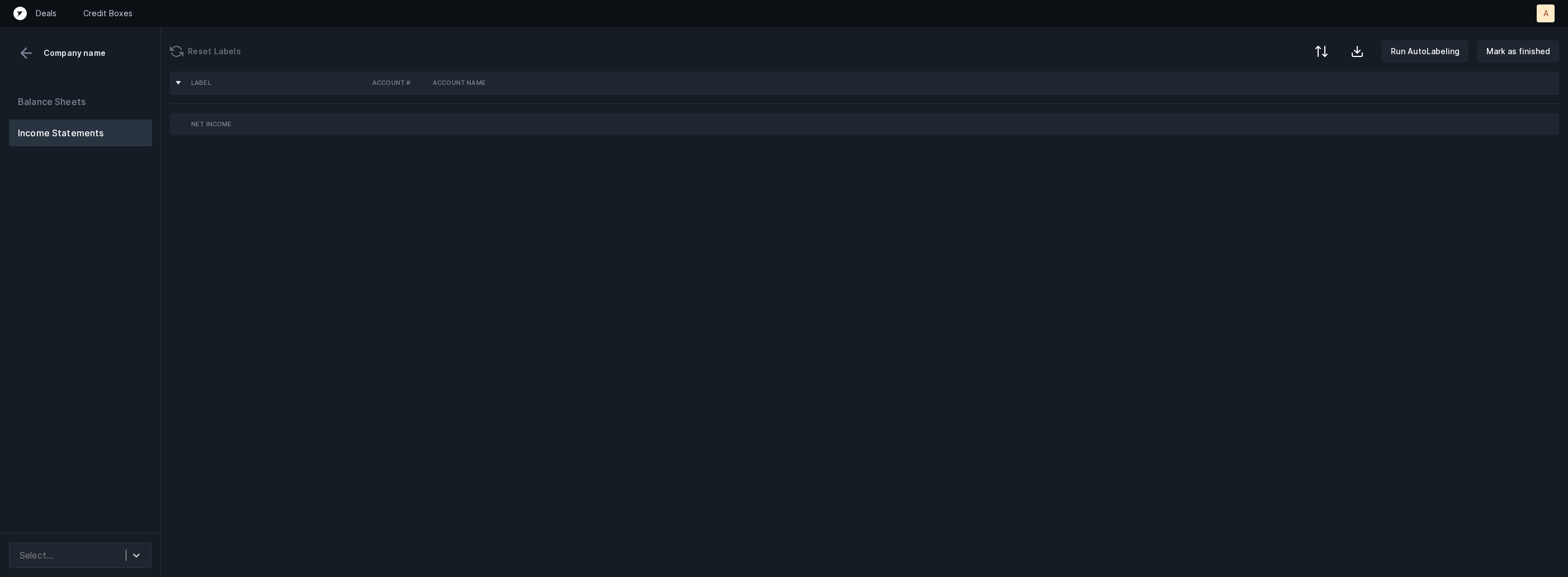
click at [72, 297] on div "Balance Sheets Income Statements" at bounding box center [81, 306] width 161 height 454
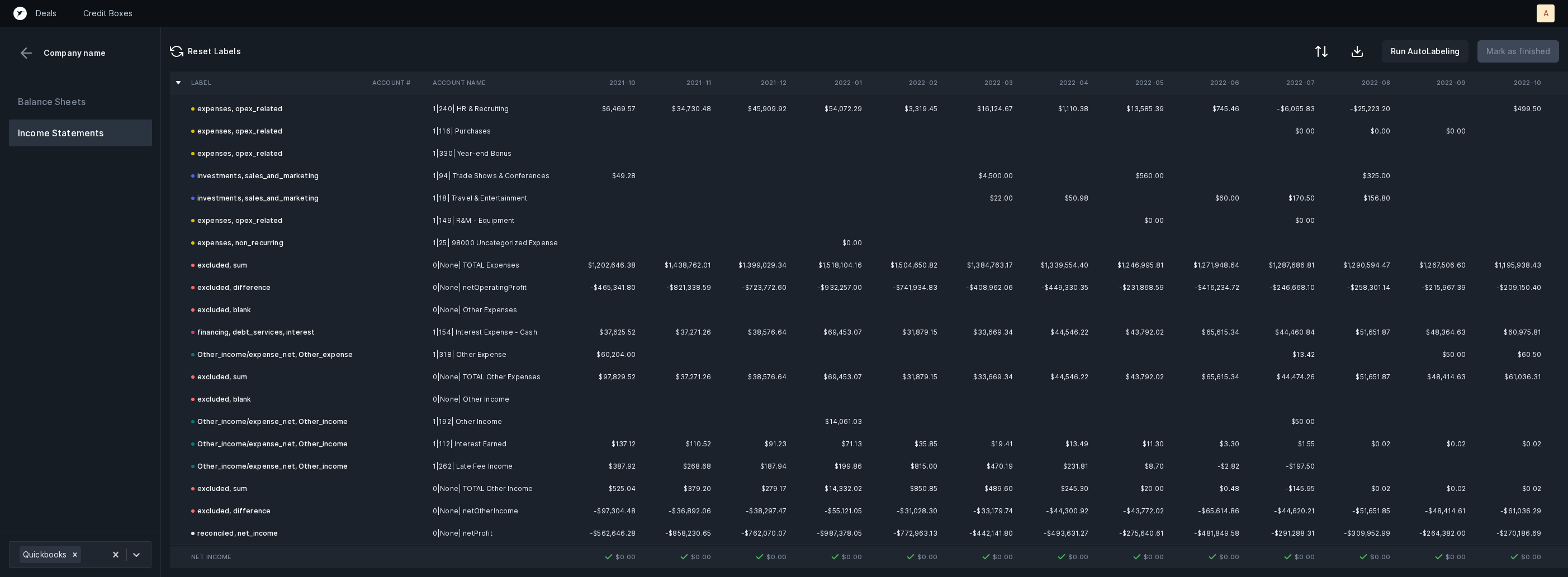
scroll to position [1219, 0]
click at [97, 110] on button "Balance Sheets" at bounding box center [81, 102] width 143 height 27
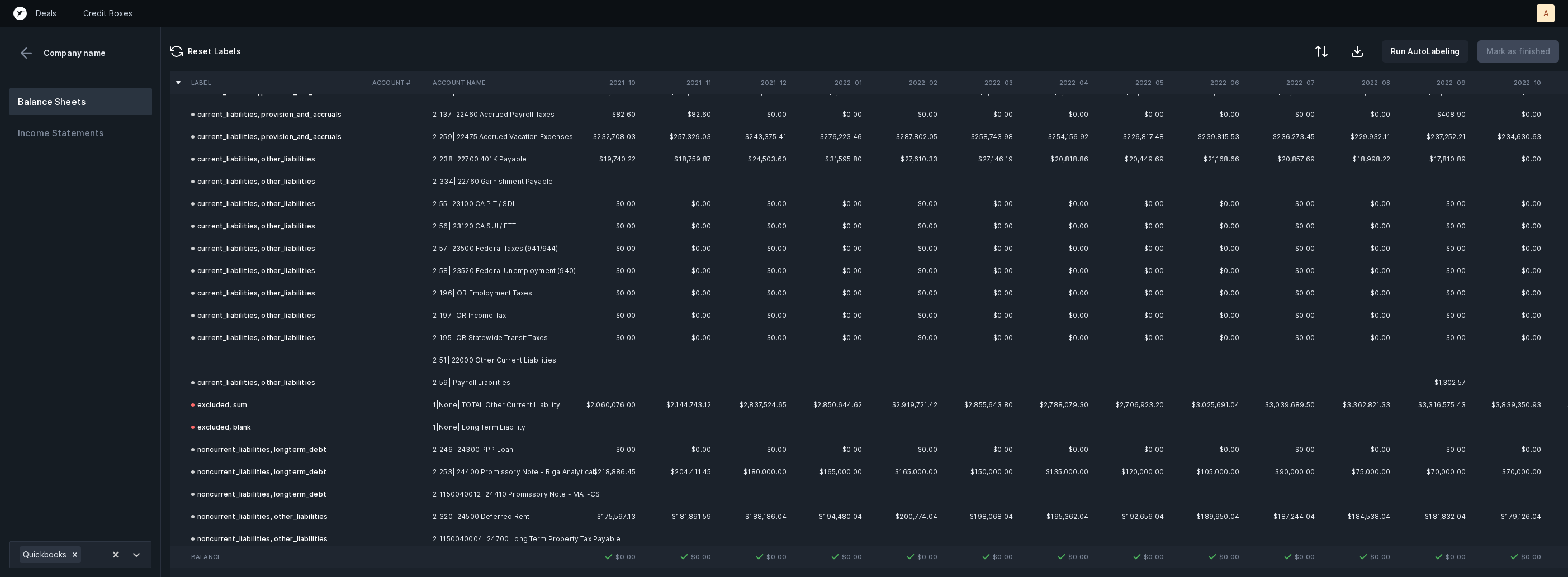
scroll to position [1660, 0]
click at [507, 348] on td "2|51| 22000 Other Current Liabilities" at bounding box center [496, 355] width 137 height 22
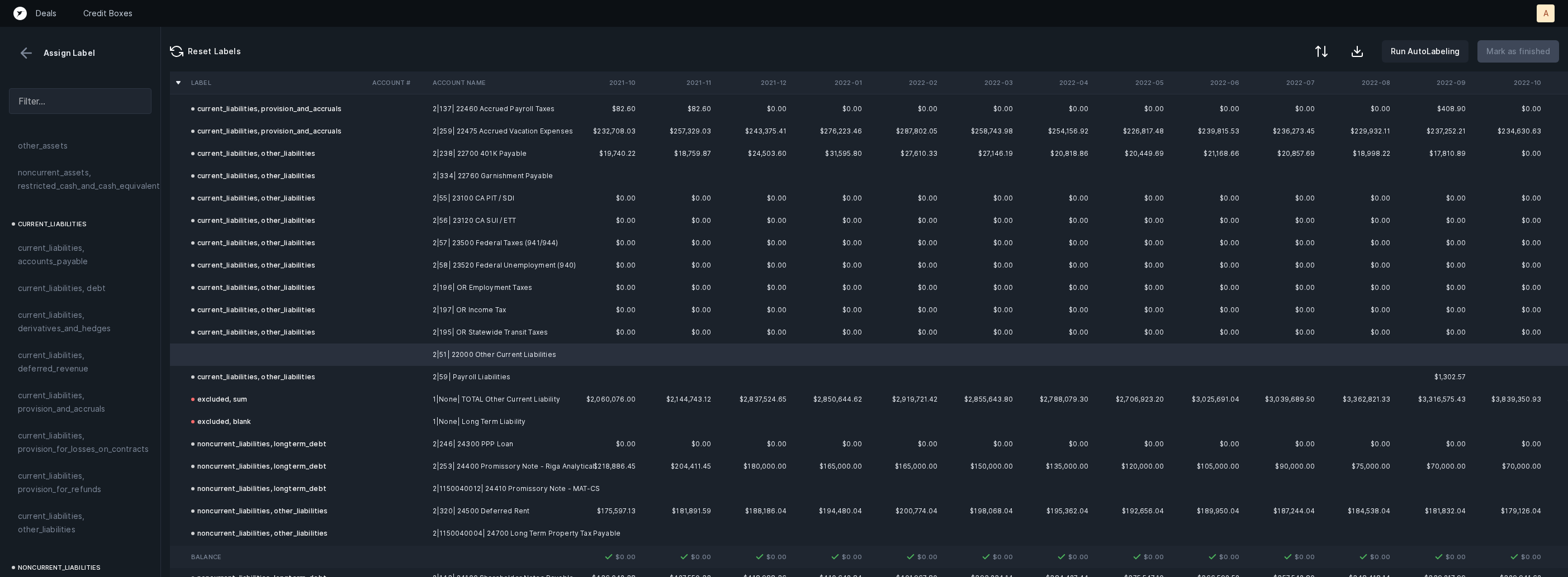
scroll to position [743, 0]
click at [81, 444] on span "current_liabilities, other_liabilities" at bounding box center [80, 457] width 125 height 27
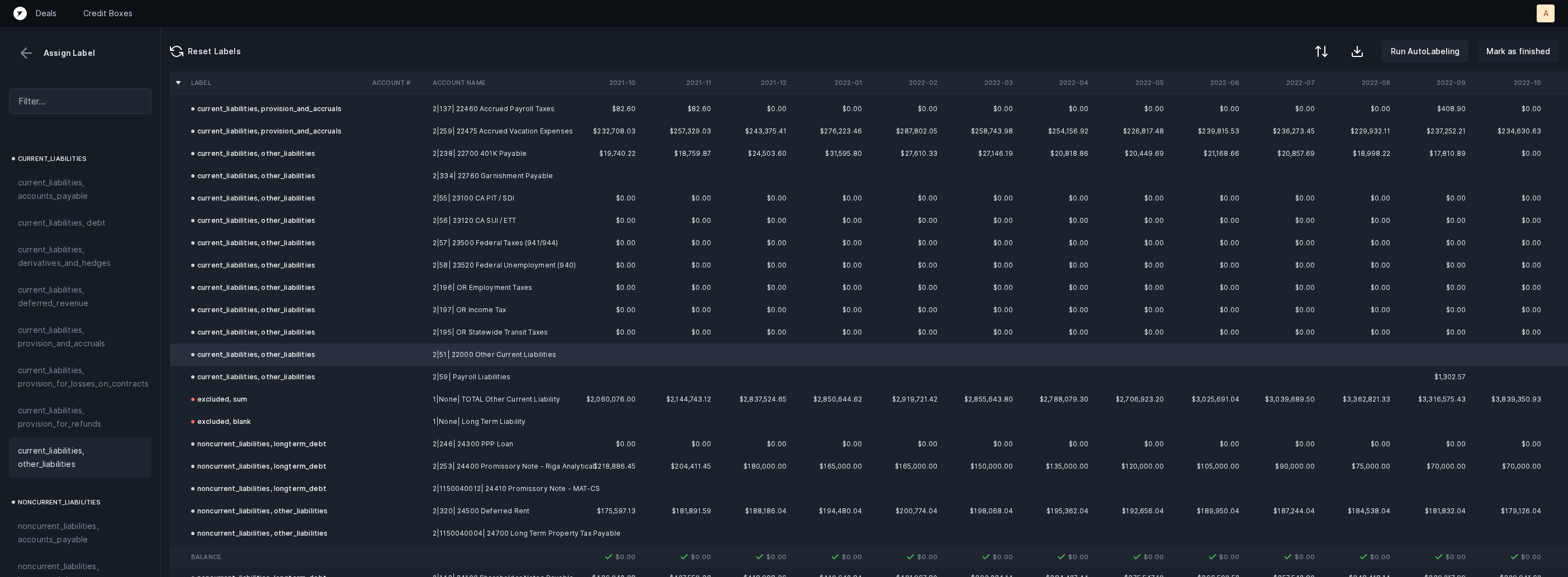
click at [1506, 58] on button "Mark as finished" at bounding box center [1518, 51] width 81 height 22
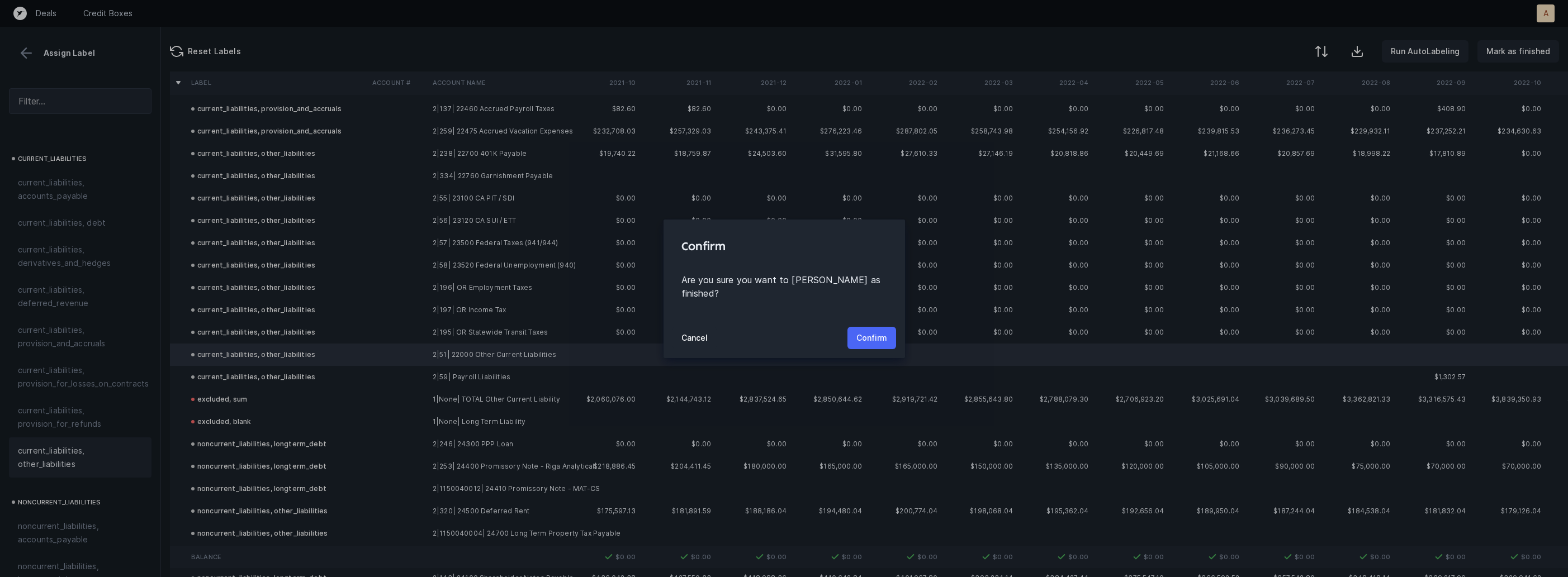
click at [876, 332] on p "Confirm" at bounding box center [872, 338] width 31 height 13
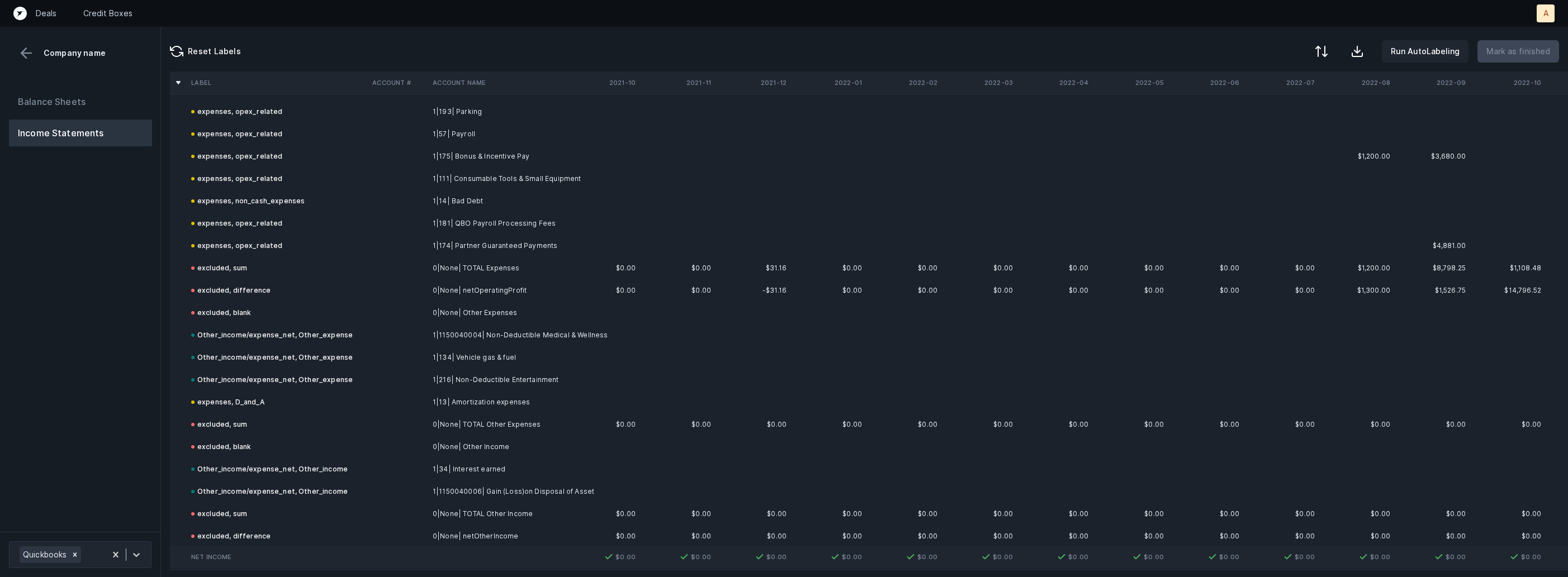
scroll to position [1331, 0]
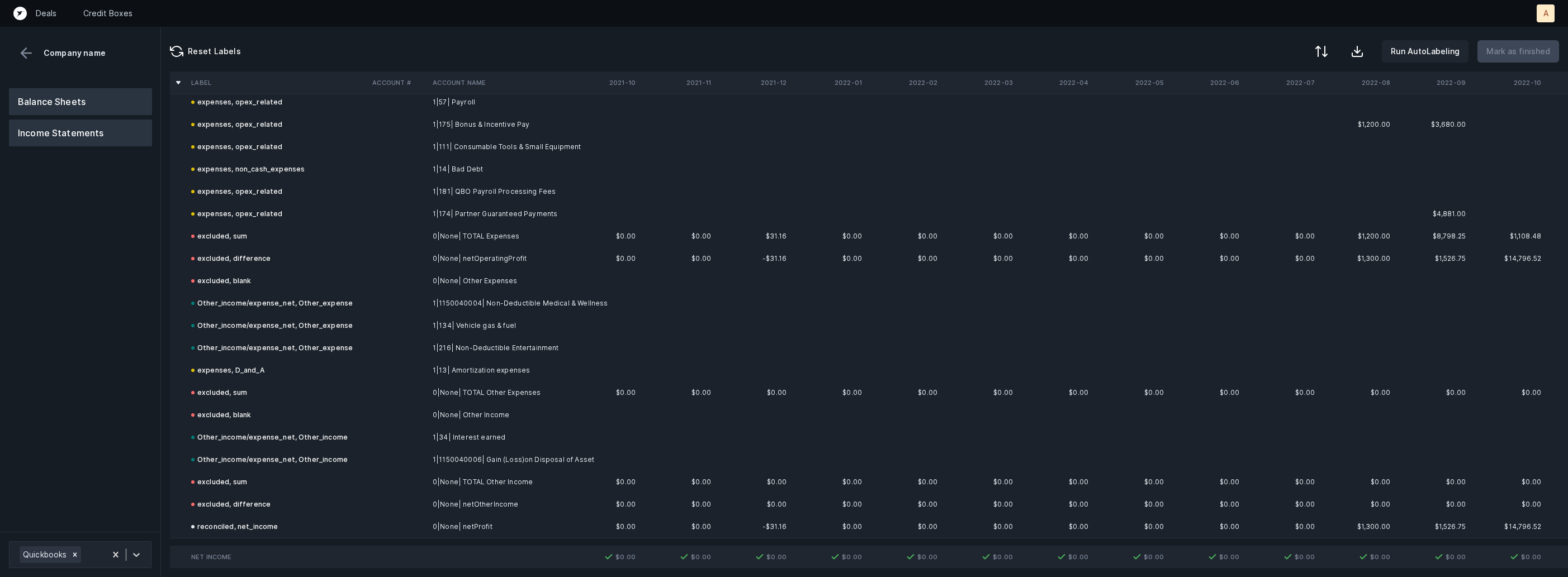
click at [115, 105] on button "Balance Sheets" at bounding box center [81, 102] width 143 height 27
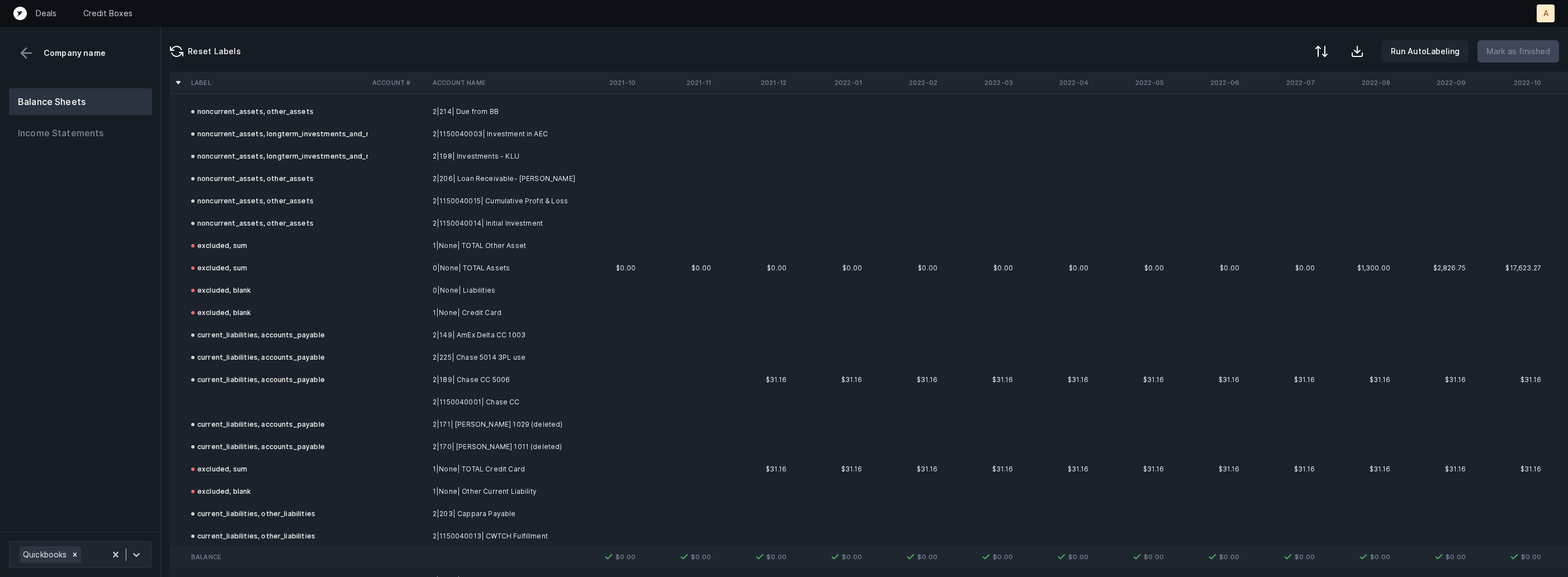
scroll to position [368, 0]
click at [284, 406] on td "current_liabilities, accounts_payable" at bounding box center [277, 417] width 181 height 22
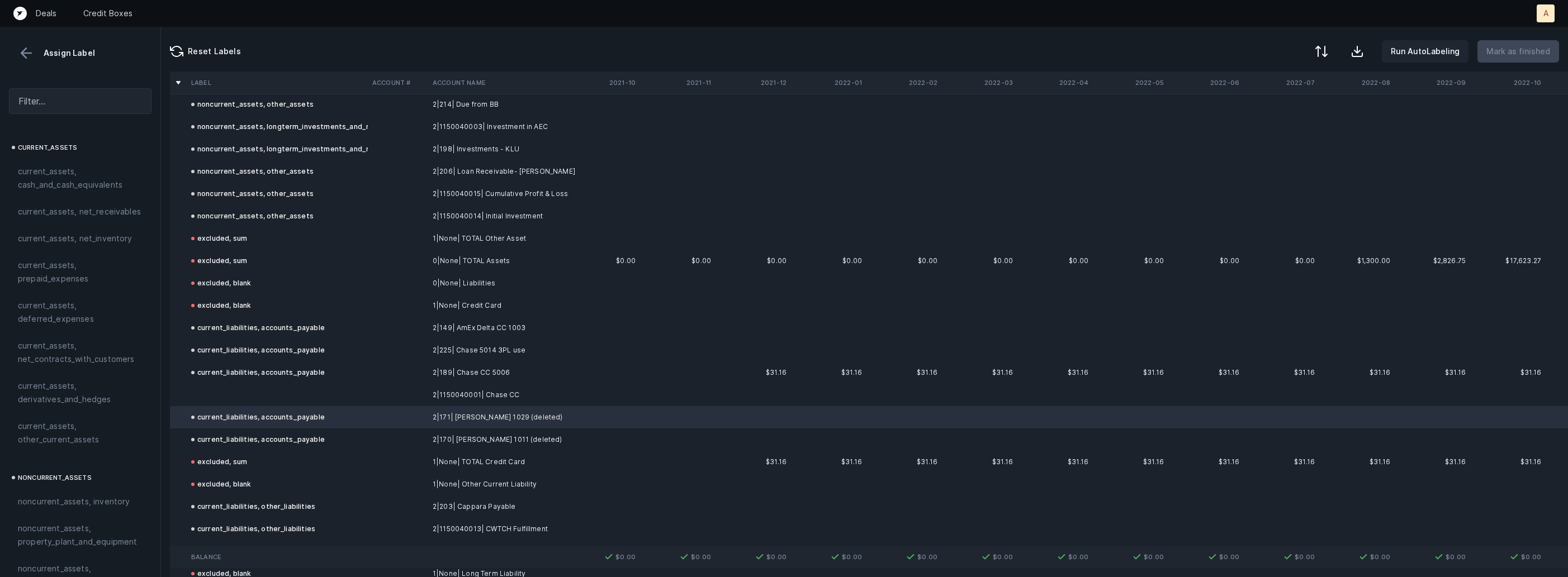
click at [205, 385] on td at bounding box center [277, 395] width 181 height 22
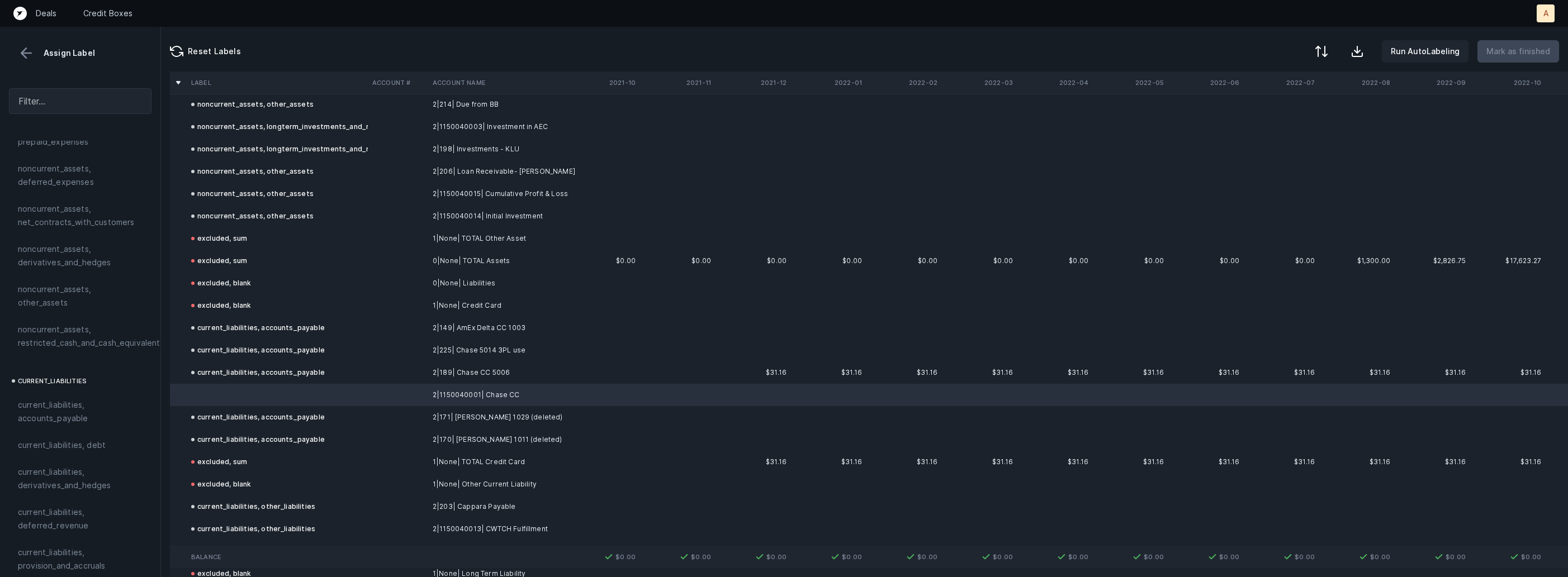
scroll to position [531, 0]
click at [51, 388] on span "current_liabilities, accounts_payable" at bounding box center [80, 401] width 125 height 27
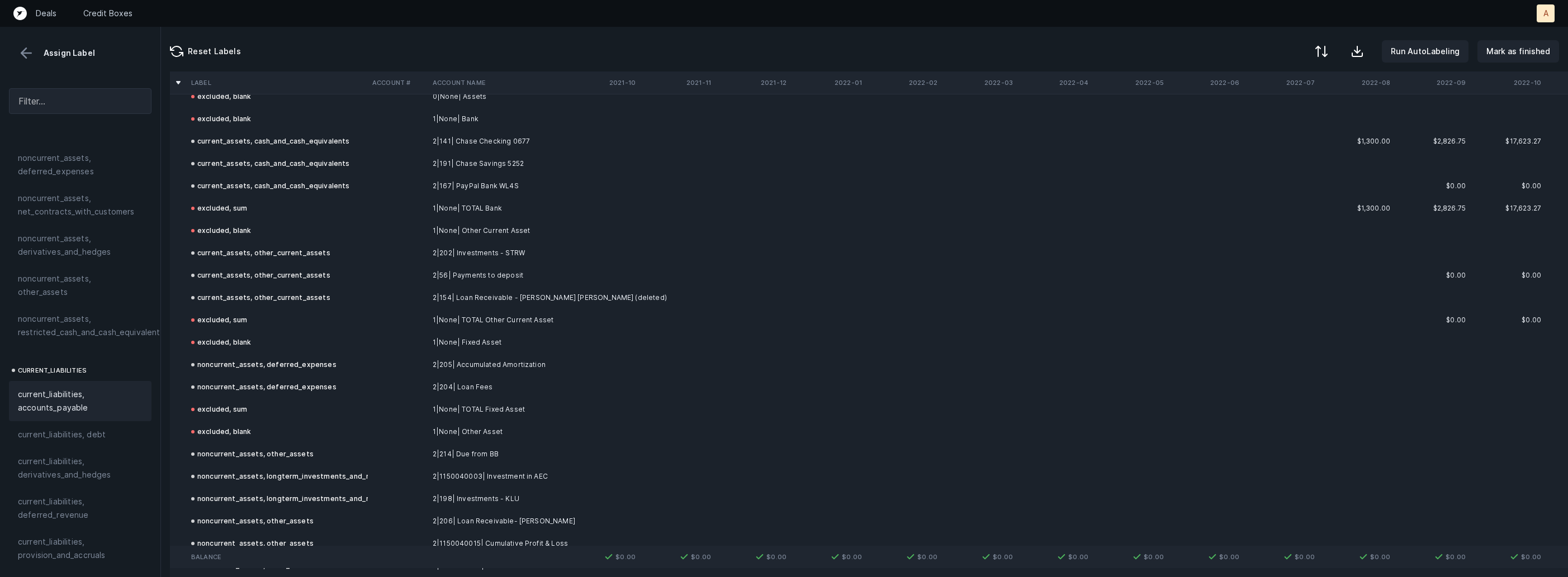
scroll to position [0, 0]
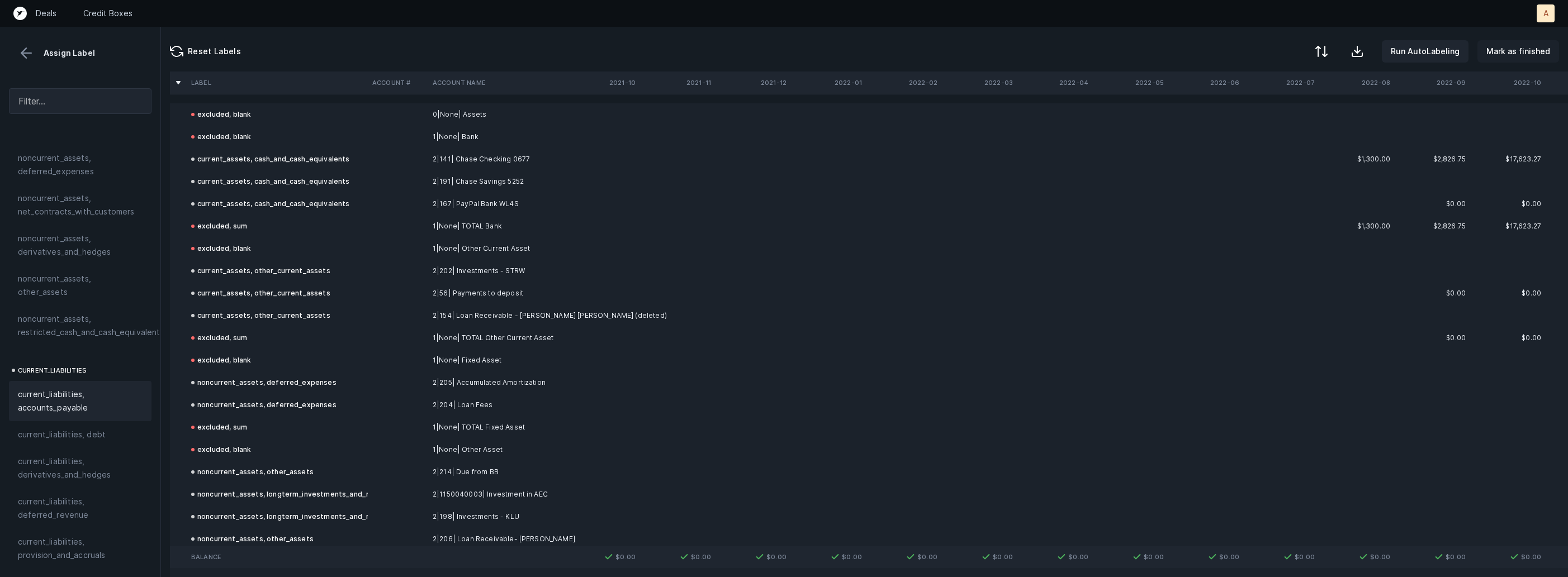
click at [1511, 52] on p "Mark as finished" at bounding box center [1518, 52] width 64 height 13
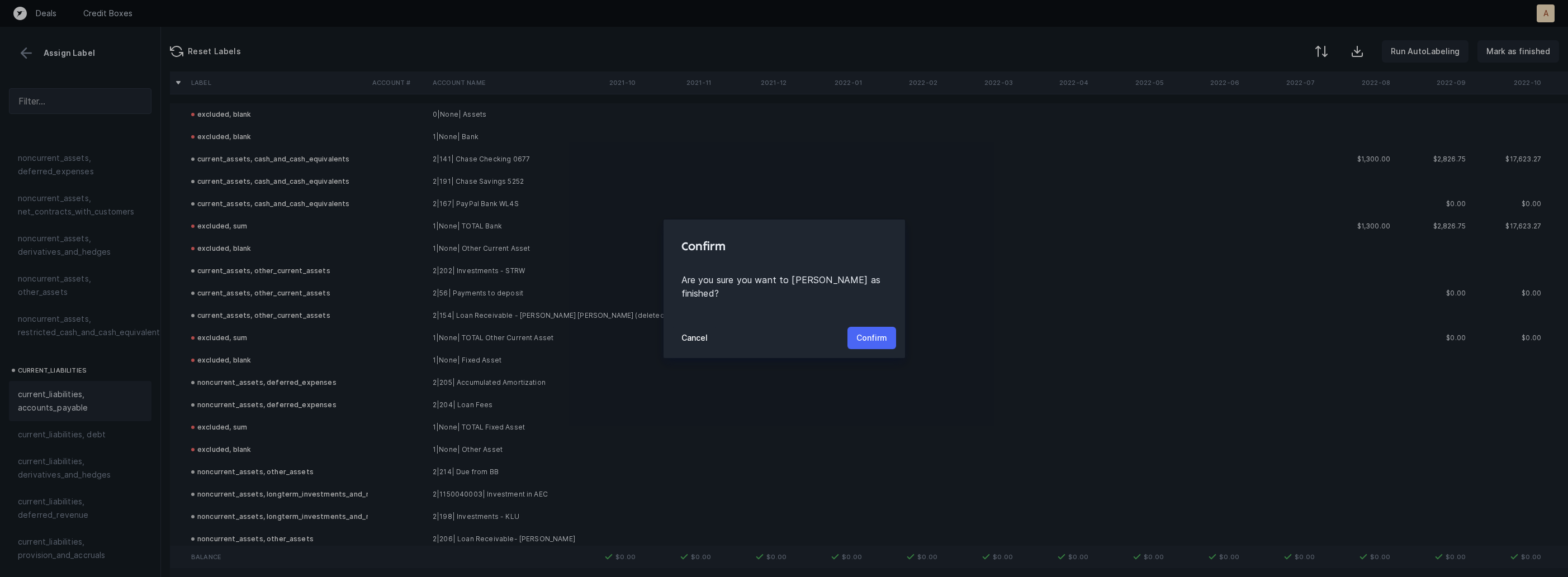
click at [874, 332] on p "Confirm" at bounding box center [872, 338] width 31 height 13
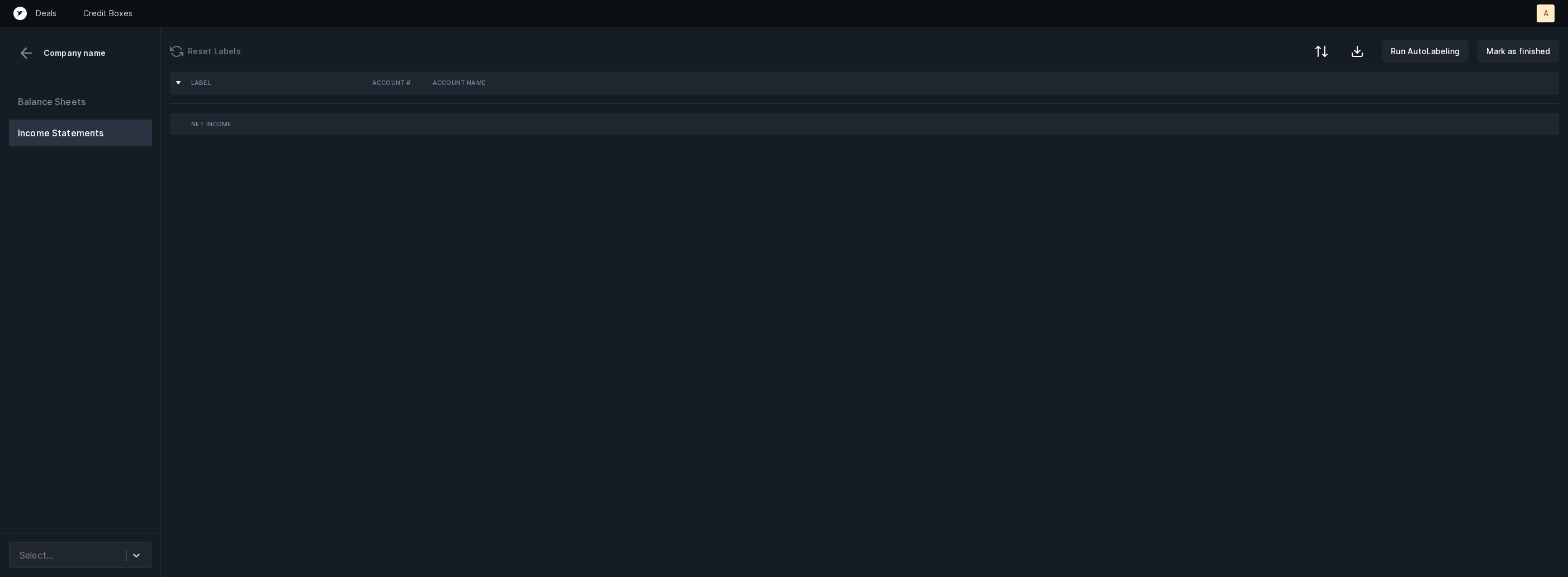
click at [117, 341] on div "Balance Sheets Income Statements" at bounding box center [81, 306] width 161 height 454
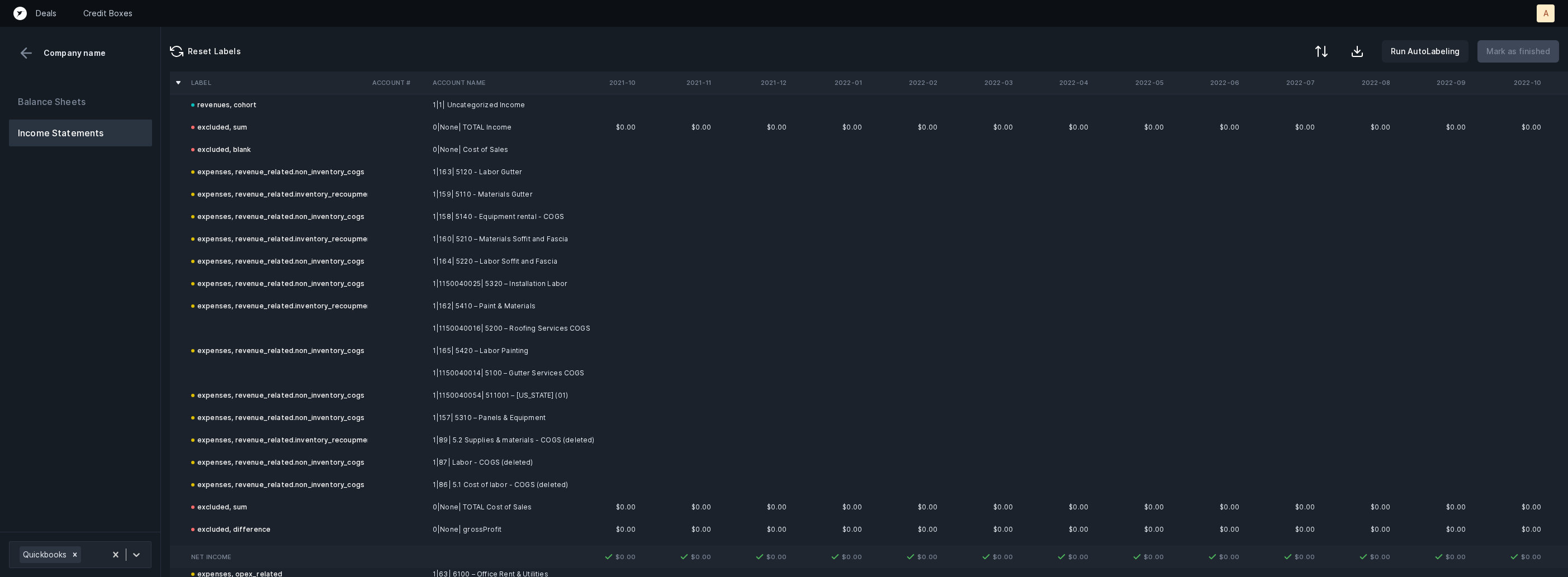
scroll to position [281, 0]
click at [539, 327] on td "1|1150040016| 5200 – Roofing Services COGS" at bounding box center [496, 326] width 137 height 22
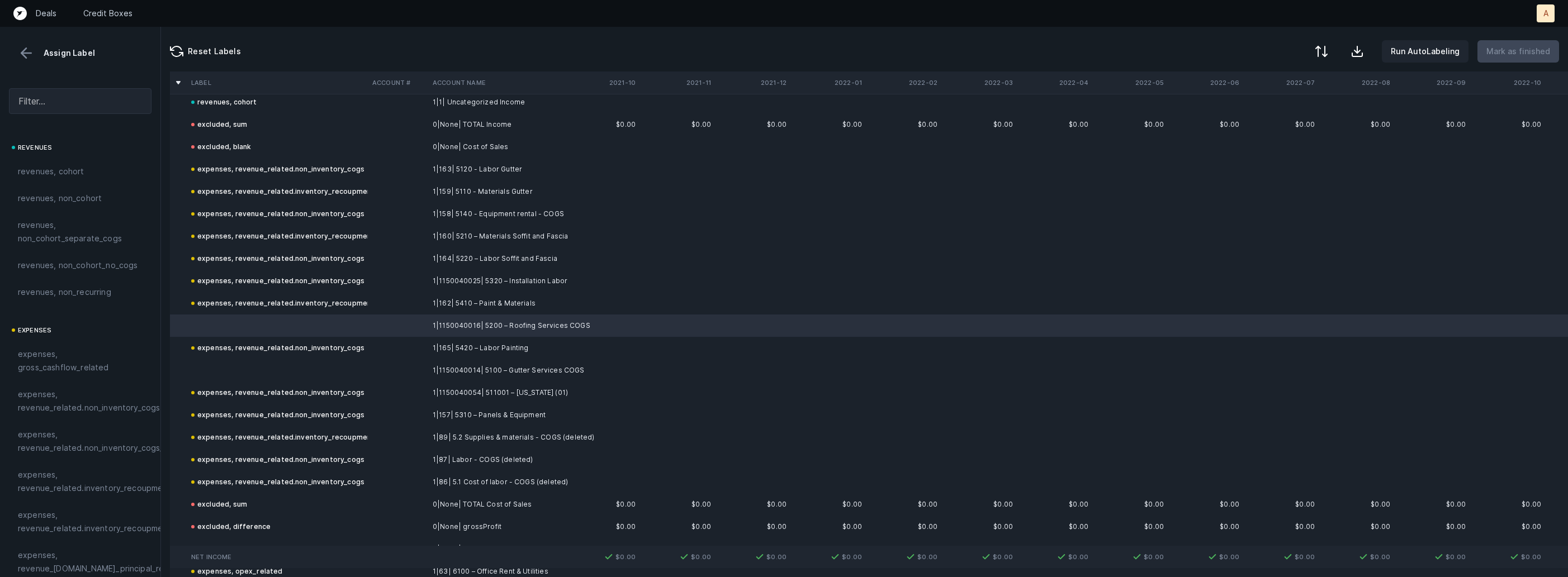
click at [463, 361] on td "1|1150040014| 5100 – Gutter Services COGS" at bounding box center [496, 370] width 137 height 22
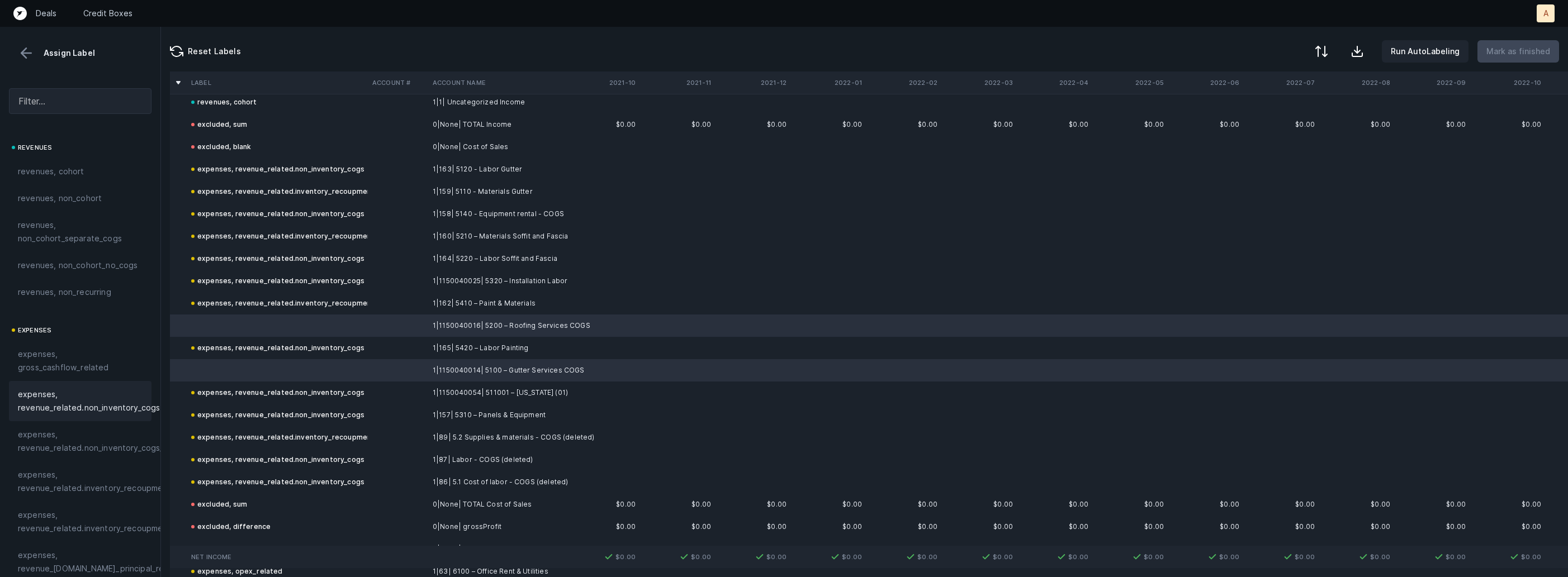
click at [83, 395] on span "expenses, revenue_related.non_inventory_cogs" at bounding box center [89, 401] width 142 height 27
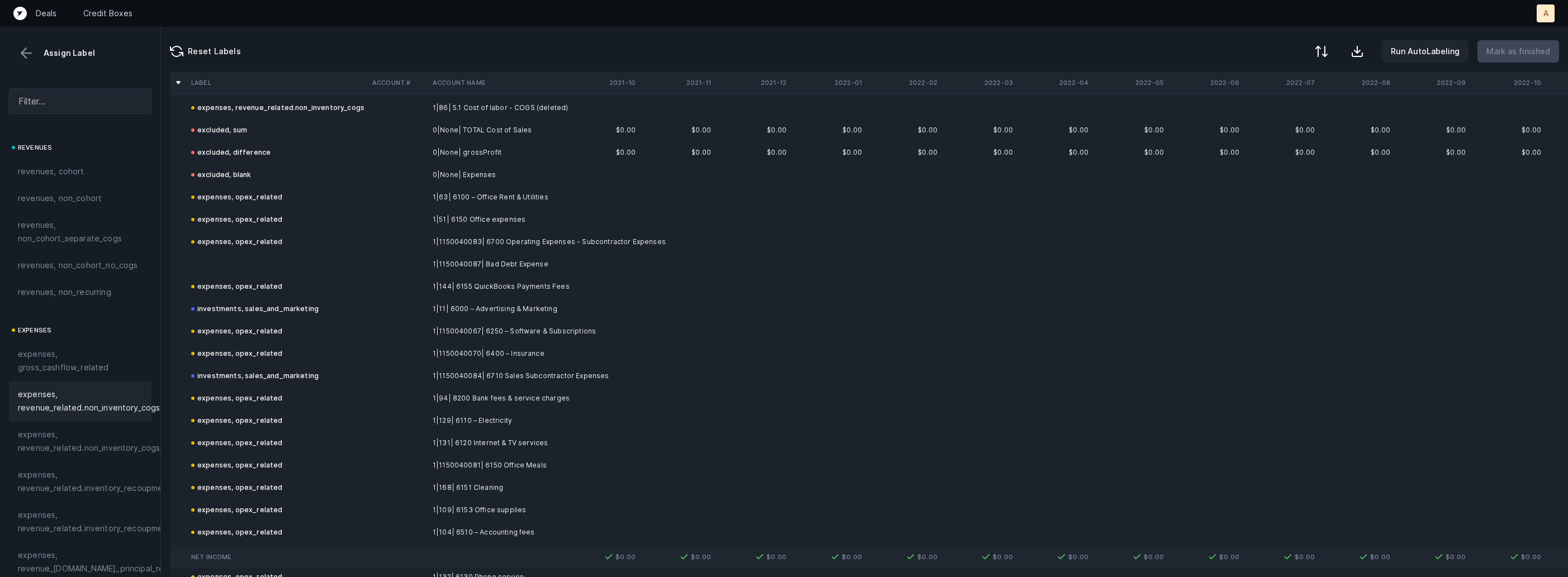
scroll to position [660, 0]
click at [544, 254] on td "1|1150040087| Bad Debt Expense" at bounding box center [496, 260] width 137 height 22
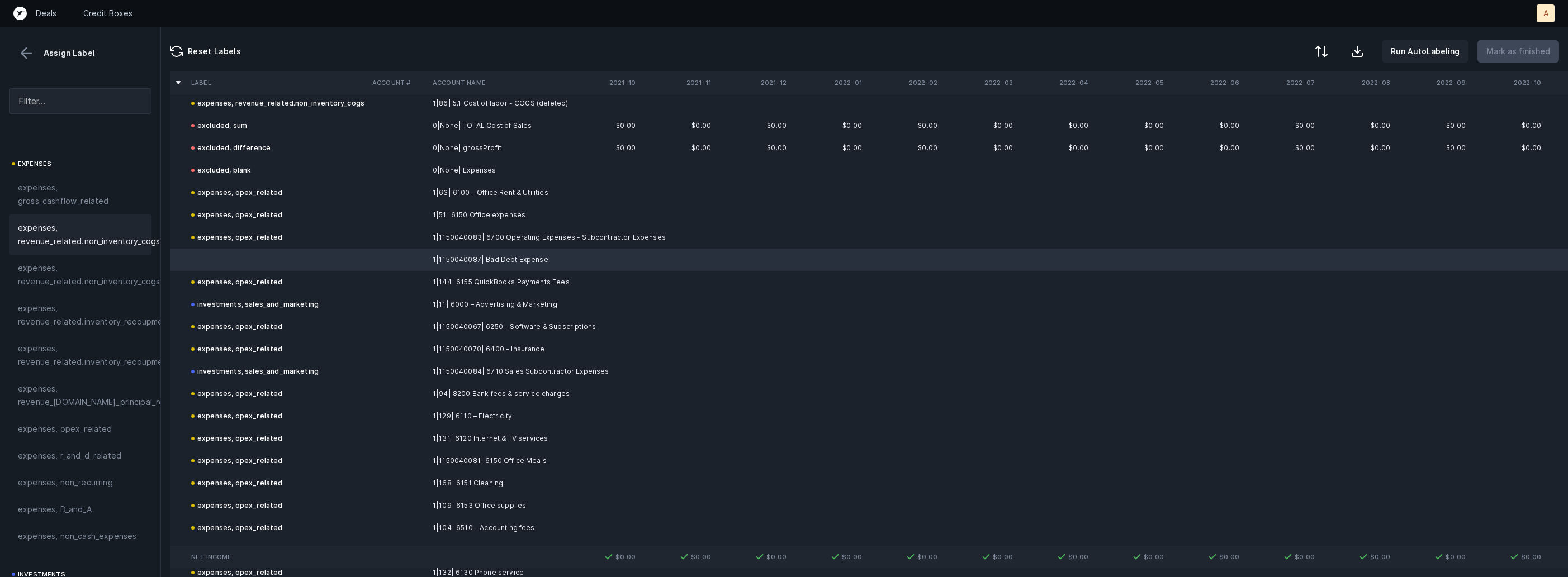
scroll to position [303, 0]
click at [78, 388] on div "expenses, non_cash_expenses" at bounding box center [80, 400] width 143 height 27
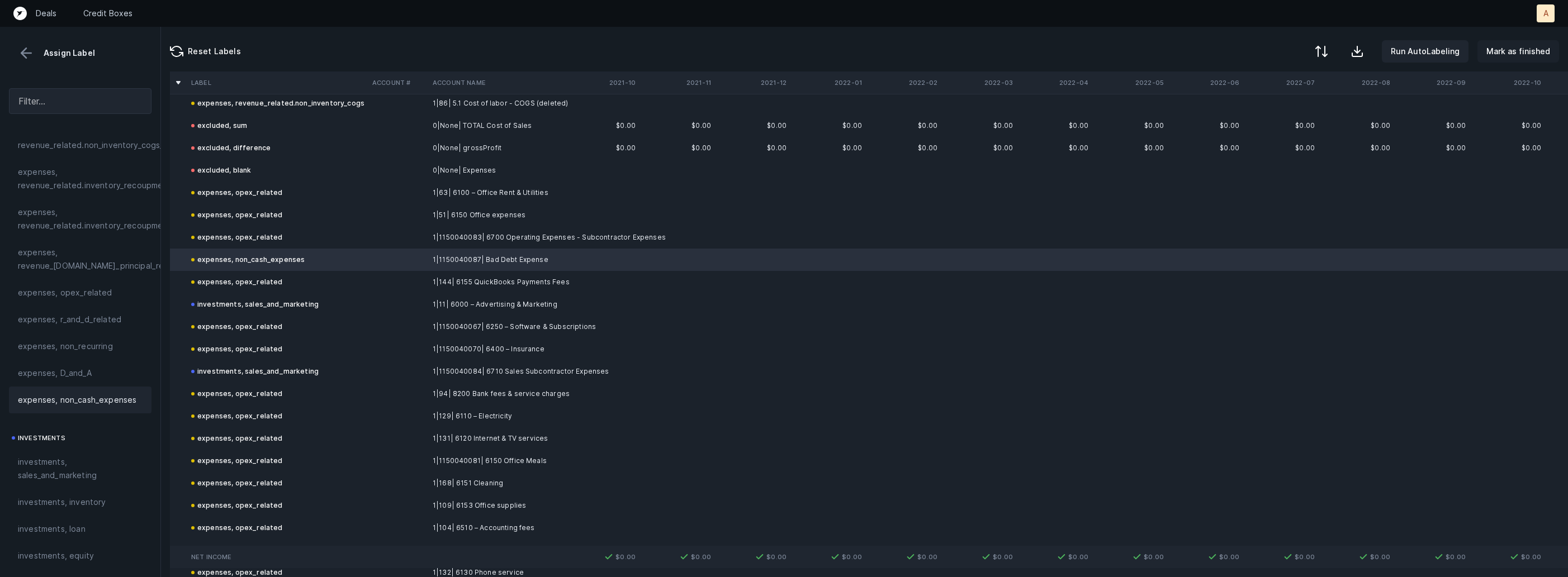
click at [1514, 46] on p "Mark as finished" at bounding box center [1518, 52] width 64 height 13
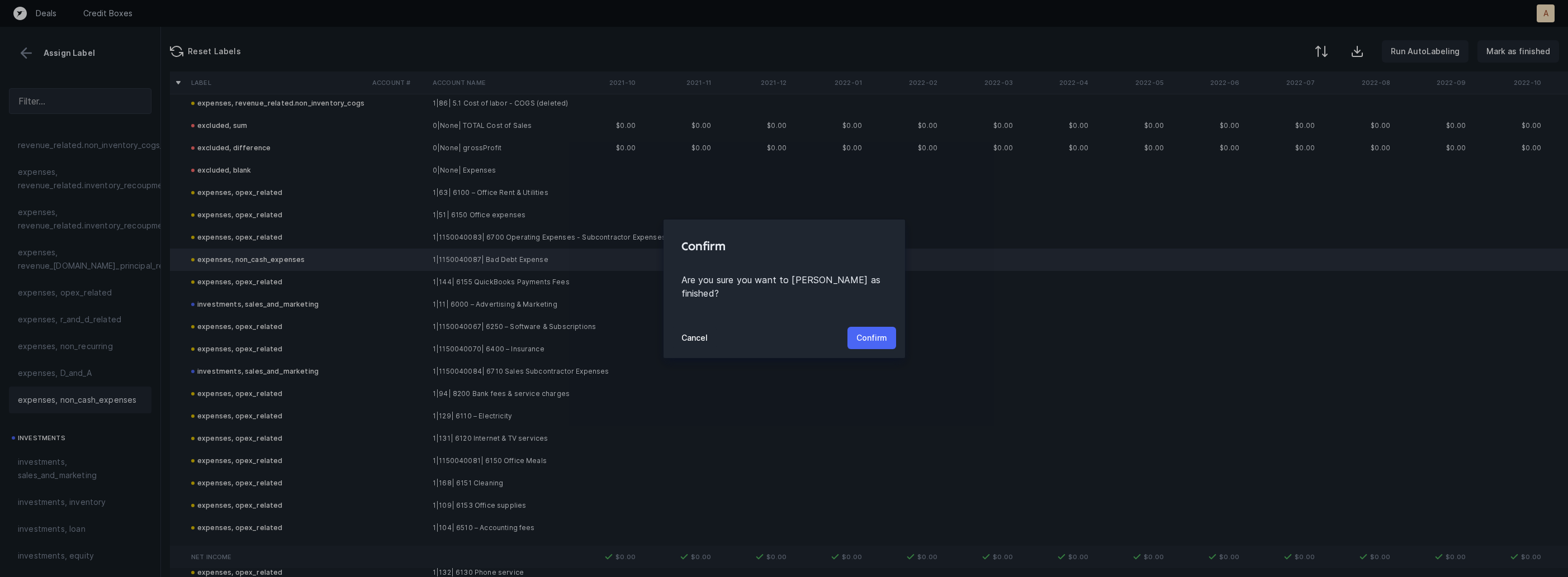
click at [887, 328] on button "Confirm" at bounding box center [872, 338] width 49 height 22
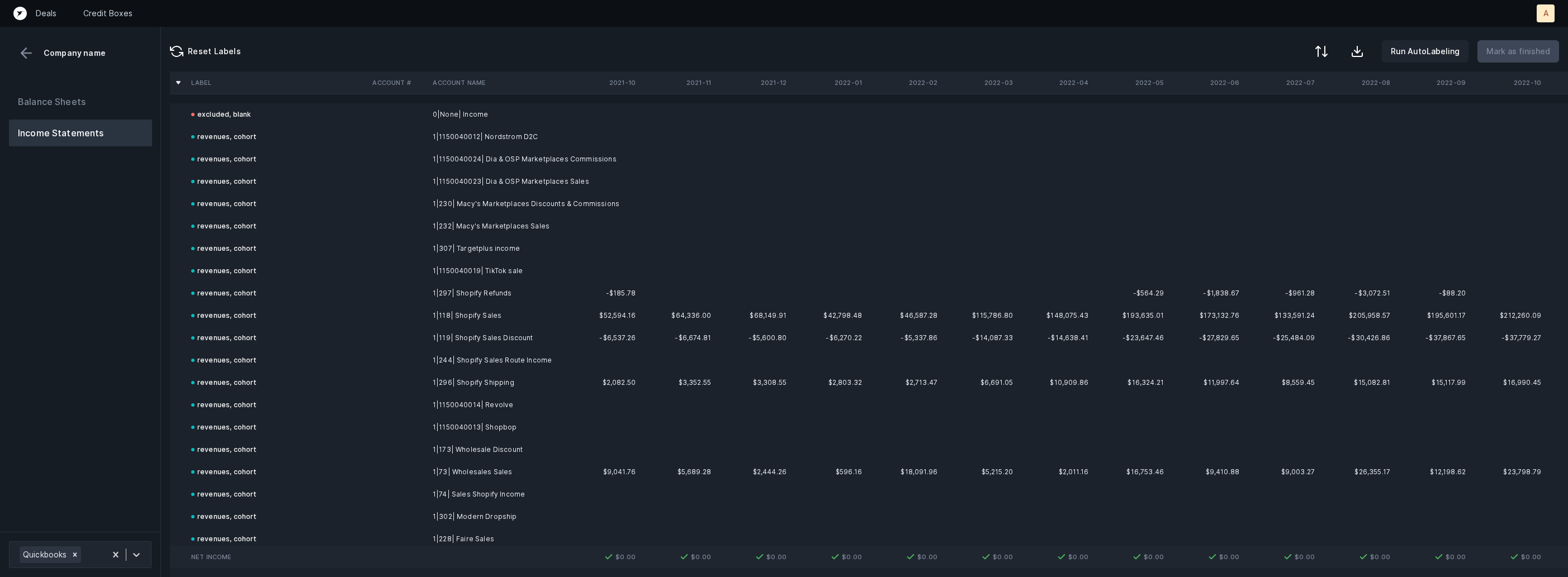
click at [83, 369] on div "Balance Sheets Income Statements" at bounding box center [81, 305] width 161 height 453
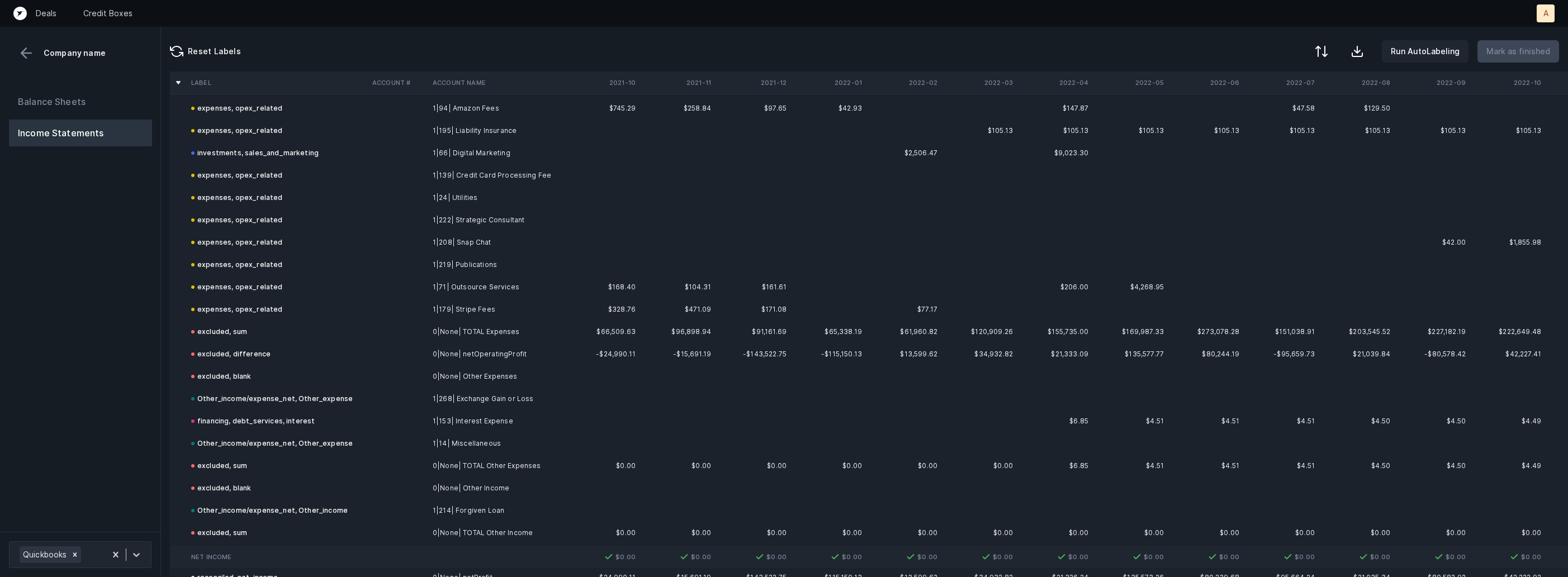
scroll to position [2247, 0]
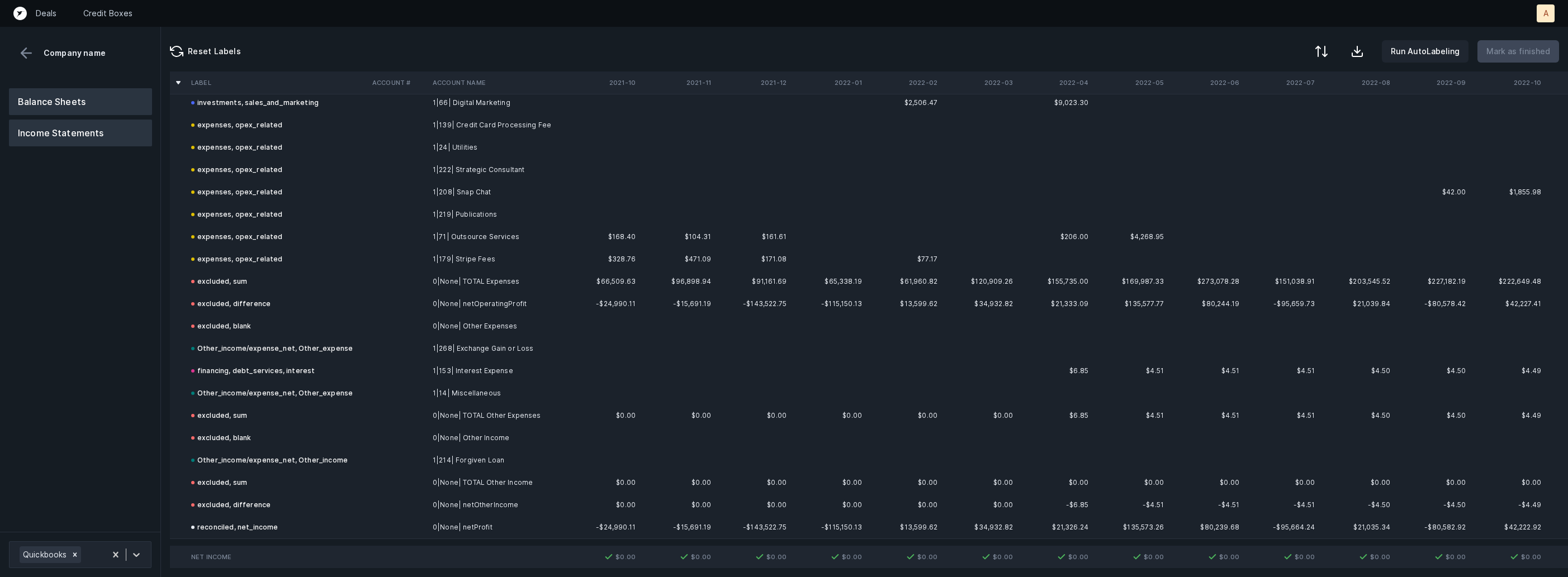
click at [136, 100] on button "Balance Sheets" at bounding box center [81, 102] width 143 height 27
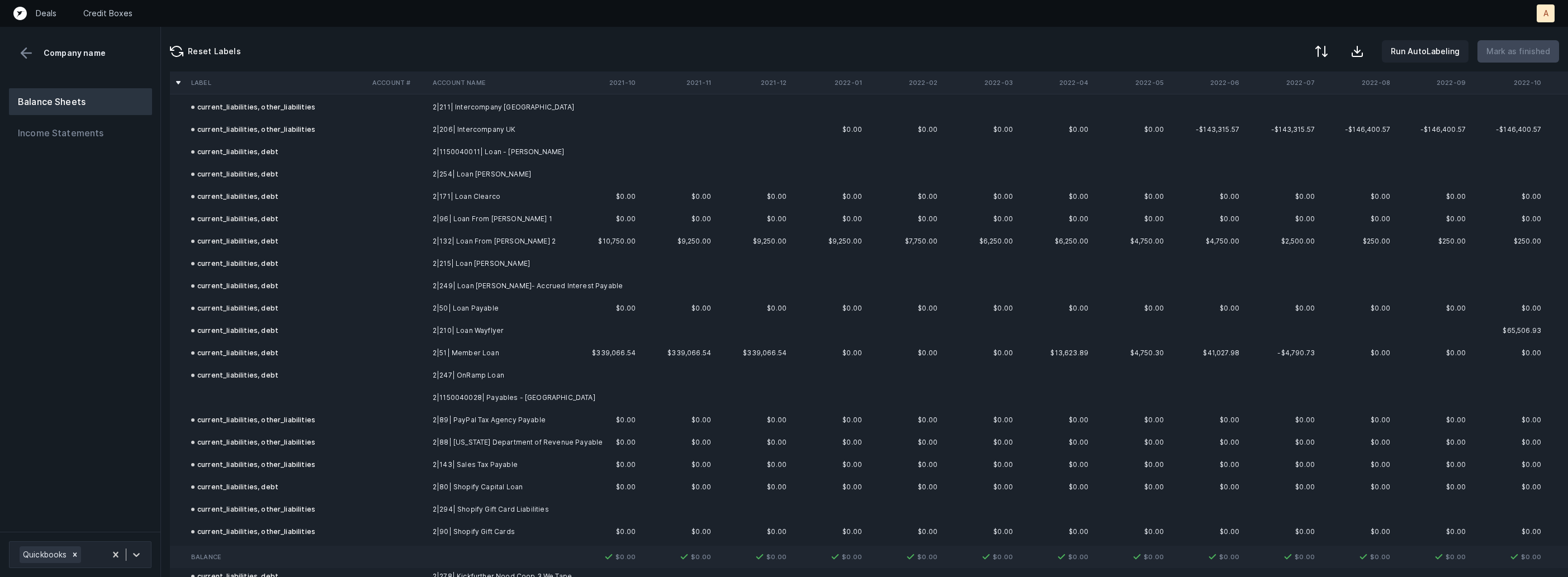
scroll to position [1214, 0]
click at [299, 395] on td at bounding box center [277, 398] width 181 height 22
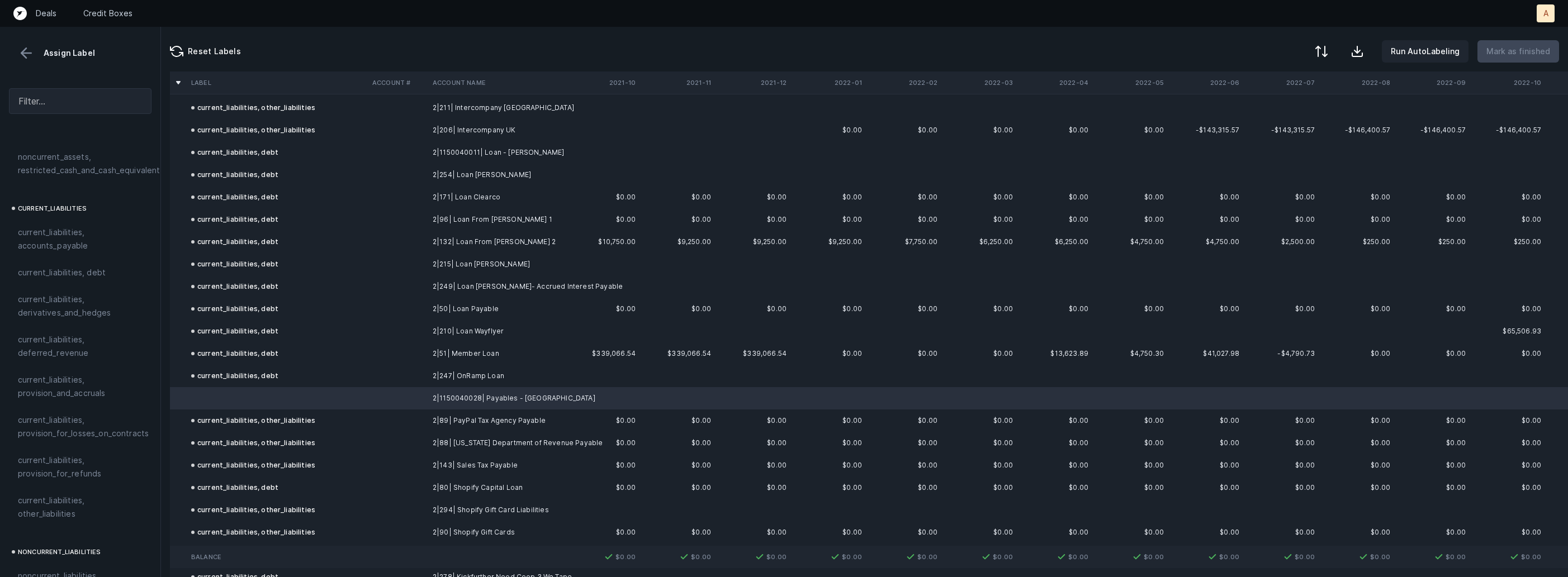
scroll to position [729, 0]
click at [48, 474] on div "current_liabilities, other_liabilities" at bounding box center [80, 471] width 143 height 40
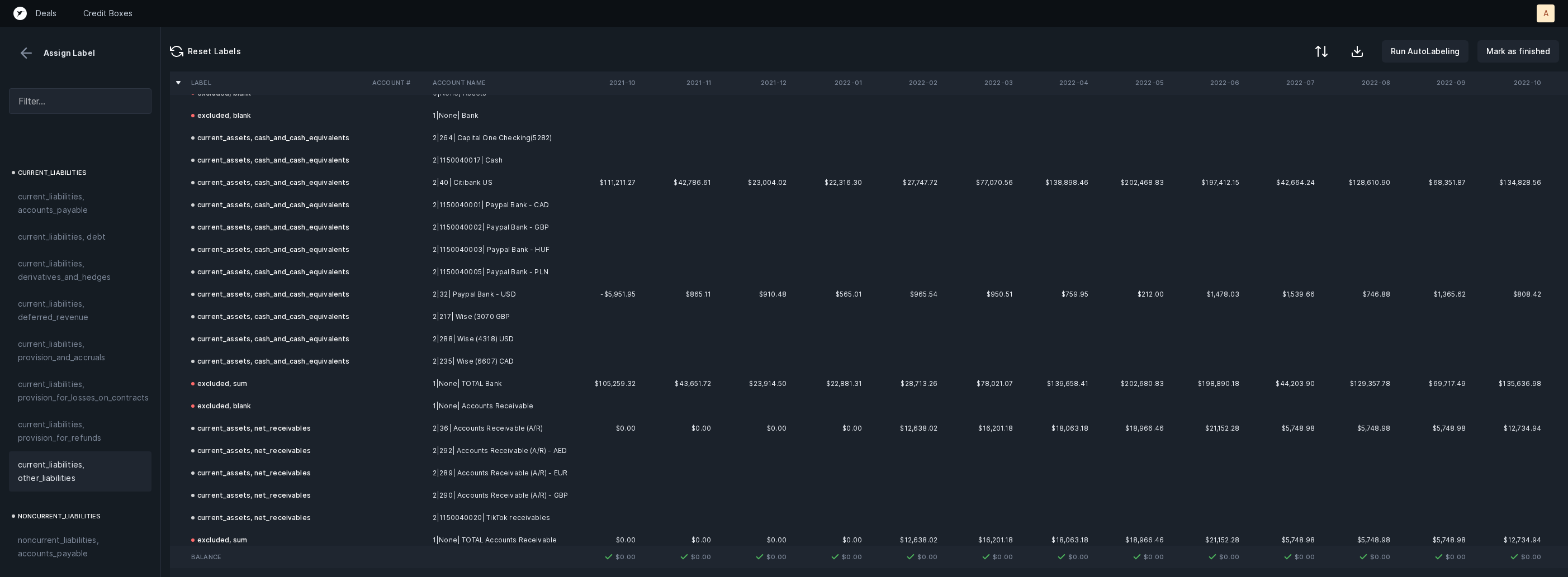
scroll to position [0, 0]
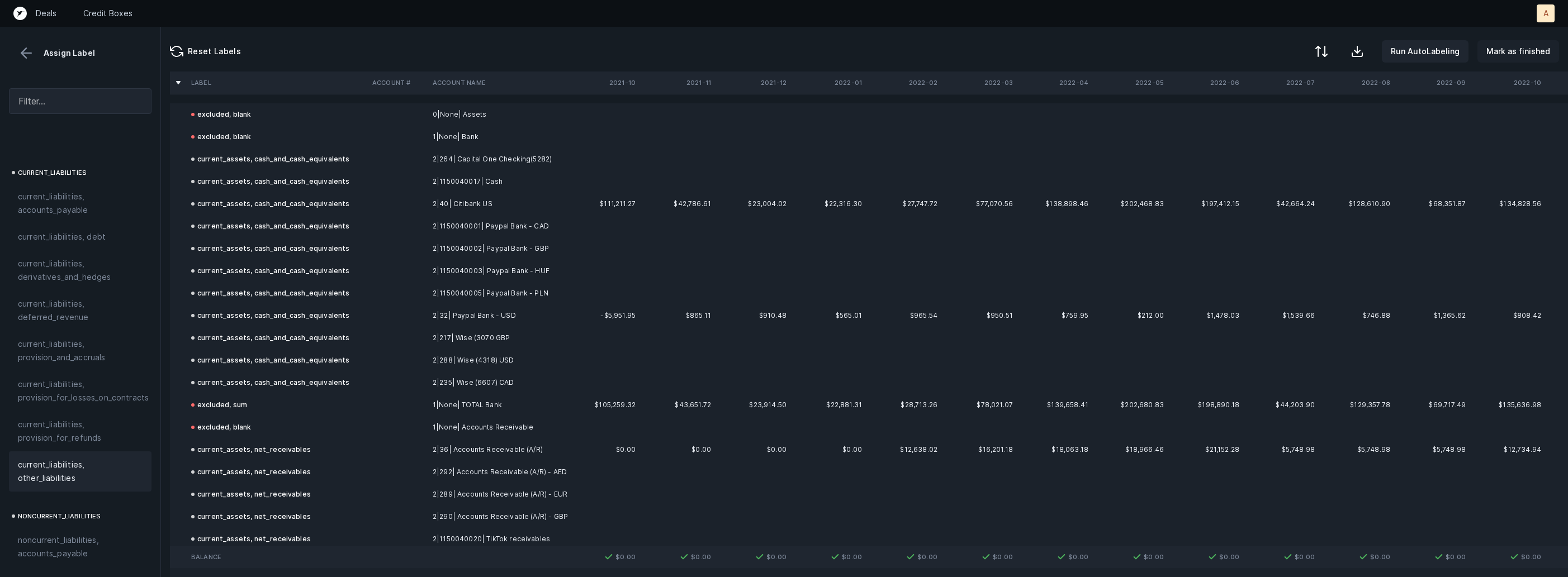
click at [1503, 47] on p "Mark as finished" at bounding box center [1518, 52] width 64 height 13
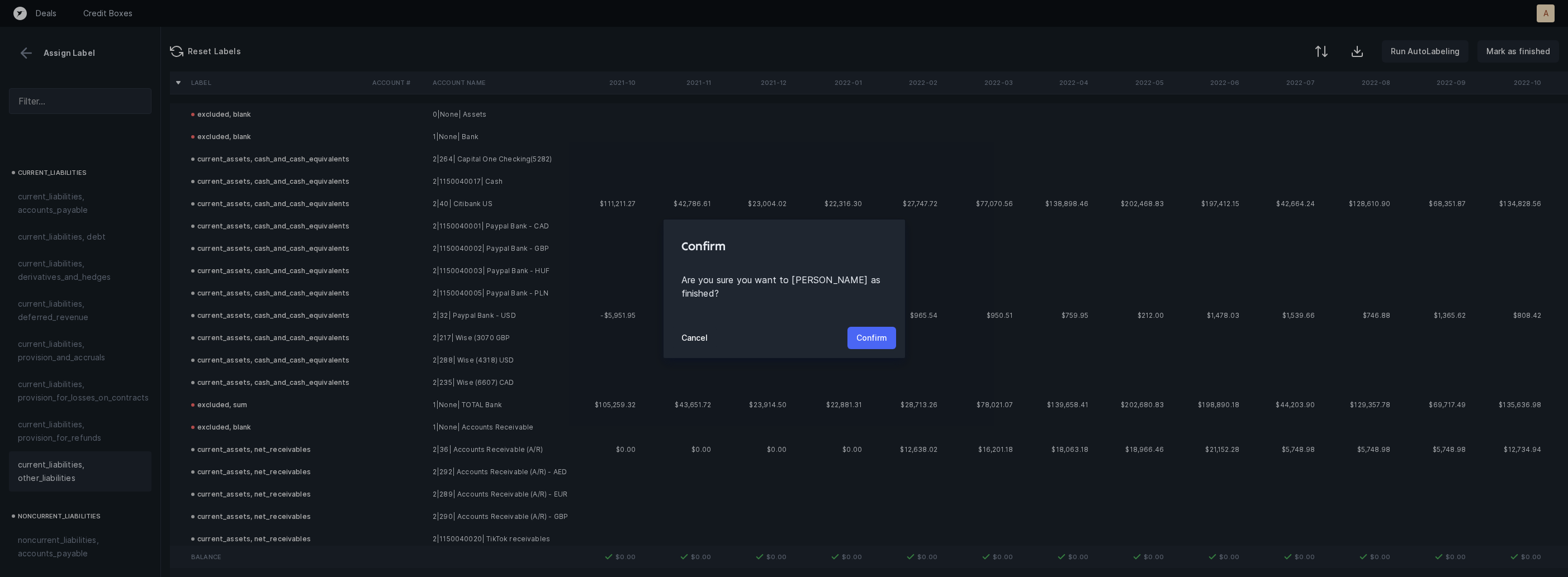
click at [879, 327] on button "Confirm" at bounding box center [872, 338] width 49 height 22
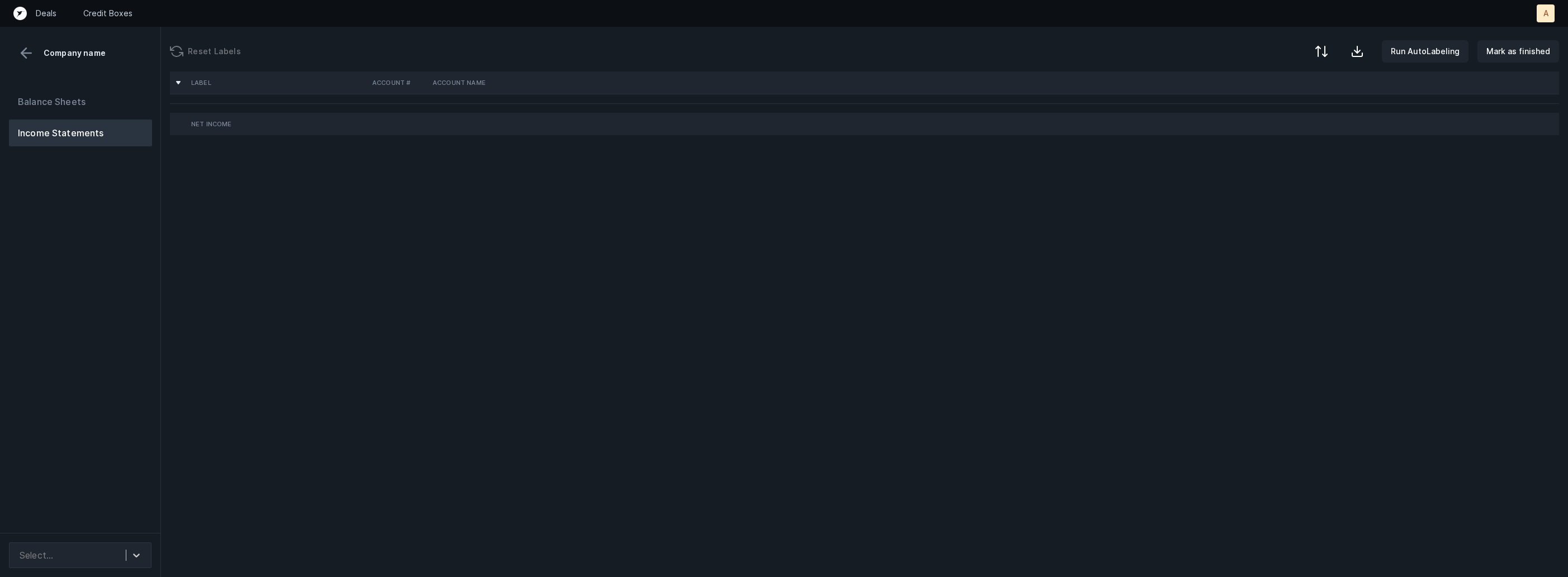
click at [143, 392] on div "Balance Sheets Income Statements" at bounding box center [81, 306] width 161 height 454
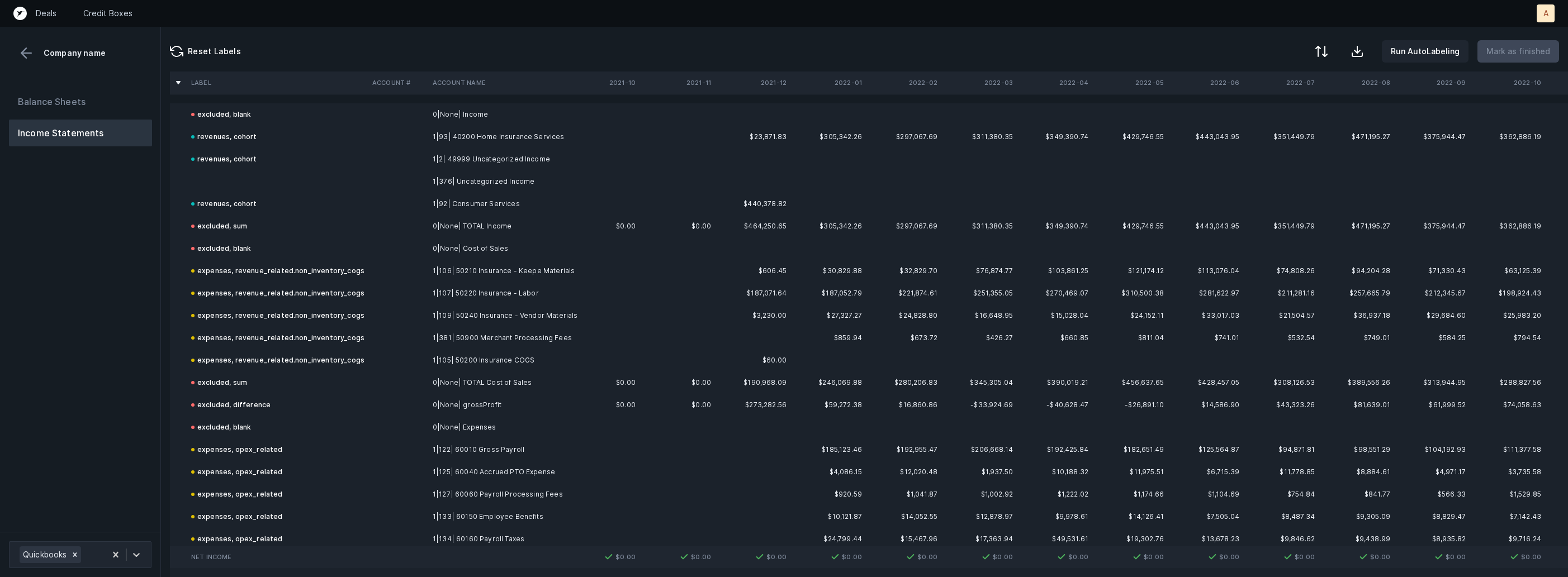
click at [429, 176] on td "1|376| Uncategorized Income" at bounding box center [496, 182] width 137 height 22
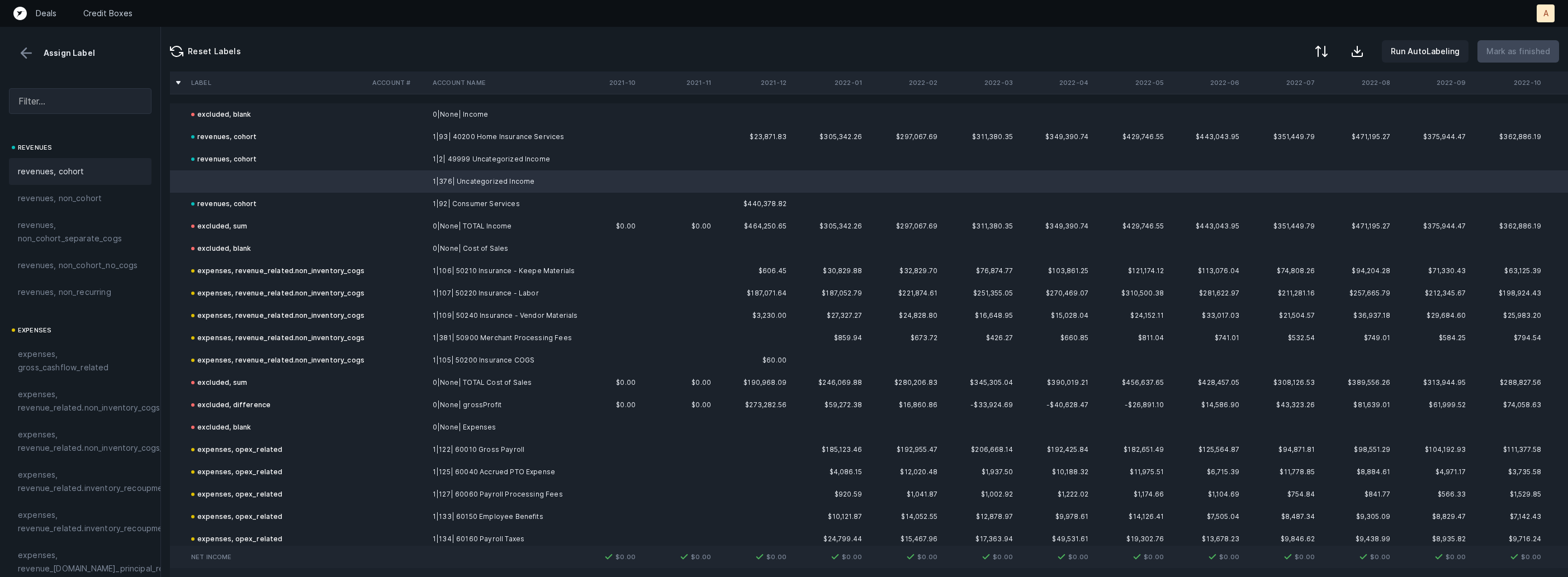
click at [131, 171] on div "revenues, cohort" at bounding box center [80, 171] width 125 height 13
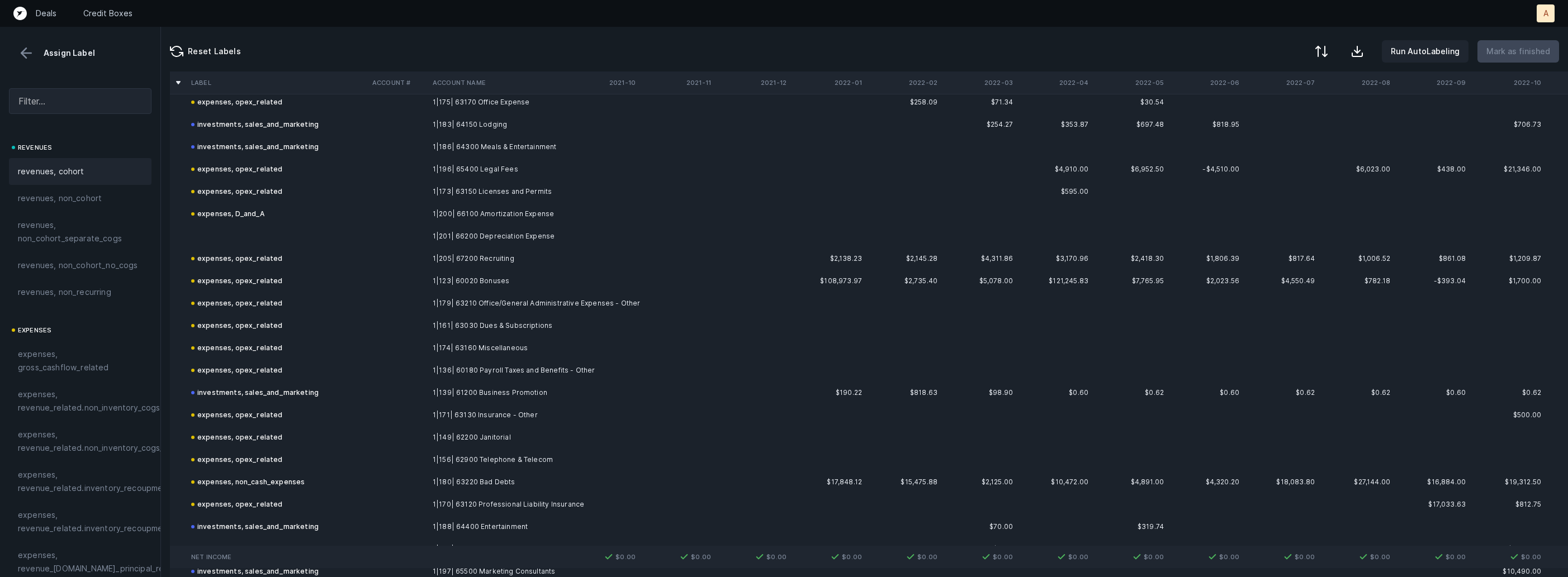
scroll to position [918, 0]
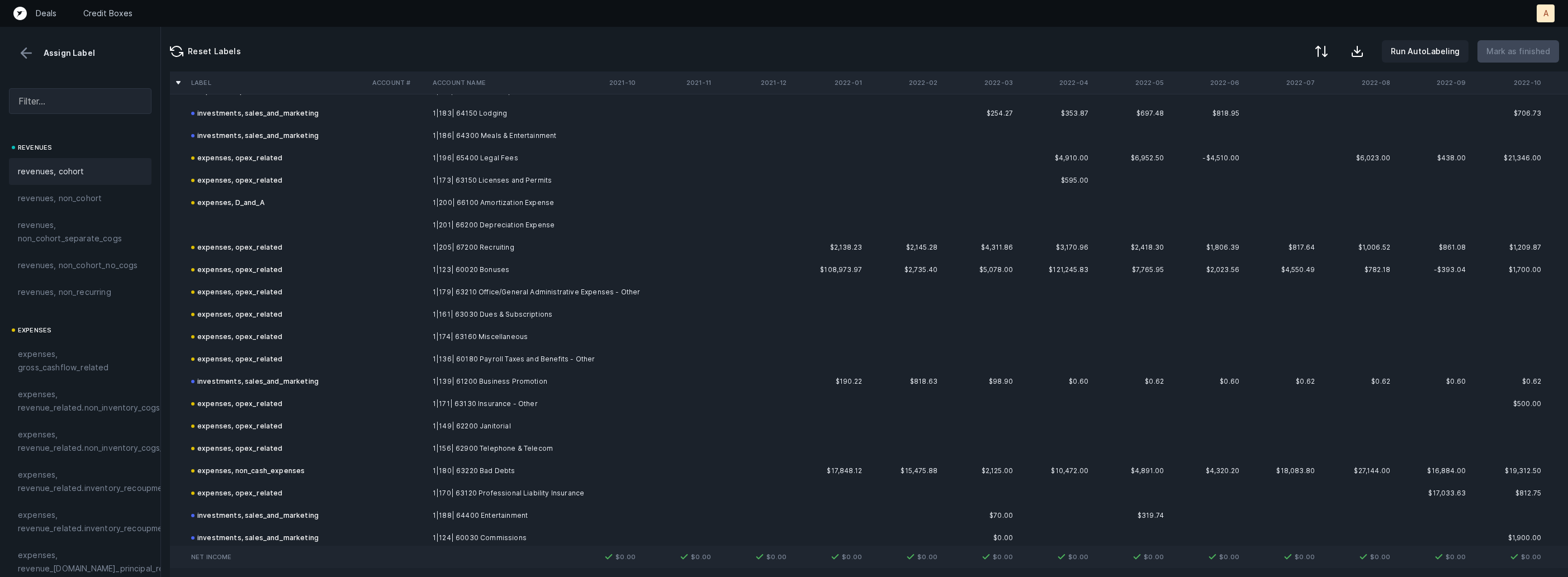
click at [550, 230] on td "1|201| 66200 Depreciation Expense" at bounding box center [496, 225] width 137 height 22
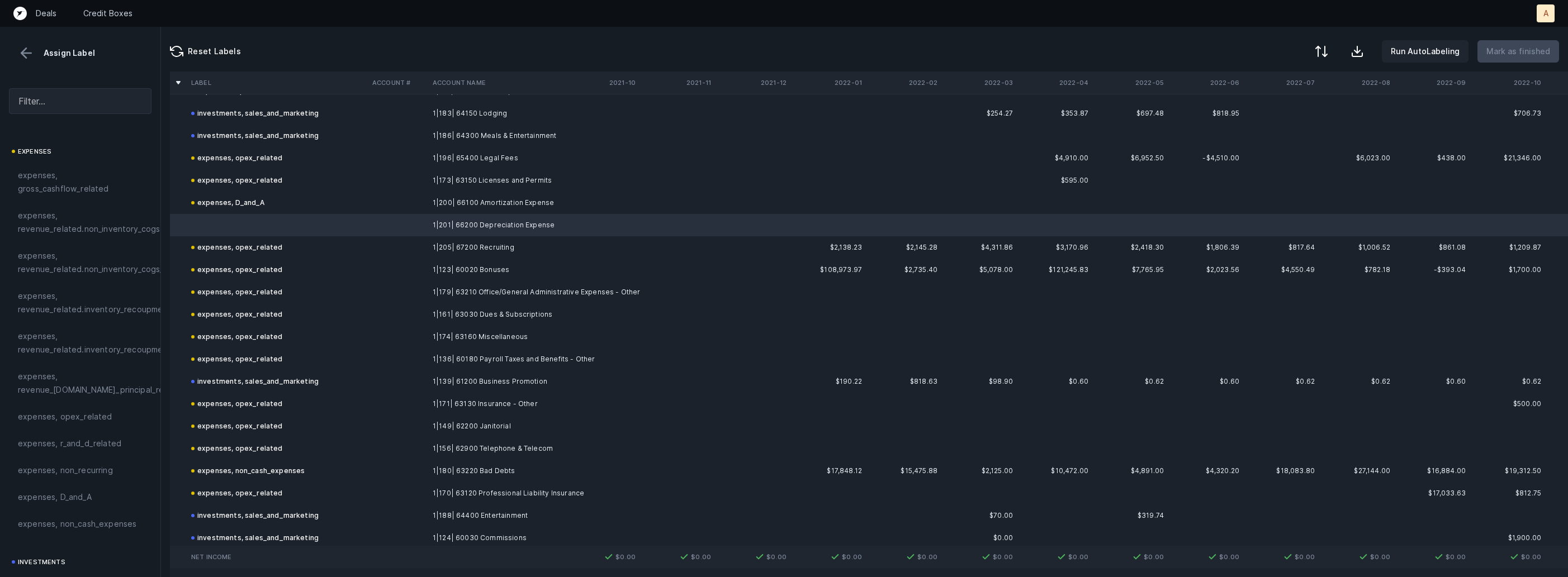
scroll to position [211, 0]
click at [83, 468] on span "expenses, D_and_A" at bounding box center [55, 465] width 74 height 13
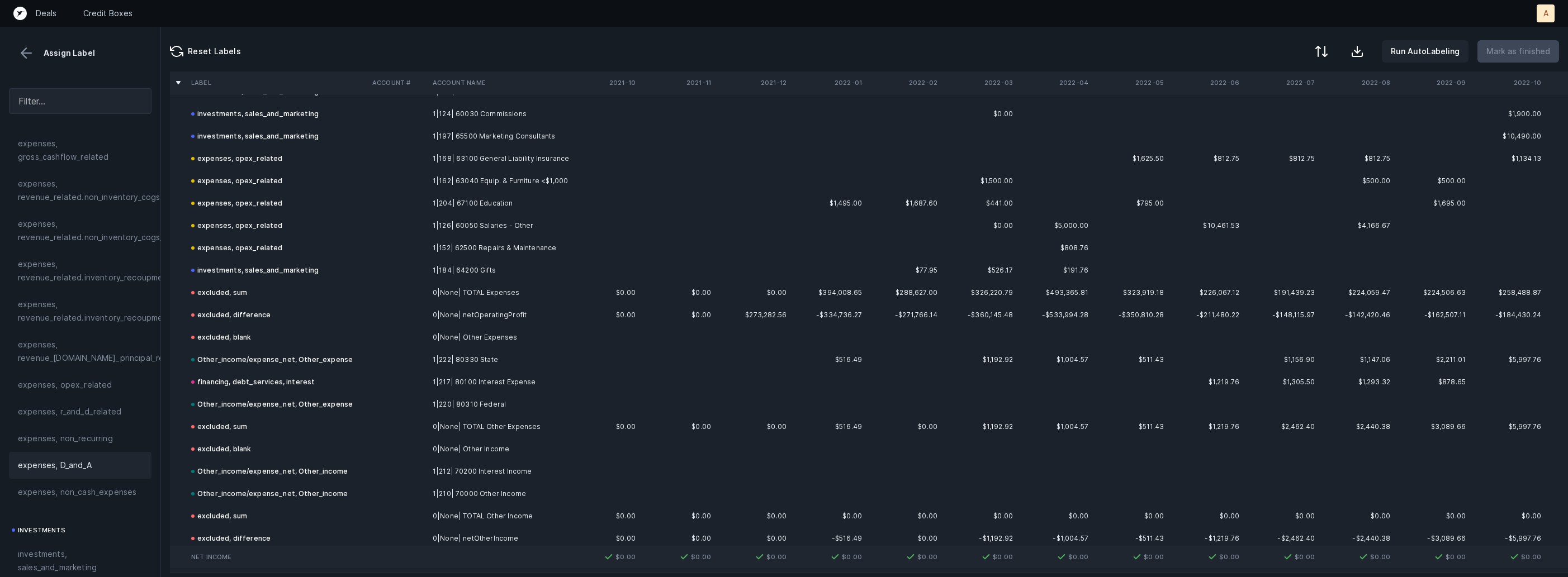
scroll to position [1376, 0]
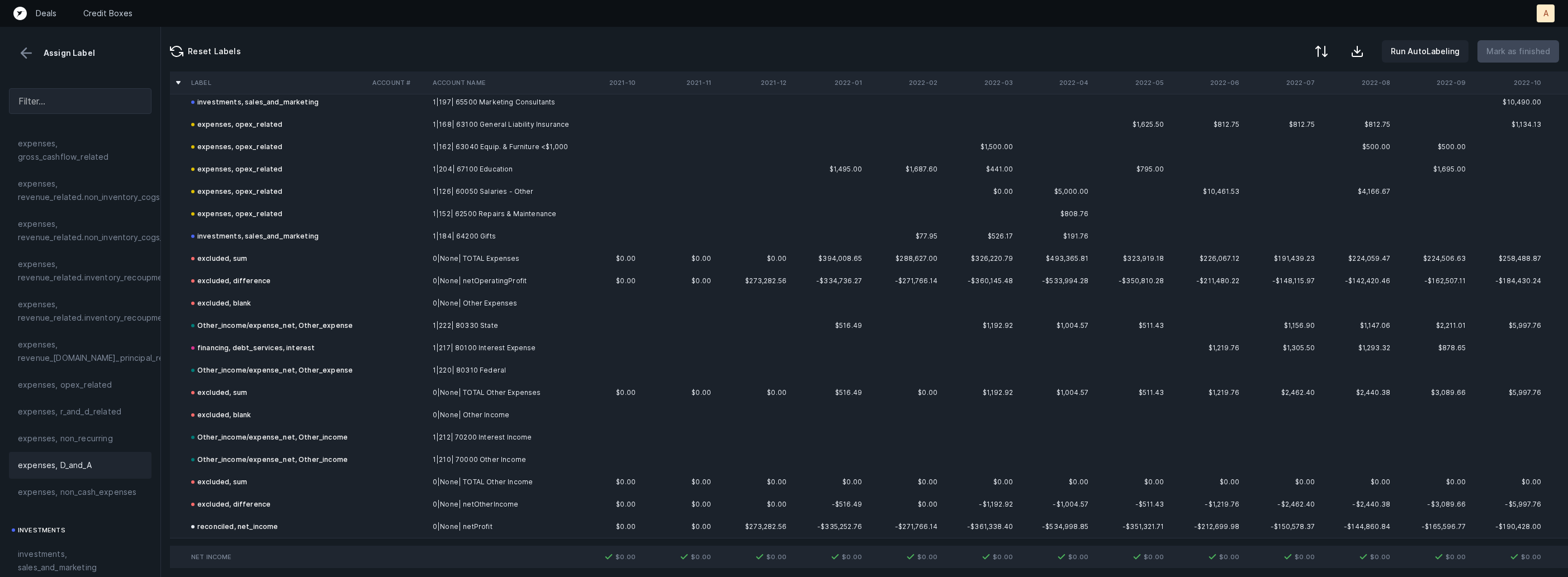
click at [27, 58] on button at bounding box center [26, 53] width 17 height 17
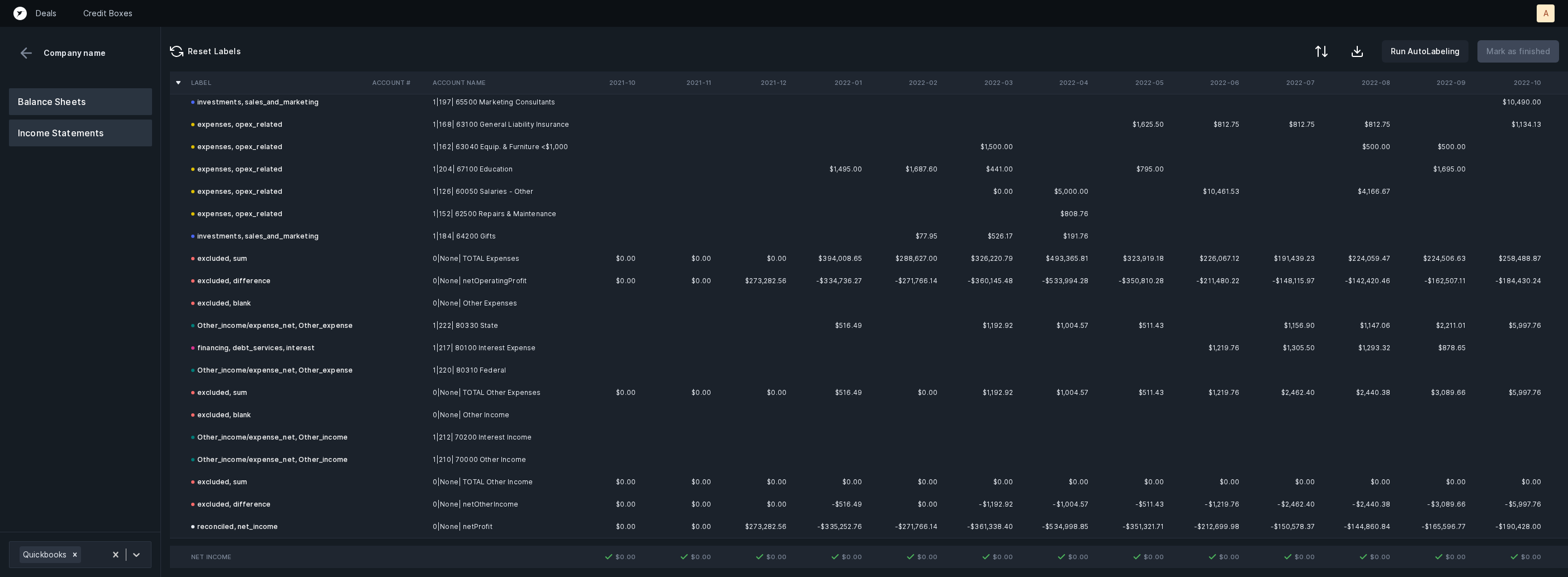
click at [59, 105] on button "Balance Sheets" at bounding box center [81, 102] width 143 height 27
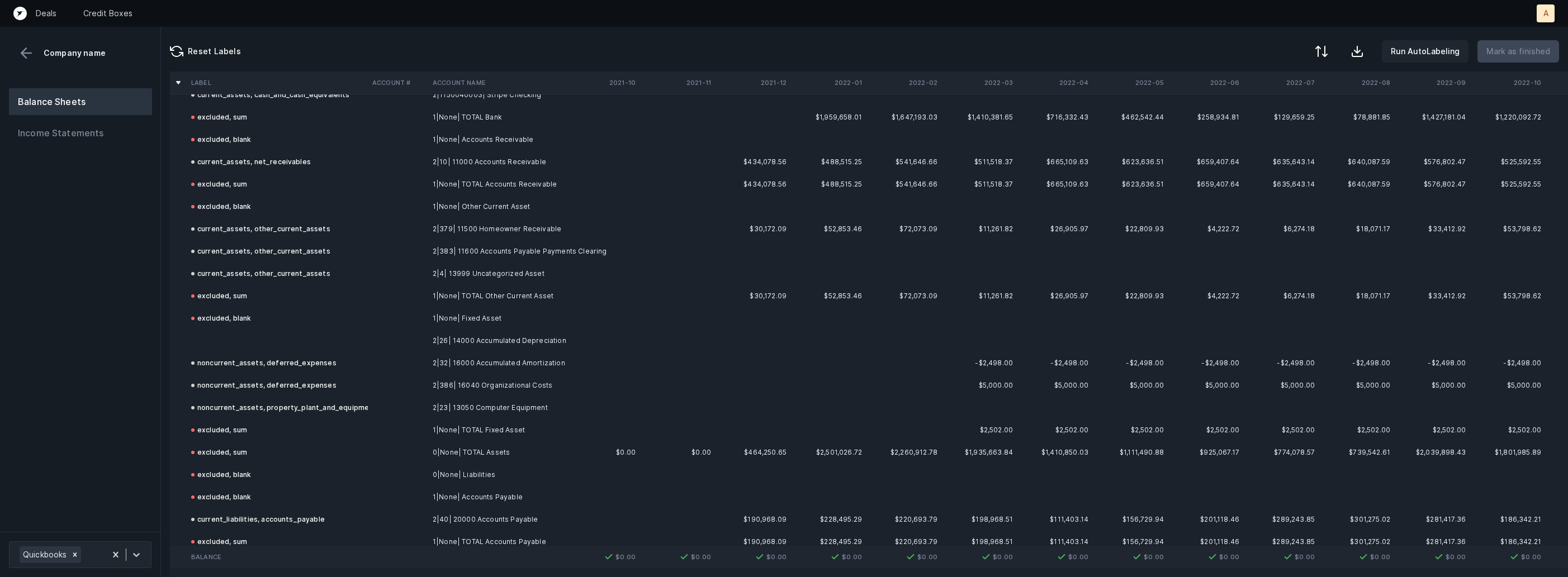
scroll to position [152, 0]
click at [321, 337] on td at bounding box center [277, 343] width 181 height 22
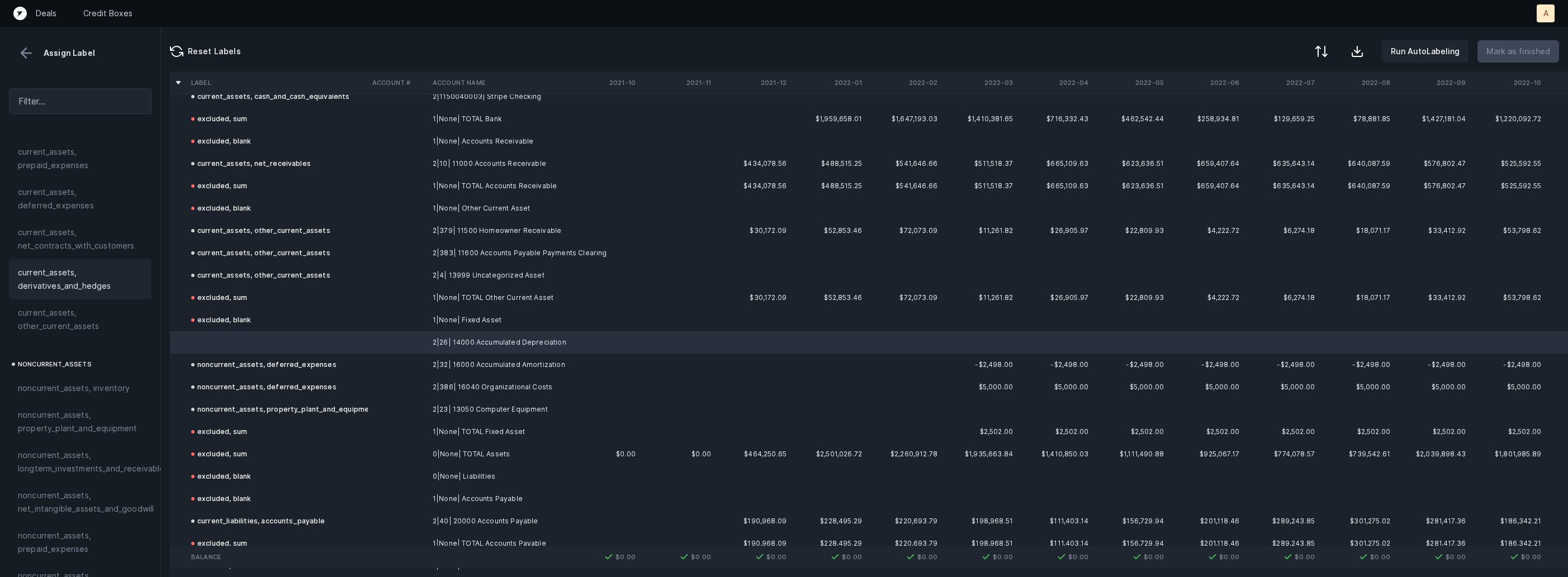
scroll to position [165, 0]
click at [104, 377] on span "noncurrent_assets, property_plant_and_equipment" at bounding box center [80, 370] width 125 height 27
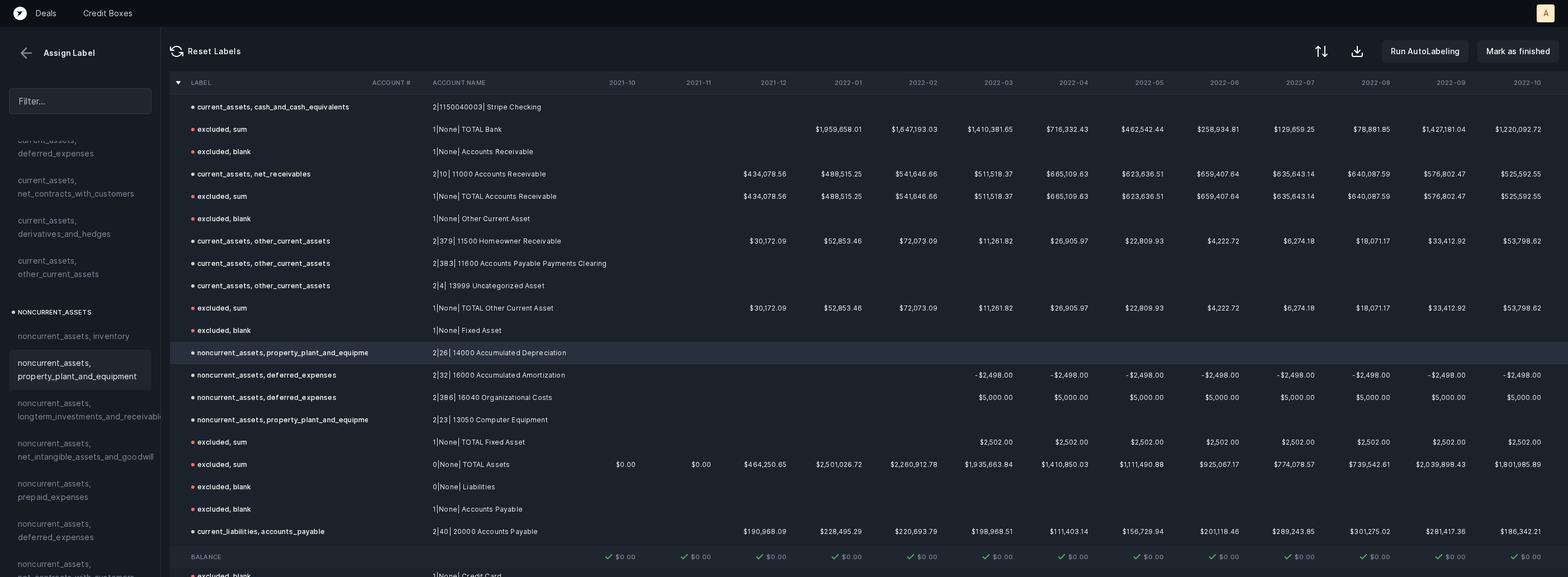
scroll to position [0, 0]
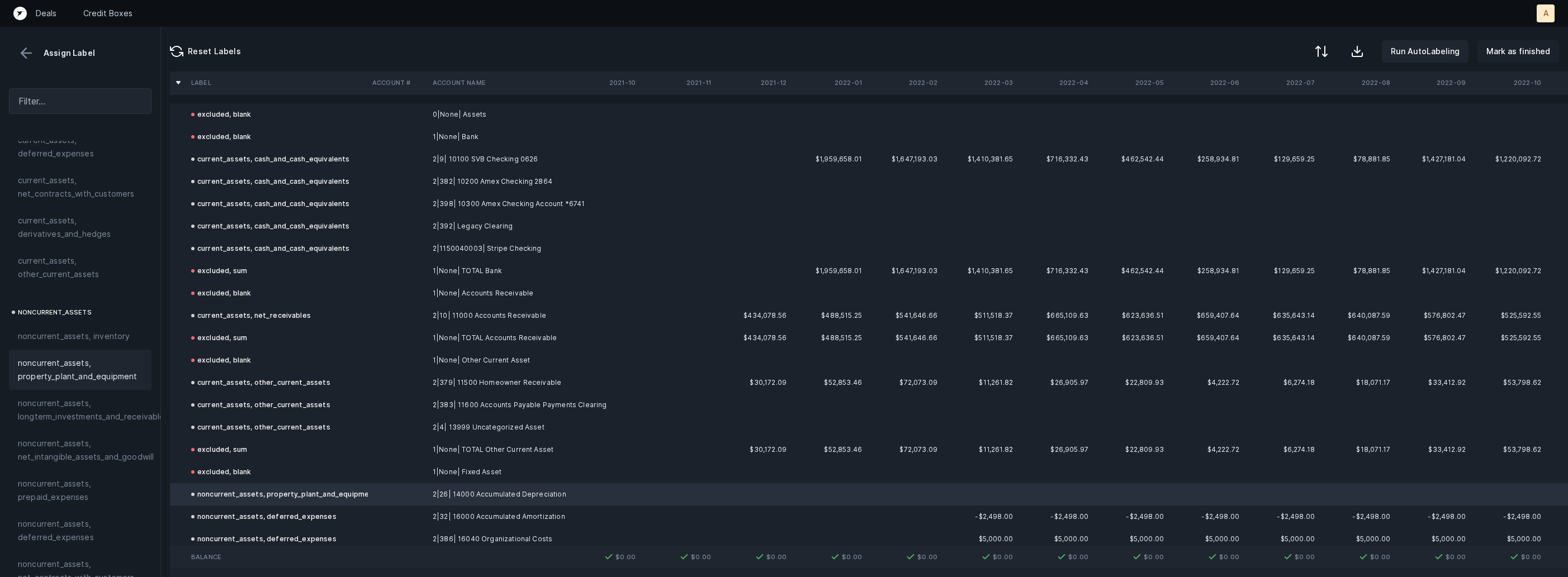
click at [1497, 47] on p "Mark as finished" at bounding box center [1518, 52] width 64 height 13
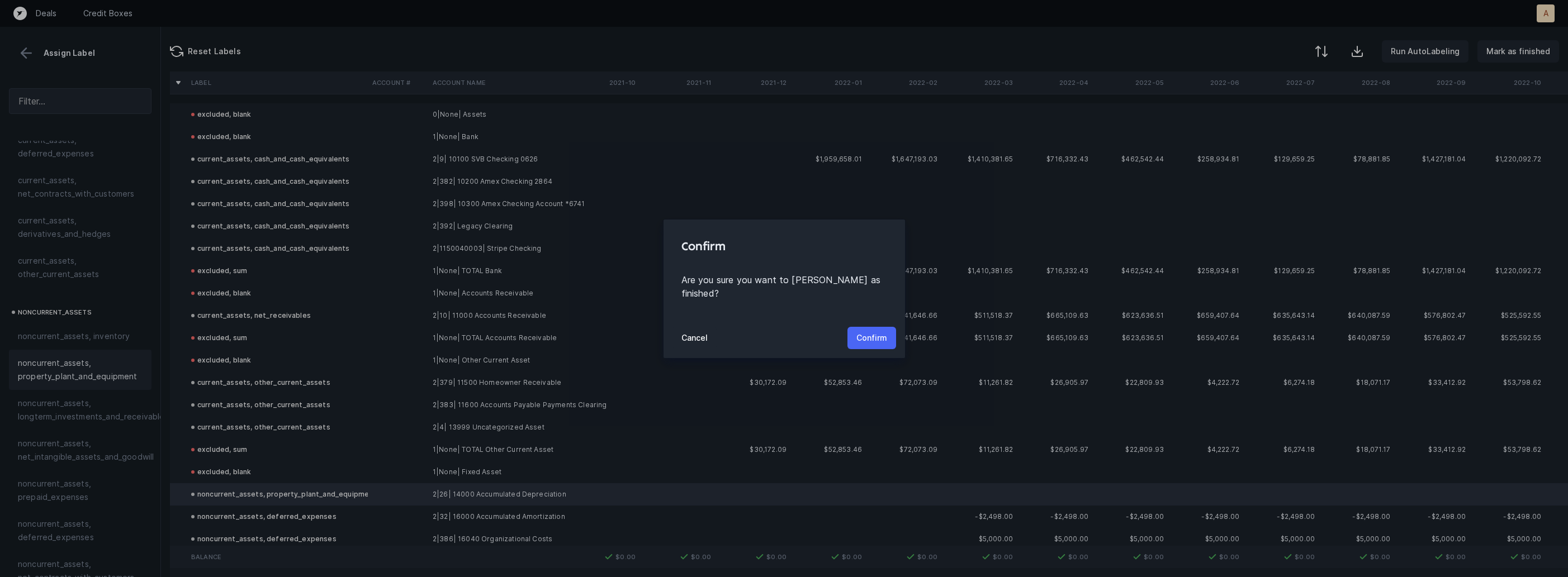
click at [870, 332] on p "Confirm" at bounding box center [872, 338] width 31 height 13
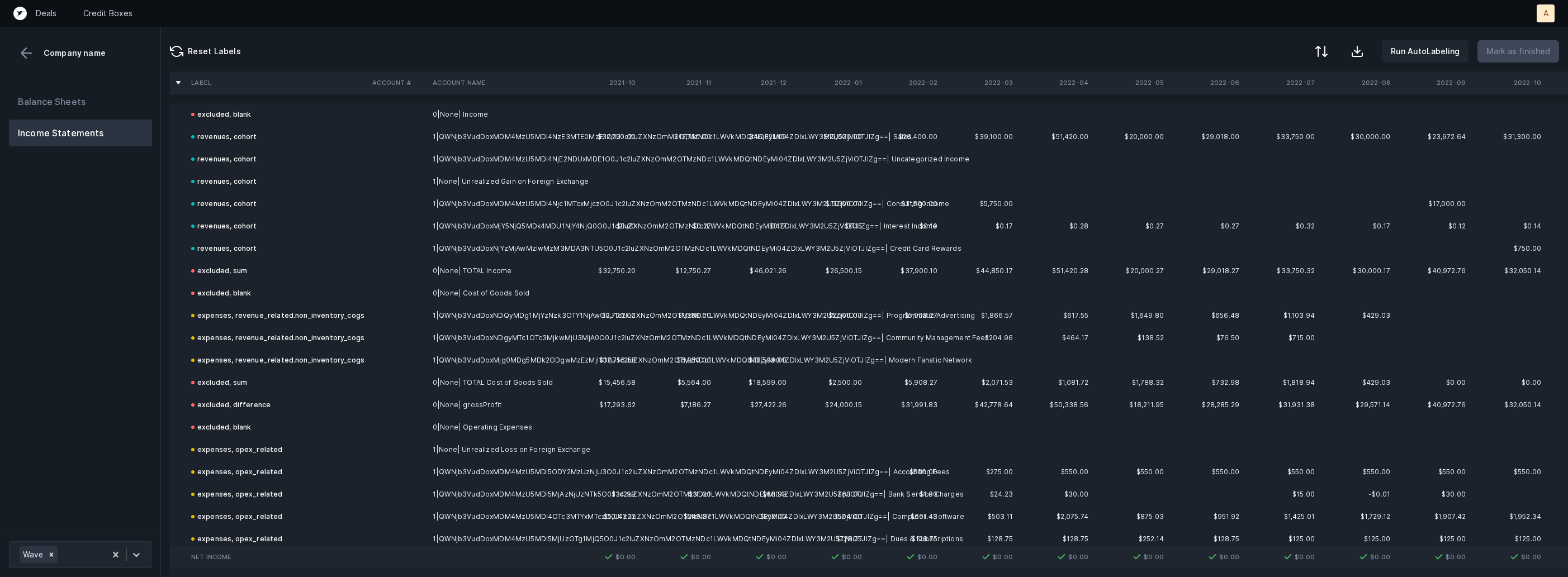
click at [120, 350] on div "Balance Sheets Income Statements" at bounding box center [81, 305] width 161 height 453
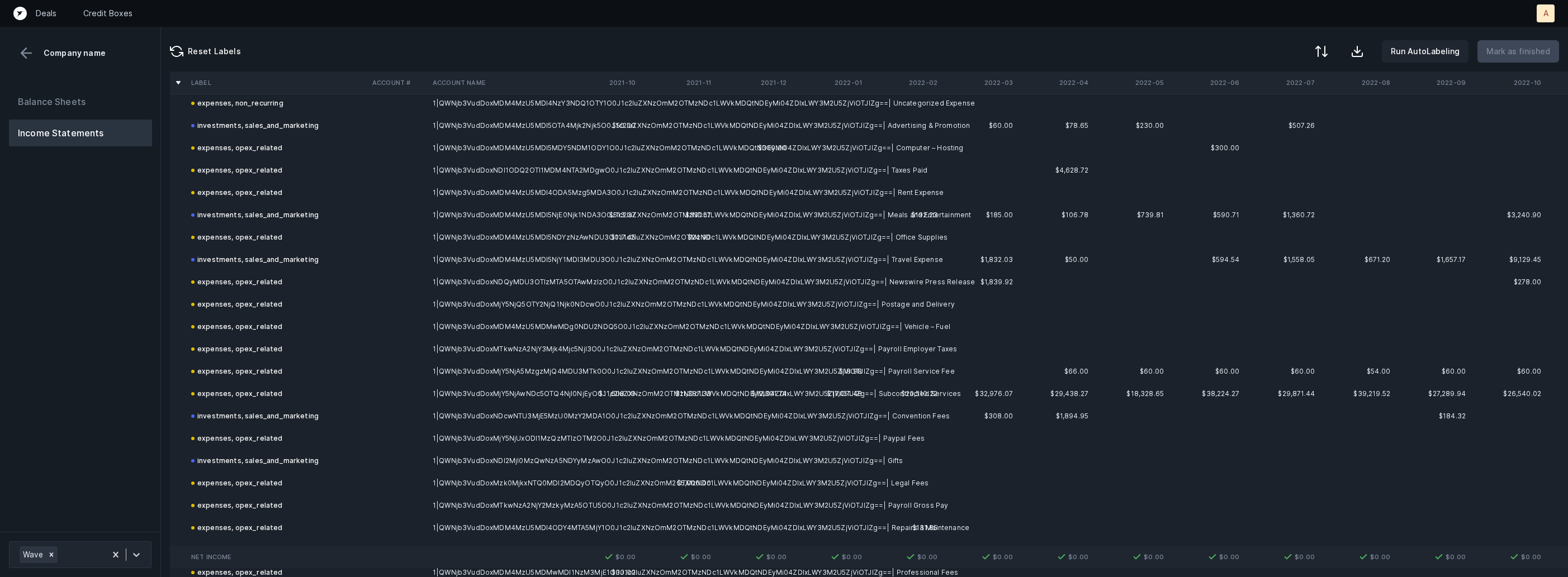
scroll to position [728, 0]
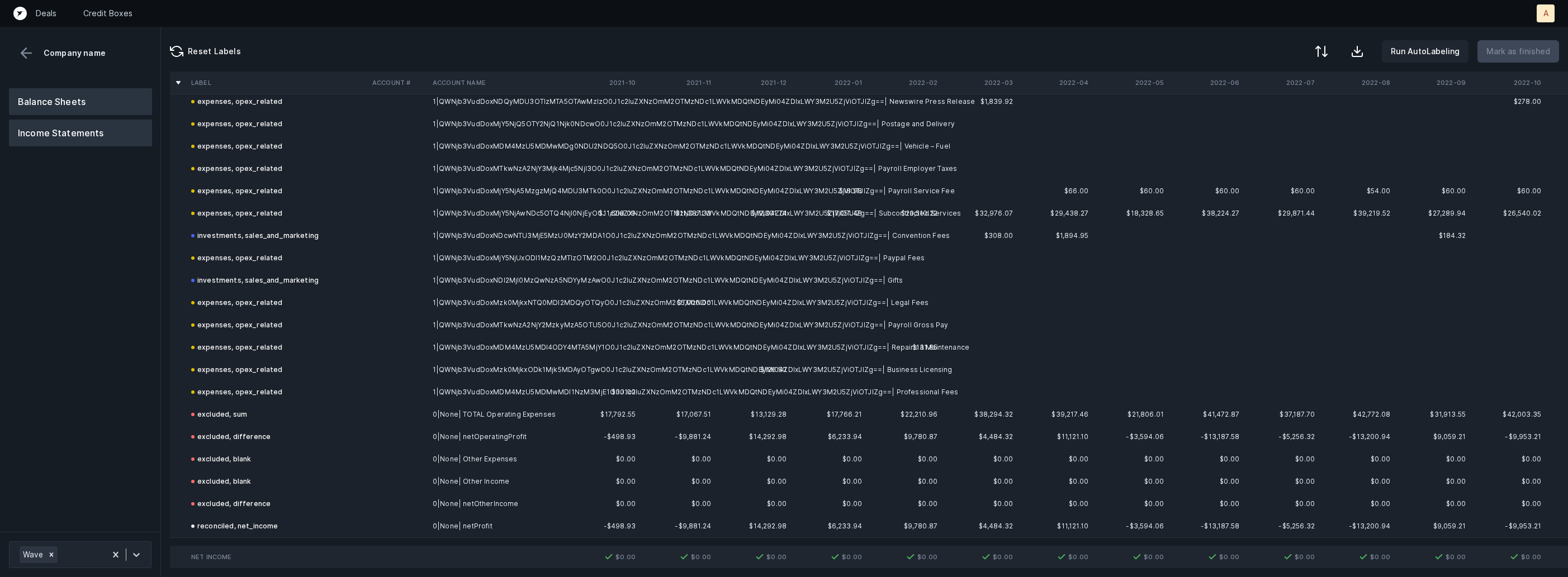
click at [114, 100] on button "Balance Sheets" at bounding box center [81, 102] width 143 height 27
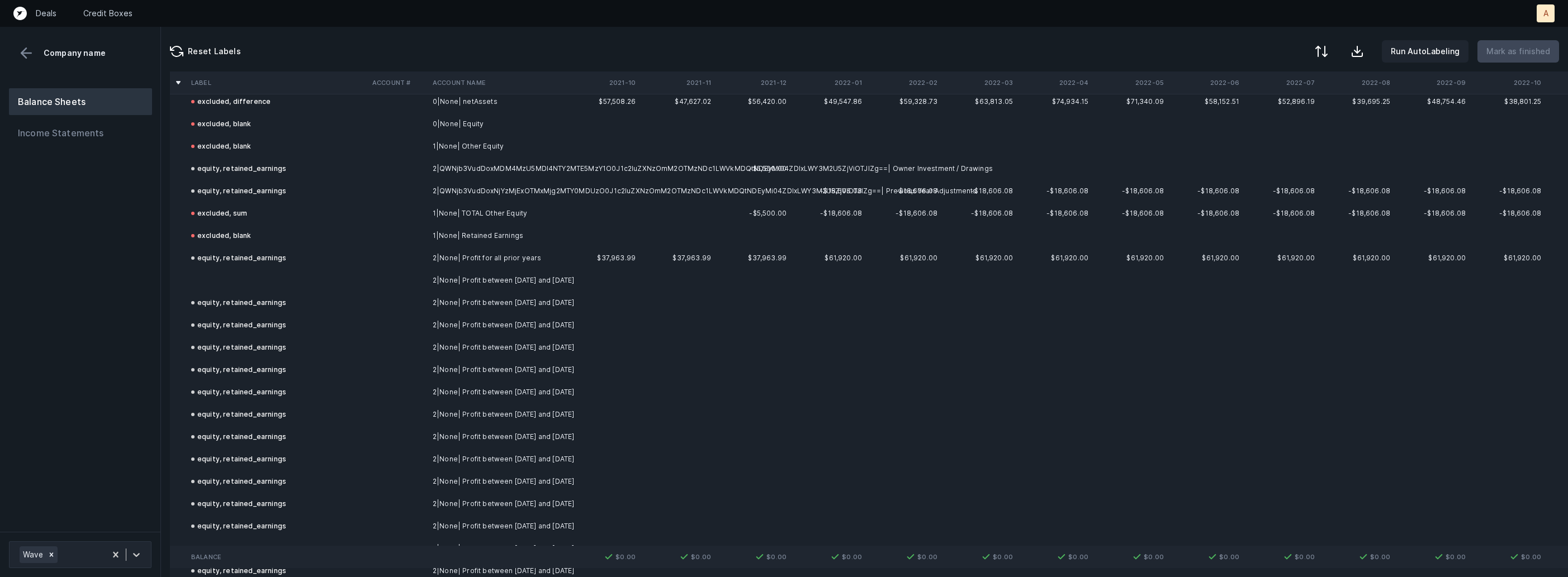
click at [409, 282] on td at bounding box center [398, 281] width 61 height 22
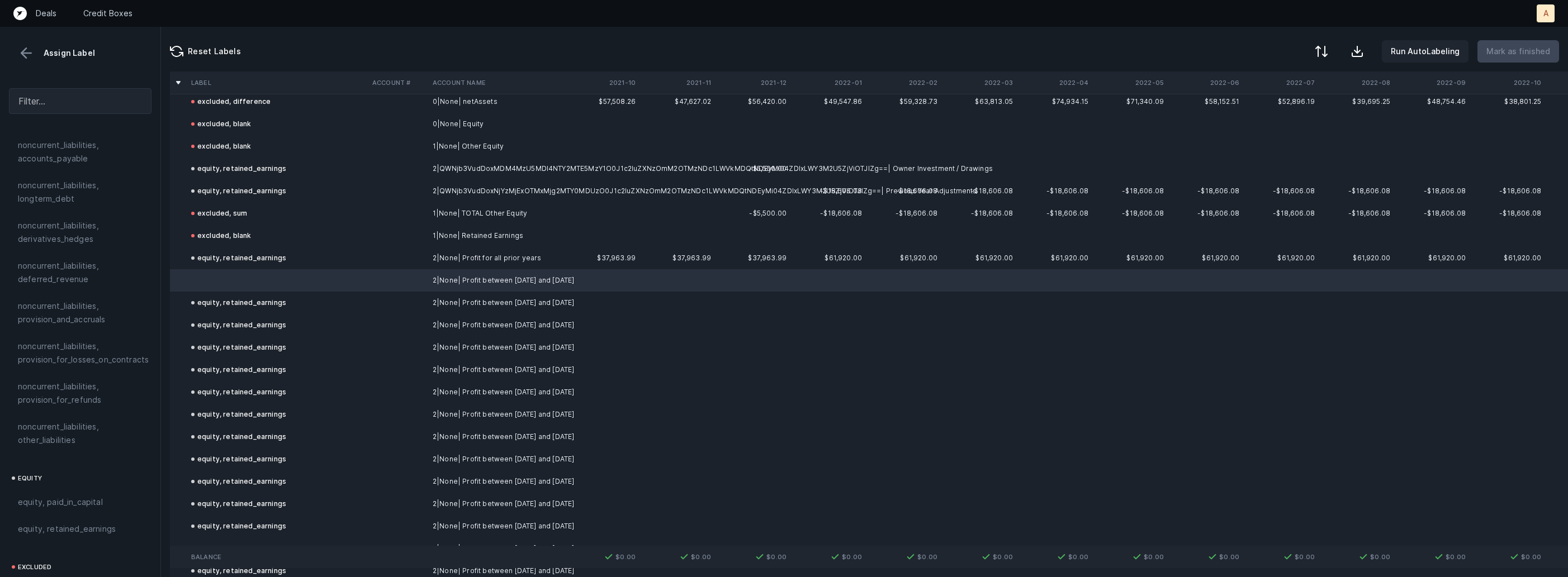
scroll to position [1229, 0]
click at [48, 421] on div "equity, retained_earnings" at bounding box center [80, 424] width 143 height 27
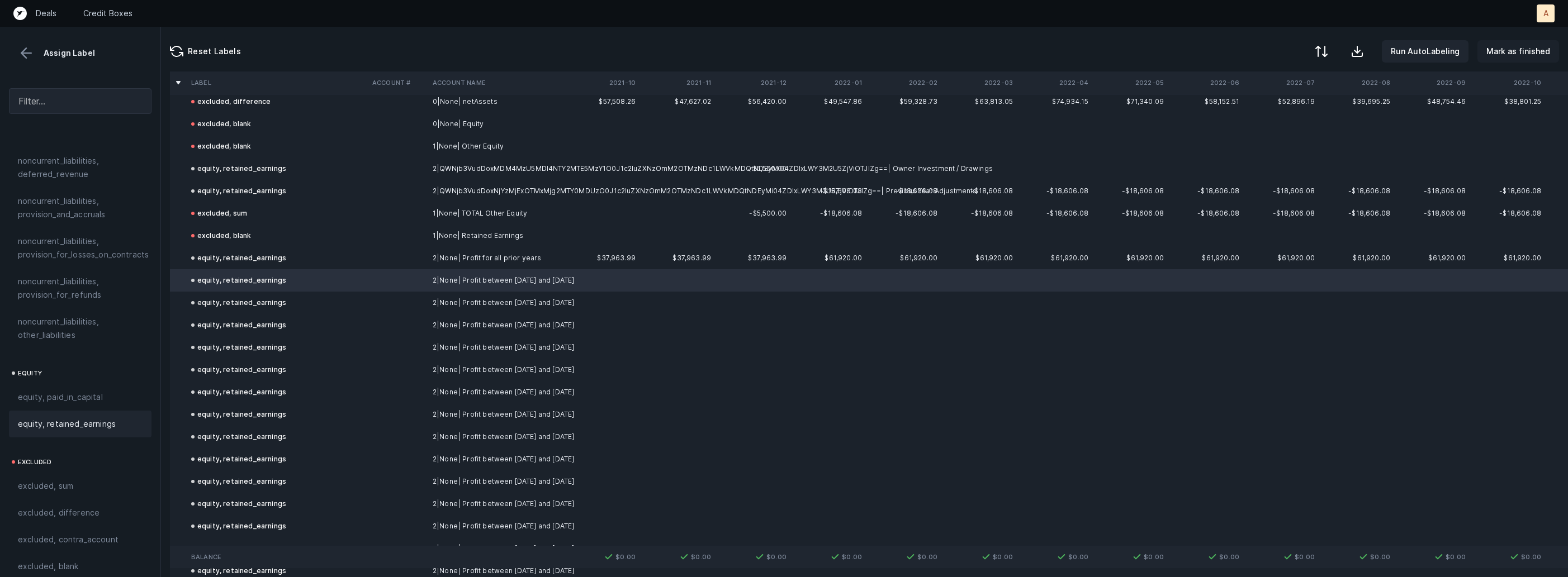
click at [1524, 57] on p "Mark as finished" at bounding box center [1518, 52] width 64 height 13
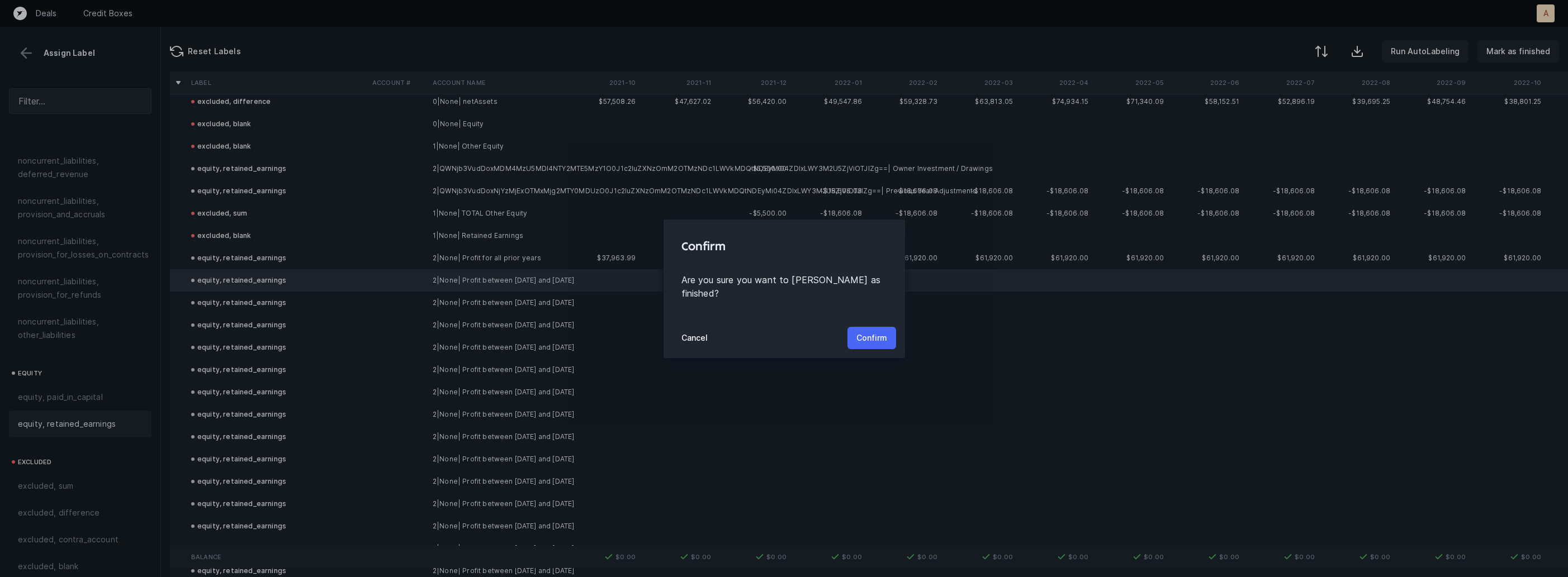
click at [890, 337] on button "Confirm" at bounding box center [872, 338] width 49 height 22
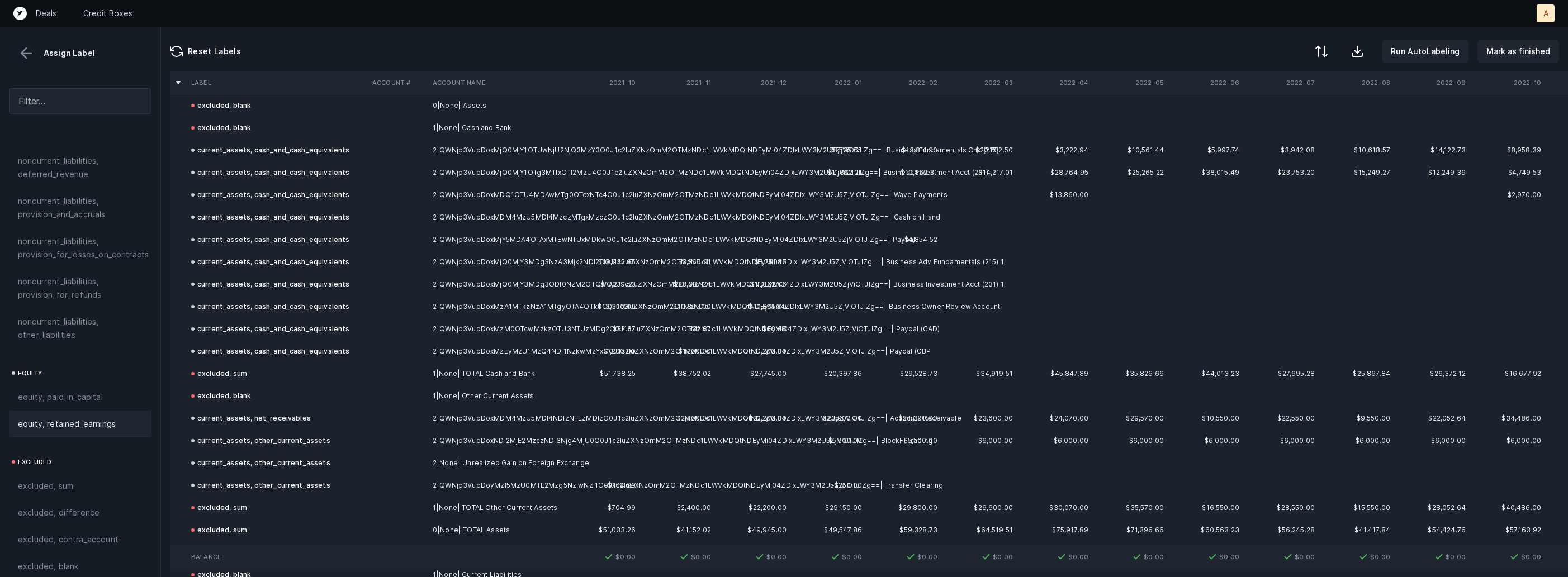
scroll to position [0, 0]
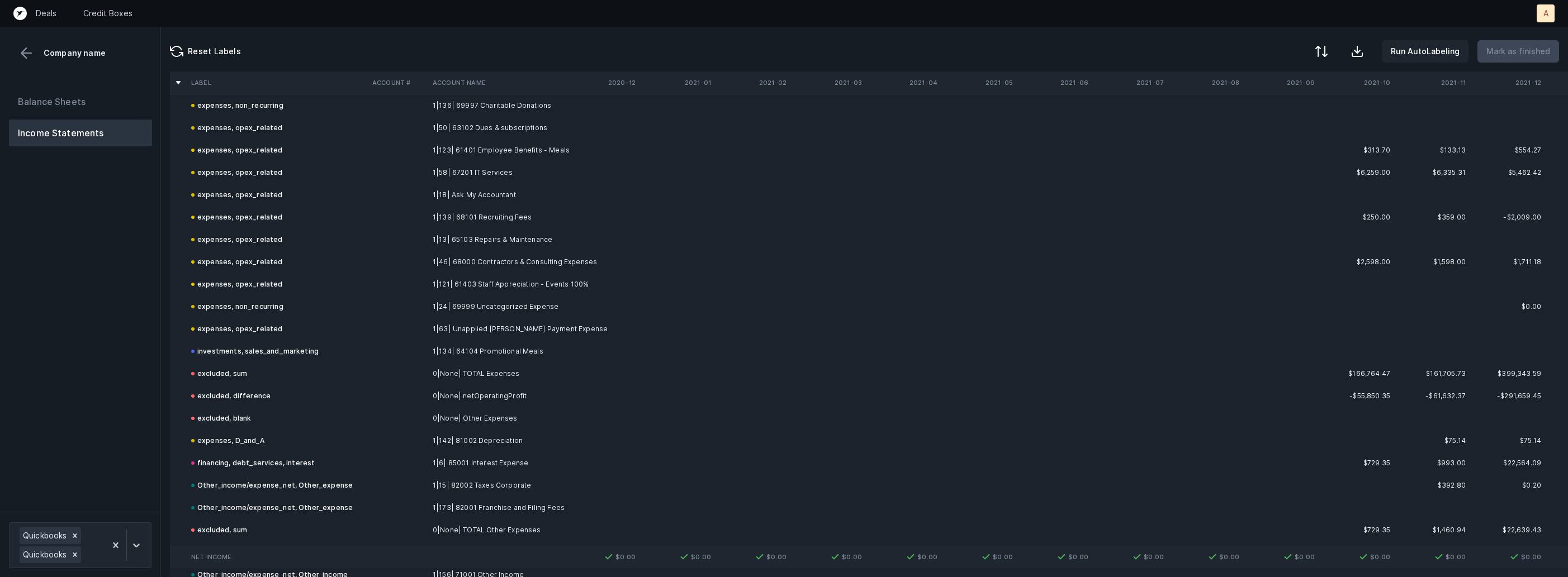
scroll to position [4213, 0]
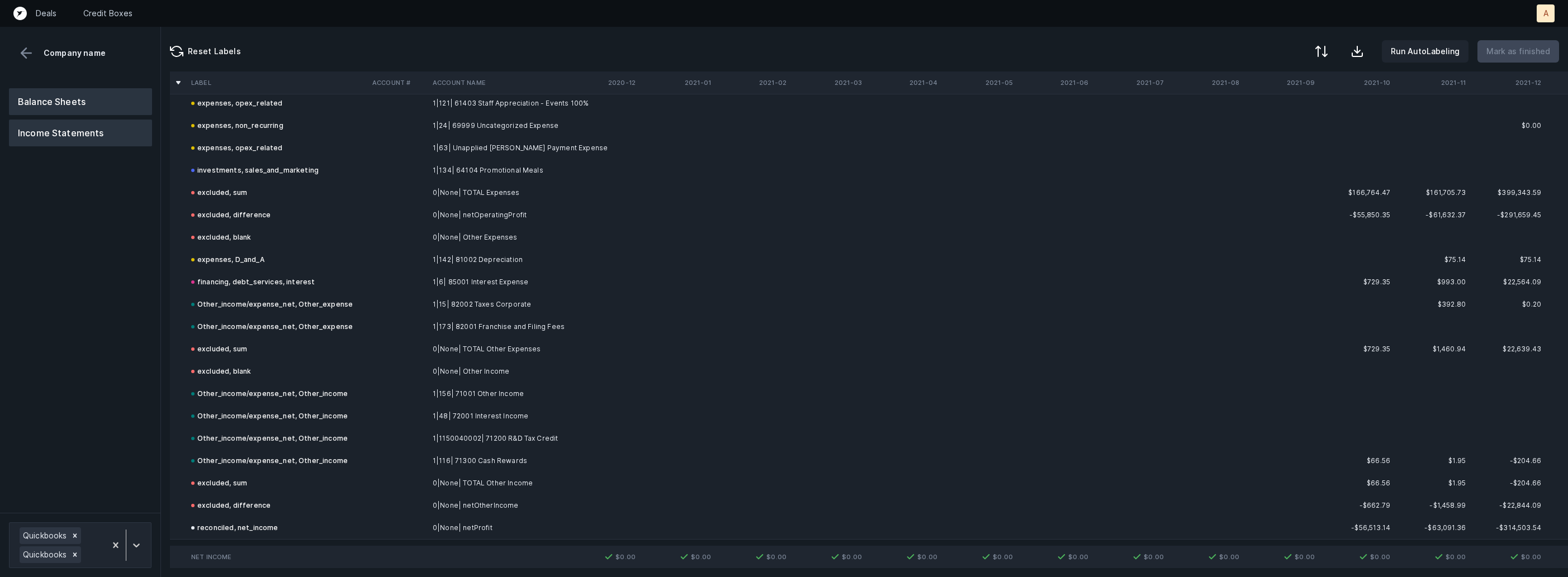
click at [65, 108] on button "Balance Sheets" at bounding box center [81, 102] width 143 height 27
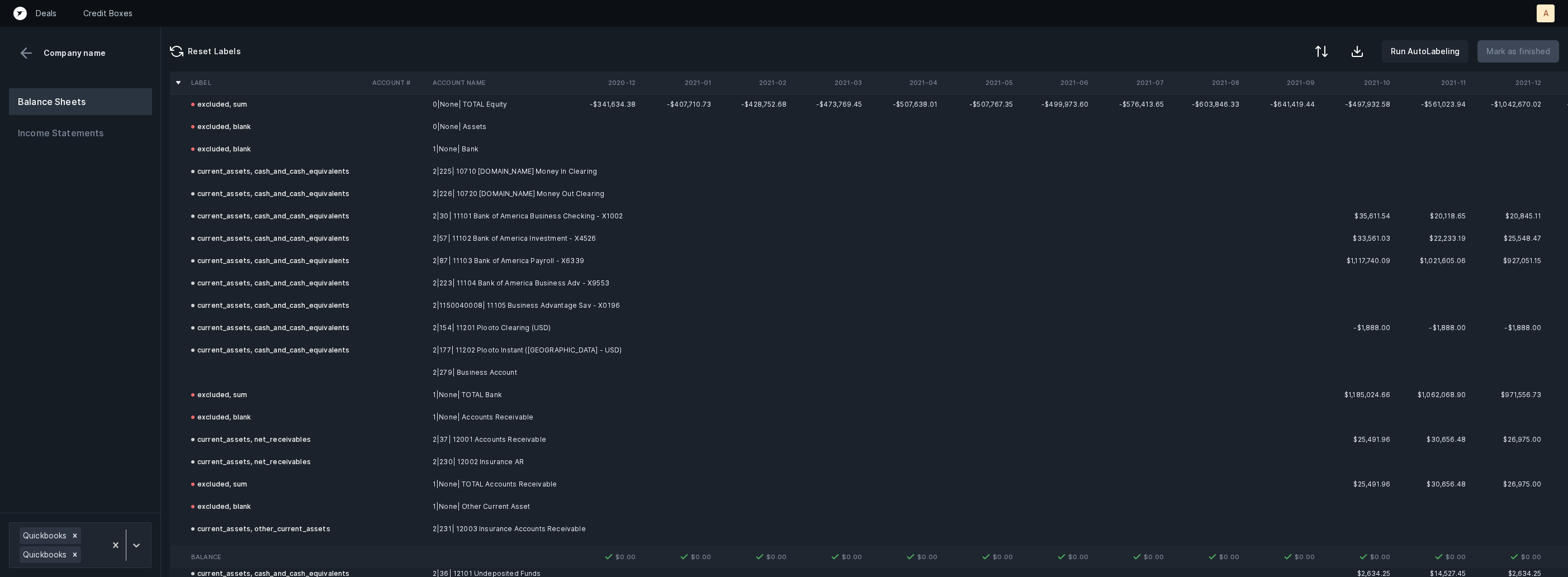
scroll to position [2132, 0]
click at [352, 368] on td at bounding box center [277, 375] width 181 height 22
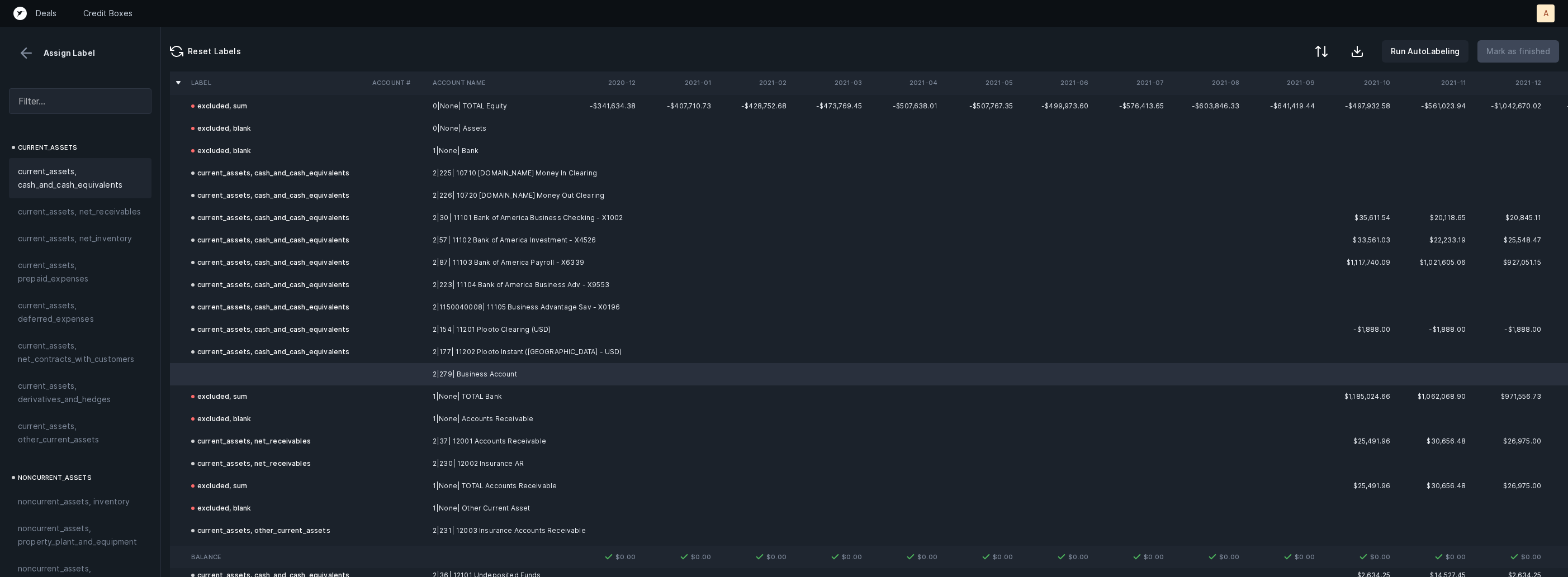
click at [97, 179] on span "current_assets, cash_and_cash_equivalents" at bounding box center [80, 178] width 125 height 27
click at [1504, 54] on p "Mark as finished" at bounding box center [1518, 52] width 64 height 13
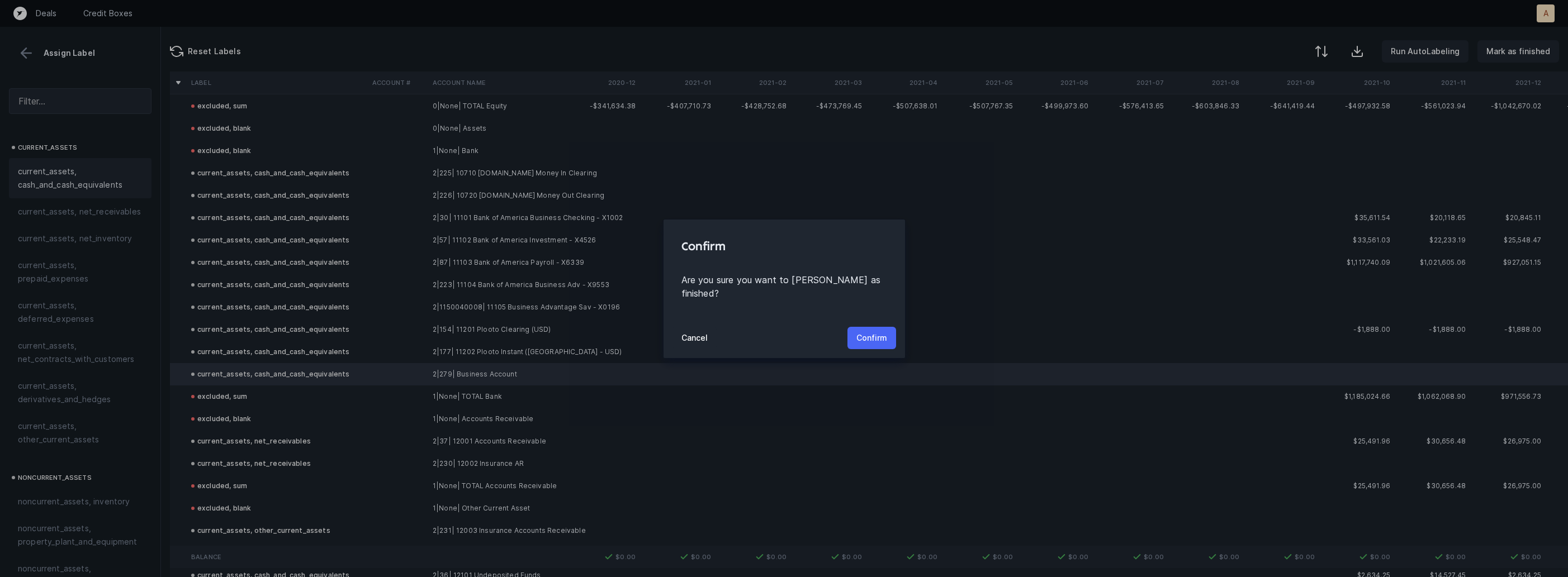
click at [866, 332] on p "Confirm" at bounding box center [872, 338] width 31 height 13
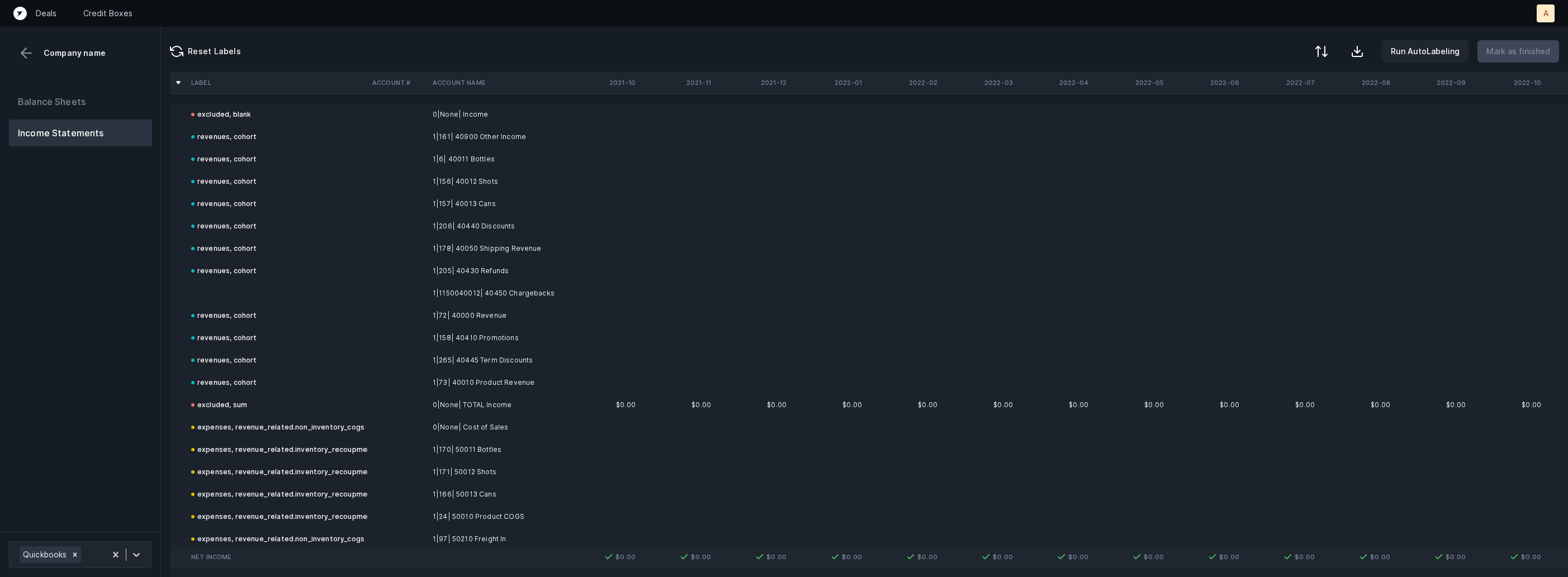
click at [224, 283] on td at bounding box center [277, 293] width 181 height 22
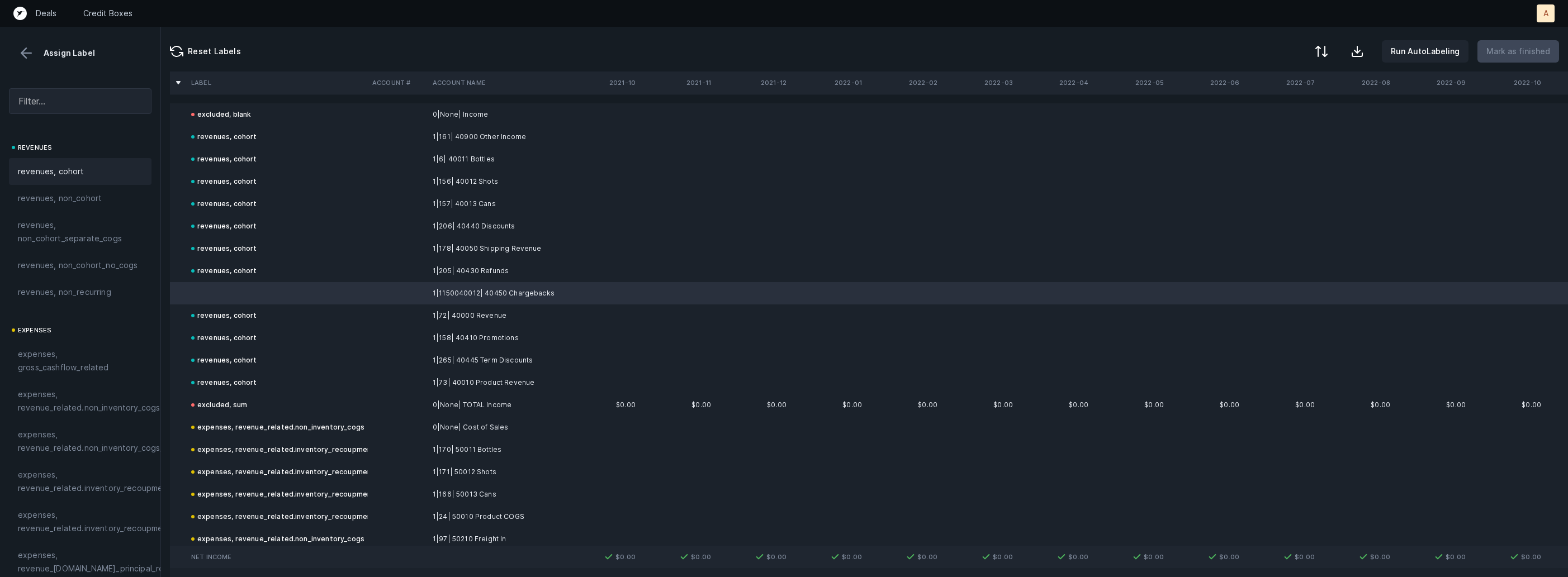
click at [102, 165] on div "revenues, cohort" at bounding box center [80, 171] width 125 height 13
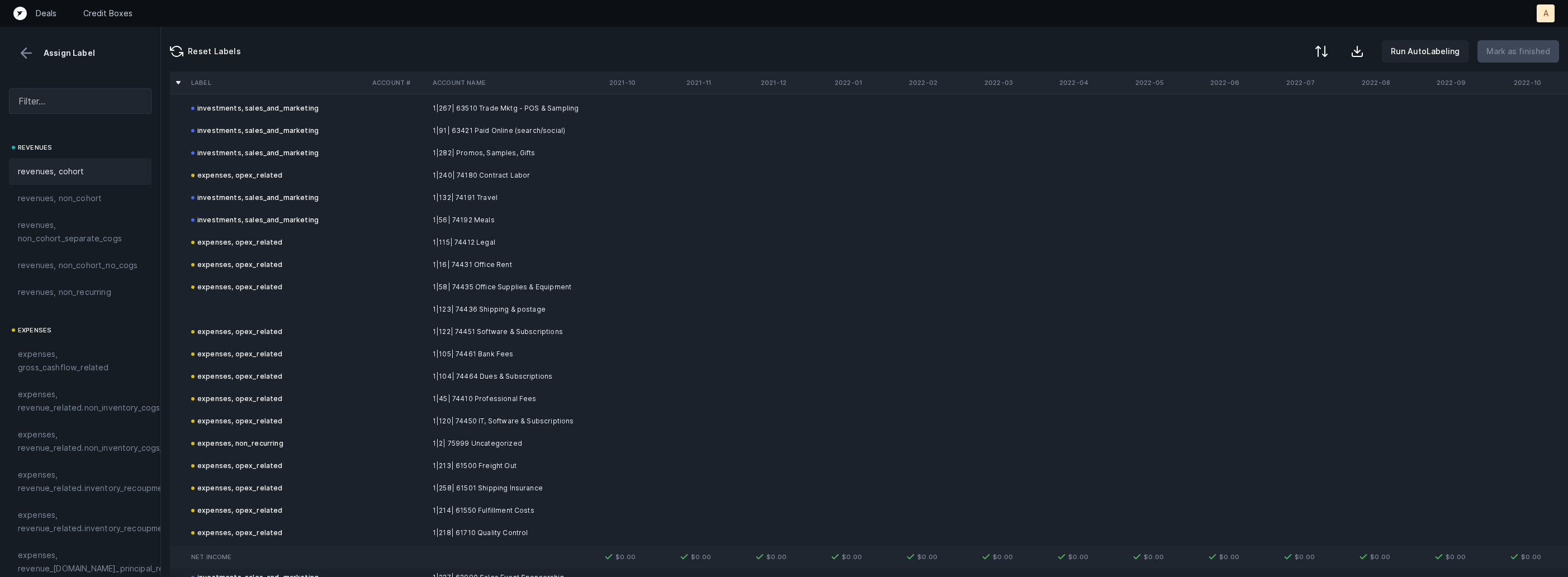
scroll to position [900, 0]
click at [440, 307] on td "1|123| 74436 Shipping & postage" at bounding box center [496, 310] width 137 height 22
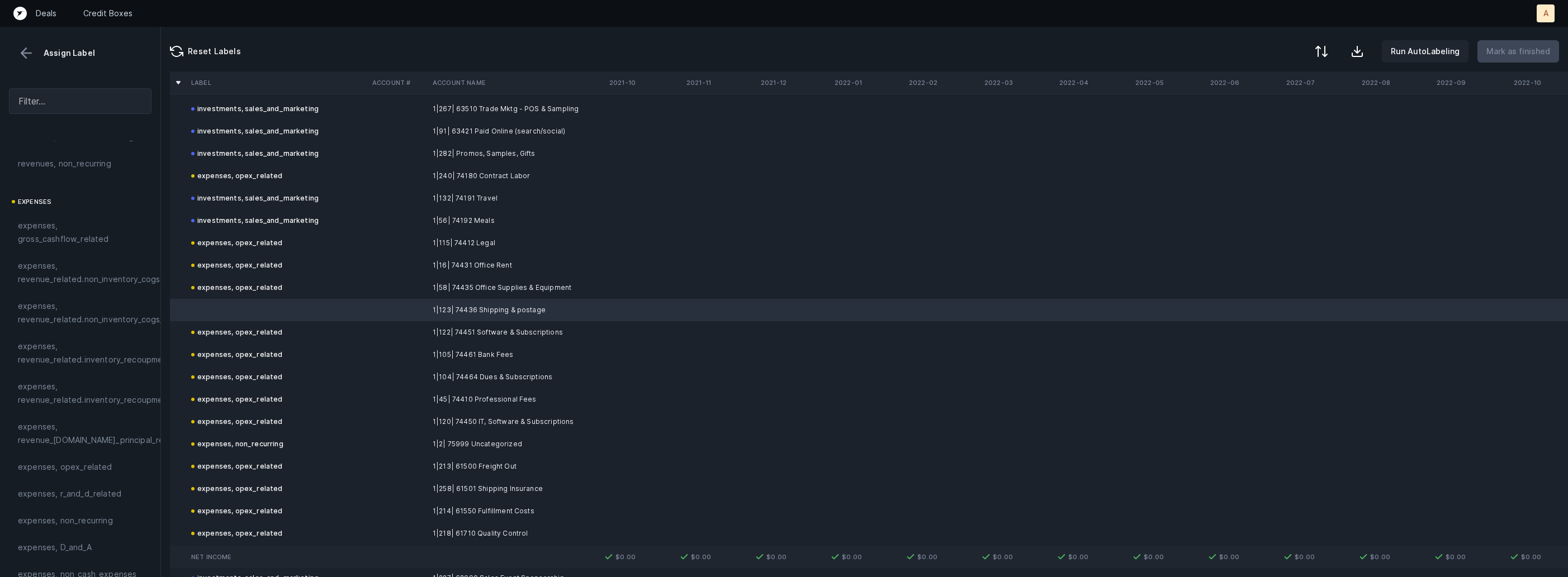
scroll to position [157, 0]
click at [72, 442] on span "expenses, opex_related" at bounding box center [65, 439] width 95 height 13
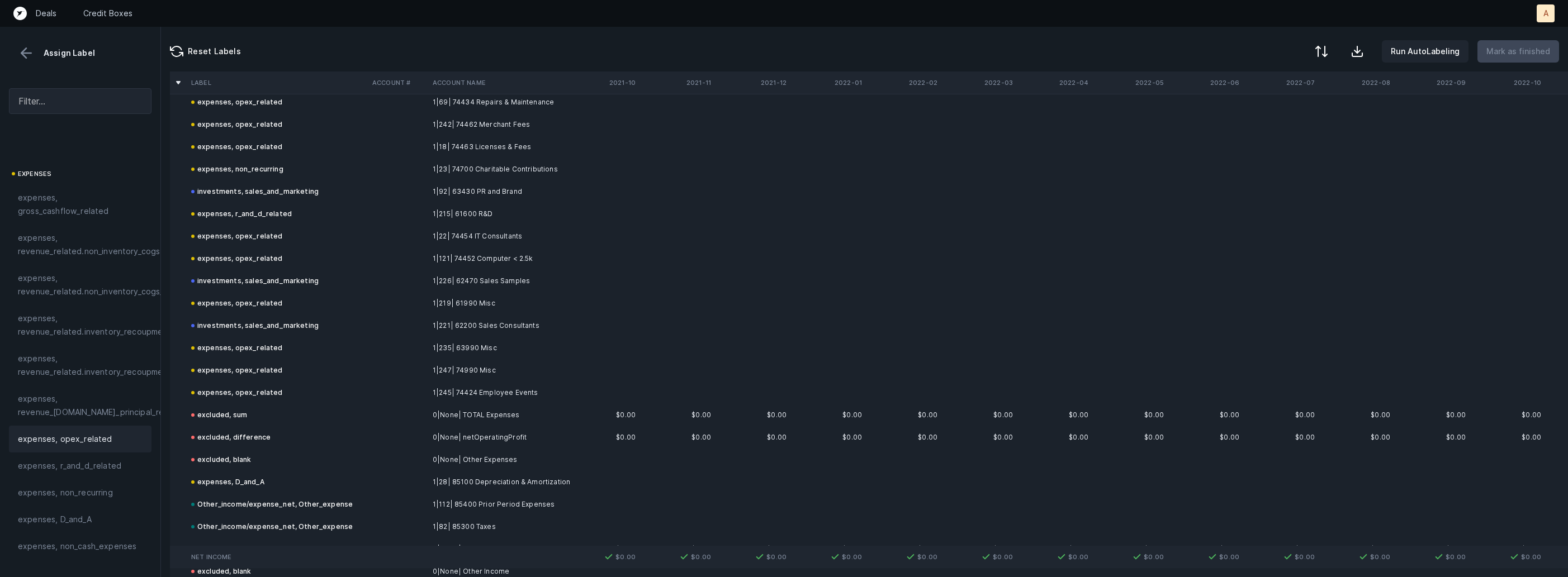
scroll to position [1868, 0]
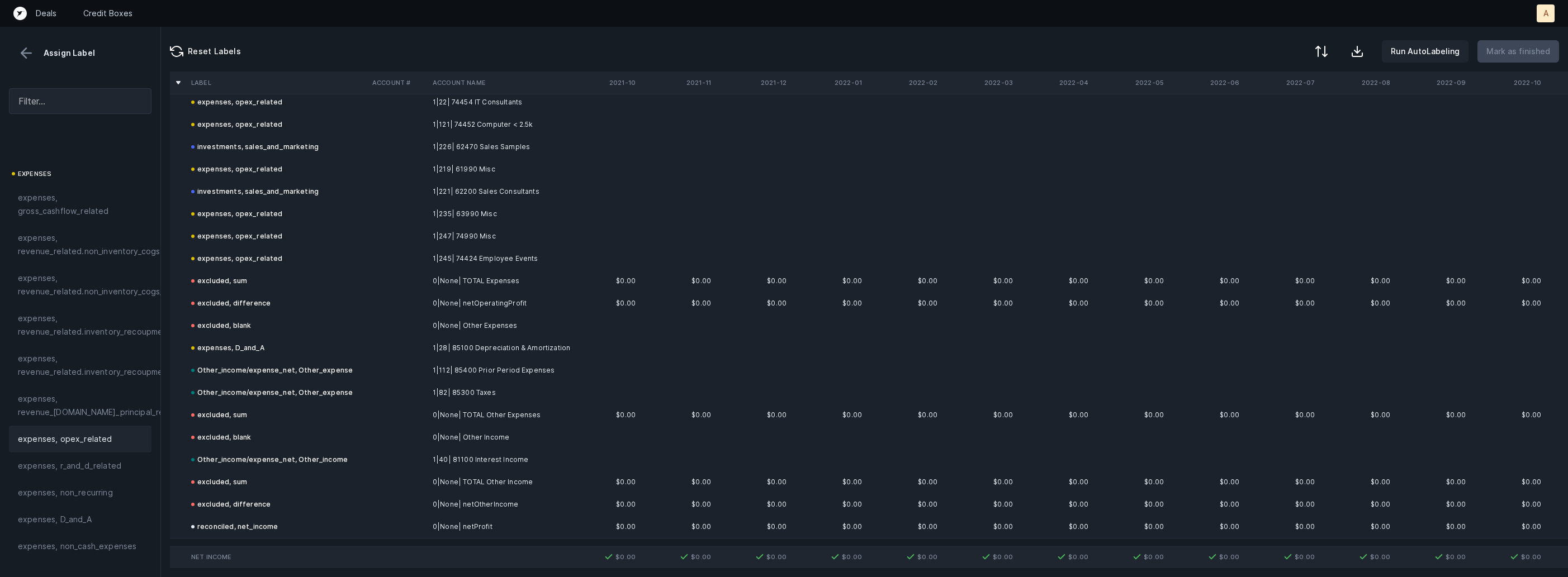
click at [24, 53] on button at bounding box center [26, 53] width 17 height 17
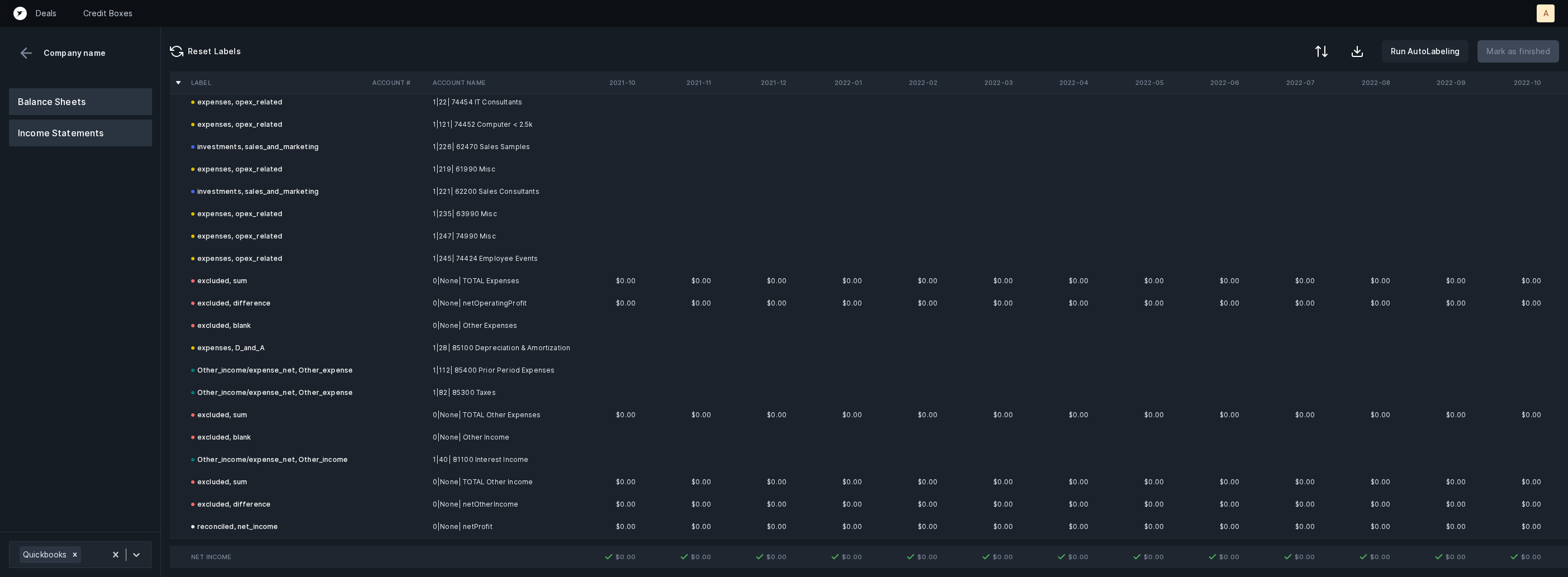
click at [48, 103] on button "Balance Sheets" at bounding box center [81, 102] width 143 height 27
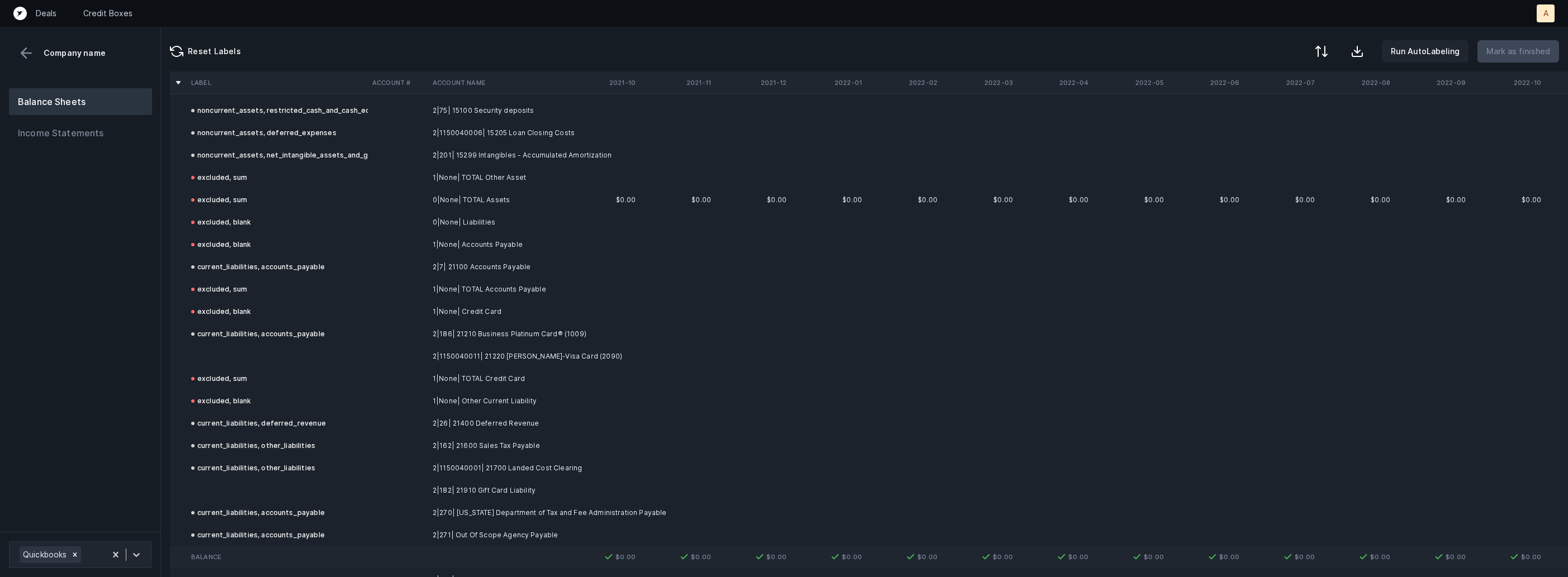
scroll to position [972, 0]
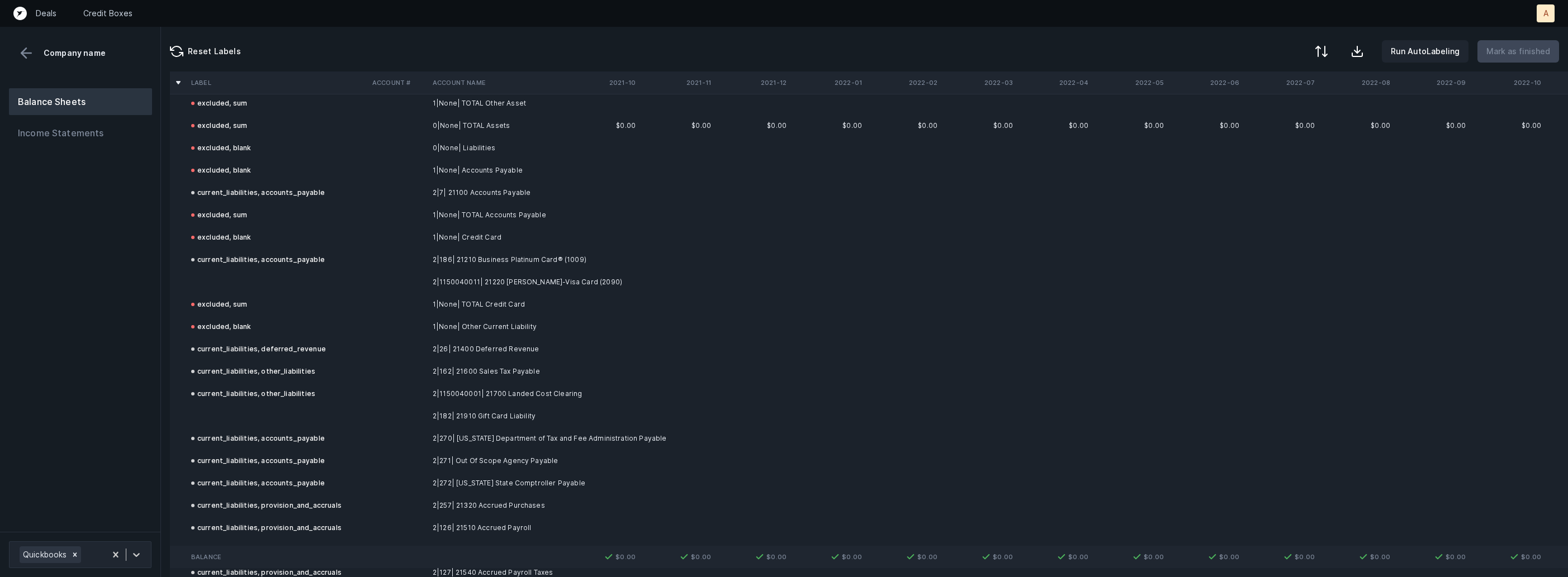
click at [569, 271] on td at bounding box center [602, 282] width 75 height 22
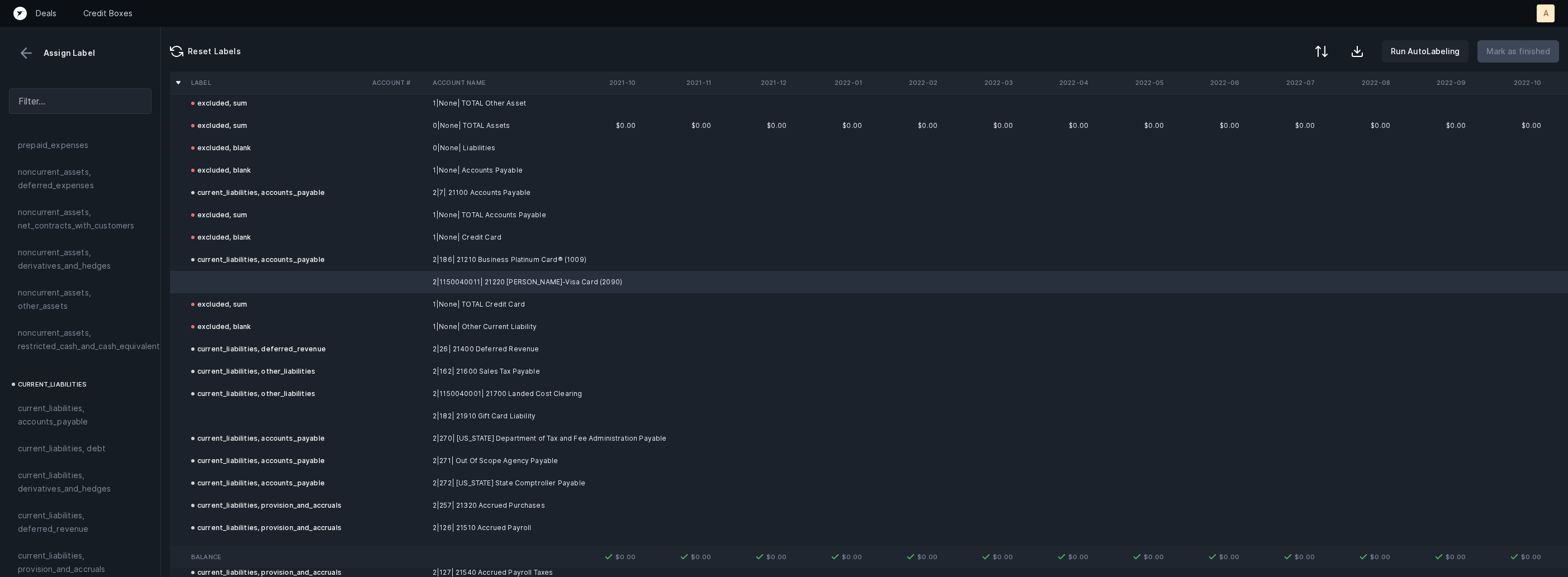
scroll to position [532, 0]
click at [50, 387] on span "current_liabilities, accounts_payable" at bounding box center [80, 400] width 125 height 27
click at [247, 430] on td "current_liabilities, accounts_payable" at bounding box center [277, 439] width 181 height 22
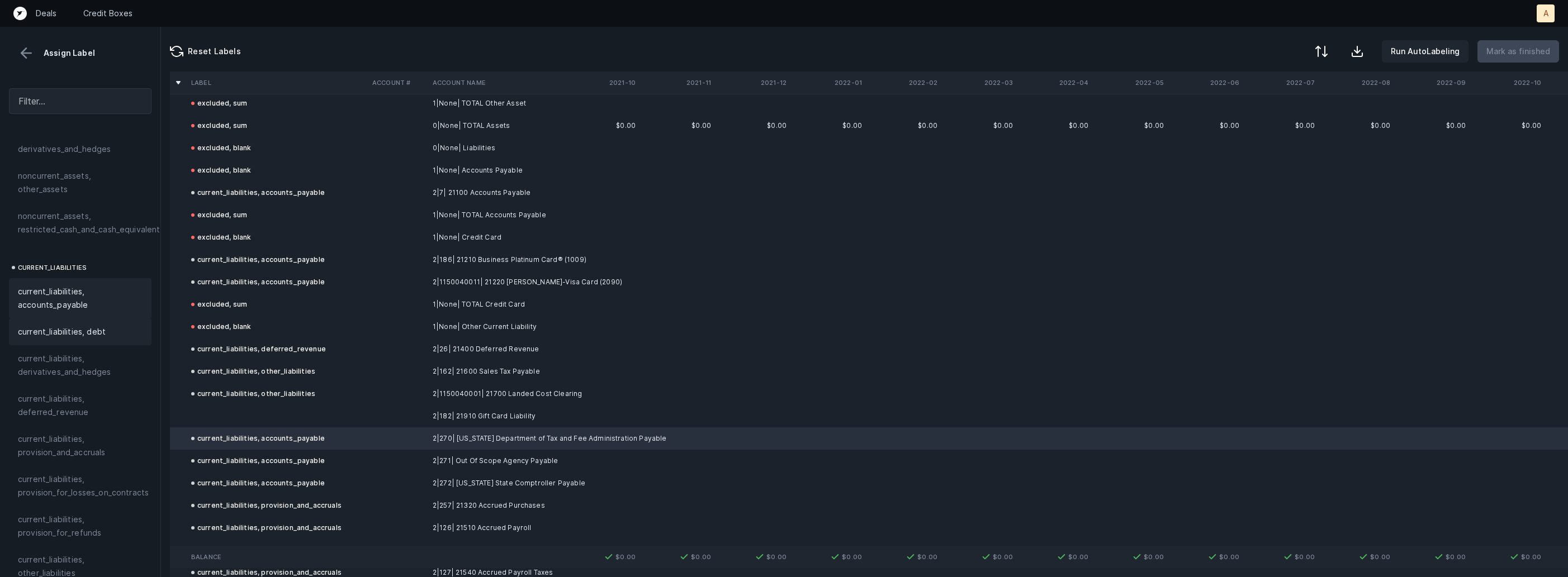
scroll to position [675, 0]
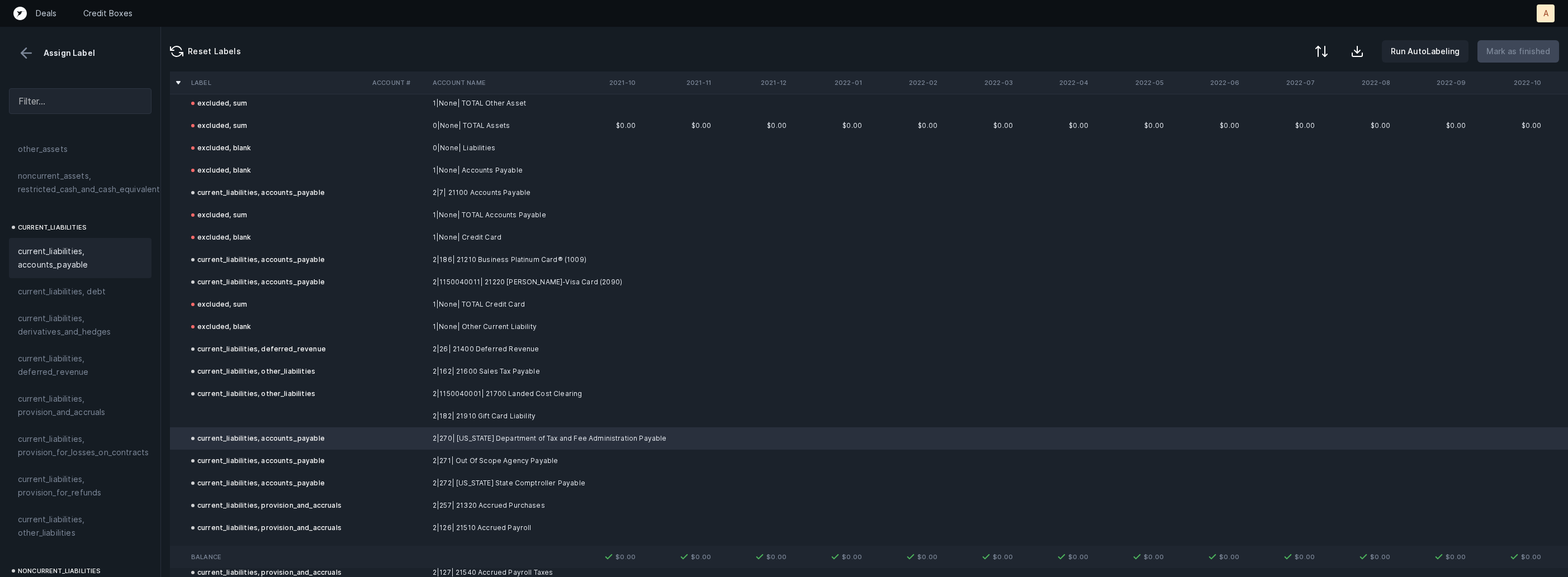
click at [211, 412] on td at bounding box center [277, 416] width 181 height 22
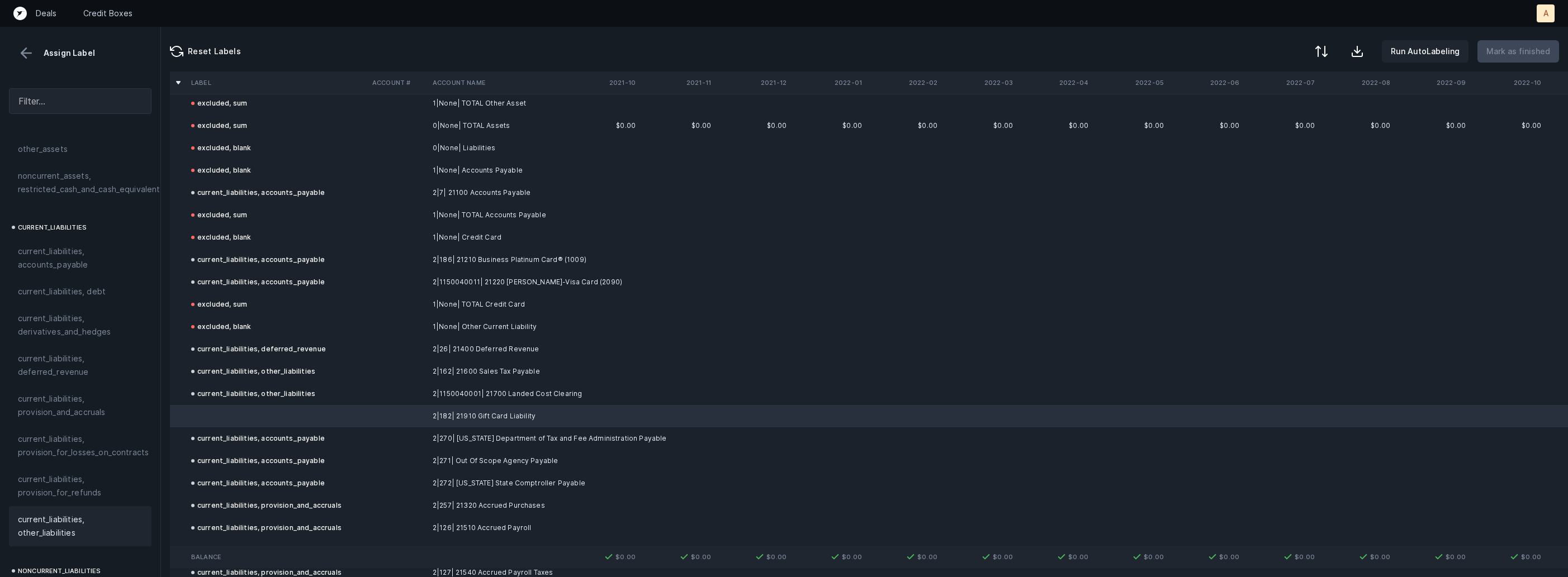
click at [64, 513] on span "current_liabilities, other_liabilities" at bounding box center [80, 526] width 125 height 27
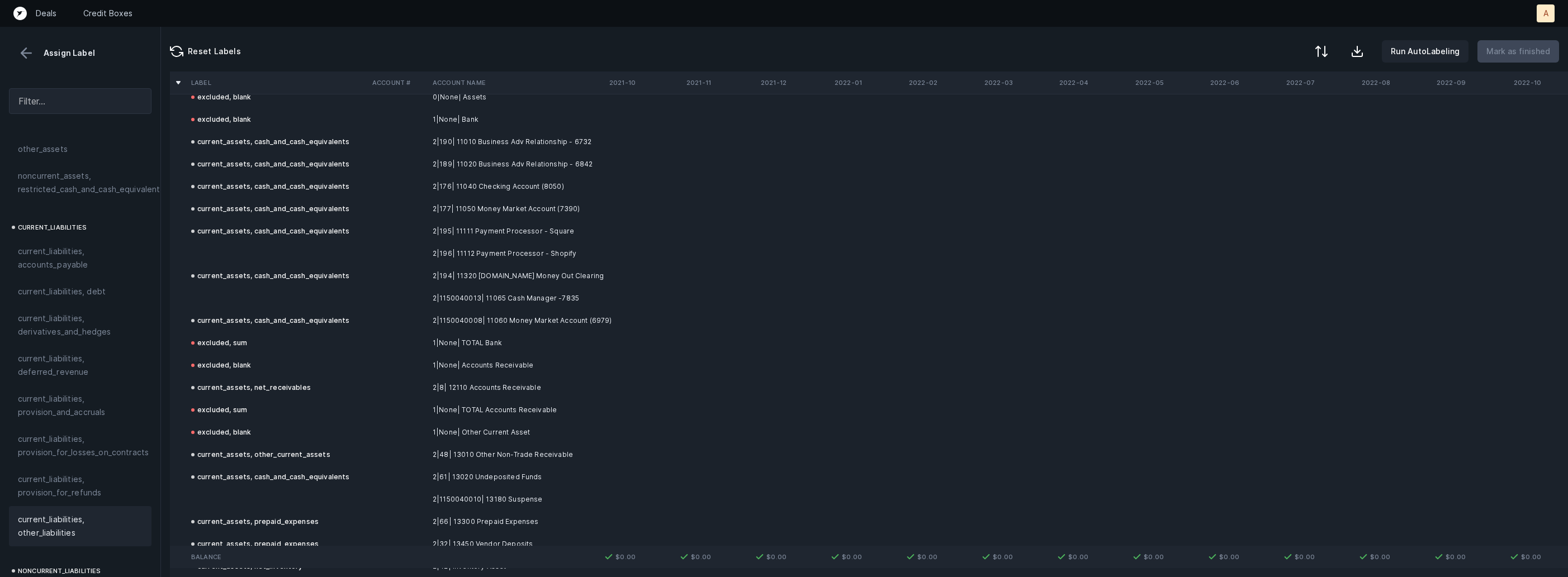
scroll to position [0, 0]
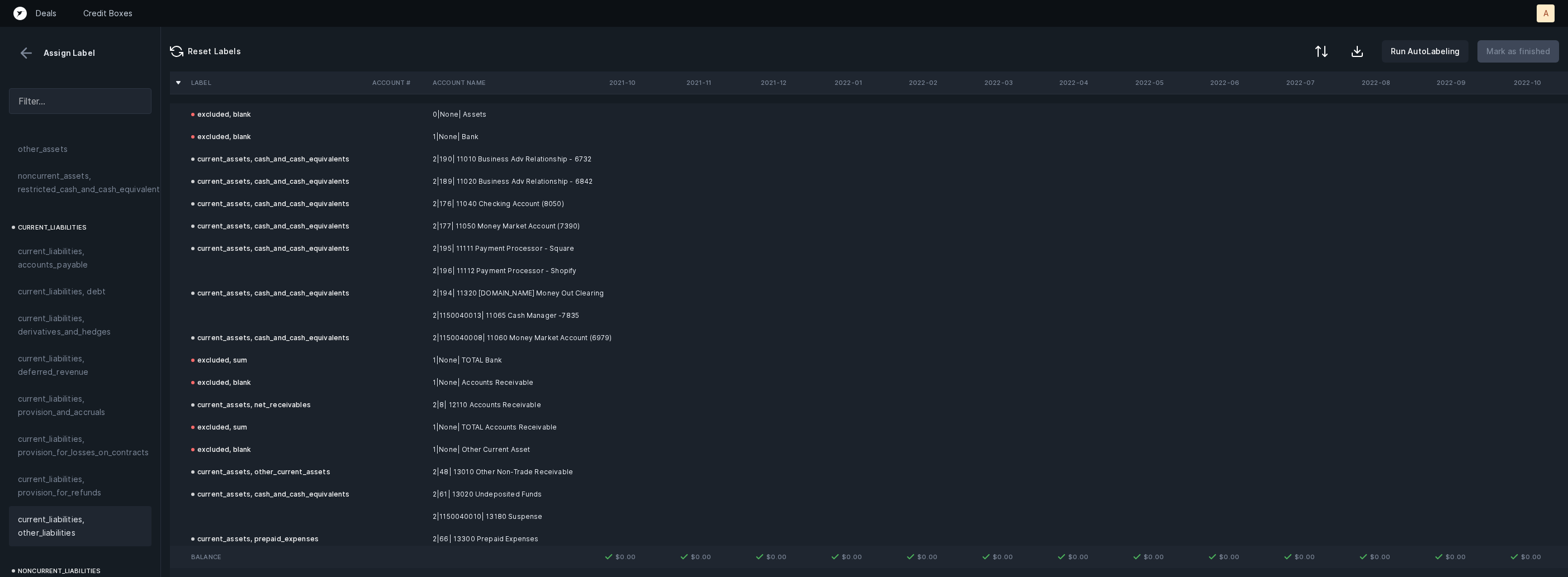
click at [325, 271] on td at bounding box center [277, 271] width 181 height 22
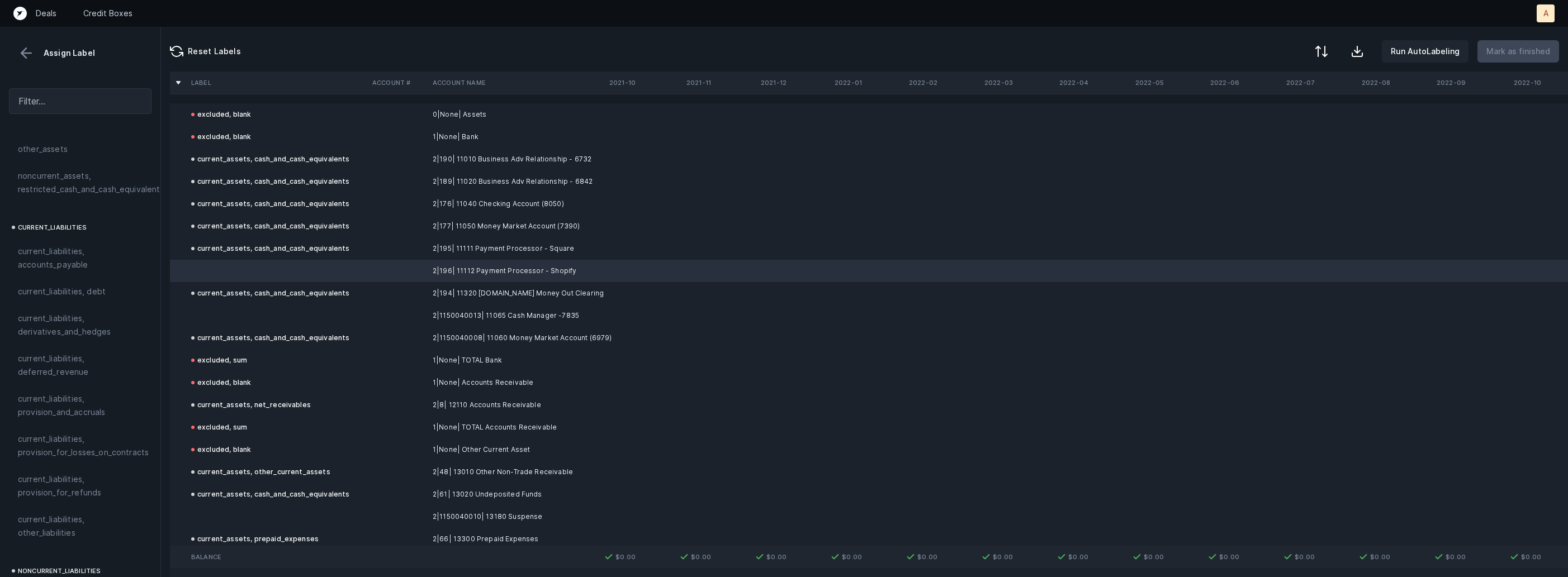
click at [281, 307] on td at bounding box center [277, 315] width 181 height 22
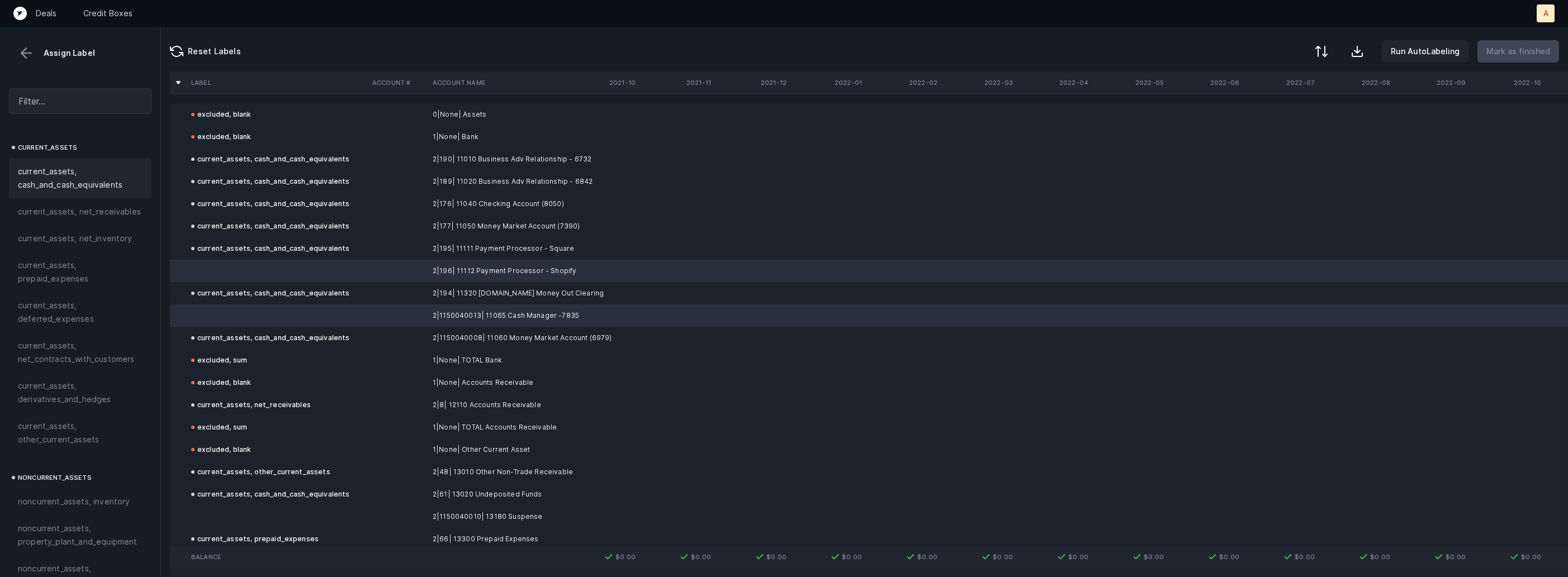
click at [72, 180] on span "current_assets, cash_and_cash_equivalents" at bounding box center [80, 178] width 125 height 27
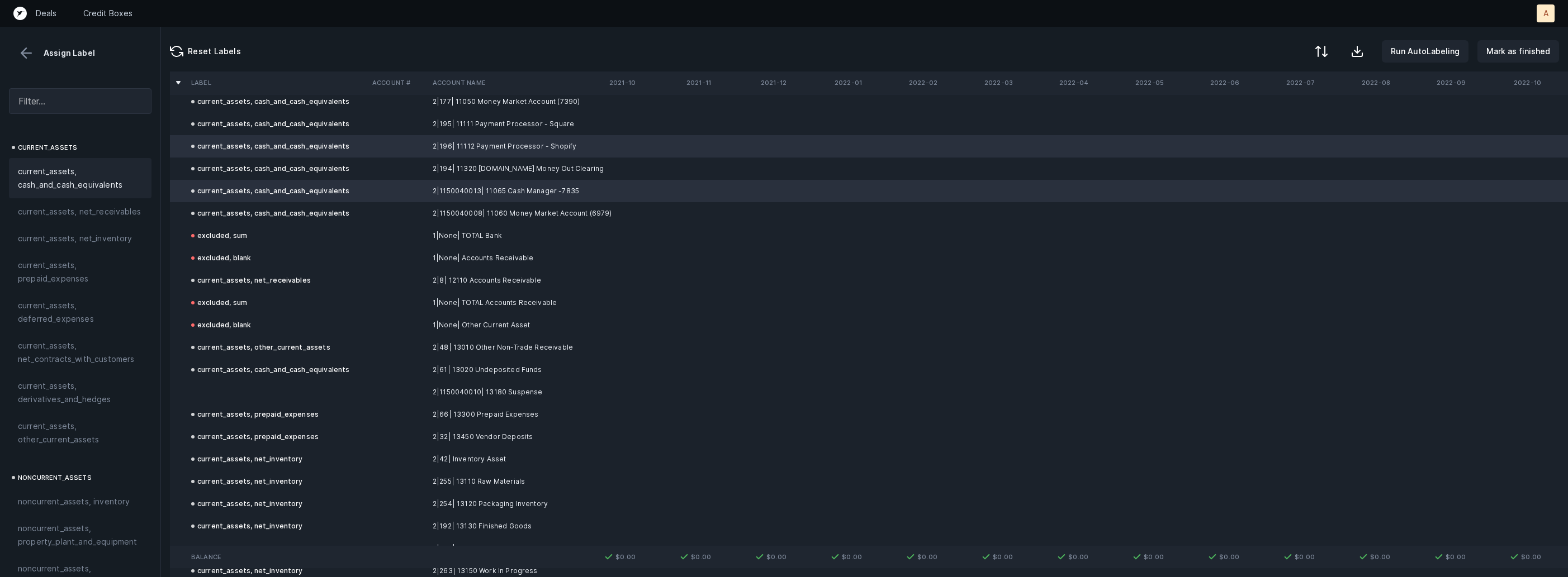
scroll to position [174, 0]
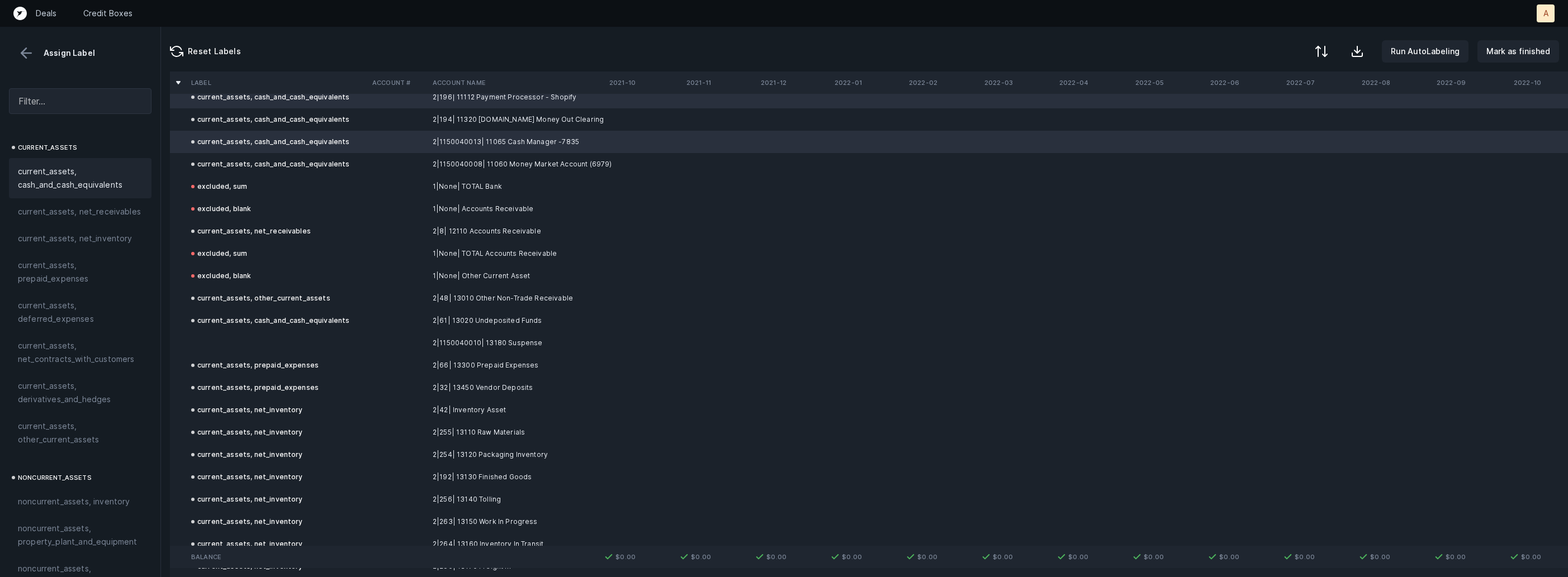
click at [233, 335] on td at bounding box center [277, 343] width 181 height 22
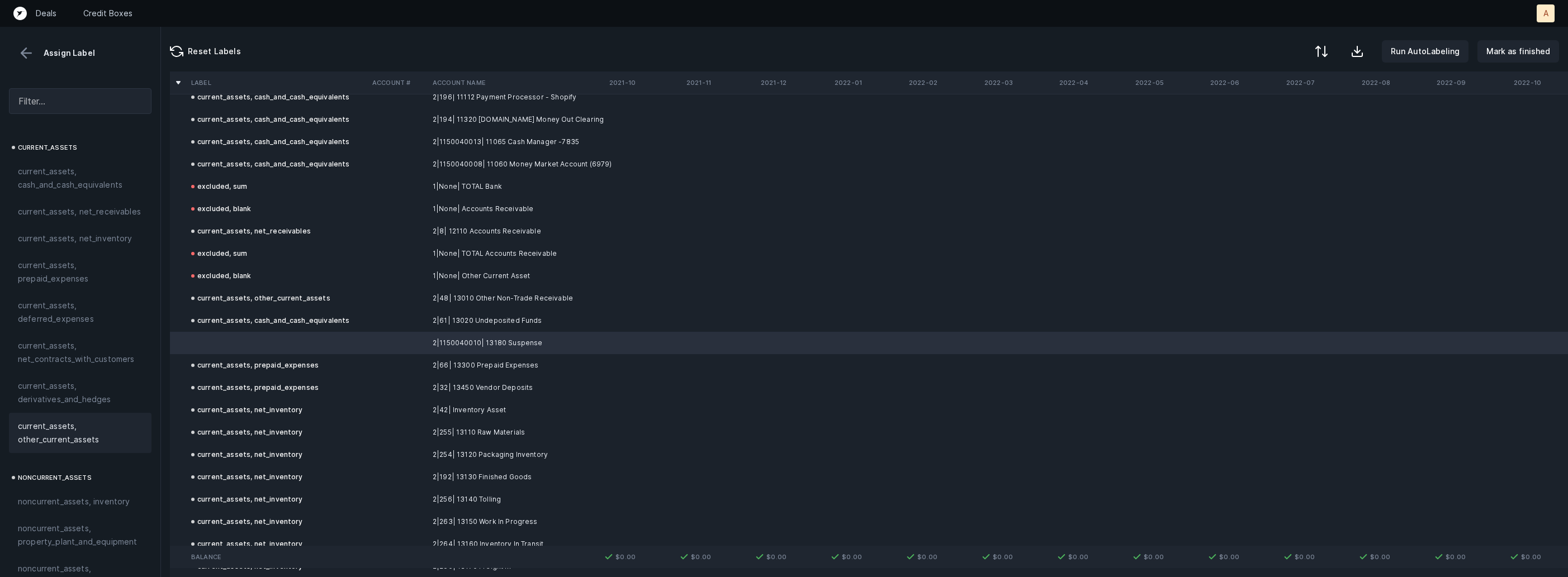
click at [102, 423] on span "current_assets, other_current_assets" at bounding box center [80, 433] width 125 height 27
click at [1499, 54] on p "Mark as finished" at bounding box center [1518, 52] width 64 height 13
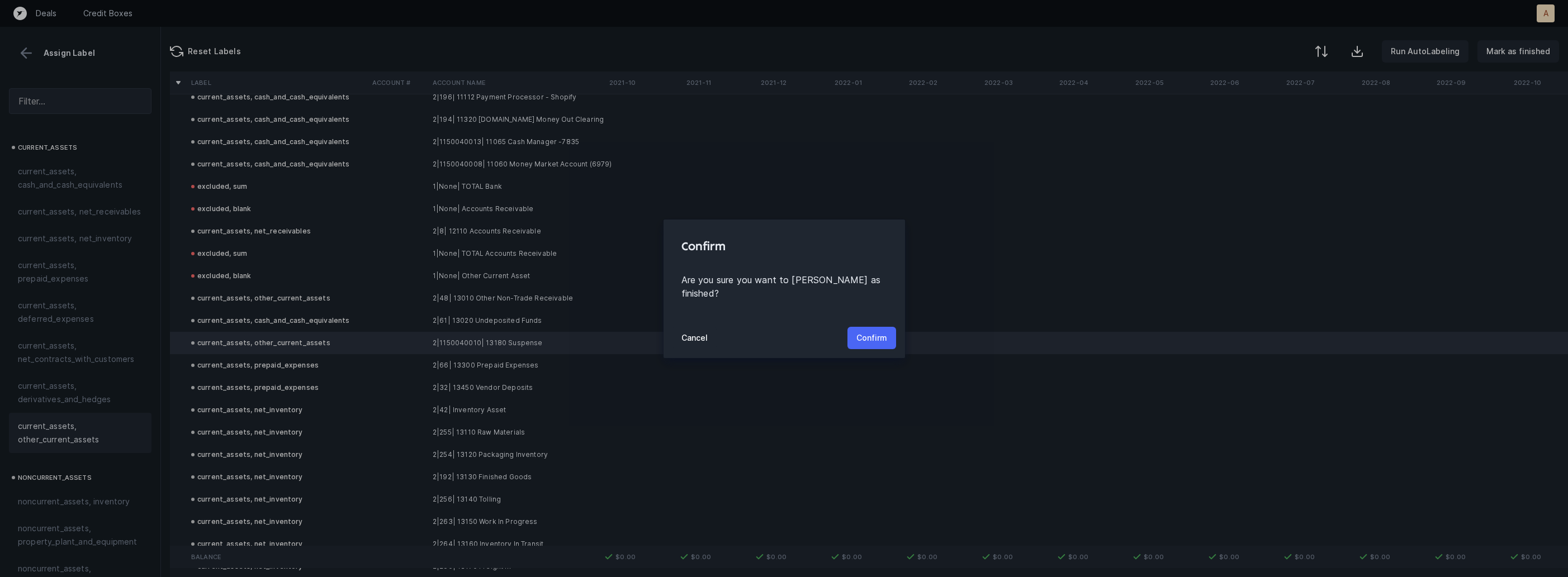
click at [870, 332] on p "Confirm" at bounding box center [872, 338] width 31 height 13
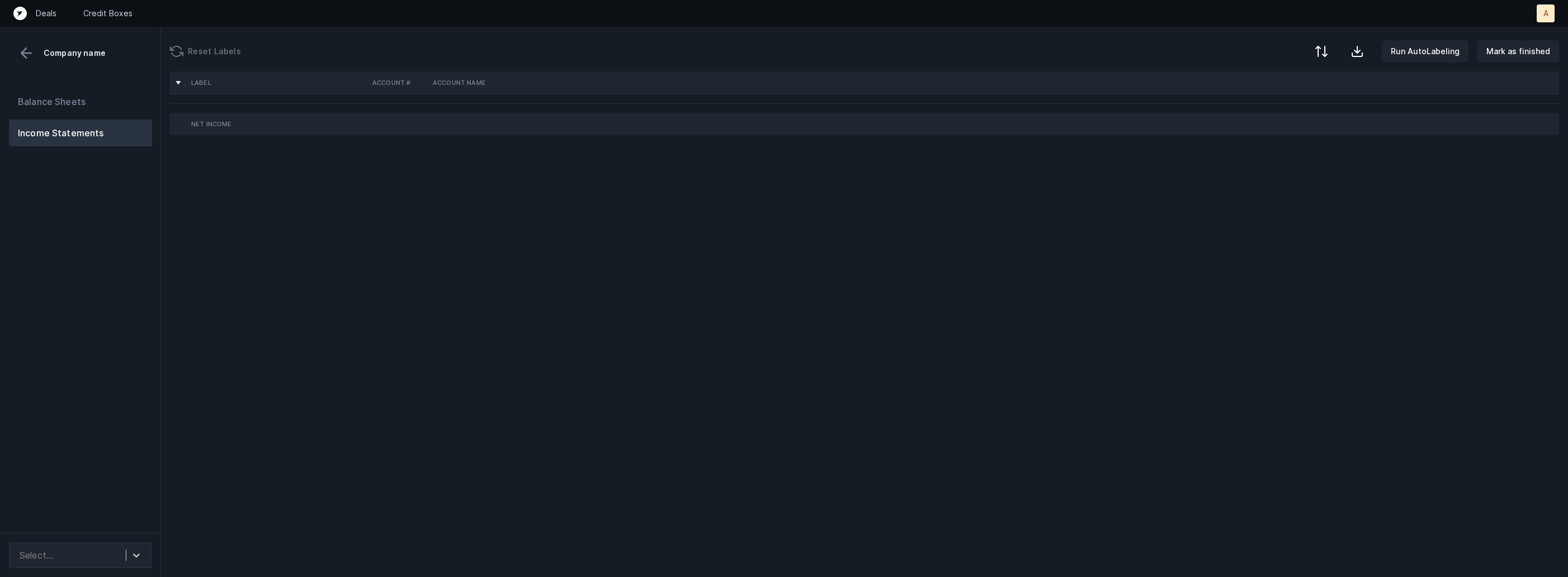
click at [130, 355] on div "Balance Sheets Income Statements" at bounding box center [81, 306] width 161 height 454
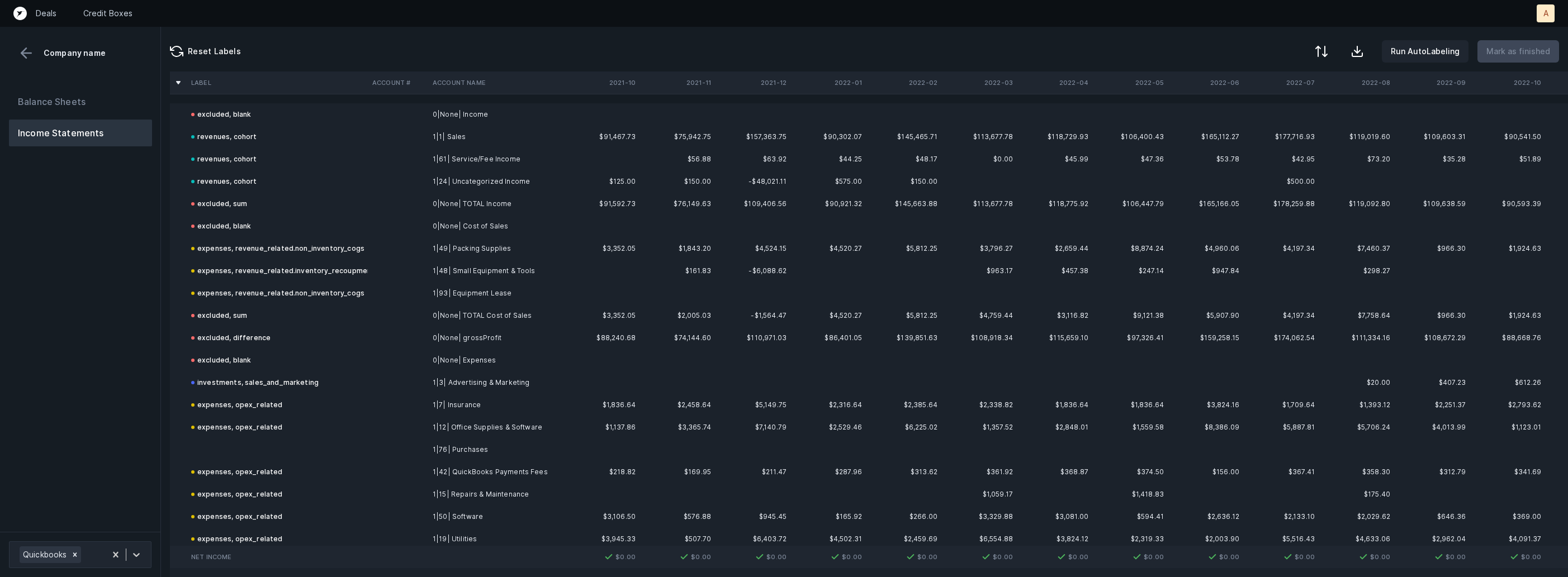
click at [234, 451] on td at bounding box center [277, 450] width 181 height 22
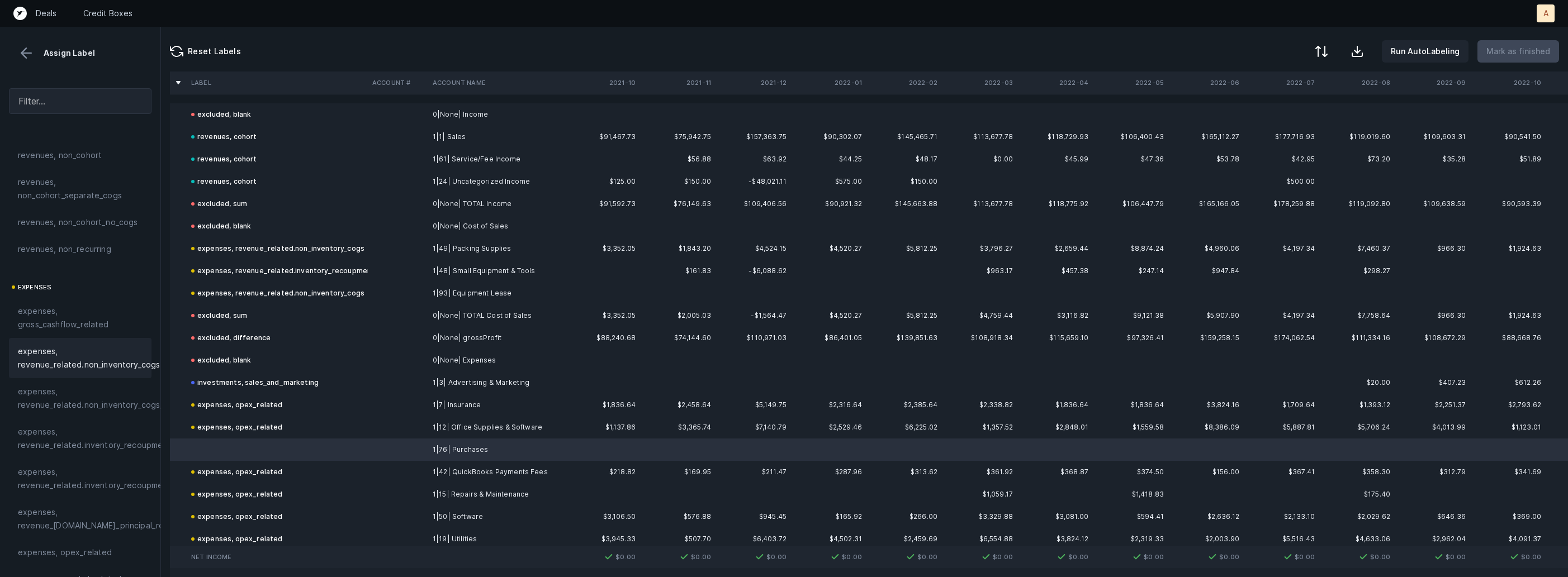
scroll to position [191, 0]
click at [69, 403] on span "expenses, opex_related" at bounding box center [65, 405] width 95 height 13
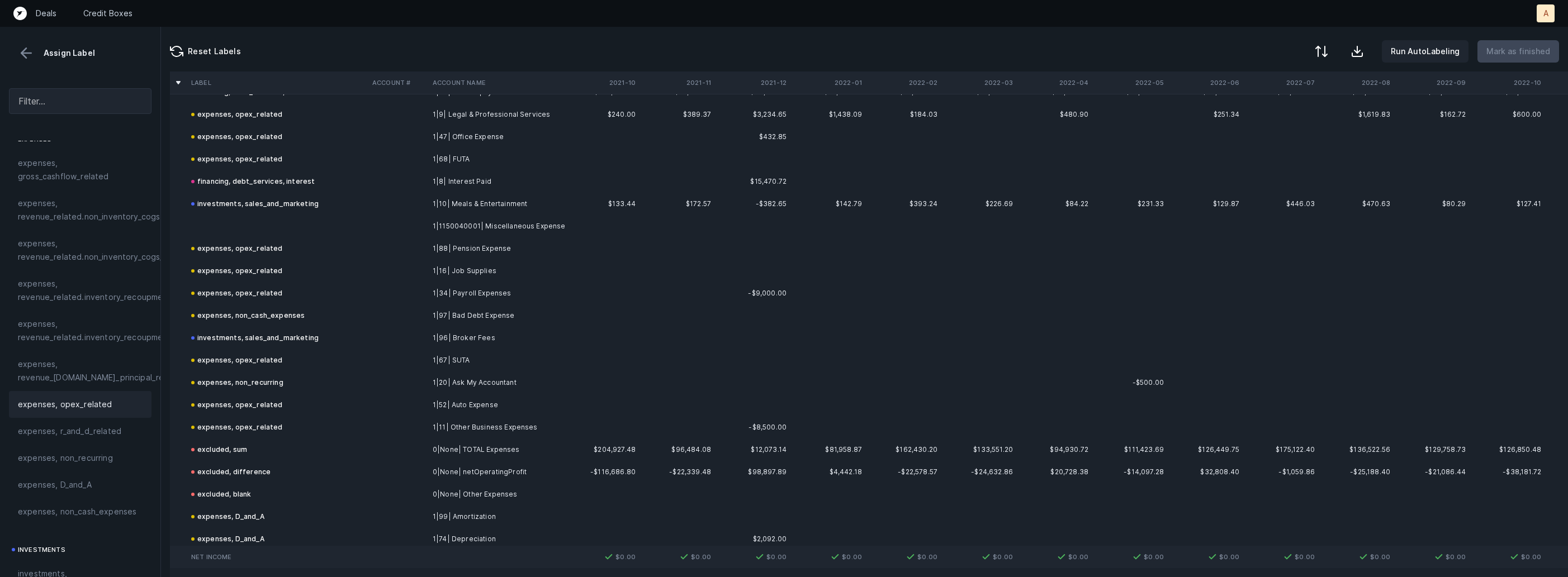
scroll to position [882, 0]
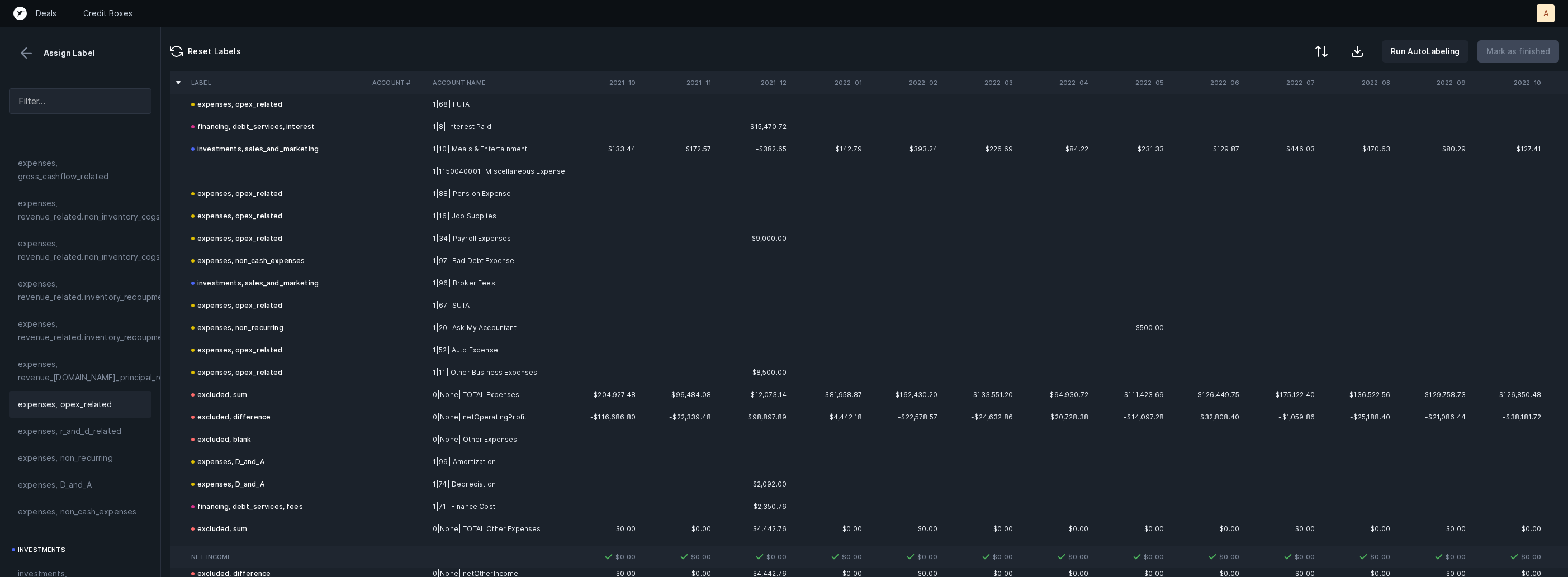
click at [442, 171] on td "1|1150040001| Miscellaneous Expense" at bounding box center [496, 171] width 137 height 22
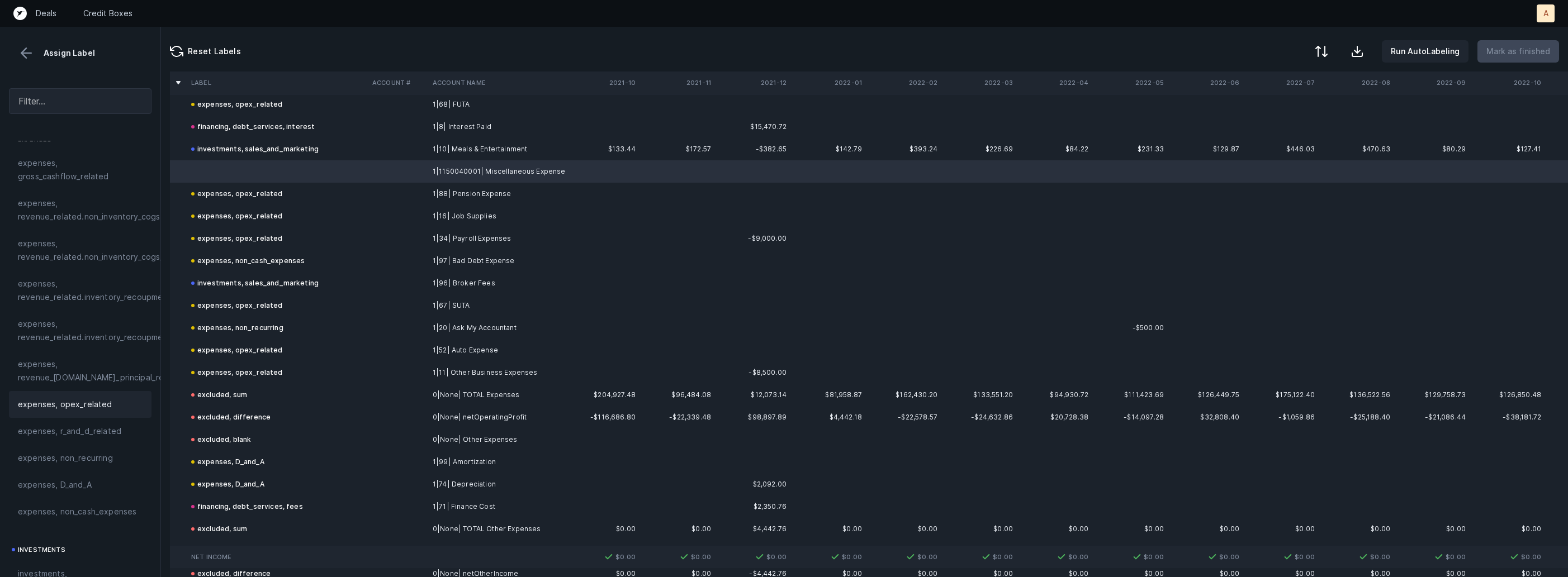
click at [68, 405] on span "expenses, opex_related" at bounding box center [65, 405] width 95 height 13
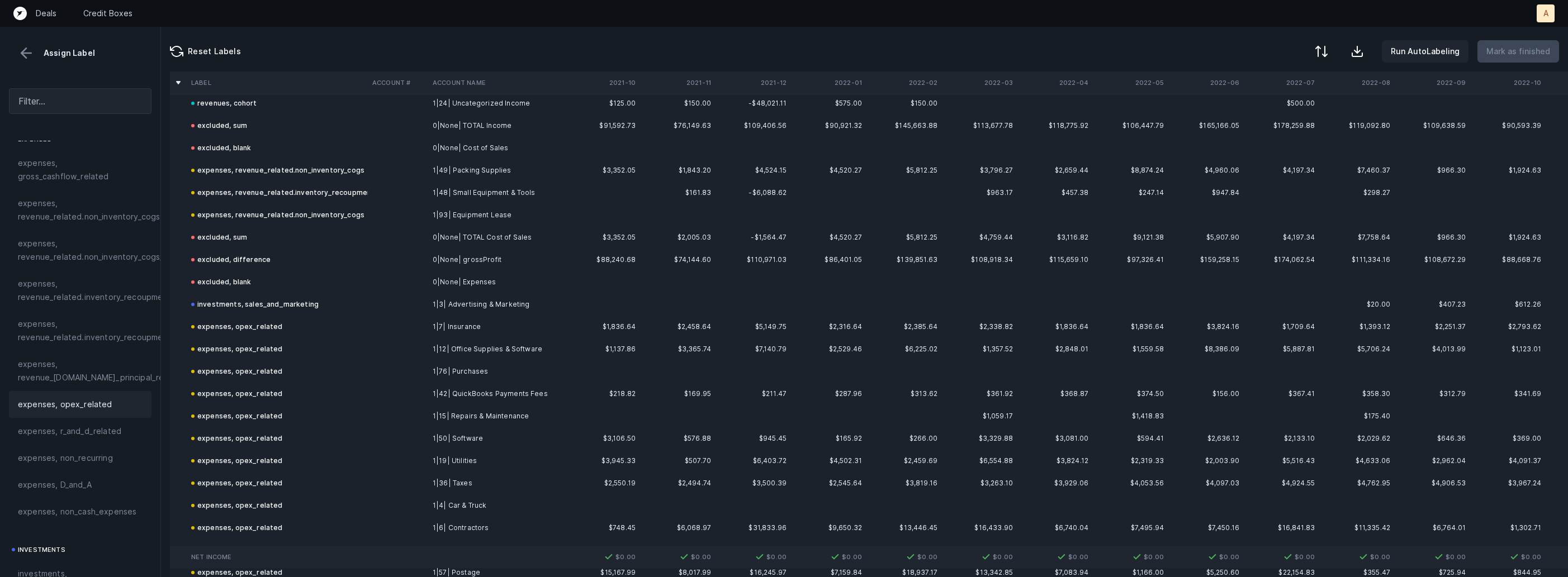
scroll to position [0, 0]
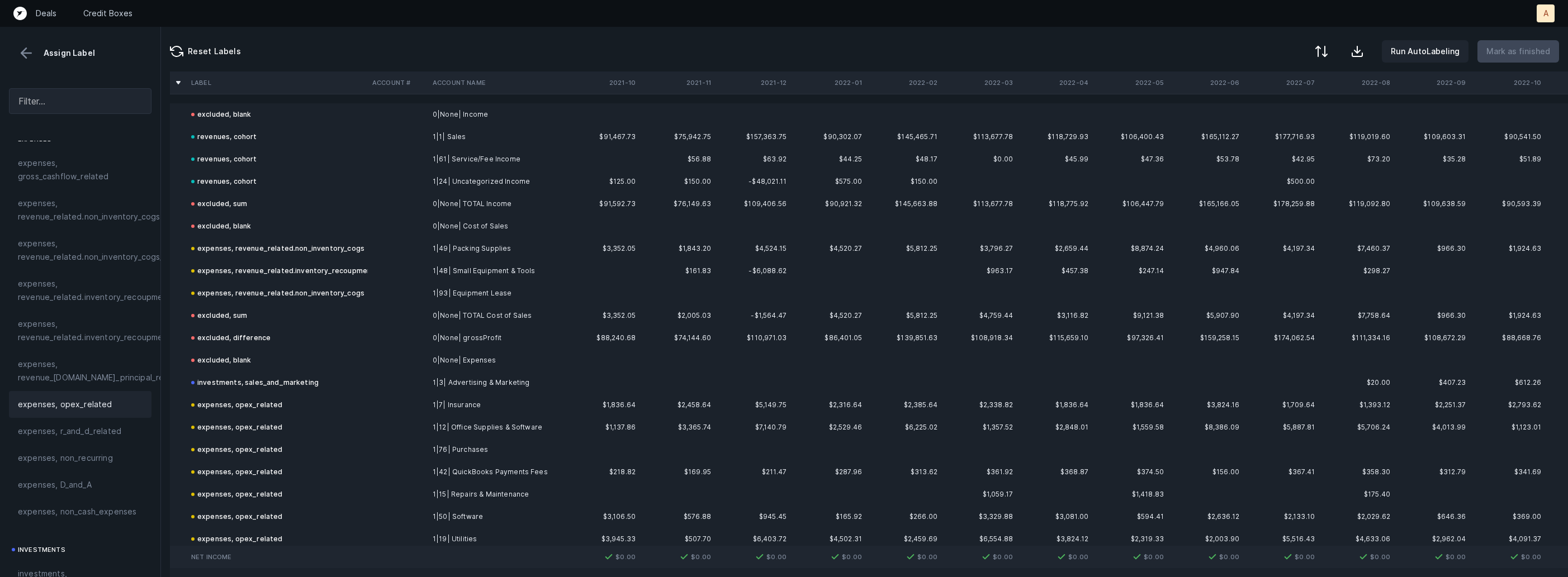
click at [16, 51] on div "Assign Label" at bounding box center [80, 53] width 143 height 17
click at [36, 52] on div "Assign Label" at bounding box center [80, 53] width 143 height 17
click at [28, 52] on button at bounding box center [26, 53] width 17 height 17
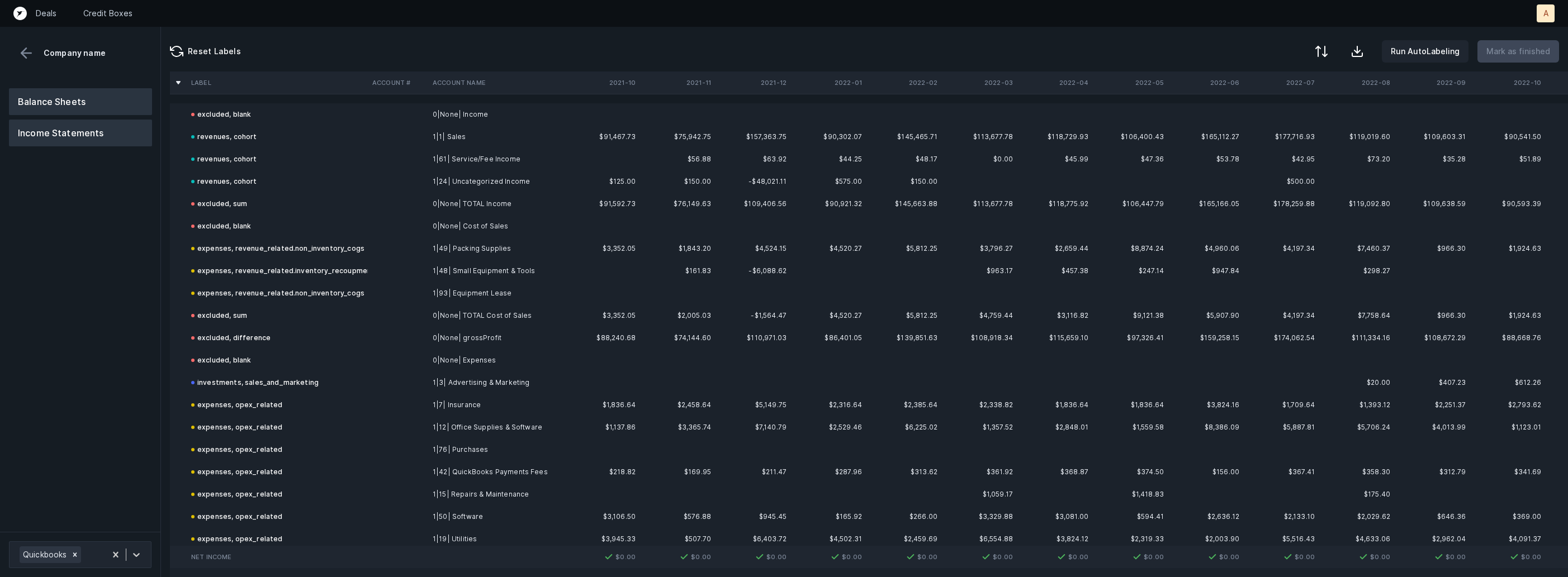
click at [55, 98] on button "Balance Sheets" at bounding box center [81, 102] width 143 height 27
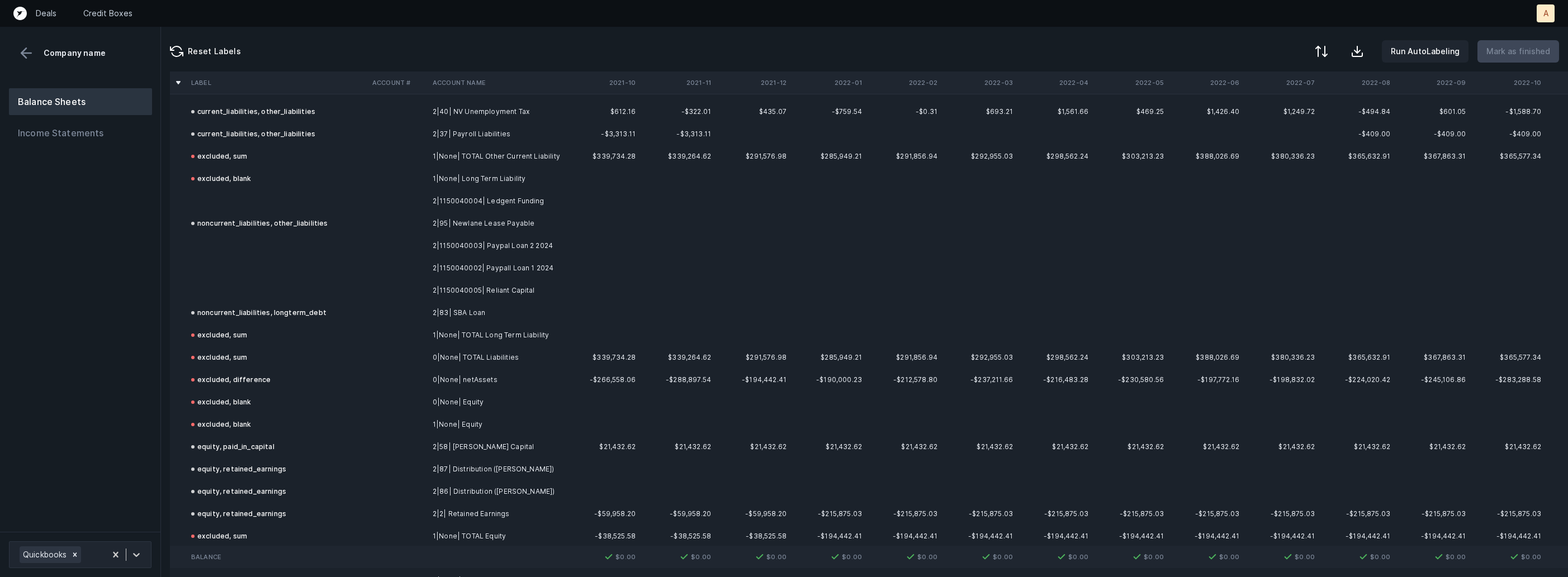
scroll to position [1042, 0]
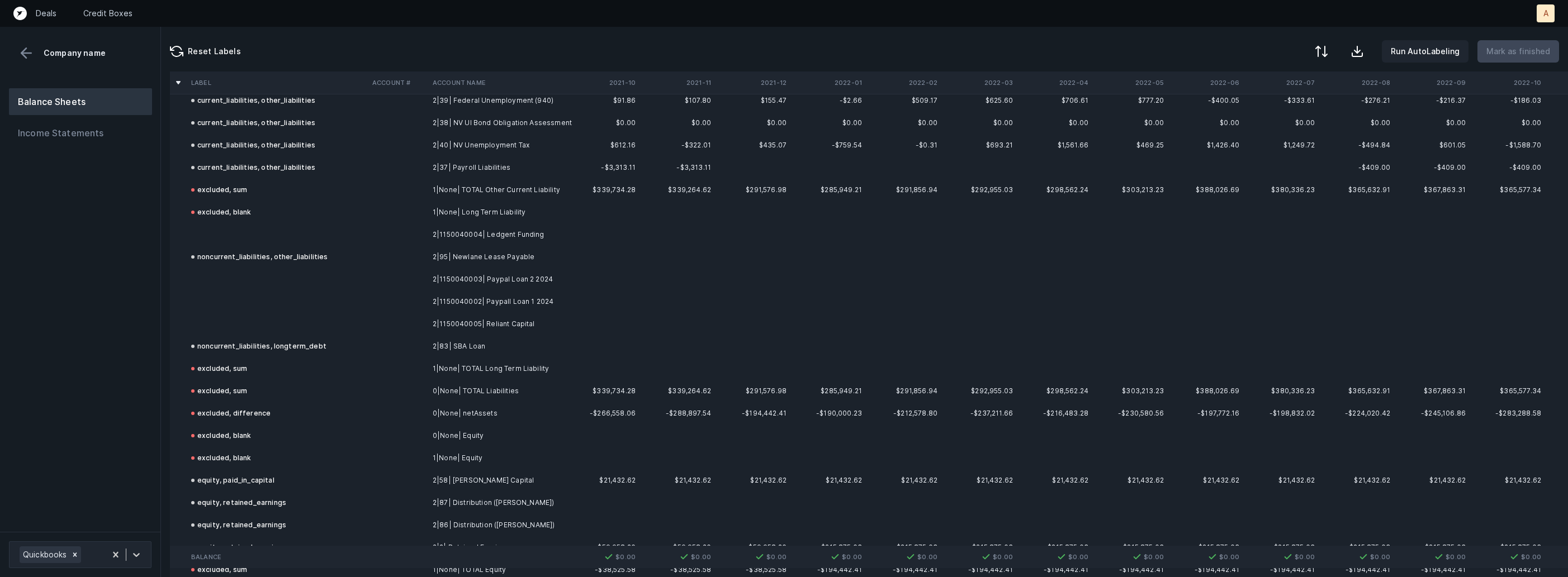
click at [542, 230] on td "2|1150040004| Ledgent Funding" at bounding box center [496, 235] width 137 height 22
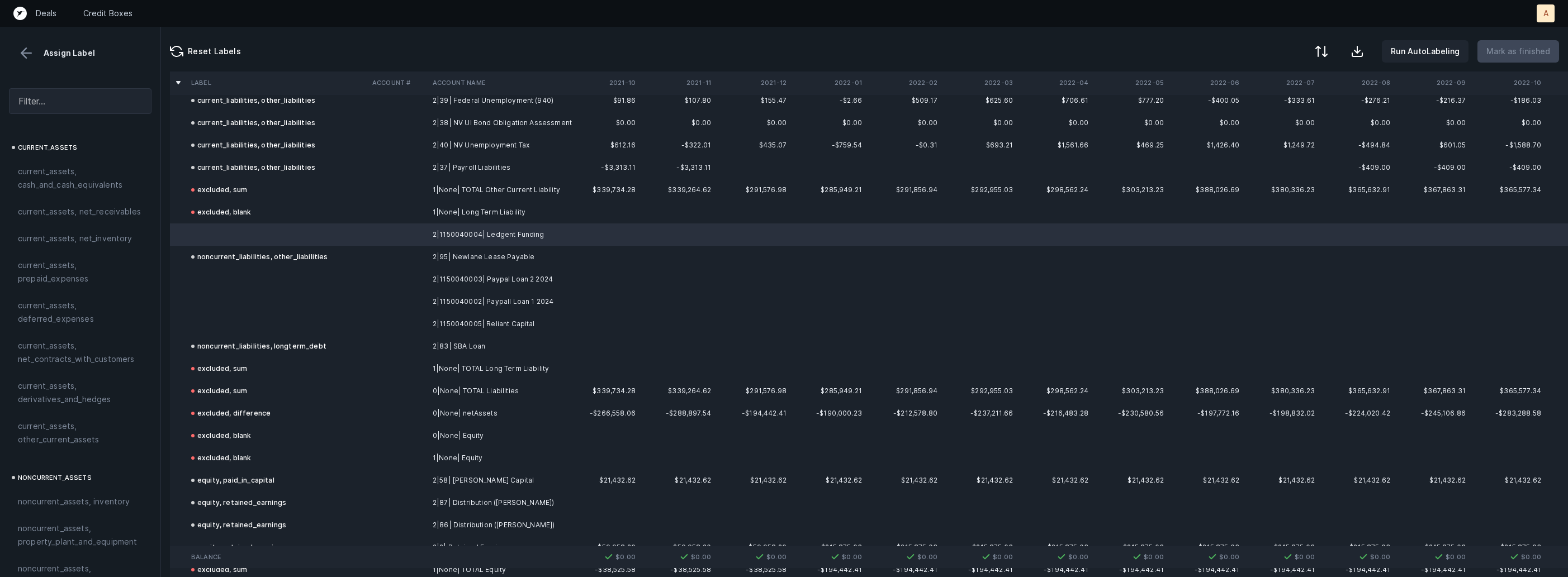
click at [521, 283] on td "2|1150040003| Paypal Loan 2 2024" at bounding box center [496, 279] width 137 height 22
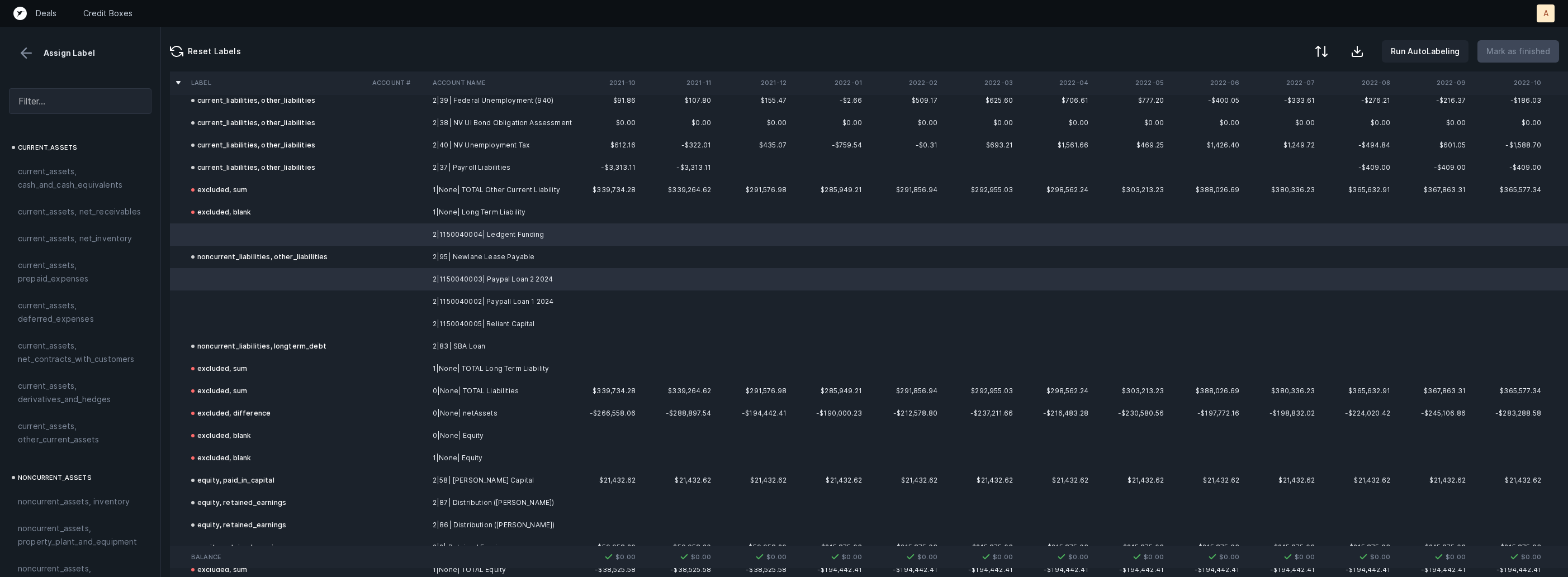
click at [502, 297] on td "2|1150040002| Paypall Loan 1 2024" at bounding box center [496, 301] width 137 height 22
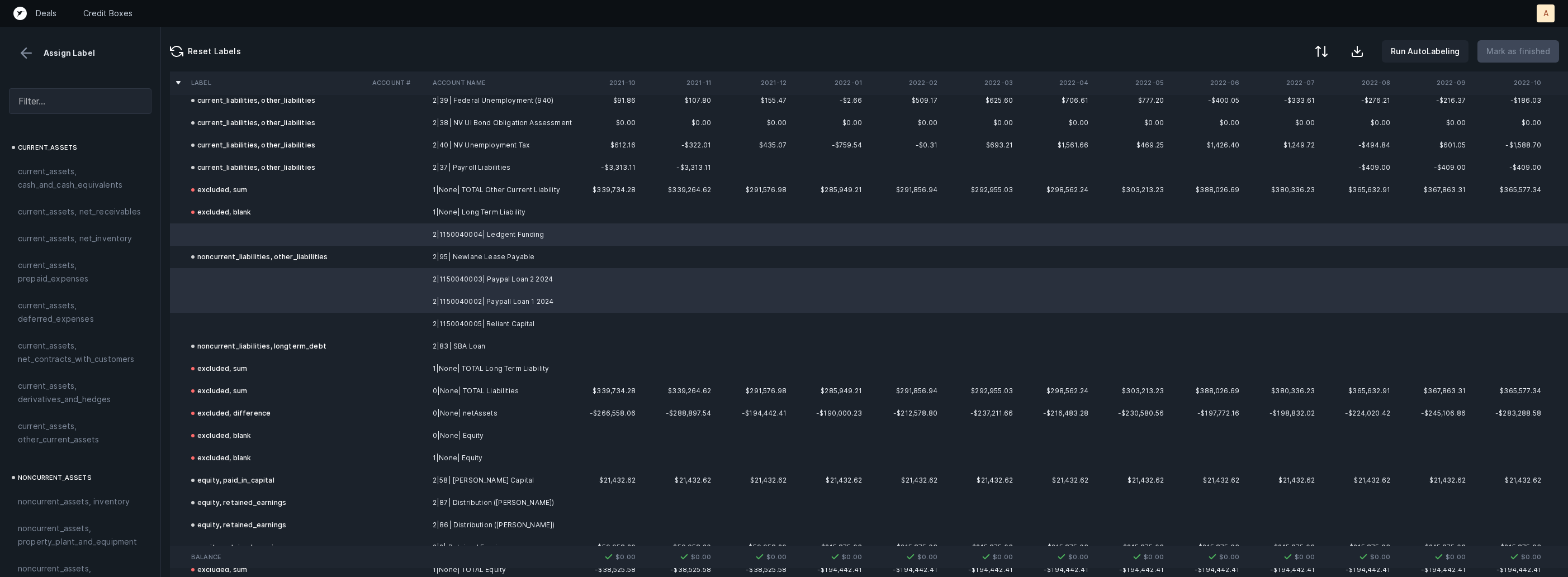
click at [478, 313] on td "2|1150040005| Reliant Capital" at bounding box center [496, 324] width 137 height 22
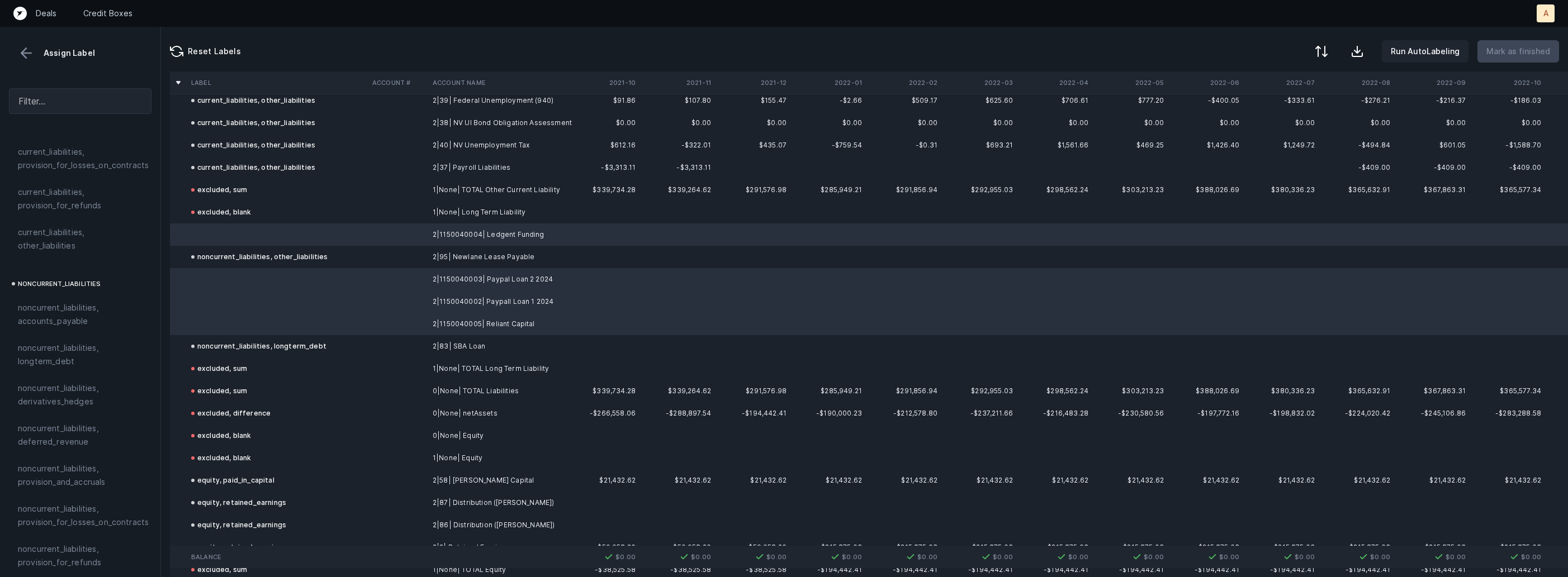
scroll to position [949, 0]
click at [65, 355] on span "noncurrent_liabilities, longterm_debt" at bounding box center [80, 368] width 125 height 27
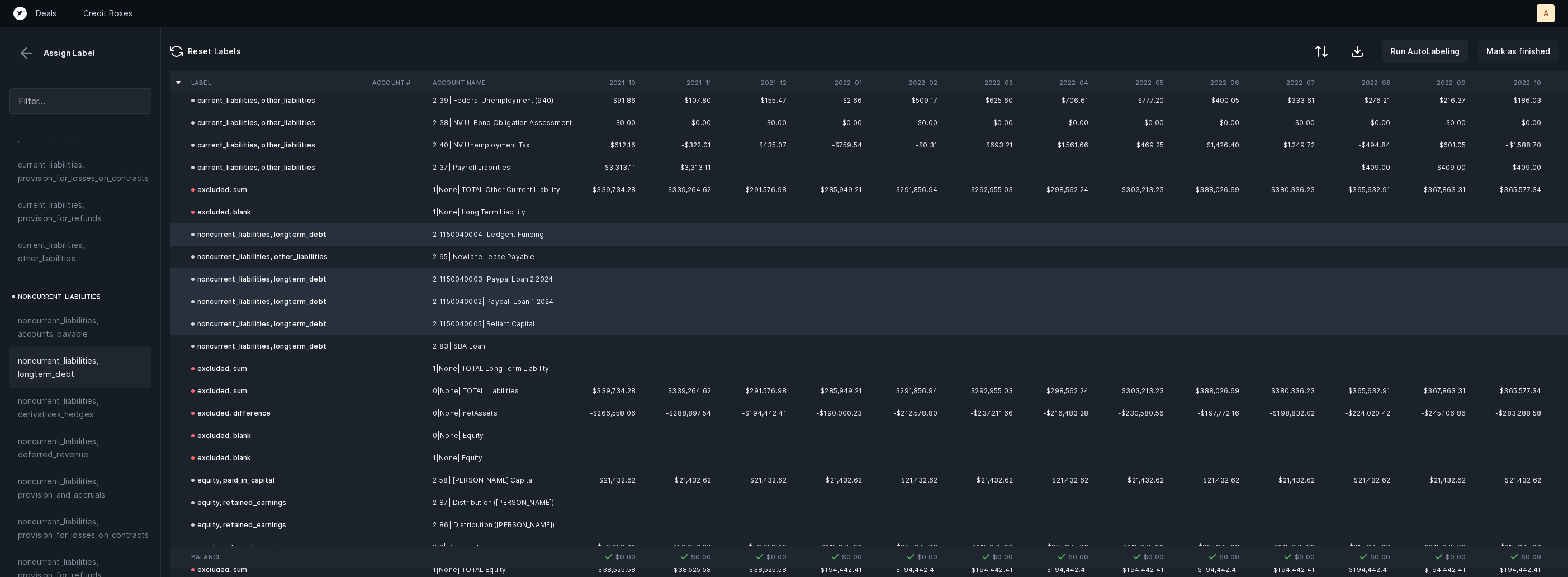
click at [1502, 45] on p "Mark as finished" at bounding box center [1518, 52] width 64 height 13
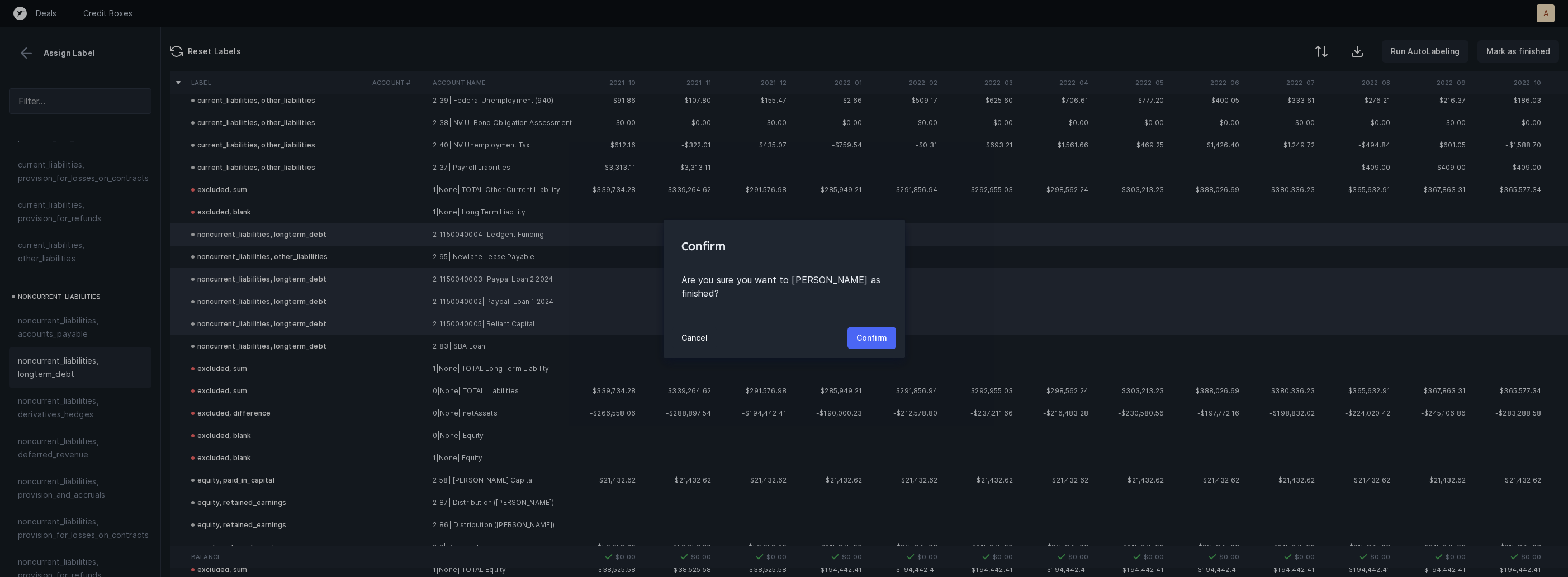
click at [878, 332] on p "Confirm" at bounding box center [872, 338] width 31 height 13
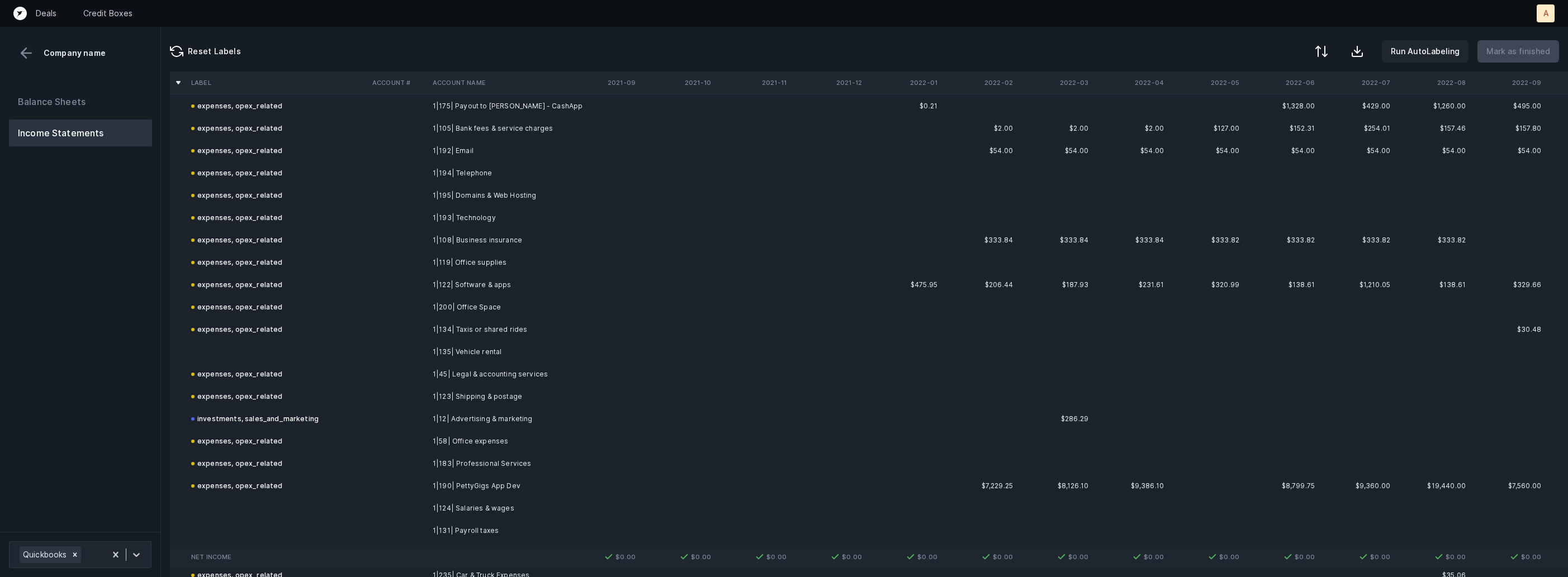
scroll to position [395, 0]
click at [341, 346] on td at bounding box center [277, 346] width 181 height 22
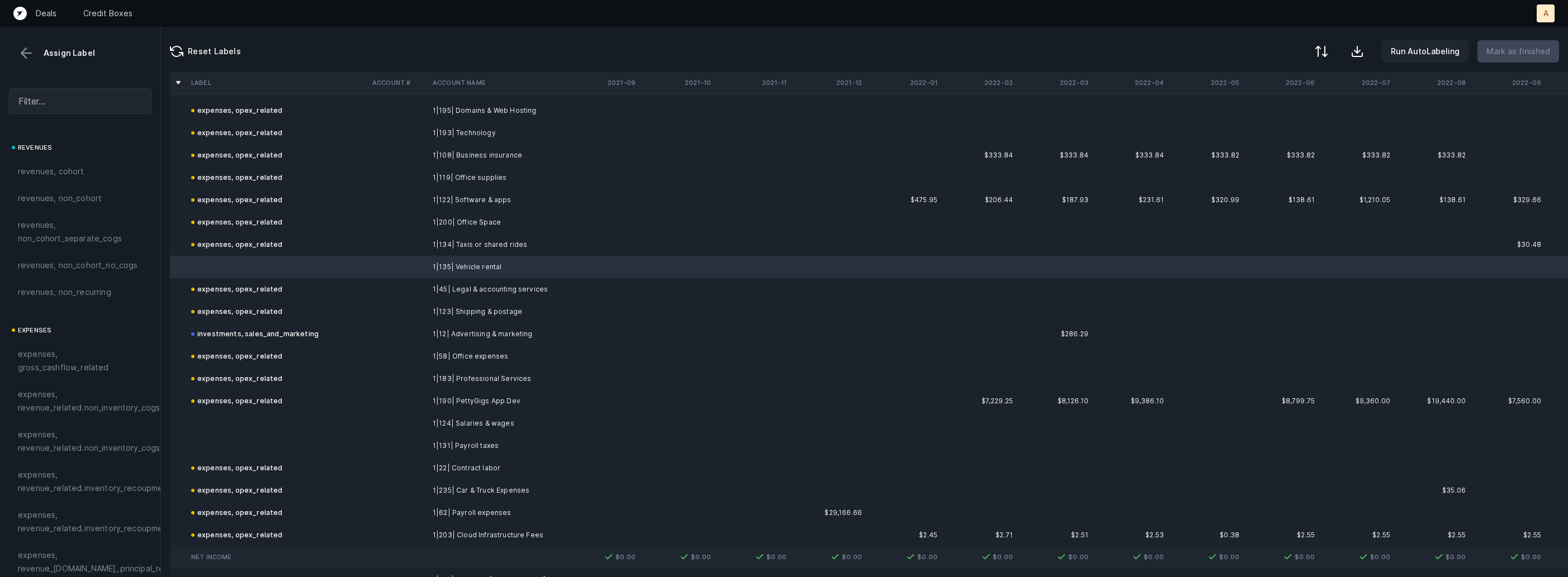
scroll to position [482, 0]
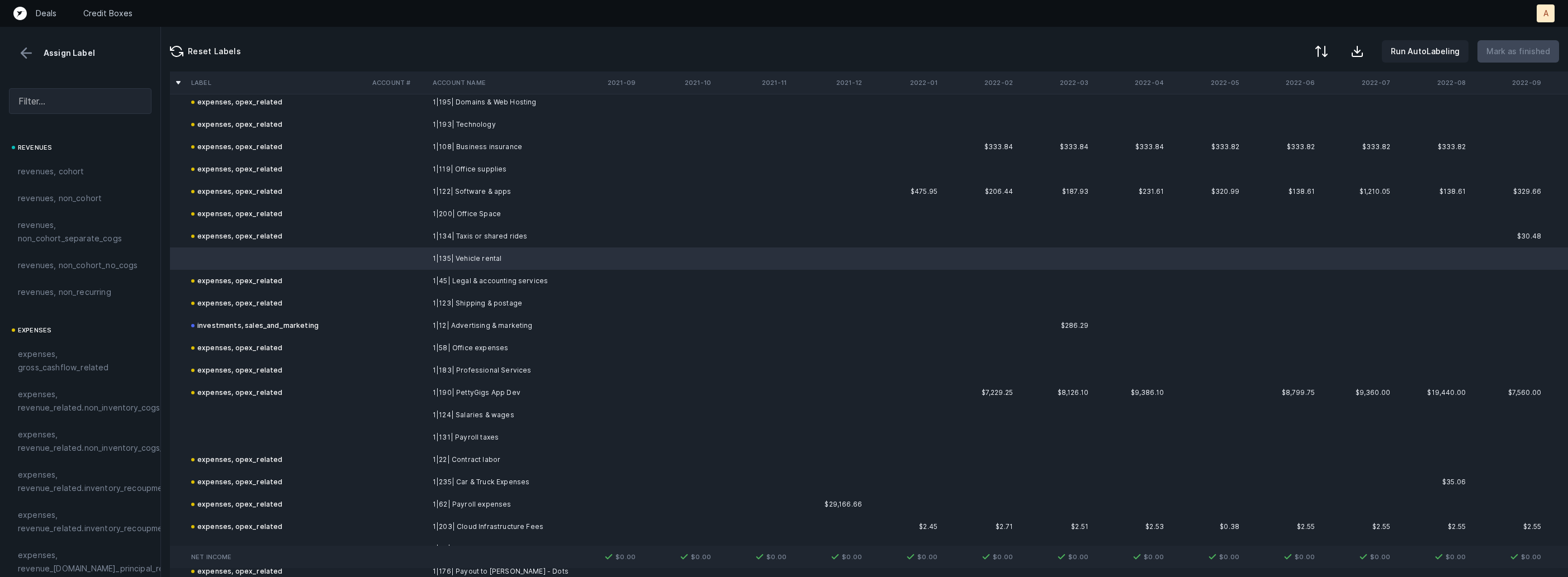
click at [437, 415] on td "1|124| Salaries & wages" at bounding box center [496, 415] width 137 height 22
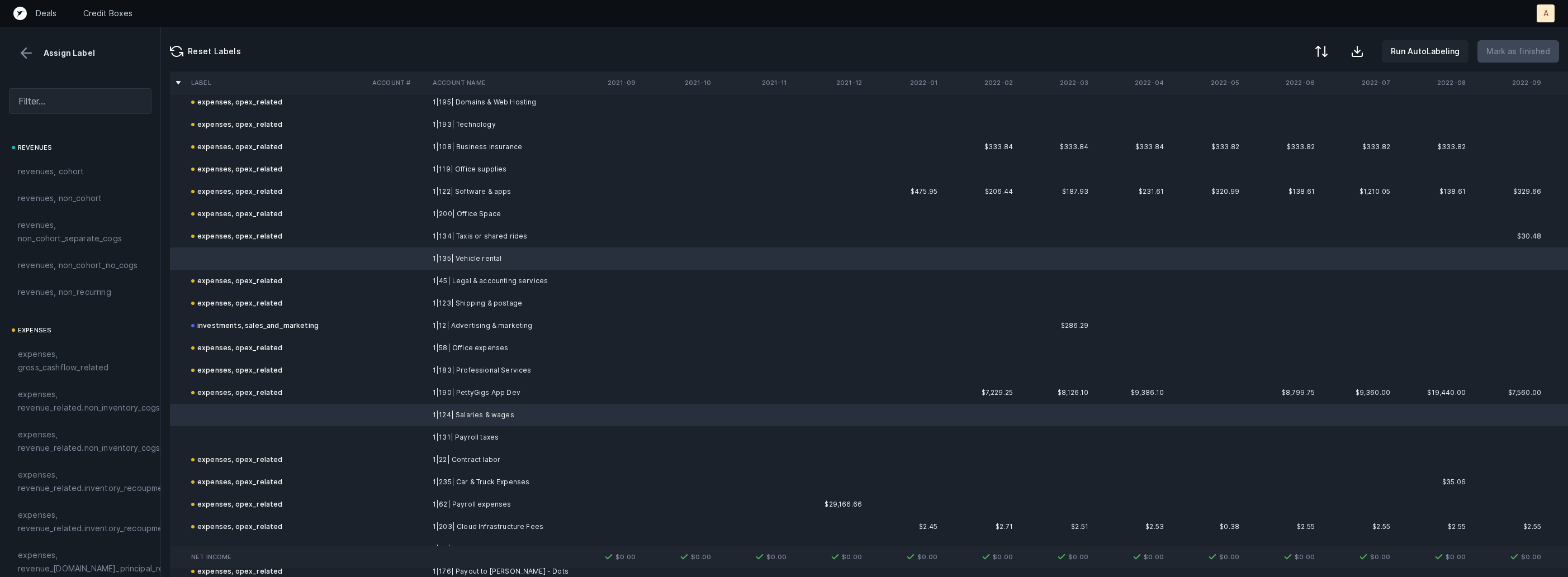
click at [385, 439] on td at bounding box center [398, 437] width 61 height 22
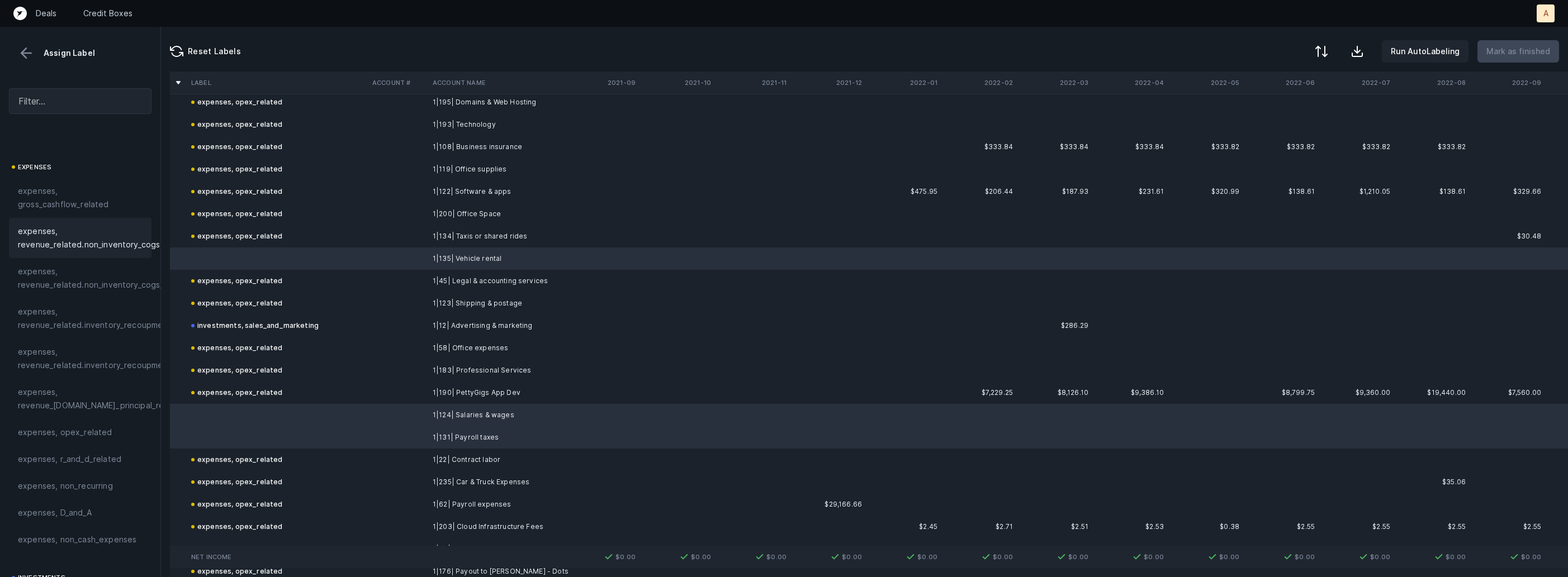
scroll to position [168, 0]
click at [84, 426] on span "expenses, opex_related" at bounding box center [65, 427] width 95 height 13
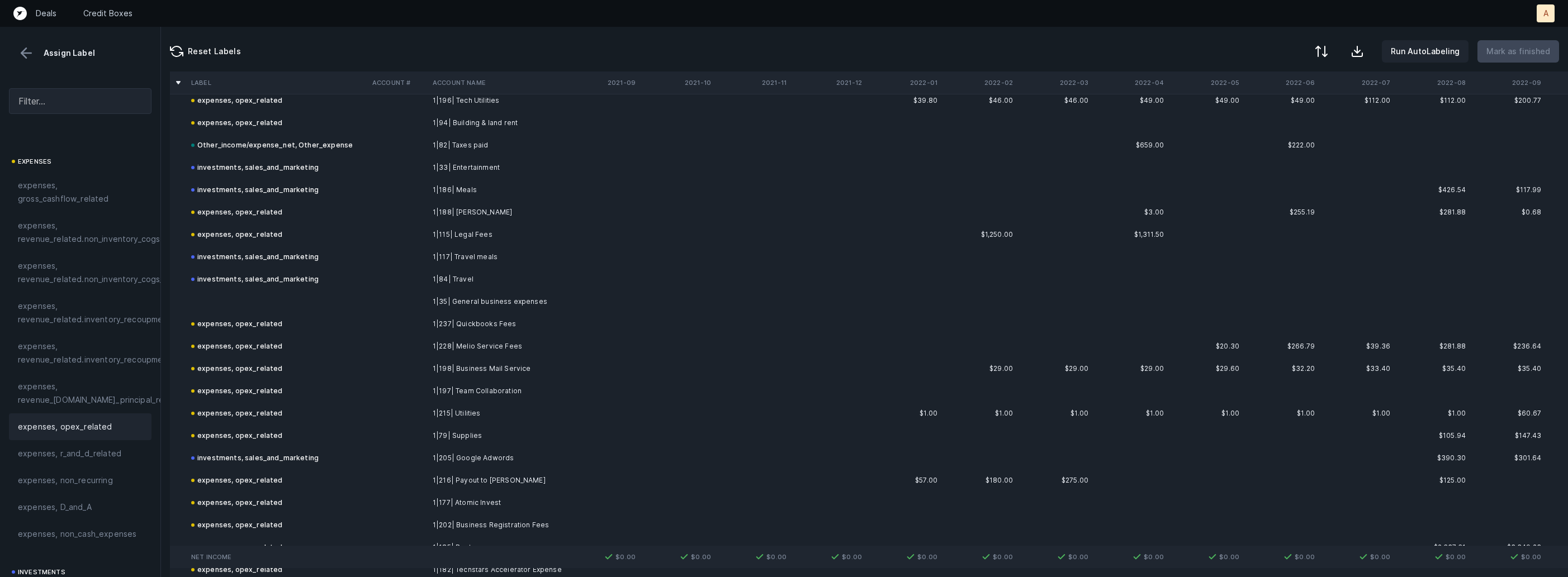
scroll to position [1223, 0]
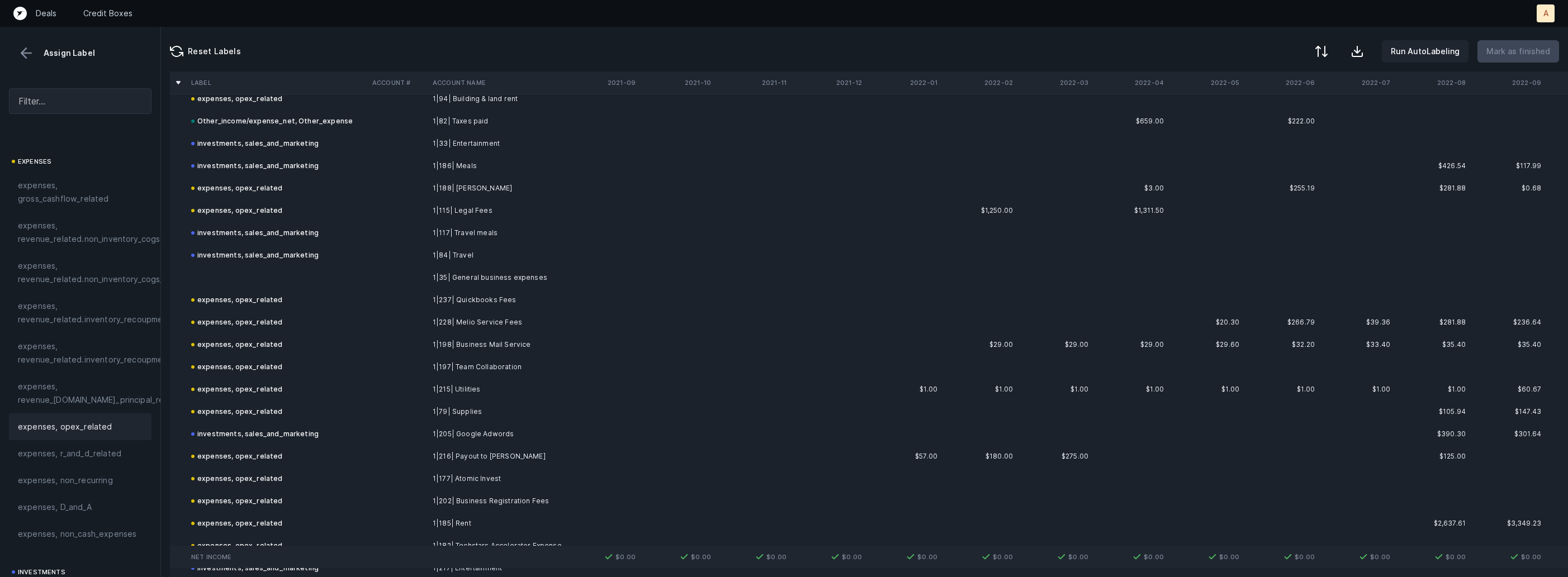
click at [484, 279] on td "1|35| General business expenses" at bounding box center [496, 278] width 137 height 22
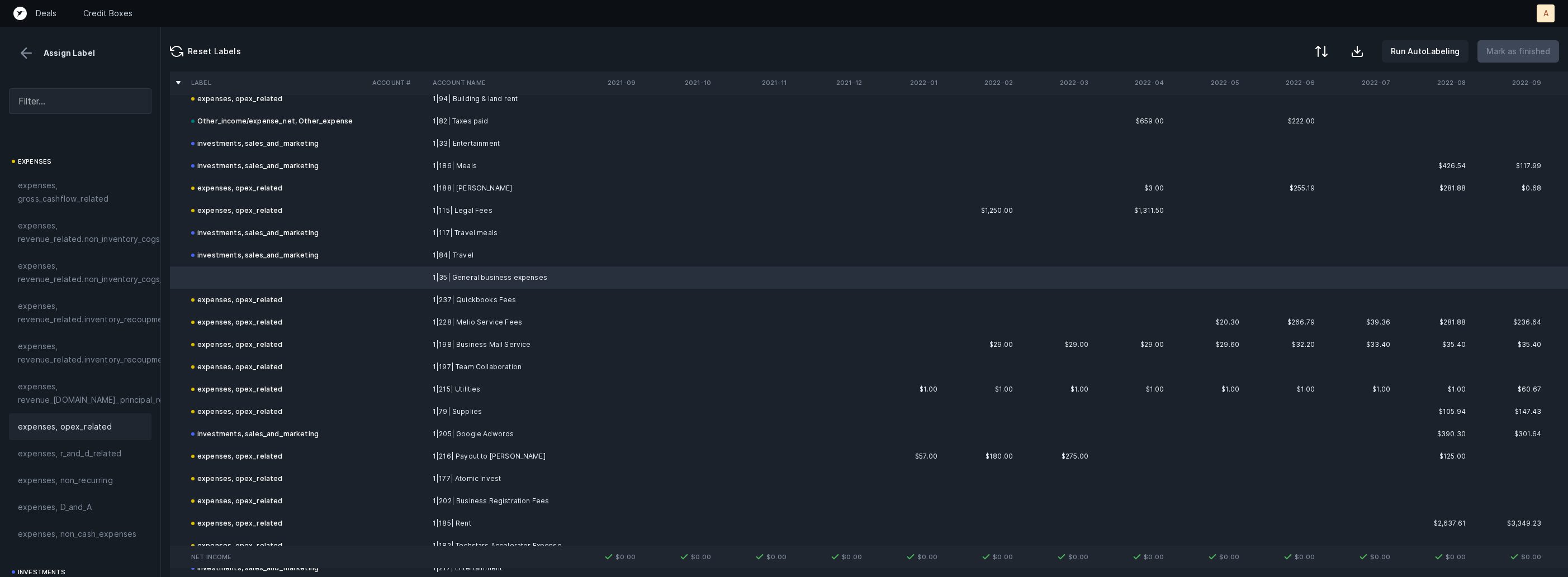
click at [78, 430] on span "expenses, opex_related" at bounding box center [65, 427] width 95 height 13
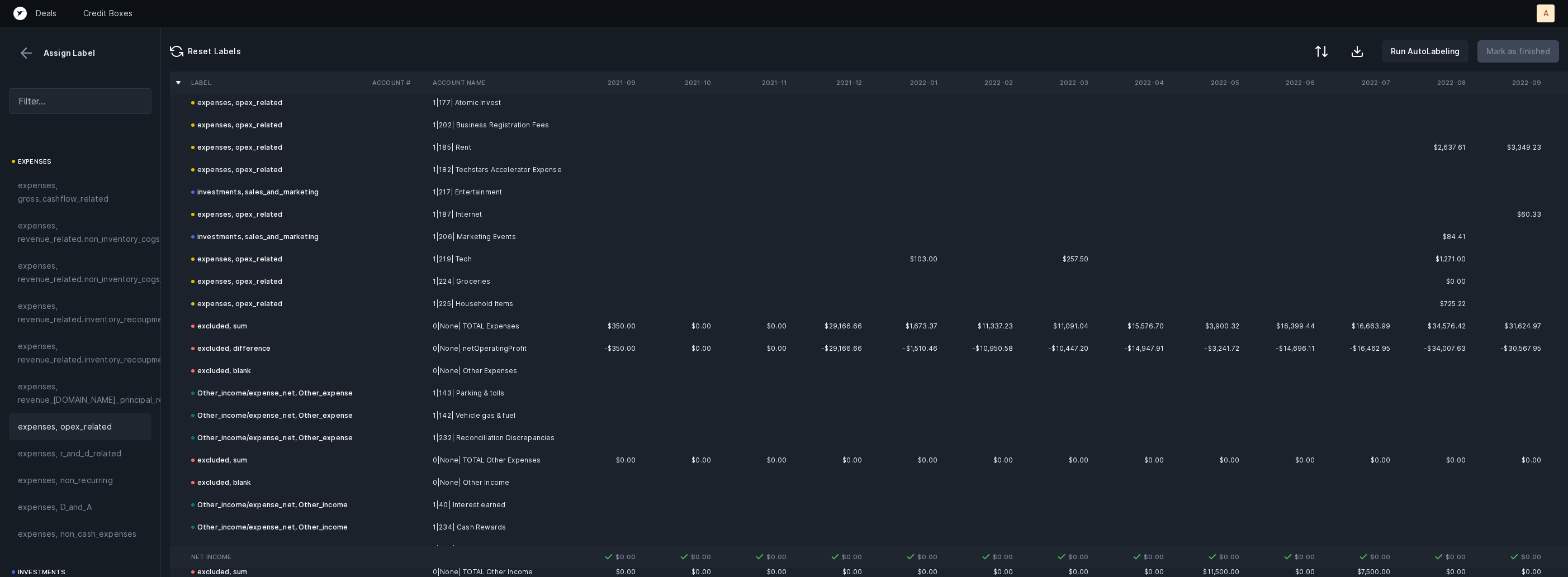
scroll to position [1689, 0]
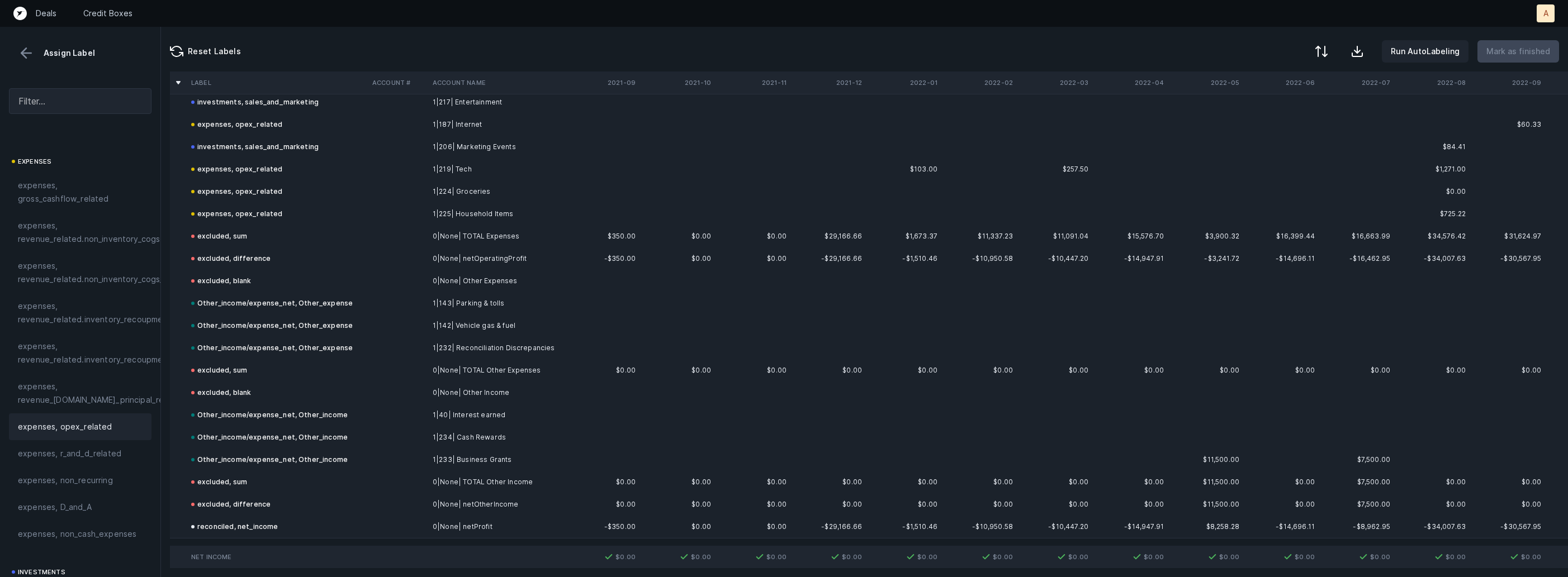
click at [26, 50] on button at bounding box center [26, 53] width 17 height 17
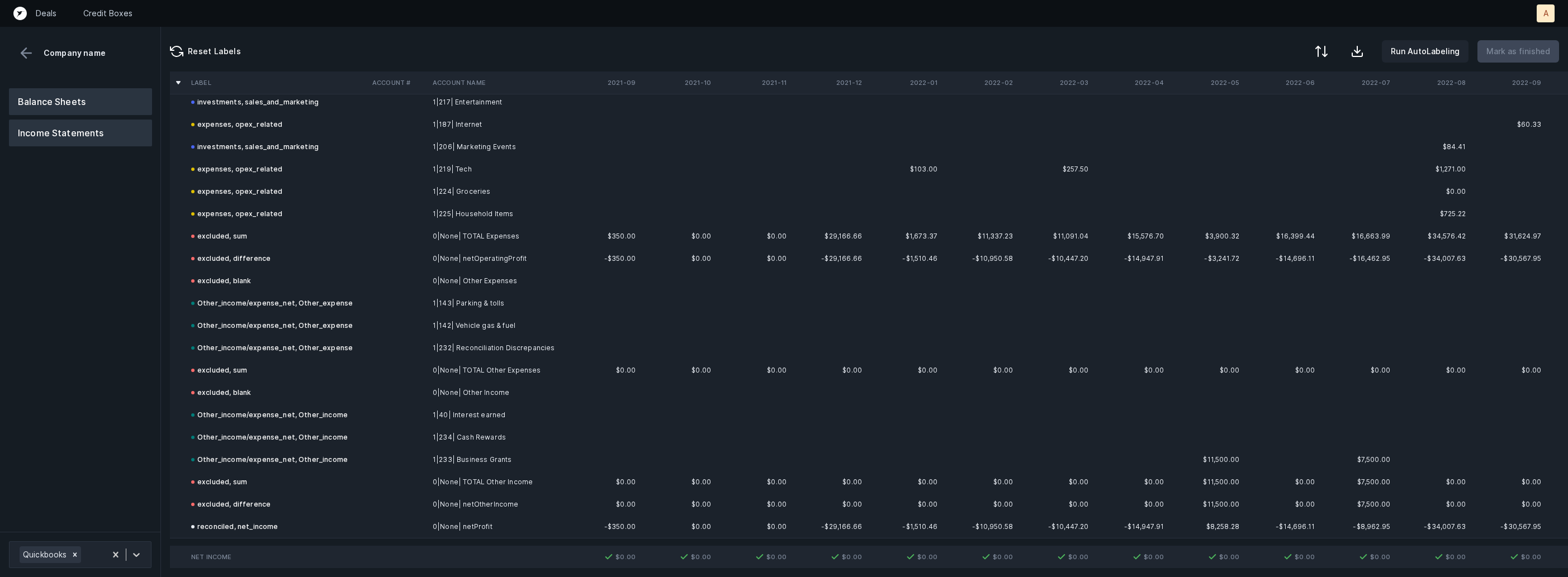
click at [47, 95] on button "Balance Sheets" at bounding box center [81, 102] width 143 height 27
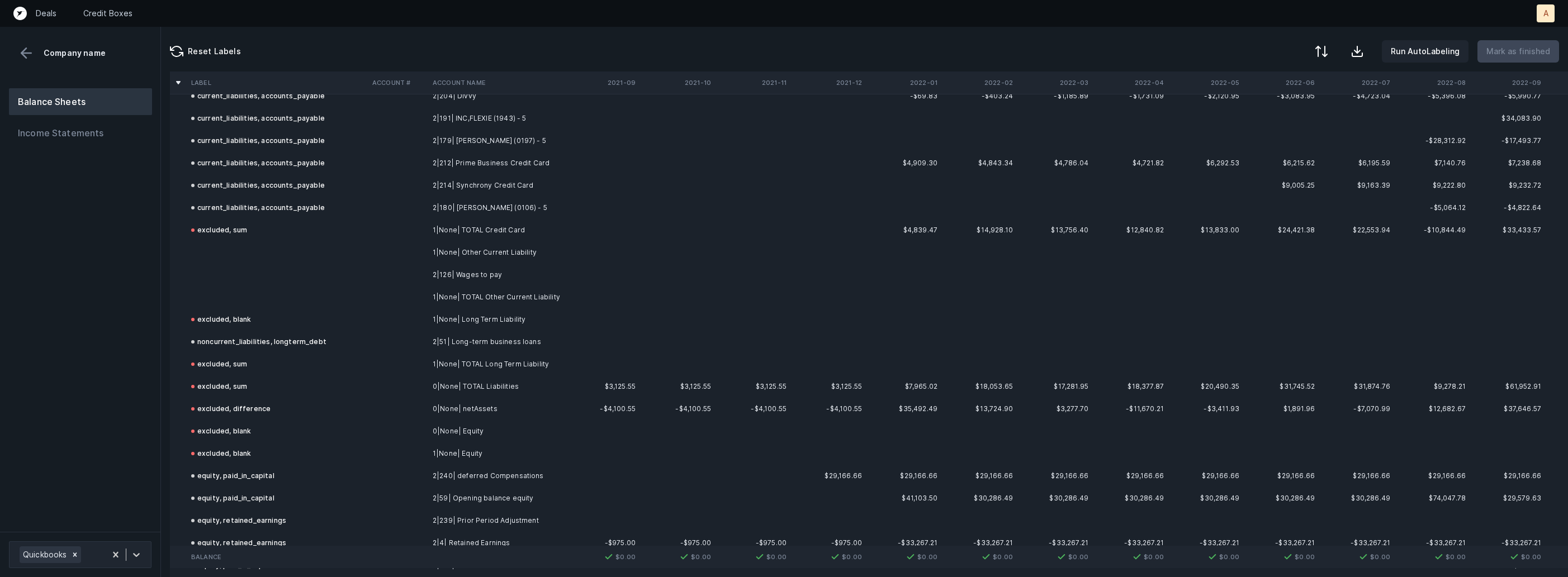
scroll to position [810, 0]
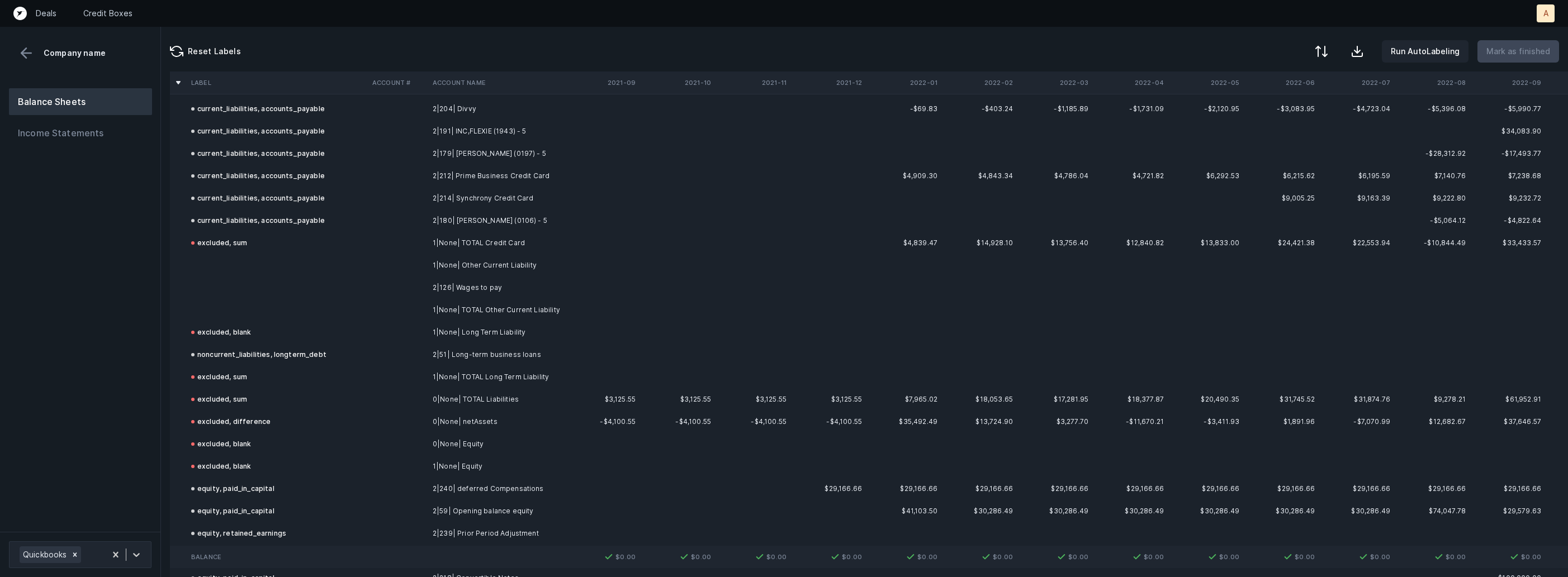
click at [414, 294] on td at bounding box center [398, 287] width 61 height 22
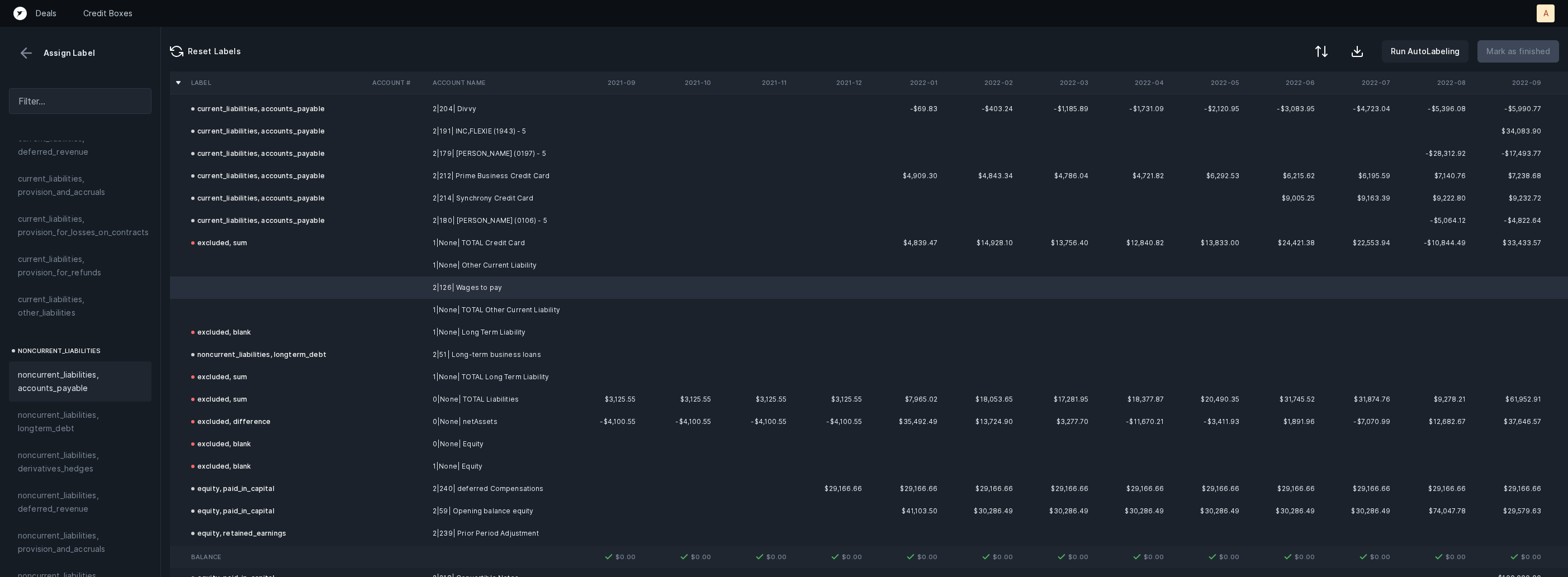
scroll to position [884, 0]
click at [69, 310] on span "current_liabilities, other_liabilities" at bounding box center [80, 317] width 125 height 27
click at [238, 265] on td at bounding box center [277, 265] width 181 height 22
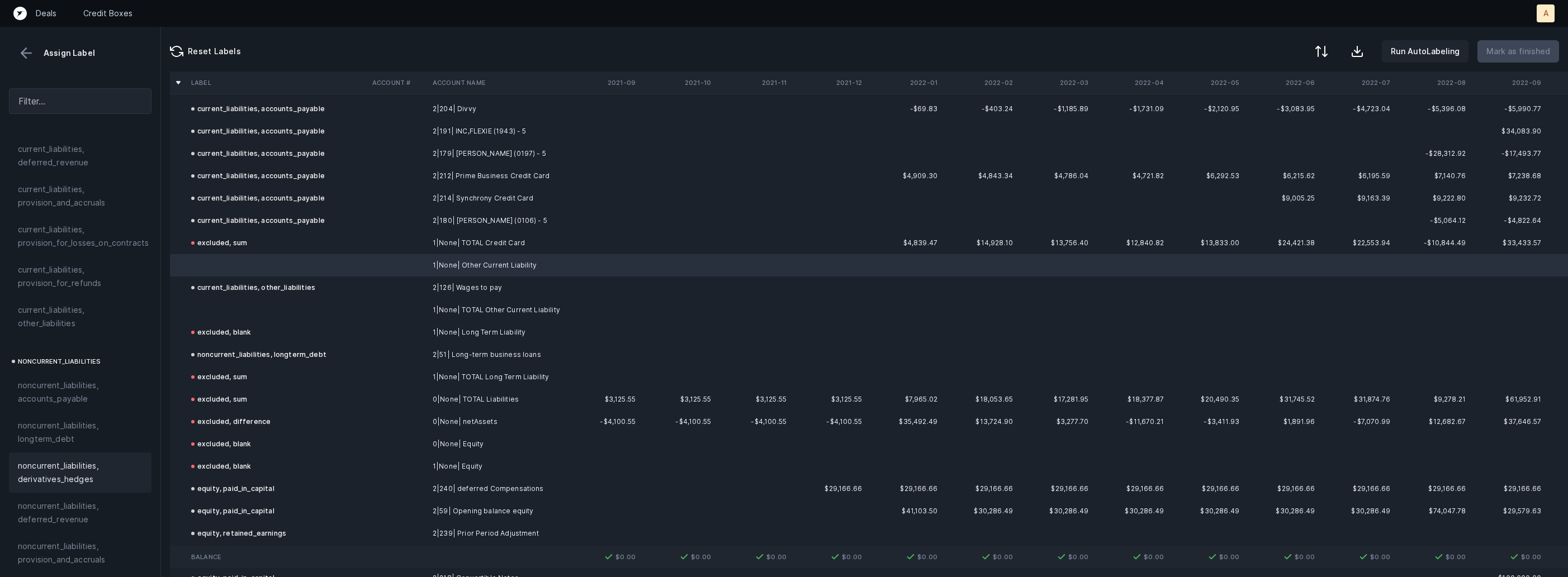
scroll to position [1229, 0]
click at [29, 560] on span "excluded, blank" at bounding box center [48, 567] width 61 height 13
click at [208, 311] on td at bounding box center [277, 310] width 181 height 22
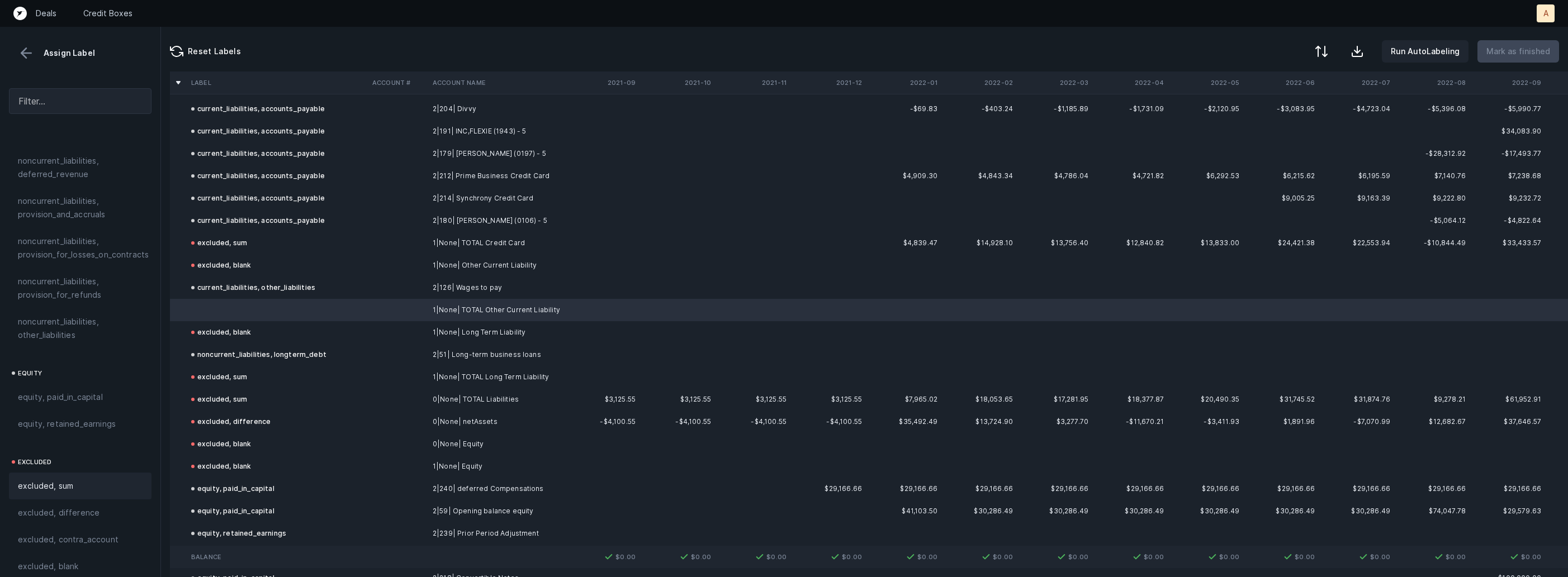
click at [82, 479] on div "excluded, sum" at bounding box center [80, 486] width 125 height 13
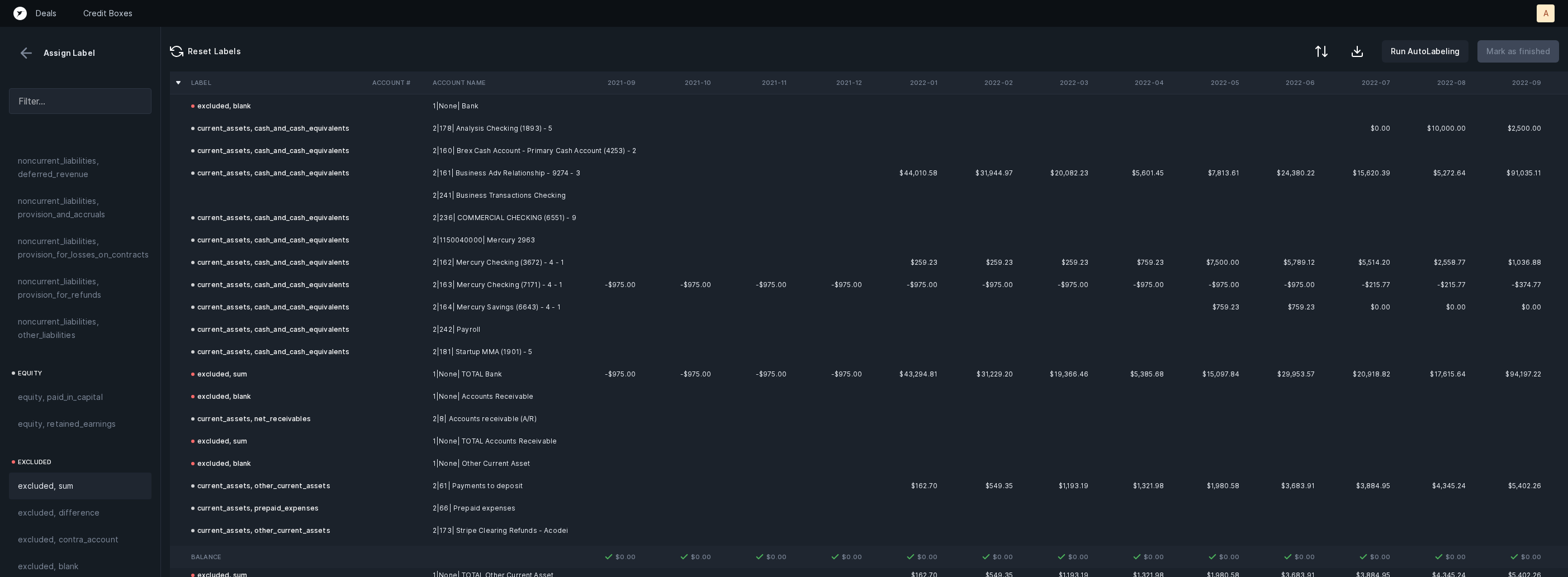
scroll to position [0, 0]
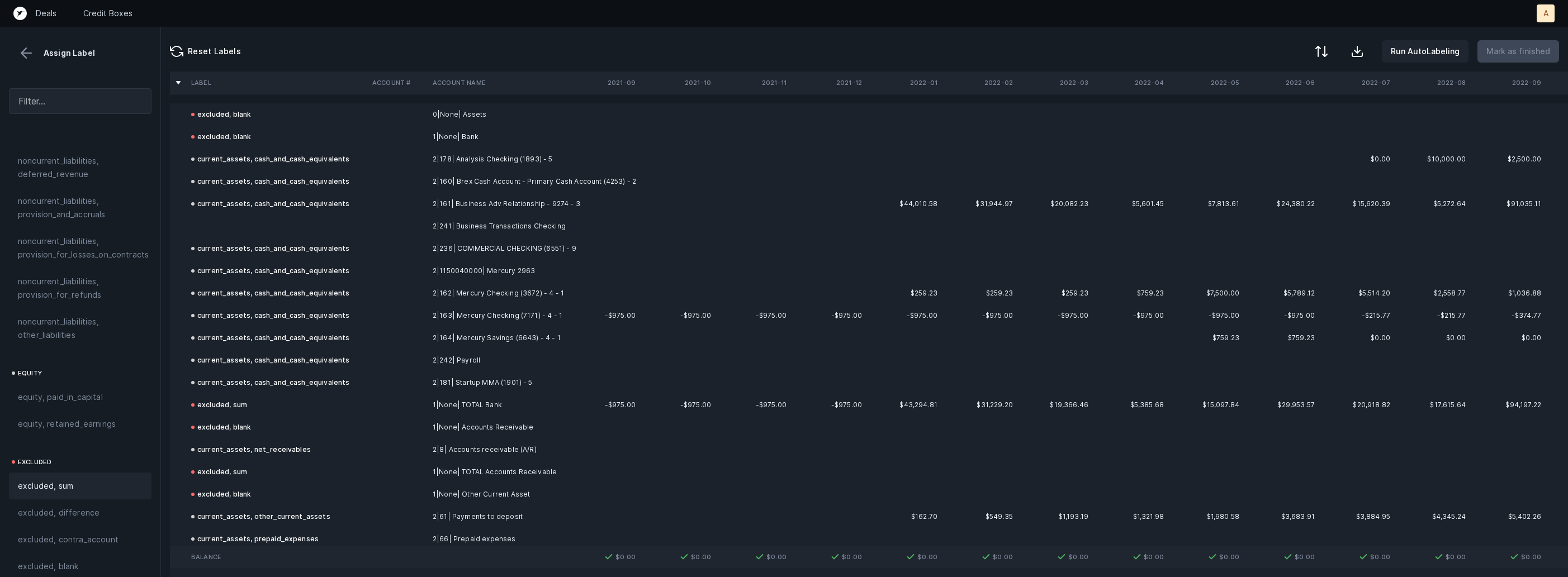
click at [306, 226] on td at bounding box center [277, 226] width 181 height 22
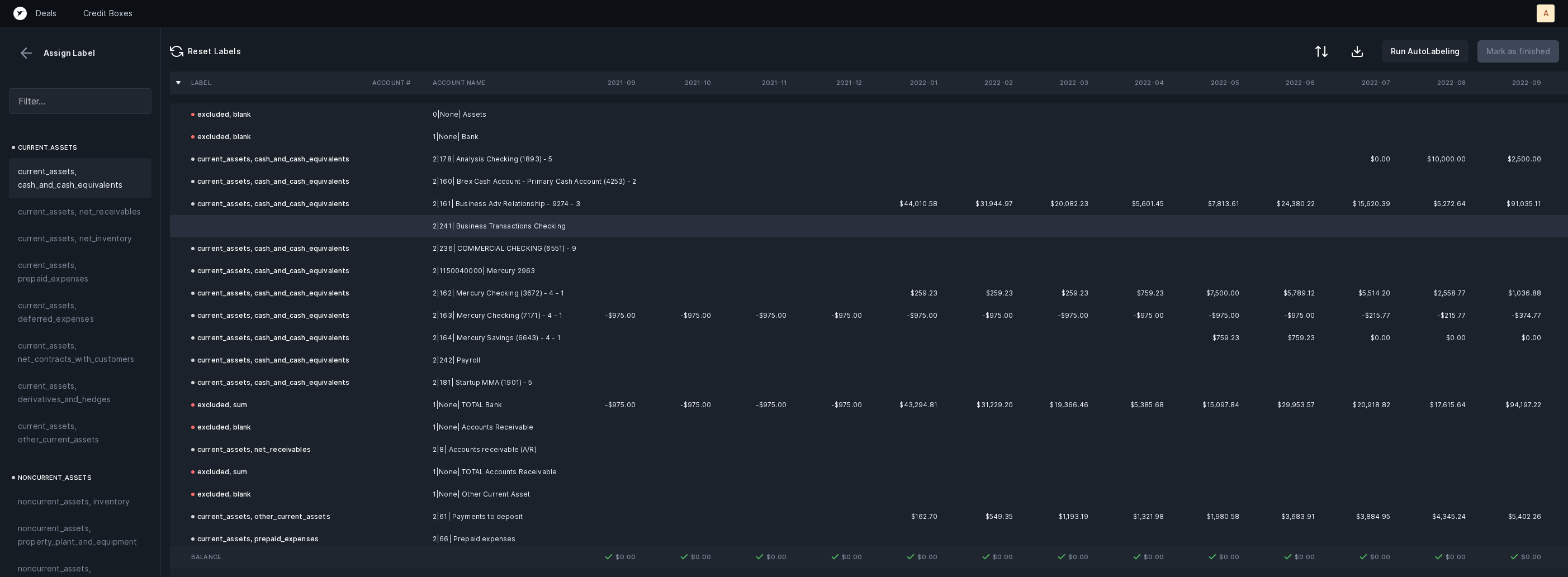
click at [67, 174] on span "current_assets, cash_and_cash_equivalents" at bounding box center [80, 178] width 125 height 27
click at [1522, 51] on p "Mark as finished" at bounding box center [1518, 52] width 64 height 13
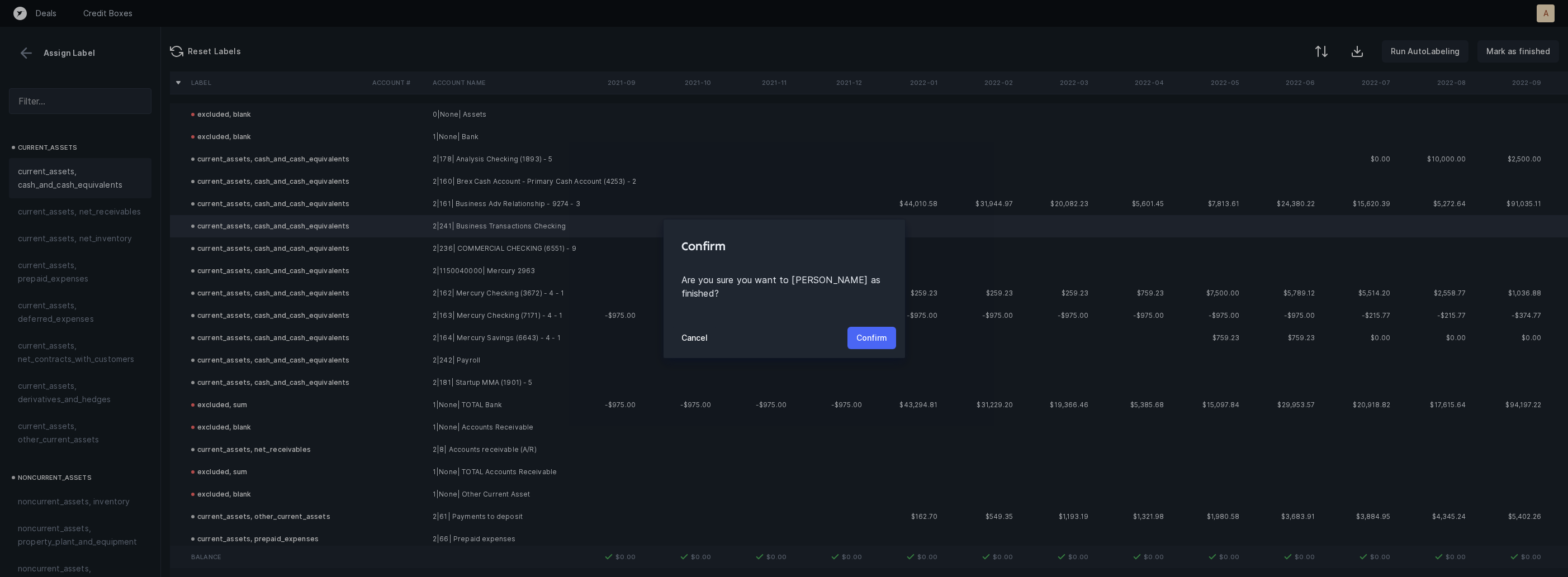
click at [873, 332] on p "Confirm" at bounding box center [872, 338] width 31 height 13
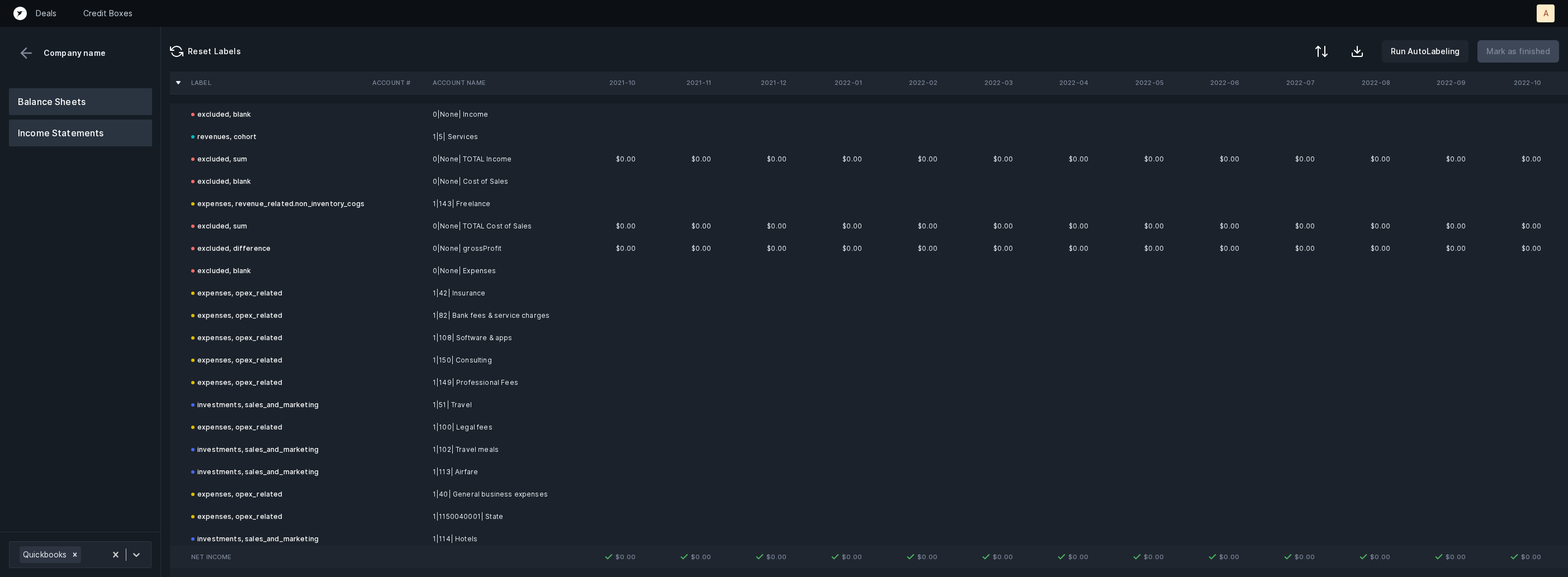
click at [99, 105] on button "Balance Sheets" at bounding box center [81, 102] width 143 height 27
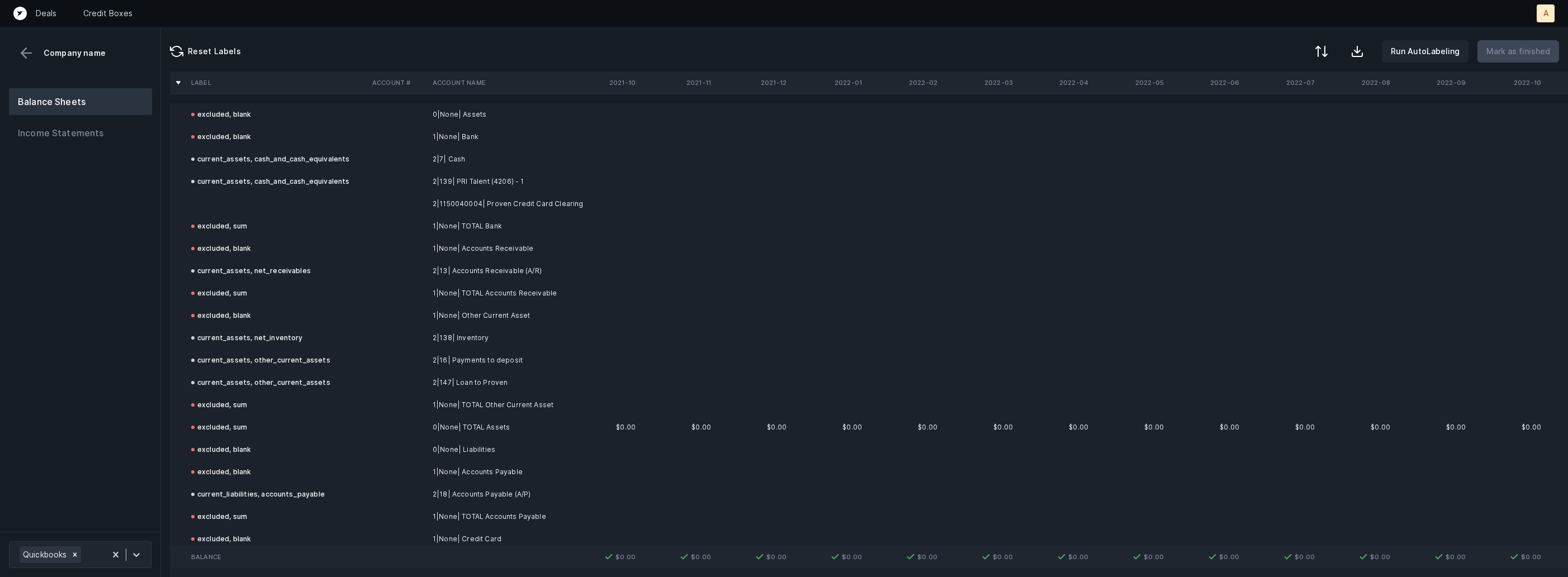
click at [239, 199] on td at bounding box center [277, 204] width 181 height 22
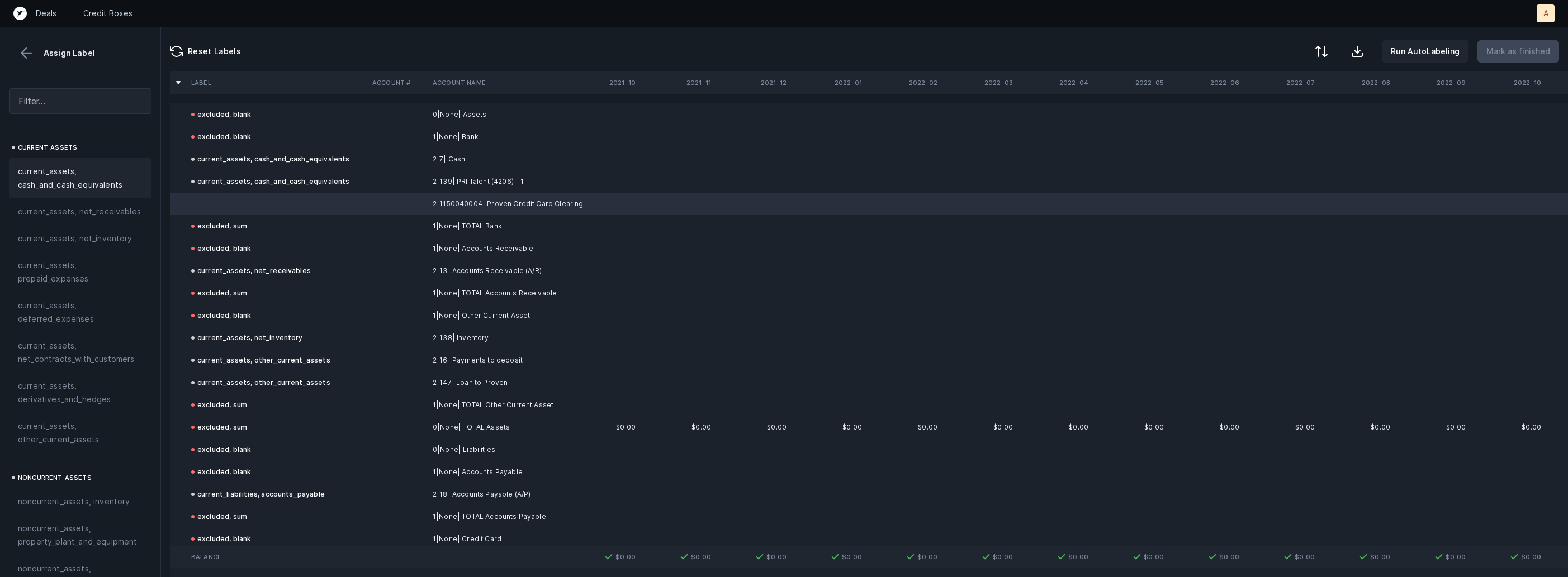
click at [82, 170] on span "current_assets, cash_and_cash_equivalents" at bounding box center [80, 178] width 125 height 27
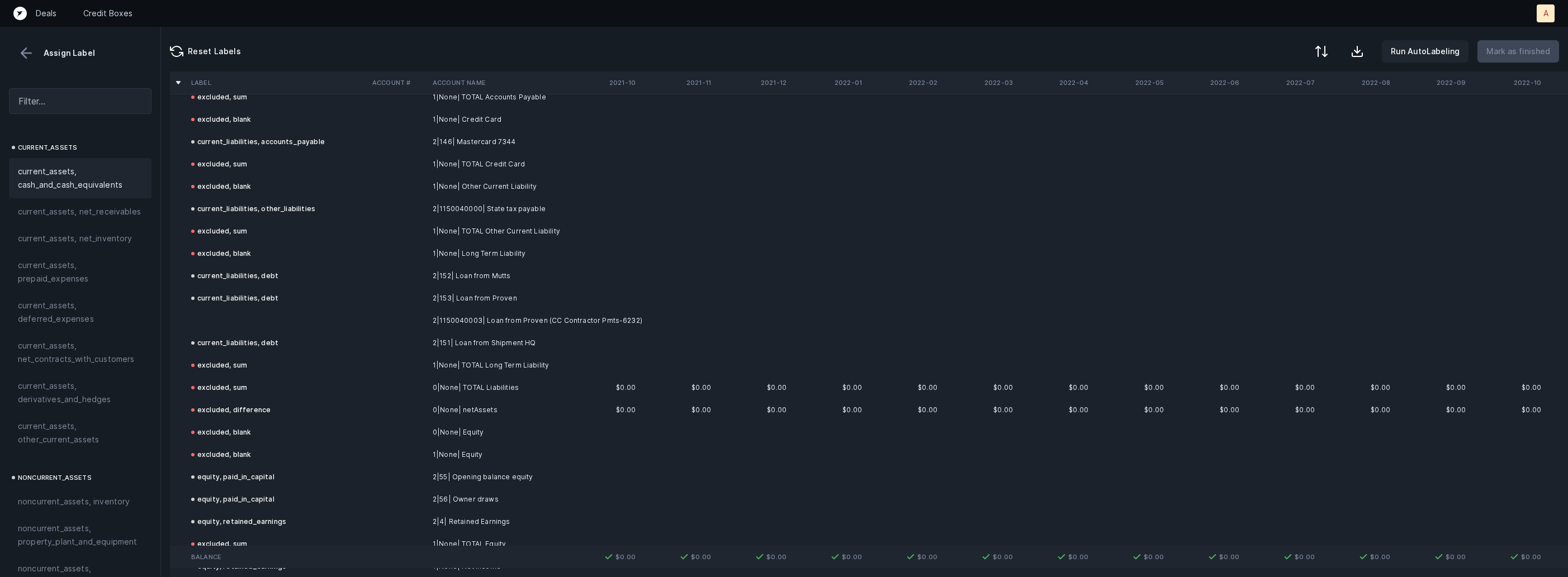
scroll to position [461, 0]
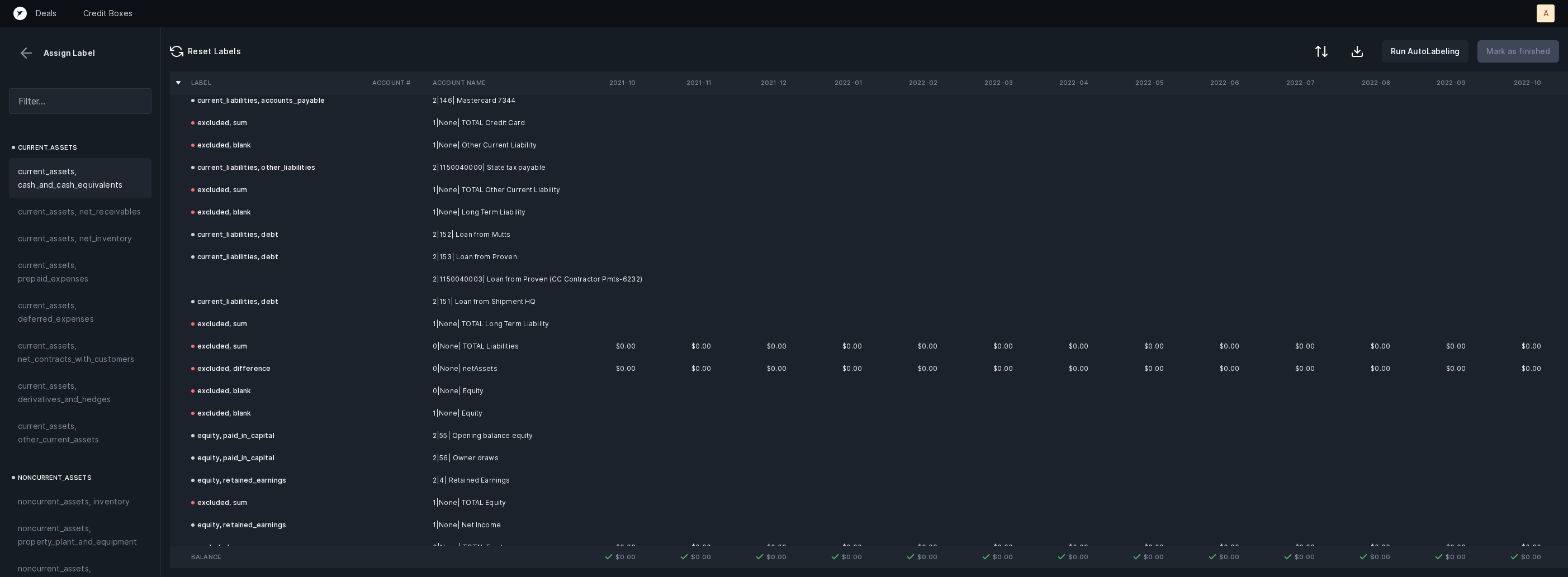
click at [485, 280] on td "2|1150040003| Loan from Proven (CC Contractor Pmts-6232)" at bounding box center [496, 279] width 137 height 22
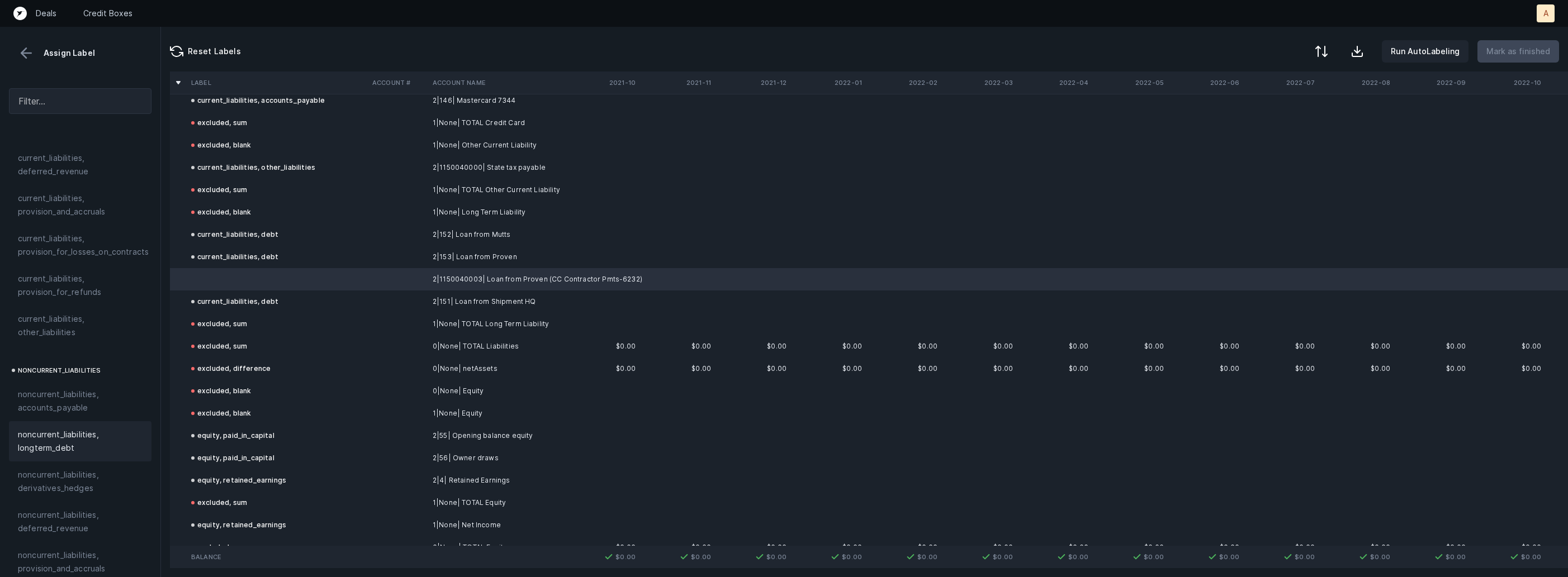
scroll to position [878, 0]
click at [56, 426] on span "noncurrent_liabilities, longterm_debt" at bounding box center [80, 439] width 125 height 27
click at [492, 233] on td "2|152| Loan from Mutts" at bounding box center [496, 235] width 137 height 22
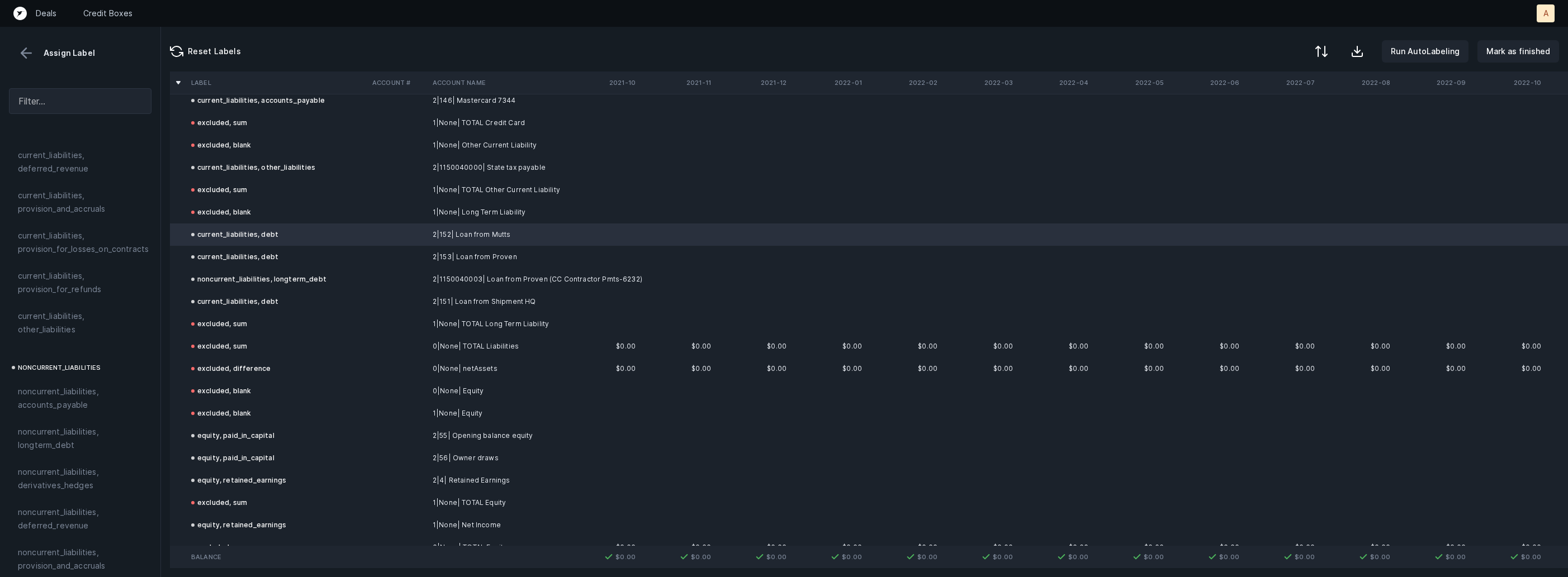
click at [462, 255] on td "2|153| Loan from Proven" at bounding box center [496, 257] width 137 height 22
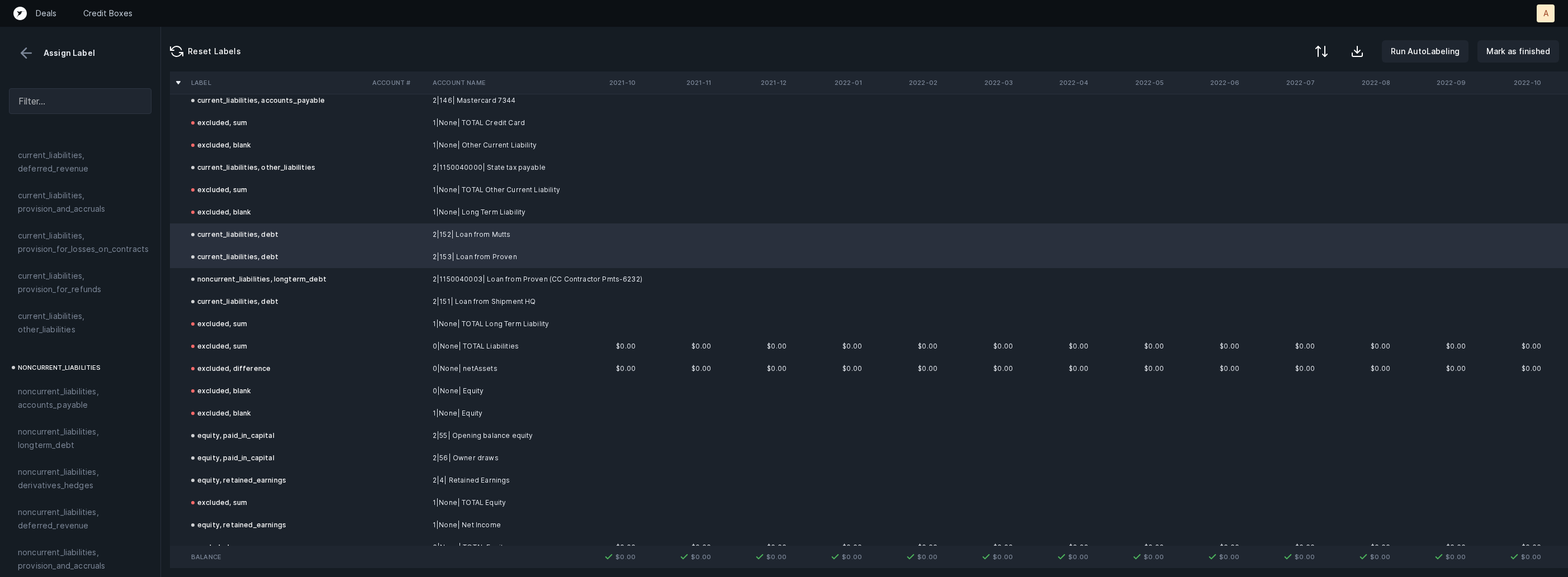
click at [386, 299] on td at bounding box center [398, 301] width 61 height 22
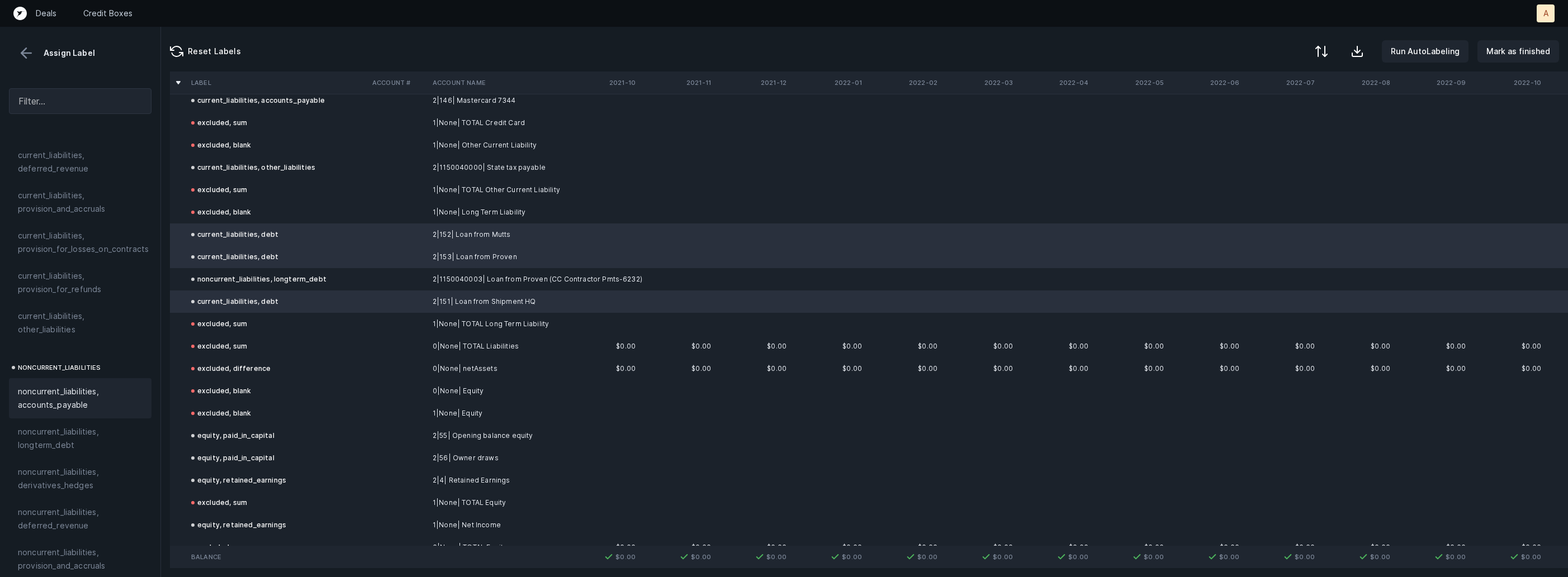
scroll to position [923, 0]
click at [89, 386] on span "noncurrent_liabilities, longterm_debt" at bounding box center [80, 393] width 125 height 27
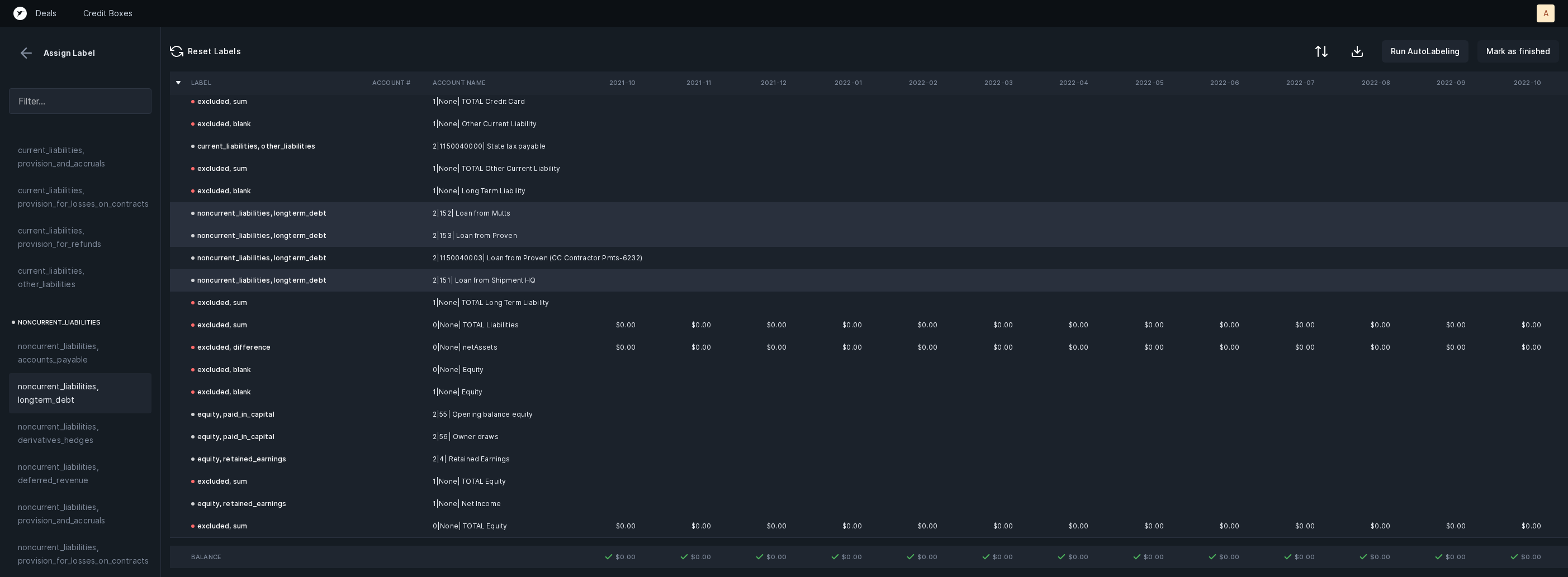
click at [1538, 47] on p "Mark as finished" at bounding box center [1518, 52] width 64 height 13
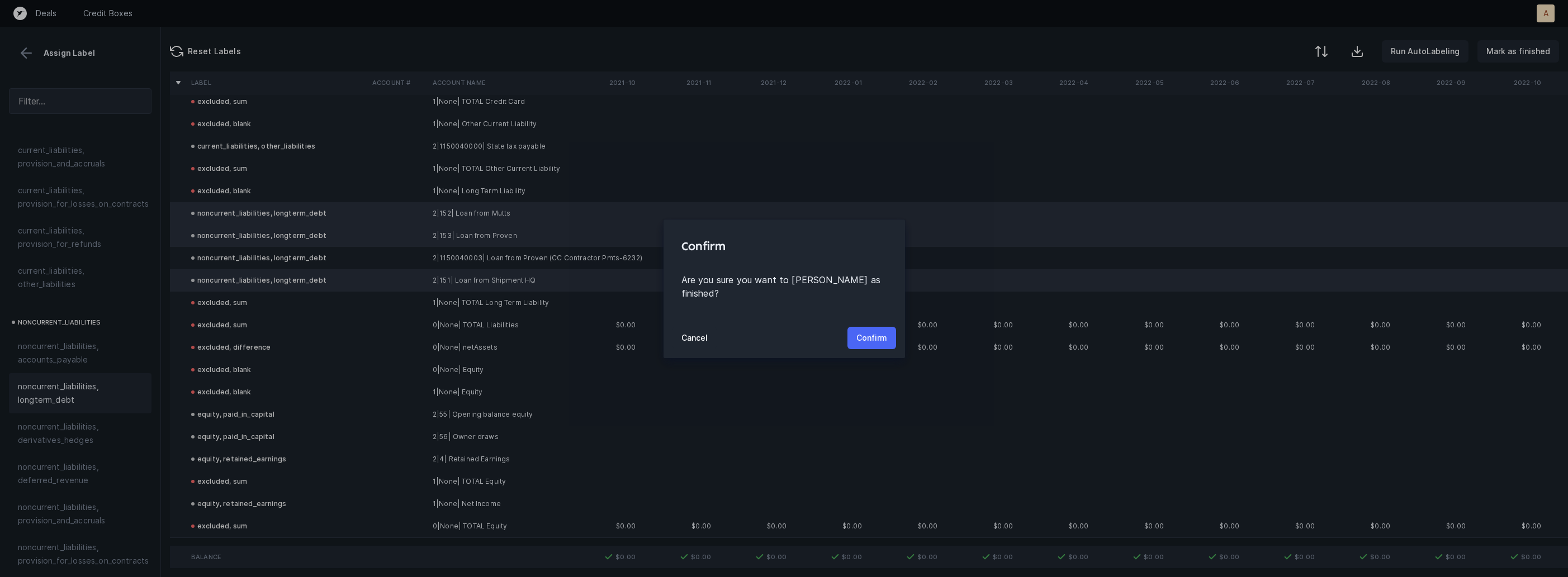
click at [868, 332] on p "Confirm" at bounding box center [872, 338] width 31 height 13
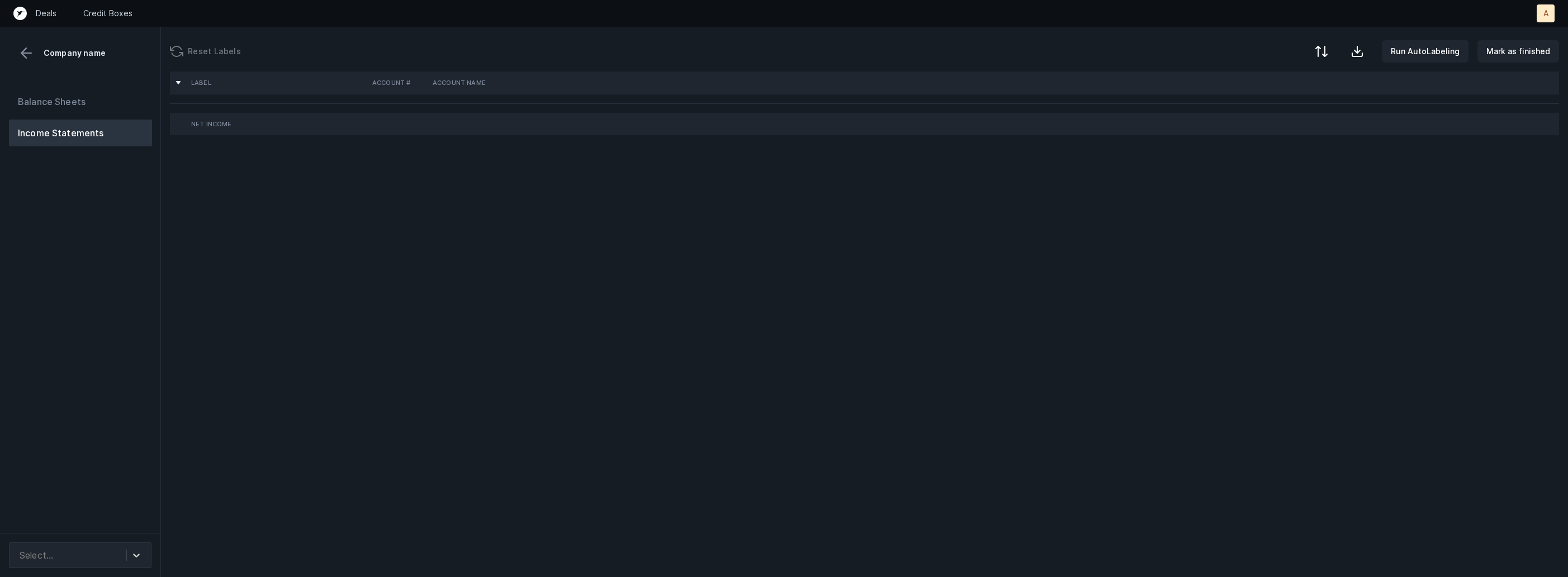
click at [83, 324] on div "Balance Sheets Income Statements" at bounding box center [81, 306] width 161 height 454
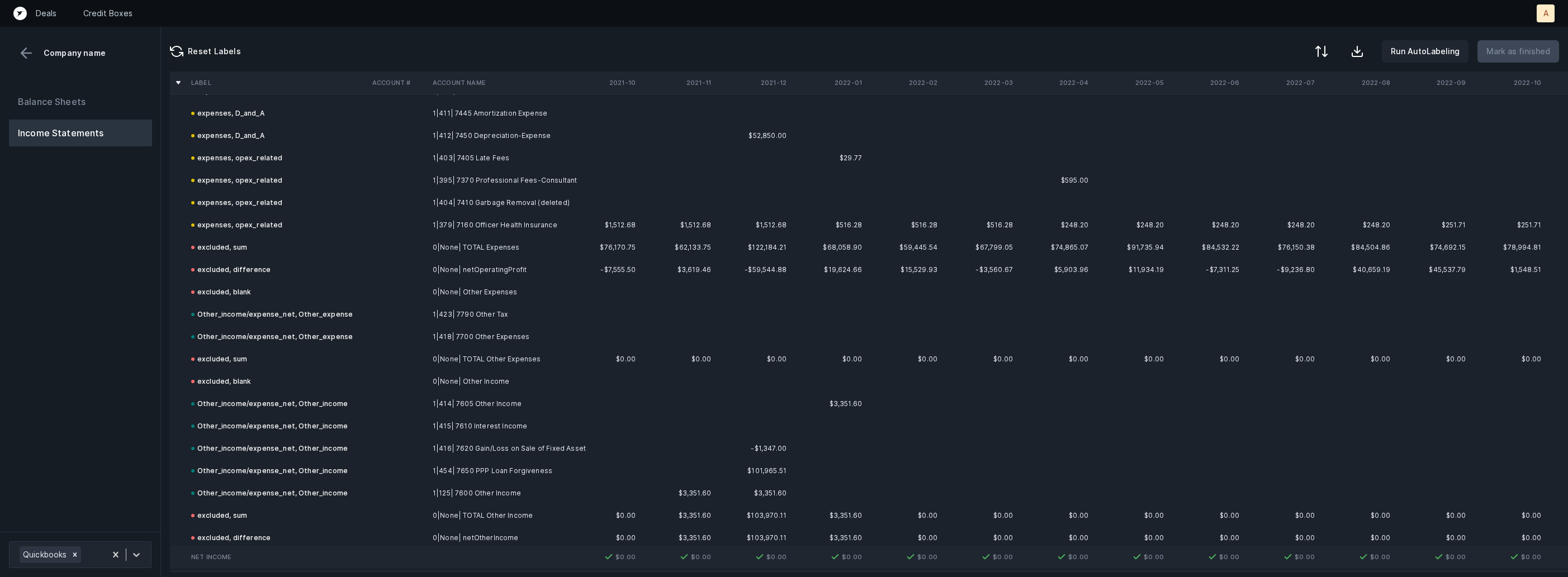
scroll to position [2538, 0]
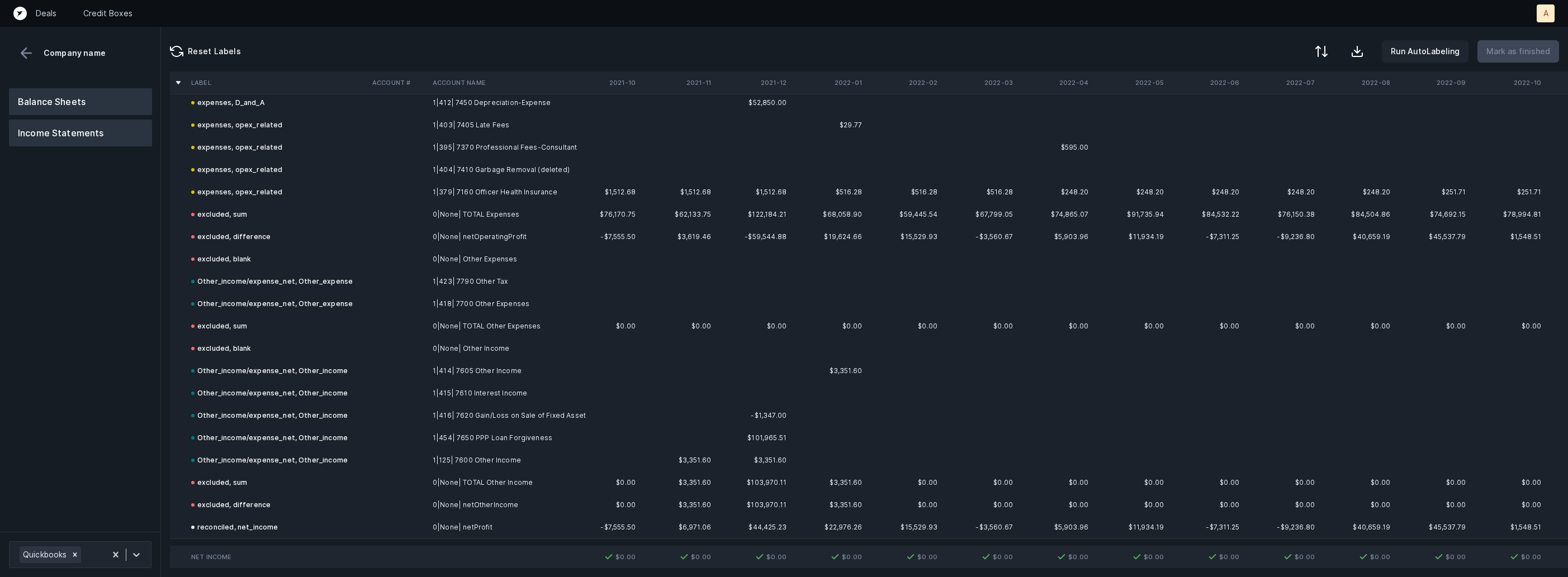
click at [111, 103] on button "Balance Sheets" at bounding box center [81, 102] width 143 height 27
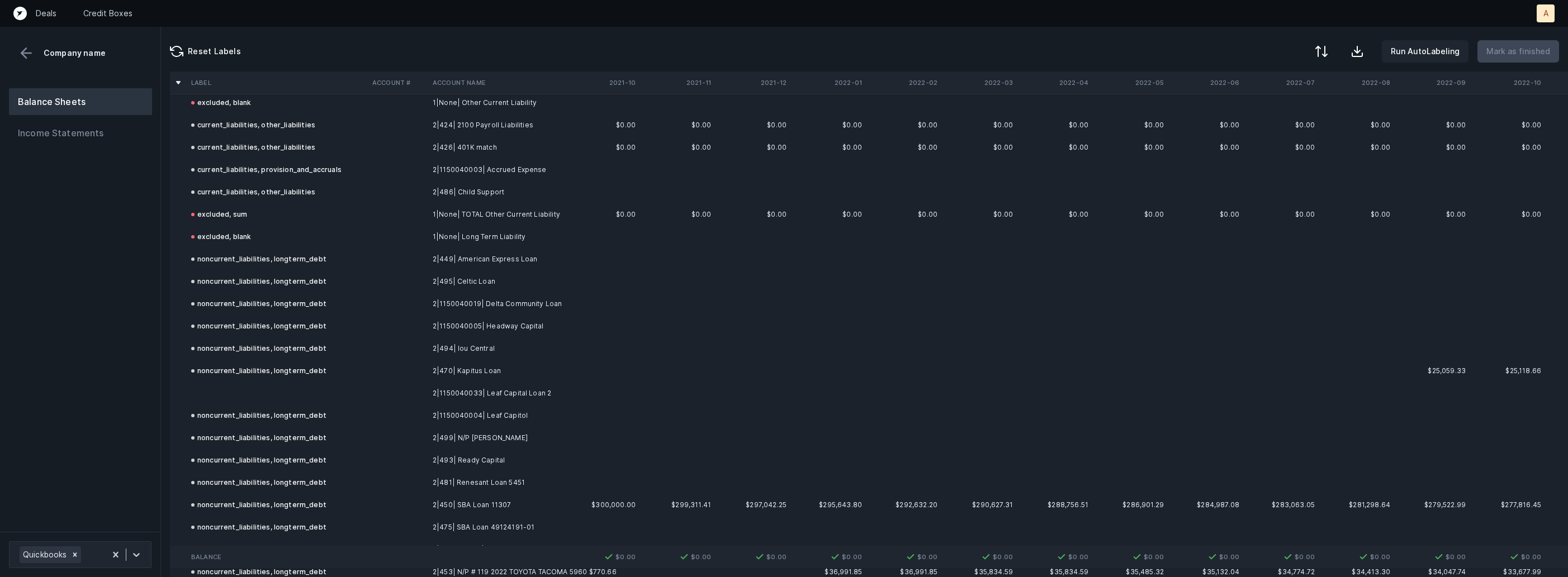
click at [336, 394] on td at bounding box center [277, 393] width 181 height 22
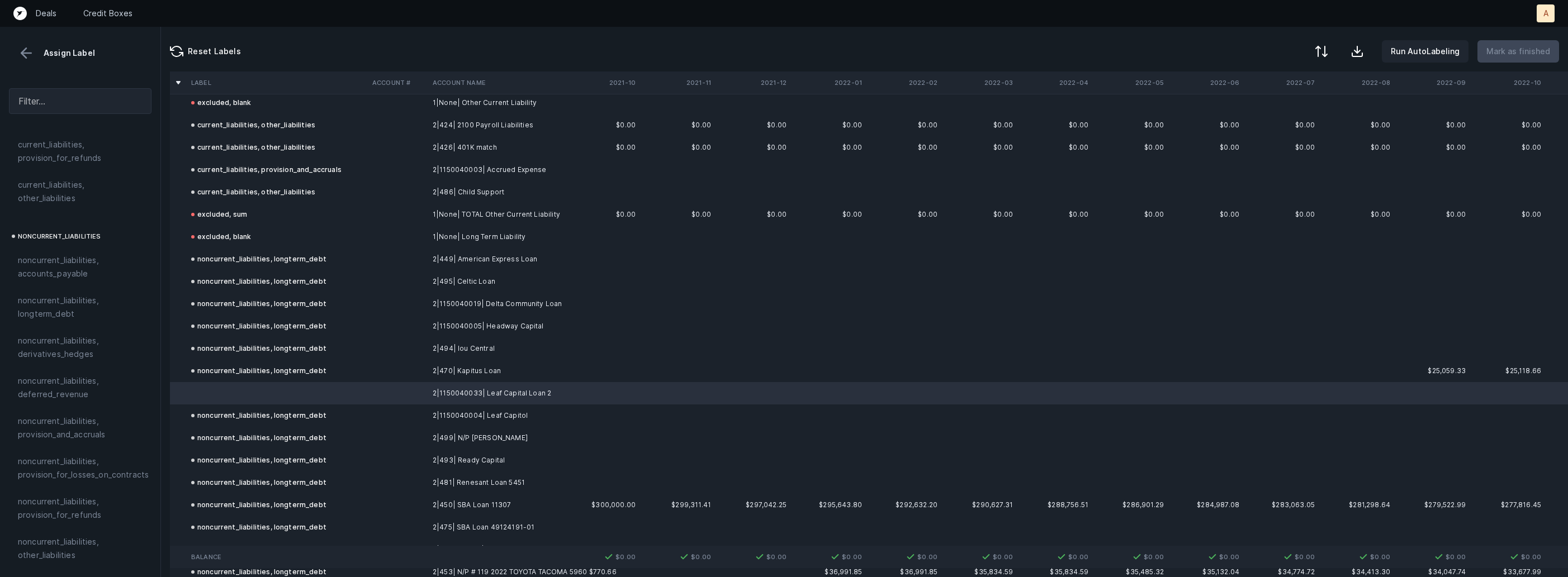
scroll to position [1076, 0]
click at [89, 227] on span "noncurrent_liabilities, longterm_debt" at bounding box center [80, 240] width 125 height 27
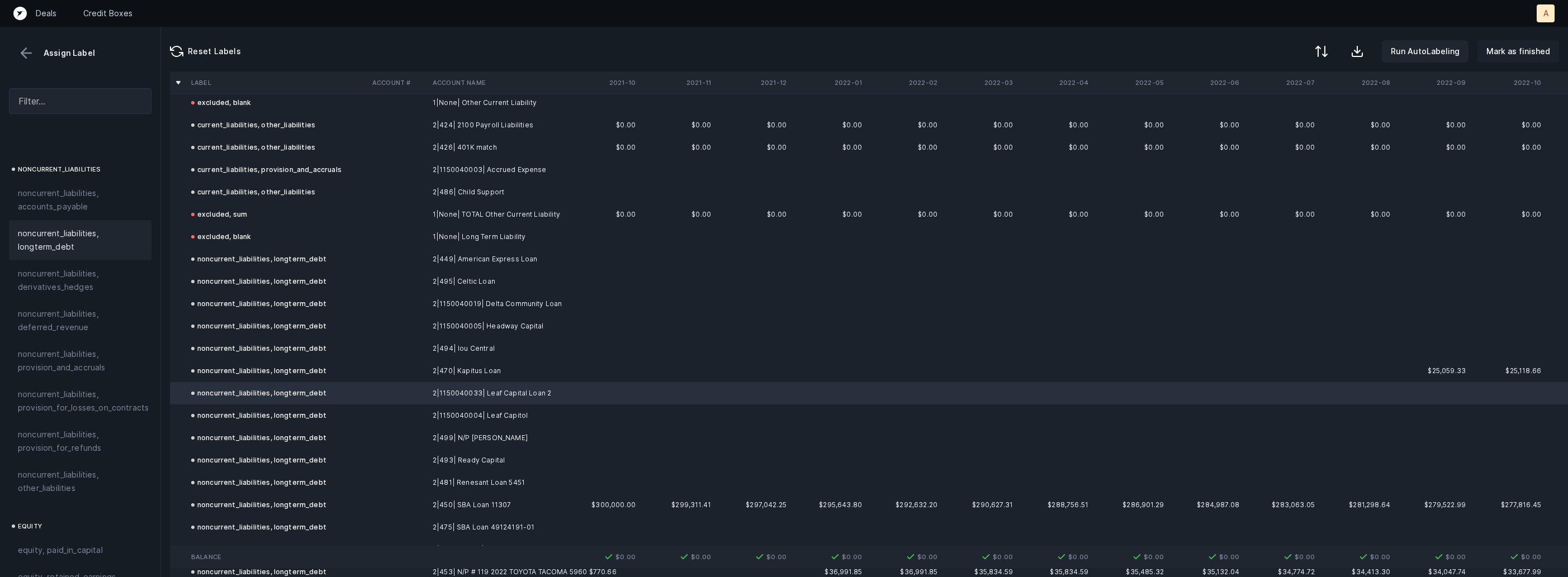
click at [1529, 52] on p "Mark as finished" at bounding box center [1518, 52] width 64 height 13
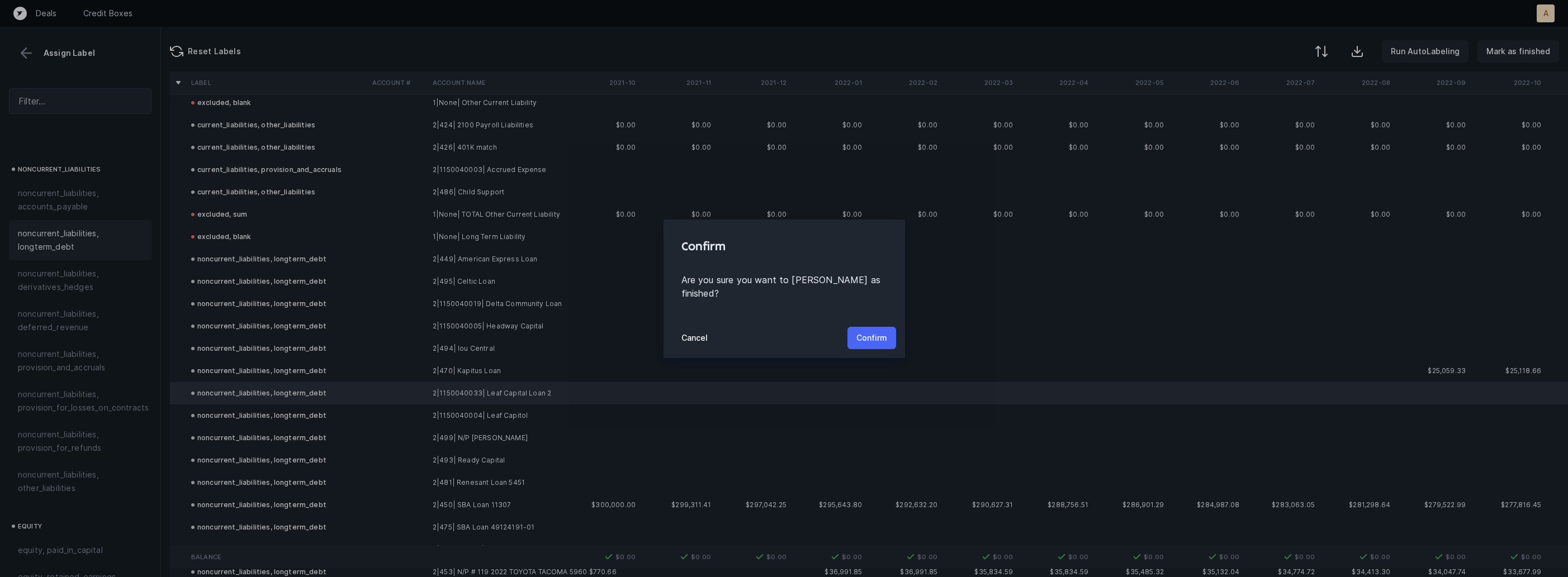
click at [878, 332] on p "Confirm" at bounding box center [872, 338] width 31 height 13
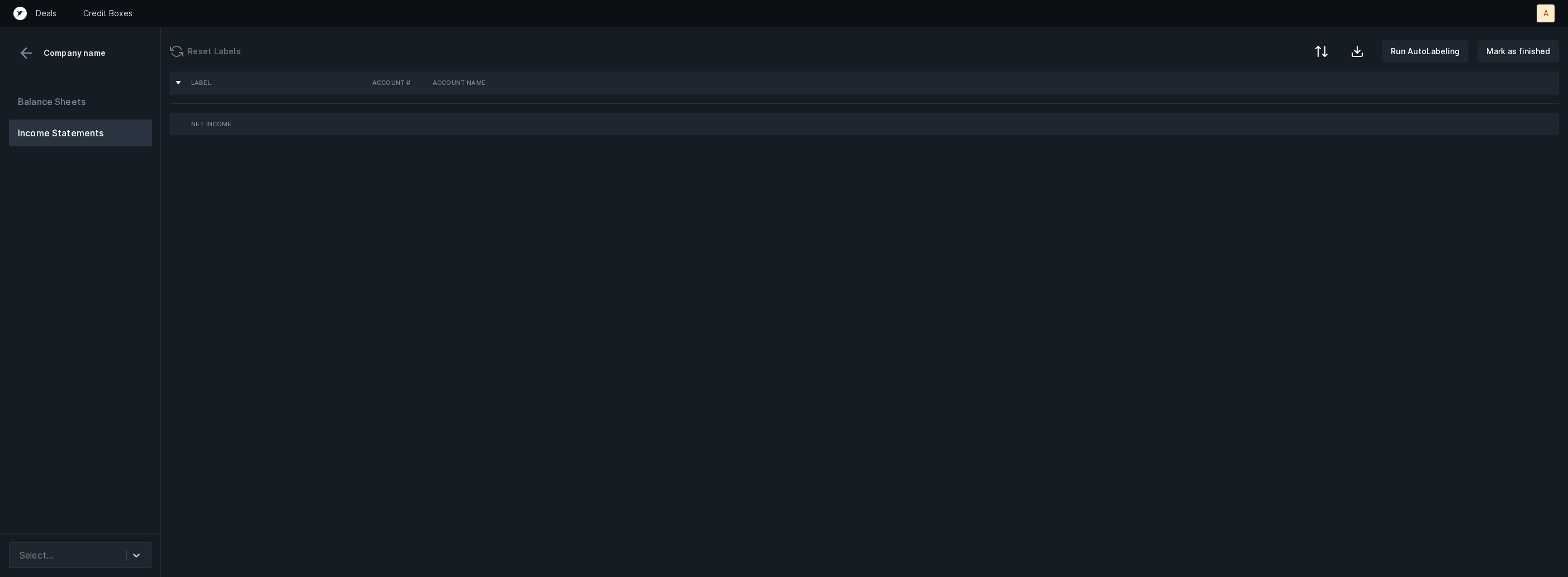
click at [120, 301] on div "Balance Sheets Income Statements" at bounding box center [81, 306] width 161 height 454
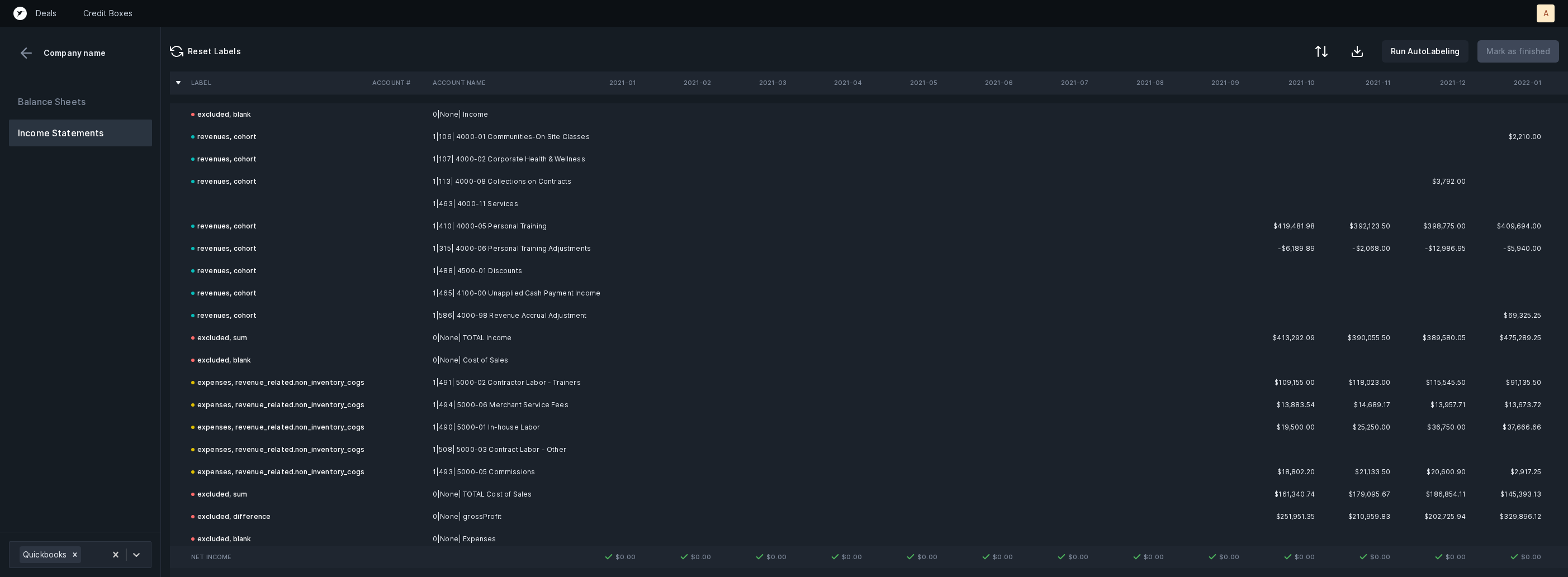
click at [239, 203] on td at bounding box center [277, 204] width 181 height 22
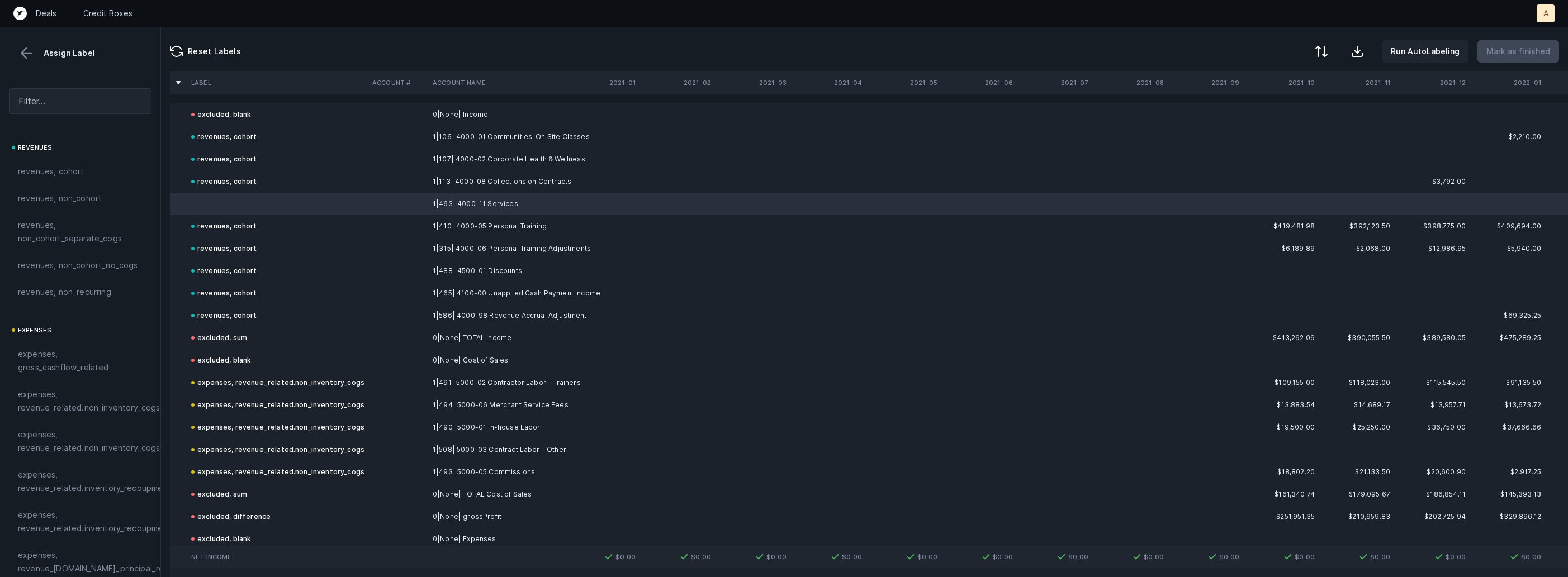
click at [63, 168] on span "revenues, cohort" at bounding box center [51, 171] width 67 height 13
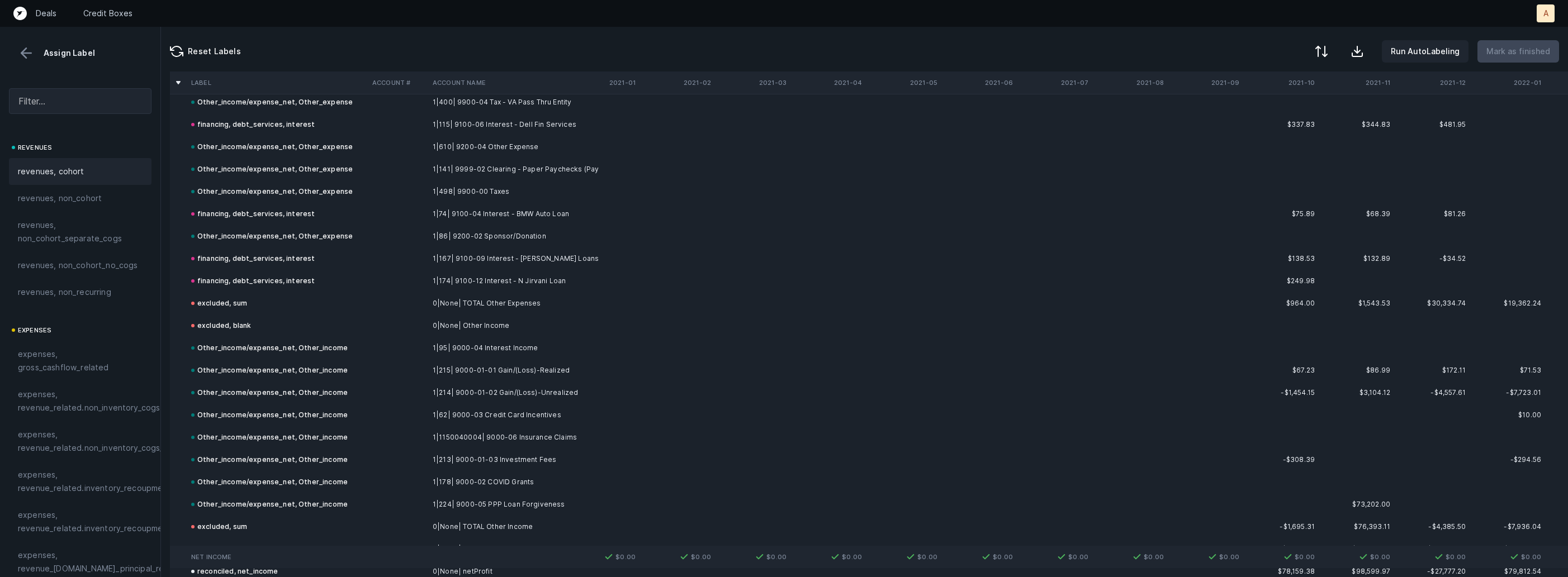
scroll to position [4549, 0]
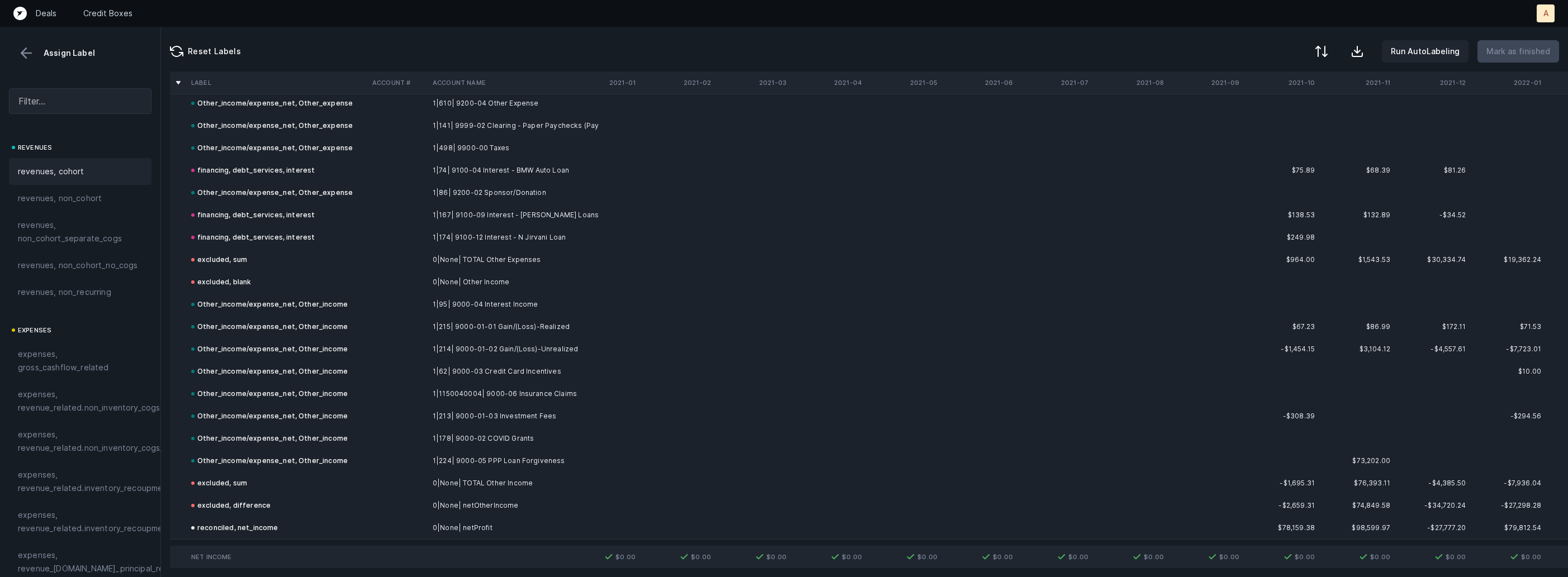
click at [27, 51] on button at bounding box center [26, 53] width 17 height 17
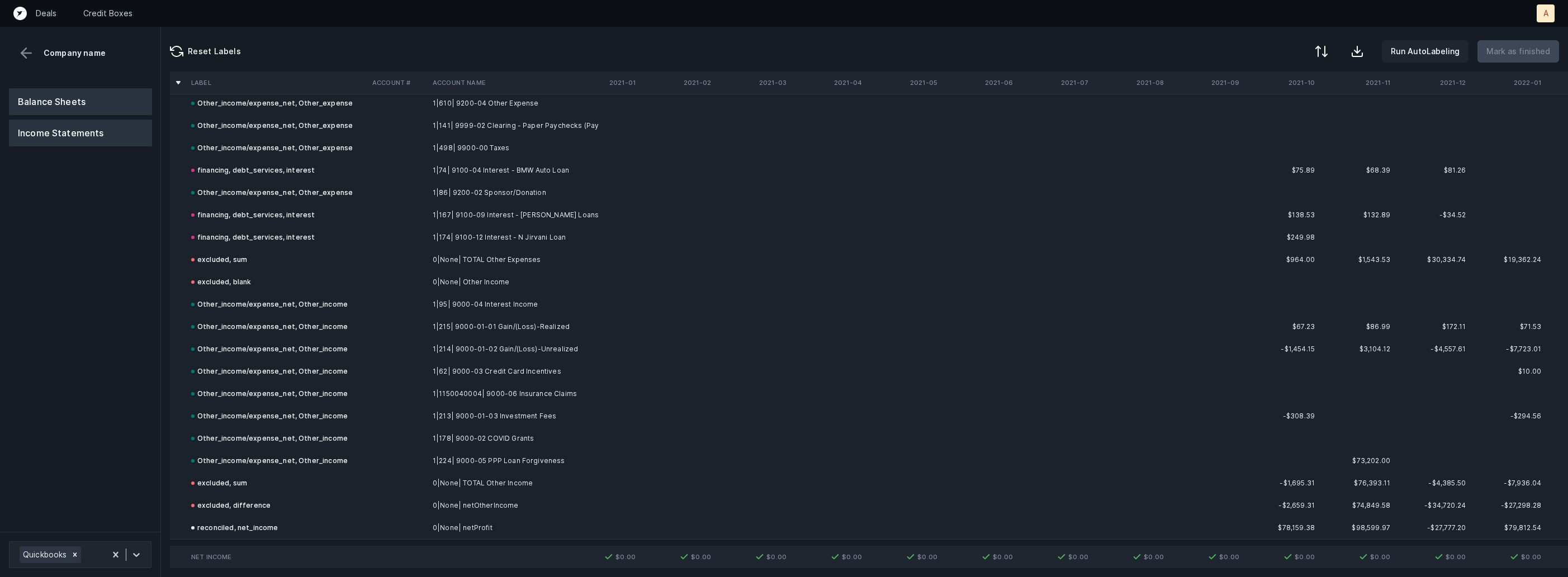
click at [66, 101] on button "Balance Sheets" at bounding box center [81, 102] width 143 height 27
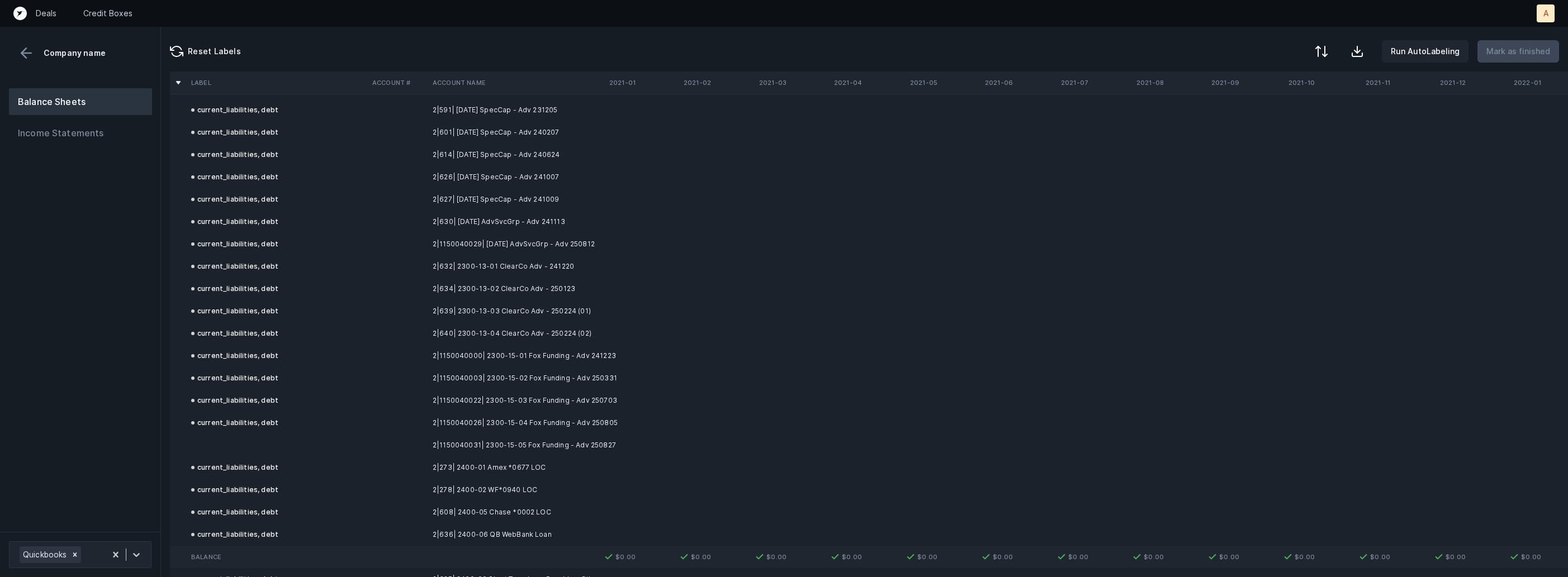
scroll to position [3625, 0]
click at [214, 446] on td at bounding box center [277, 445] width 181 height 22
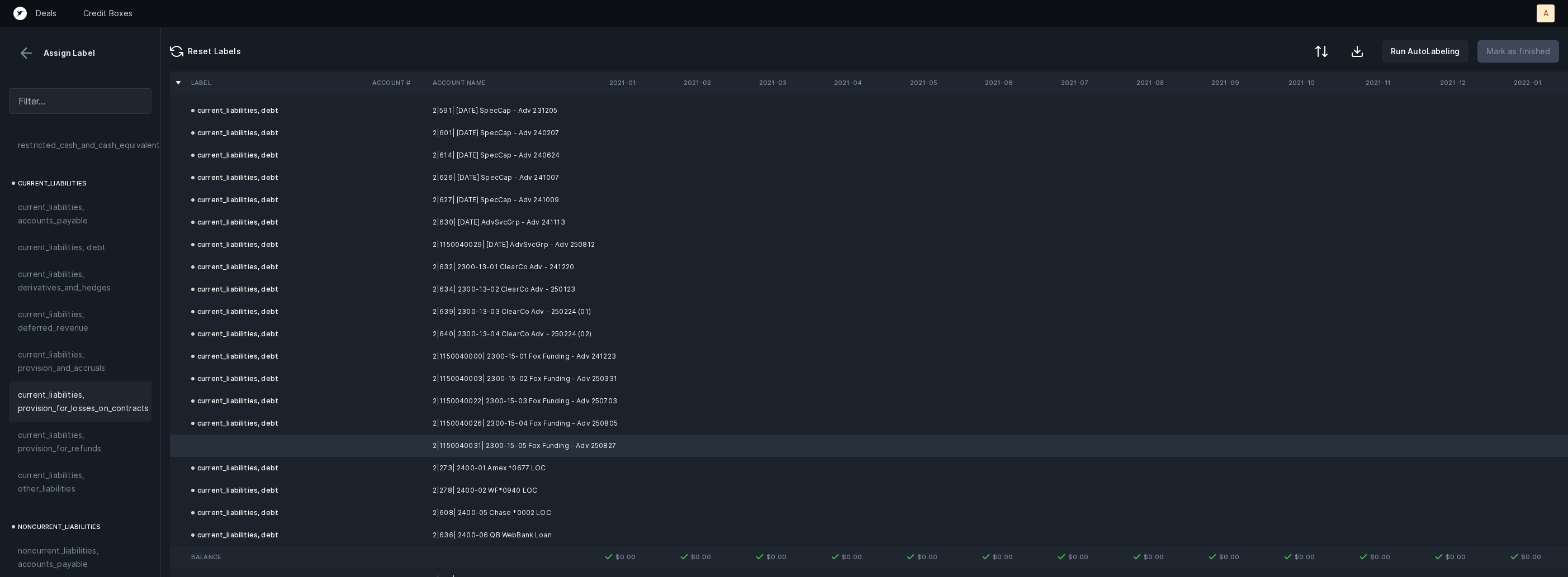
scroll to position [714, 0]
click at [99, 246] on span "current_liabilities, debt" at bounding box center [61, 253] width 88 height 13
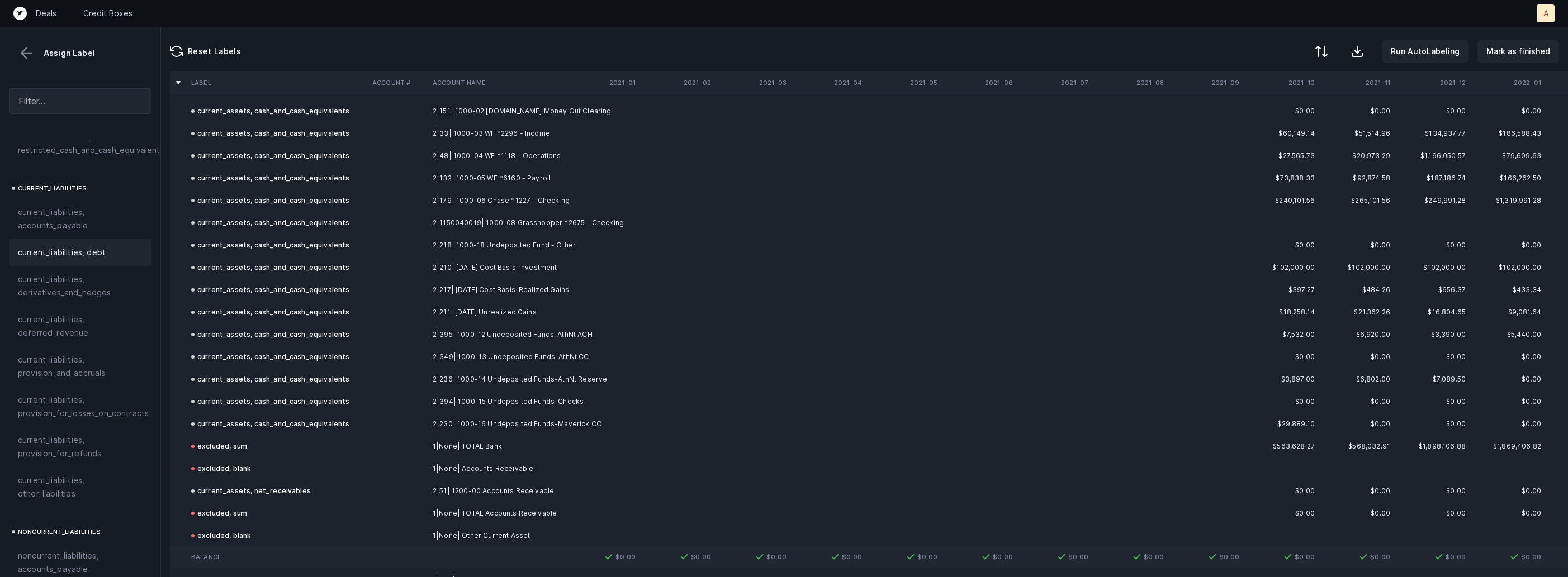
scroll to position [0, 0]
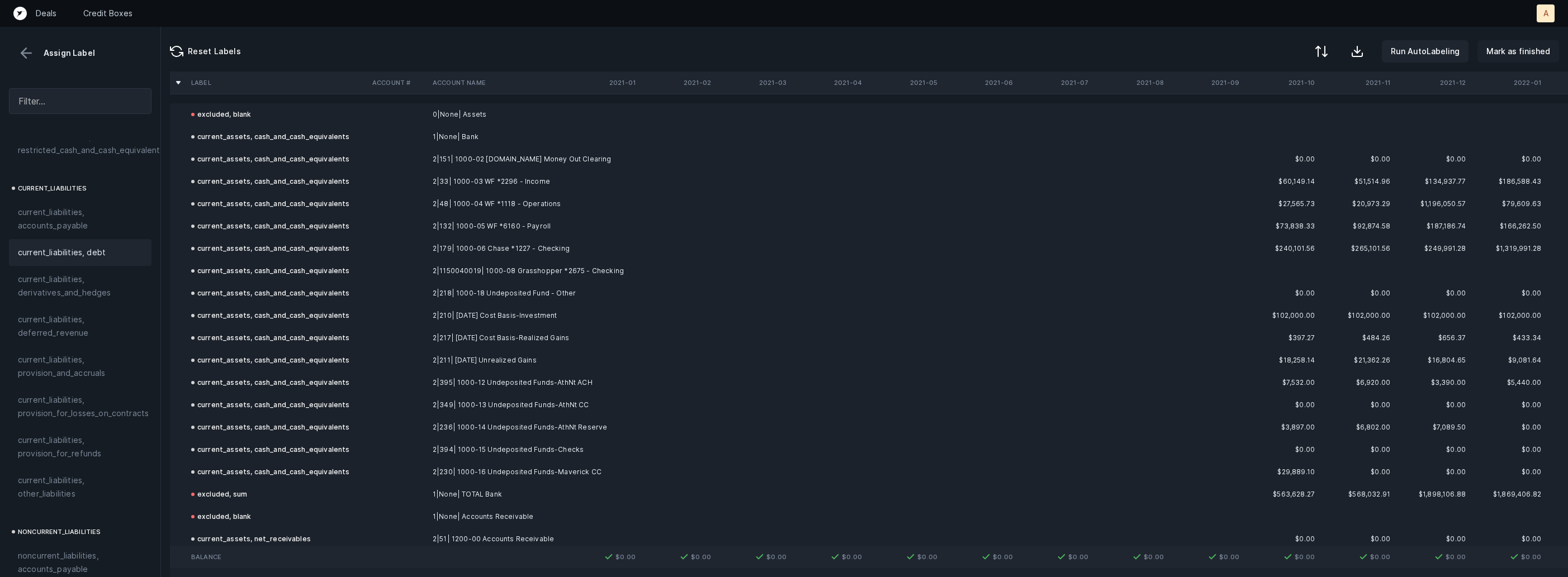
click at [1506, 48] on p "Mark as finished" at bounding box center [1518, 52] width 64 height 13
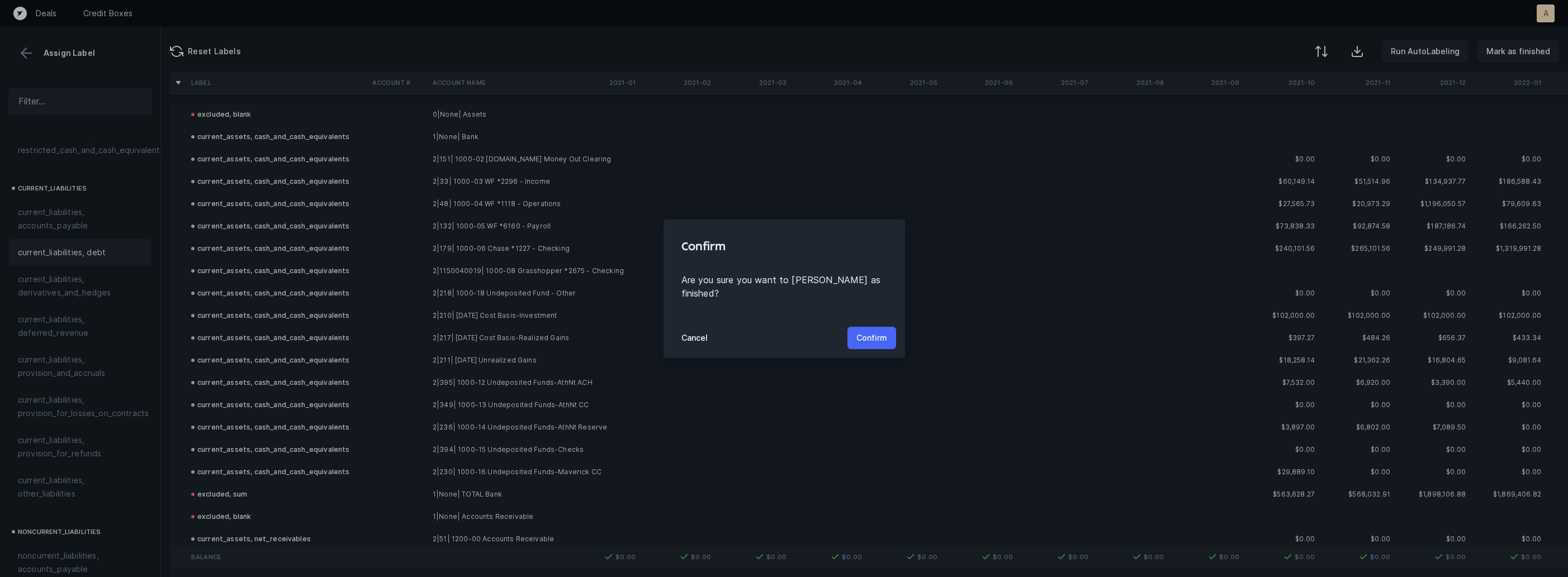
click at [873, 334] on p "Confirm" at bounding box center [872, 338] width 31 height 13
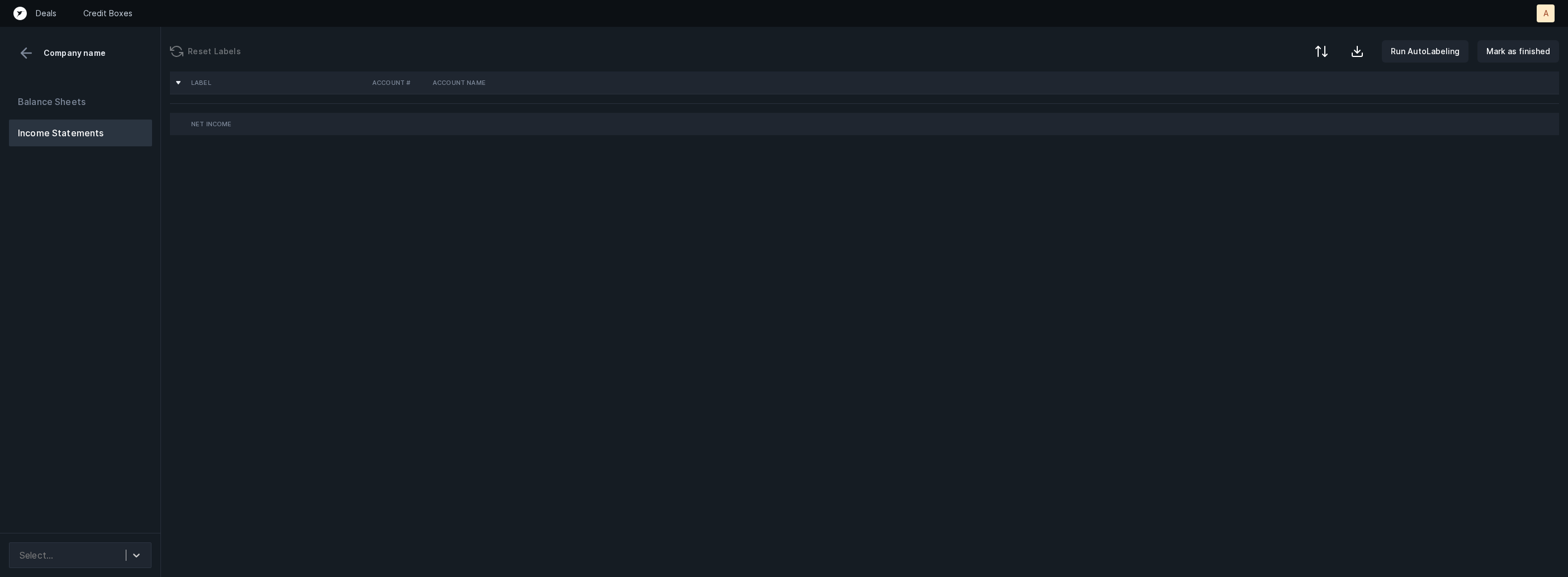
click at [166, 322] on div "Label Account # Account Name Net Income" at bounding box center [865, 324] width 1407 height 506
click at [148, 322] on div "Balance Sheets Income Statements" at bounding box center [81, 306] width 161 height 454
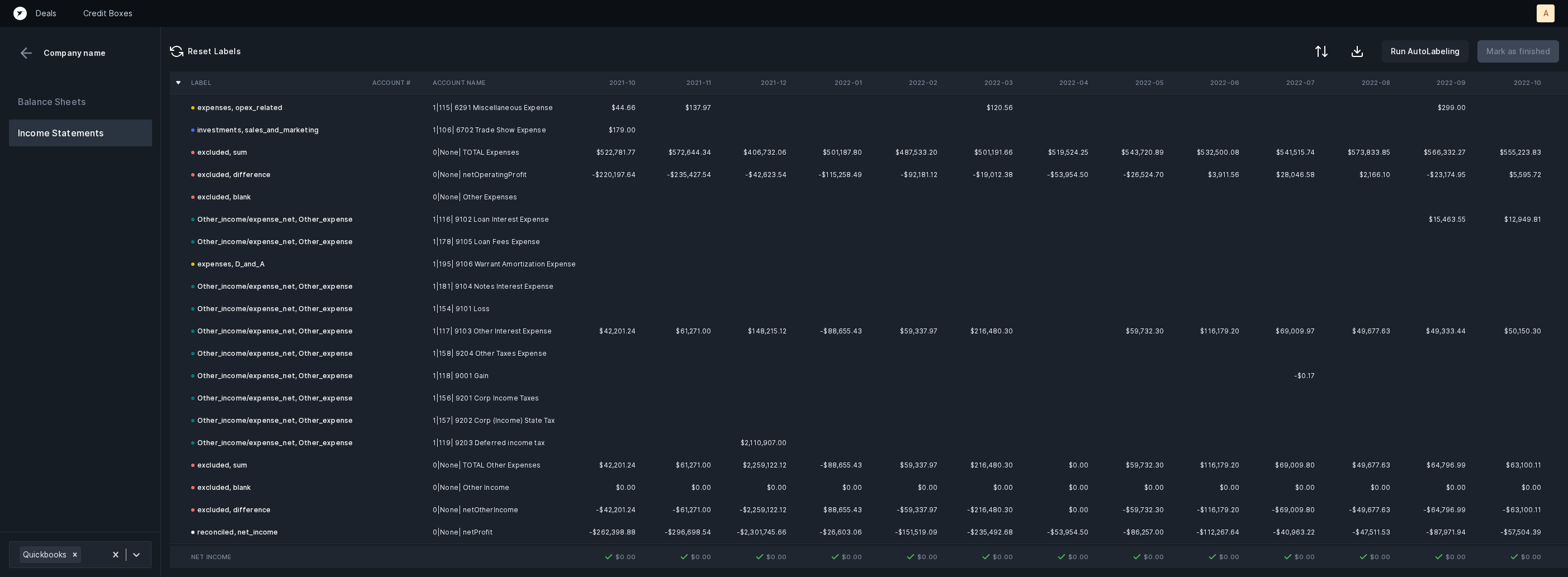
scroll to position [1309, 0]
click at [86, 98] on button "Balance Sheets" at bounding box center [81, 102] width 143 height 27
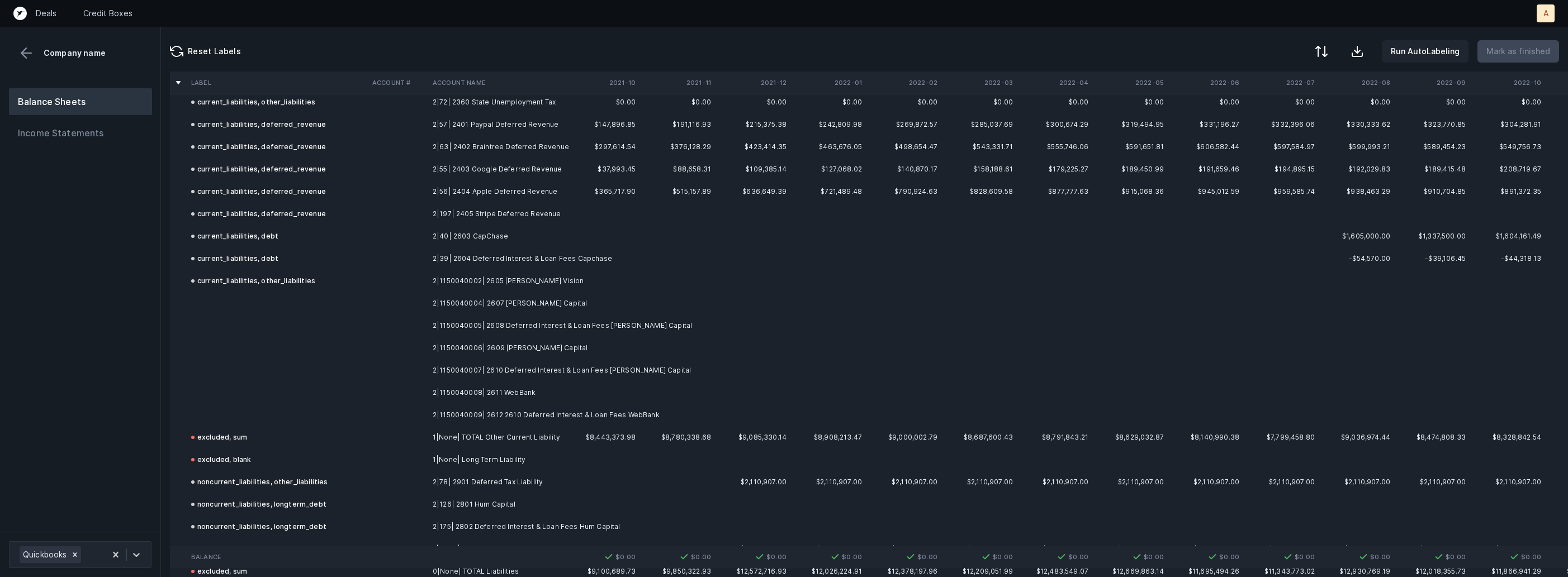
scroll to position [1370, 0]
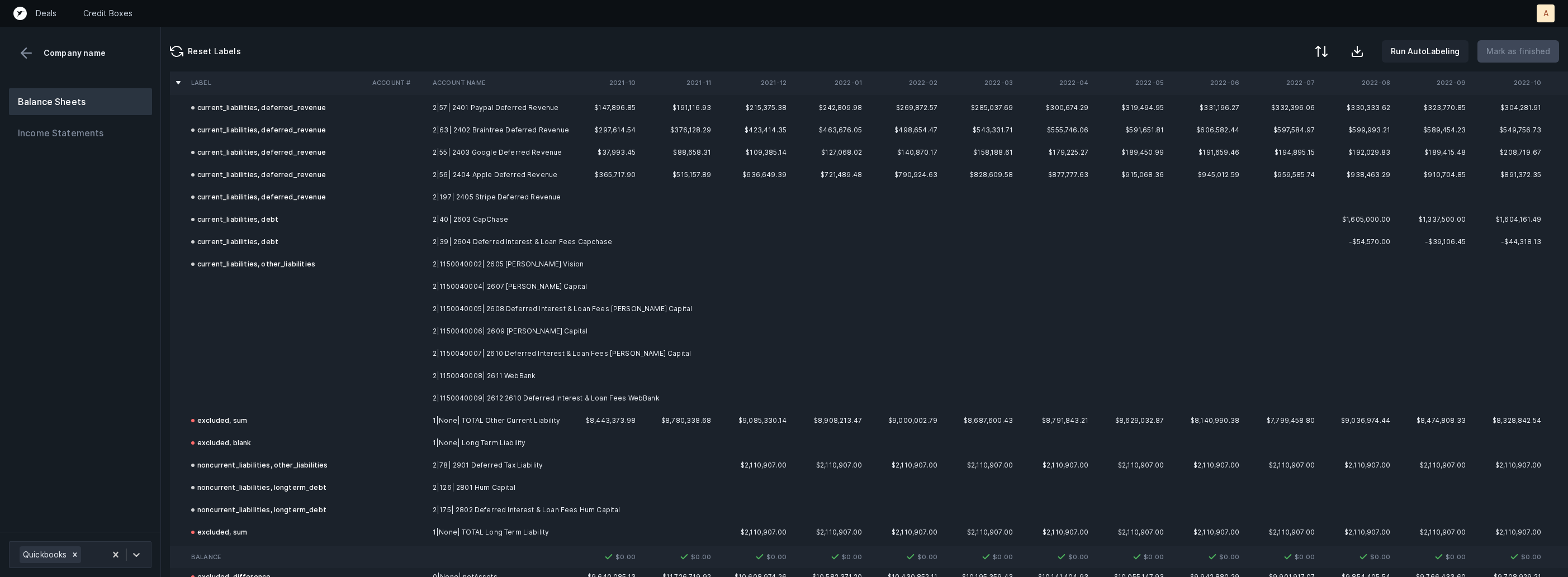
click at [508, 287] on td "2|1150040004| 2607 Jaffe Capital" at bounding box center [496, 287] width 137 height 22
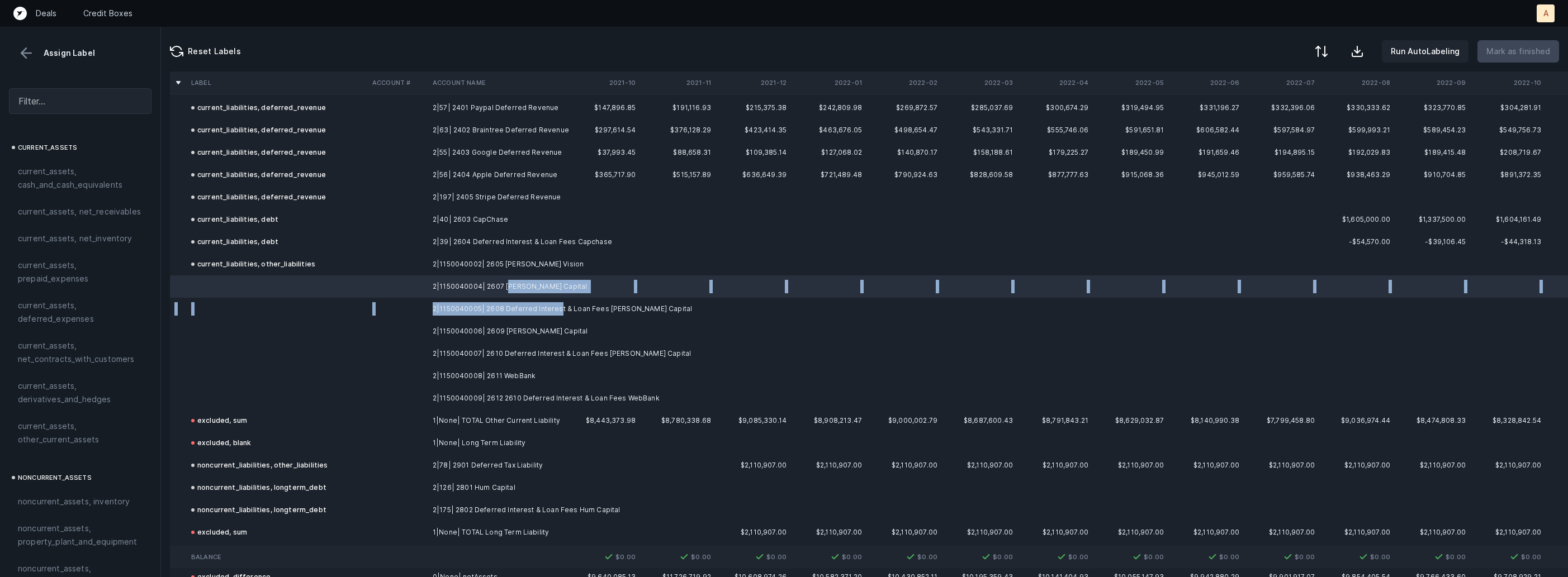
click at [554, 313] on td "2|1150040005| 2608 Deferred Interest & Loan Fees Jaffe Capital" at bounding box center [496, 309] width 137 height 22
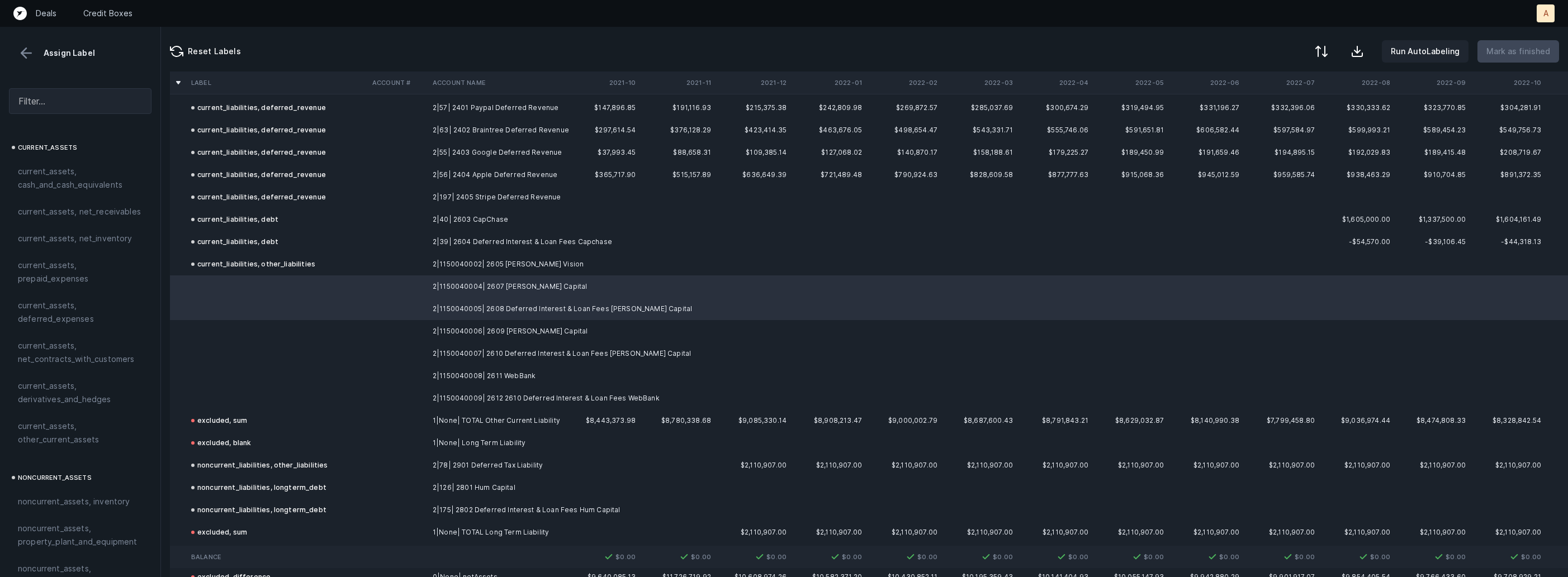
click at [531, 330] on td "2|1150040006| 2609 OnDeck Capital" at bounding box center [496, 331] width 137 height 22
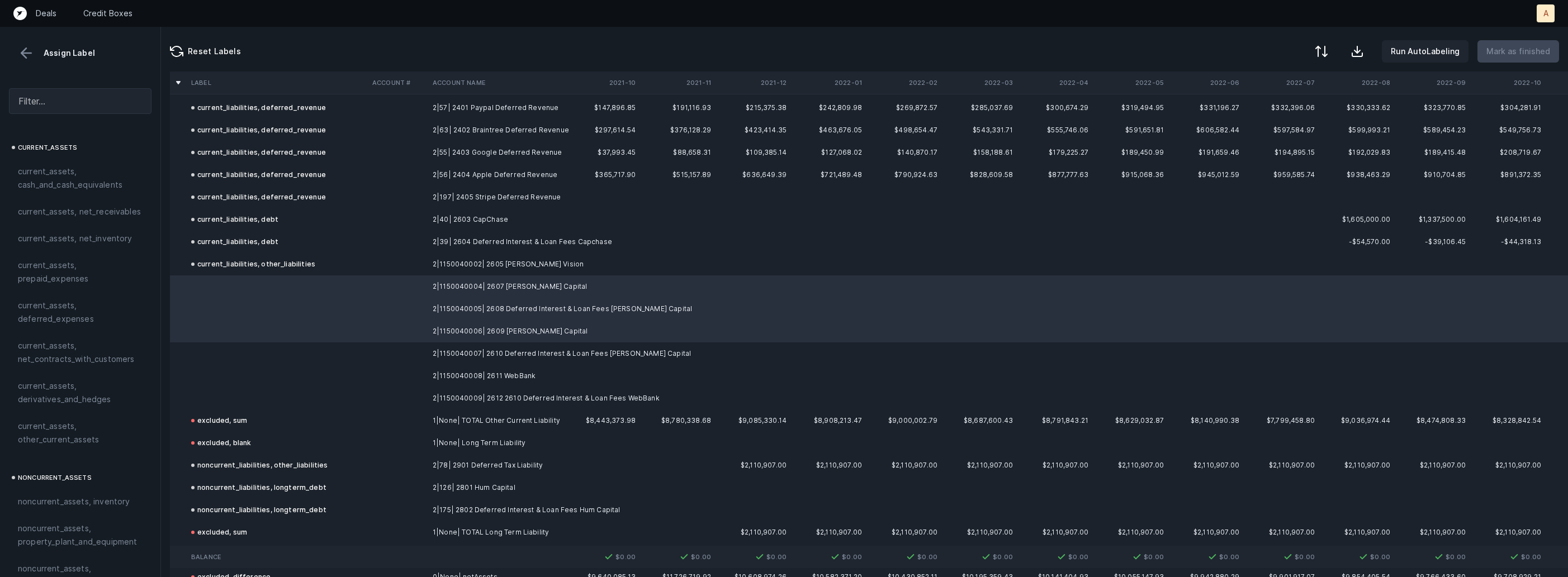
click at [522, 350] on td "2|1150040007| 2610 Deferred Interest & Loan Fees OnDeck Capital" at bounding box center [496, 354] width 137 height 22
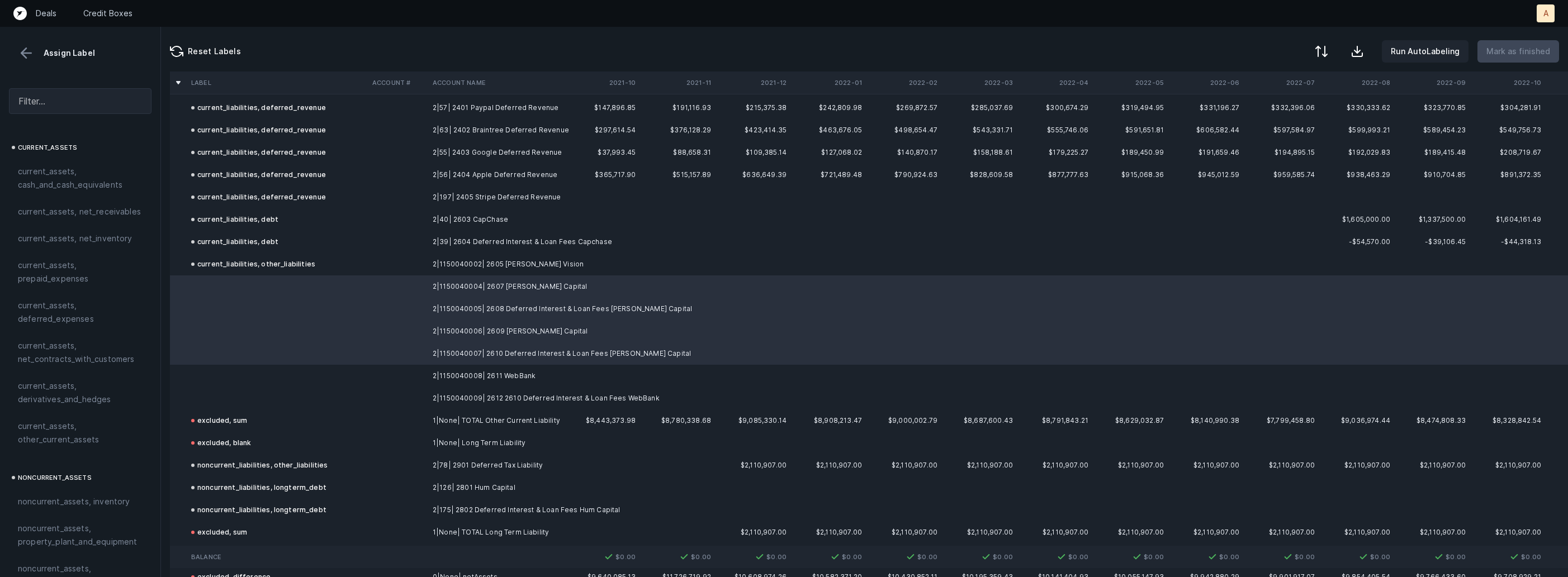
click at [509, 368] on td "2|1150040008| 2611 WebBank" at bounding box center [496, 376] width 137 height 22
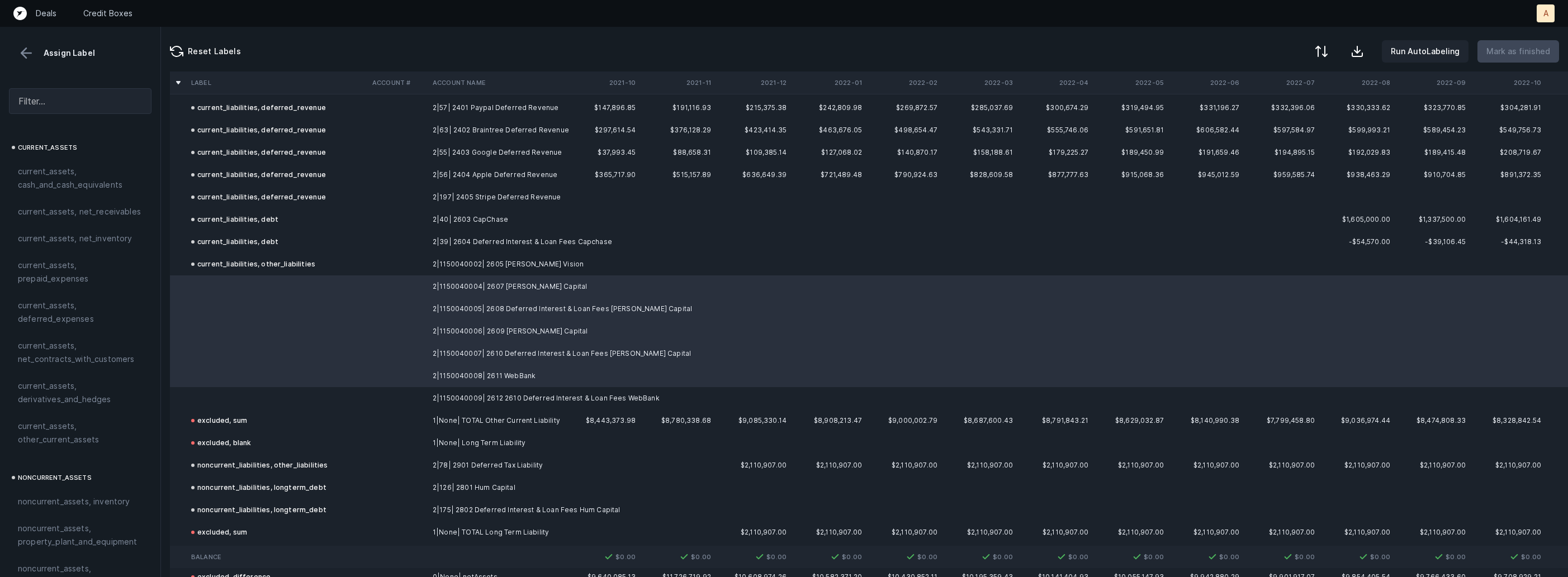
click at [494, 389] on td "2|1150040009| 2612 2610 Deferred Interest & Loan Fees WebBank" at bounding box center [496, 398] width 137 height 22
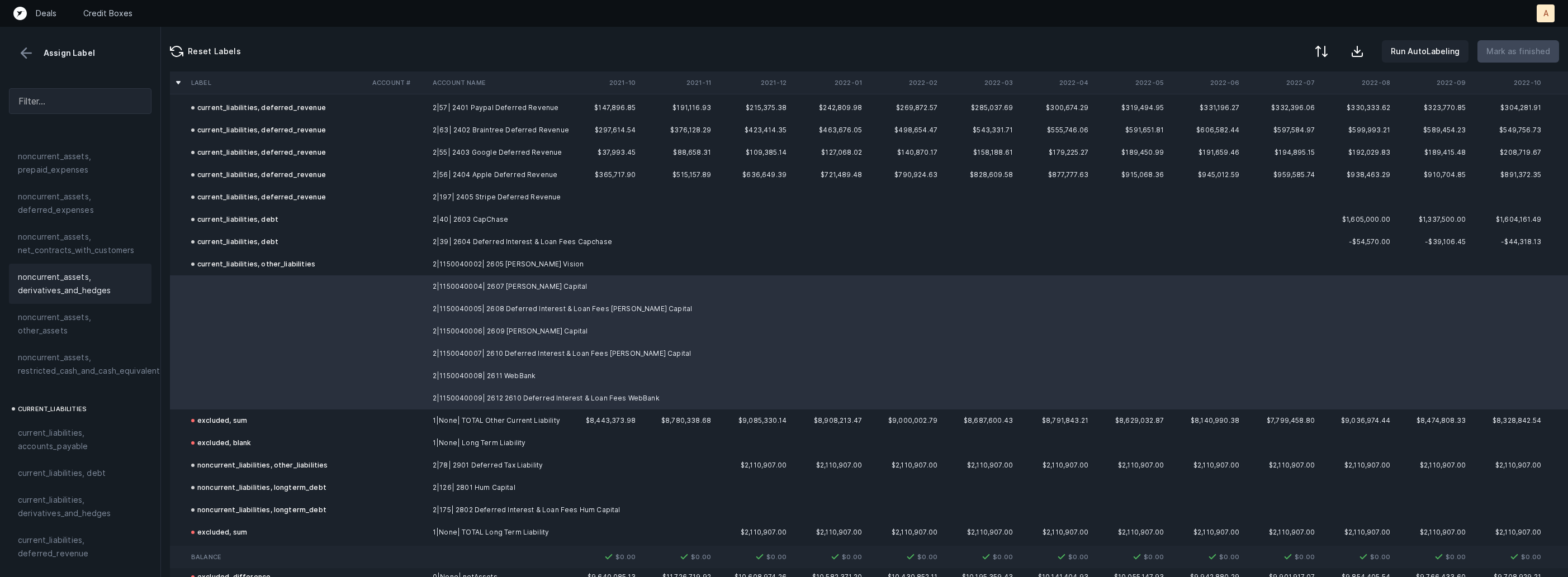
scroll to position [537, 0]
click at [83, 416] on div "current_liabilities, debt" at bounding box center [80, 429] width 143 height 27
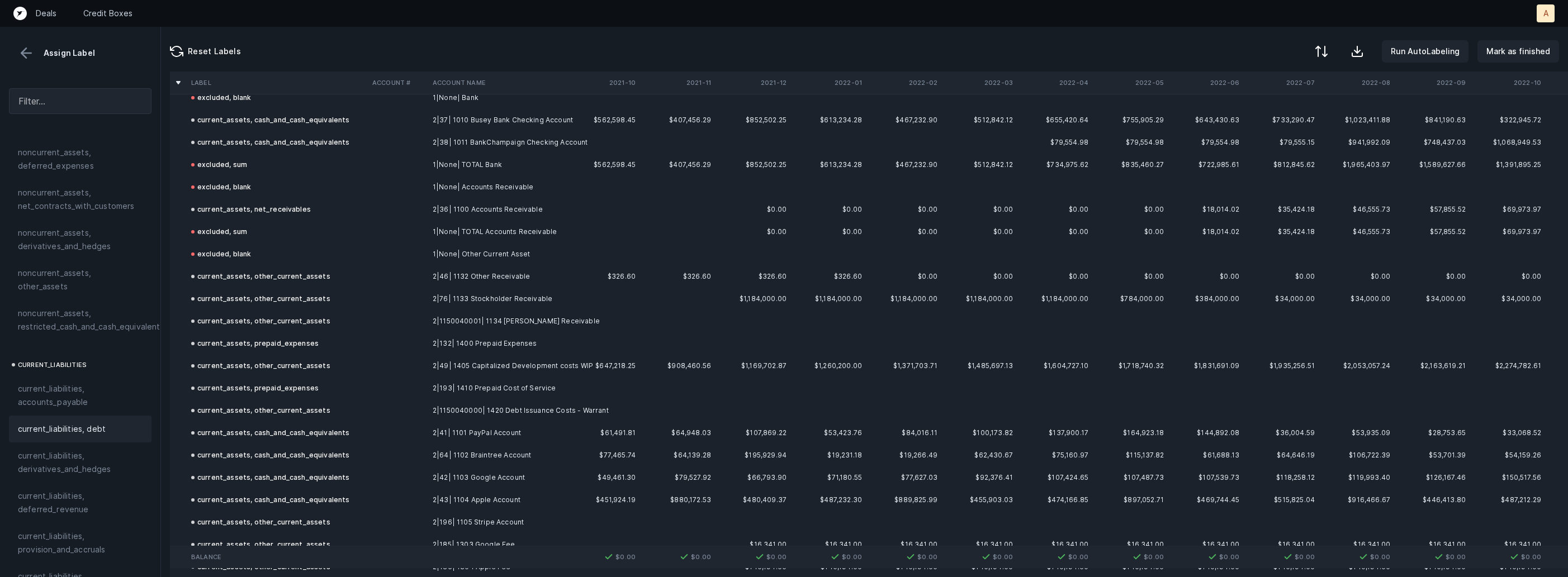
scroll to position [0, 0]
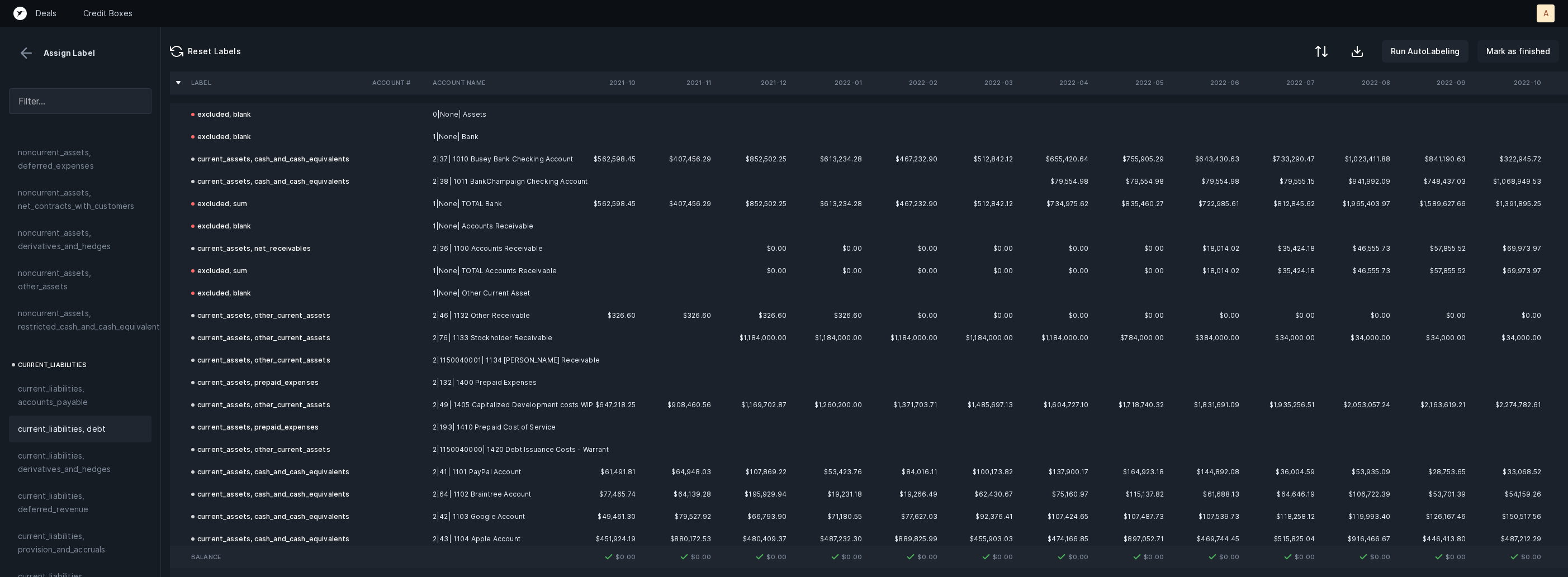
click at [1535, 52] on p "Mark as finished" at bounding box center [1518, 52] width 64 height 13
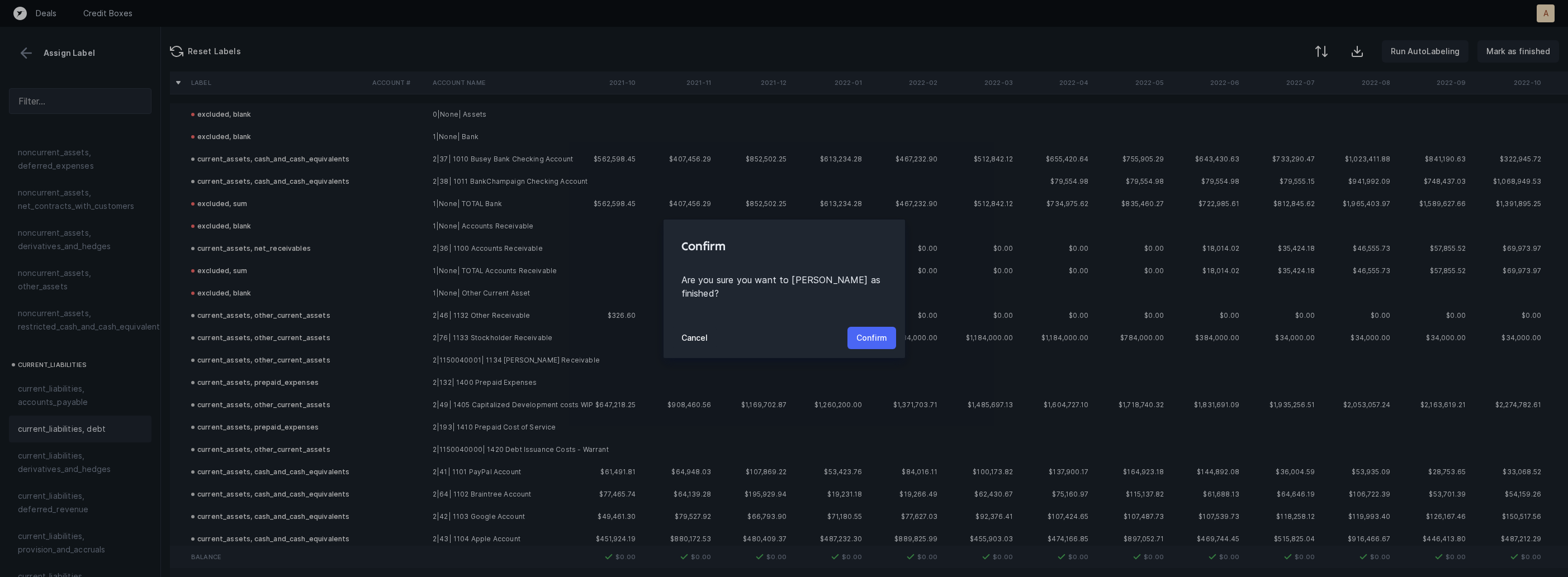
click at [882, 332] on p "Confirm" at bounding box center [872, 338] width 31 height 13
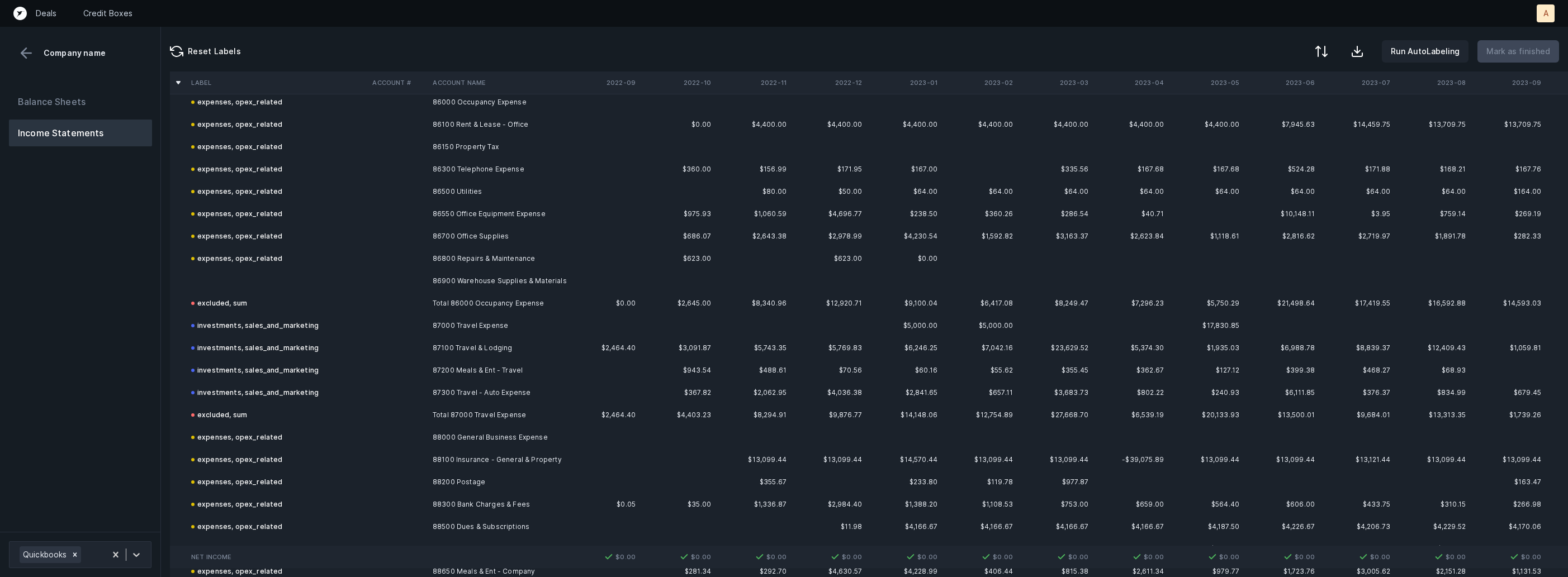
scroll to position [1653, 0]
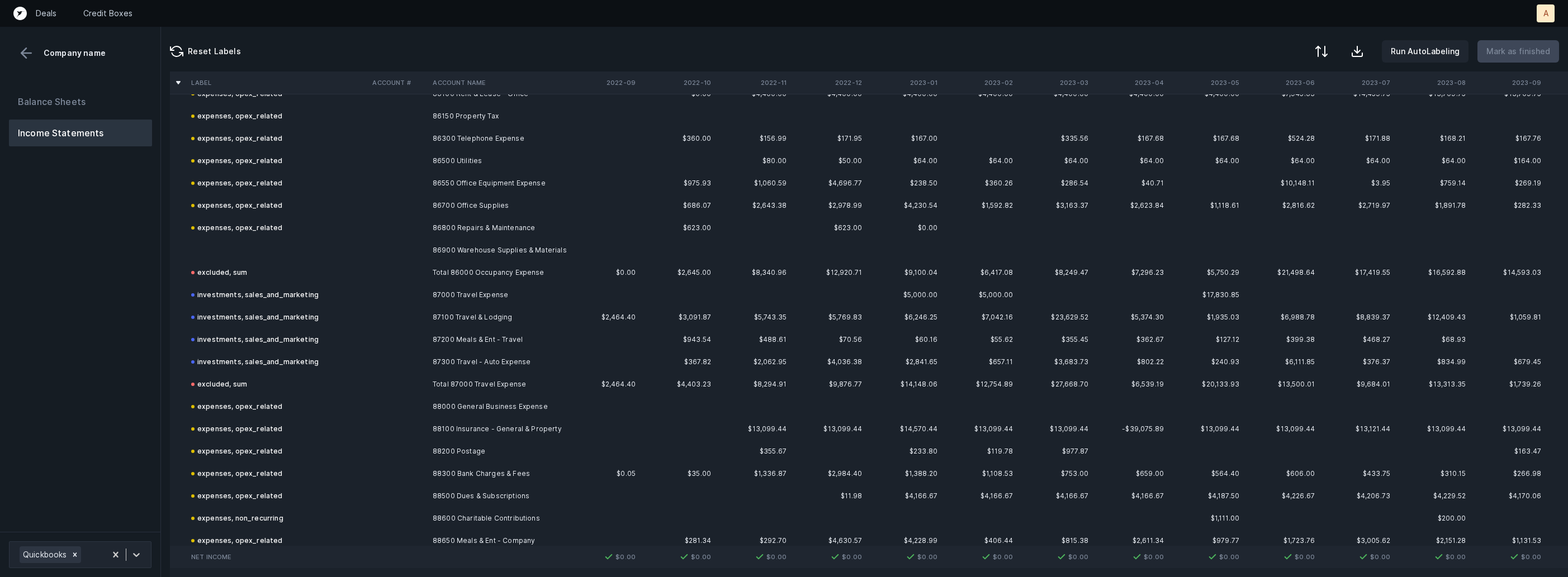
click at [455, 245] on td "86900 Warehouse Supplies & Materials" at bounding box center [496, 250] width 137 height 22
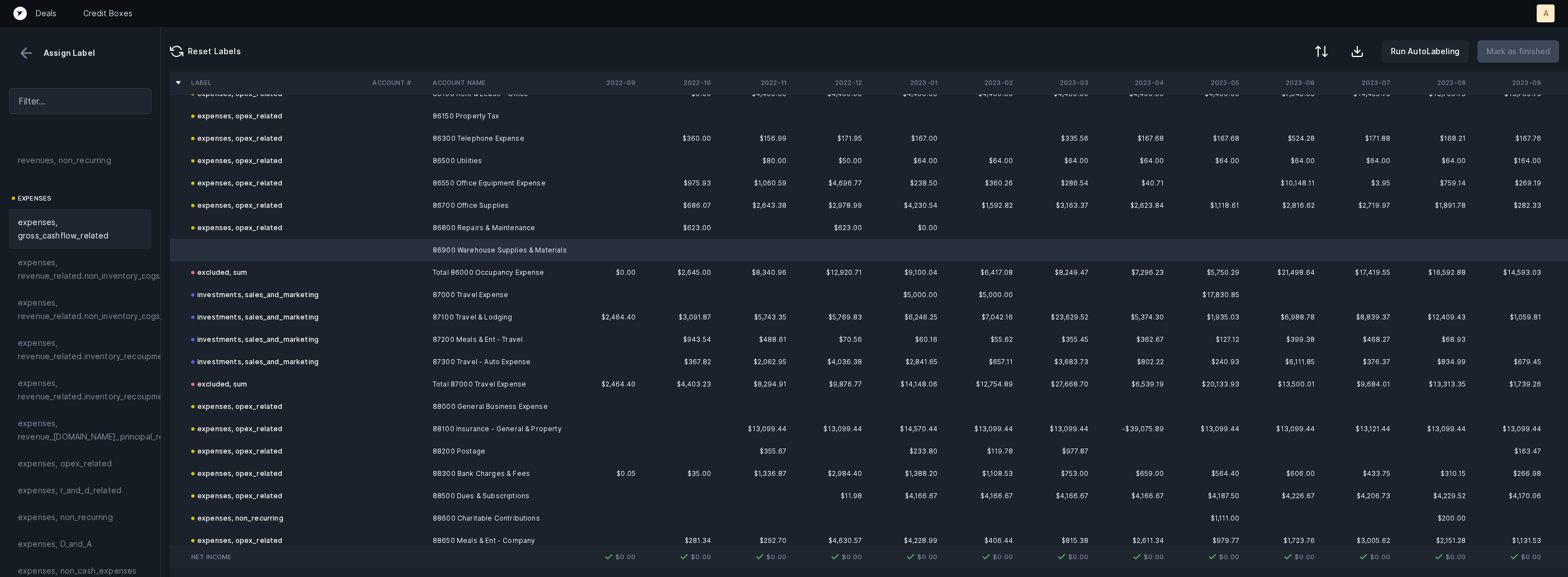
scroll to position [171, 0]
click at [60, 417] on div "expenses, opex_related" at bounding box center [80, 425] width 143 height 27
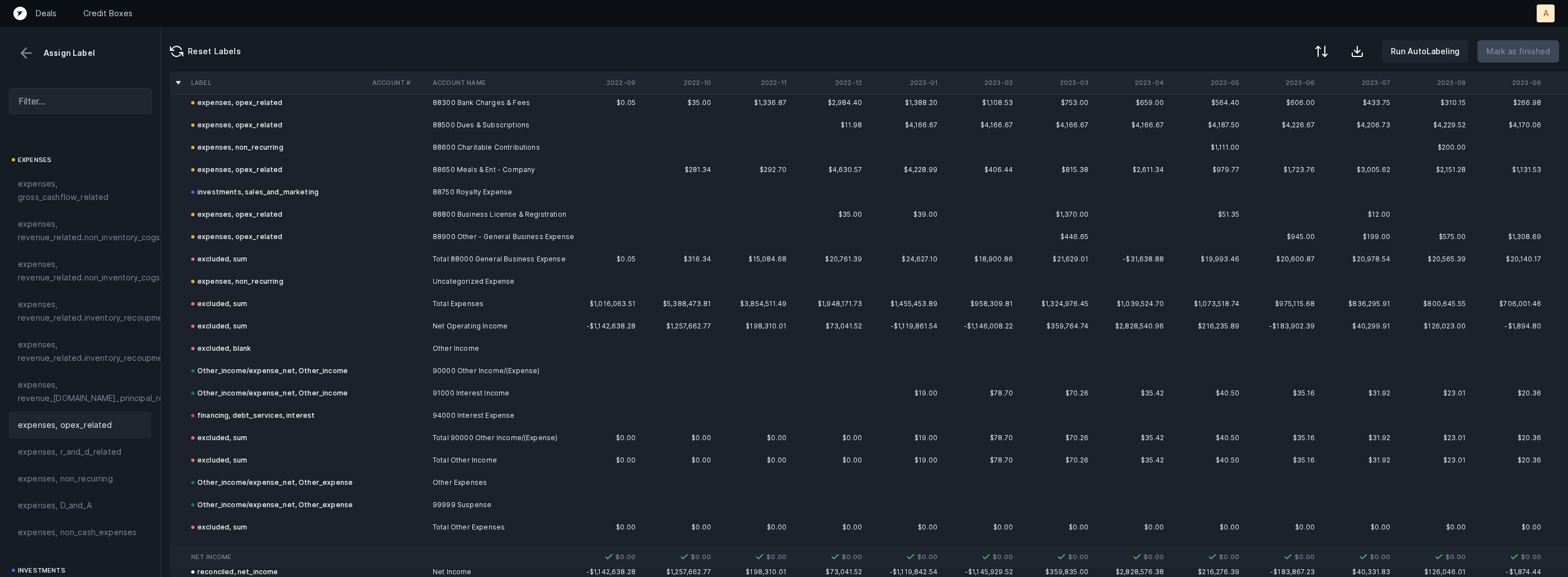
scroll to position [2069, 0]
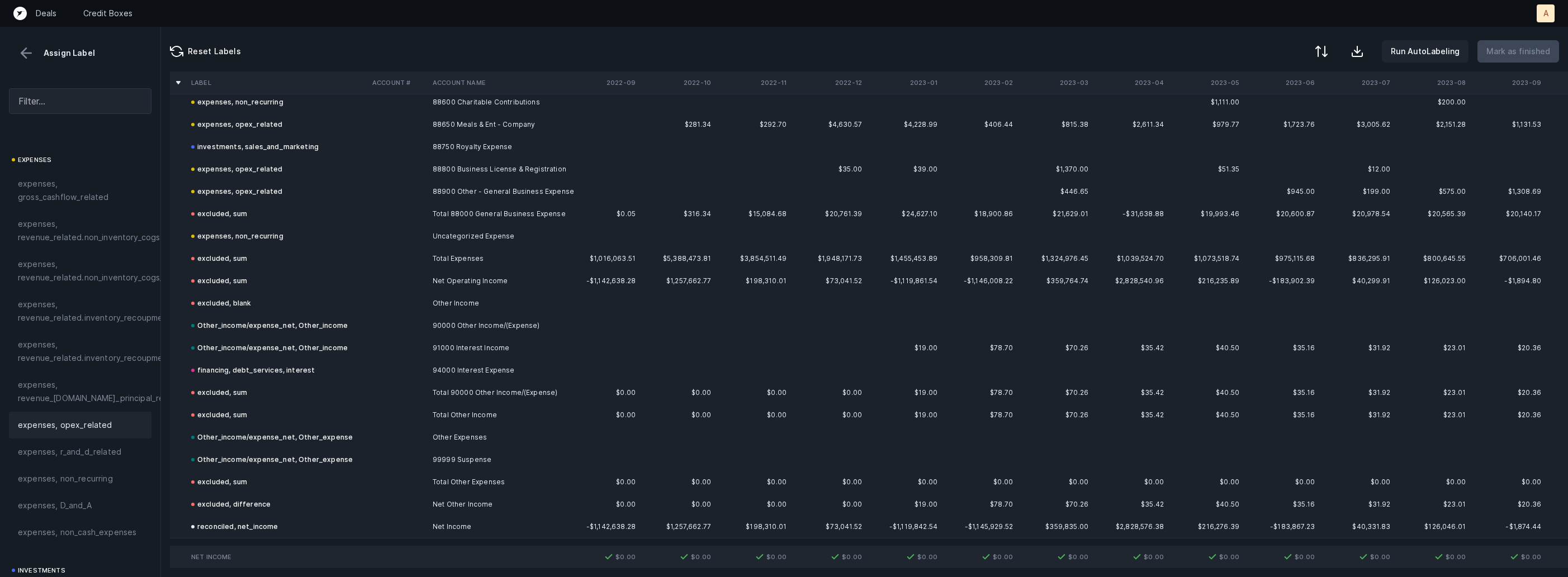
click at [29, 57] on button at bounding box center [26, 53] width 17 height 17
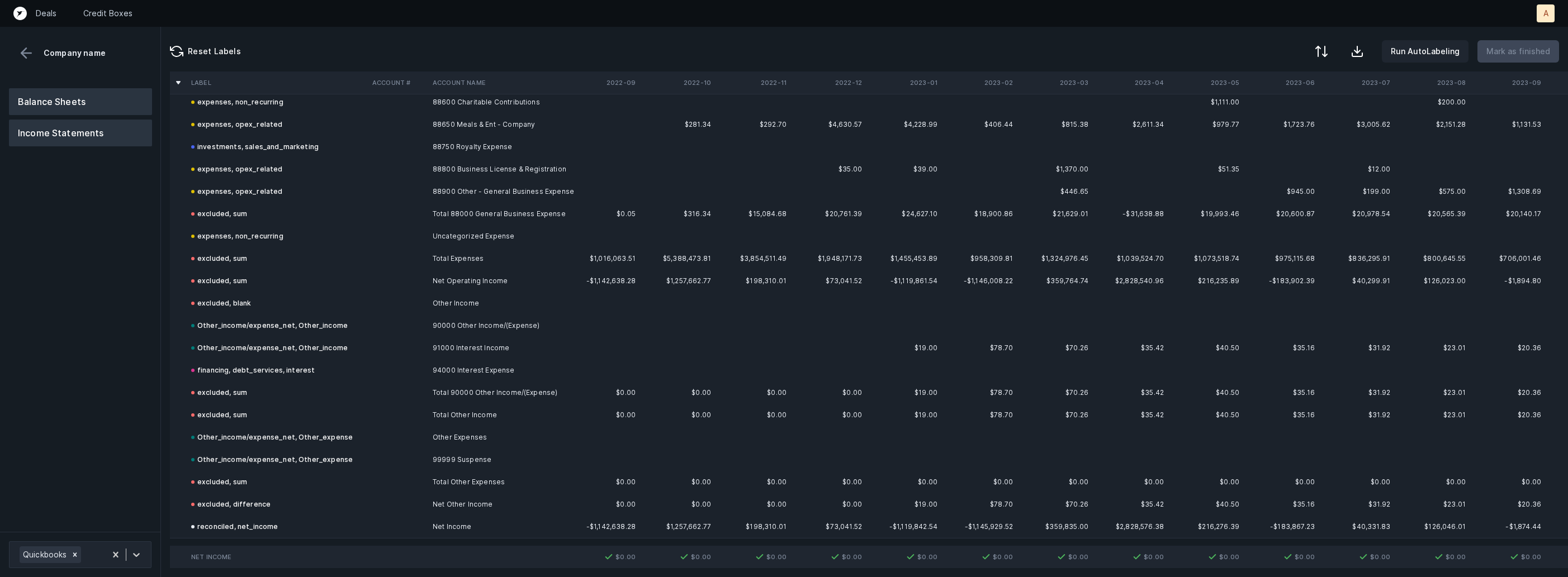
click at [56, 98] on button "Balance Sheets" at bounding box center [81, 102] width 143 height 27
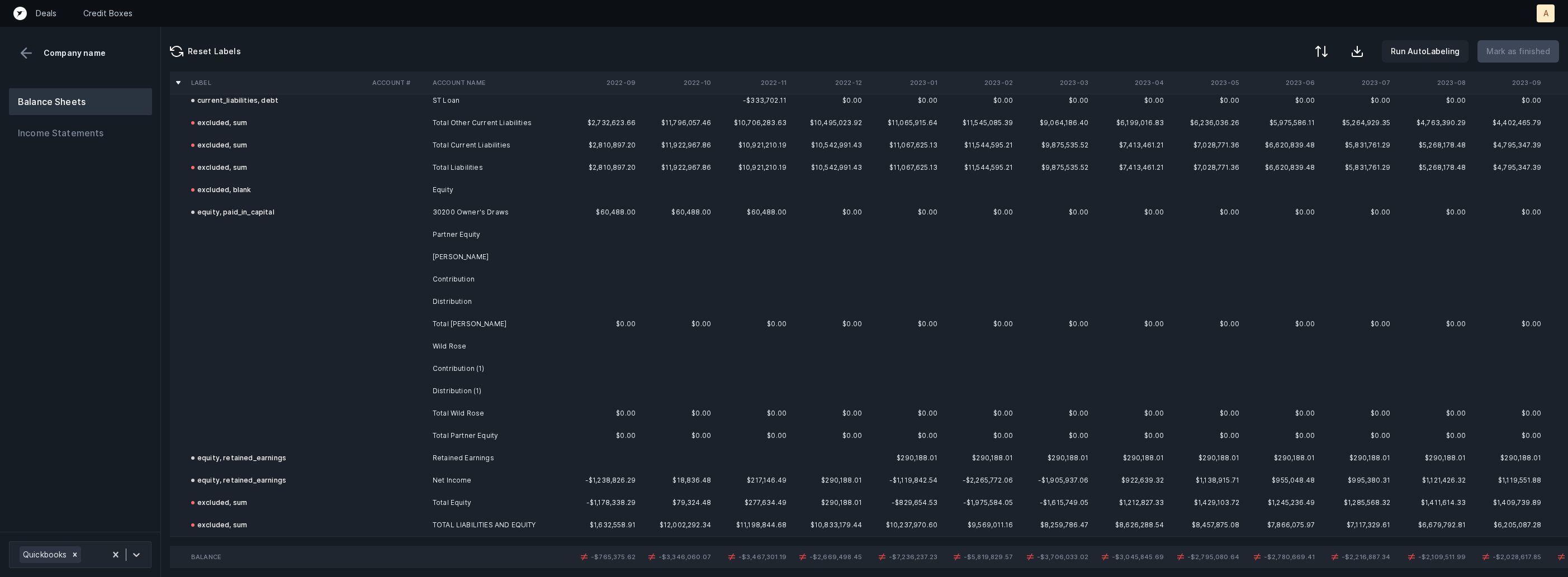
scroll to position [1040, 0]
click at [474, 239] on td "Partner Equity" at bounding box center [496, 236] width 137 height 22
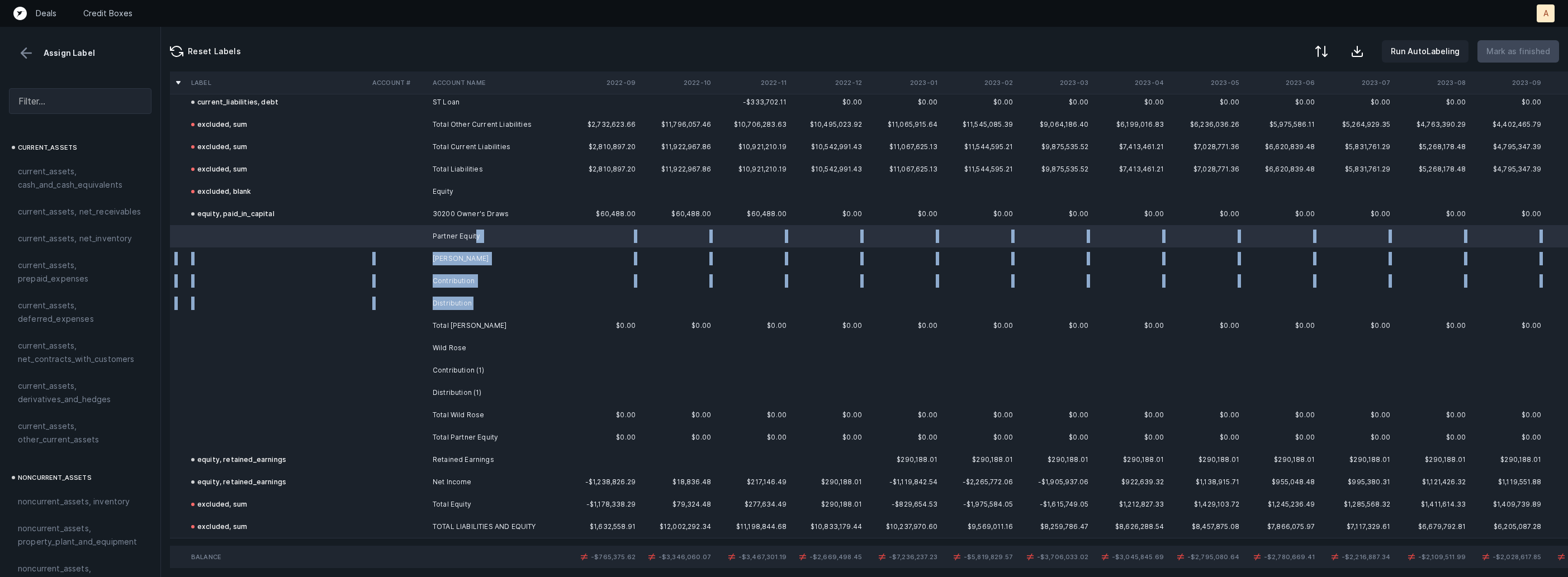
click at [473, 304] on td "Distribution" at bounding box center [496, 304] width 137 height 22
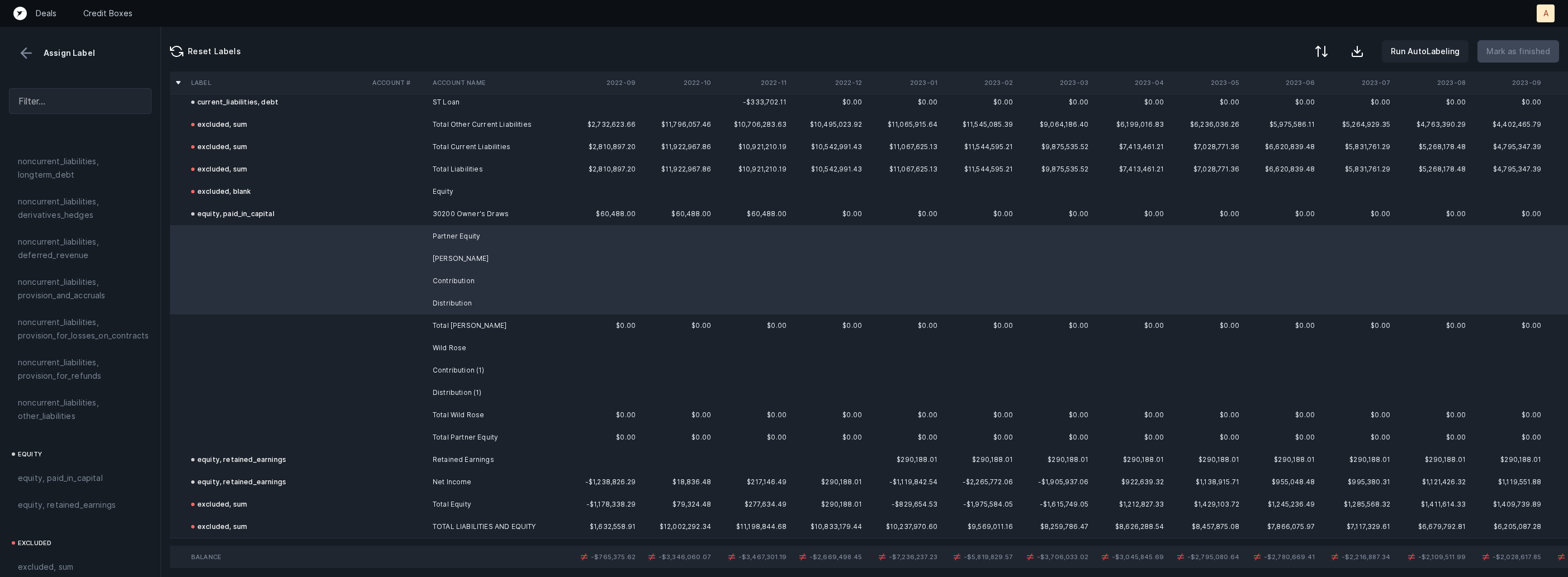
scroll to position [1229, 0]
click at [52, 391] on span "equity, paid_in_capital" at bounding box center [60, 397] width 85 height 13
click at [453, 353] on td "Wild Rose" at bounding box center [496, 348] width 137 height 22
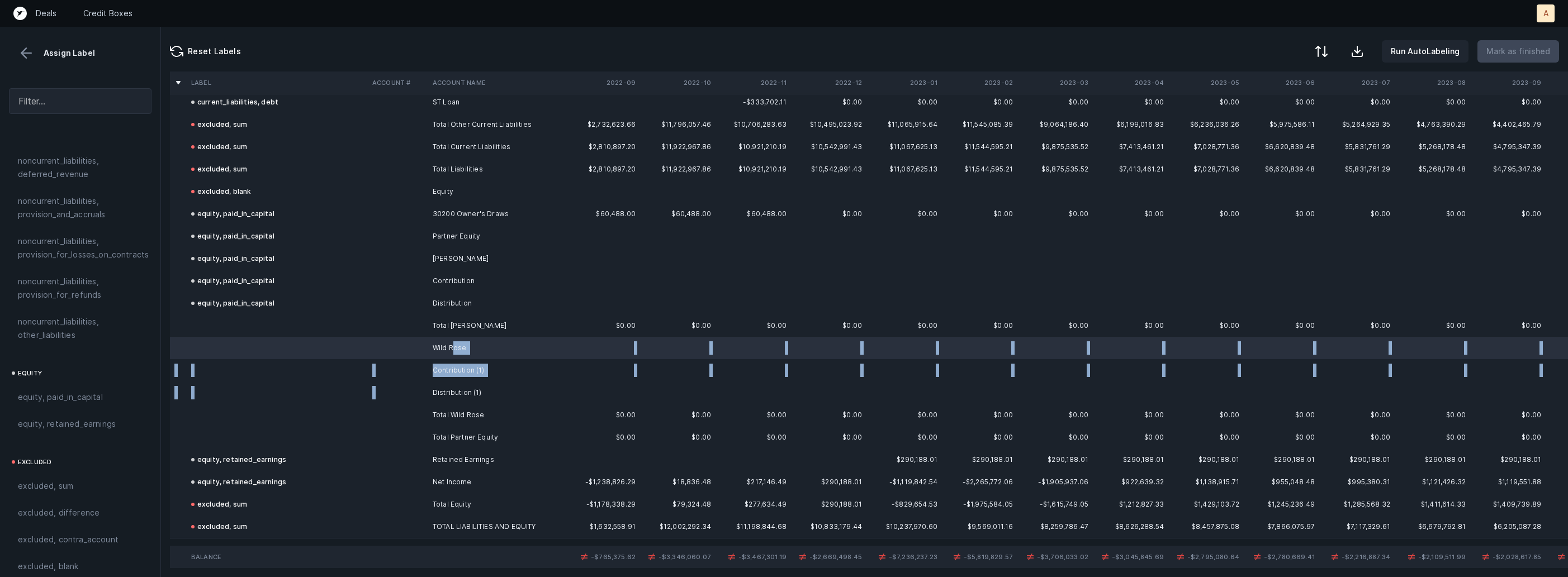
click at [444, 385] on td "Distribution (1)" at bounding box center [496, 393] width 137 height 22
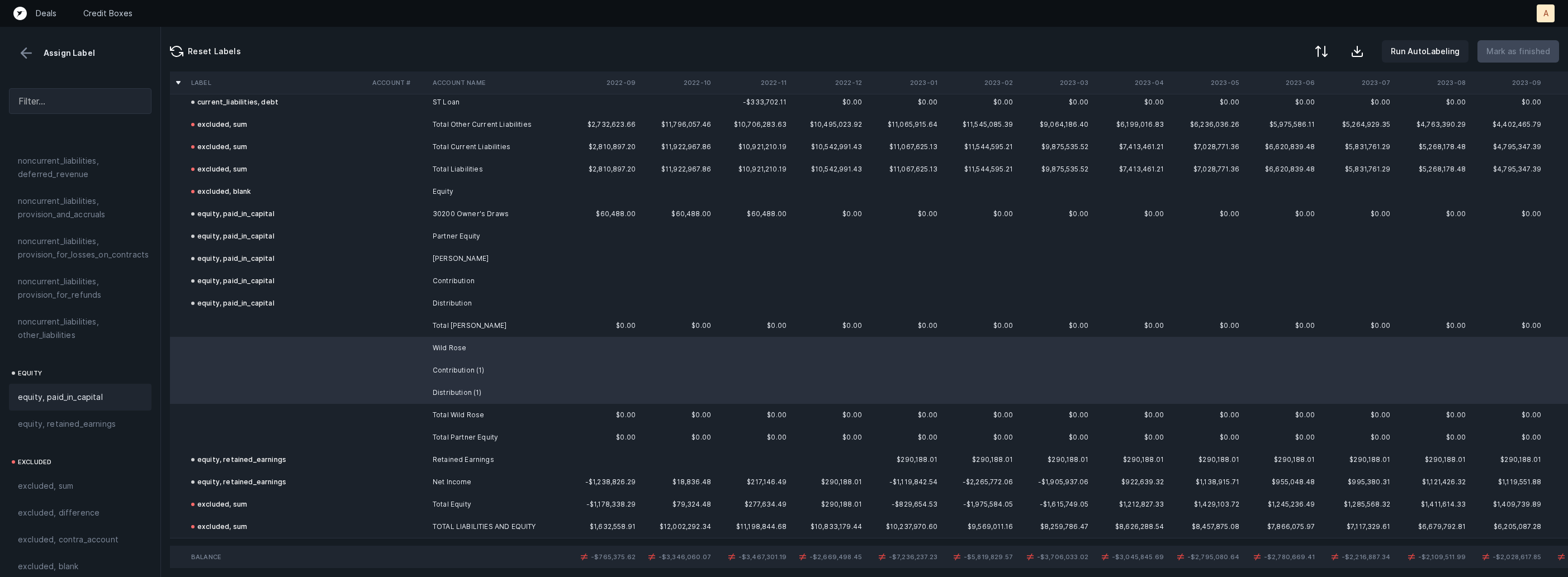
click at [74, 391] on span "equity, paid_in_capital" at bounding box center [60, 397] width 85 height 13
click at [418, 323] on td at bounding box center [398, 326] width 61 height 22
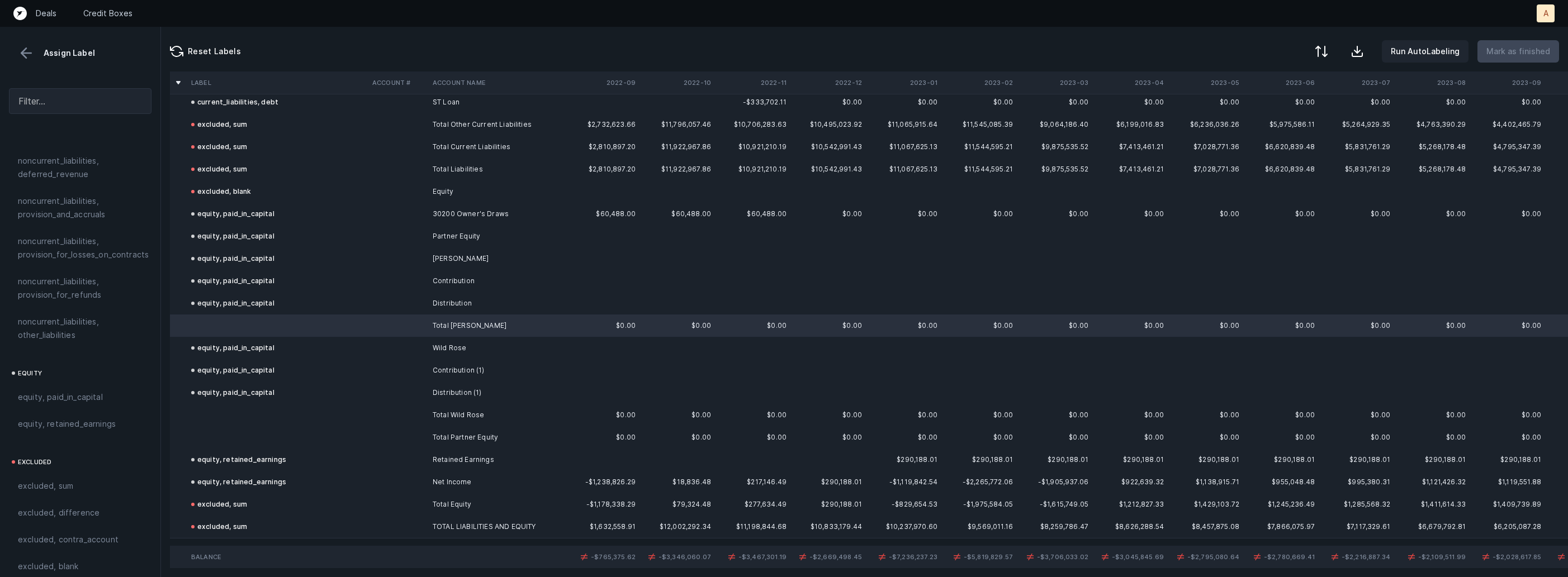
click at [420, 415] on td at bounding box center [398, 415] width 61 height 22
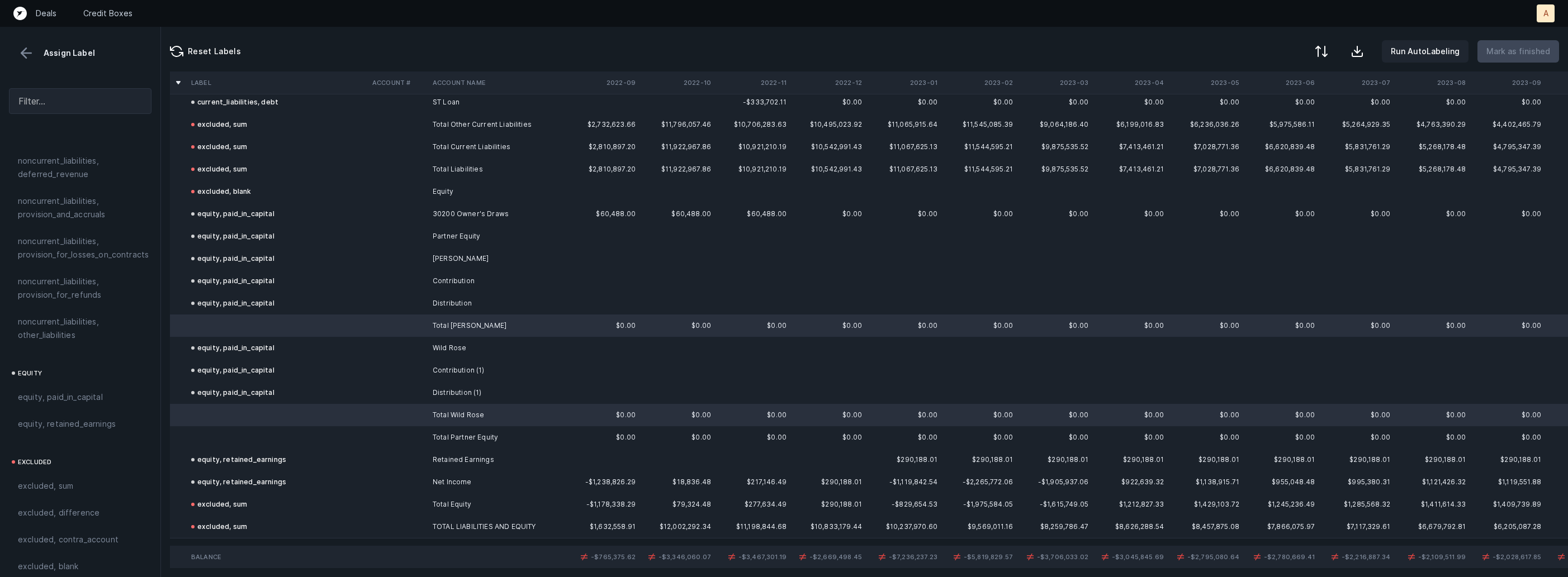
click at [394, 436] on td at bounding box center [398, 437] width 61 height 22
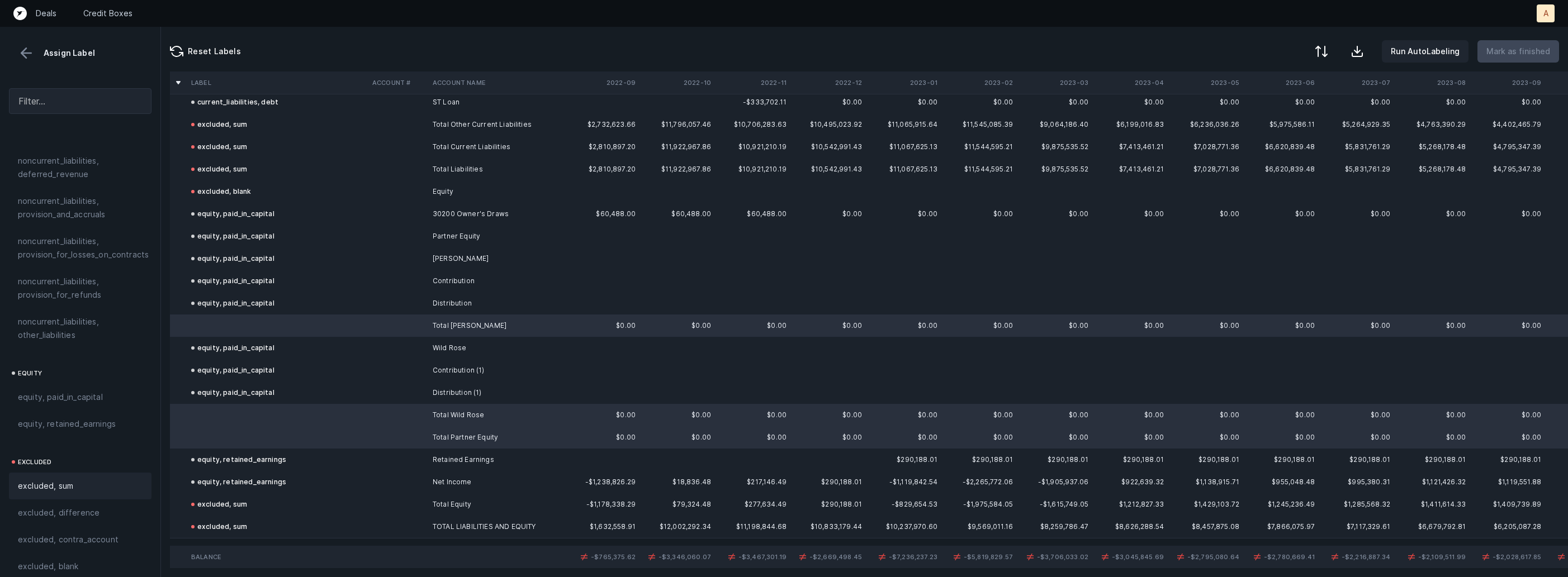
click at [81, 473] on div "excluded, sum" at bounding box center [80, 486] width 143 height 27
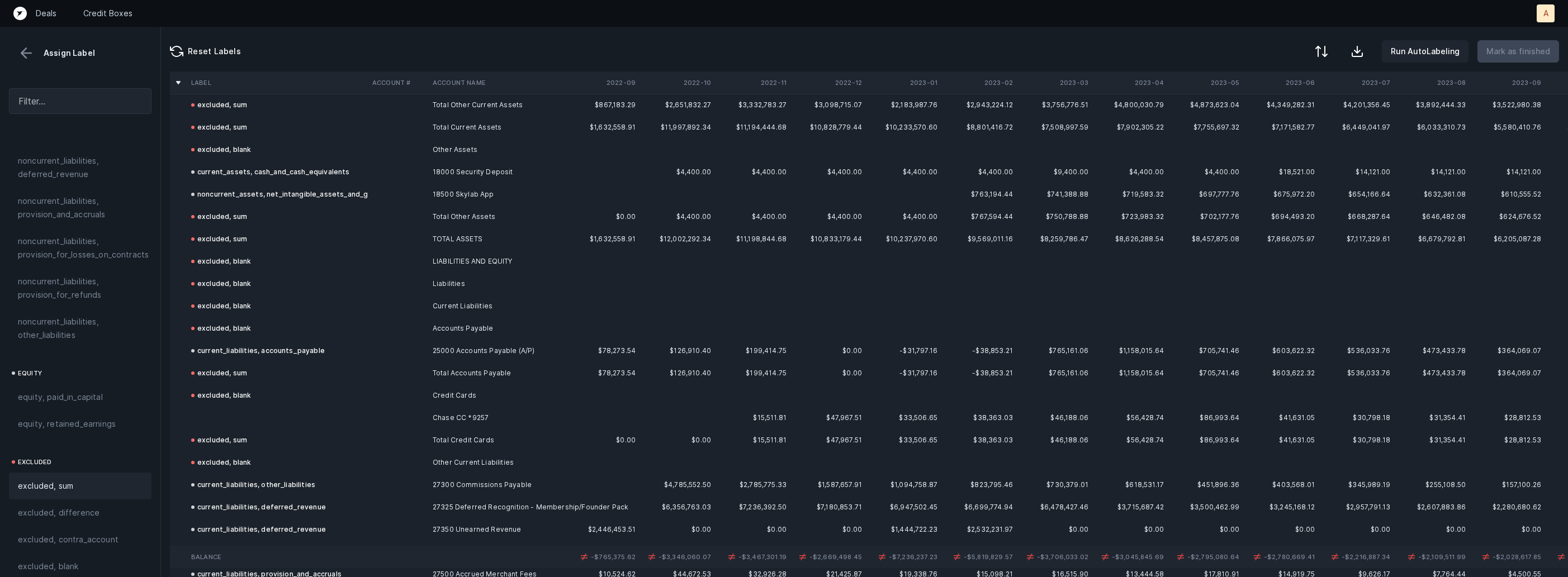
scroll to position [478, 0]
click at [472, 426] on td "Chase CC *9257" at bounding box center [496, 418] width 137 height 22
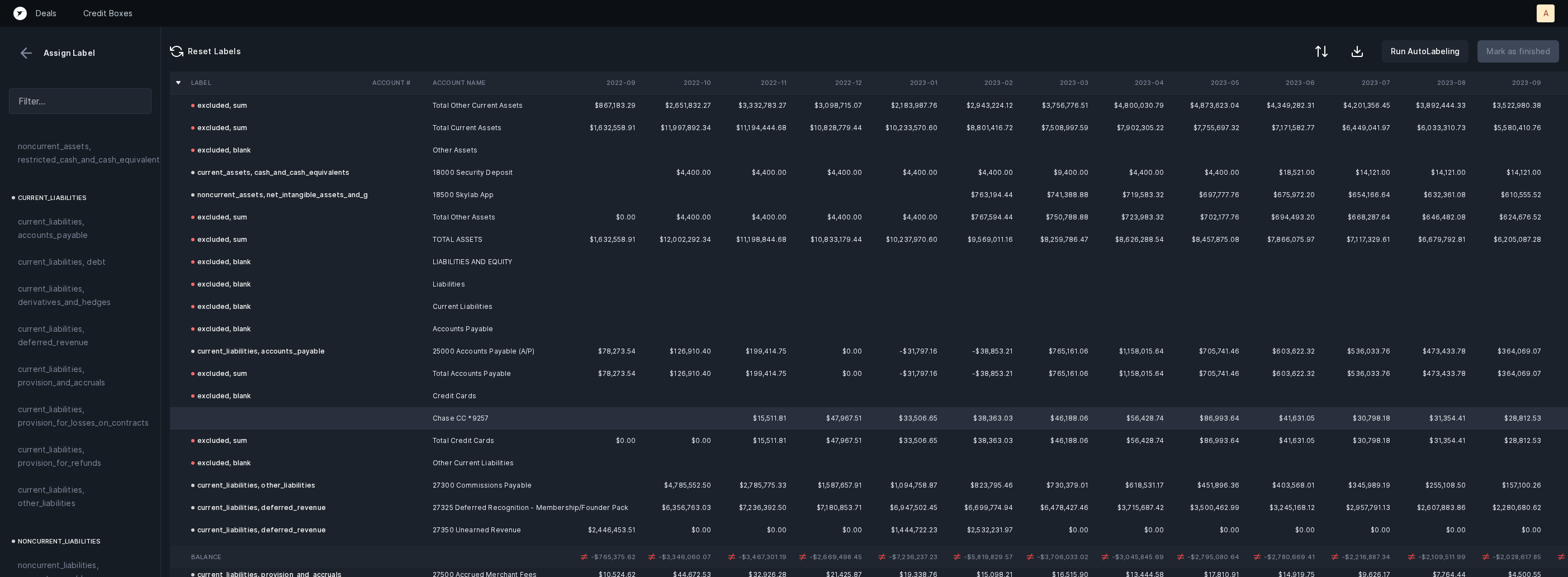
scroll to position [666, 0]
click at [104, 267] on div "current_liabilities, accounts_payable" at bounding box center [80, 267] width 143 height 40
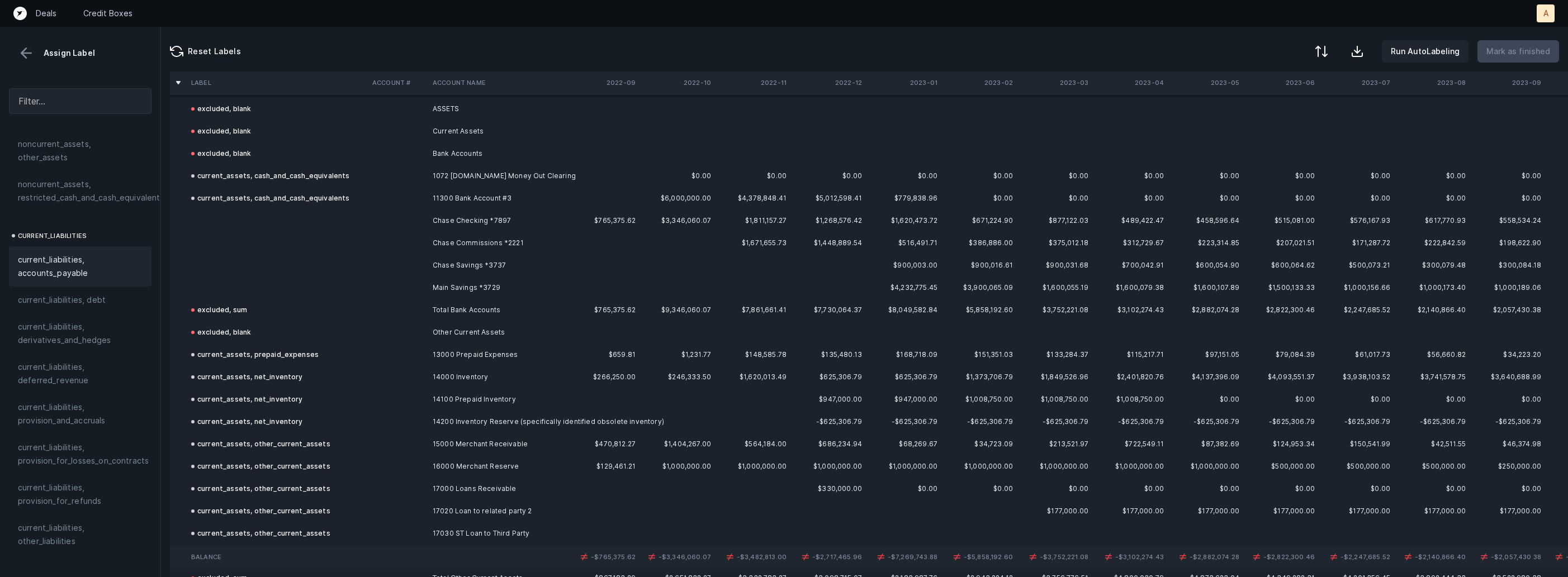
scroll to position [0, 0]
click at [505, 223] on td "Chase Checking *7897" at bounding box center [496, 226] width 137 height 22
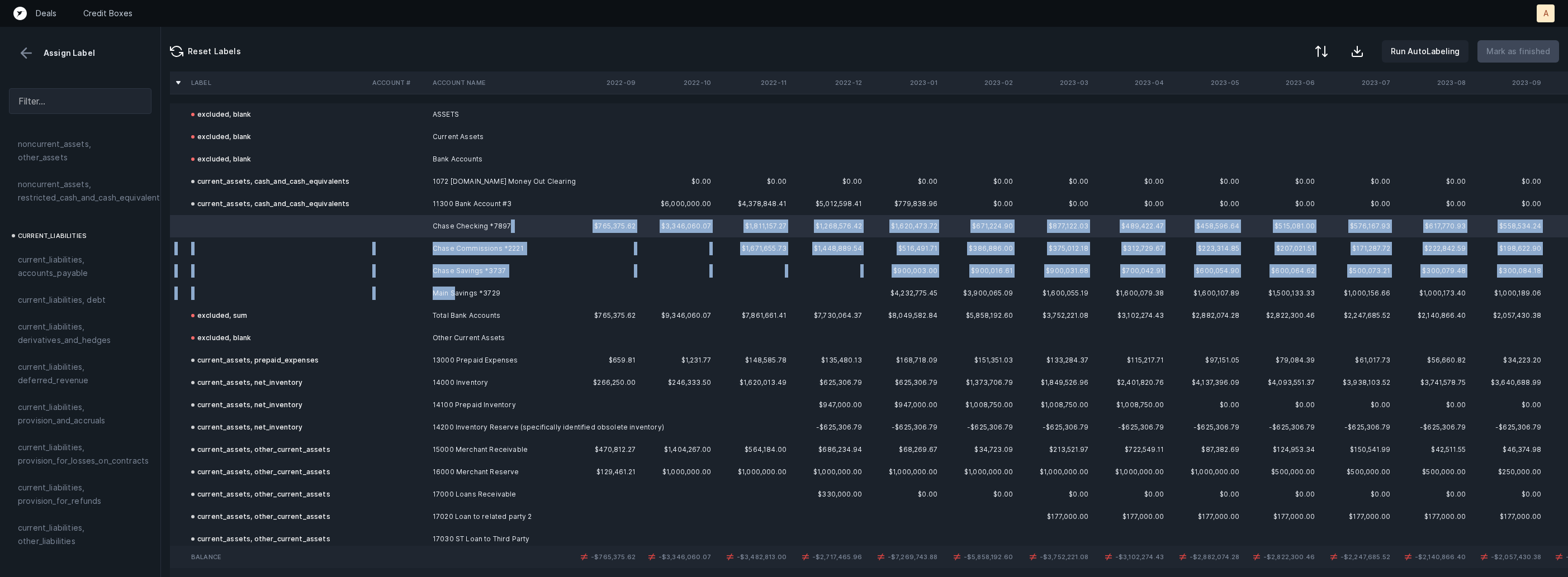
click at [456, 289] on td "Main Savings *3729" at bounding box center [496, 293] width 137 height 22
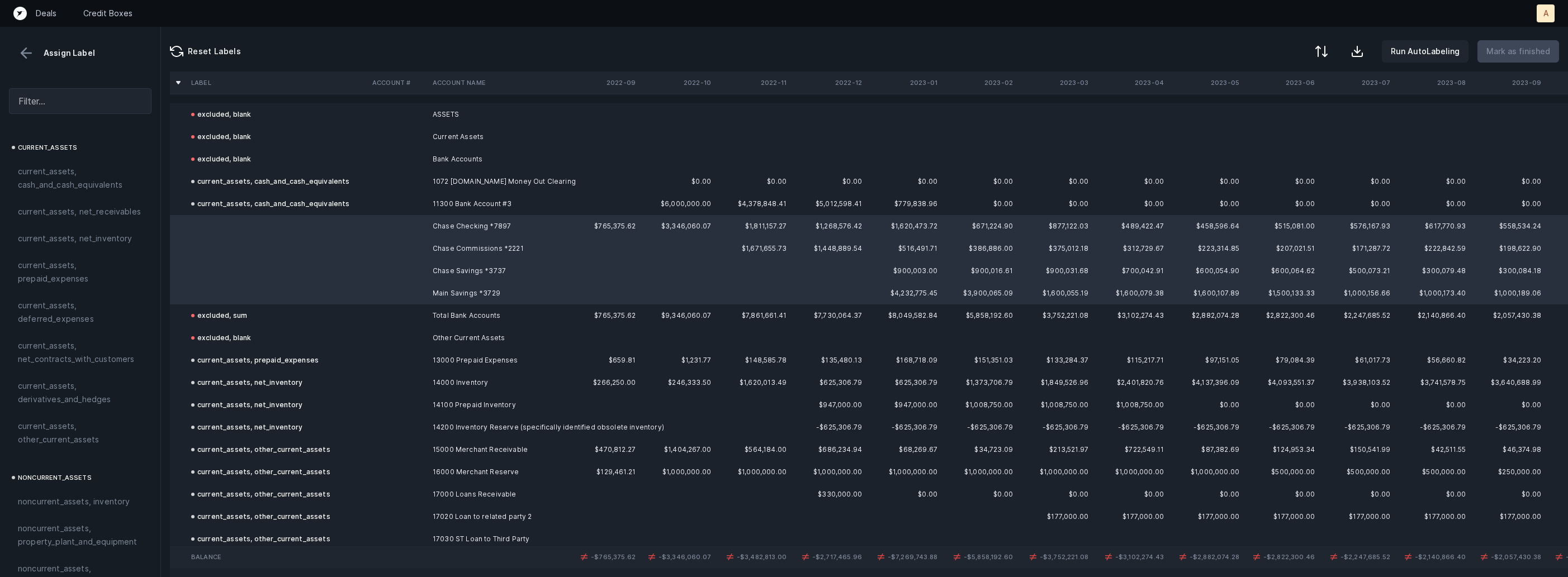
click at [66, 165] on span "current_assets, cash_and_cash_equivalents" at bounding box center [80, 178] width 125 height 27
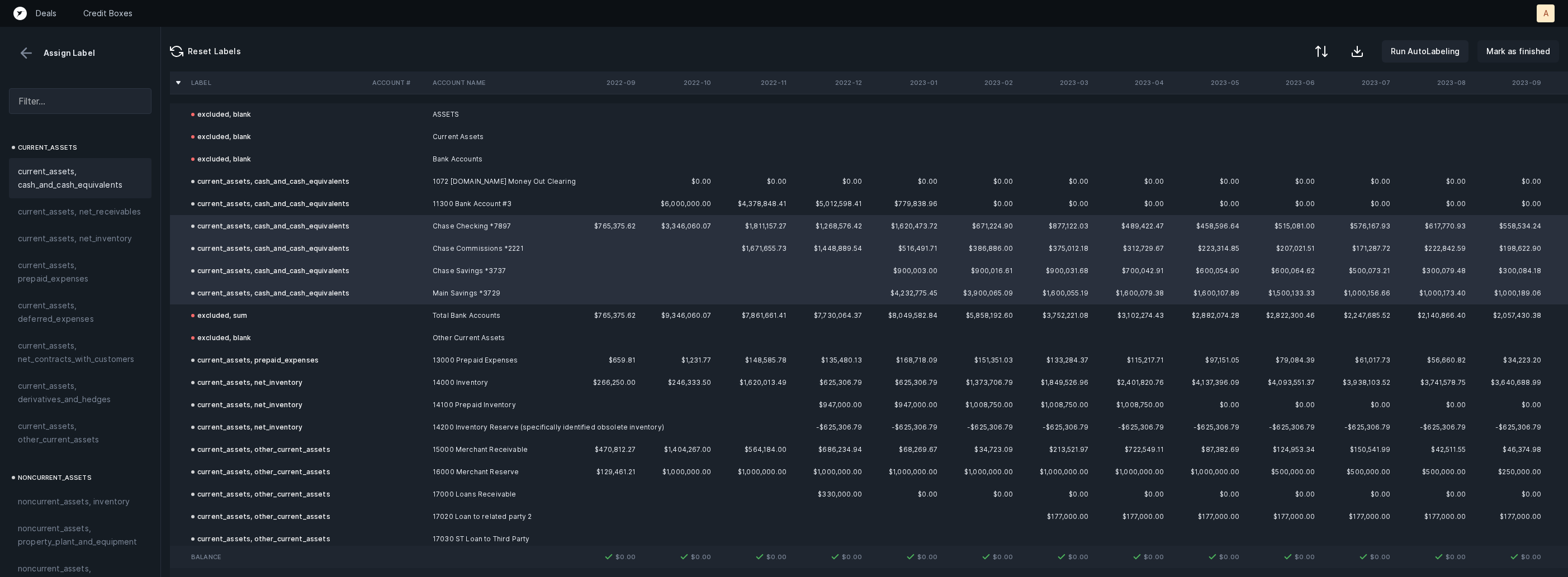
click at [1508, 52] on p "Mark as finished" at bounding box center [1518, 52] width 64 height 13
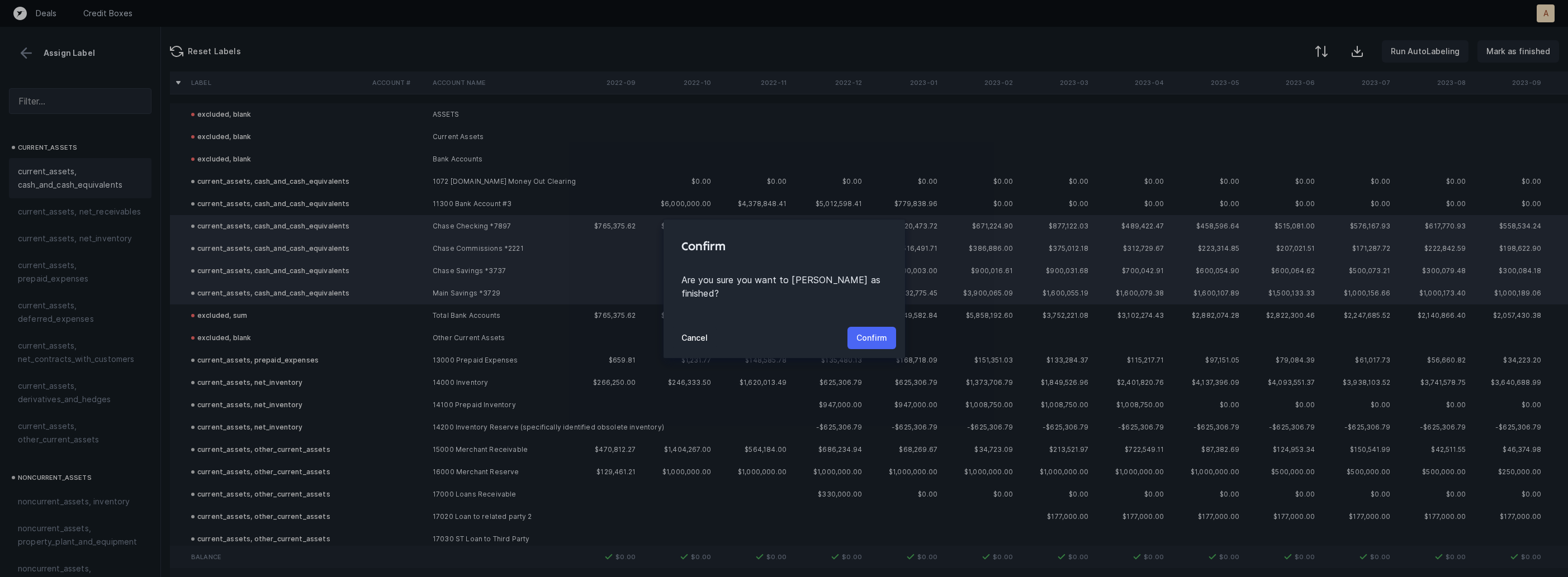
click at [863, 332] on p "Confirm" at bounding box center [872, 338] width 31 height 13
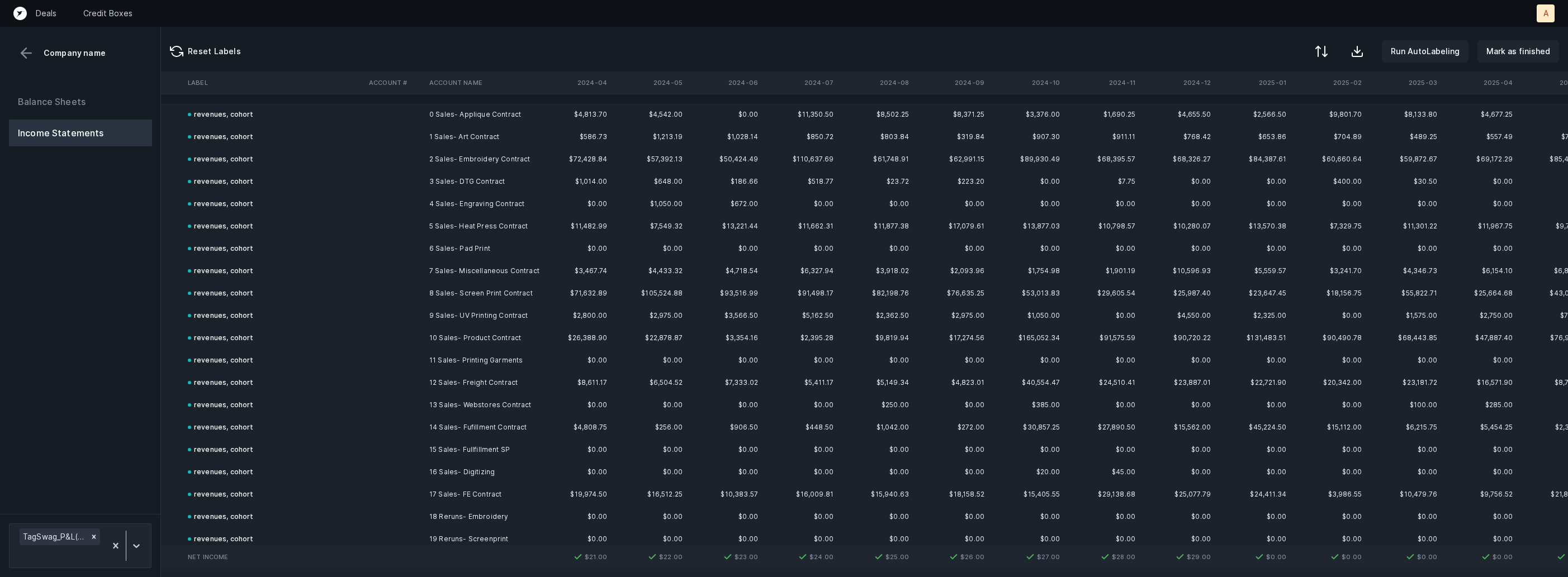
scroll to position [0, 1713]
